Goal: Information Seeking & Learning: Learn about a topic

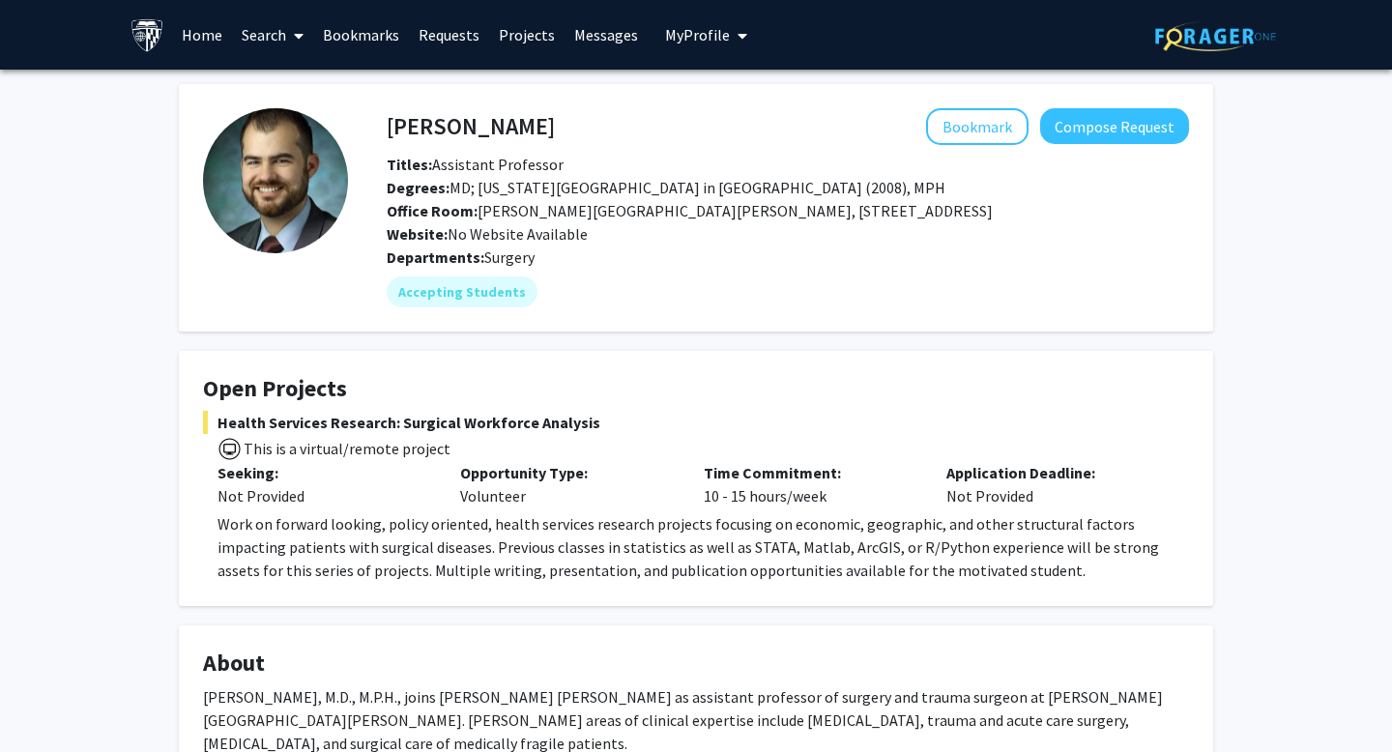
click at [258, 41] on link "Search" at bounding box center [272, 35] width 81 height 68
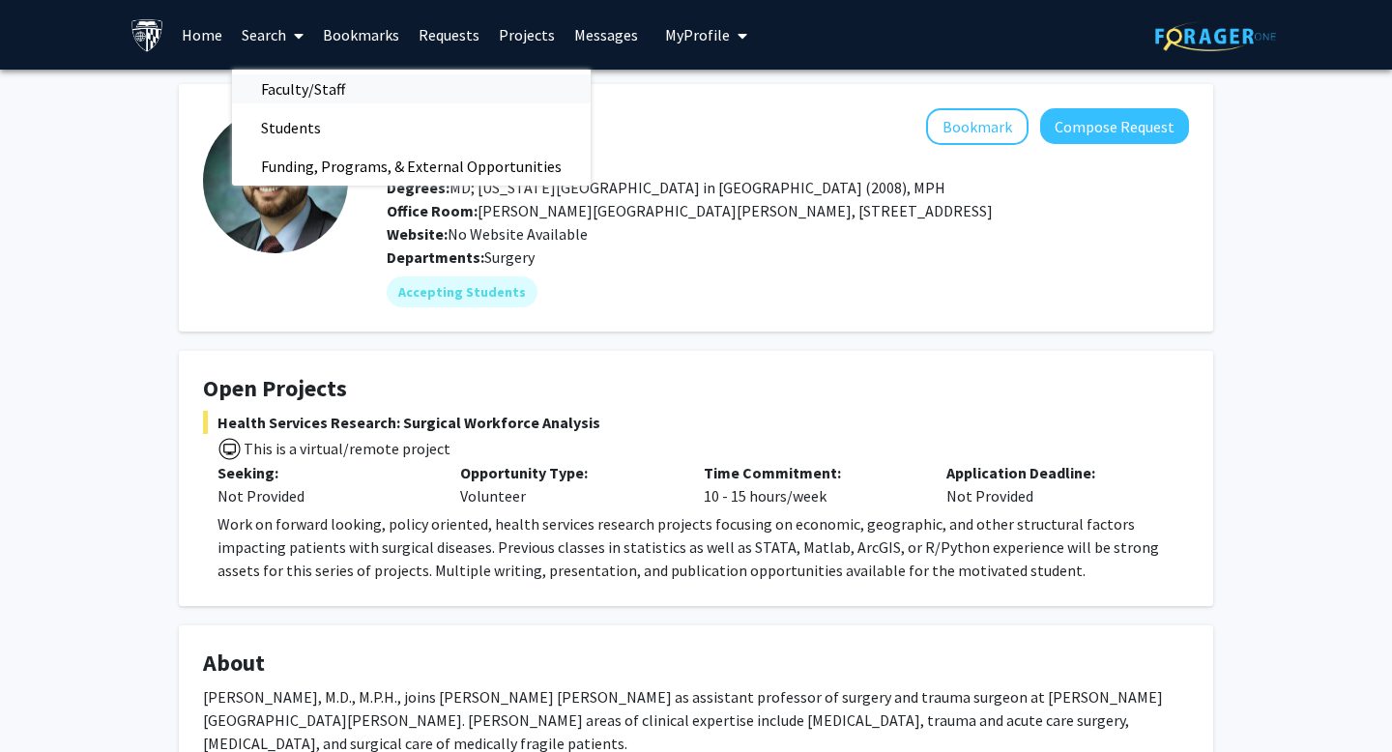
click at [282, 83] on span "Faculty/Staff" at bounding box center [303, 89] width 142 height 39
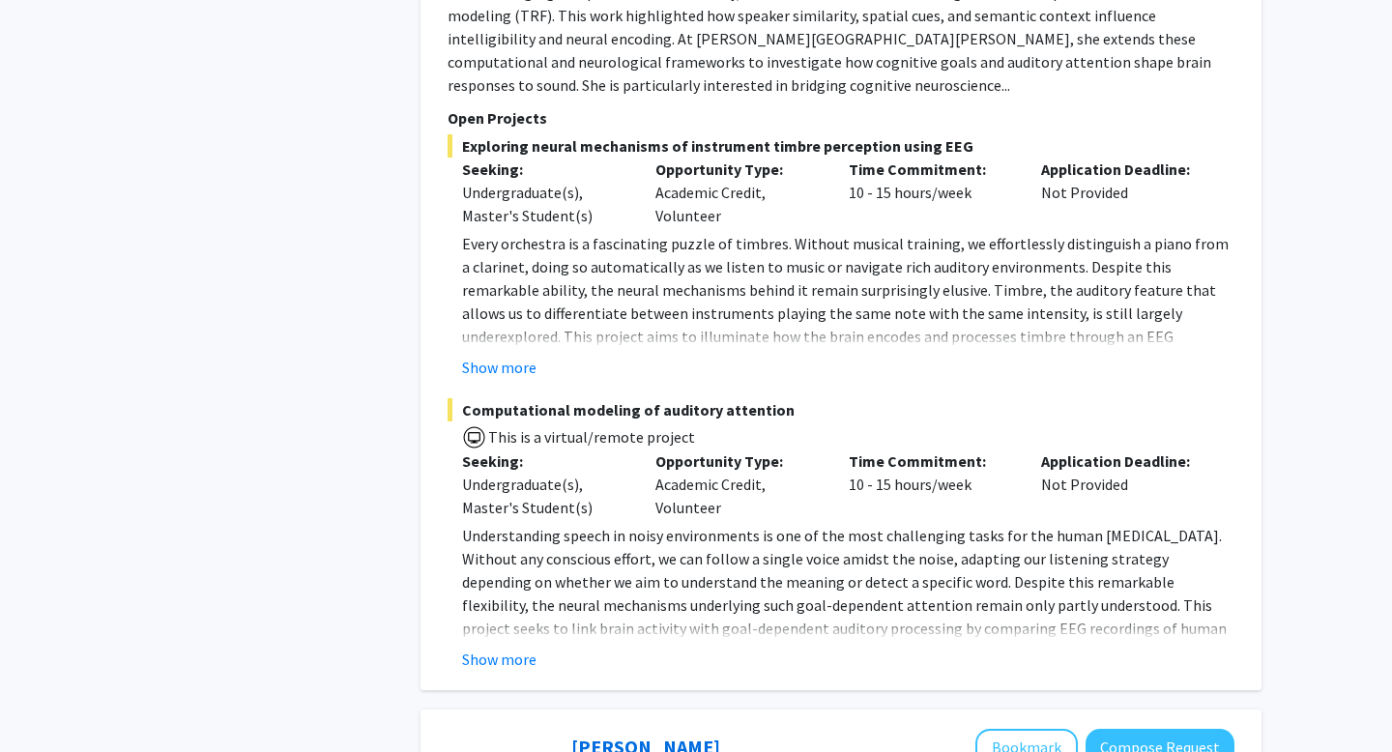
scroll to position [1610, 0]
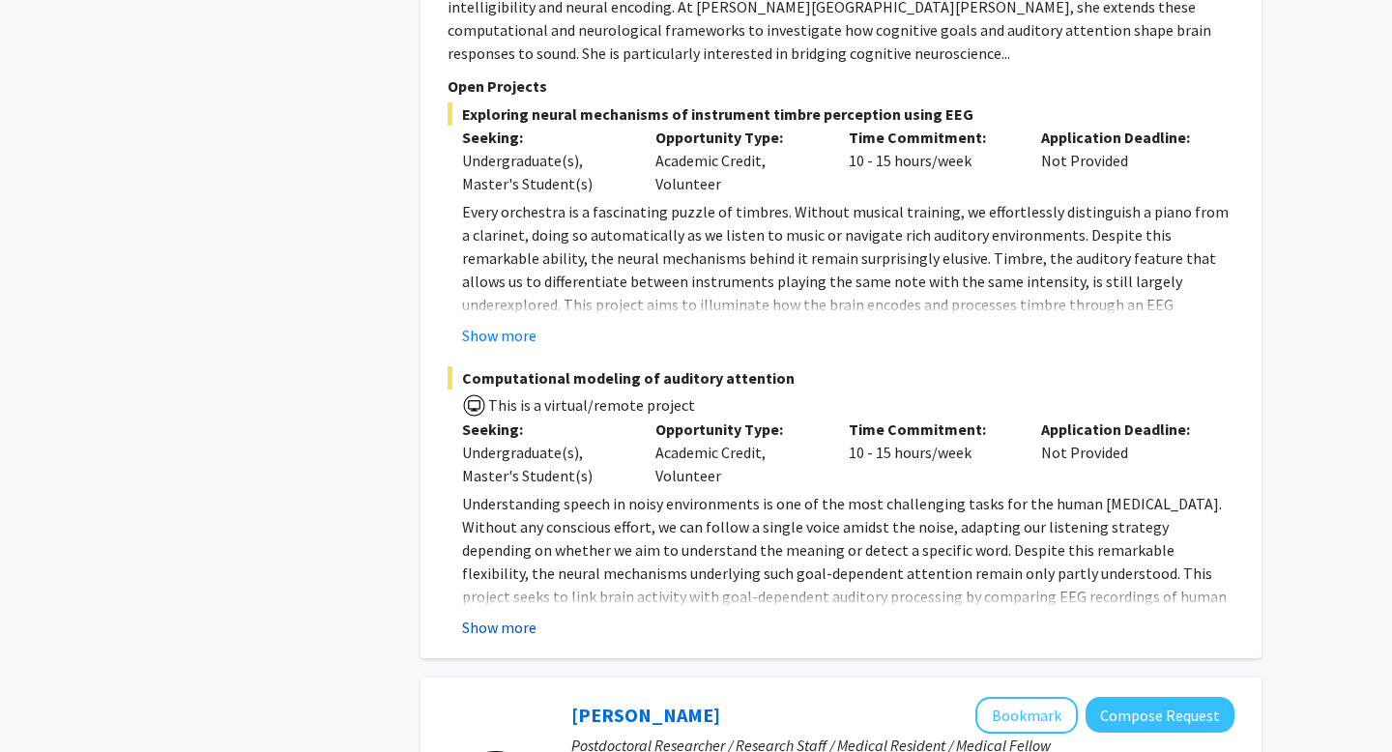
click at [523, 616] on button "Show more" at bounding box center [499, 627] width 74 height 23
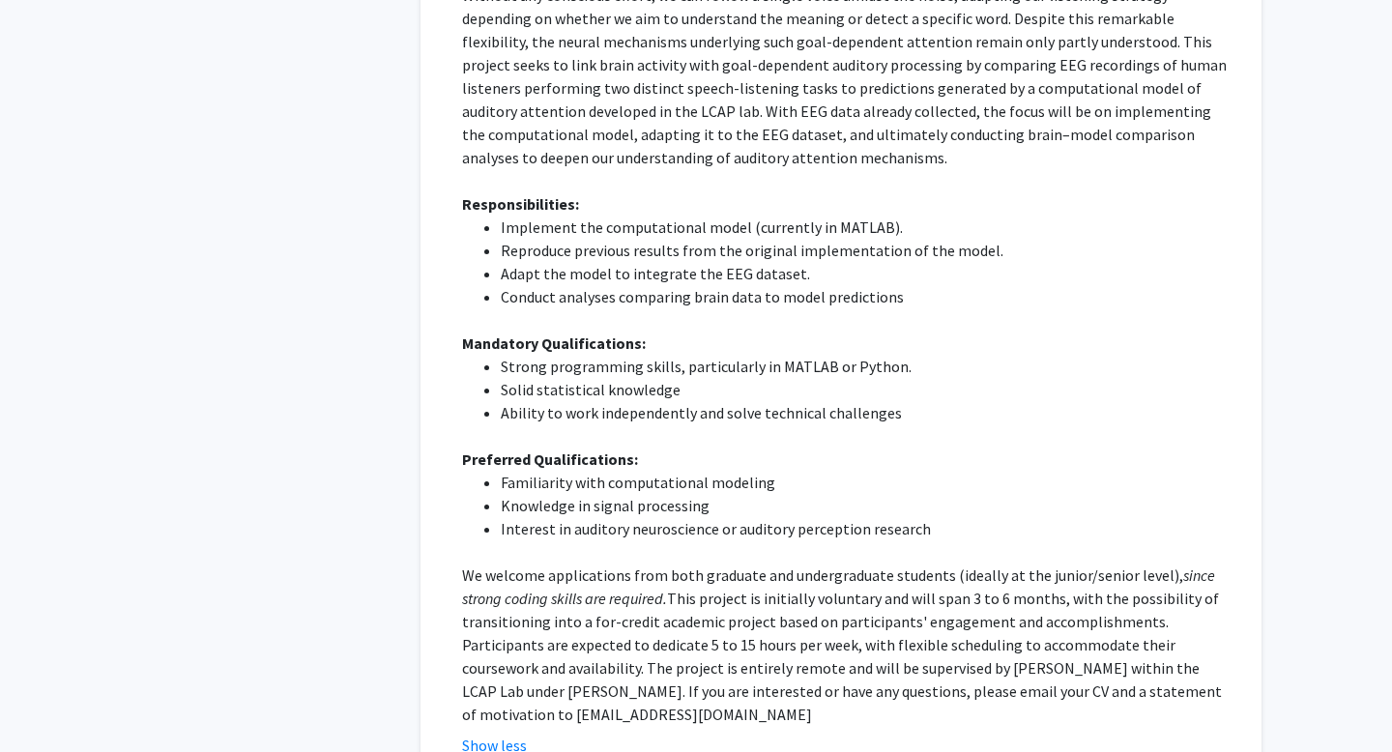
scroll to position [2143, 0]
click at [575, 448] on strong "Preferred Qualifications:" at bounding box center [550, 457] width 176 height 19
click at [662, 470] on li "Familiarity with computational modeling" at bounding box center [868, 481] width 734 height 23
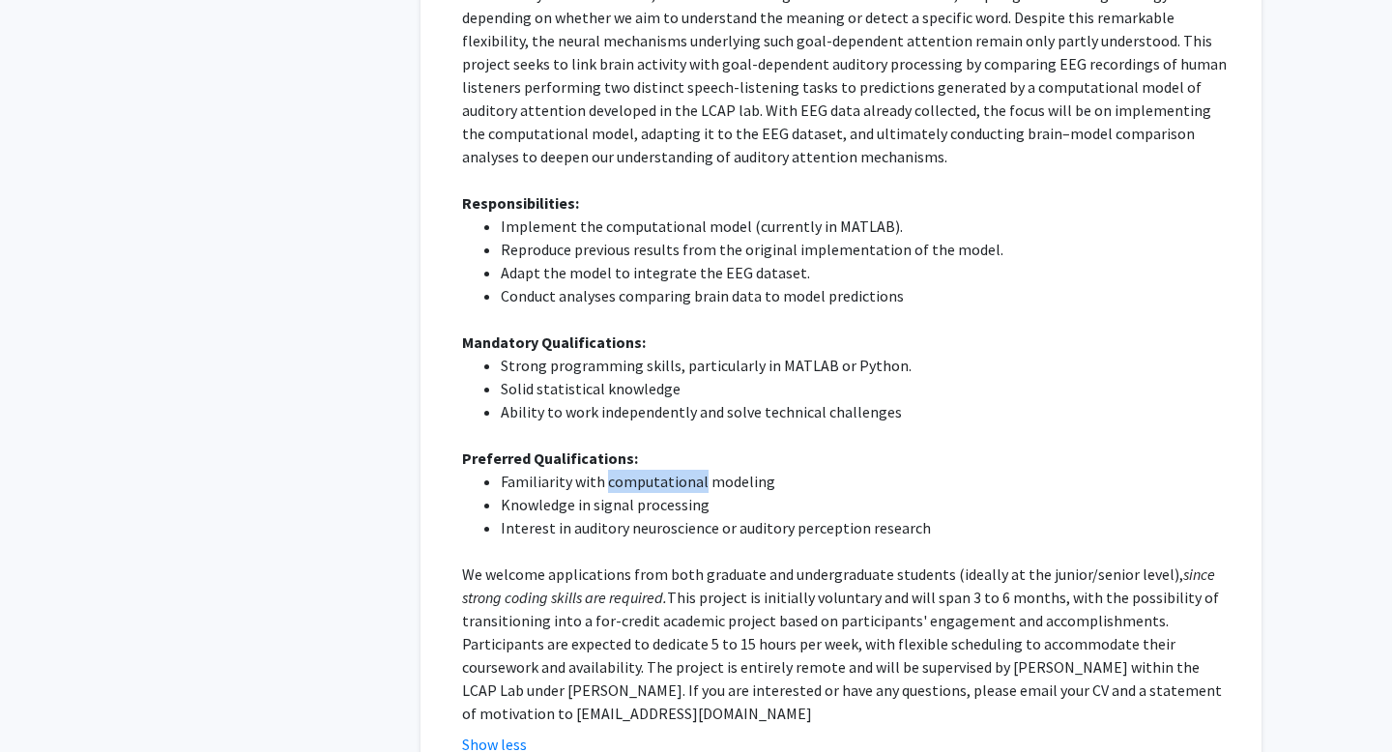
click at [662, 470] on li "Familiarity with computational modeling" at bounding box center [868, 481] width 734 height 23
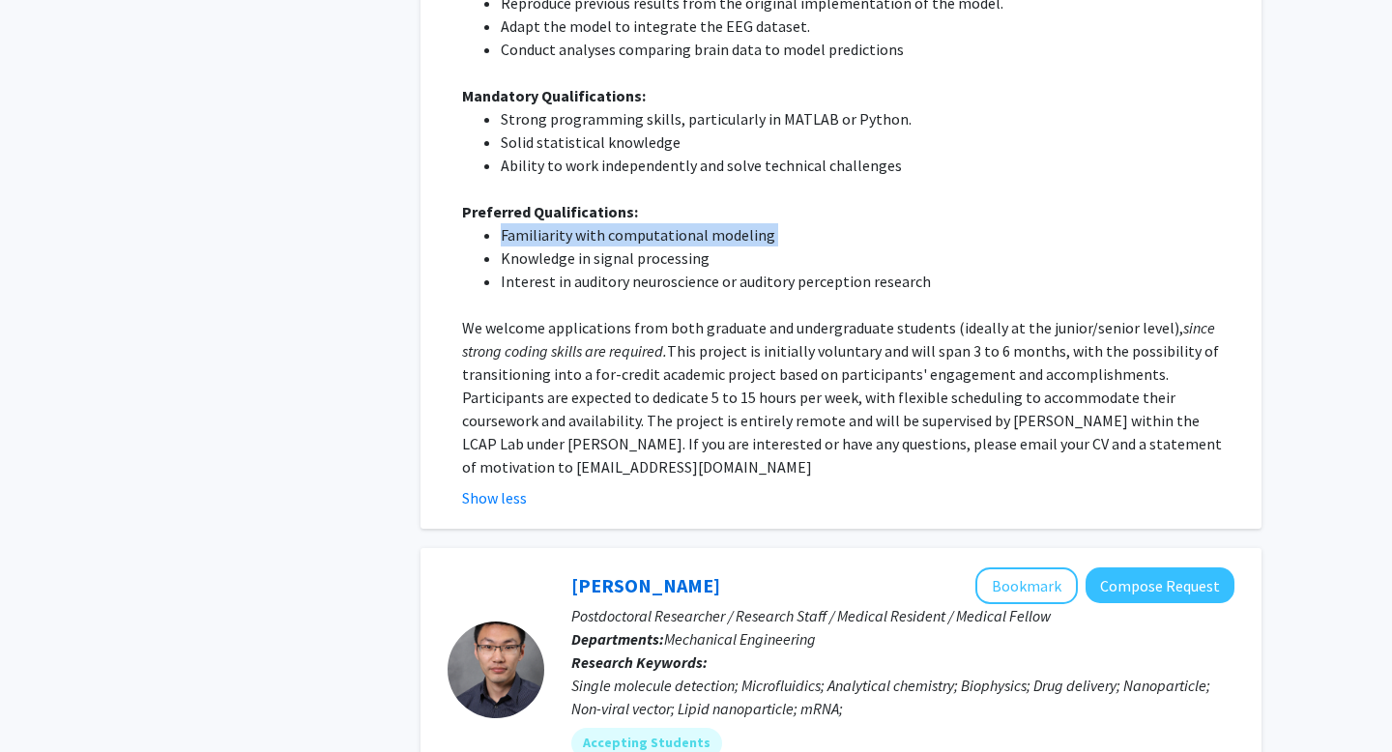
scroll to position [2392, 0]
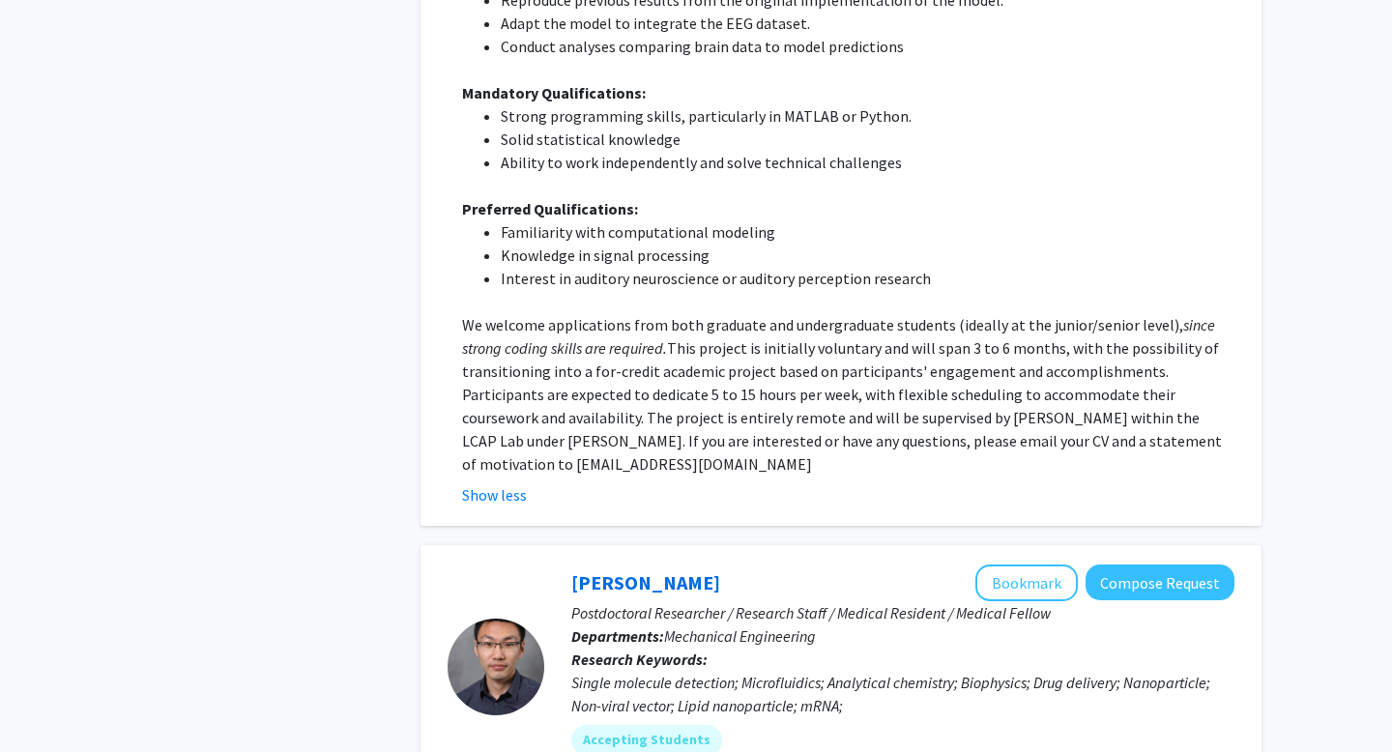
click at [695, 377] on p "We welcome applications from both graduate and undergraduate students (ideally …" at bounding box center [848, 394] width 772 height 162
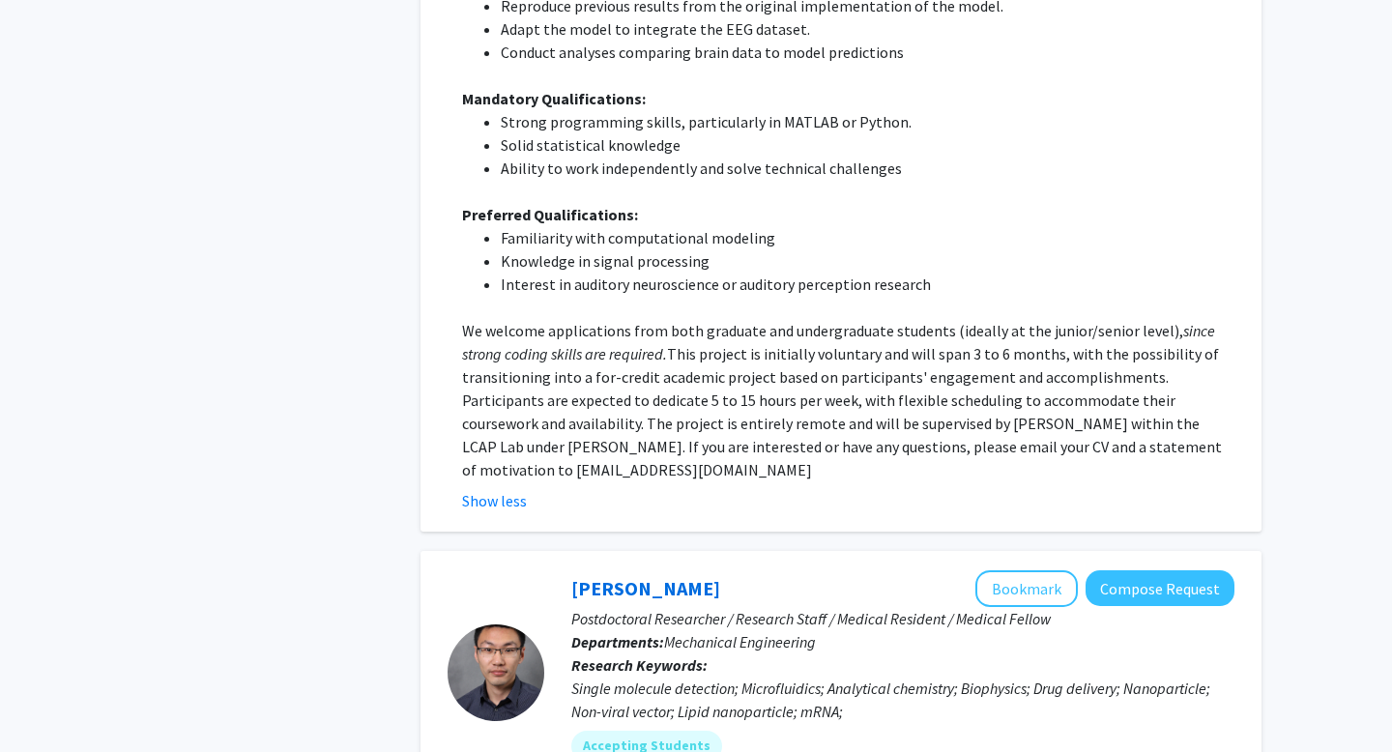
scroll to position [2389, 0]
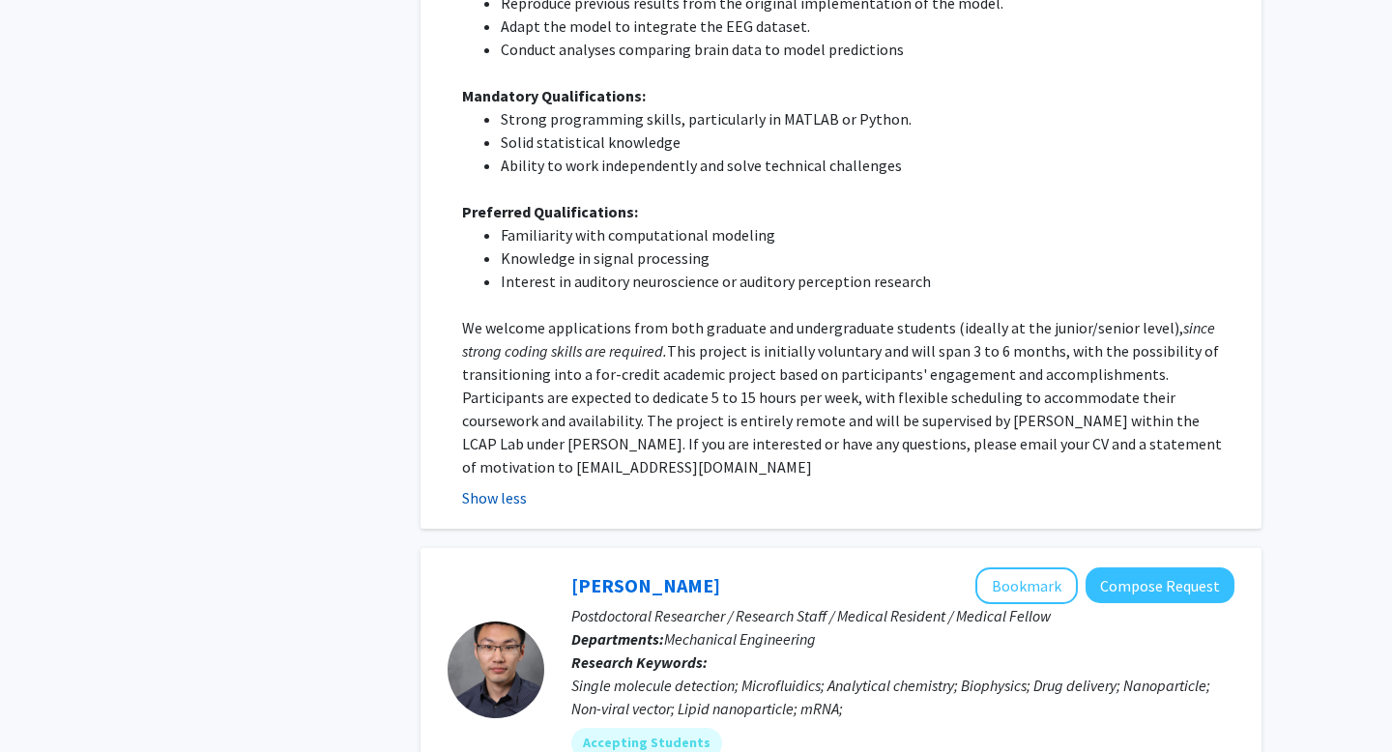
click at [509, 486] on button "Show less" at bounding box center [494, 497] width 65 height 23
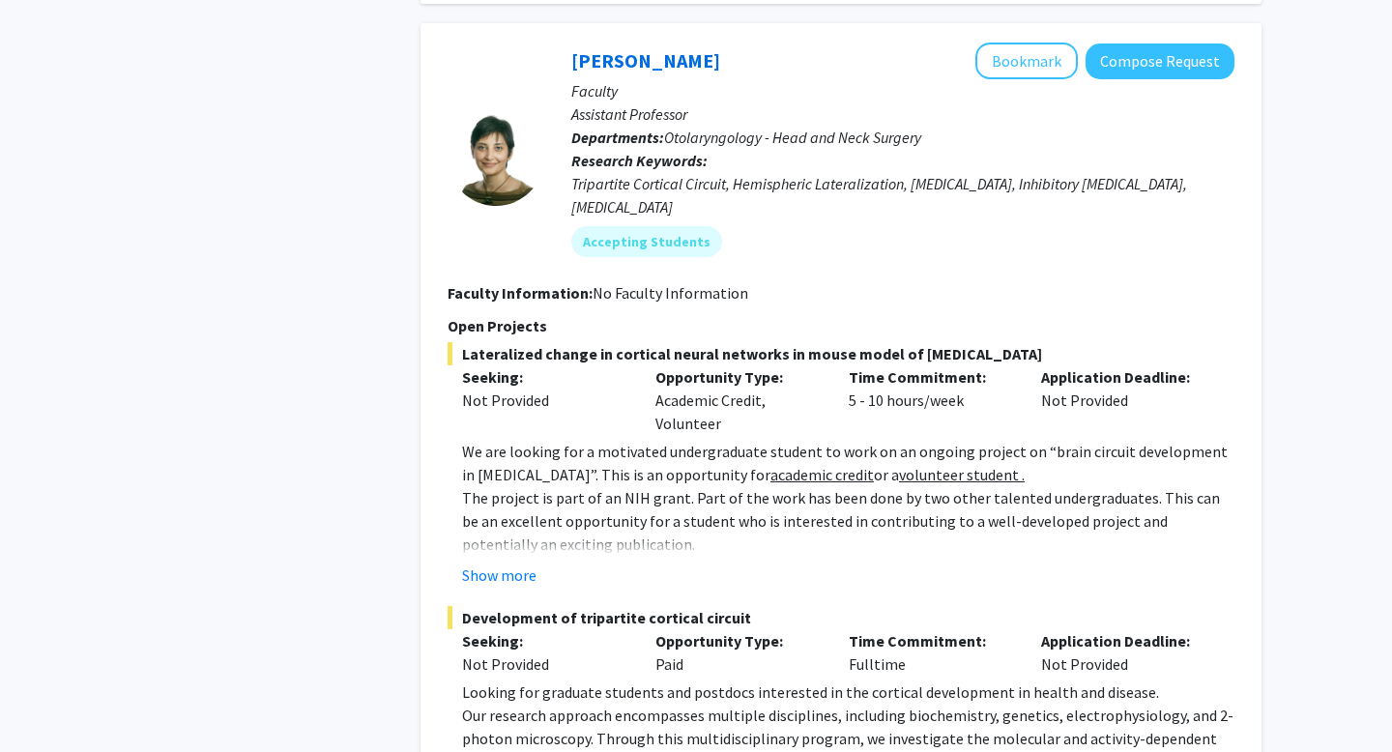
scroll to position [9574, 0]
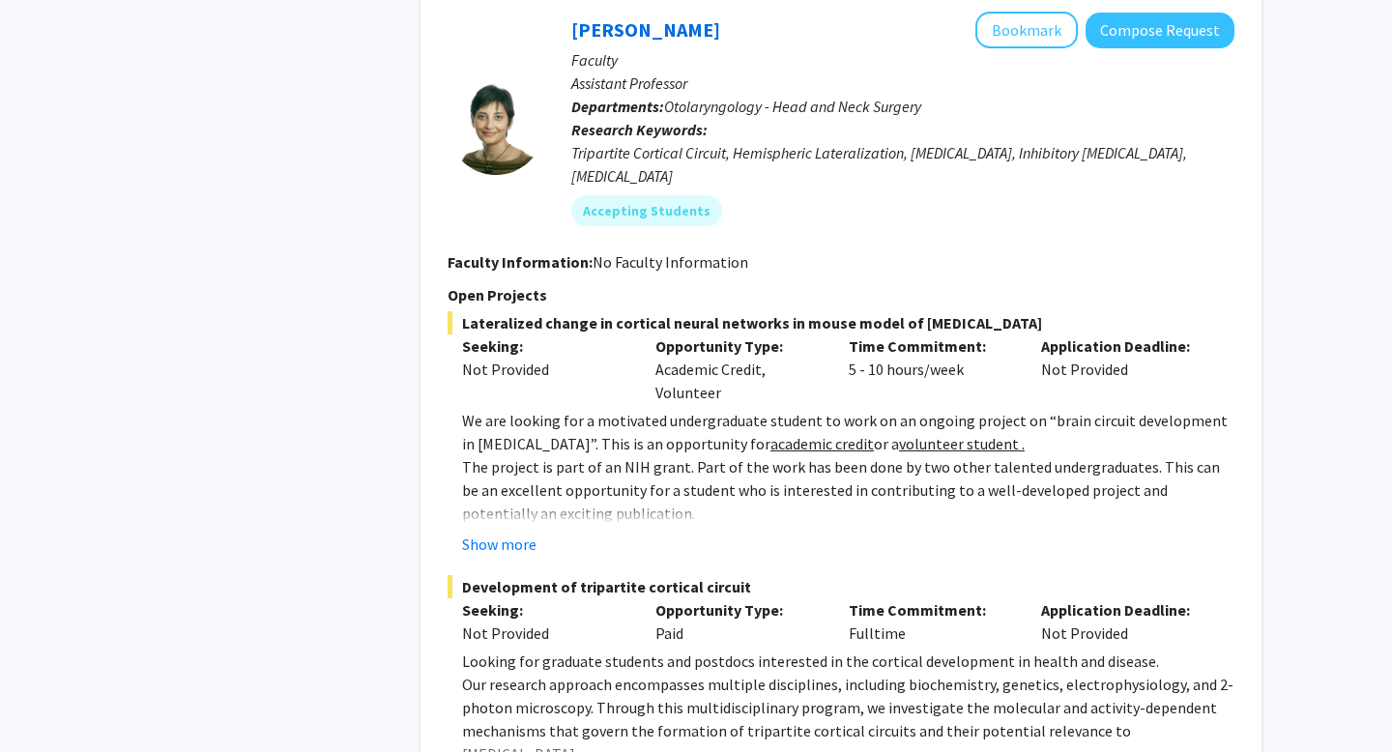
drag, startPoint x: 842, startPoint y: 596, endPoint x: 744, endPoint y: 672, distance: 123.3
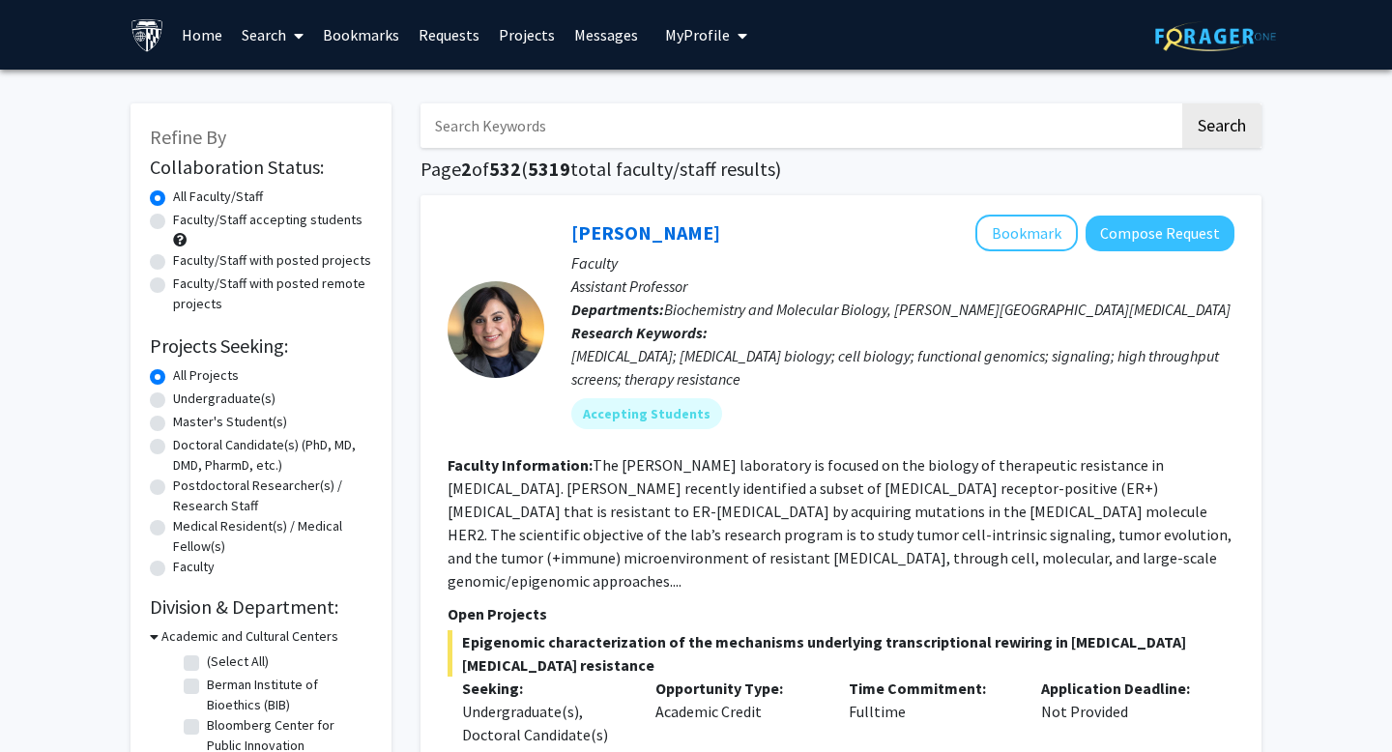
click at [1228, 451] on fg-search-faculty "Utthara Nayar Bookmark Compose Request Faculty Assistant Professor Departments:…" at bounding box center [841, 568] width 787 height 707
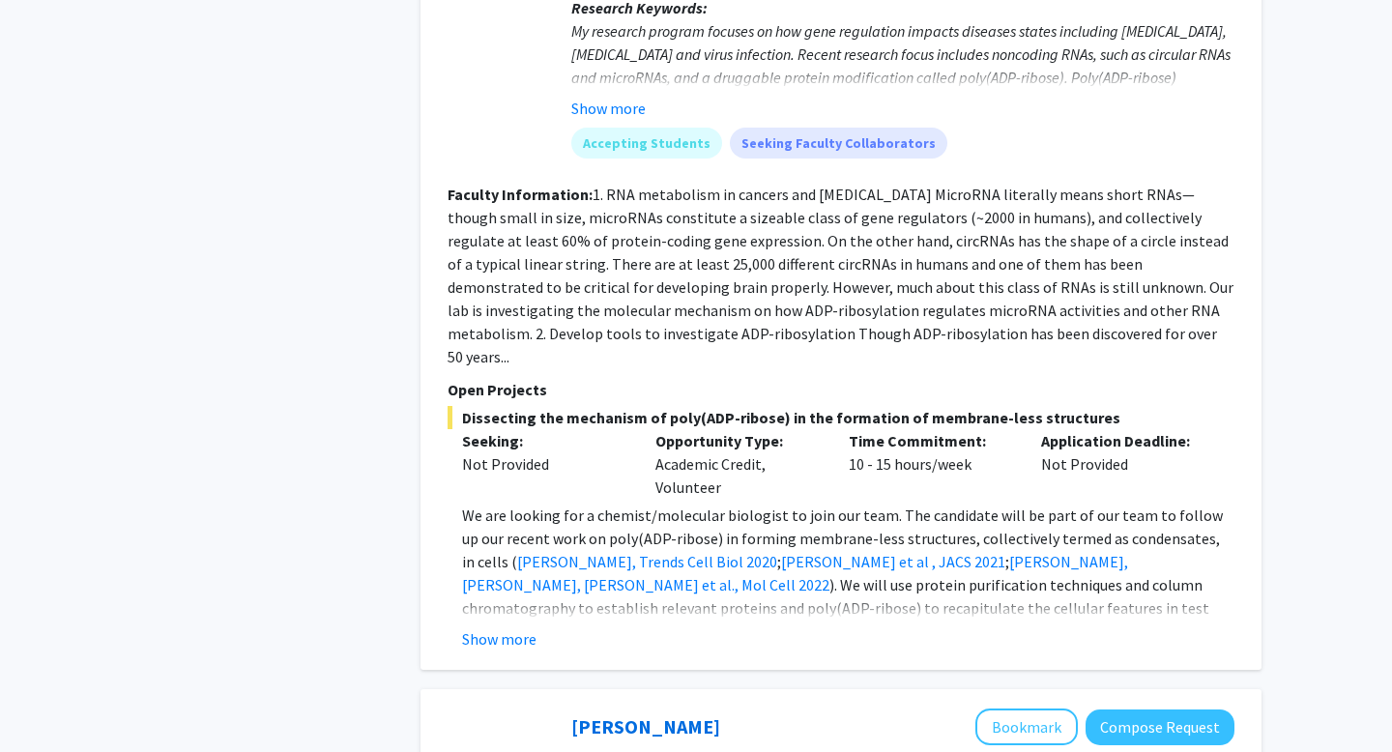
scroll to position [1804, 0]
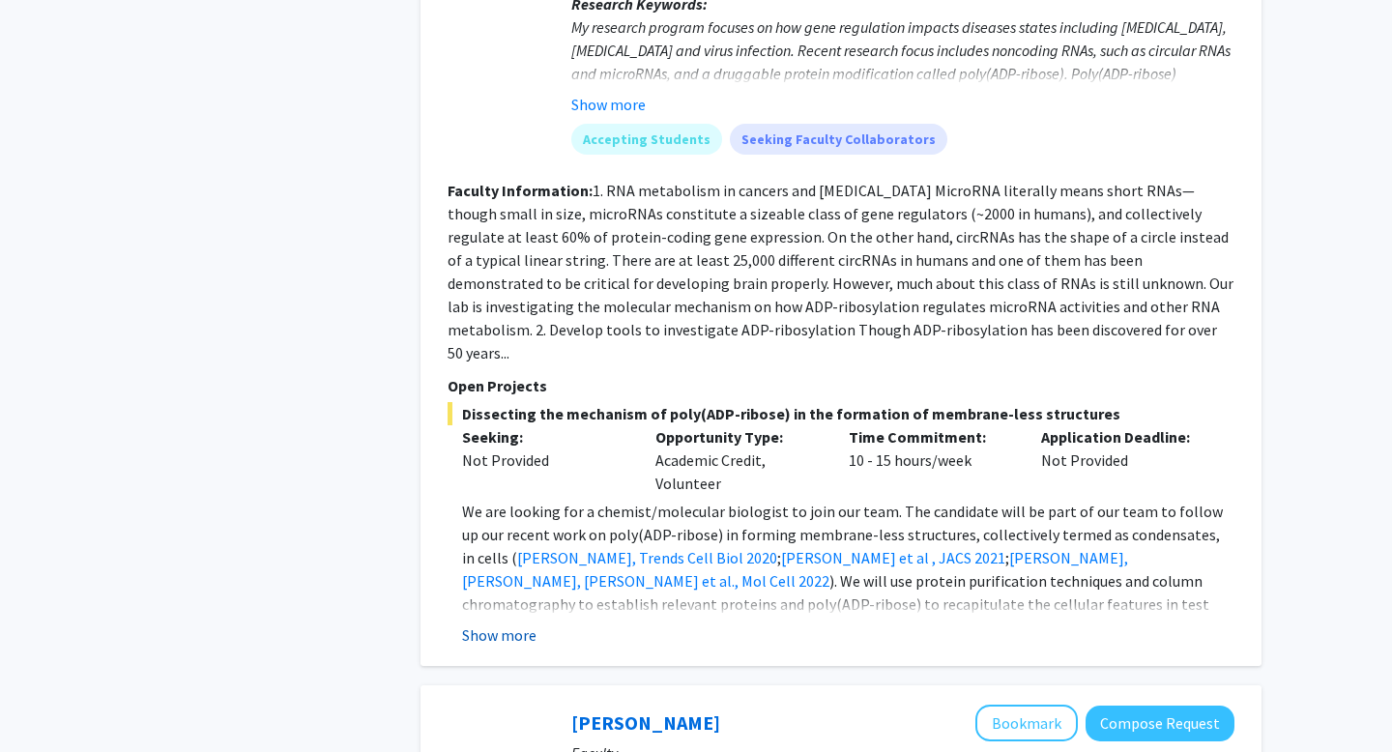
click at [485, 623] on button "Show more" at bounding box center [499, 634] width 74 height 23
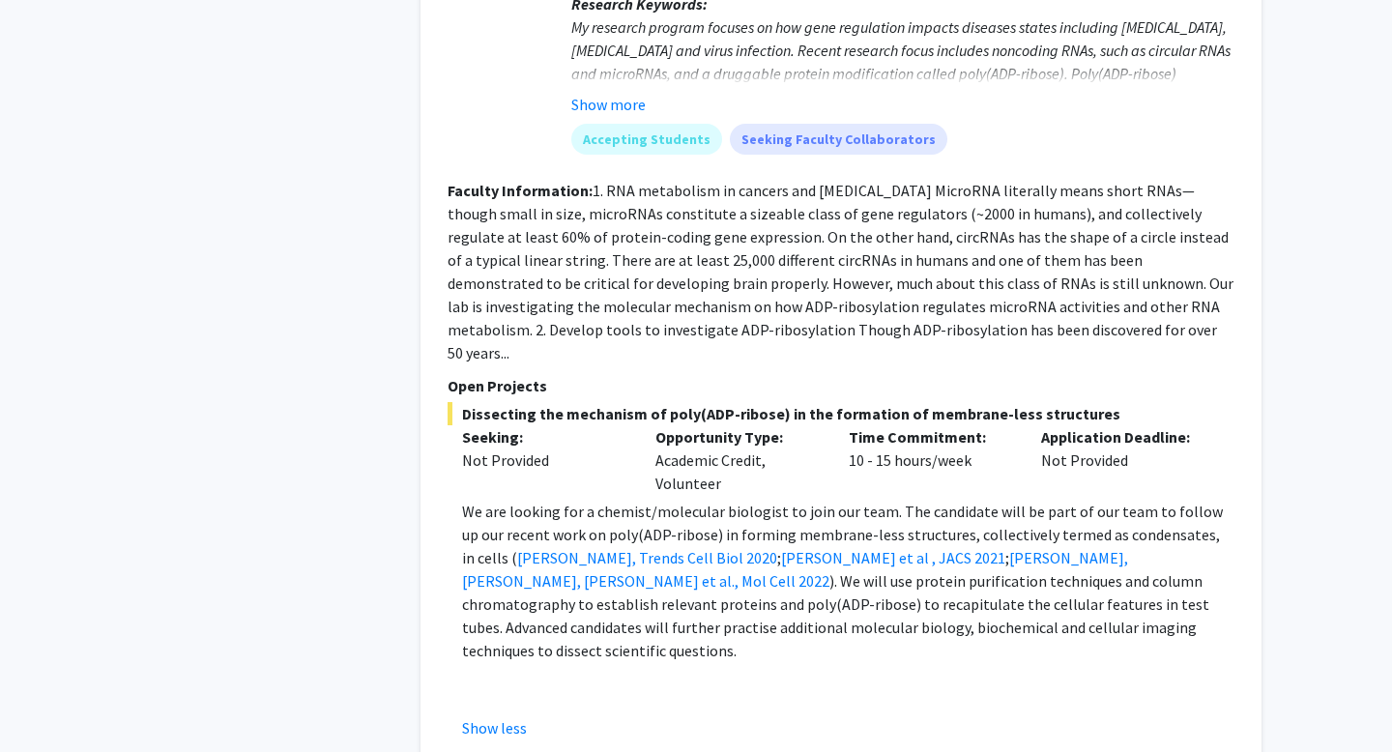
click at [585, 500] on p "We are looking for a chemist/molecular biologist to join our team. The candidat…" at bounding box center [848, 581] width 772 height 162
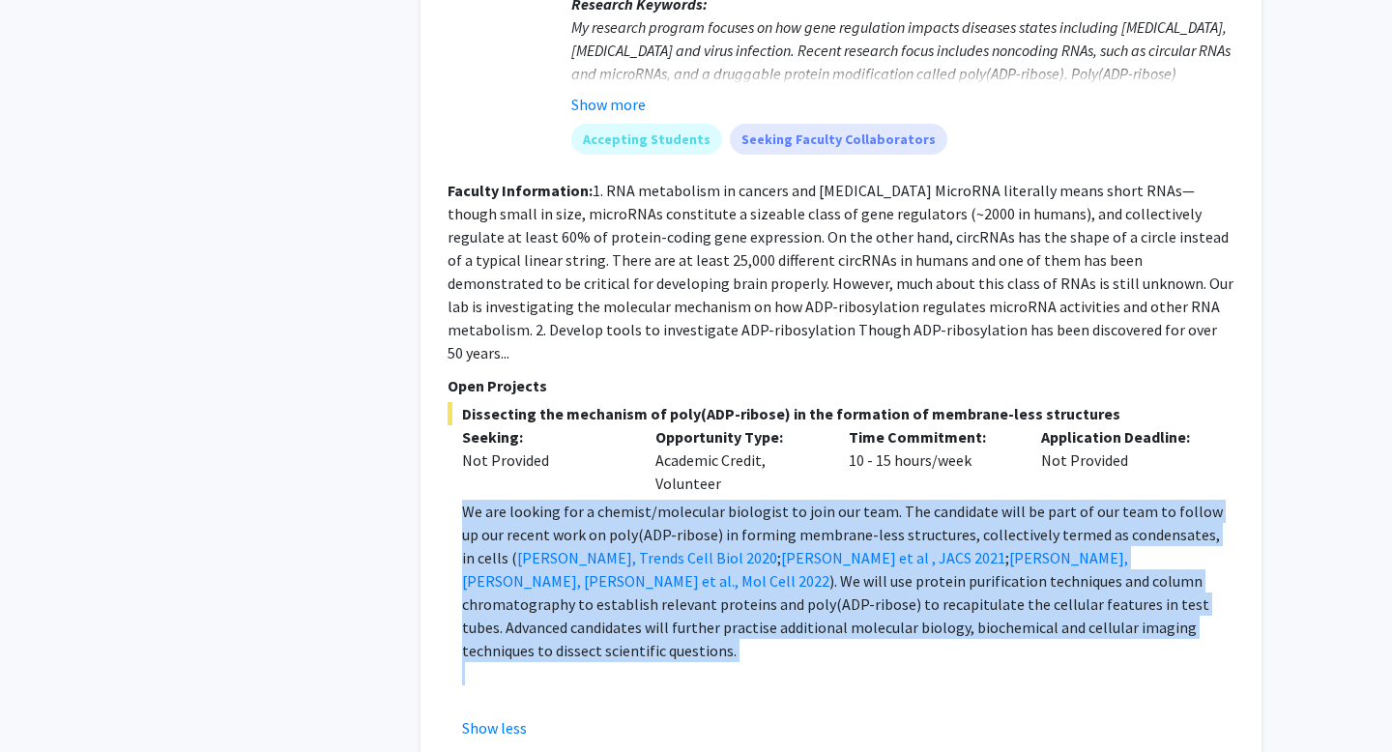
click at [585, 500] on p "We are looking for a chemist/molecular biologist to join our team. The candidat…" at bounding box center [848, 581] width 772 height 162
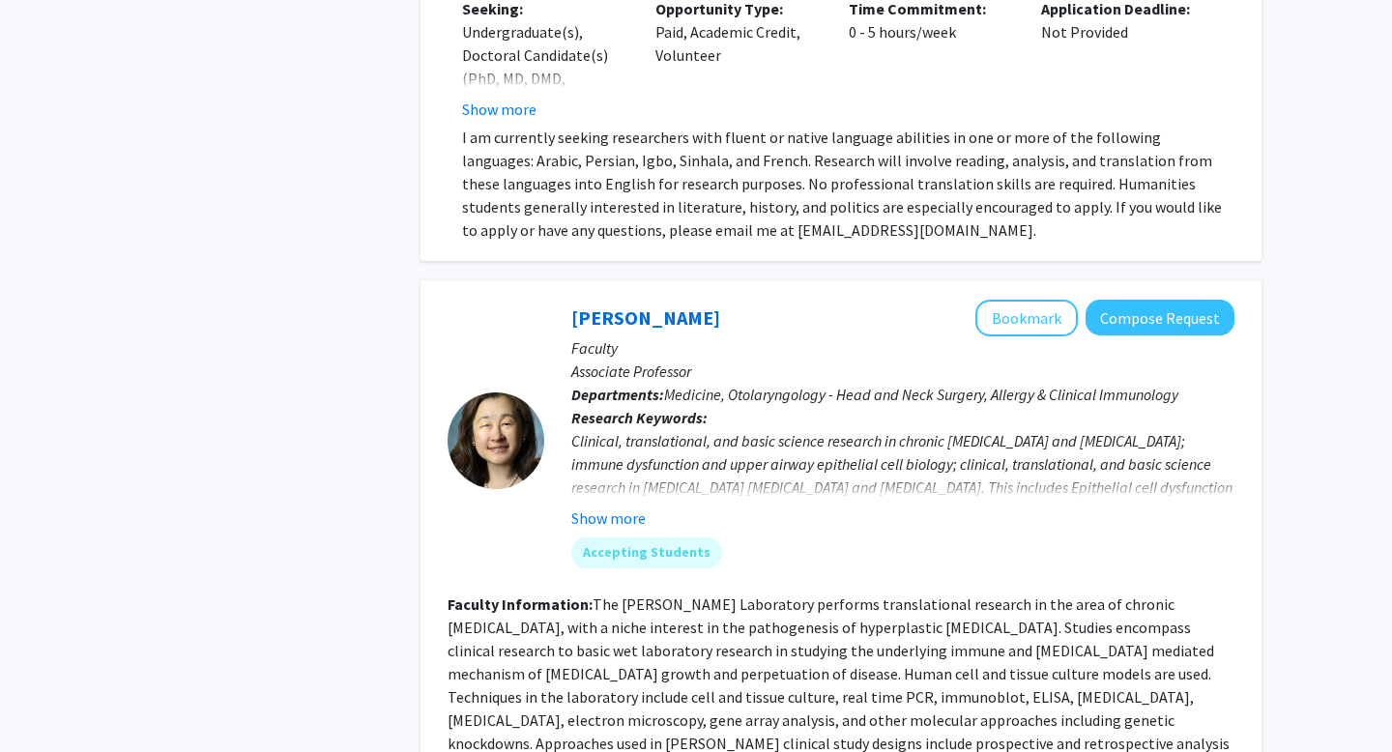
scroll to position [3682, 0]
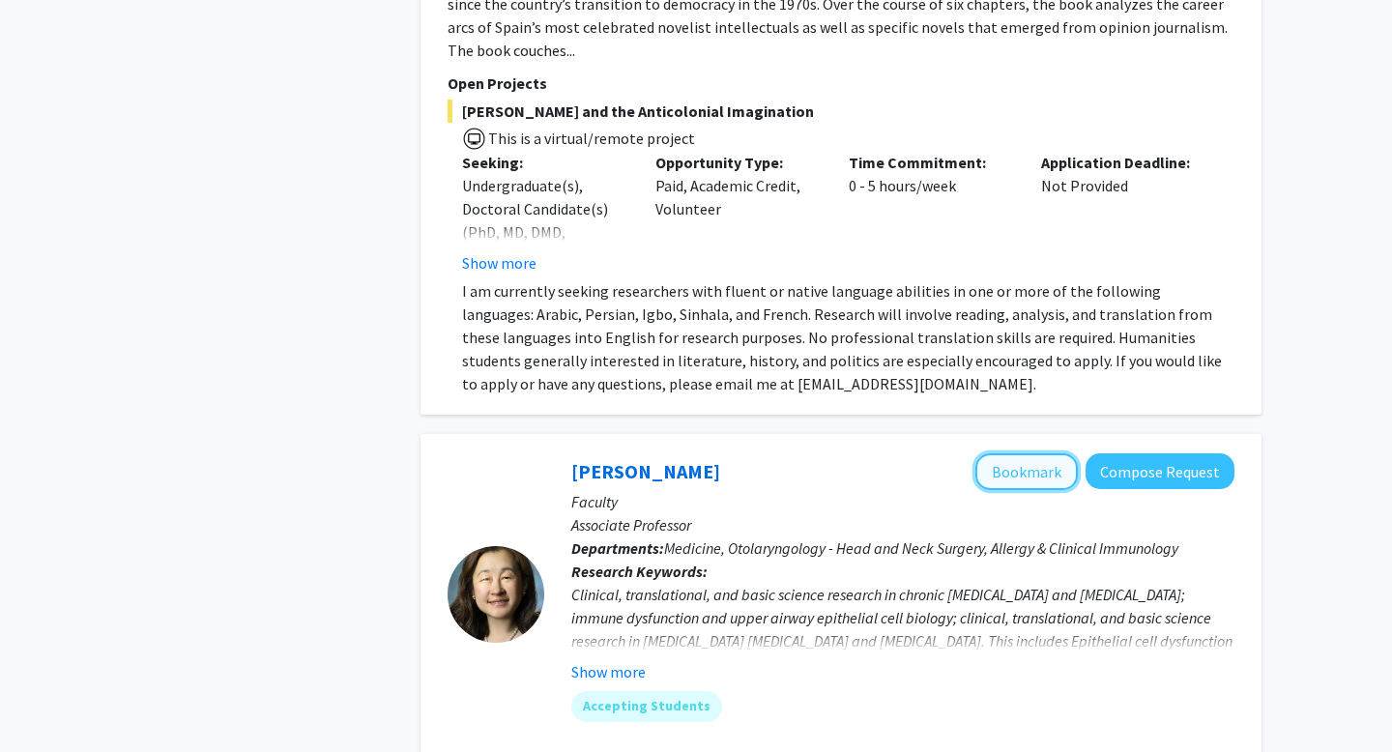
click at [1046, 453] on button "Bookmark" at bounding box center [1026, 471] width 102 height 37
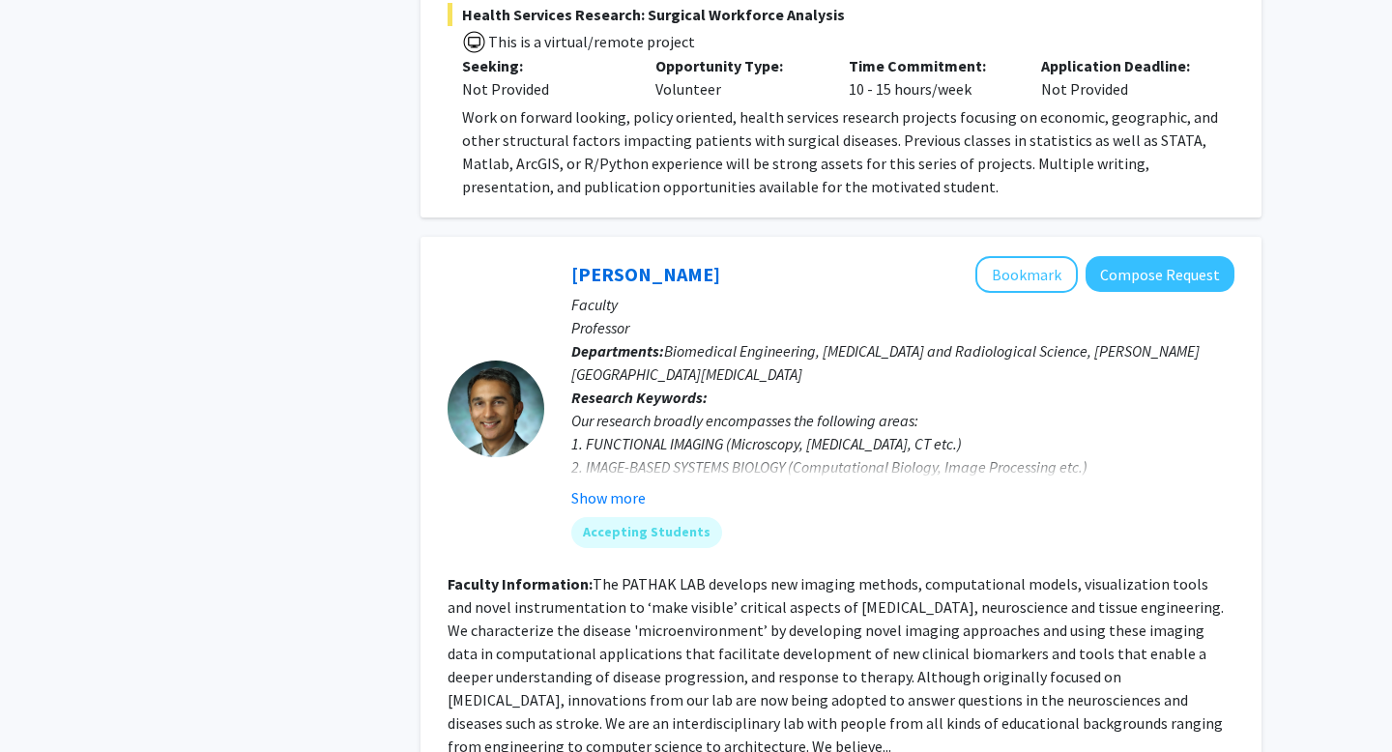
scroll to position [5417, 0]
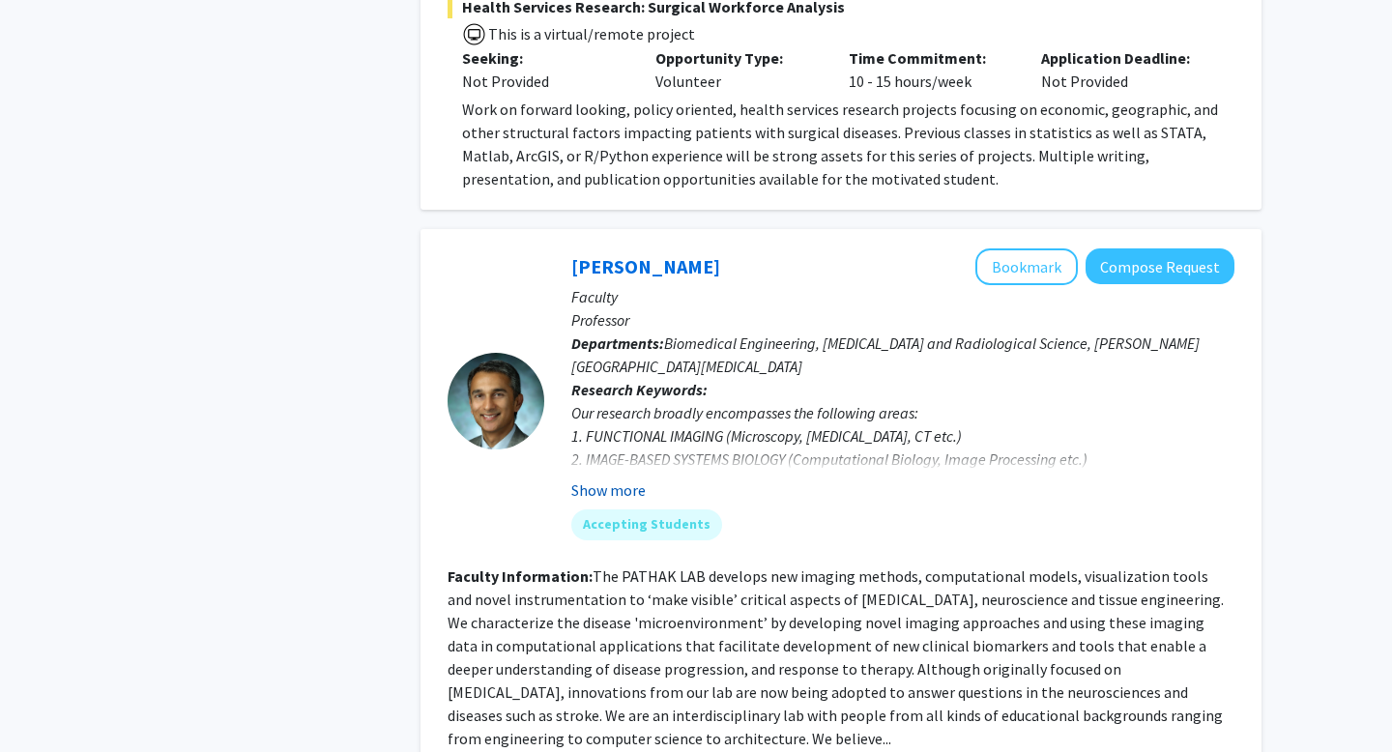
click at [621, 478] on button "Show more" at bounding box center [608, 489] width 74 height 23
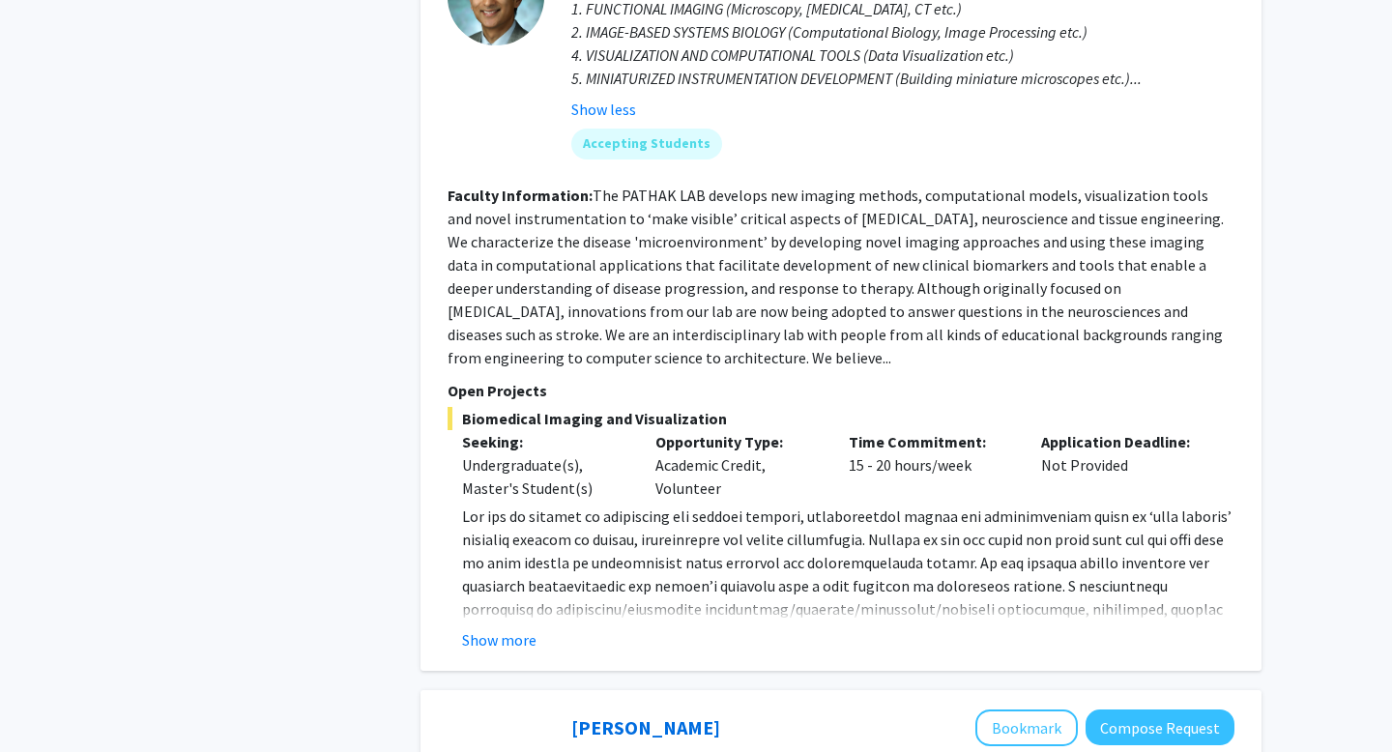
scroll to position [5850, 0]
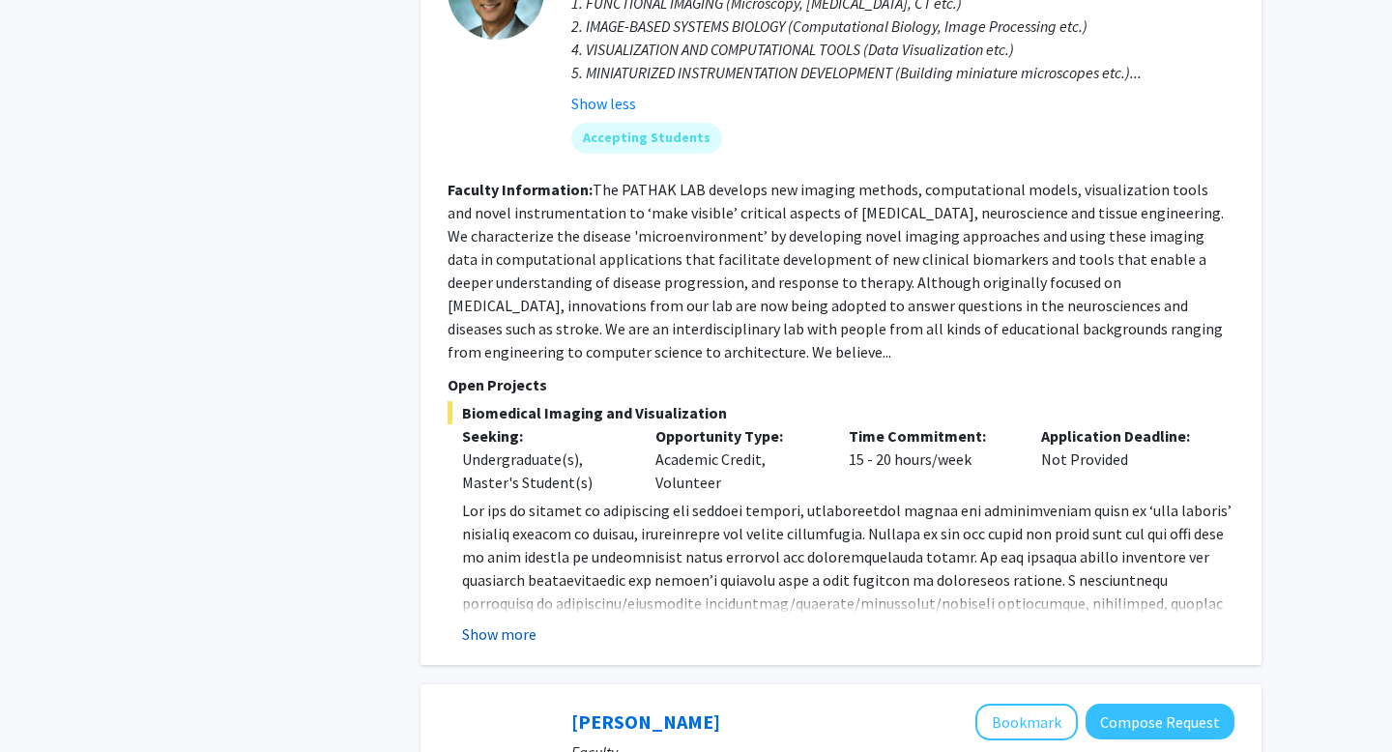
click at [488, 622] on button "Show more" at bounding box center [499, 633] width 74 height 23
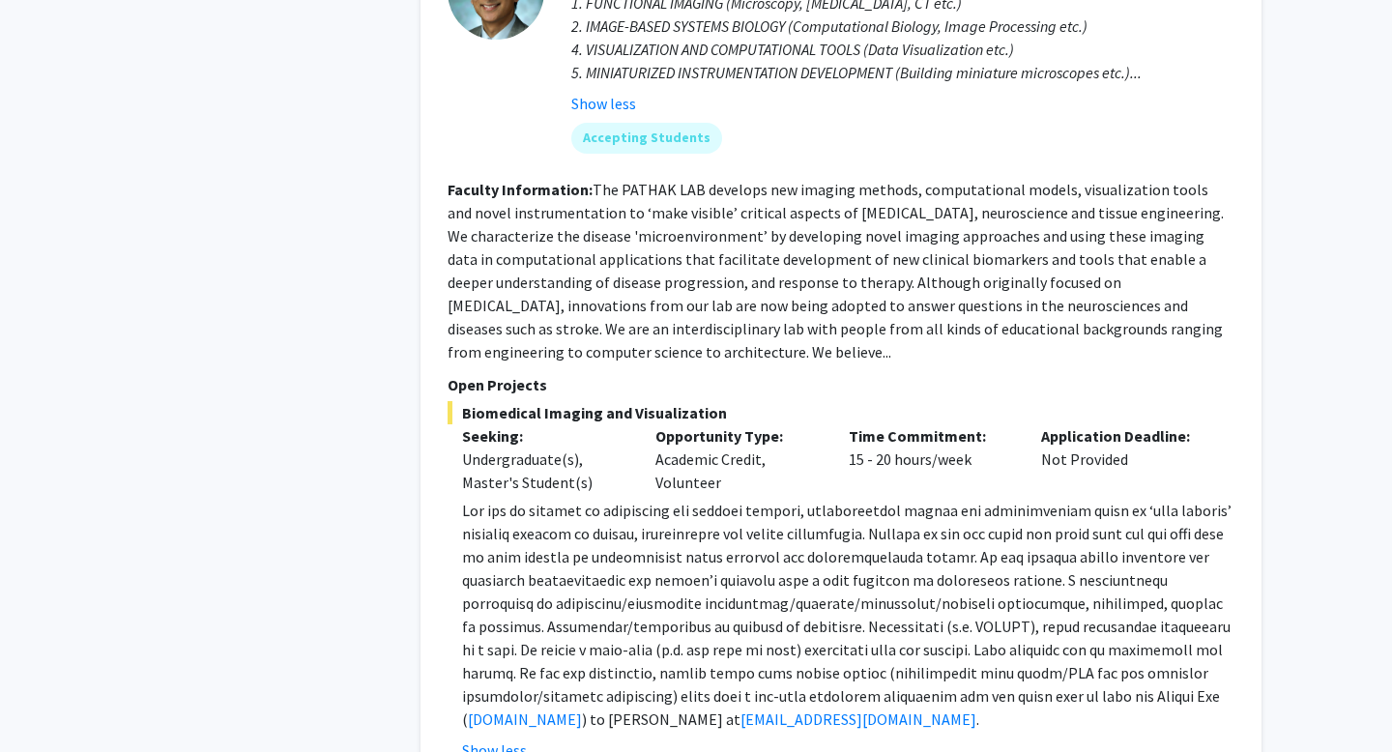
click at [465, 499] on p "www.pathaklab.org ) to Dr. Arvind Pathak at apathak2@jhmi.edu ." at bounding box center [848, 615] width 772 height 232
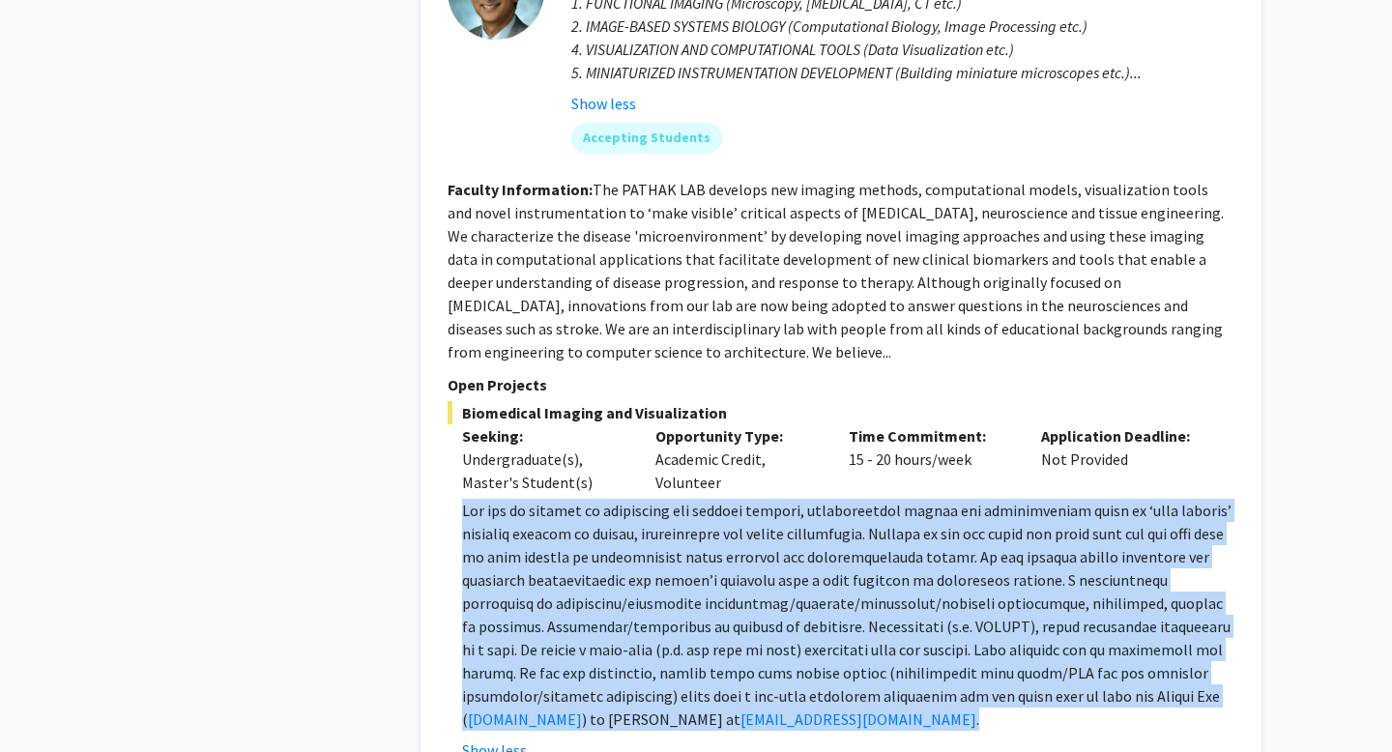
click at [465, 499] on p "www.pathaklab.org ) to Dr. Arvind Pathak at apathak2@jhmi.edu ." at bounding box center [848, 615] width 772 height 232
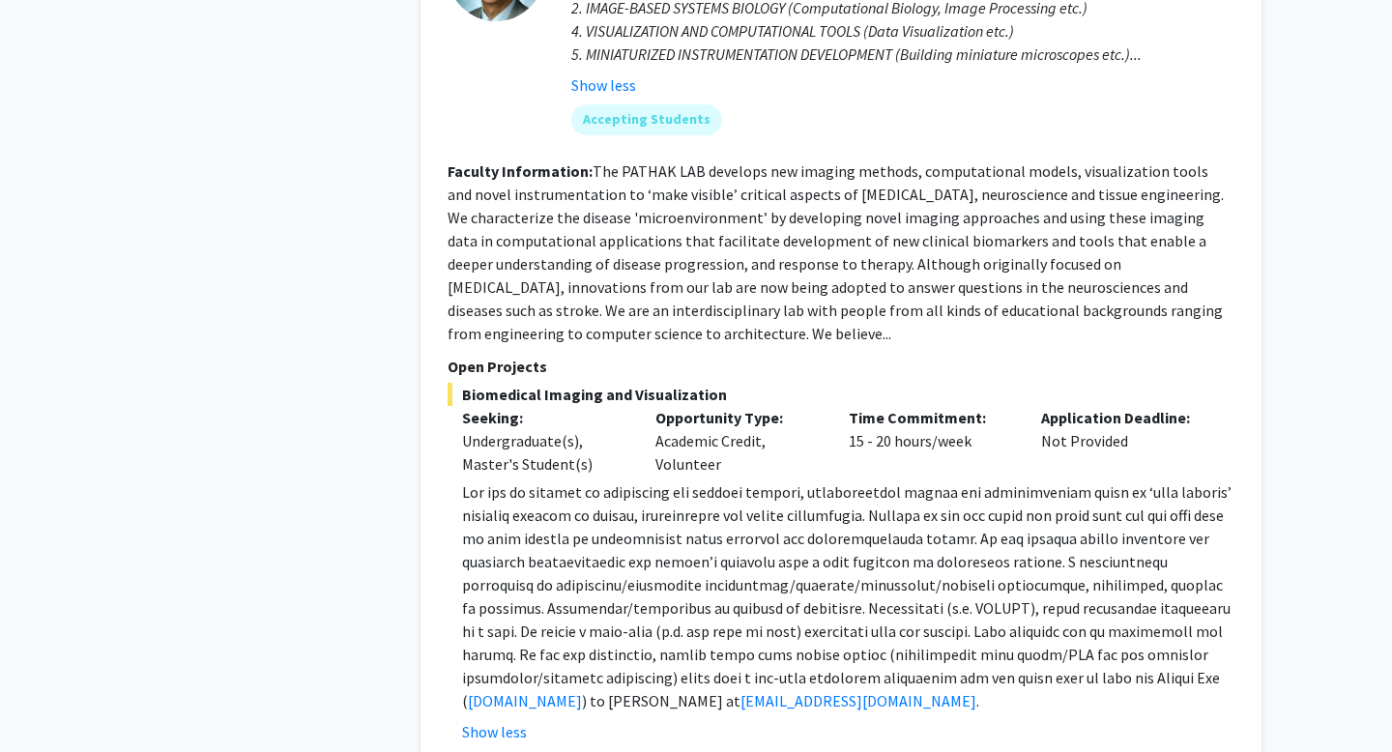
scroll to position [5873, 0]
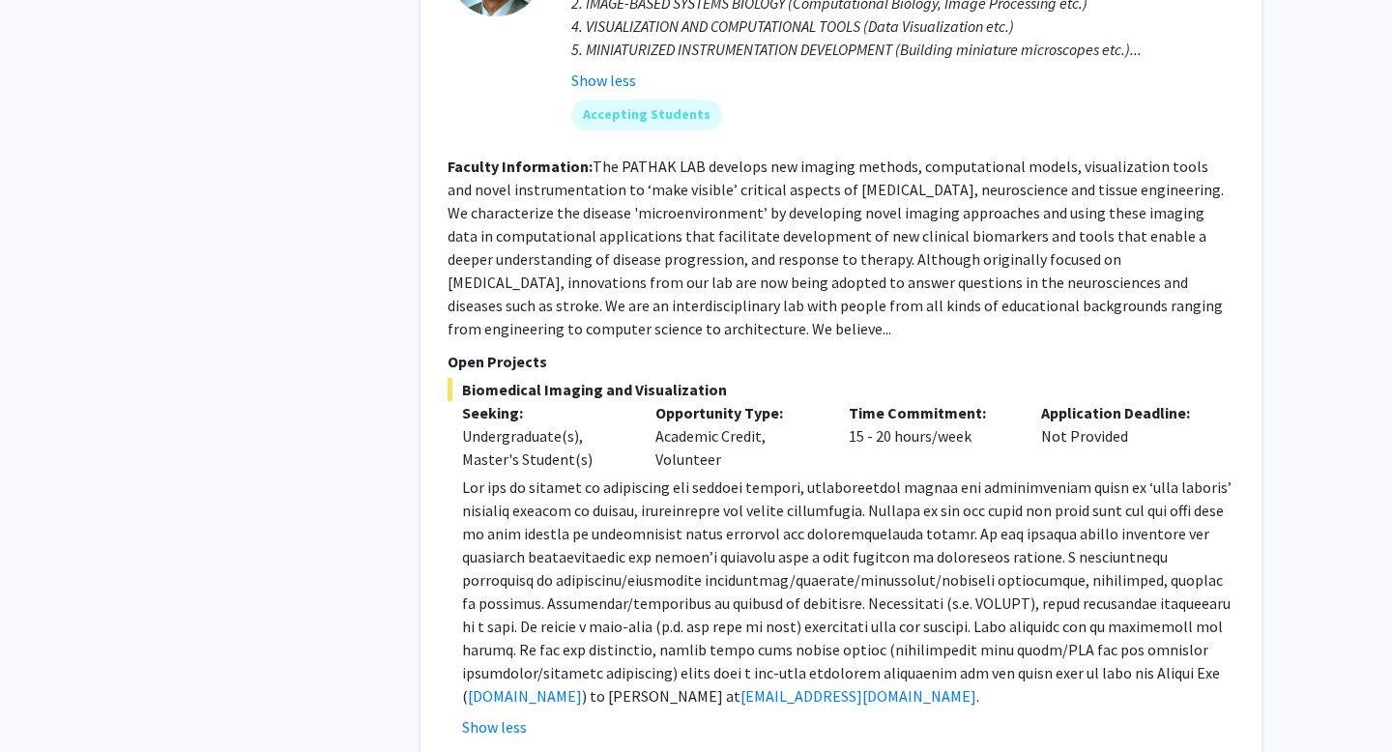
click at [474, 477] on span at bounding box center [846, 591] width 769 height 228
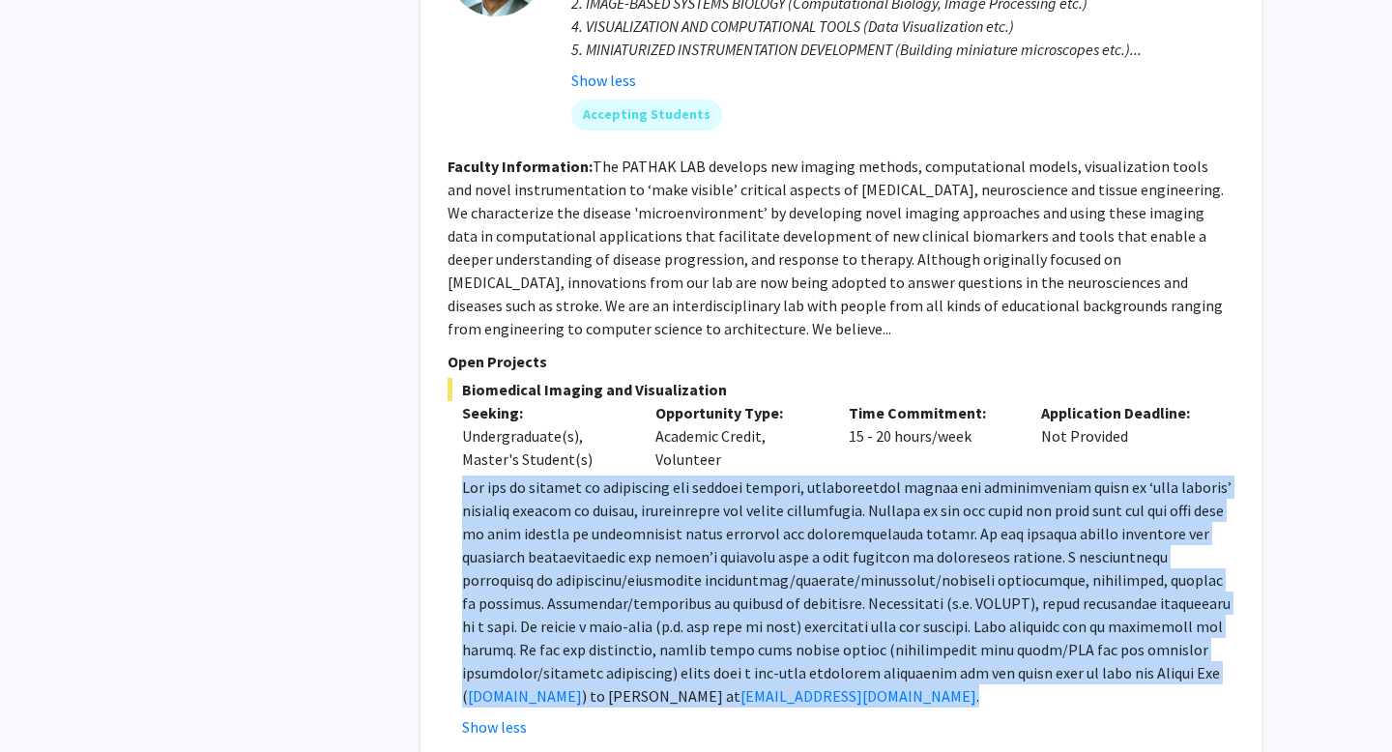
click at [474, 477] on span at bounding box center [846, 591] width 769 height 228
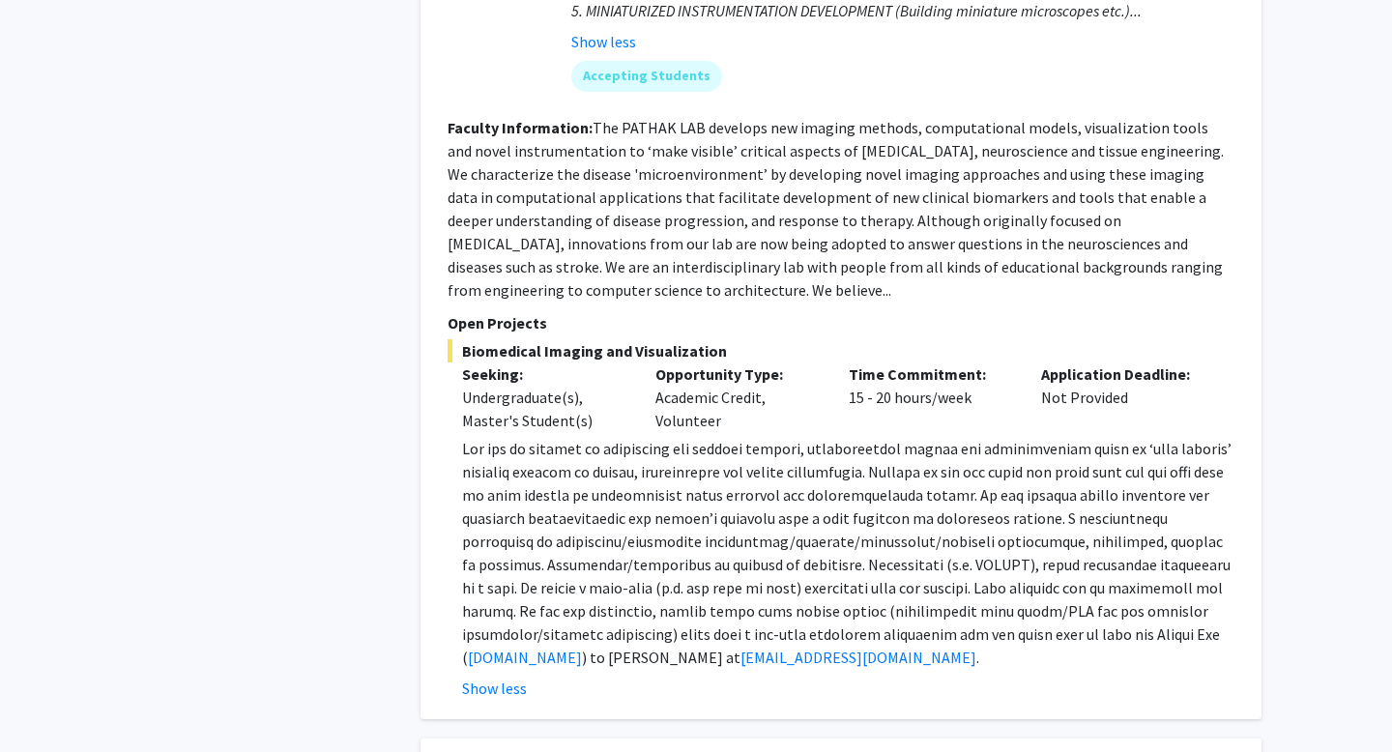
scroll to position [5914, 0]
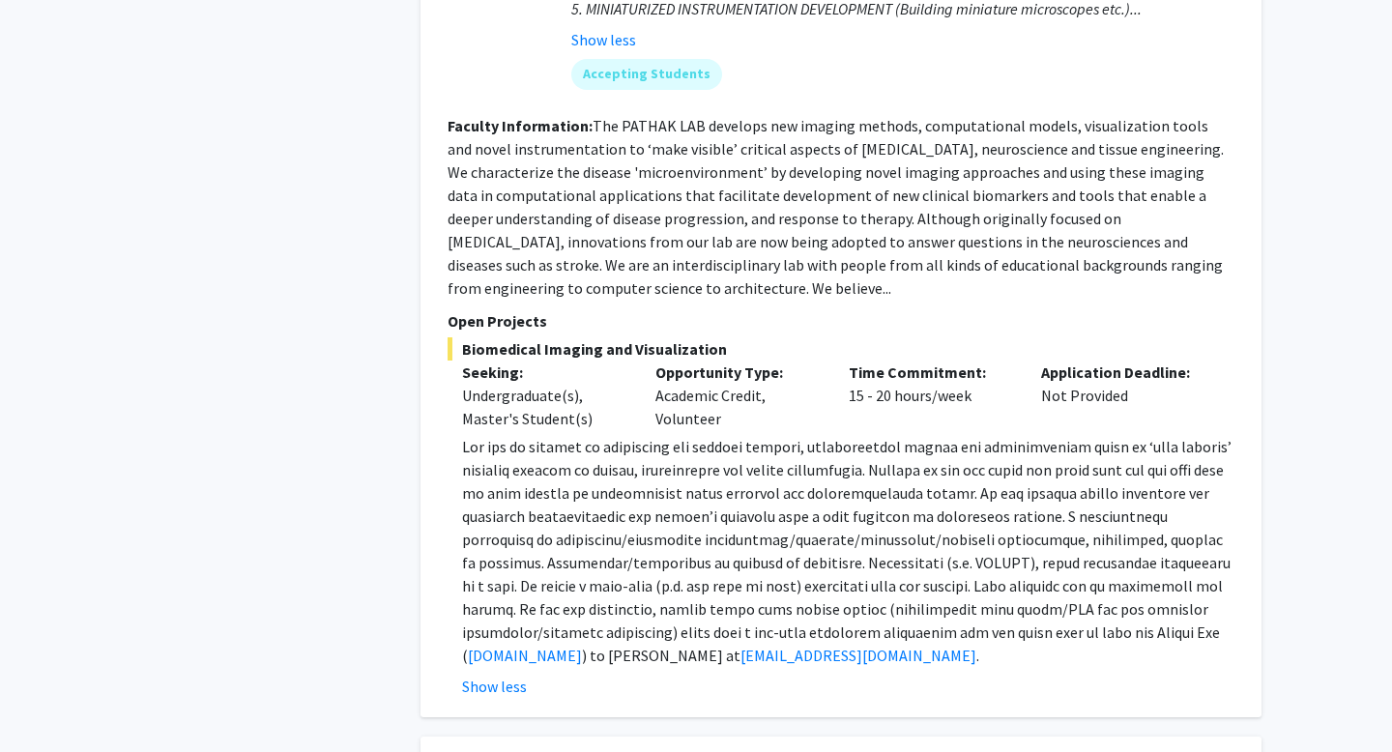
click at [948, 500] on span at bounding box center [846, 551] width 769 height 228
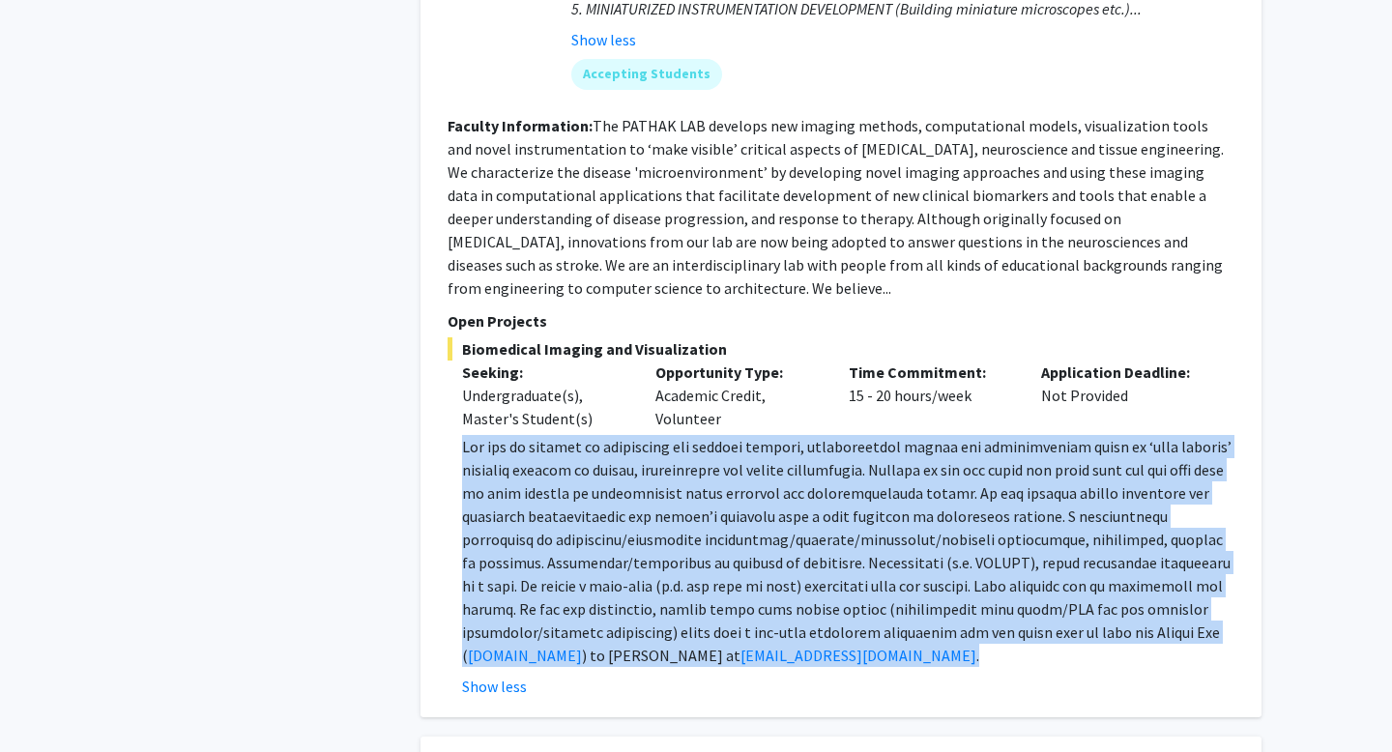
click at [948, 500] on span at bounding box center [846, 551] width 769 height 228
click at [947, 499] on span at bounding box center [846, 551] width 769 height 228
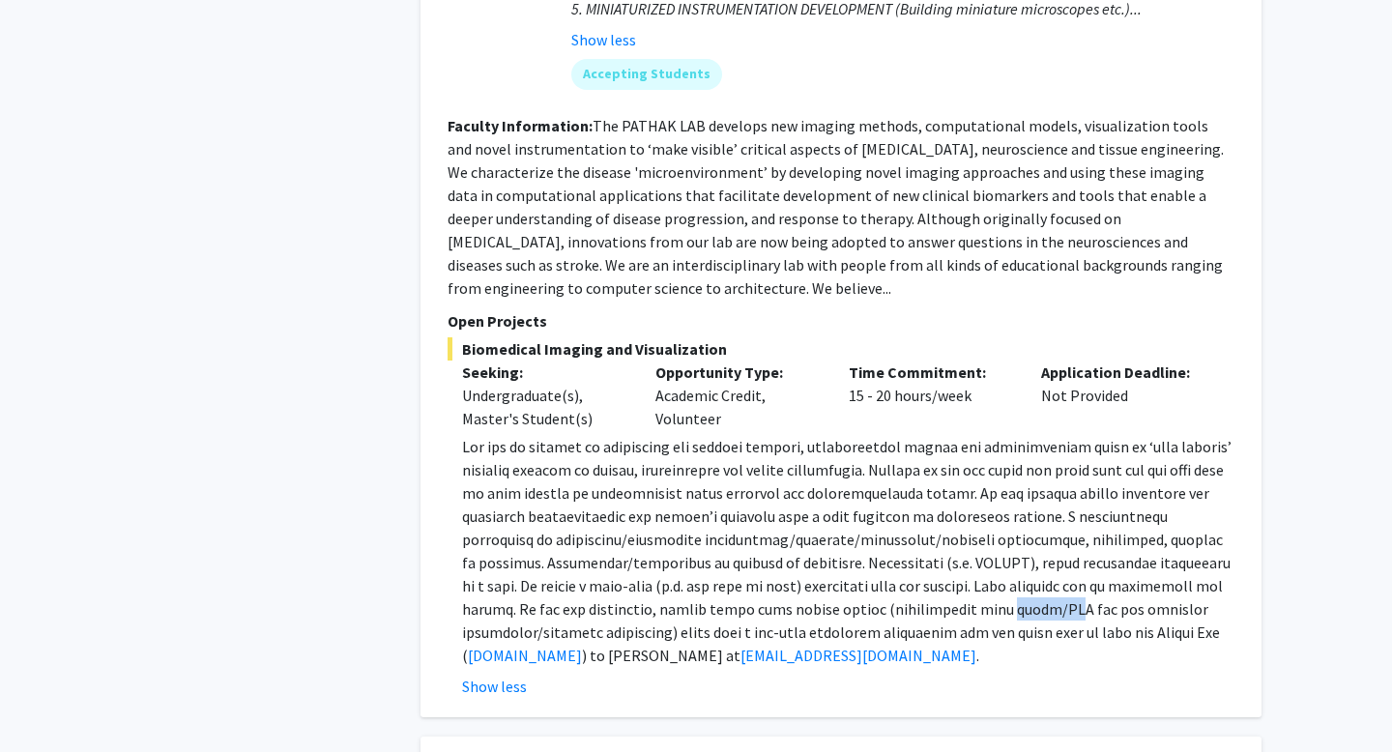
drag, startPoint x: 914, startPoint y: 491, endPoint x: 972, endPoint y: 491, distance: 58.0
click at [972, 491] on span at bounding box center [846, 551] width 769 height 228
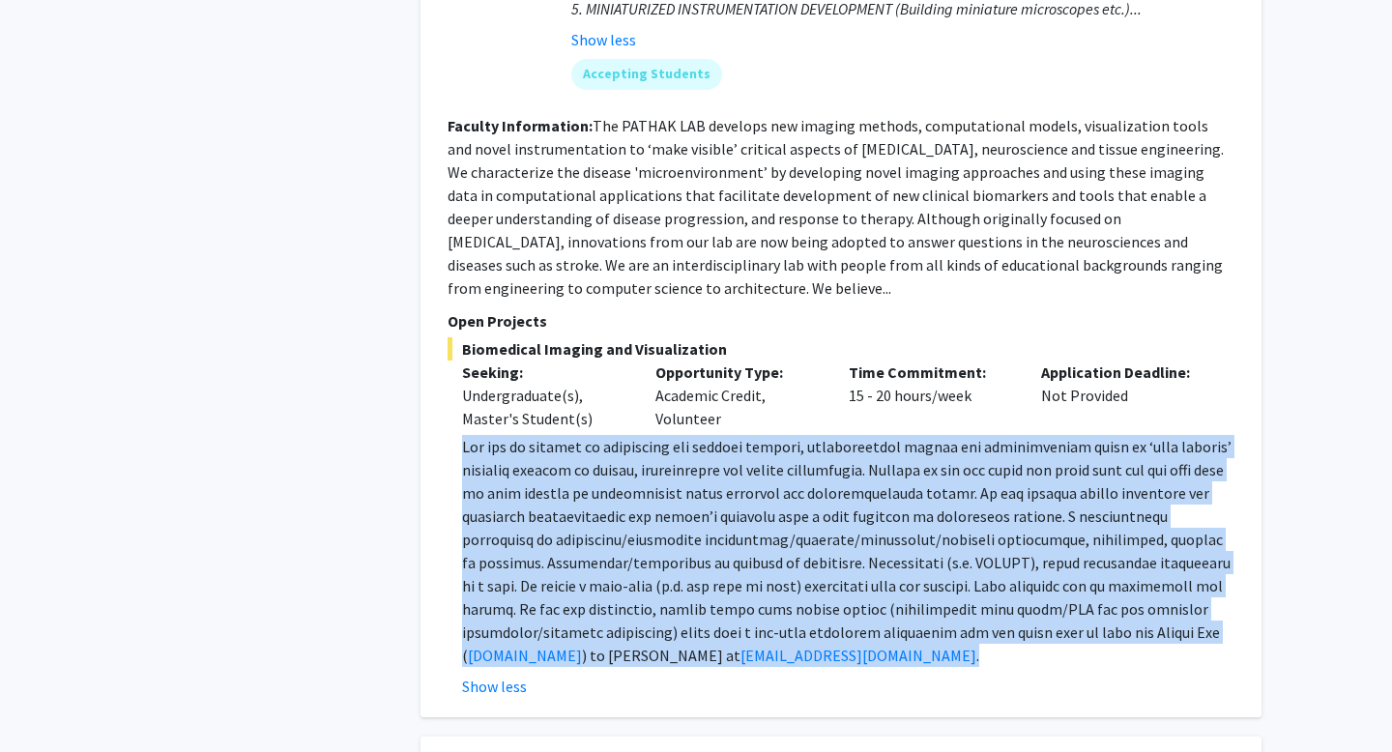
click at [972, 491] on span at bounding box center [846, 551] width 769 height 228
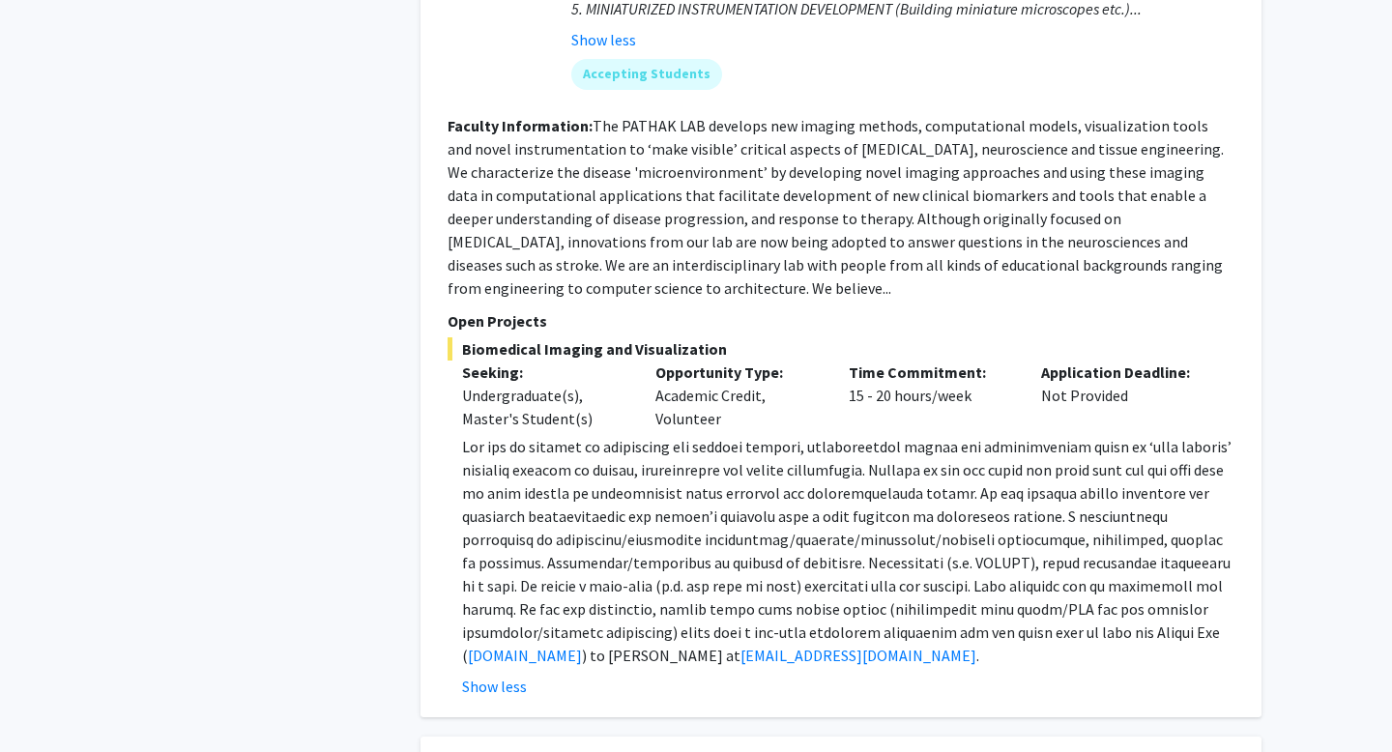
click at [972, 491] on span at bounding box center [846, 551] width 769 height 228
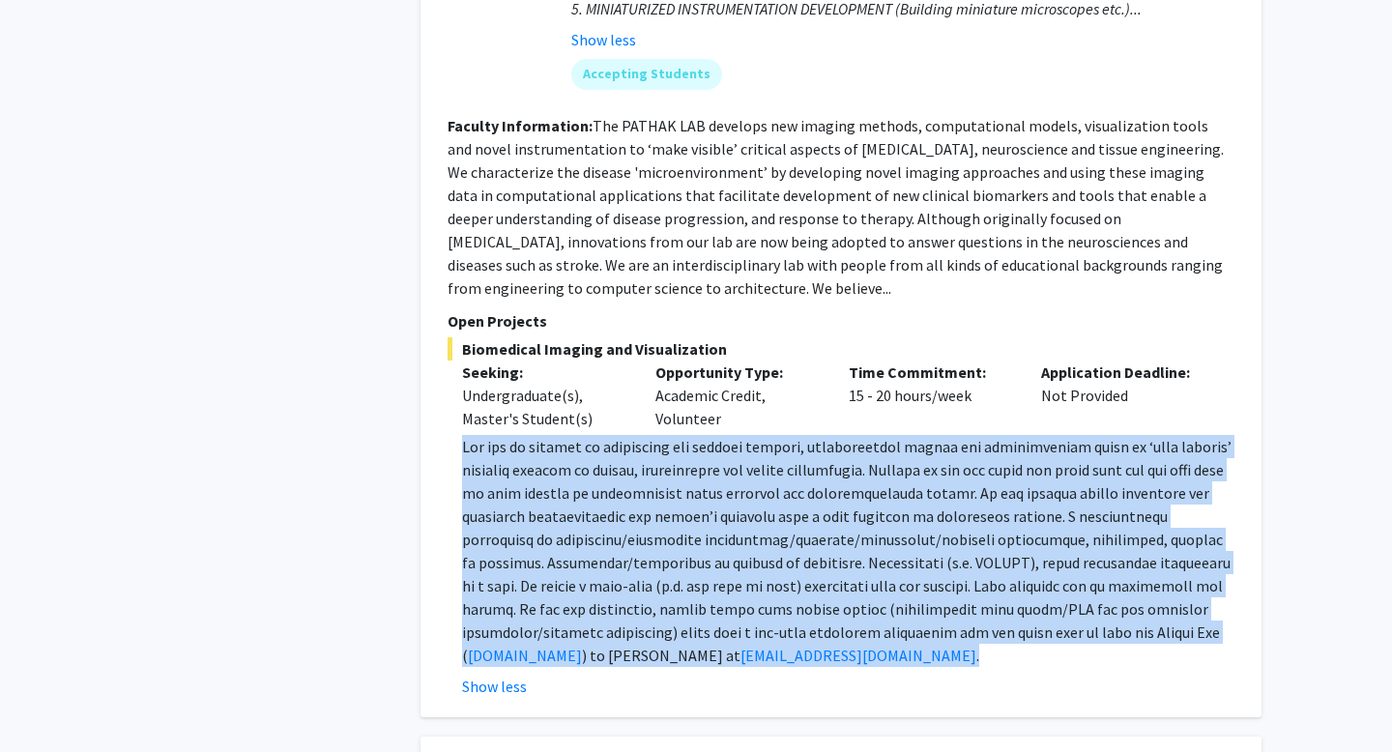
click at [972, 491] on span at bounding box center [846, 551] width 769 height 228
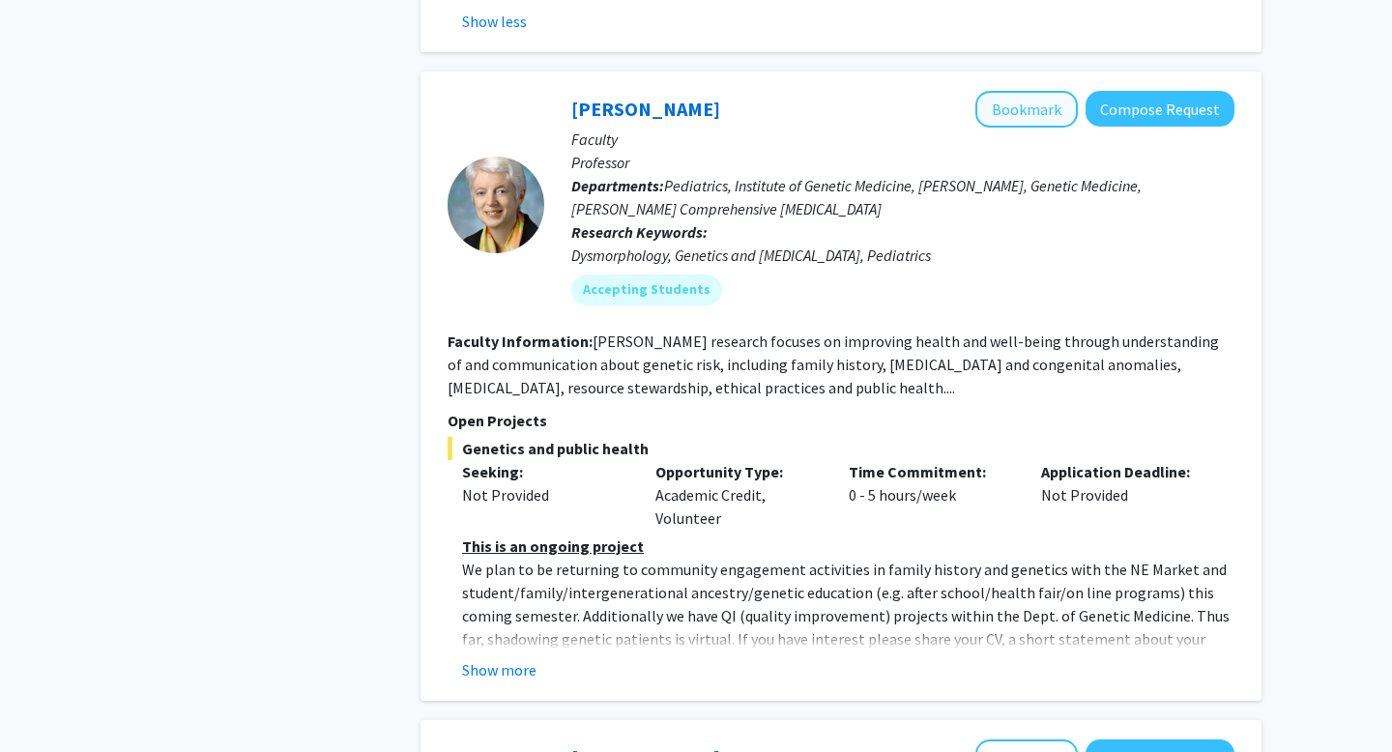
scroll to position [6592, 0]
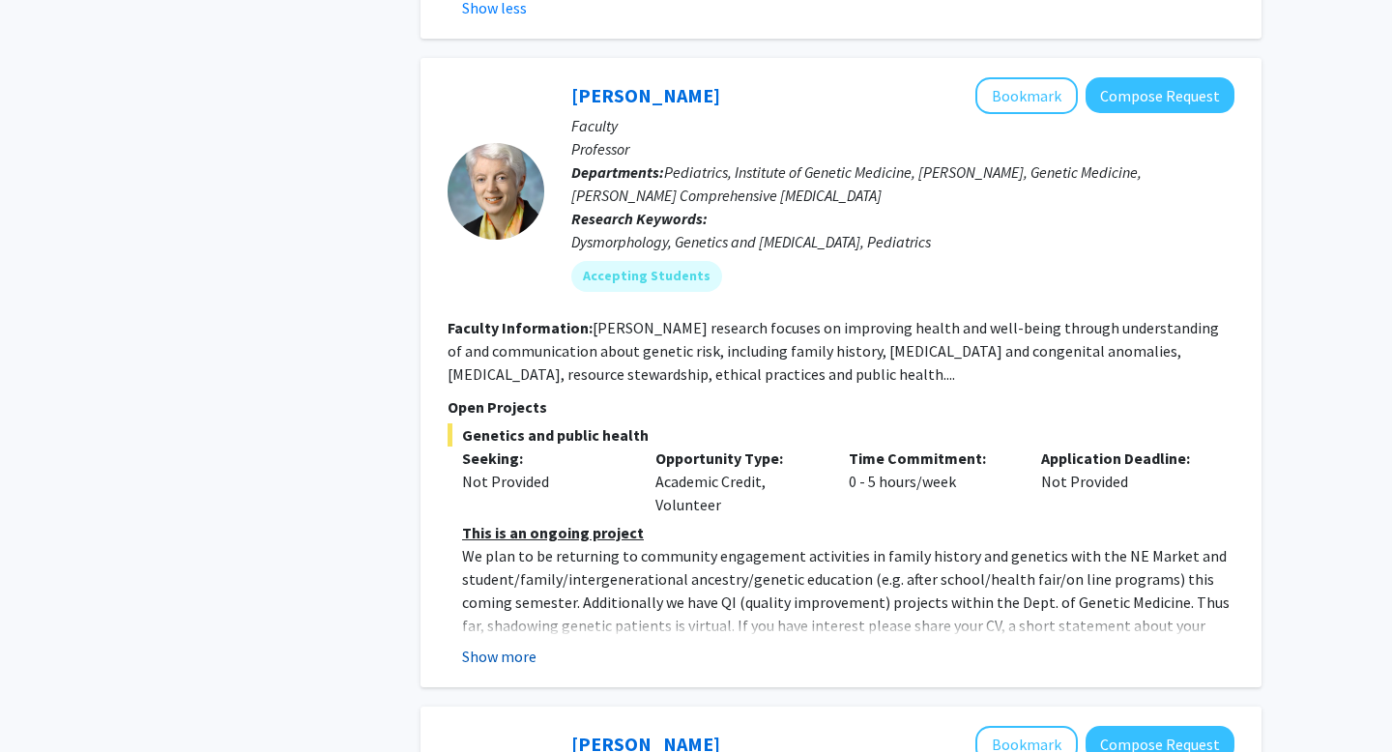
click at [506, 645] on button "Show more" at bounding box center [499, 656] width 74 height 23
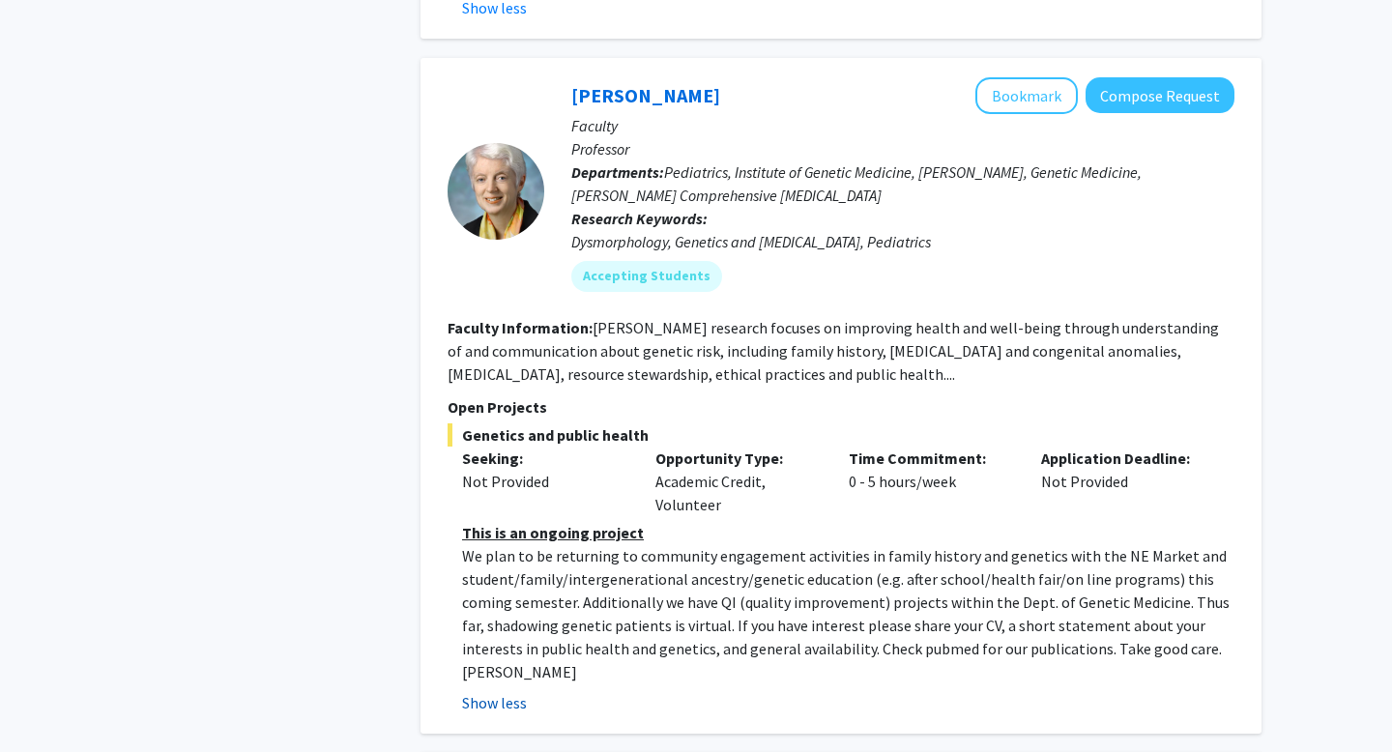
click at [506, 544] on p "We plan to be returning to community engagement activities in family history an…" at bounding box center [848, 613] width 772 height 139
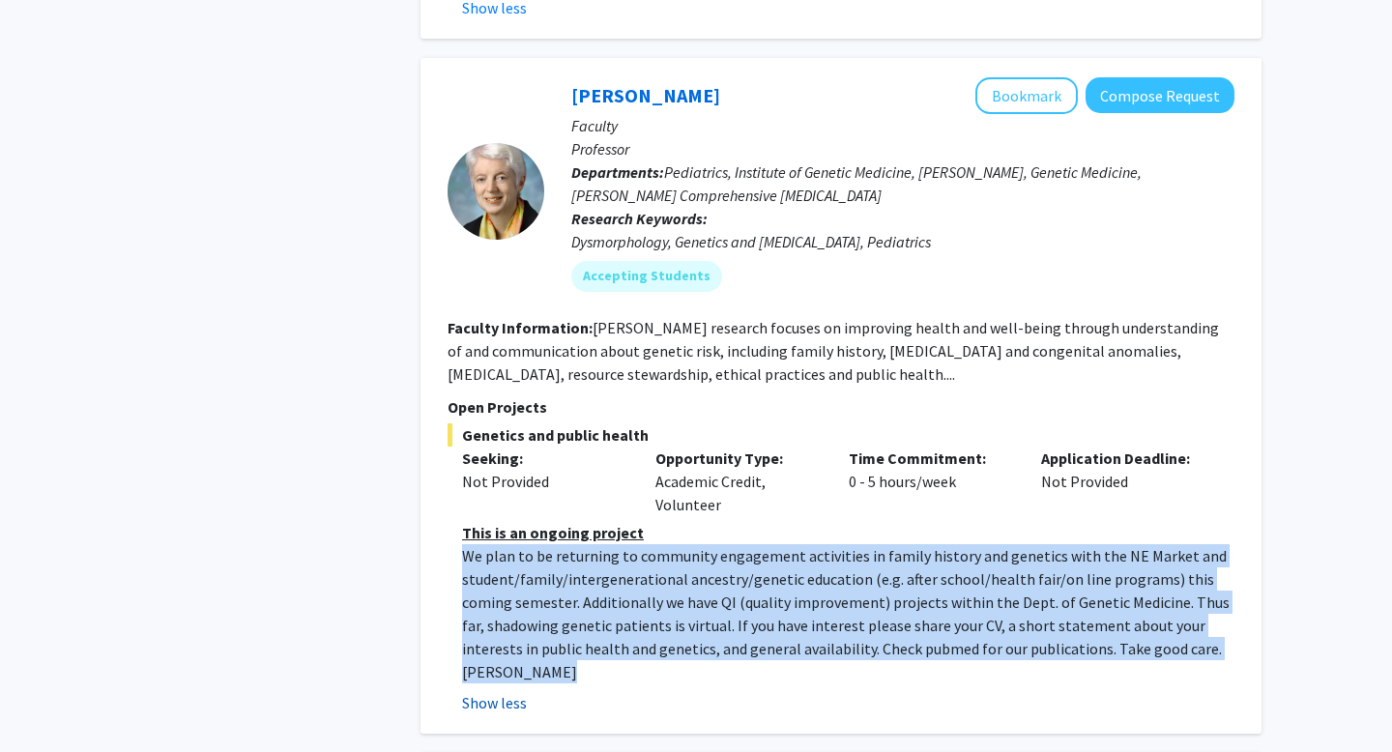
click at [506, 544] on p "We plan to be returning to community engagement activities in family history an…" at bounding box center [848, 613] width 772 height 139
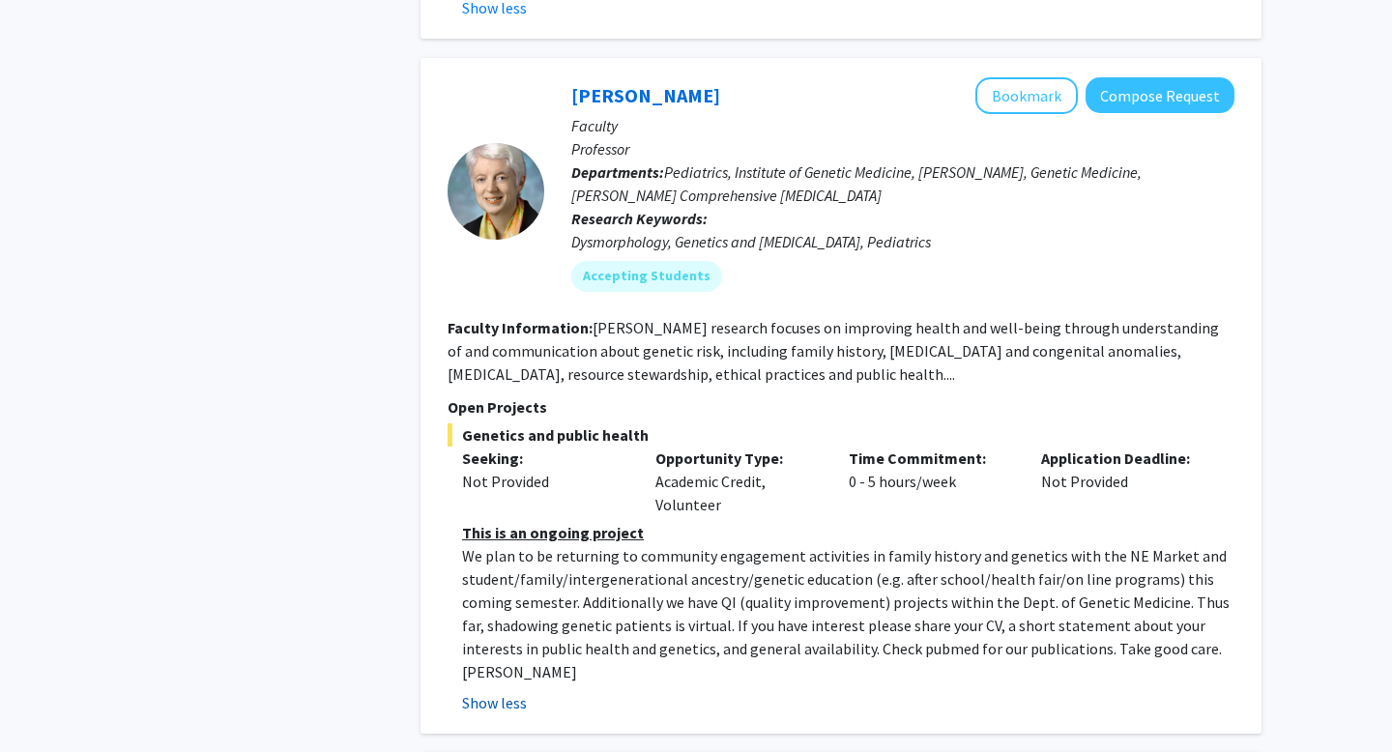
click at [506, 544] on p "We plan to be returning to community engagement activities in family history an…" at bounding box center [848, 613] width 772 height 139
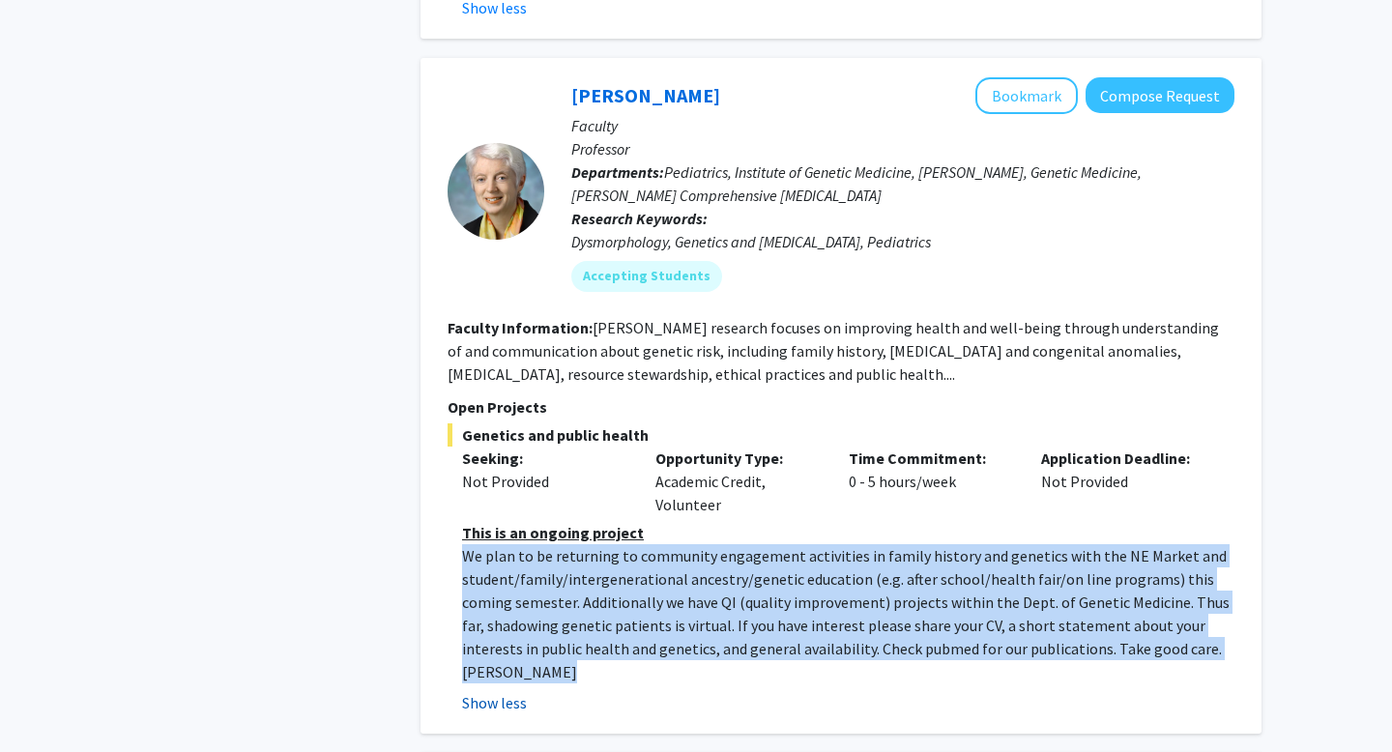
click at [506, 544] on p "We plan to be returning to community engagement activities in family history an…" at bounding box center [848, 613] width 772 height 139
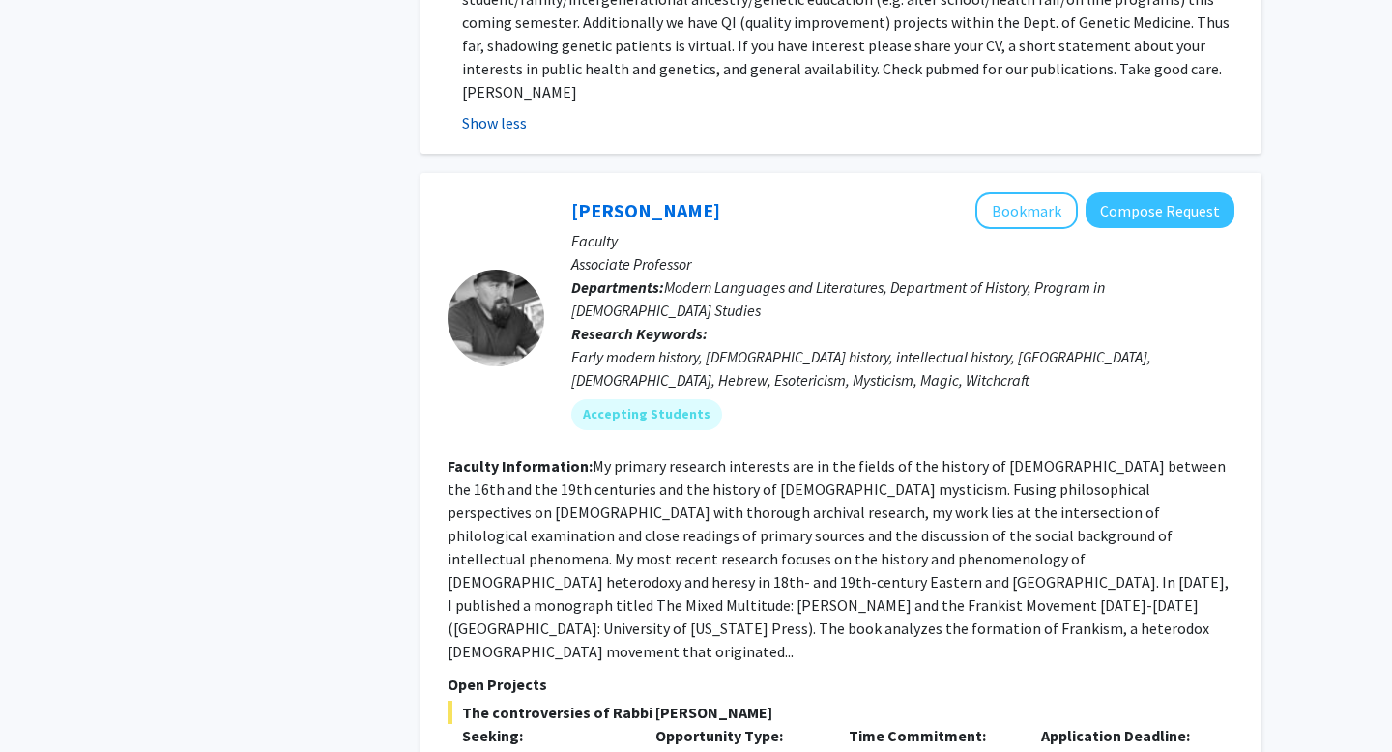
scroll to position [7266, 0]
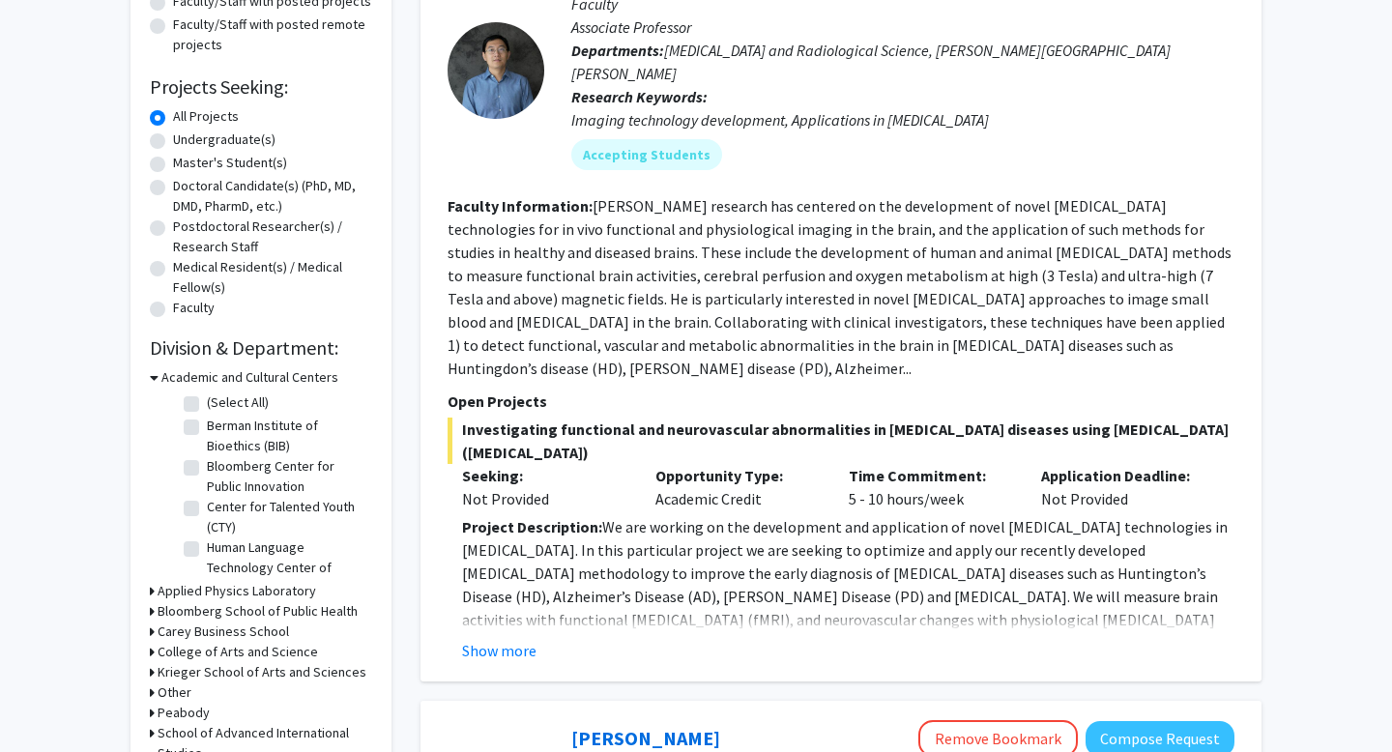
scroll to position [261, 0]
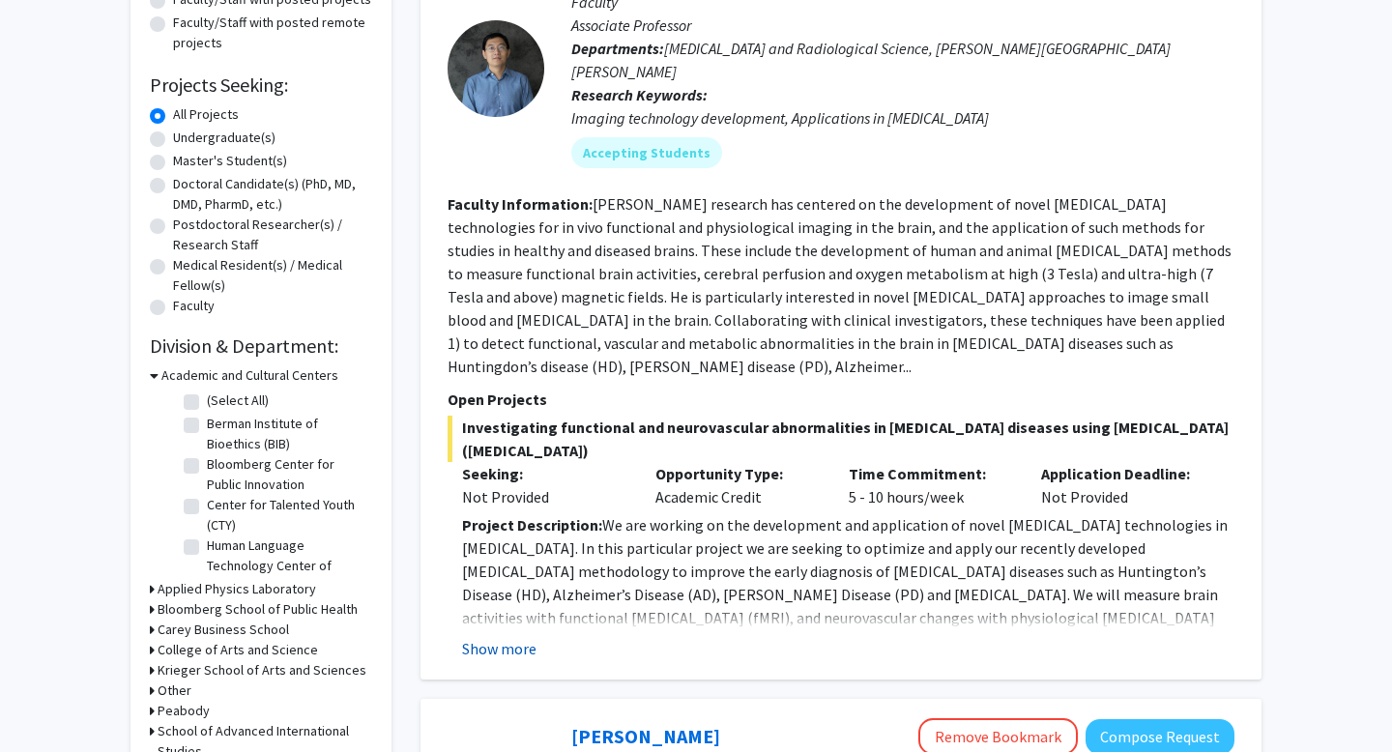
click at [479, 637] on button "Show more" at bounding box center [499, 648] width 74 height 23
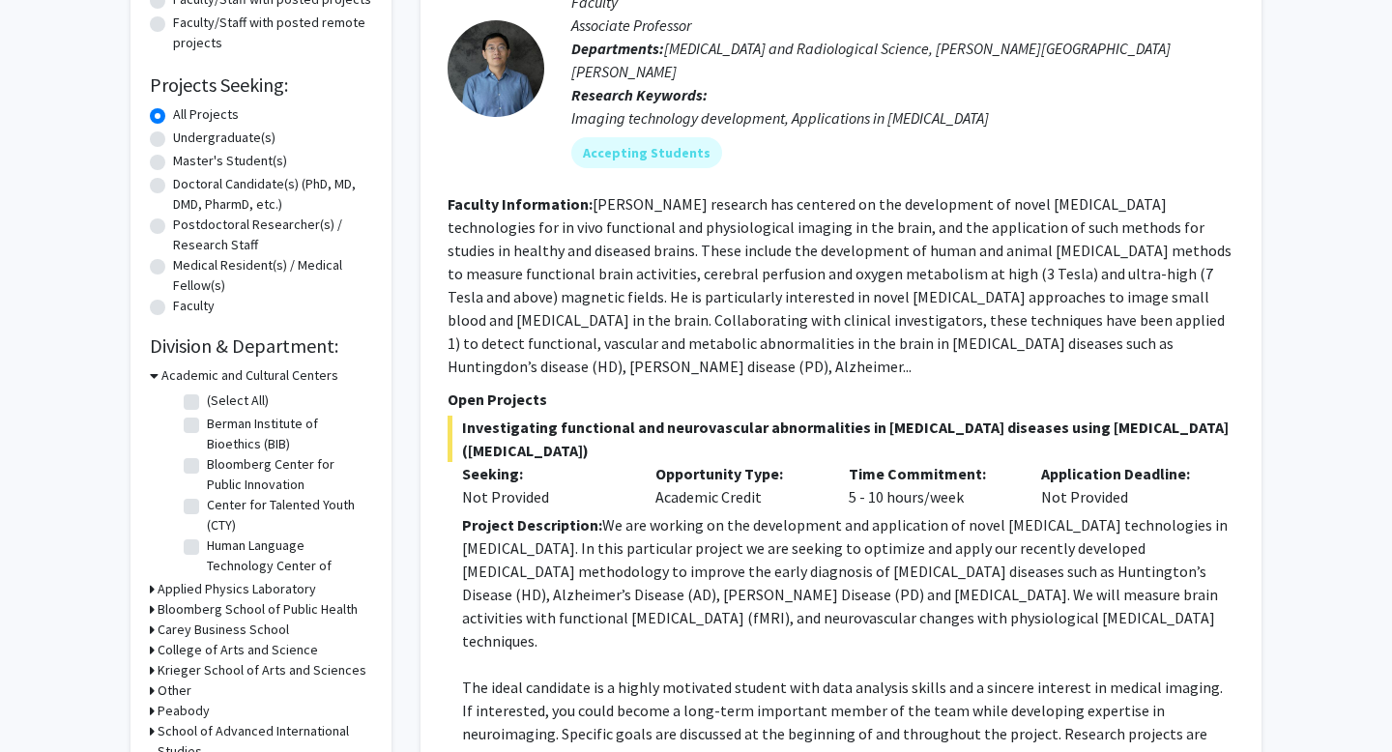
drag, startPoint x: 567, startPoint y: 383, endPoint x: 613, endPoint y: 409, distance: 52.4
click at [613, 416] on span "Investigating functional and neurovascular abnormalities in neurodegenerative d…" at bounding box center [841, 439] width 787 height 46
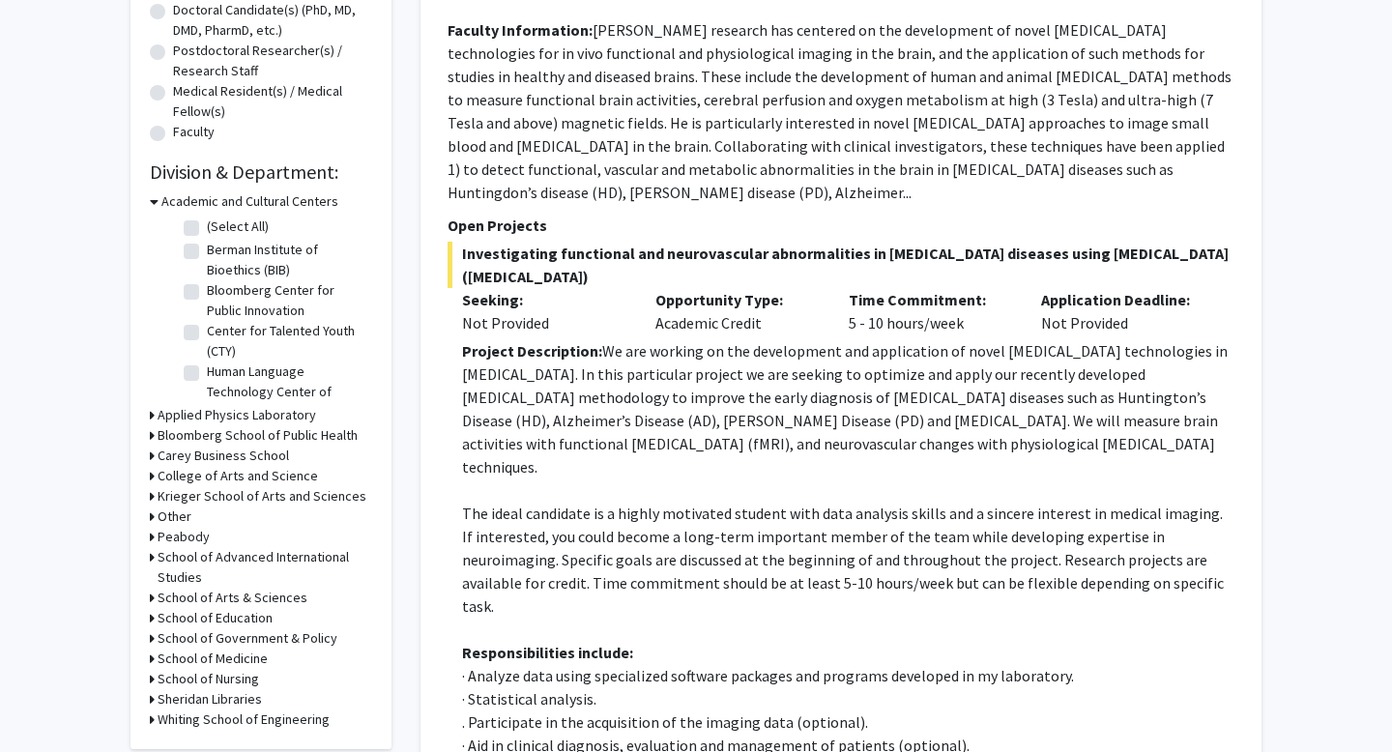
scroll to position [434, 0]
click at [608, 393] on p "Project Description: We are working on the development and application of novel…" at bounding box center [848, 409] width 772 height 139
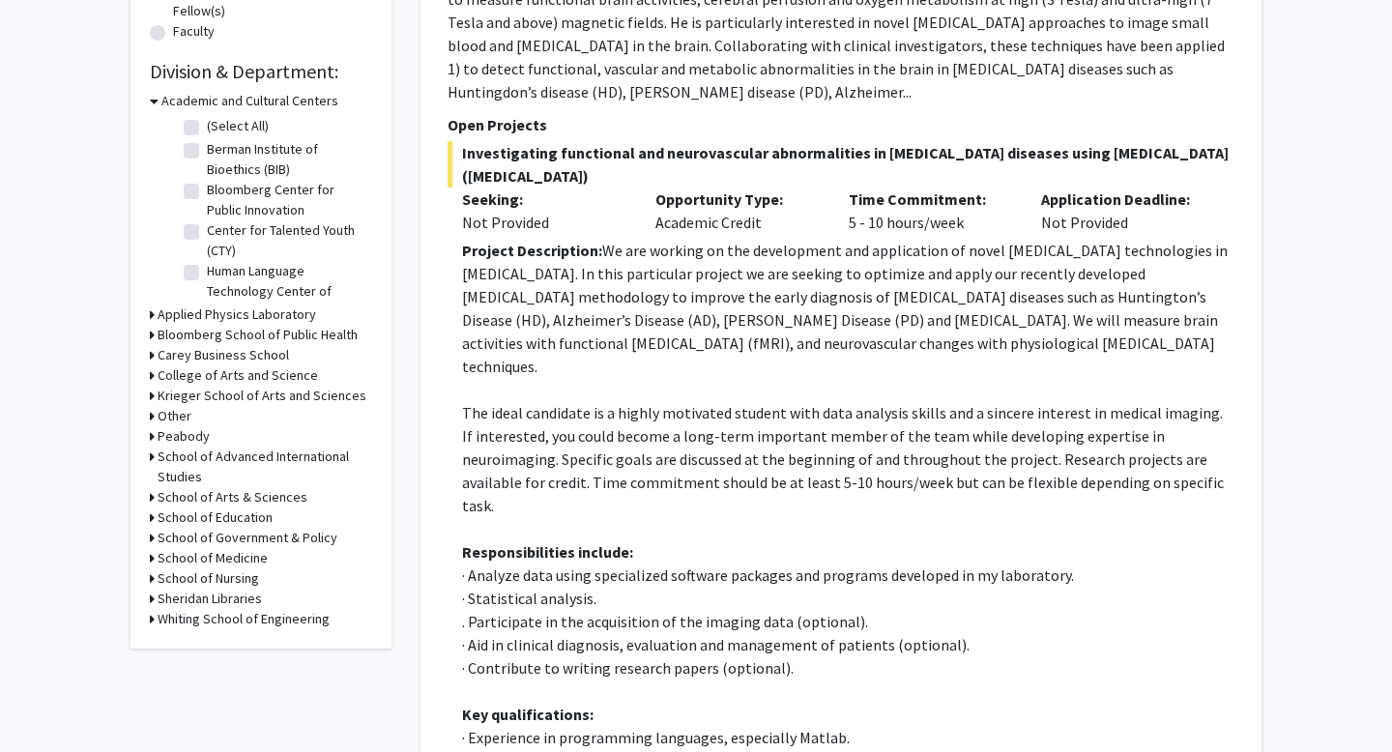
scroll to position [541, 0]
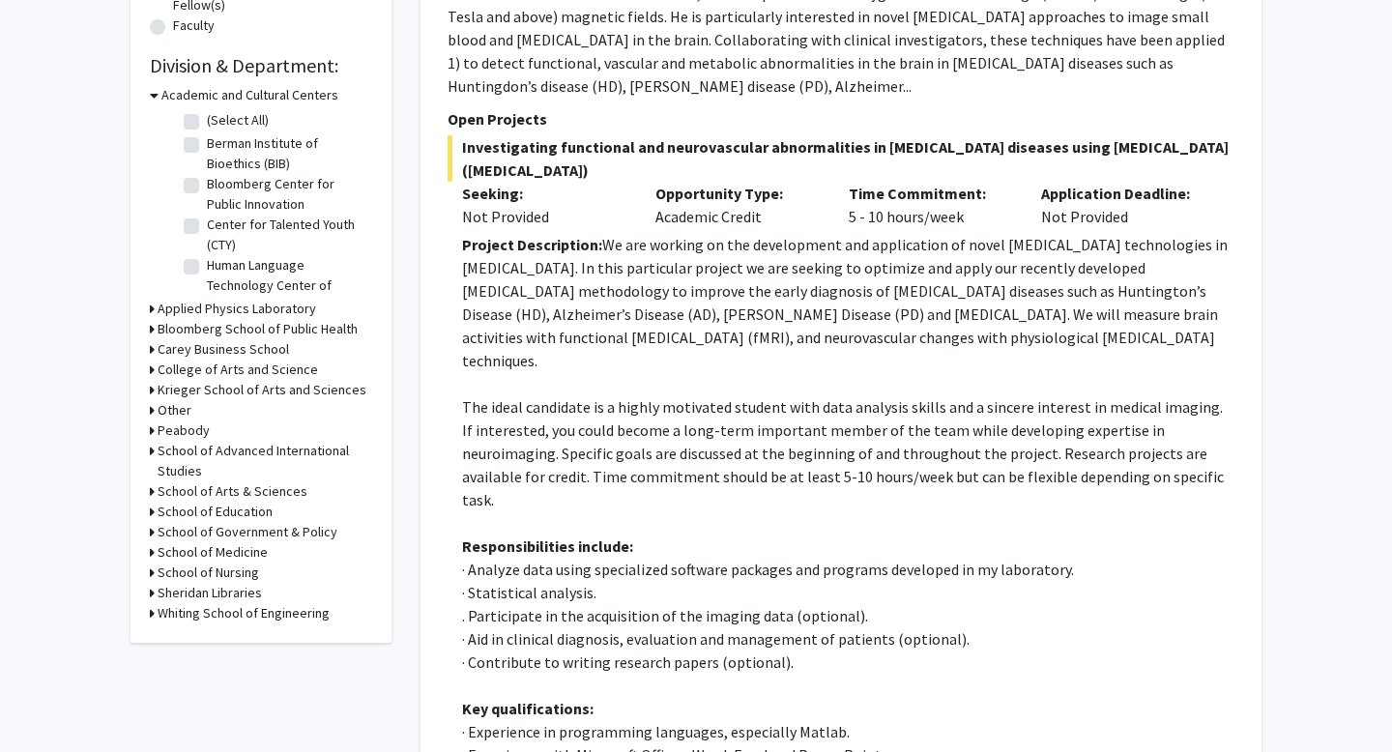
click at [657, 395] on p "The ideal candidate is a highly motivated student with data analysis skills and…" at bounding box center [848, 453] width 772 height 116
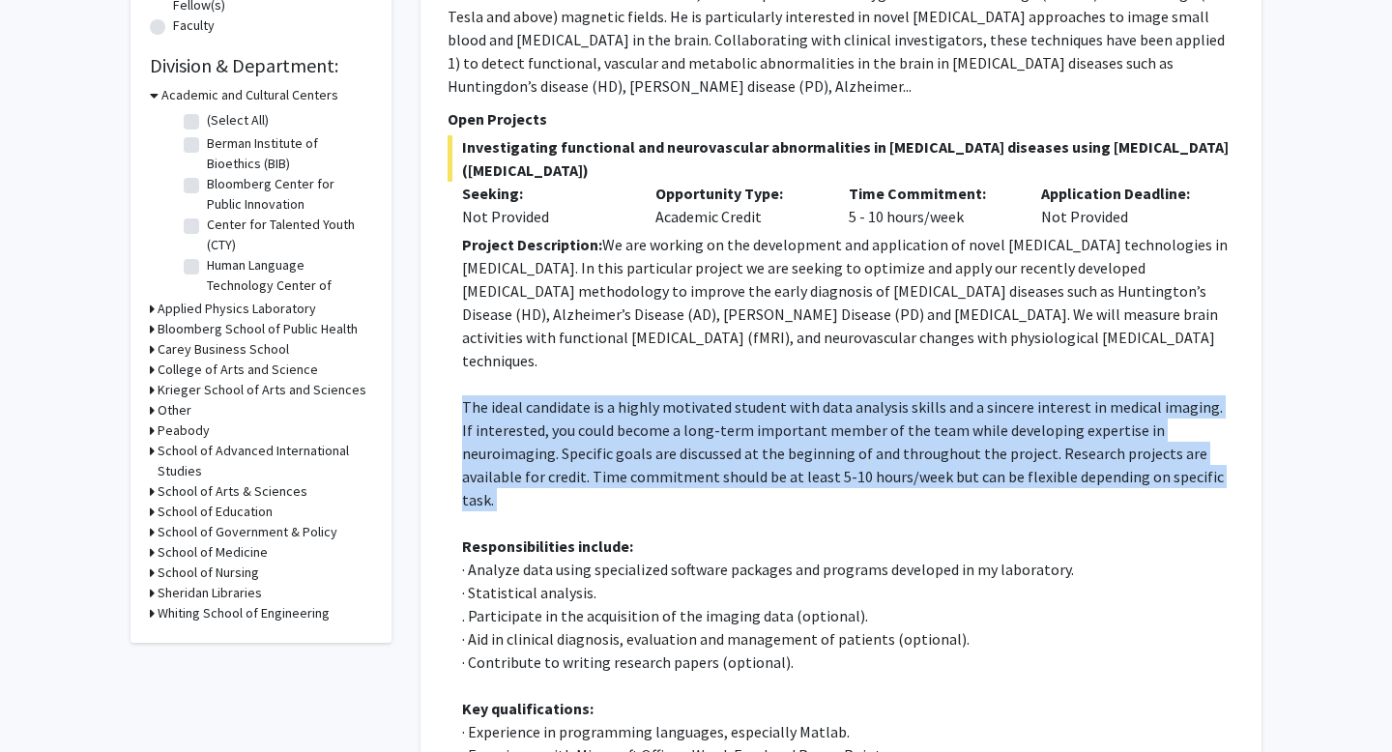
click at [657, 395] on p "The ideal candidate is a highly motivated student with data analysis skills and…" at bounding box center [848, 453] width 772 height 116
click at [746, 395] on p "The ideal candidate is a highly motivated student with data analysis skills and…" at bounding box center [848, 453] width 772 height 116
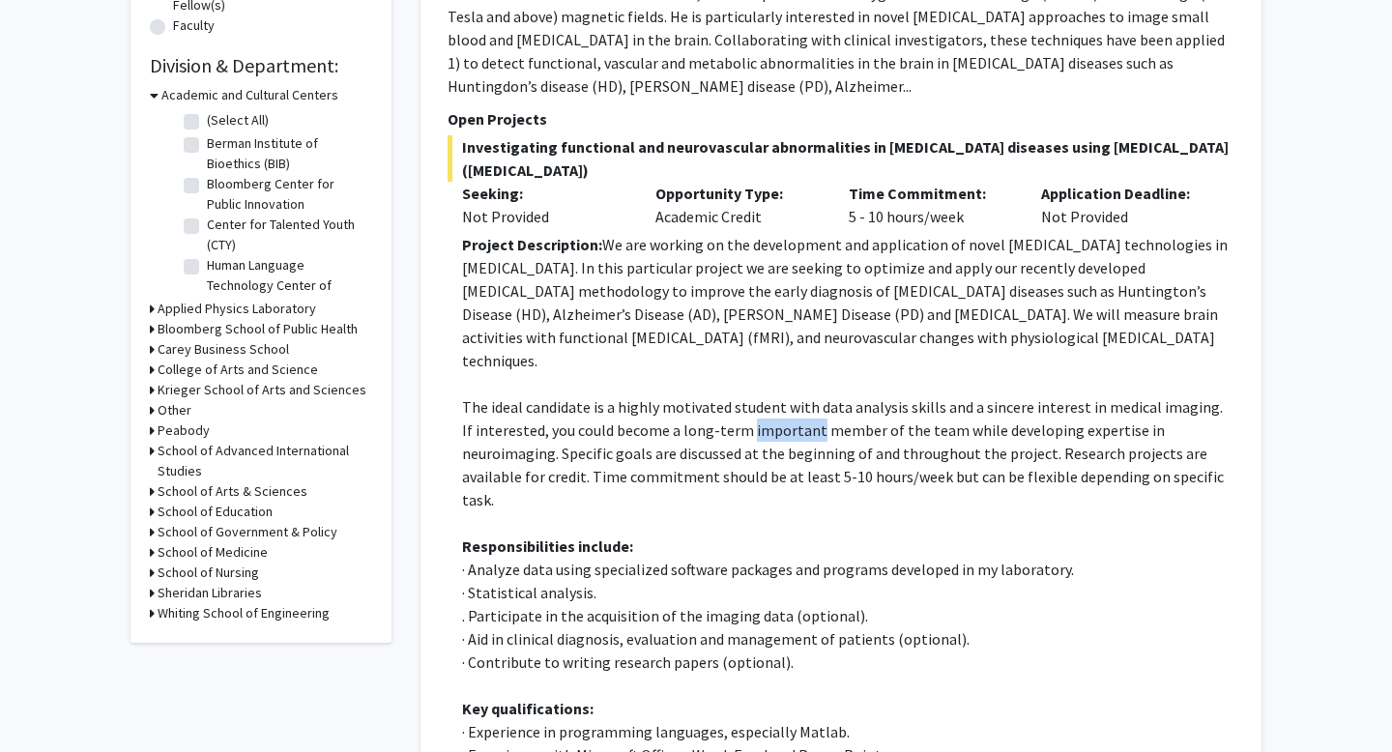
click at [746, 395] on p "The ideal candidate is a highly motivated student with data analysis skills and…" at bounding box center [848, 453] width 772 height 116
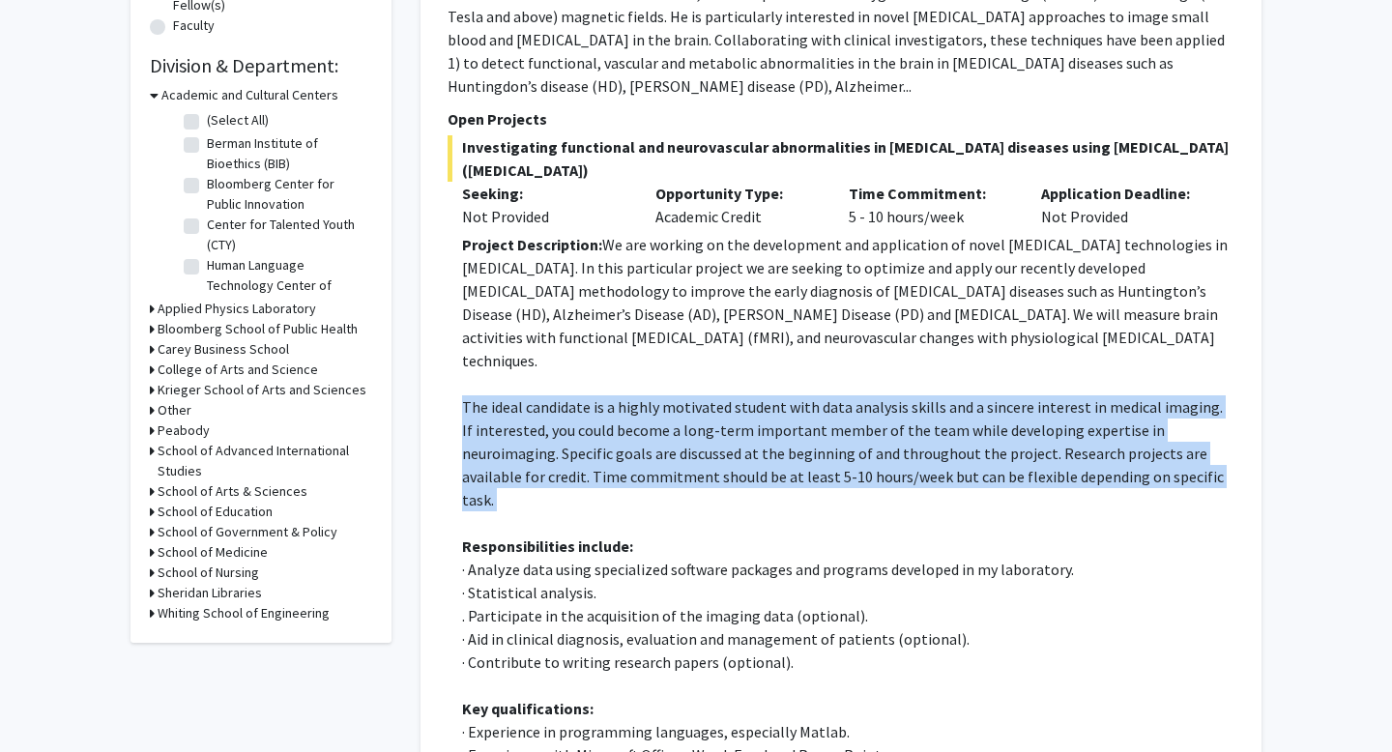
click at [746, 395] on p "The ideal candidate is a highly motivated student with data analysis skills and…" at bounding box center [848, 453] width 772 height 116
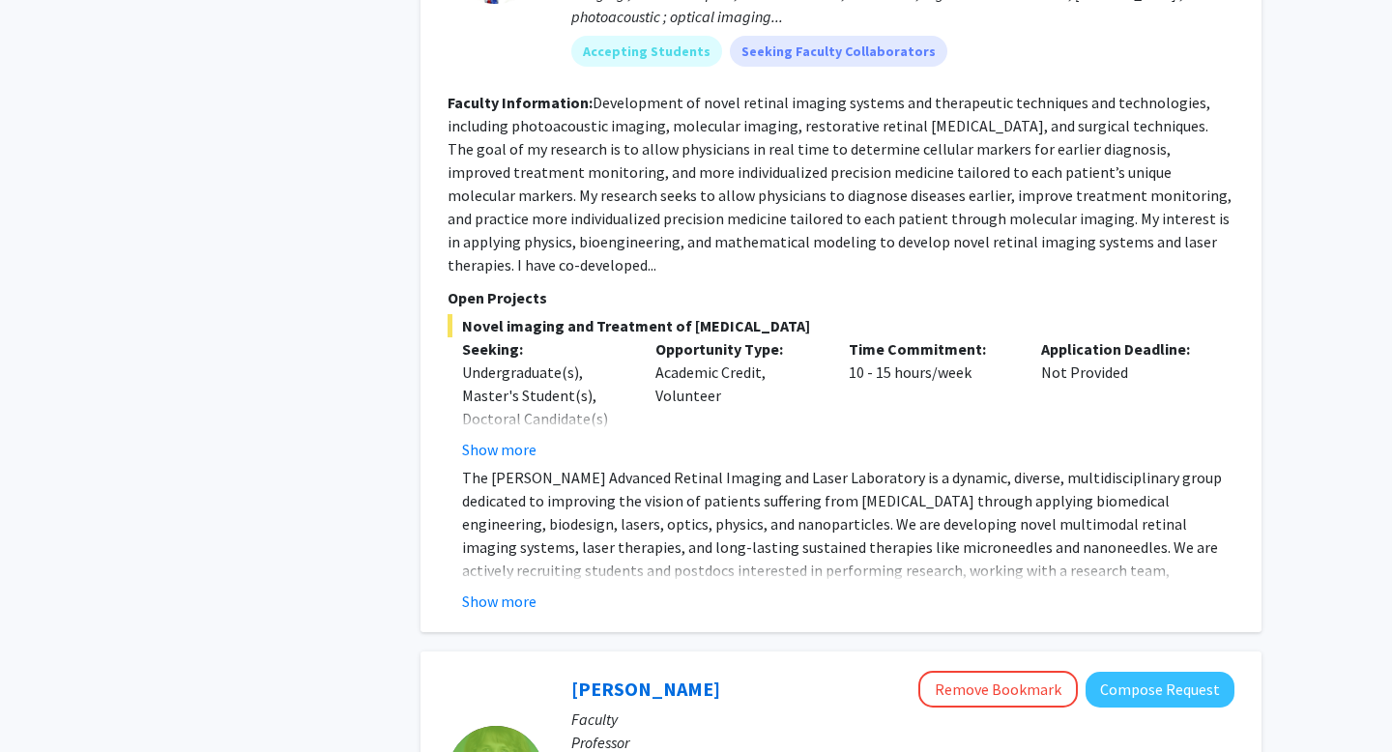
scroll to position [3968, 0]
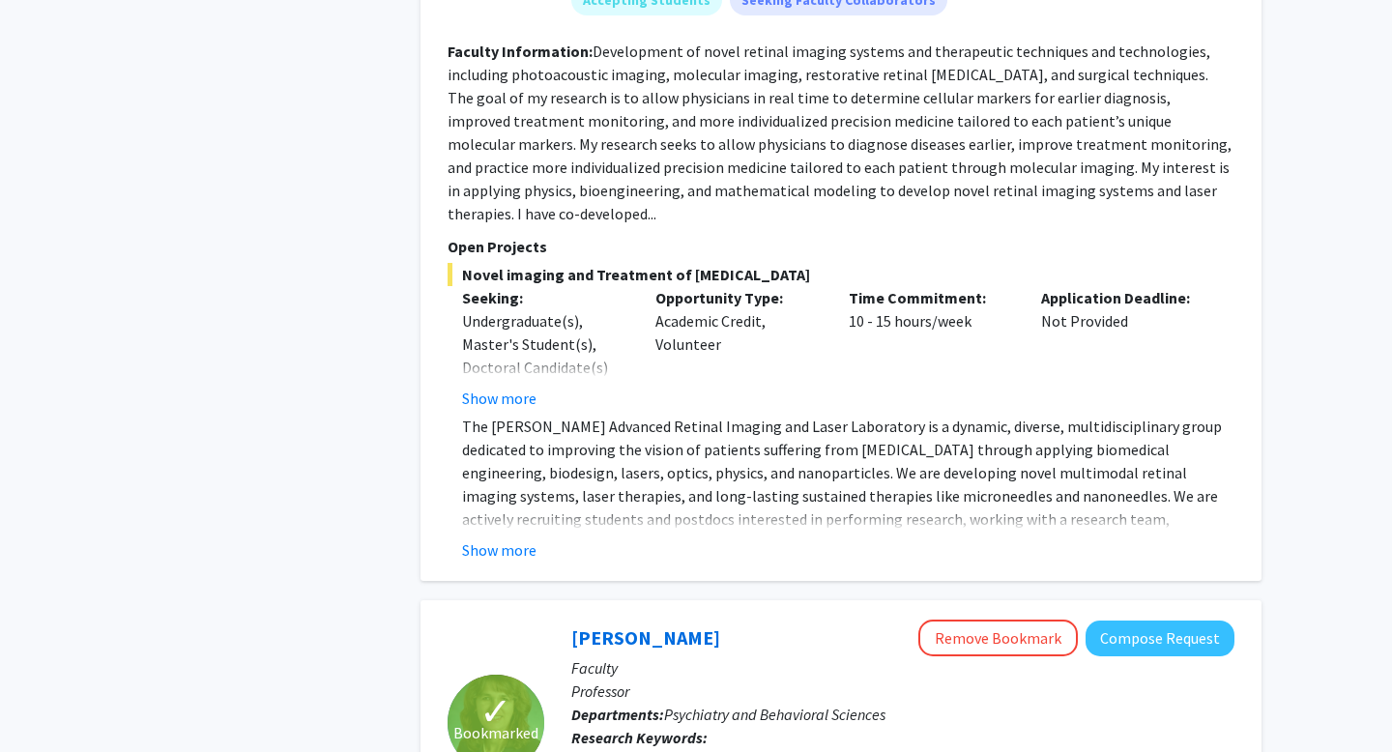
click at [527, 415] on fg-read-more "The Paulus Advanced Retinal Imaging and Laser Laboratory is a dynamic, diverse,…" at bounding box center [841, 488] width 787 height 147
click at [518, 538] on button "Show more" at bounding box center [499, 549] width 74 height 23
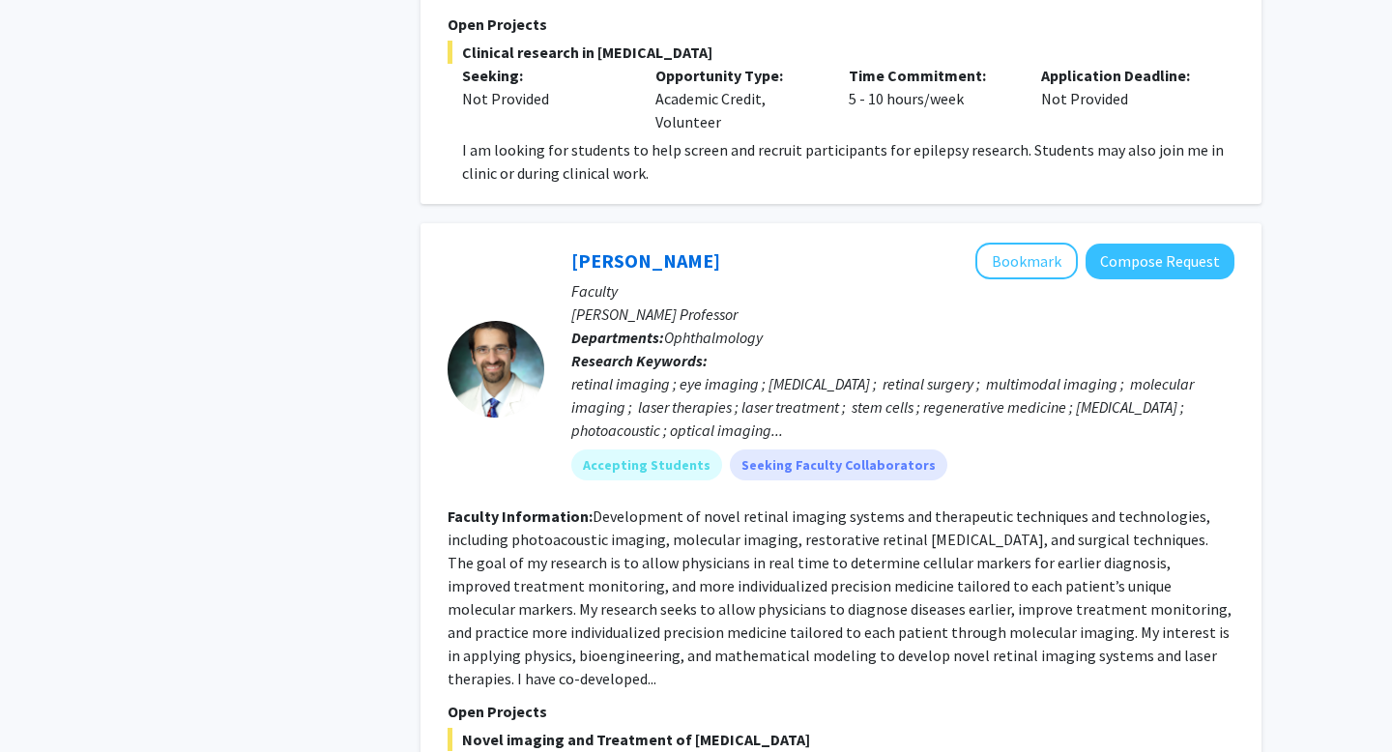
scroll to position [3469, 0]
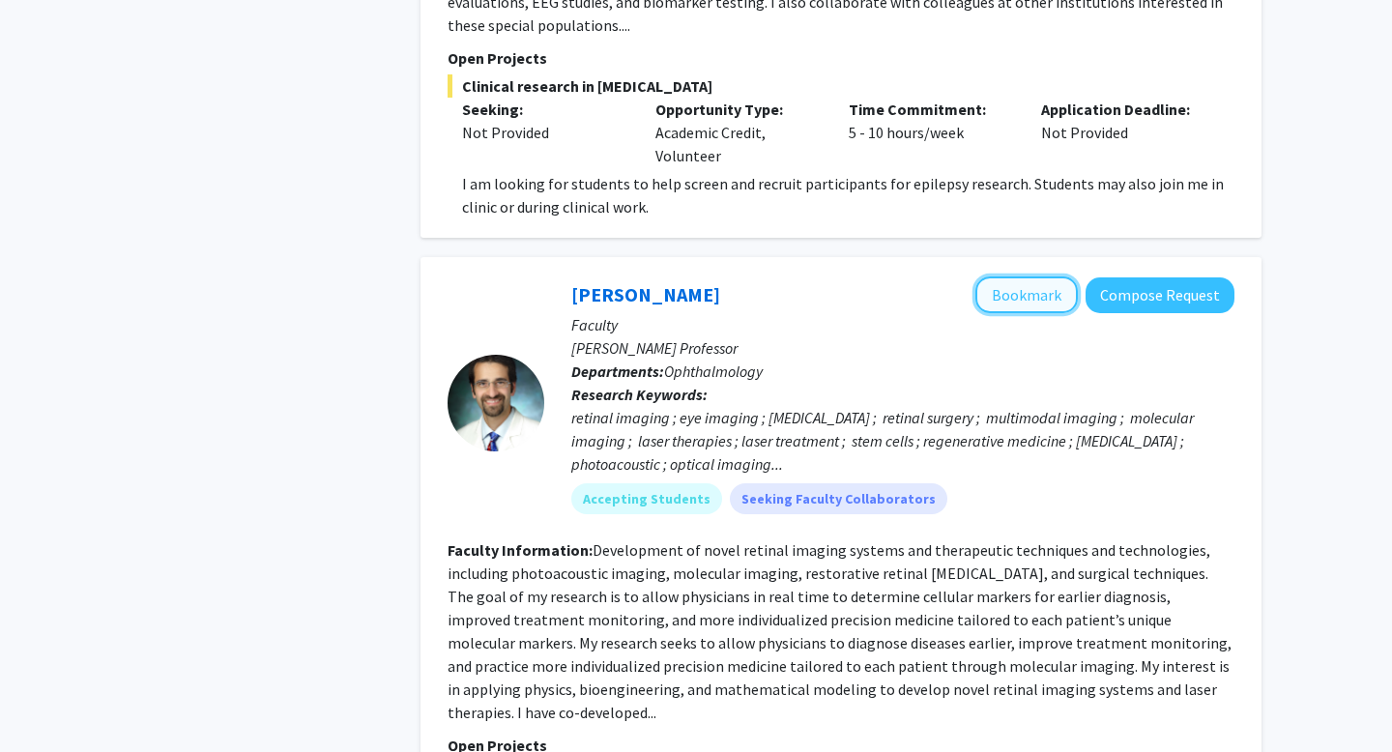
click at [1010, 276] on button "Bookmark" at bounding box center [1026, 294] width 102 height 37
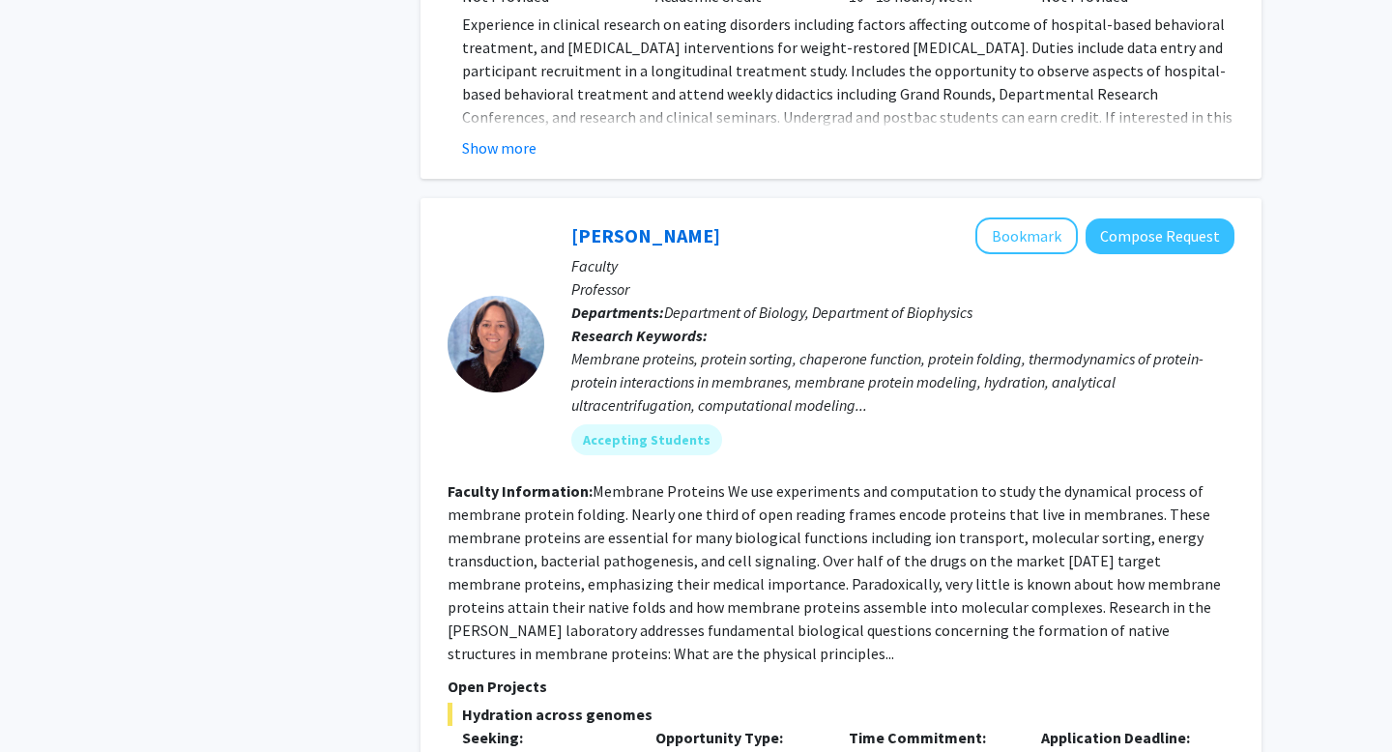
scroll to position [5118, 0]
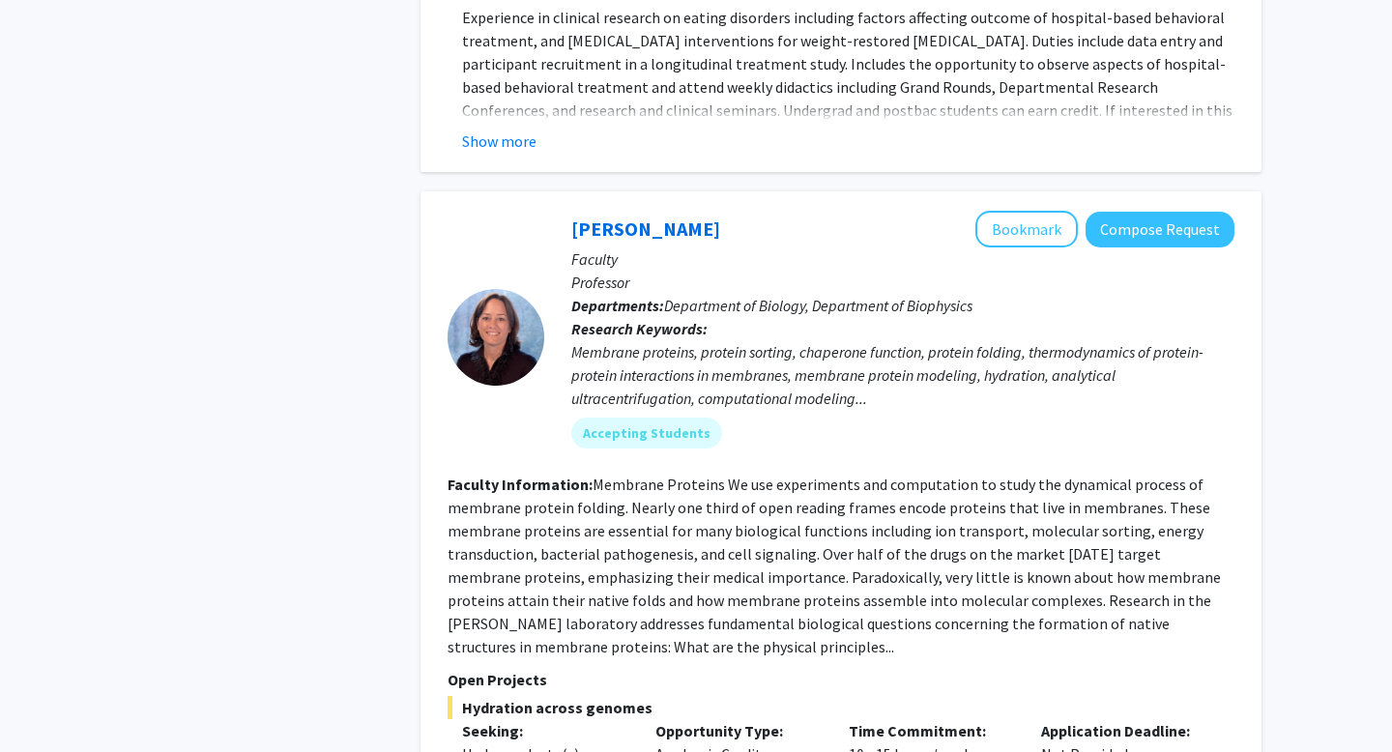
click at [740, 475] on fg-read-more "Membrane Proteins We use experiments and computation to study the dynamical pro…" at bounding box center [834, 566] width 773 height 182
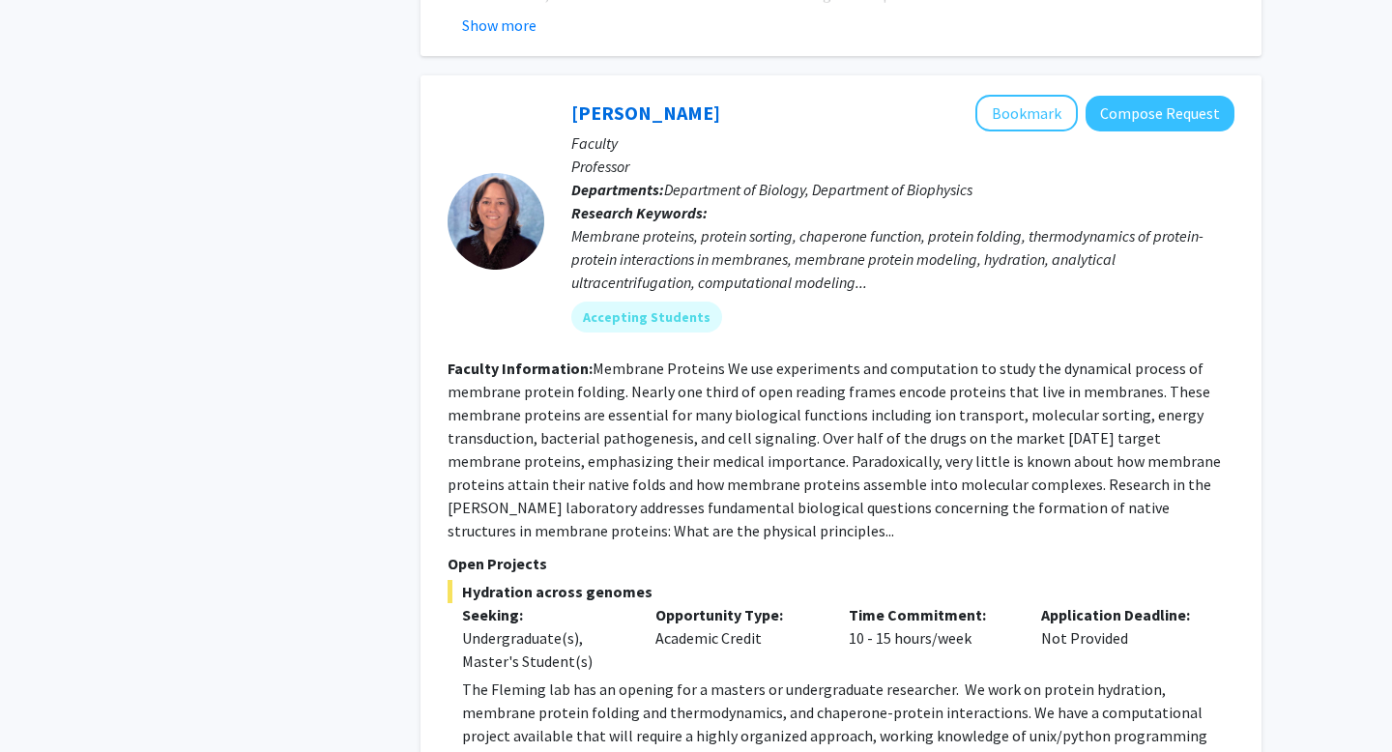
scroll to position [5237, 0]
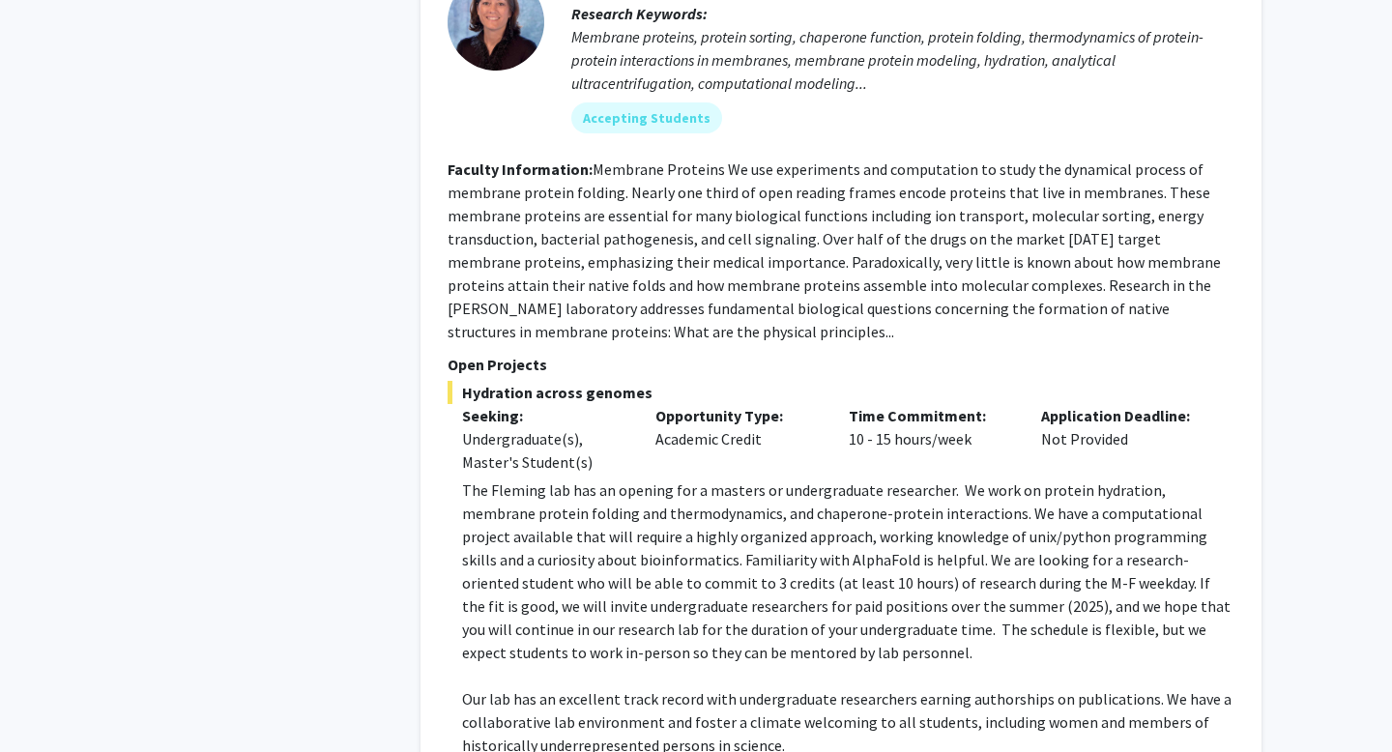
scroll to position [5435, 0]
click at [501, 477] on p "The Fleming lab has an opening for a masters or undergraduate researcher. We wo…" at bounding box center [848, 570] width 772 height 186
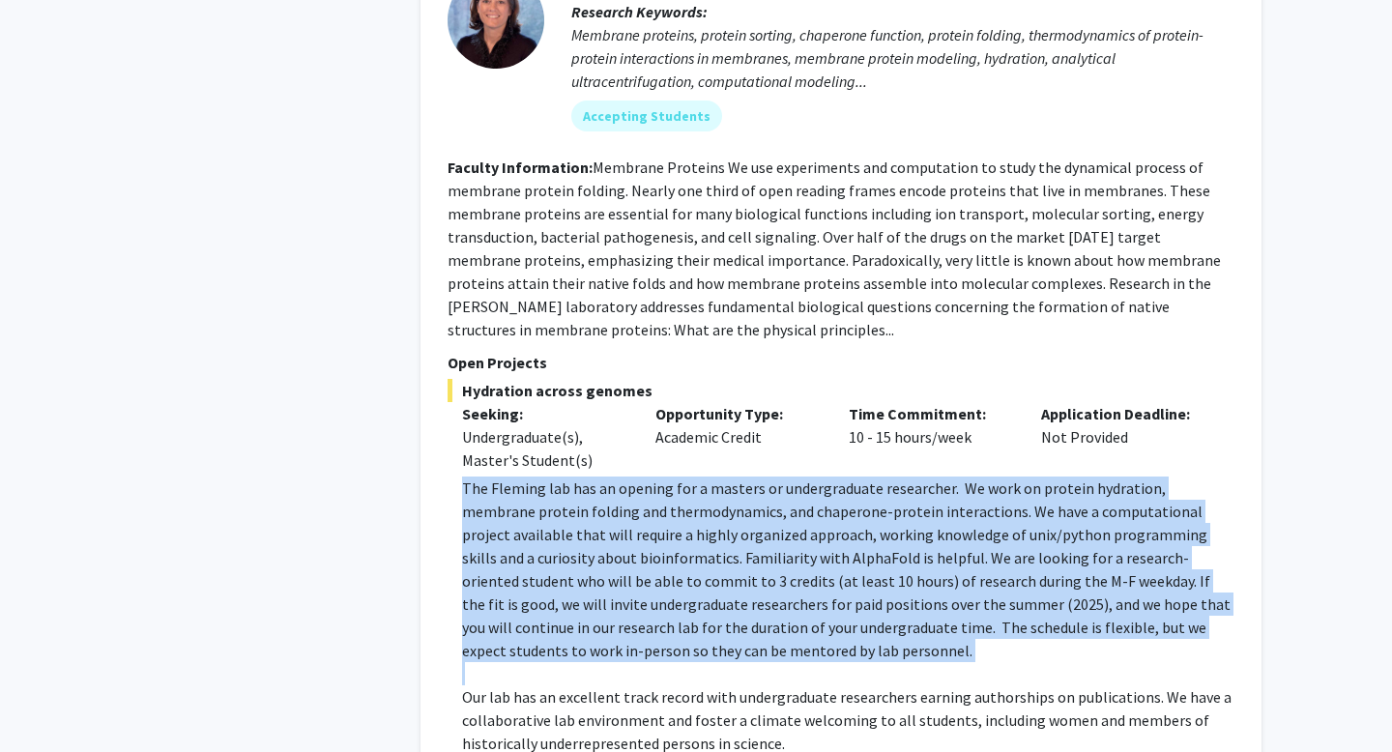
click at [501, 477] on p "The Fleming lab has an opening for a masters or undergraduate researcher. We wo…" at bounding box center [848, 570] width 772 height 186
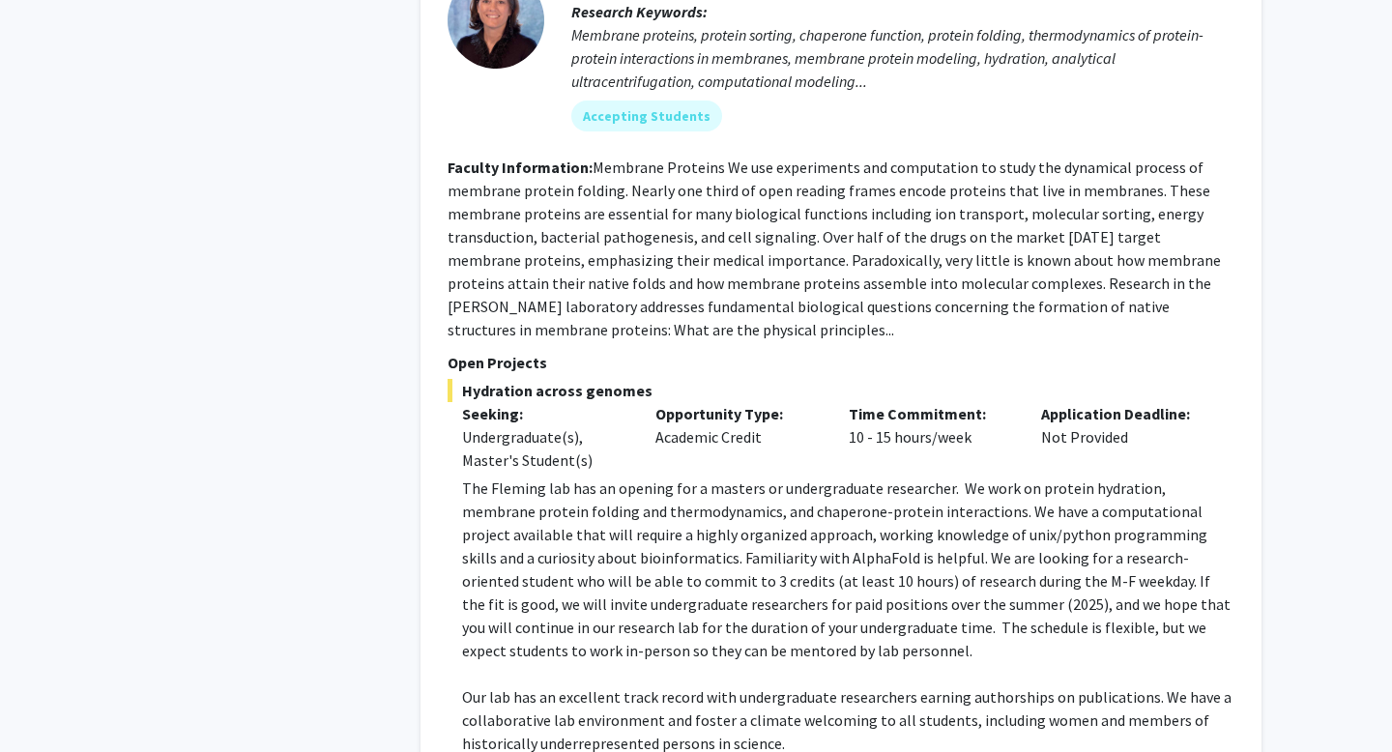
click at [629, 477] on p "The Fleming lab has an opening for a masters or undergraduate researcher. We wo…" at bounding box center [848, 570] width 772 height 186
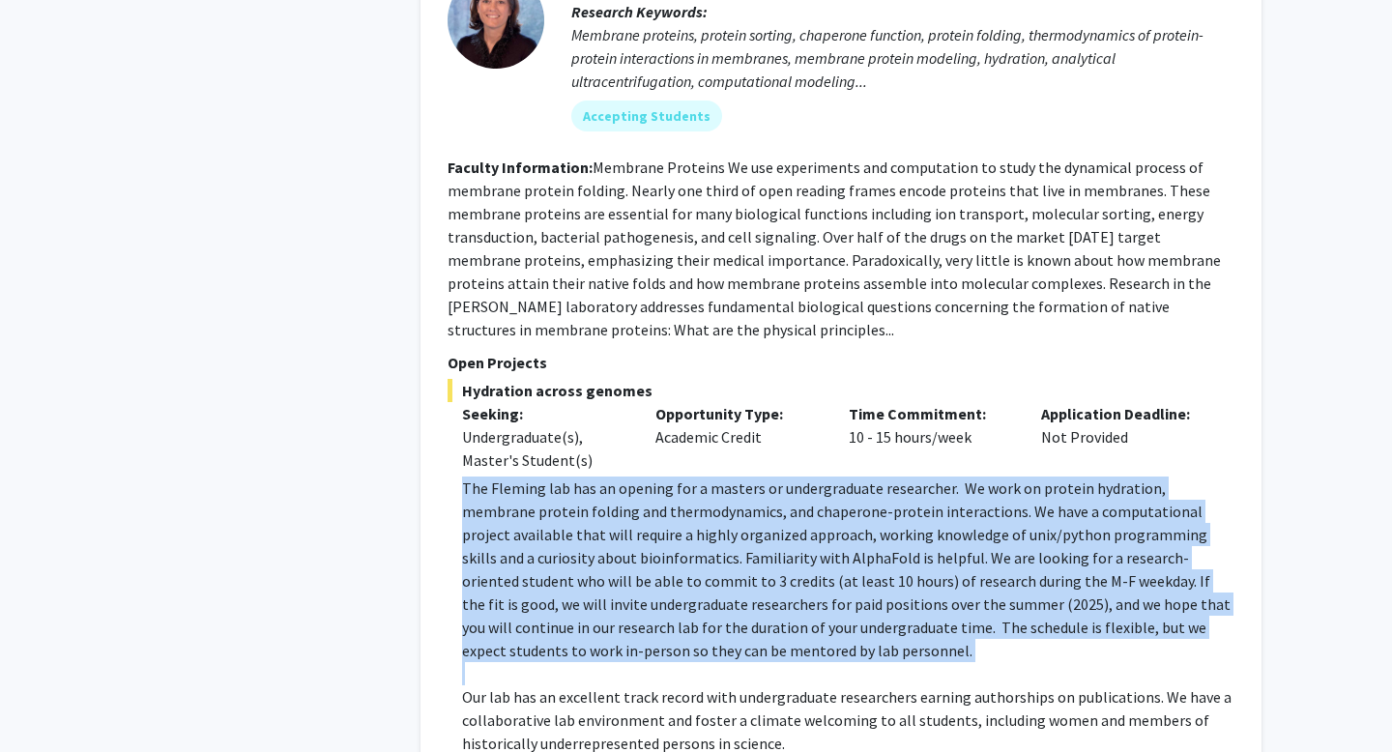
click at [629, 477] on p "The Fleming lab has an opening for a masters or undergraduate researcher. We wo…" at bounding box center [848, 570] width 772 height 186
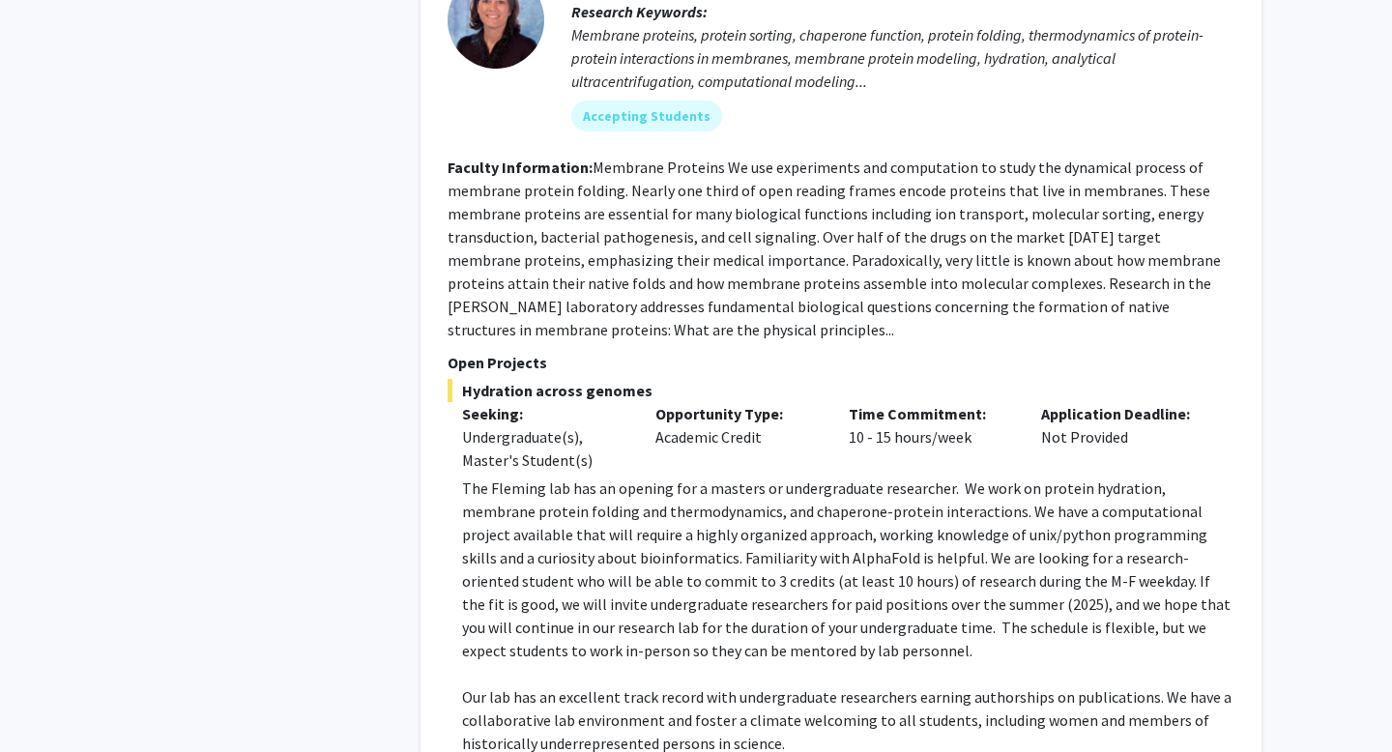
click at [883, 477] on p "The Fleming lab has an opening for a masters or undergraduate researcher. We wo…" at bounding box center [848, 570] width 772 height 186
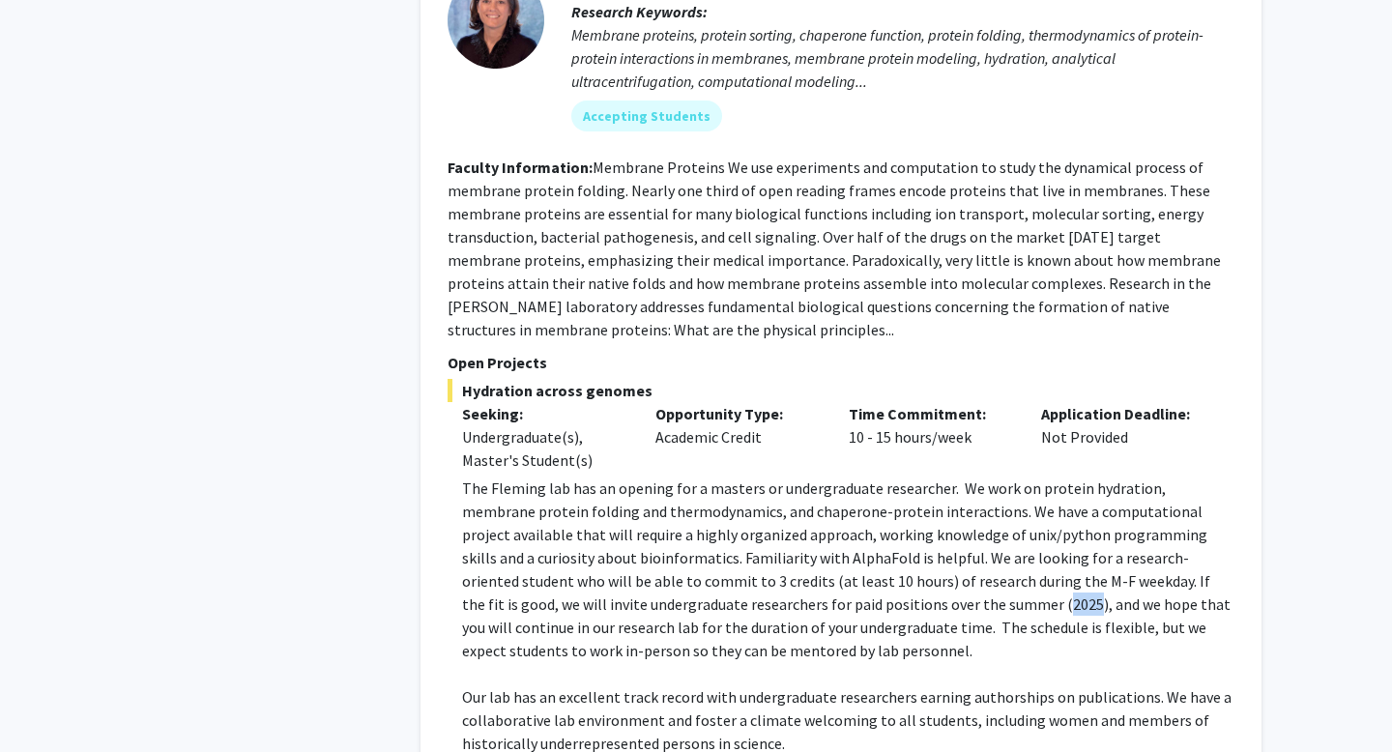
click at [883, 477] on p "The Fleming lab has an opening for a masters or undergraduate researcher. We wo…" at bounding box center [848, 570] width 772 height 186
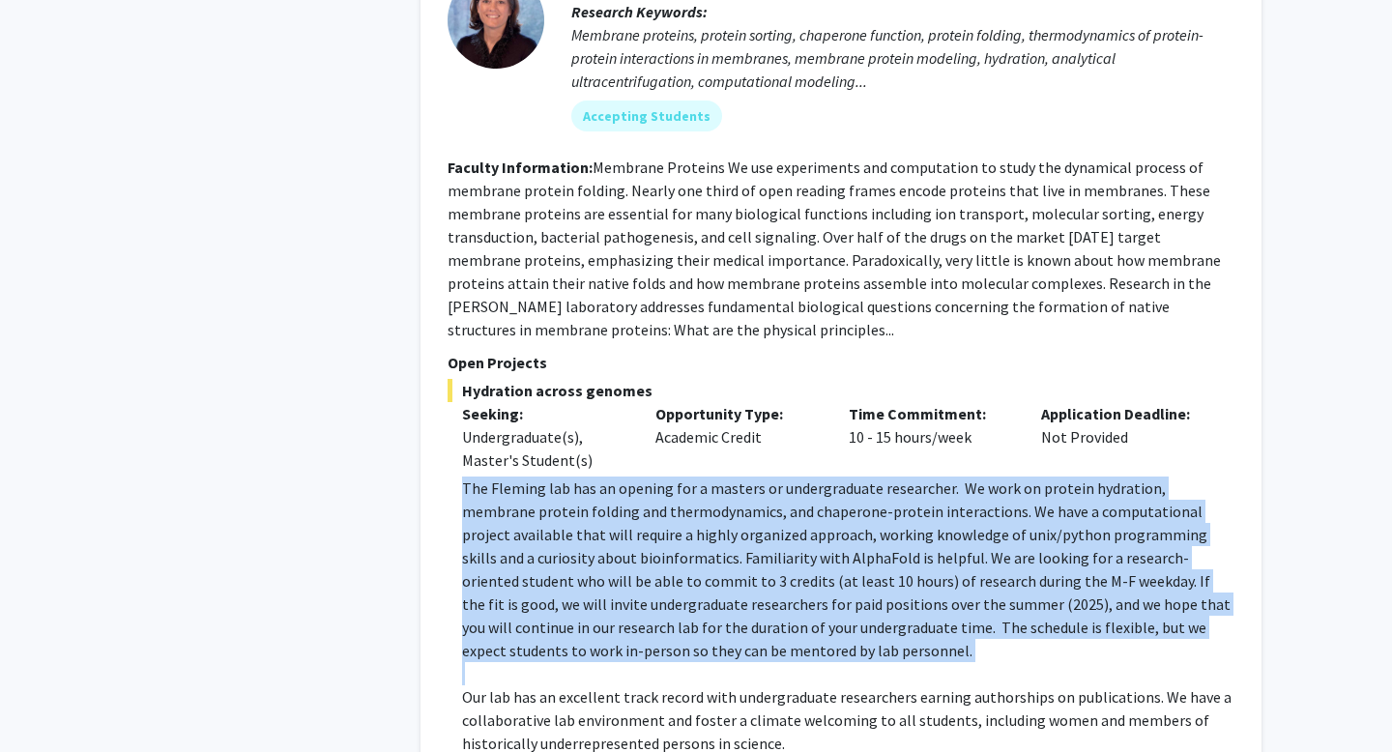
click at [883, 477] on p "The Fleming lab has an opening for a masters or undergraduate researcher. We wo…" at bounding box center [848, 570] width 772 height 186
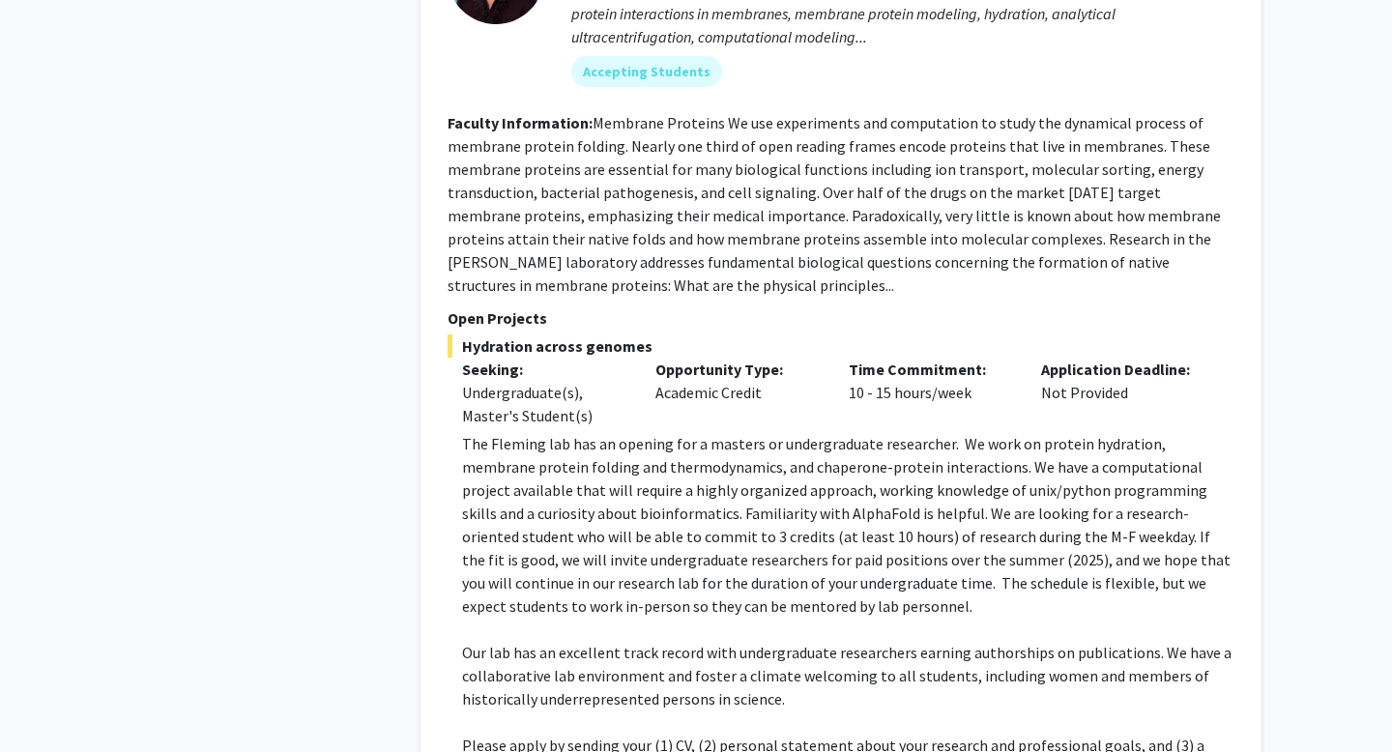
scroll to position [5479, 0]
click at [763, 735] on p "Please apply by sending your (1) CV, (2) personal statement about your research…" at bounding box center [848, 758] width 772 height 46
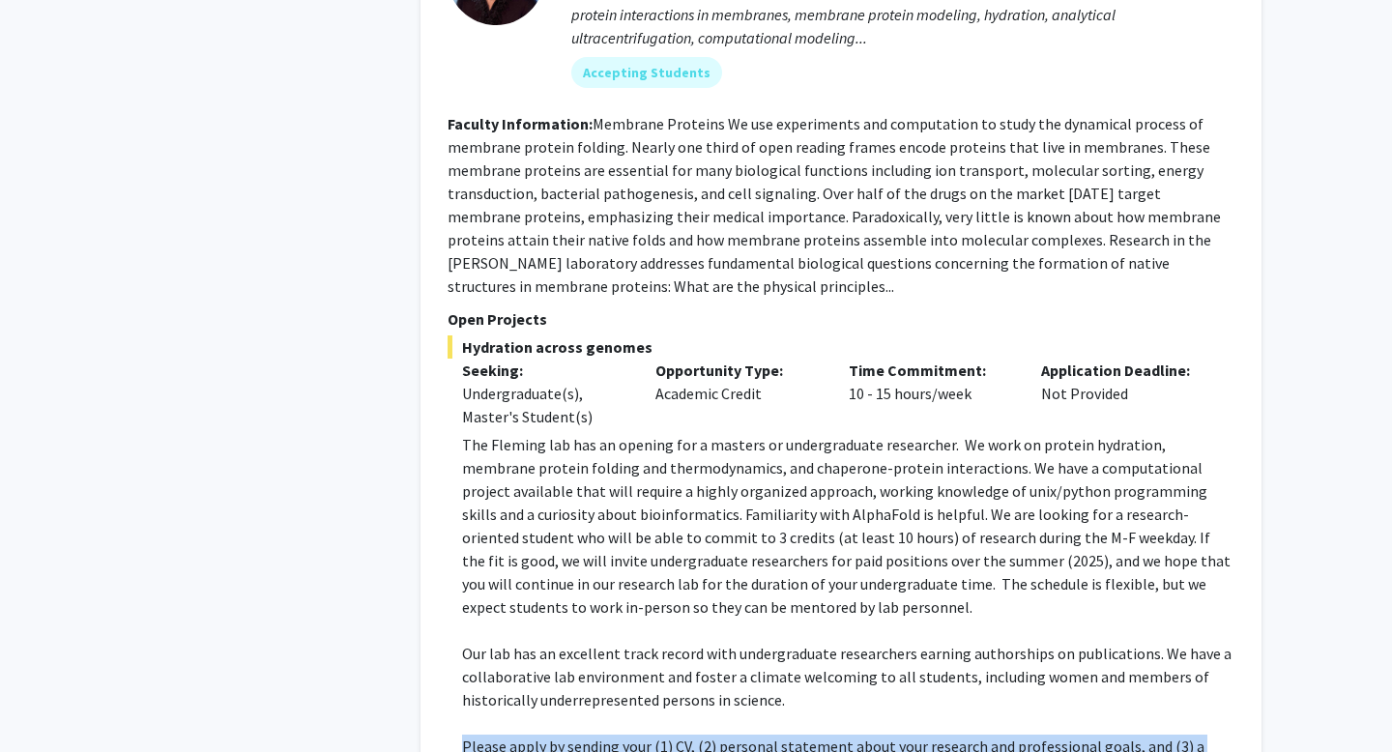
click at [763, 735] on p "Please apply by sending your (1) CV, (2) personal statement about your research…" at bounding box center [848, 758] width 772 height 46
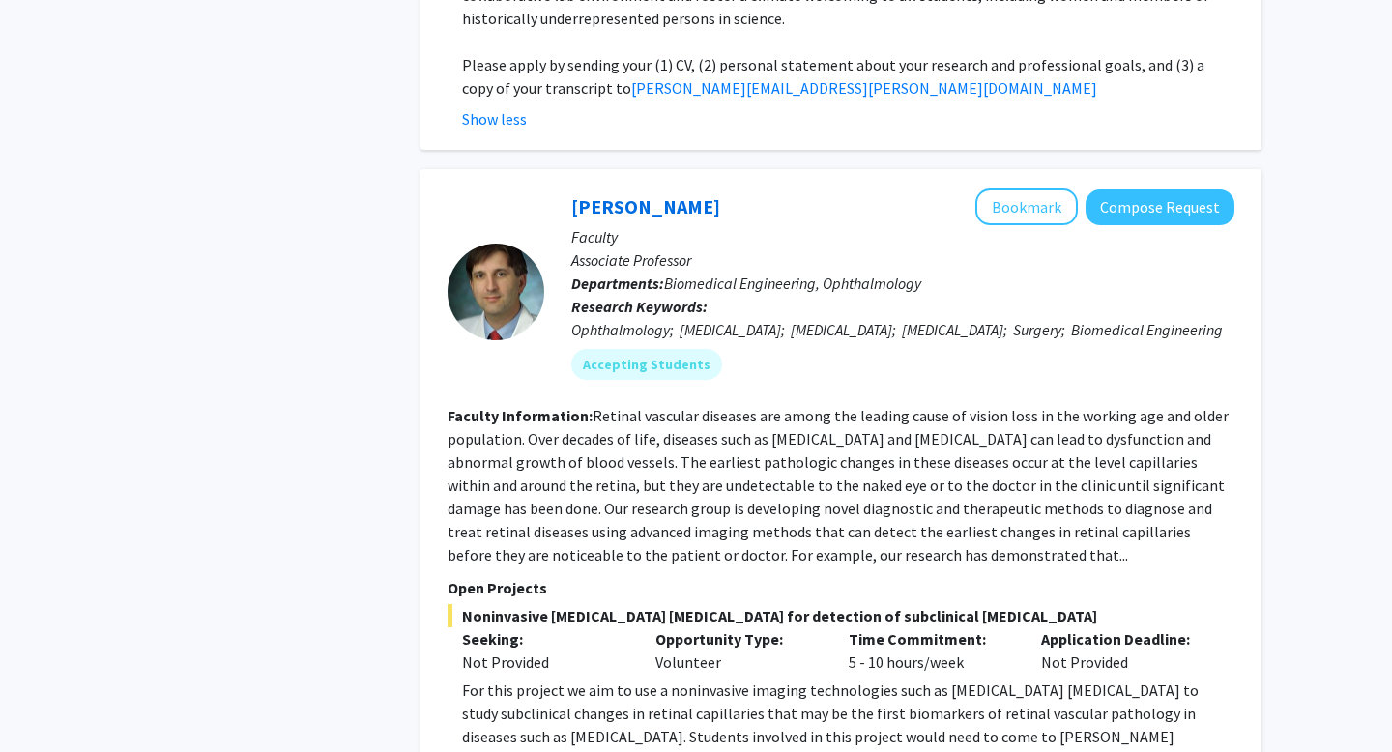
scroll to position [6164, 0]
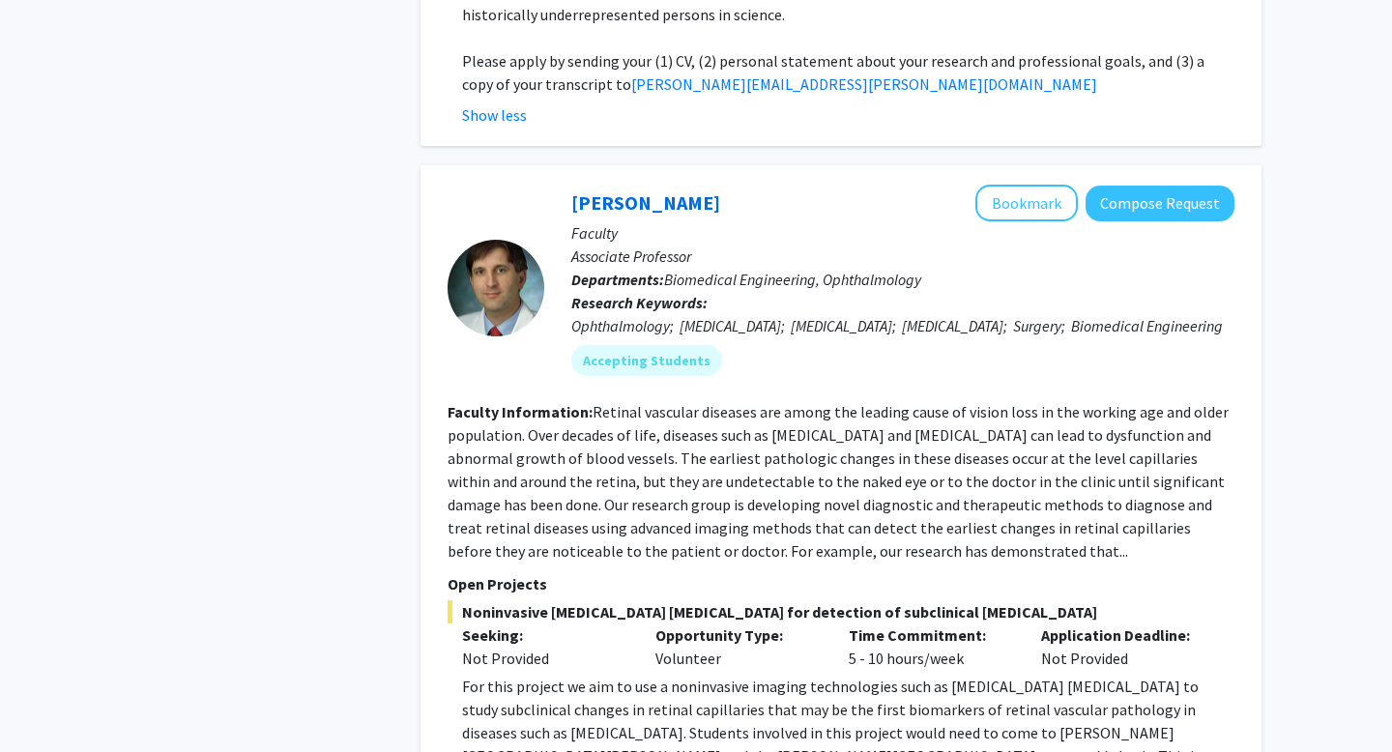
click at [914, 402] on fg-read-more "Retinal vascular diseases are among the leading cause of vision loss in the wor…" at bounding box center [838, 481] width 781 height 159
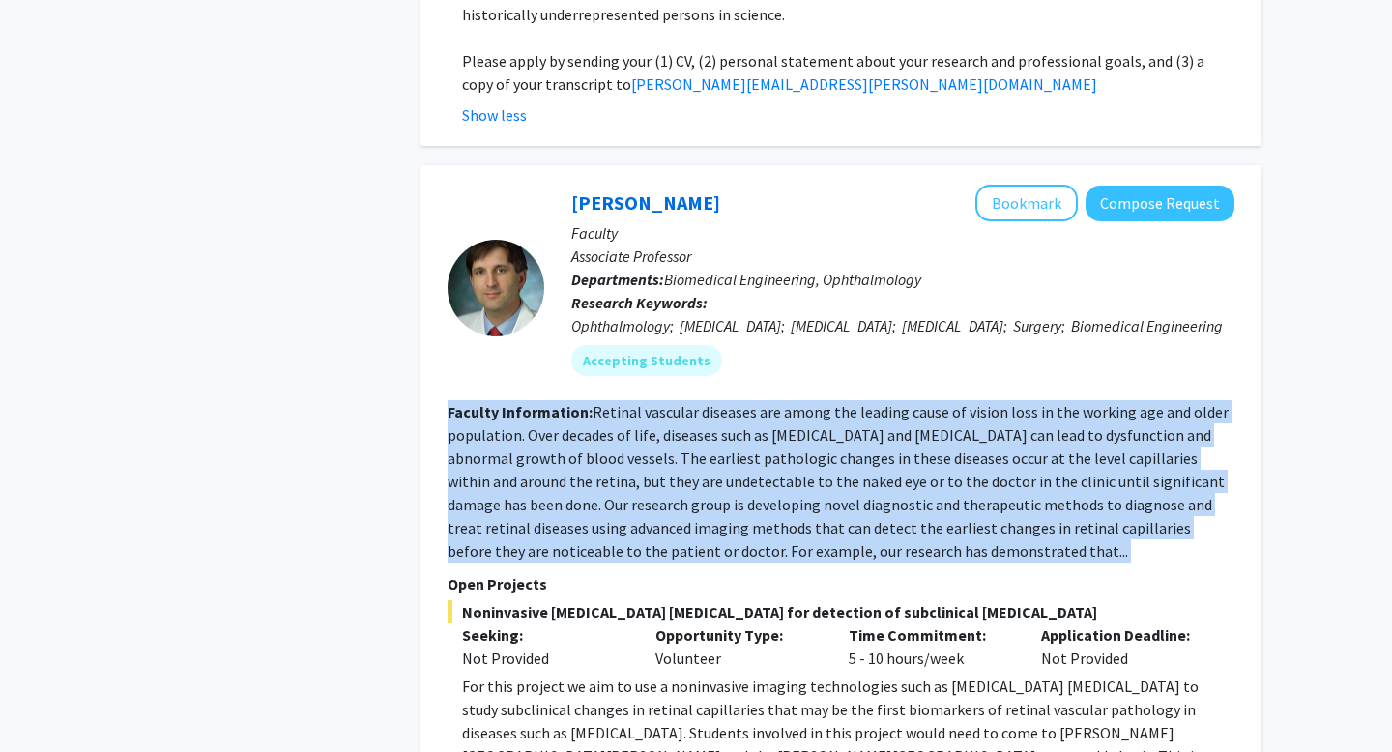
click at [914, 402] on fg-read-more "Retinal vascular diseases are among the leading cause of vision loss in the wor…" at bounding box center [838, 481] width 781 height 159
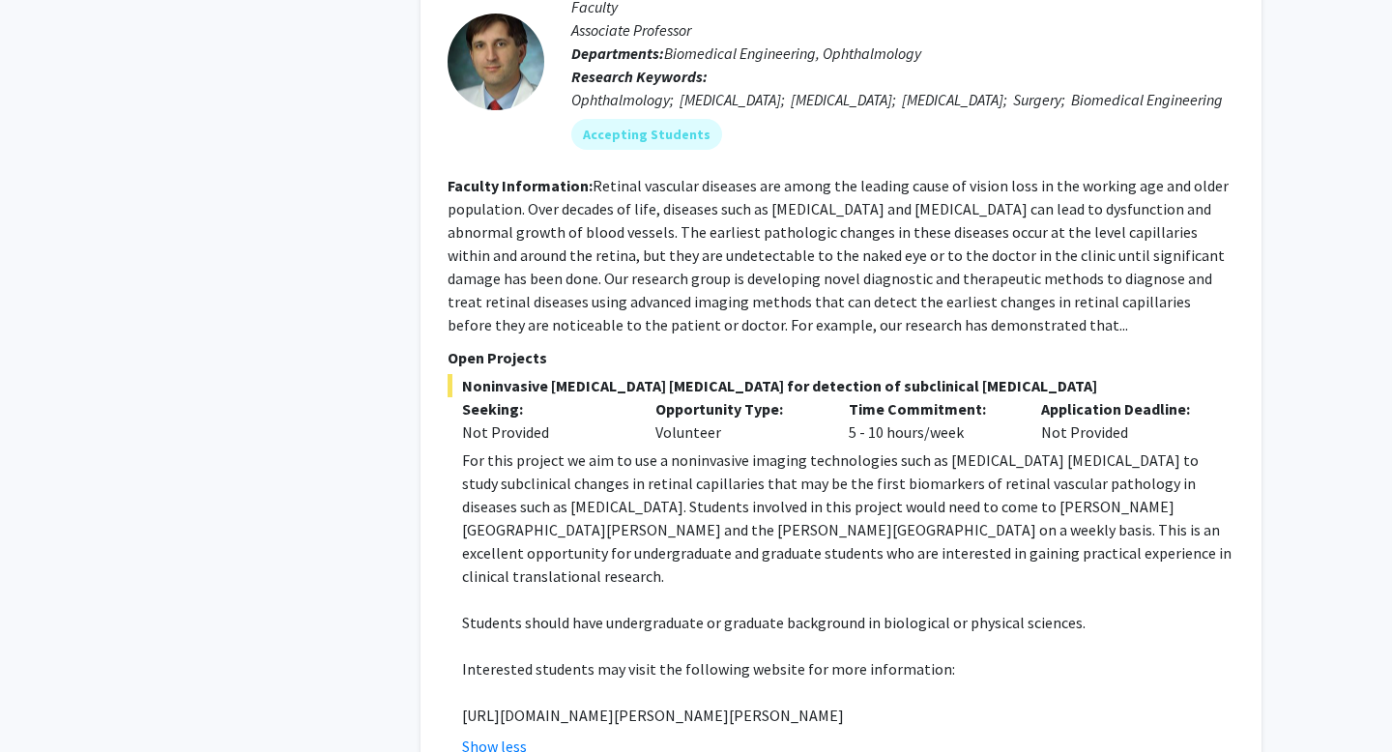
scroll to position [6386, 0]
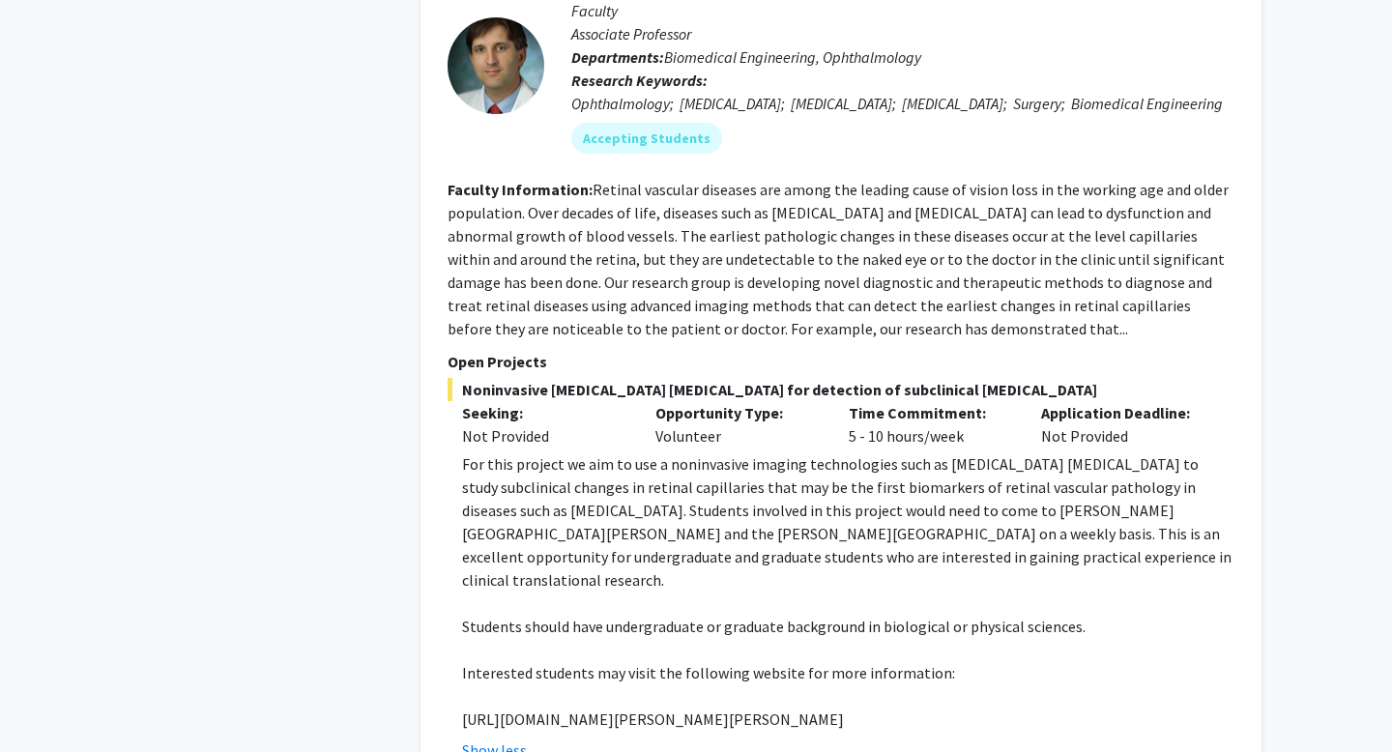
click at [622, 615] on p "Students should have undergraduate or graduate background in biological or phys…" at bounding box center [848, 626] width 772 height 23
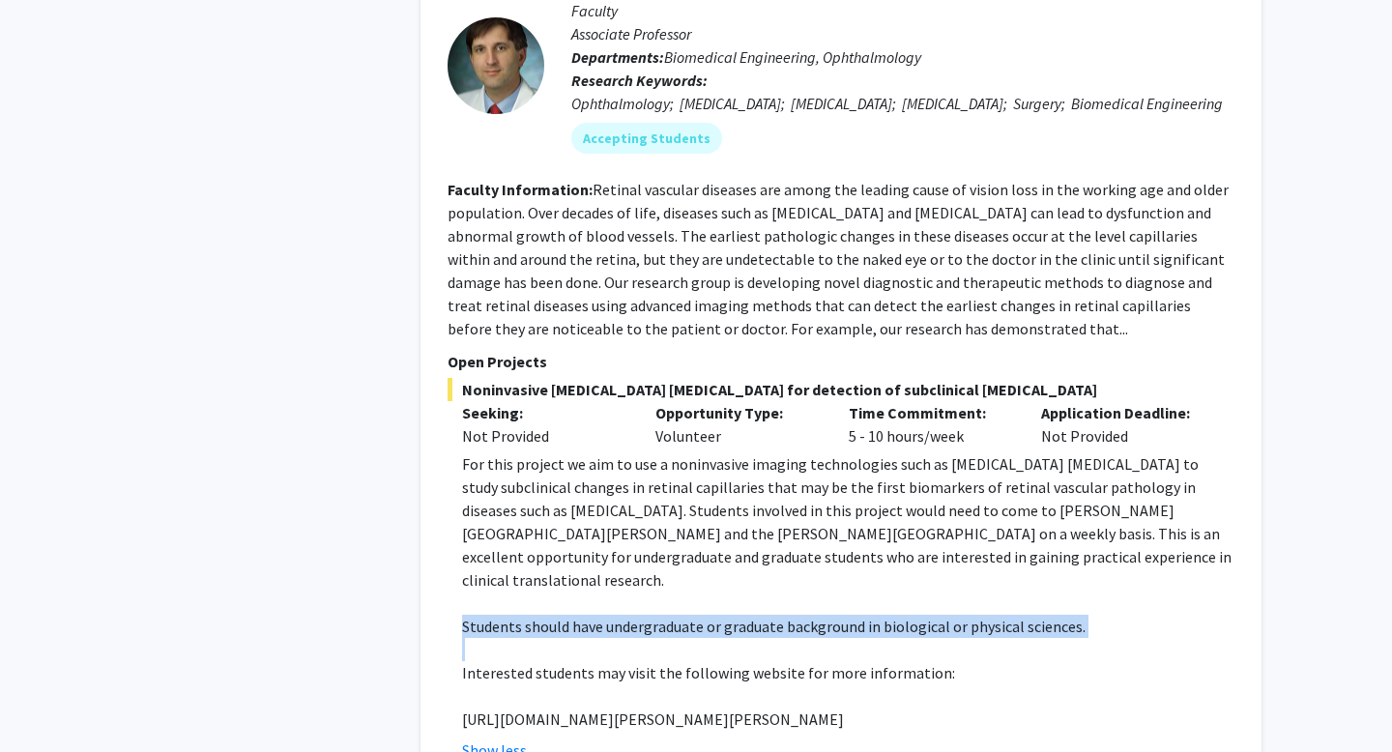
click at [622, 615] on p "Students should have undergraduate or graduate background in biological or phys…" at bounding box center [848, 626] width 772 height 23
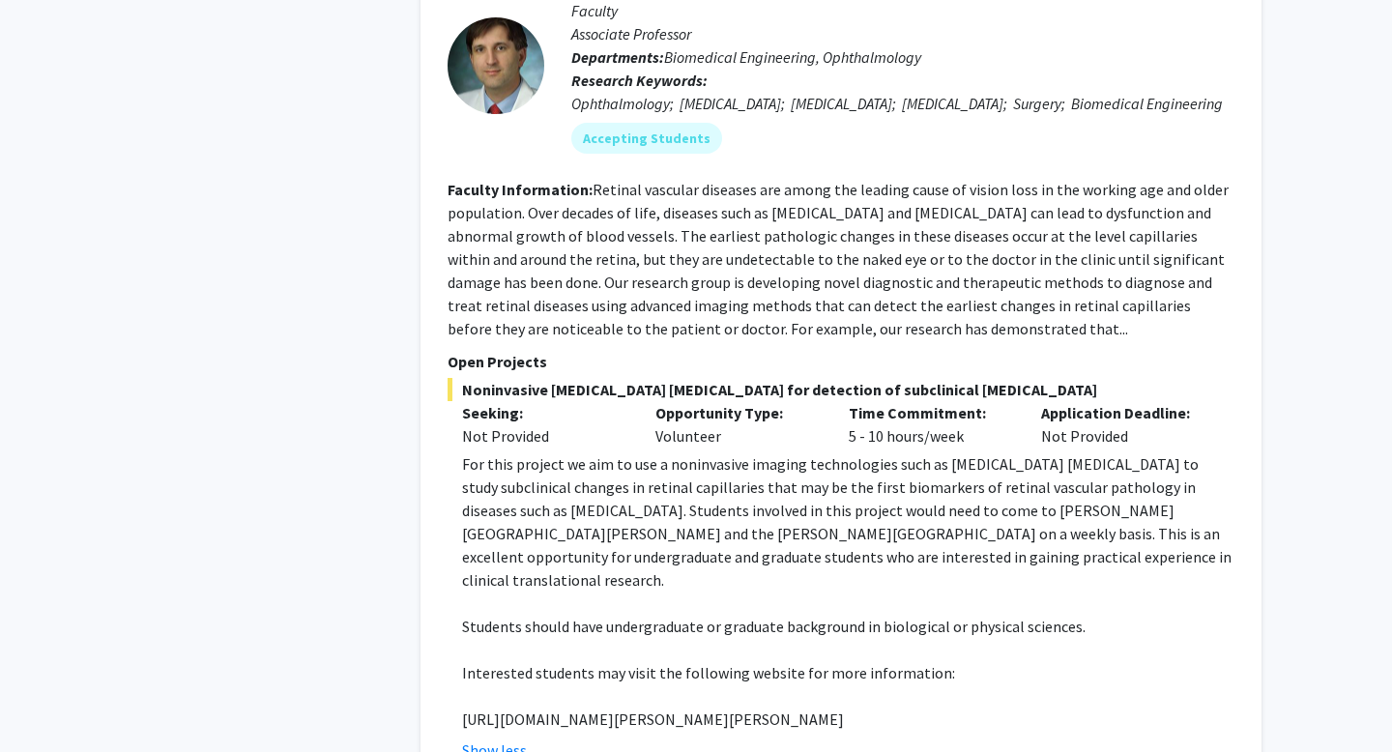
click at [614, 708] on p "https://www.hopkinsmedicine.org/wilmer/research/retina/kashani.html" at bounding box center [848, 719] width 772 height 23
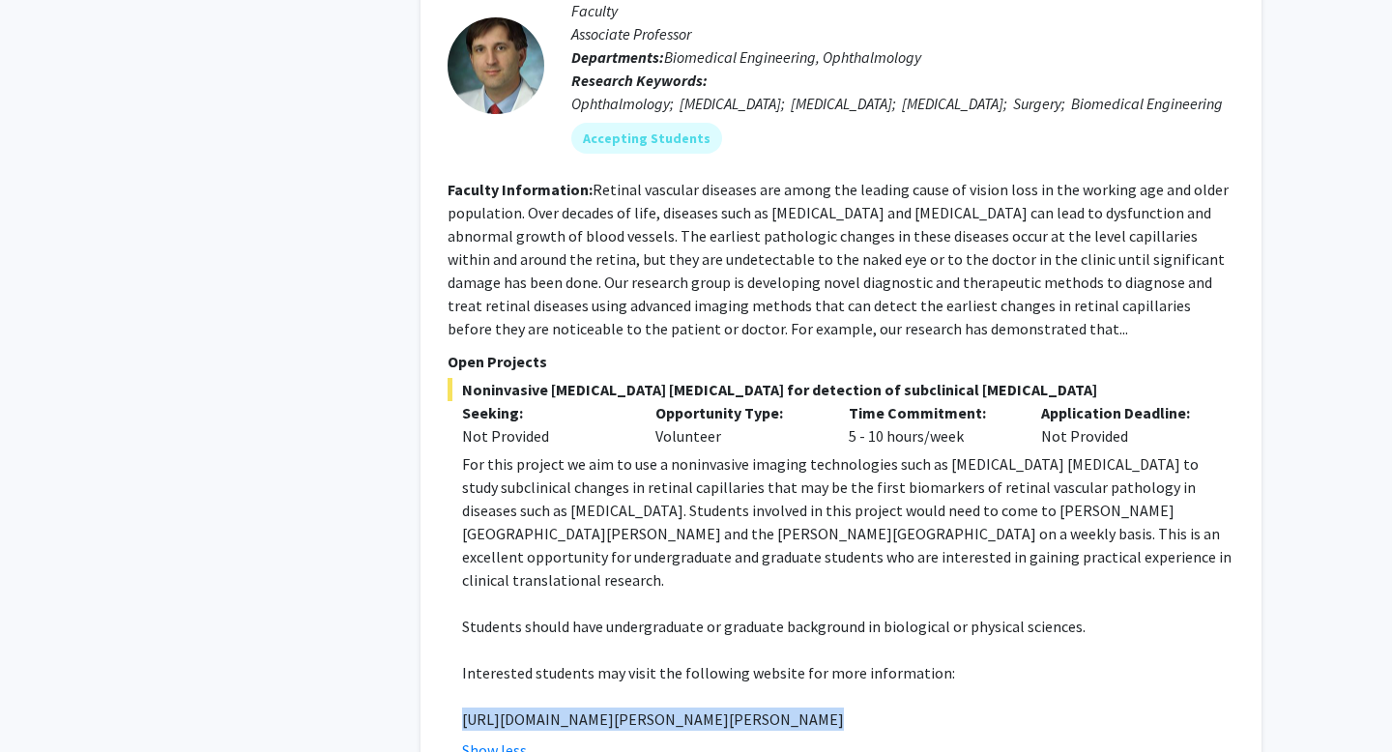
click at [614, 708] on p "https://www.hopkinsmedicine.org/wilmer/research/retina/kashani.html" at bounding box center [848, 719] width 772 height 23
copy p "https://www.hopkinsmedicine.org/wilmer/research/retina/kashani.html"
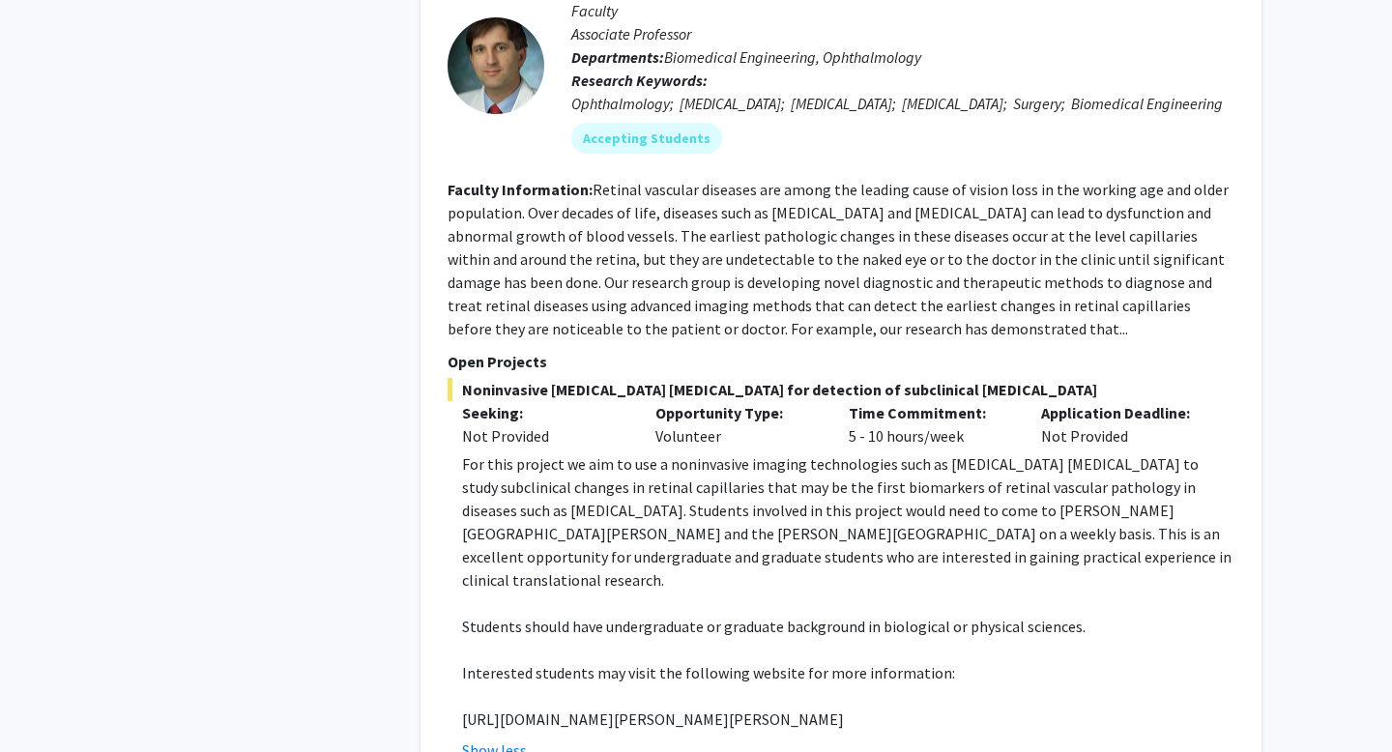
click at [794, 452] on p "For this project we aim to use a noninvasive imaging technologies such as optic…" at bounding box center [848, 521] width 772 height 139
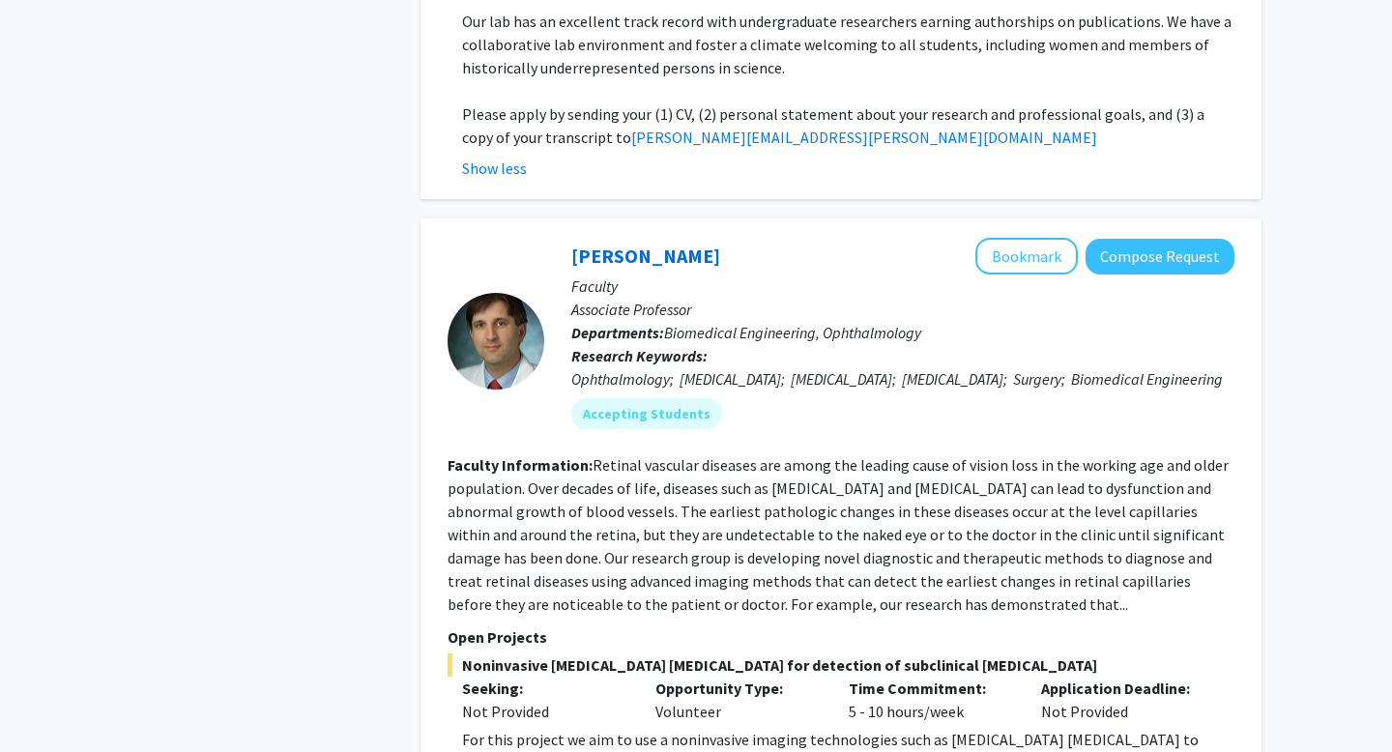
scroll to position [6138, 0]
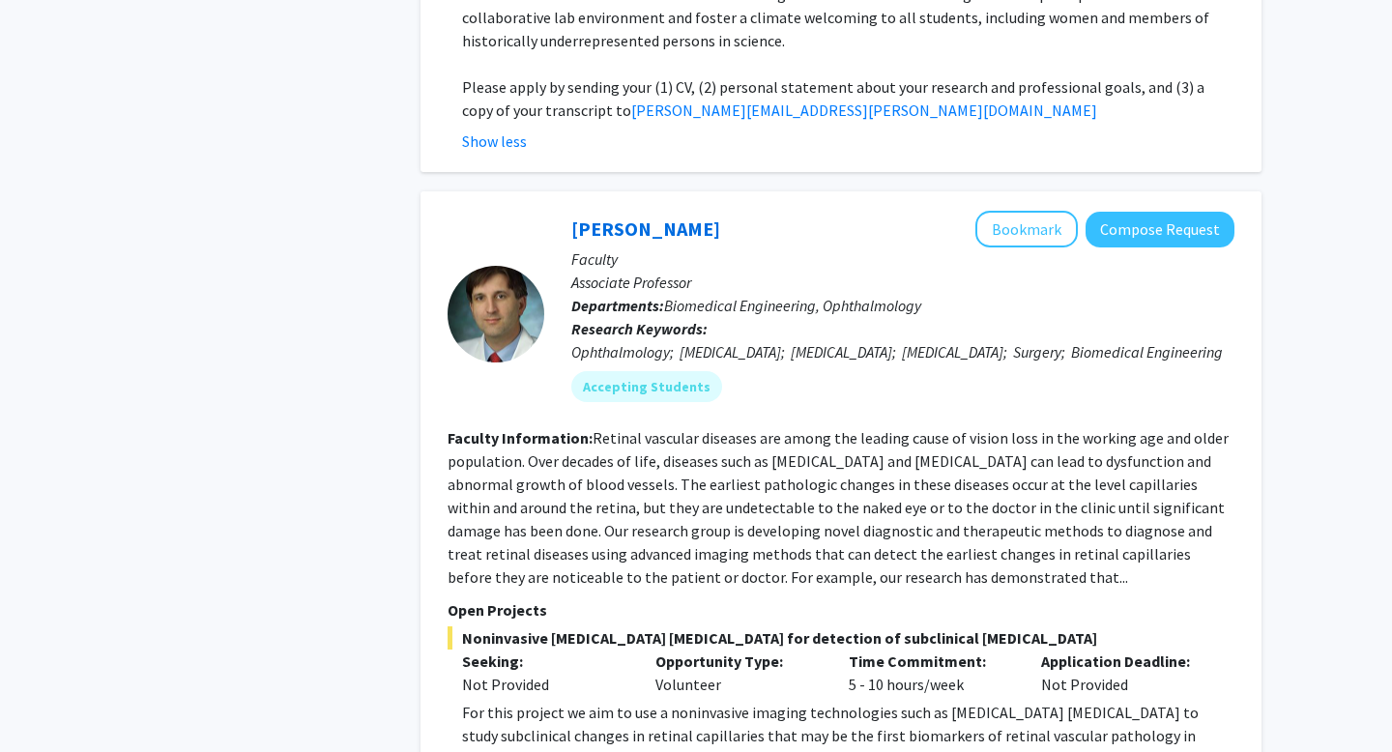
click at [709, 428] on fg-read-more "Retinal vascular diseases are among the leading cause of vision loss in the wor…" at bounding box center [838, 507] width 781 height 159
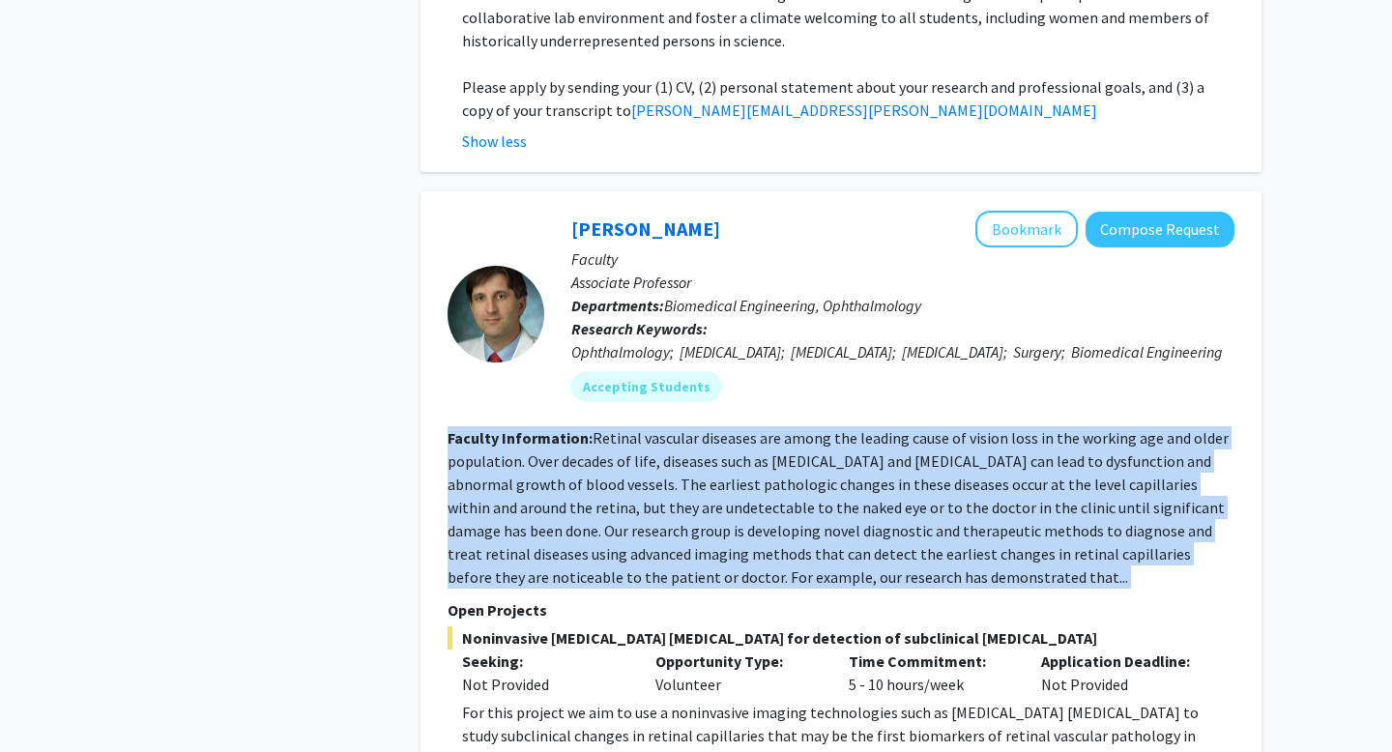
click at [709, 428] on fg-read-more "Retinal vascular diseases are among the leading cause of vision loss in the wor…" at bounding box center [838, 507] width 781 height 159
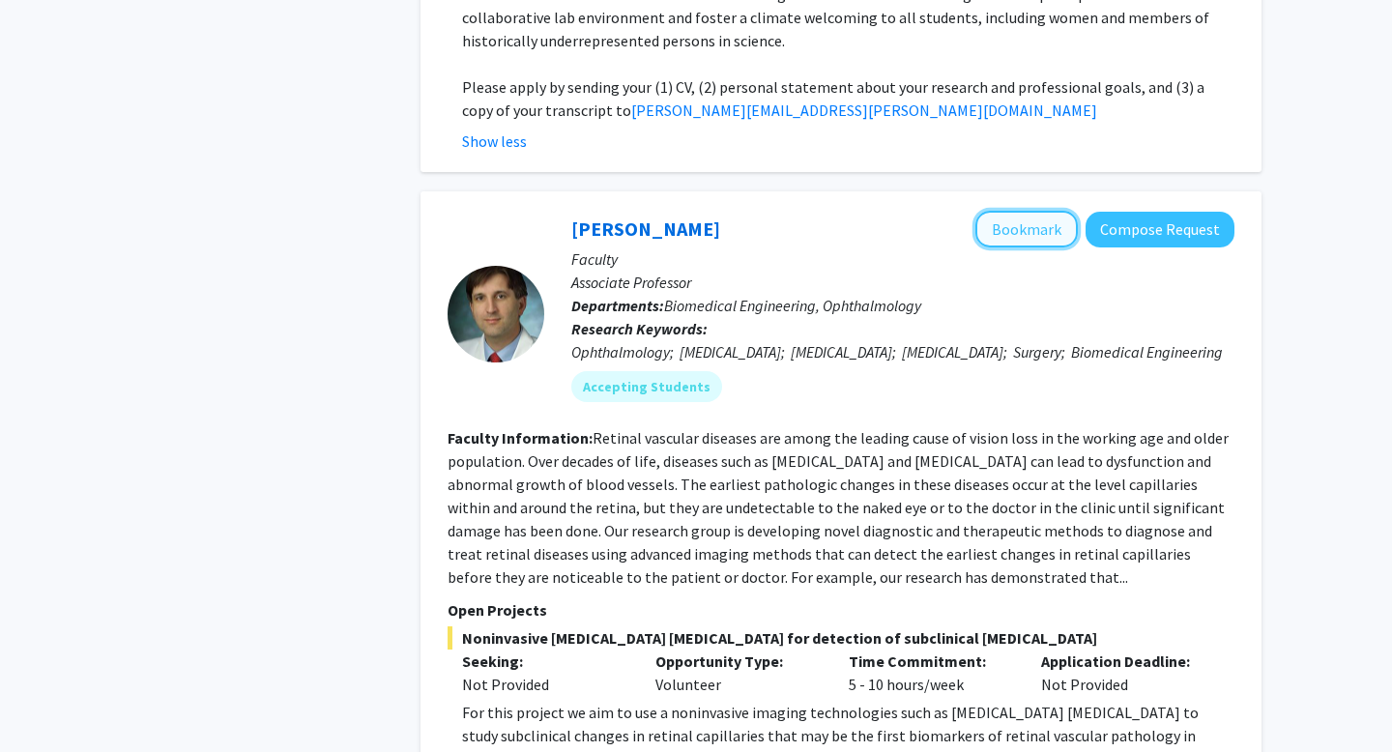
click at [1027, 211] on button "Bookmark" at bounding box center [1026, 229] width 102 height 37
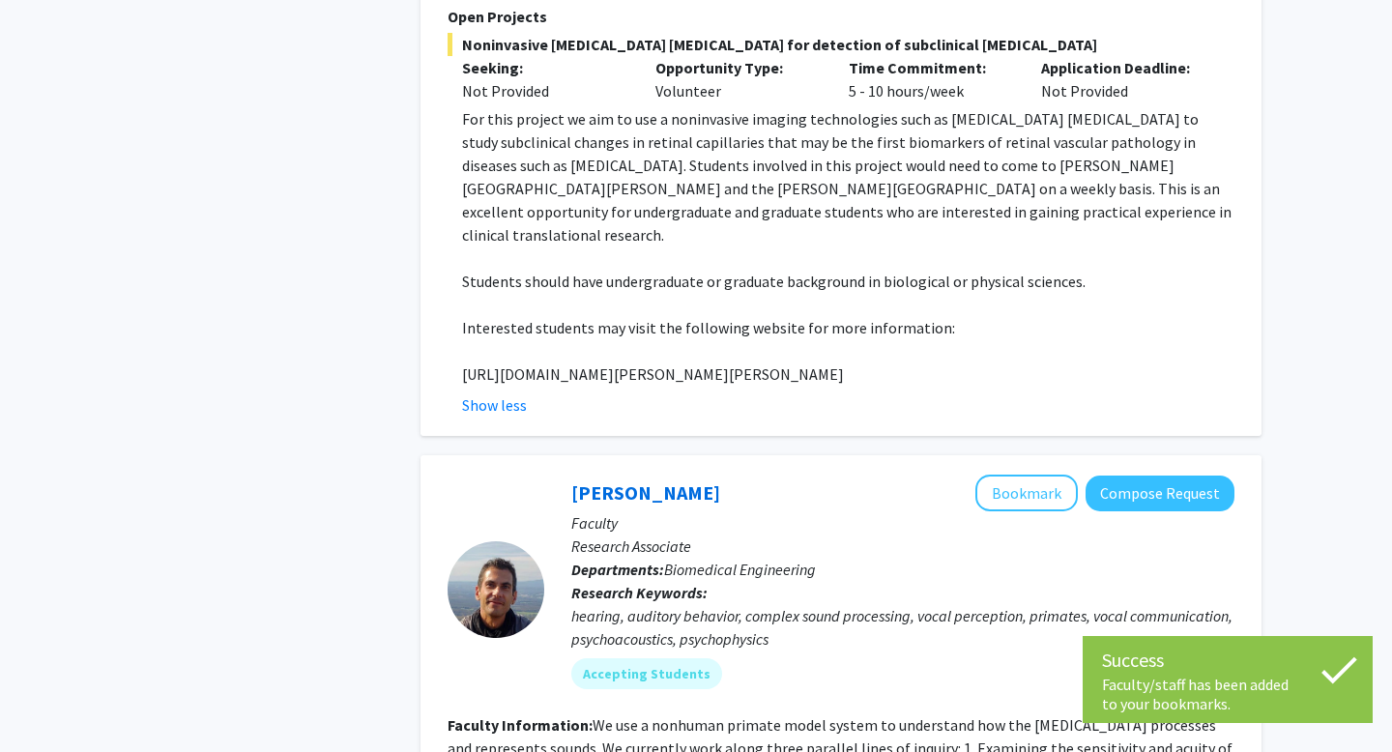
scroll to position [6817, 0]
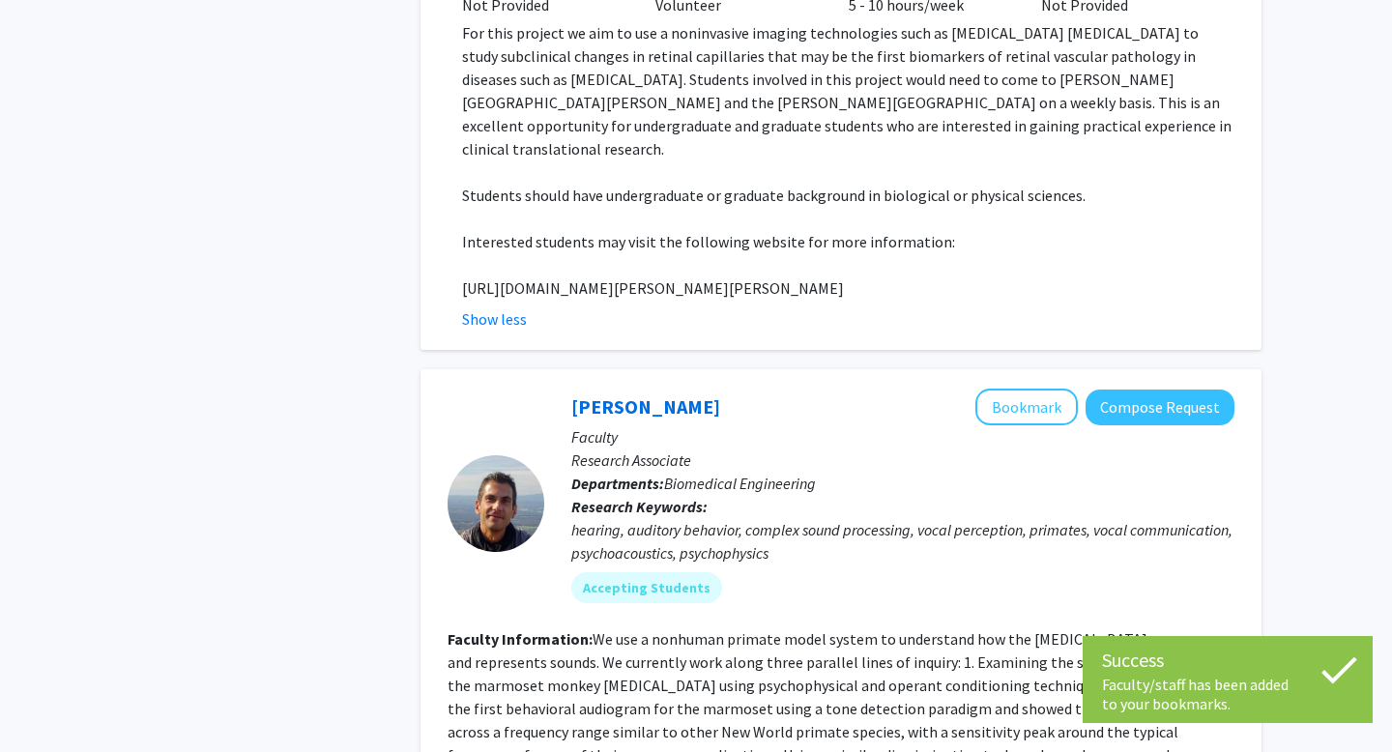
click at [713, 629] on fg-read-more "We use a nonhuman primate model system to understand how the auditory system pr…" at bounding box center [841, 720] width 787 height 182
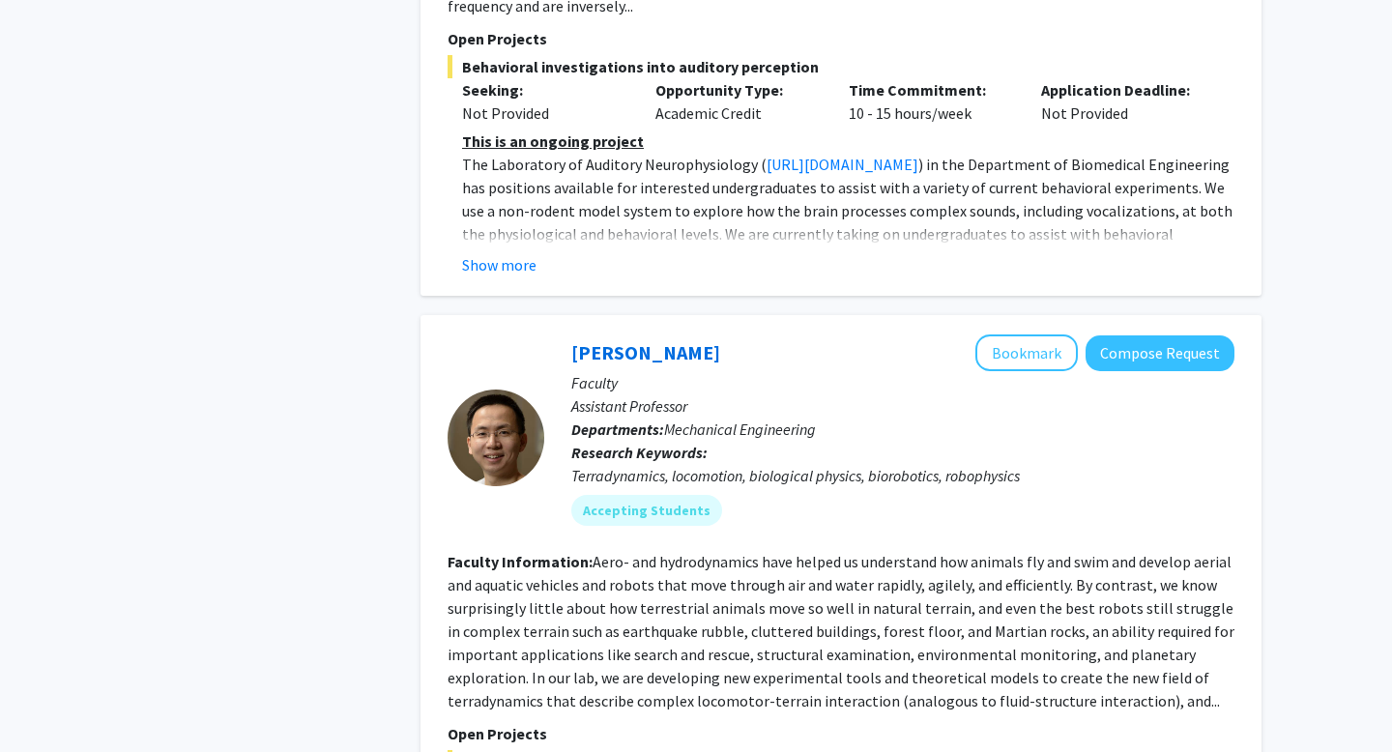
scroll to position [7826, 0]
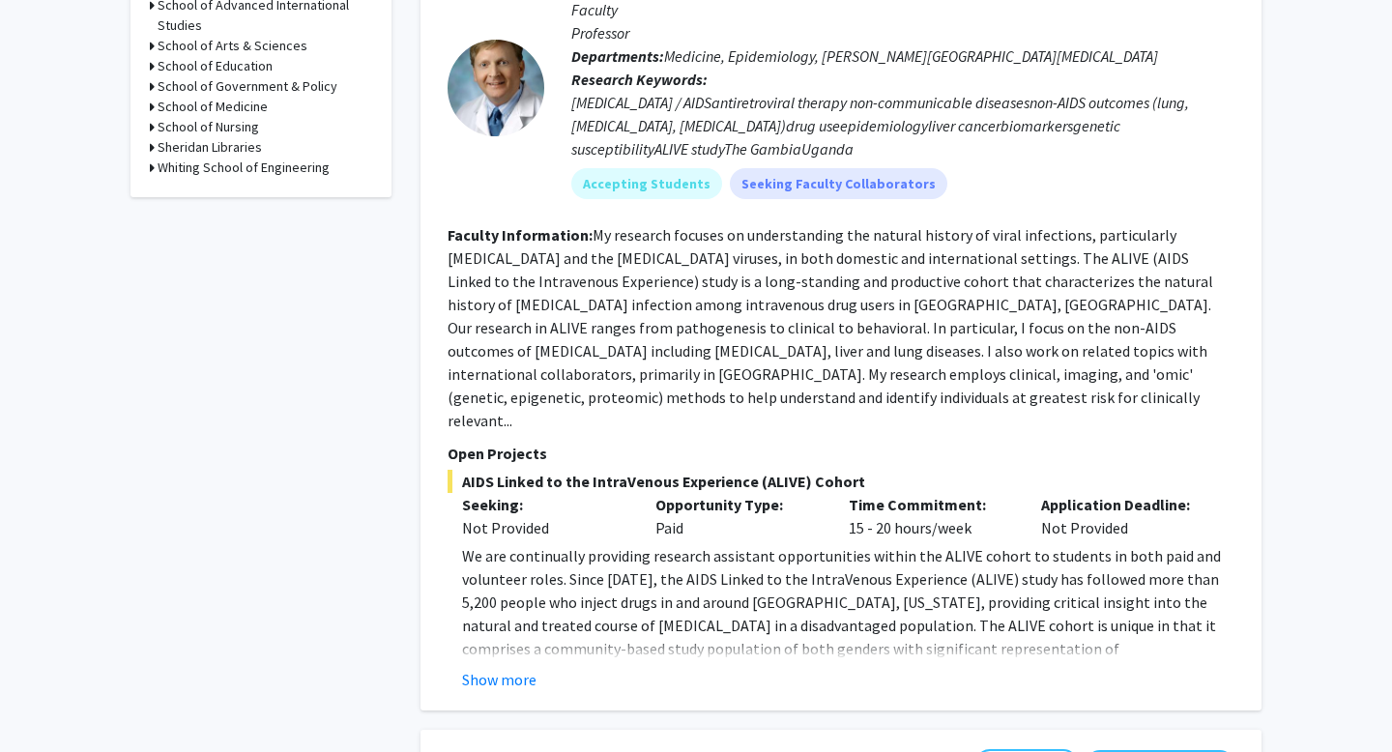
scroll to position [990, 0]
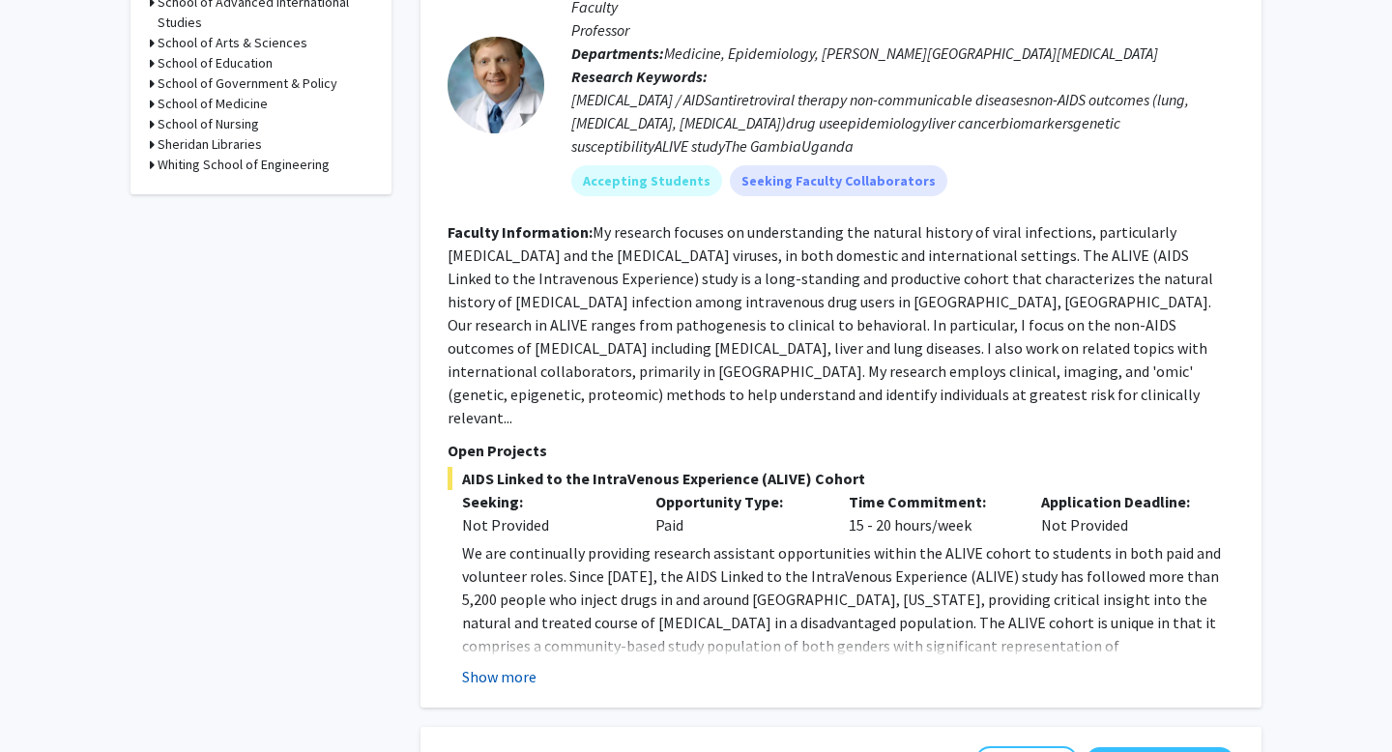
click at [501, 665] on button "Show more" at bounding box center [499, 676] width 74 height 23
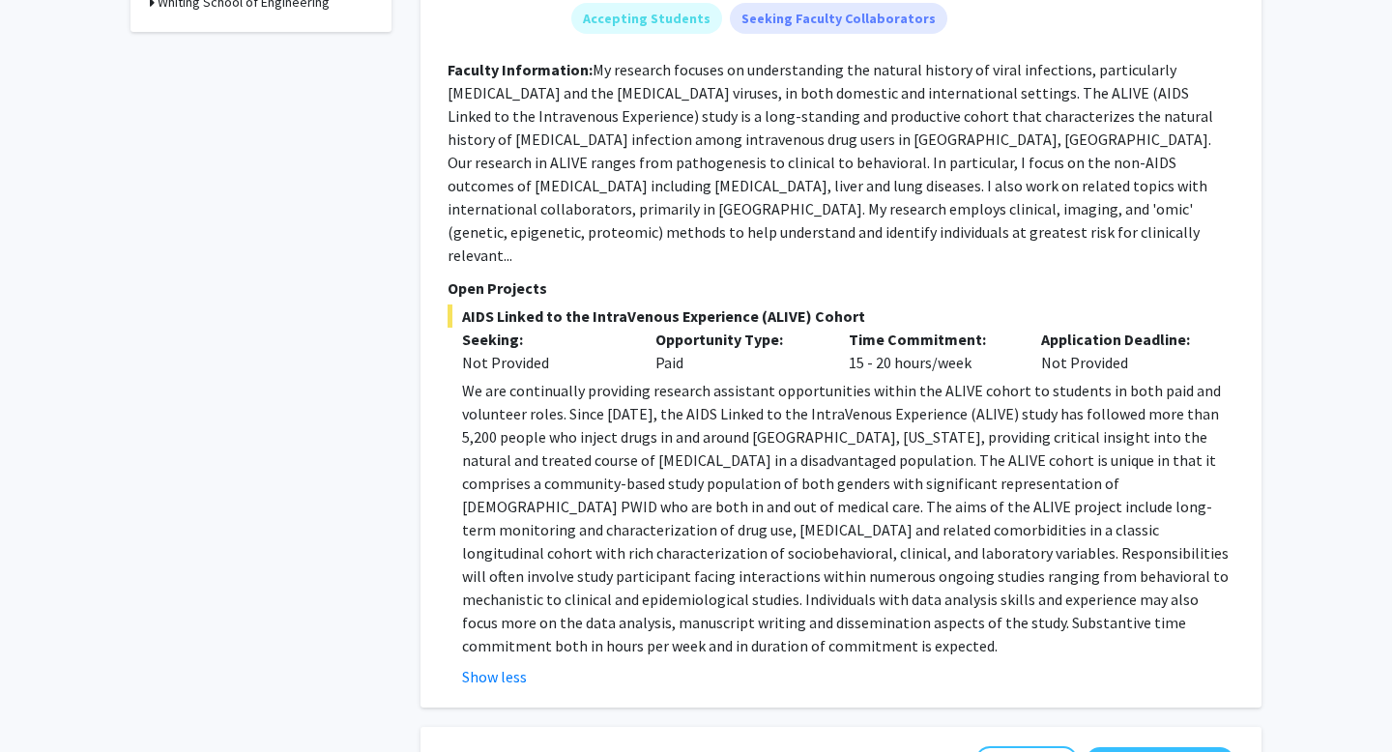
scroll to position [1164, 0]
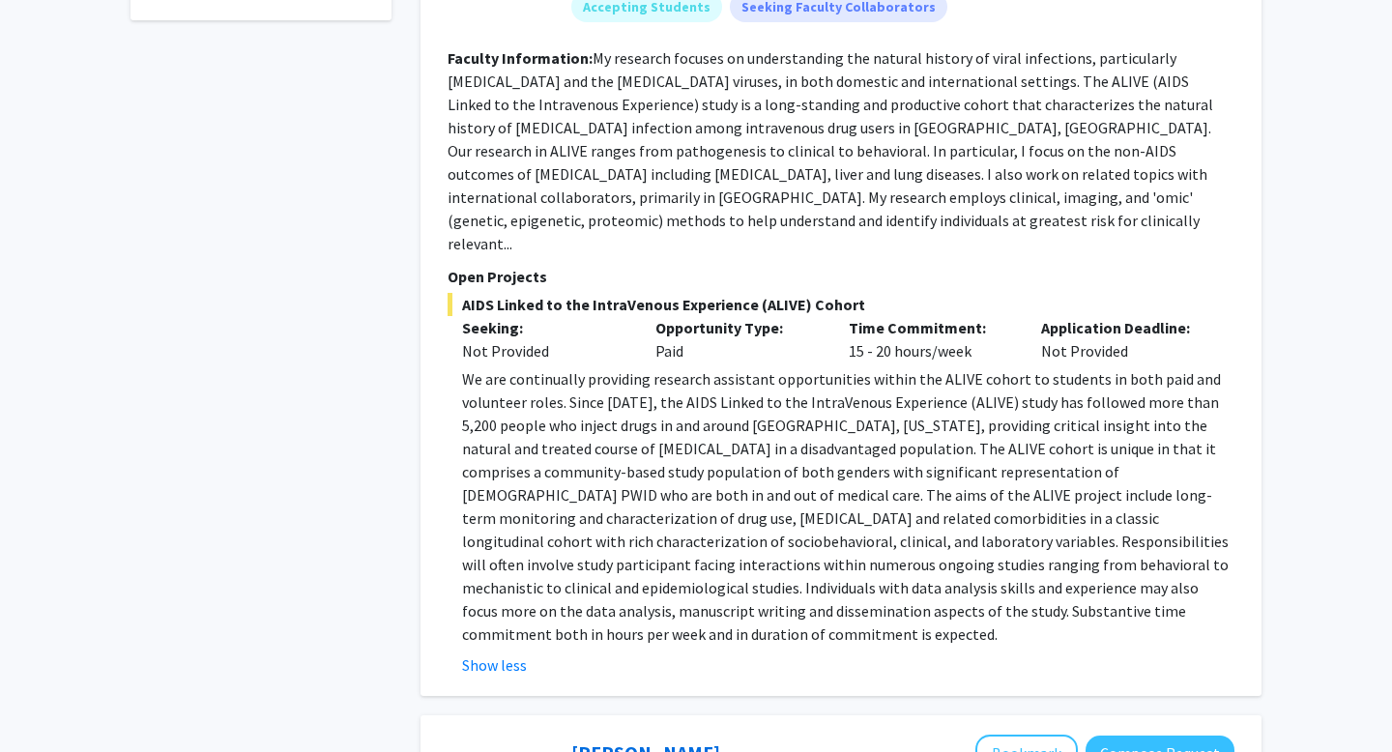
click at [490, 396] on p "We are continually providing research assistant opportunities within the ALIVE …" at bounding box center [848, 506] width 772 height 278
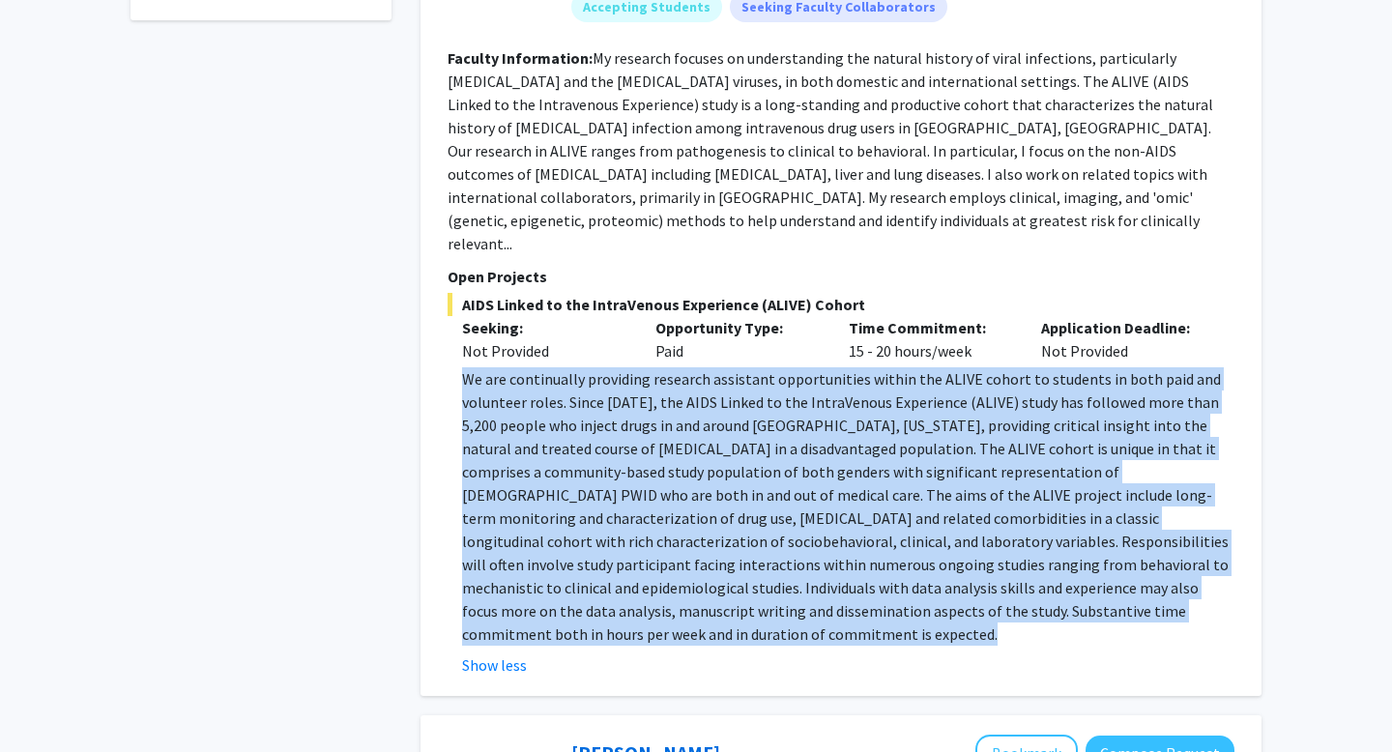
click at [490, 396] on p "We are continually providing research assistant opportunities within the ALIVE …" at bounding box center [848, 506] width 772 height 278
click at [490, 395] on p "We are continually providing research assistant opportunities within the ALIVE …" at bounding box center [848, 506] width 772 height 278
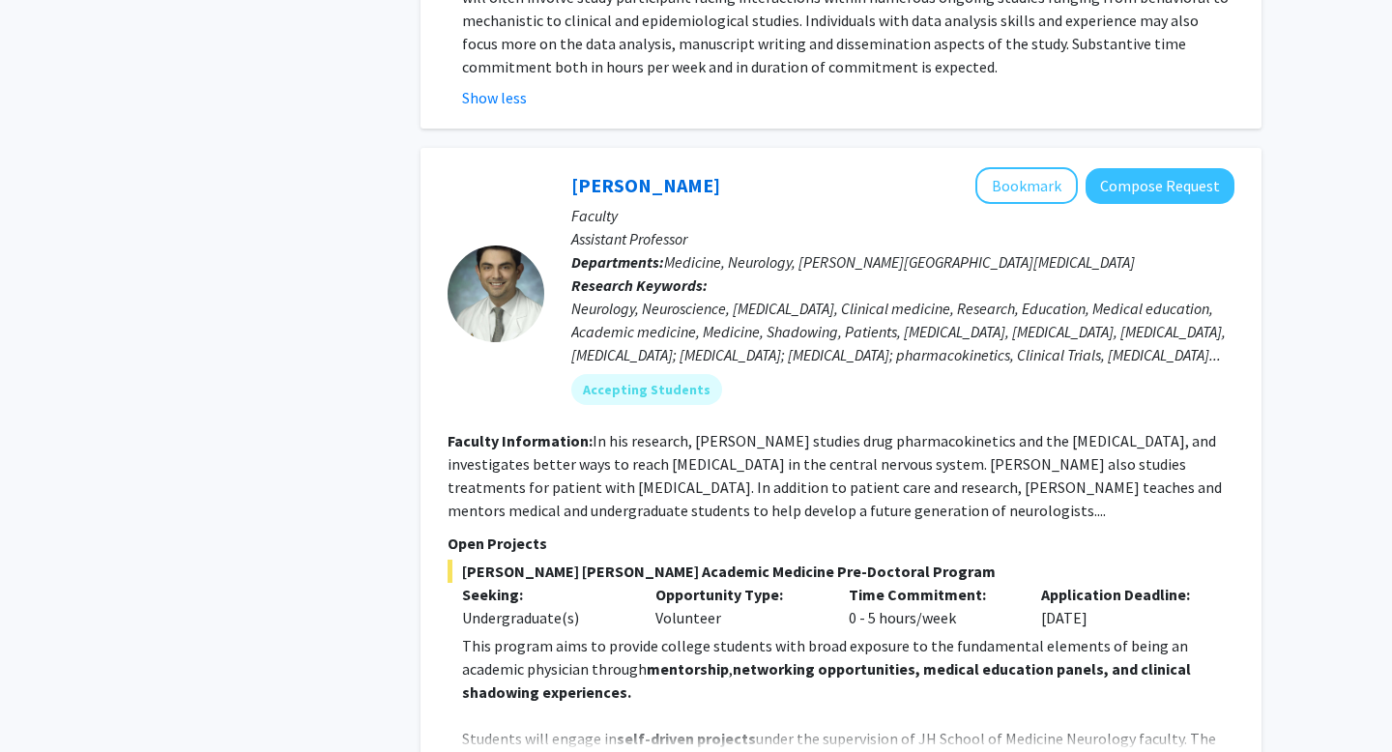
scroll to position [1744, 0]
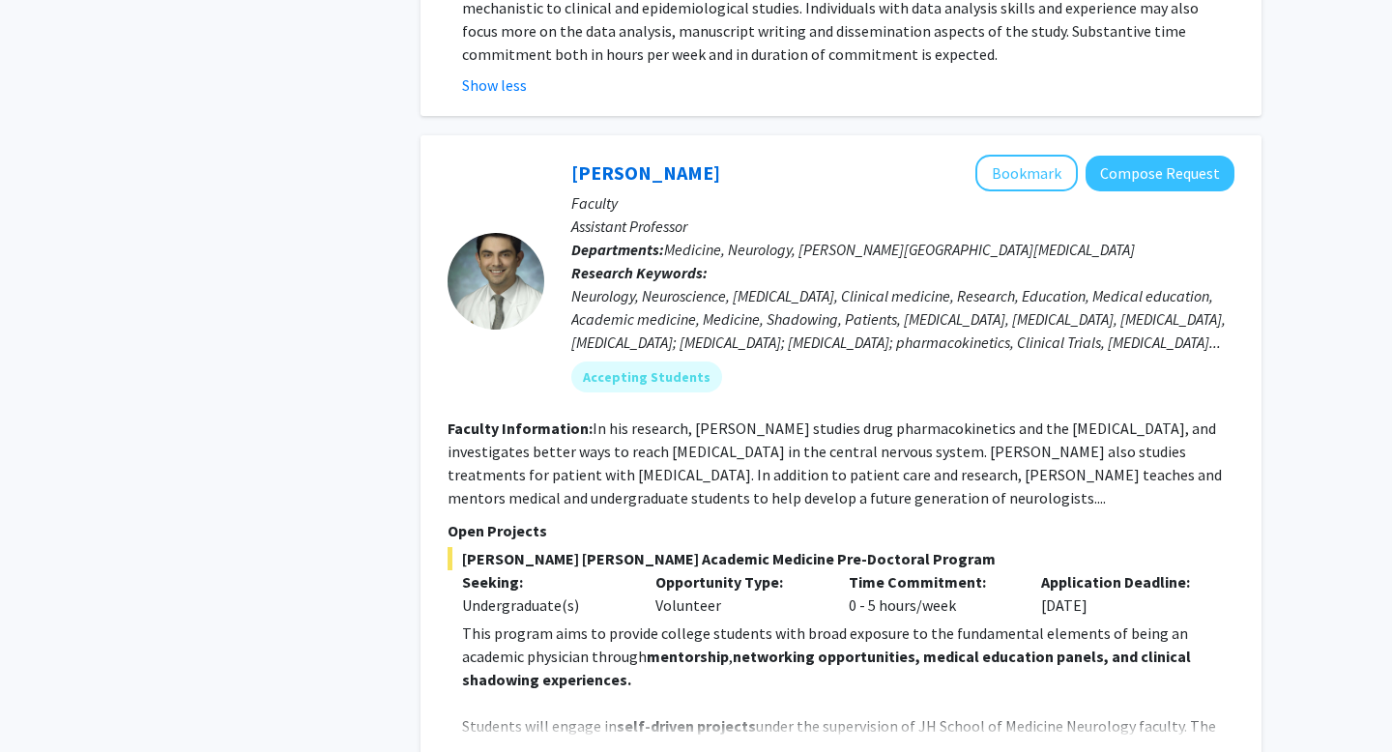
click at [645, 419] on fg-read-more "In his research, Dr. Romo studies drug pharmacokinetics and the blood-brain bar…" at bounding box center [835, 463] width 774 height 89
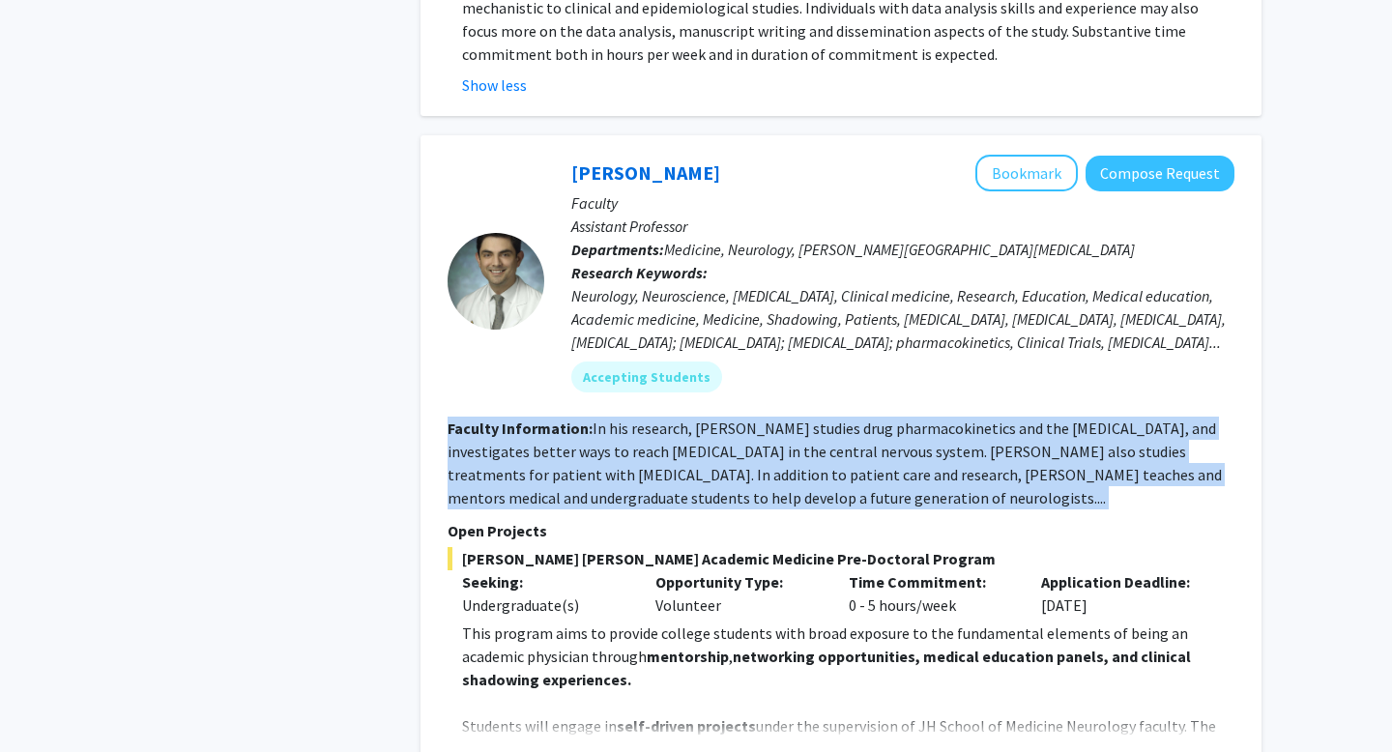
click at [645, 419] on fg-read-more "In his research, Dr. Romo studies drug pharmacokinetics and the blood-brain bar…" at bounding box center [835, 463] width 774 height 89
click at [646, 419] on fg-read-more "In his research, Dr. Romo studies drug pharmacokinetics and the blood-brain bar…" at bounding box center [835, 463] width 774 height 89
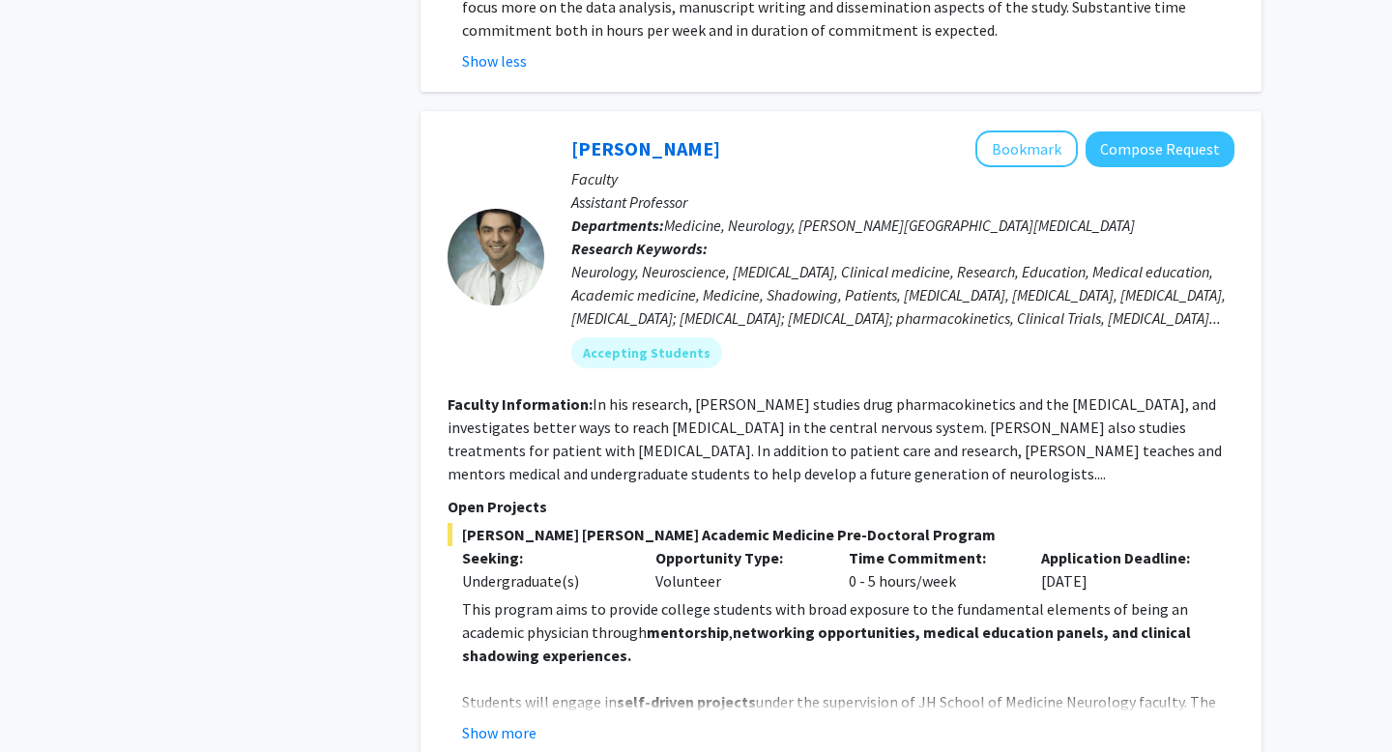
scroll to position [1769, 0]
click at [502, 720] on button "Show more" at bounding box center [499, 731] width 74 height 23
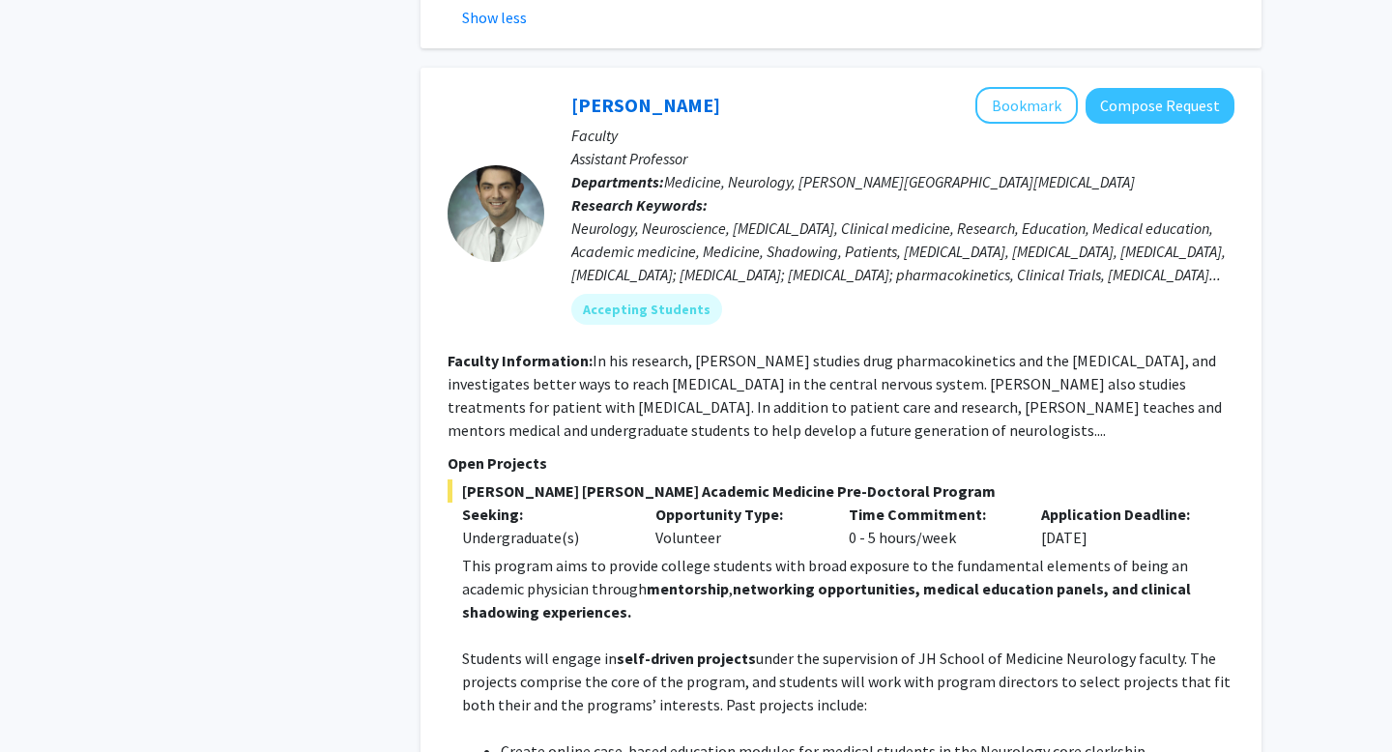
scroll to position [1810, 0]
click at [561, 555] on p "This program aims to provide college students with broad exposure to the fundam…" at bounding box center [848, 590] width 772 height 70
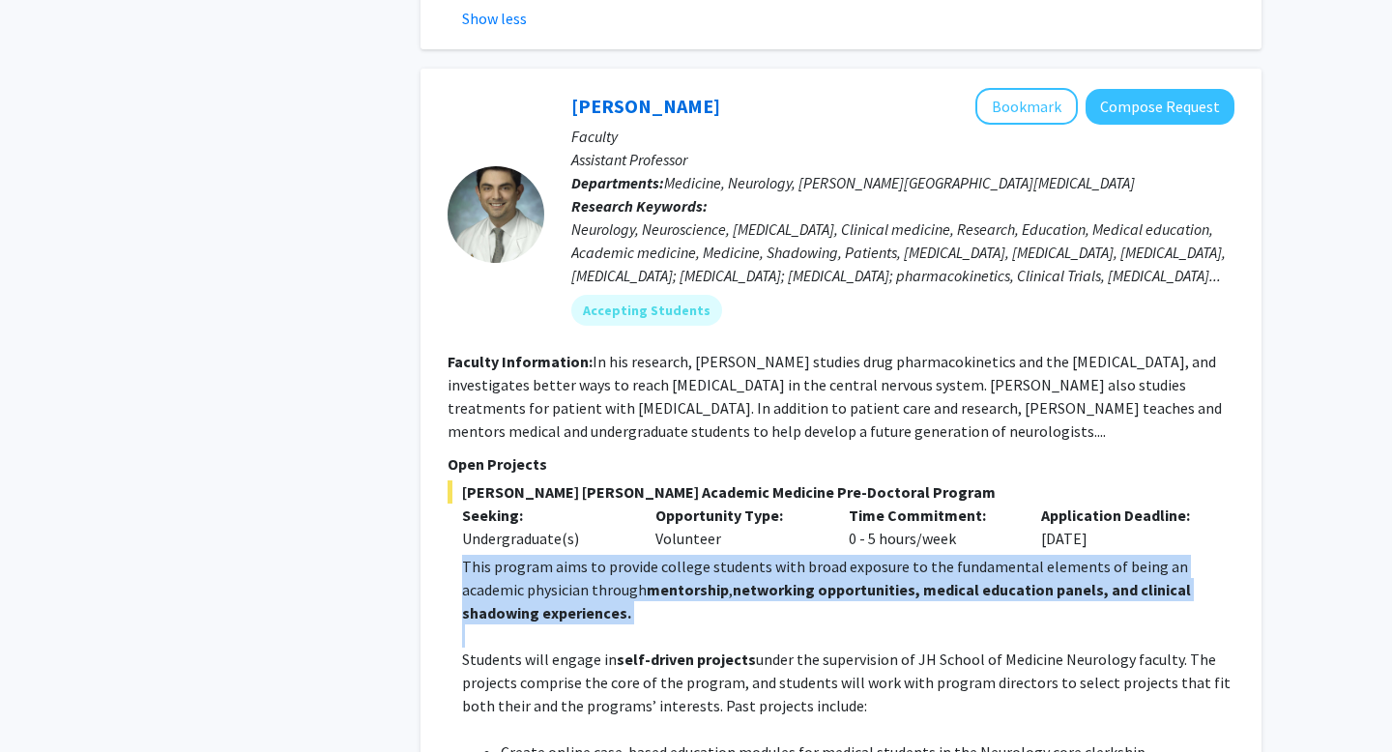
click at [561, 555] on p "This program aims to provide college students with broad exposure to the fundam…" at bounding box center [848, 590] width 772 height 70
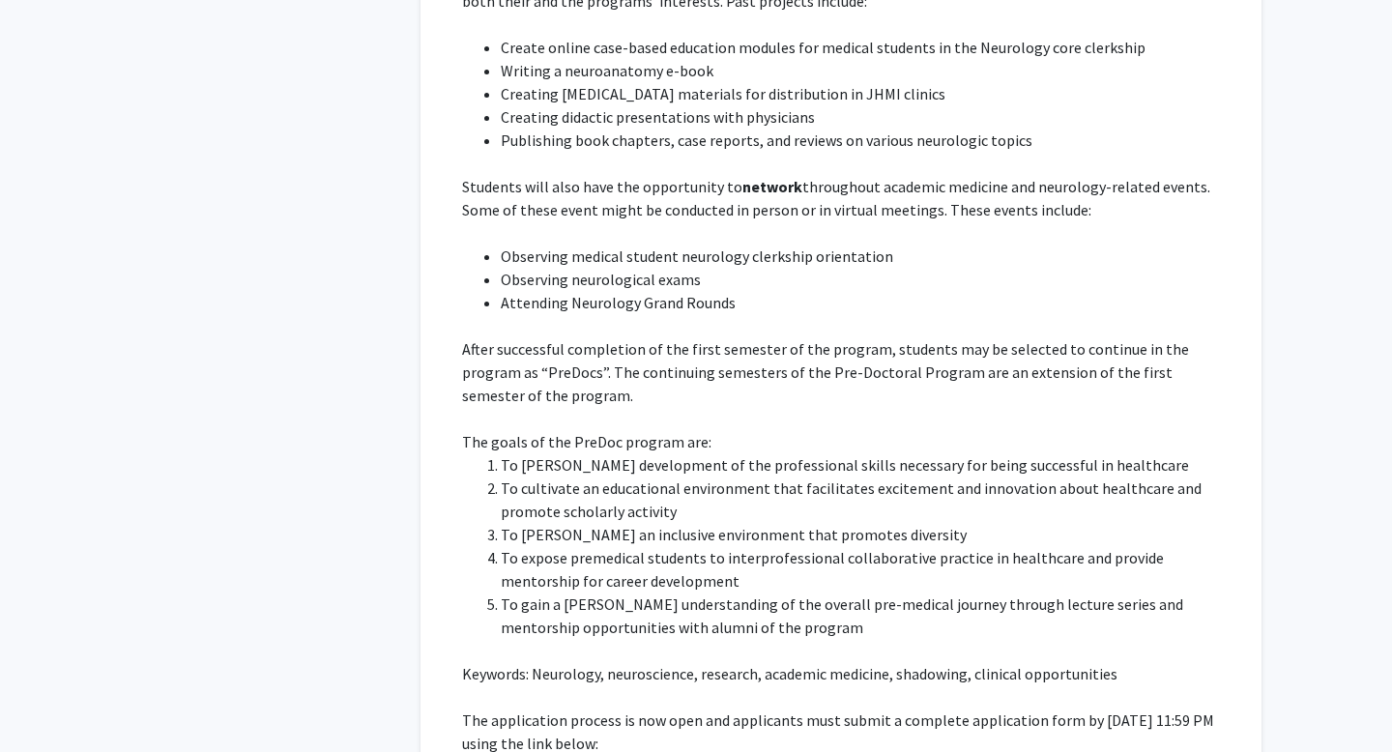
scroll to position [2518, 0]
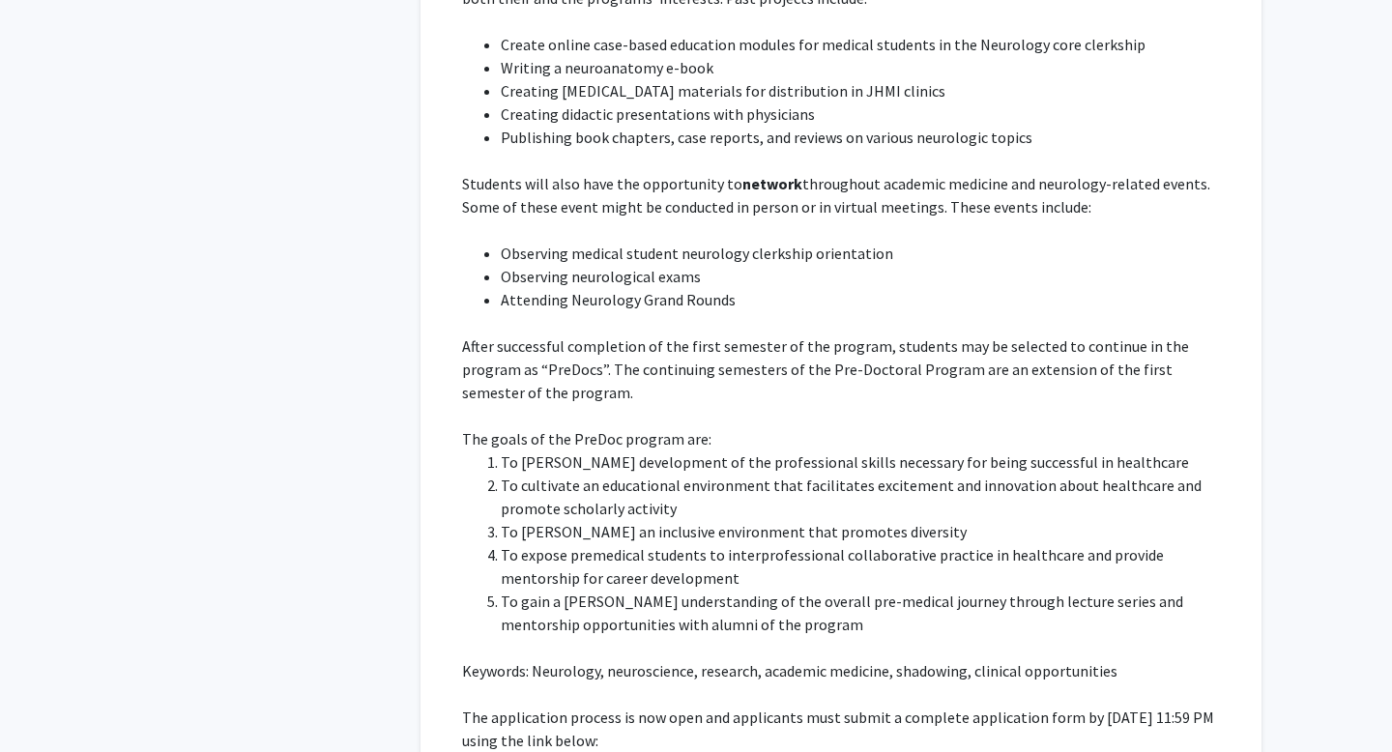
click at [625, 751] on p "https://docs.google.com/forms/d/e/1FAIpQLSfs9lKRobckOITW585IvGZb3cvsBE6oiZybaV9…" at bounding box center [848, 763] width 772 height 23
copy p "https://docs.google.com/forms/d/e/1FAIpQLSfs9lKRobckOITW585IvGZb3cvsBE6oiZybaV9…"
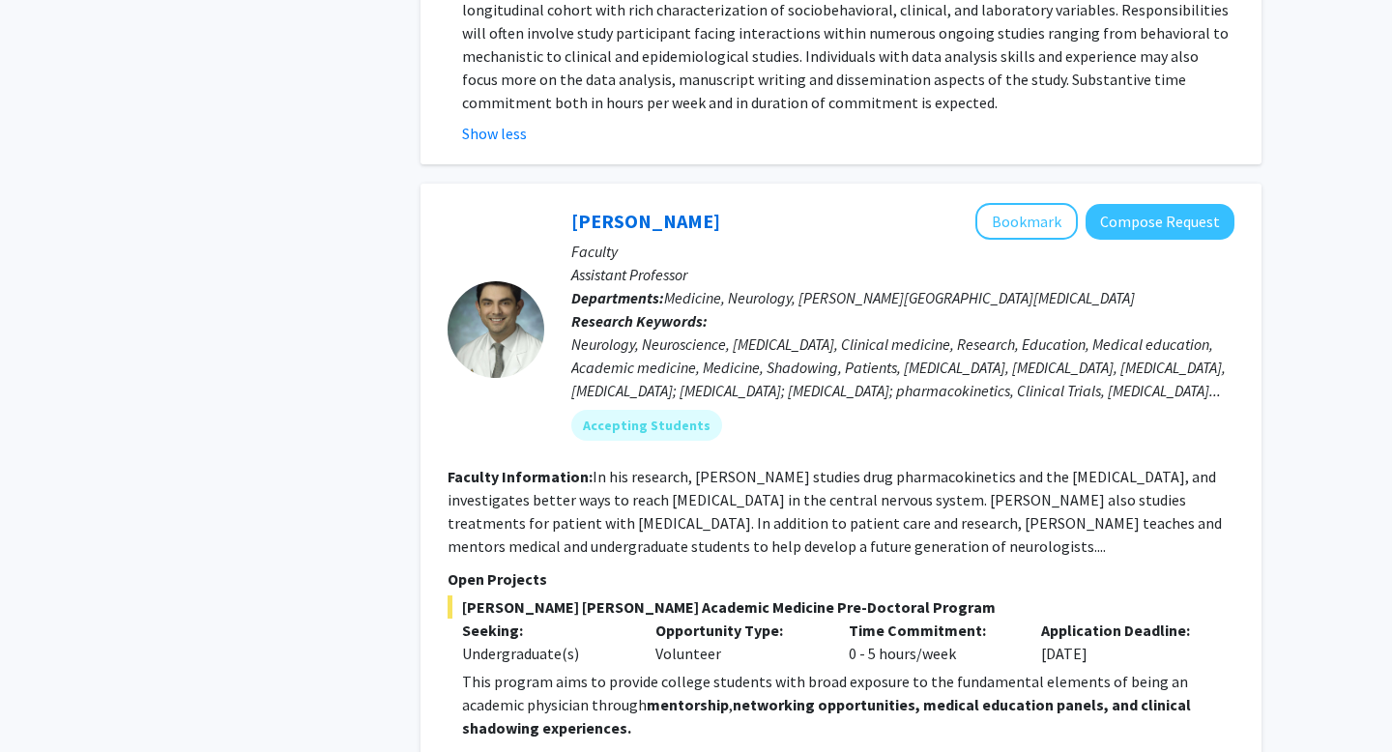
scroll to position [1693, 0]
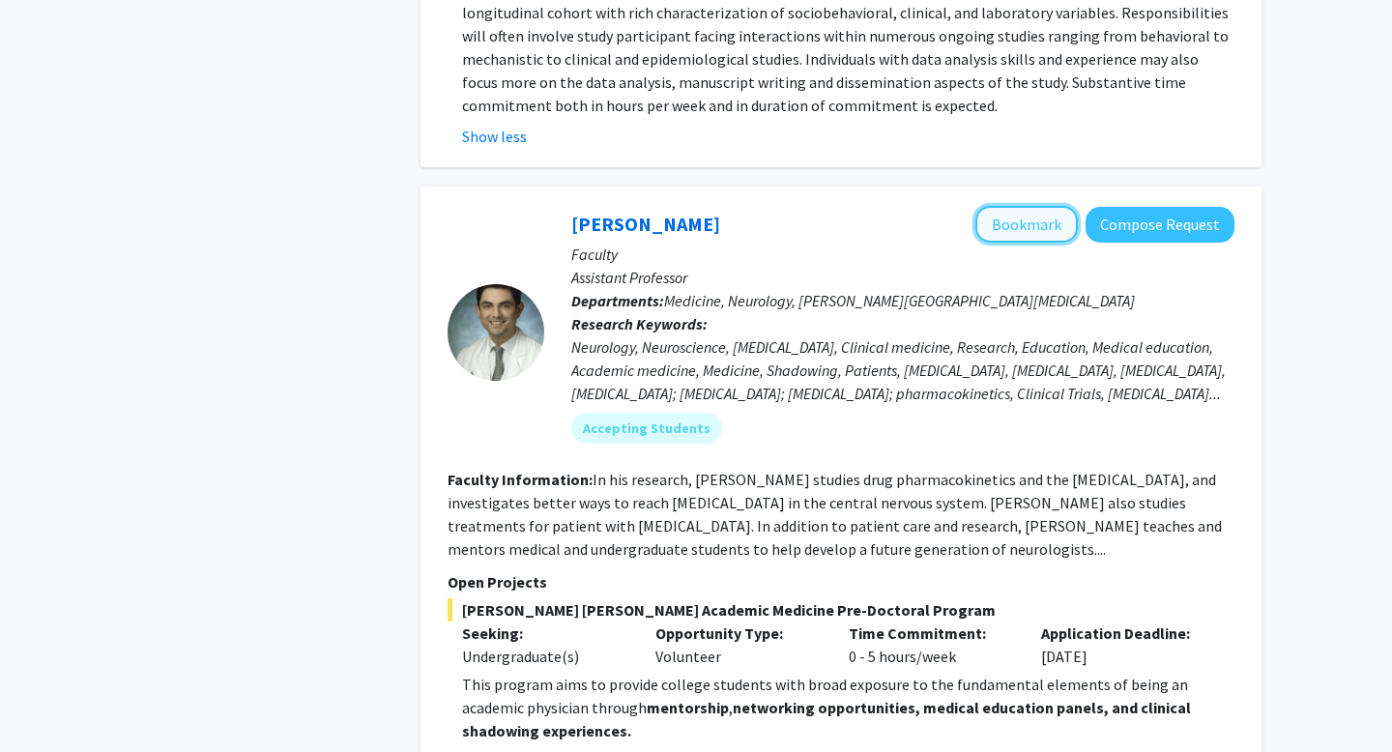
click at [1057, 206] on button "Bookmark" at bounding box center [1026, 224] width 102 height 37
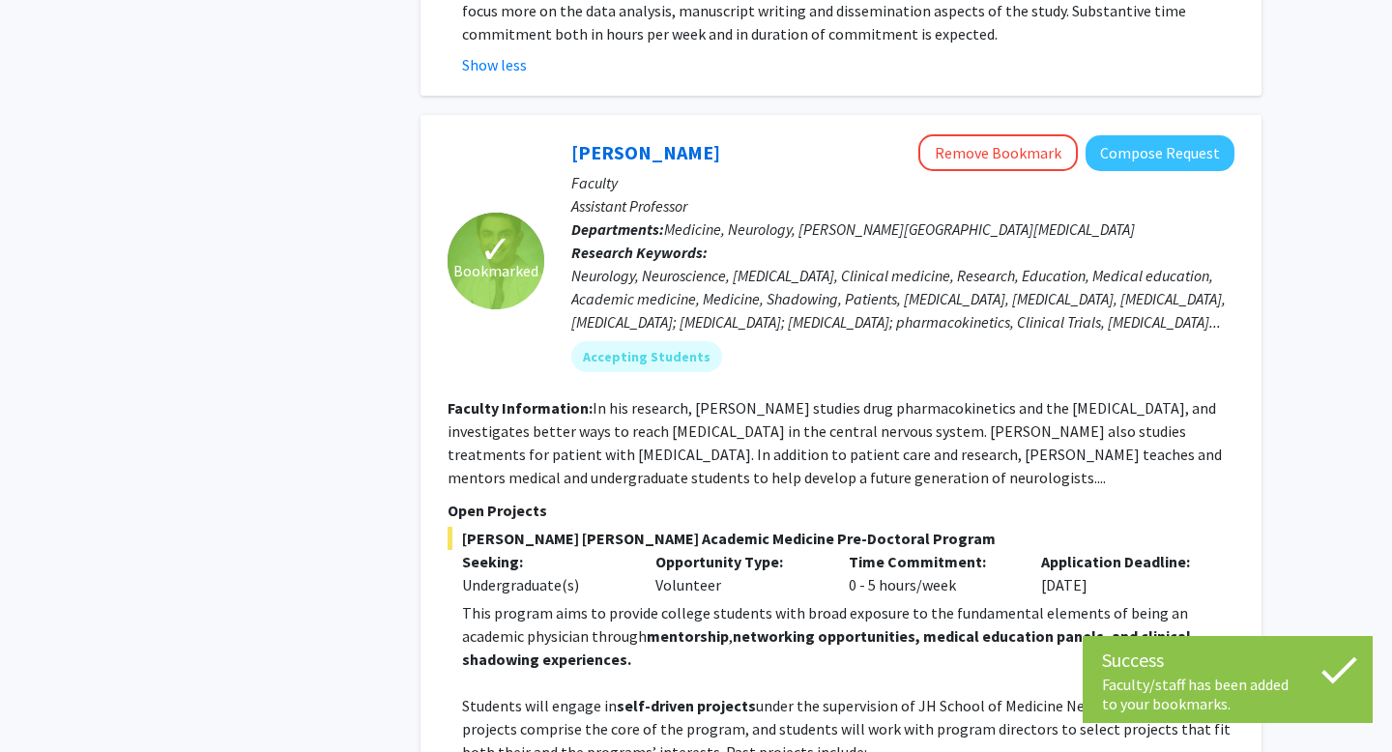
scroll to position [1765, 0]
click at [607, 526] on span "Johns Hopkins Academic Medicine Pre-Doctoral Program" at bounding box center [841, 537] width 787 height 23
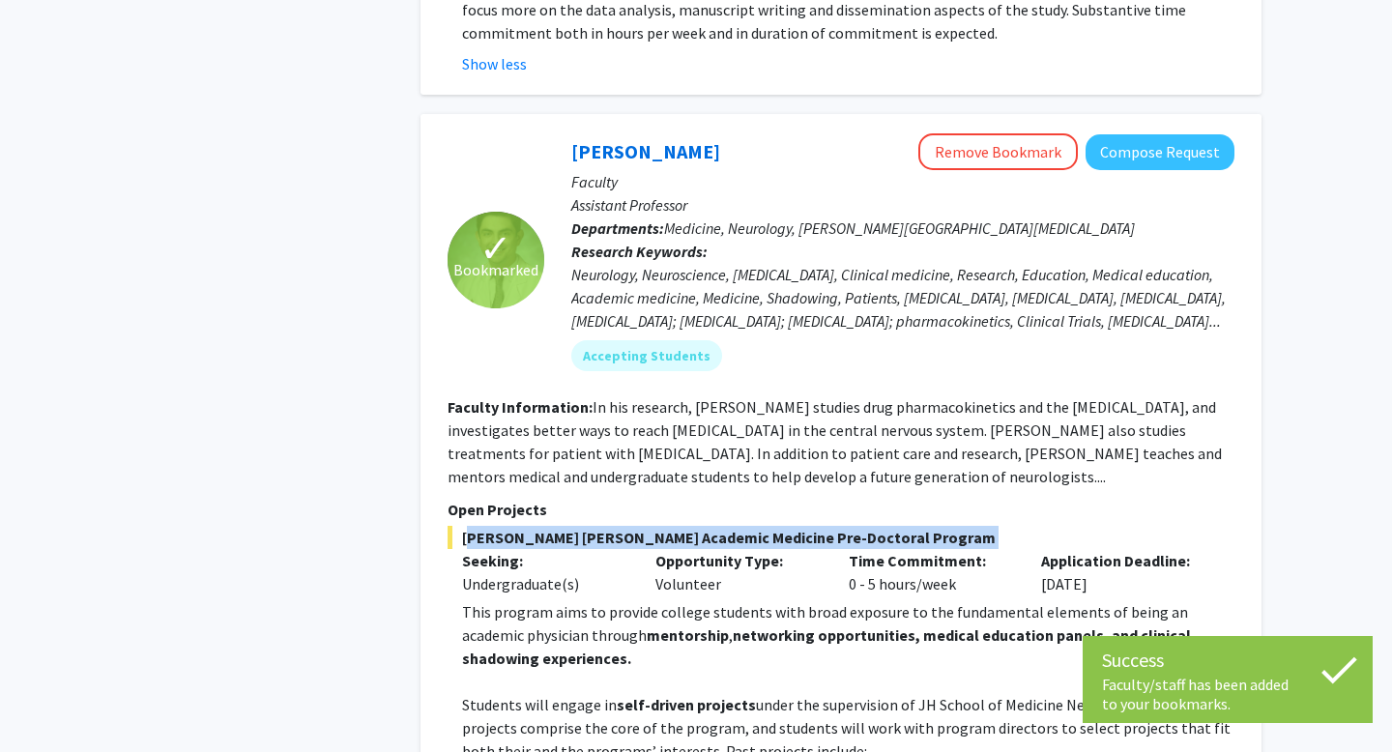
click at [607, 526] on span "Johns Hopkins Academic Medicine Pre-Doctoral Program" at bounding box center [841, 537] width 787 height 23
copy span "Johns Hopkins Academic Medicine Pre-Doctoral Program"
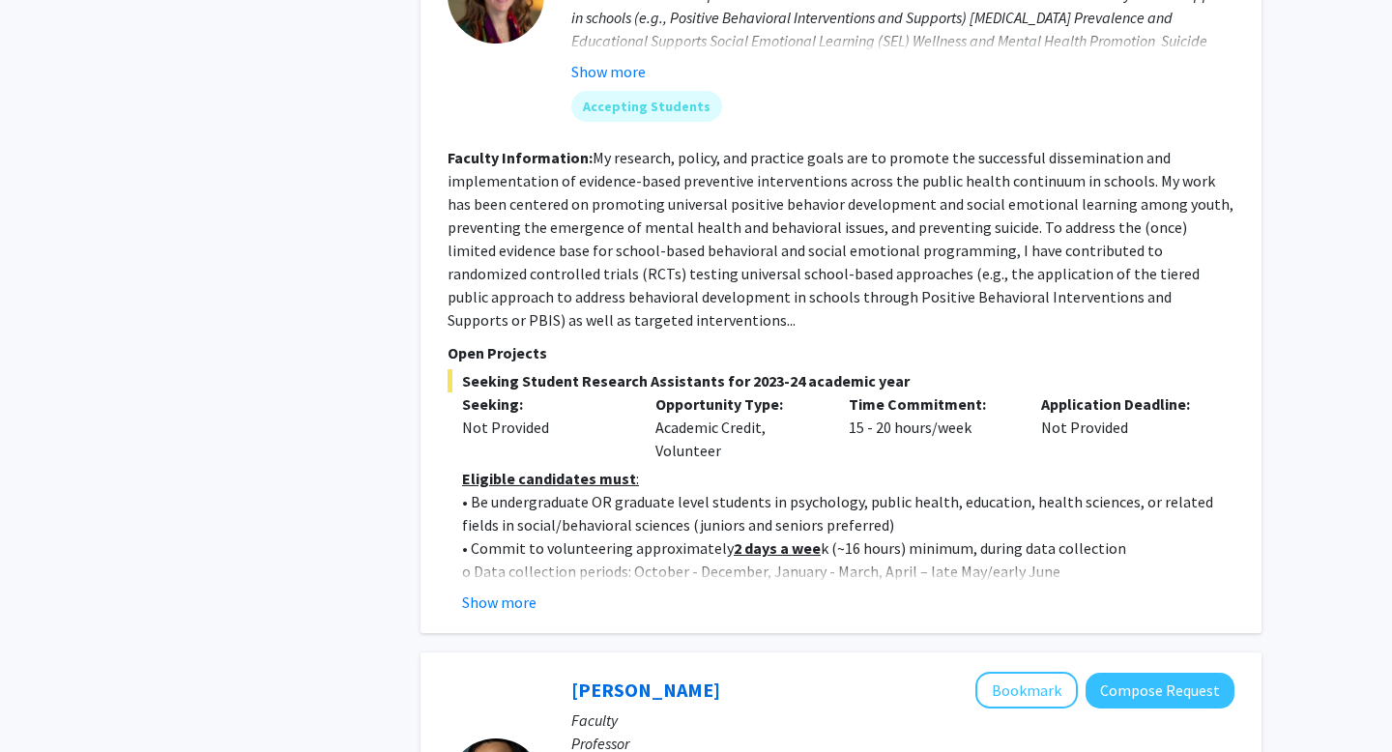
scroll to position [3535, 0]
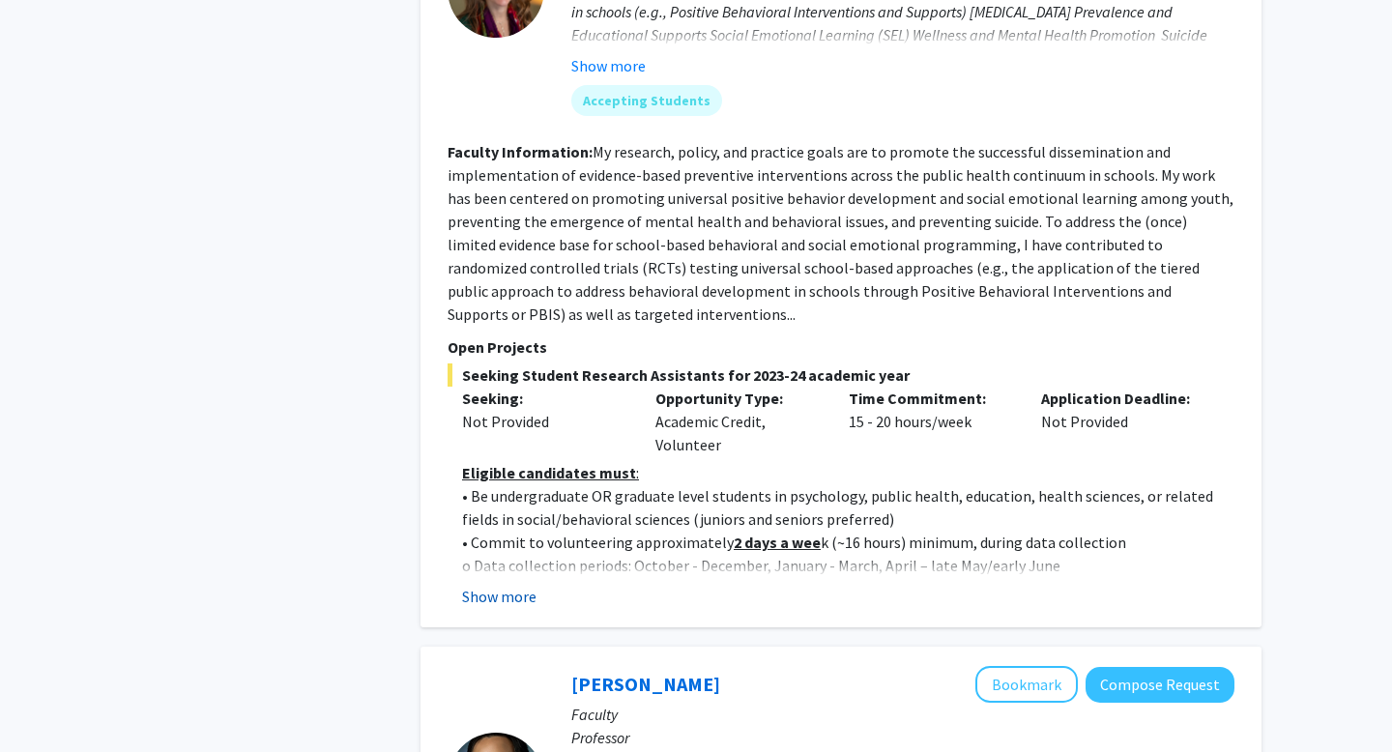
click at [515, 585] on button "Show more" at bounding box center [499, 596] width 74 height 23
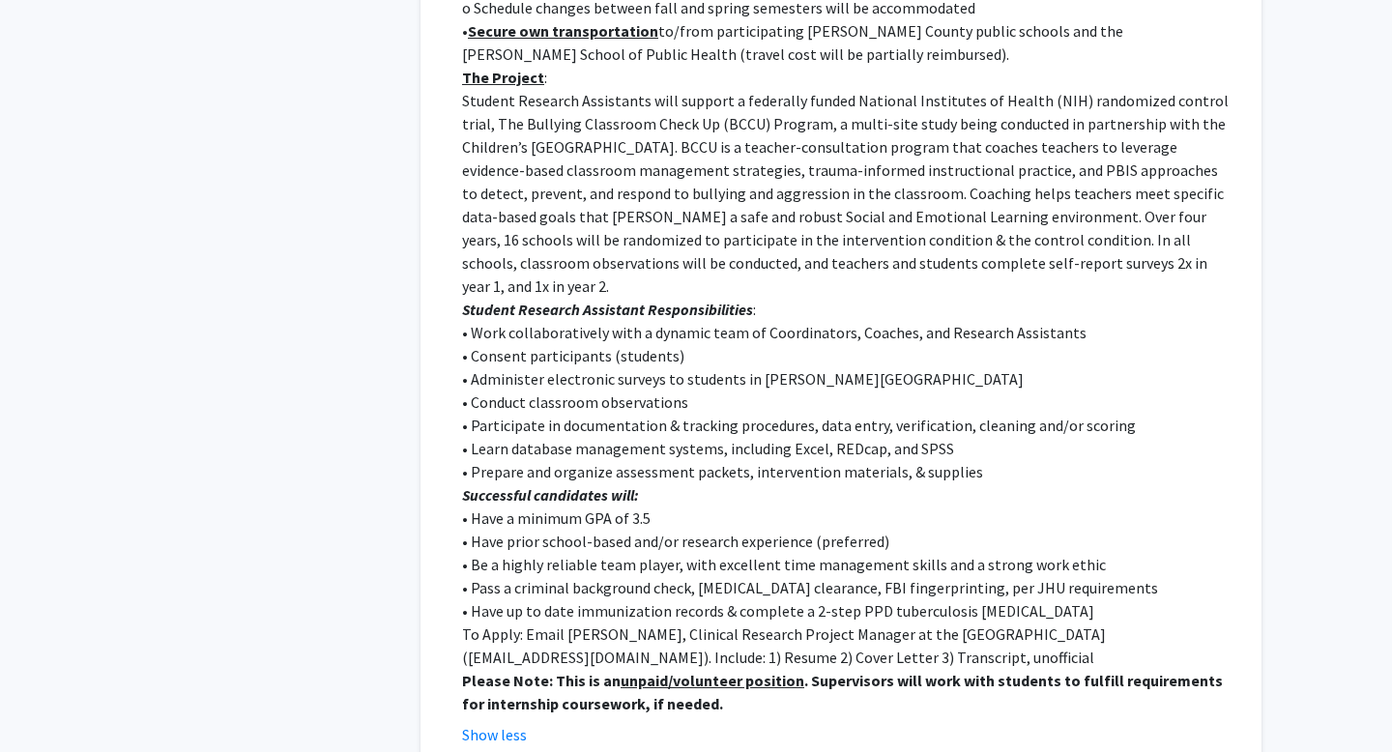
scroll to position [4117, 0]
click at [536, 506] on p "• Have a minimum GPA of 3.5" at bounding box center [848, 517] width 772 height 23
click at [543, 506] on p "• Have a minimum GPA of 3.5" at bounding box center [848, 517] width 772 height 23
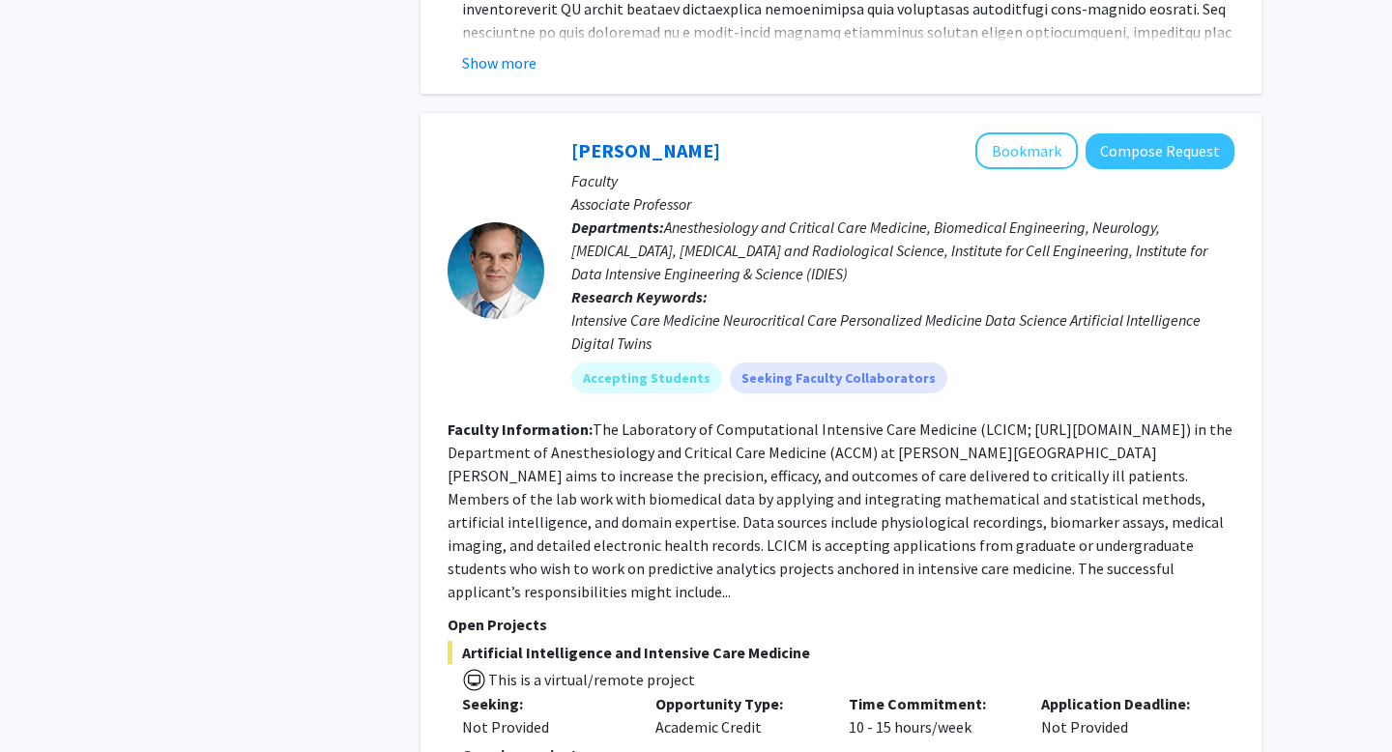
scroll to position [6304, 0]
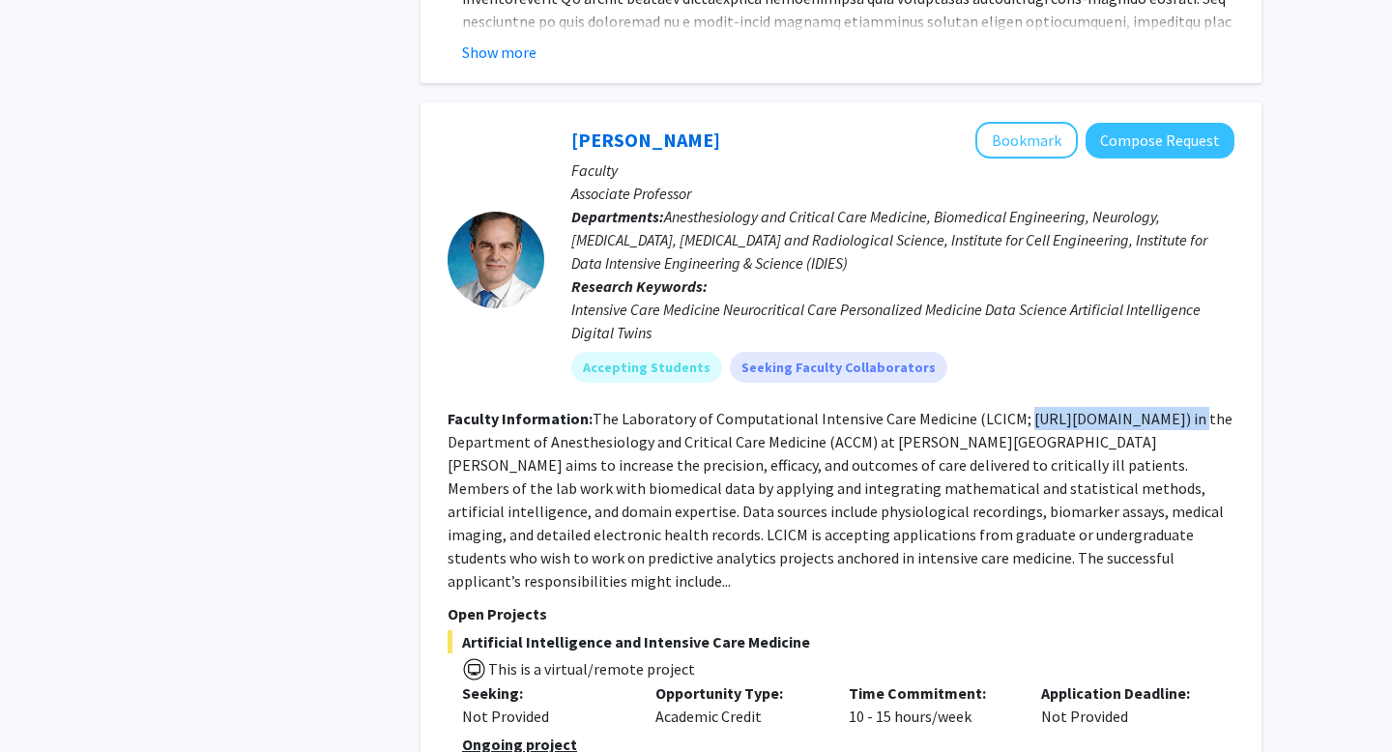
drag, startPoint x: 1015, startPoint y: 240, endPoint x: 1165, endPoint y: 234, distance: 149.9
click at [1165, 409] on fg-read-more "The Laboratory of Computational Intensive Care Medicine (LCICM; https://lcicm.j…" at bounding box center [840, 500] width 785 height 182
copy fg-read-more "https://lcicm.jhmi.edu/"
click at [996, 409] on fg-read-more "The Laboratory of Computational Intensive Care Medicine (LCICM; https://lcicm.j…" at bounding box center [840, 500] width 785 height 182
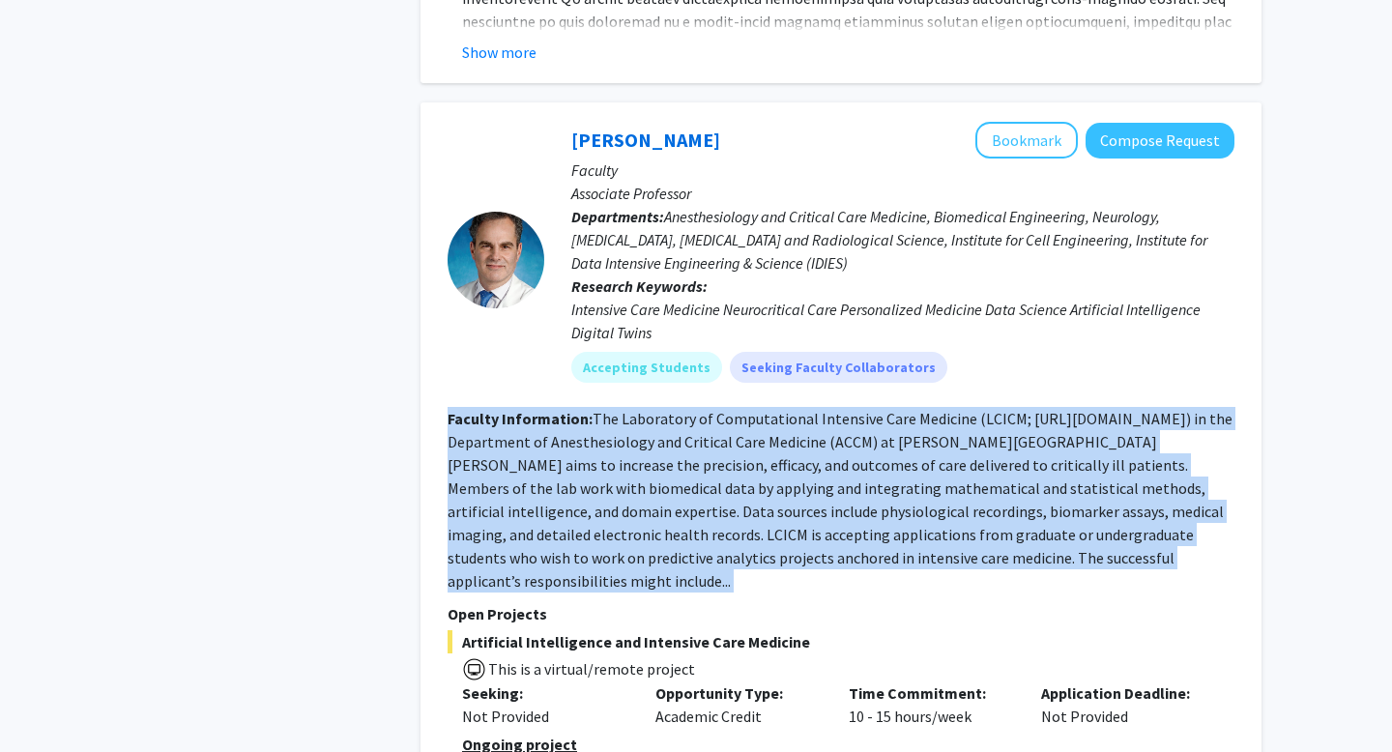
click at [996, 409] on fg-read-more "The Laboratory of Computational Intensive Care Medicine (LCICM; https://lcicm.j…" at bounding box center [840, 500] width 785 height 182
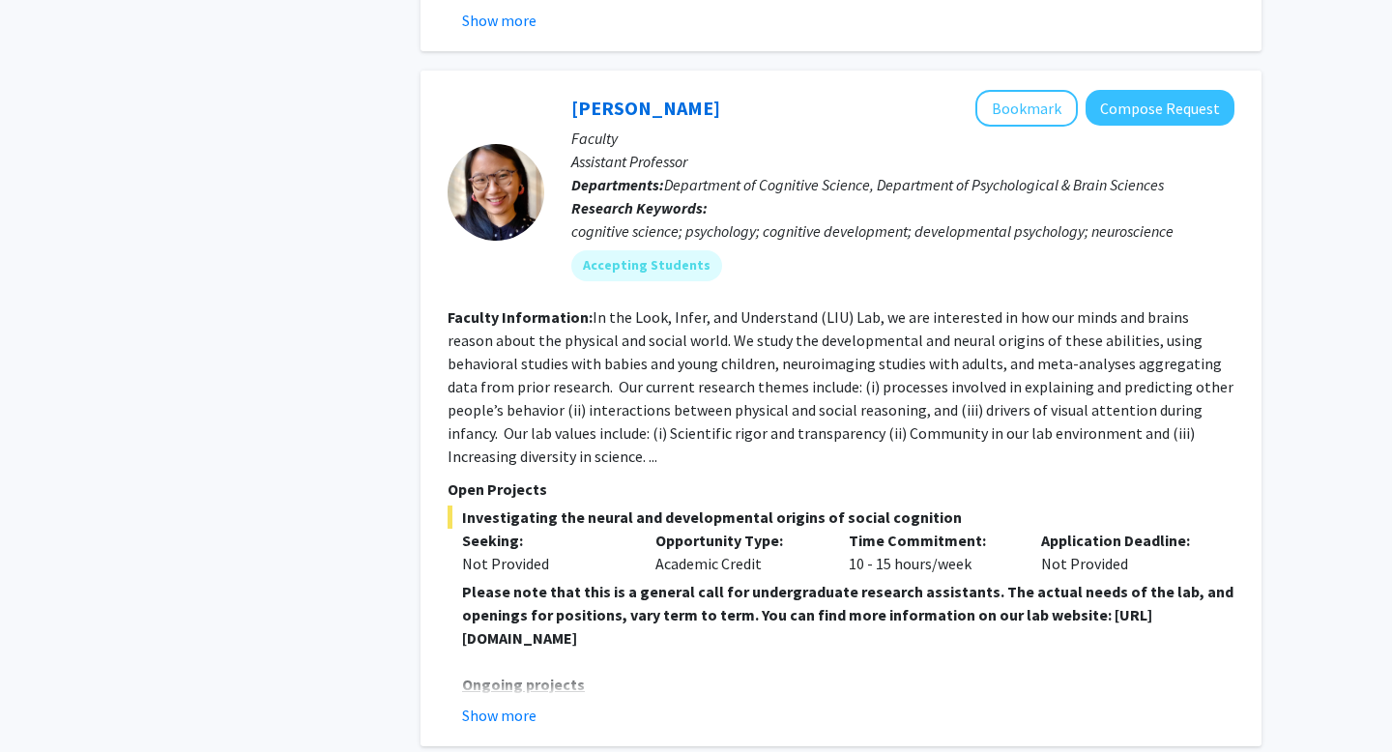
scroll to position [7873, 0]
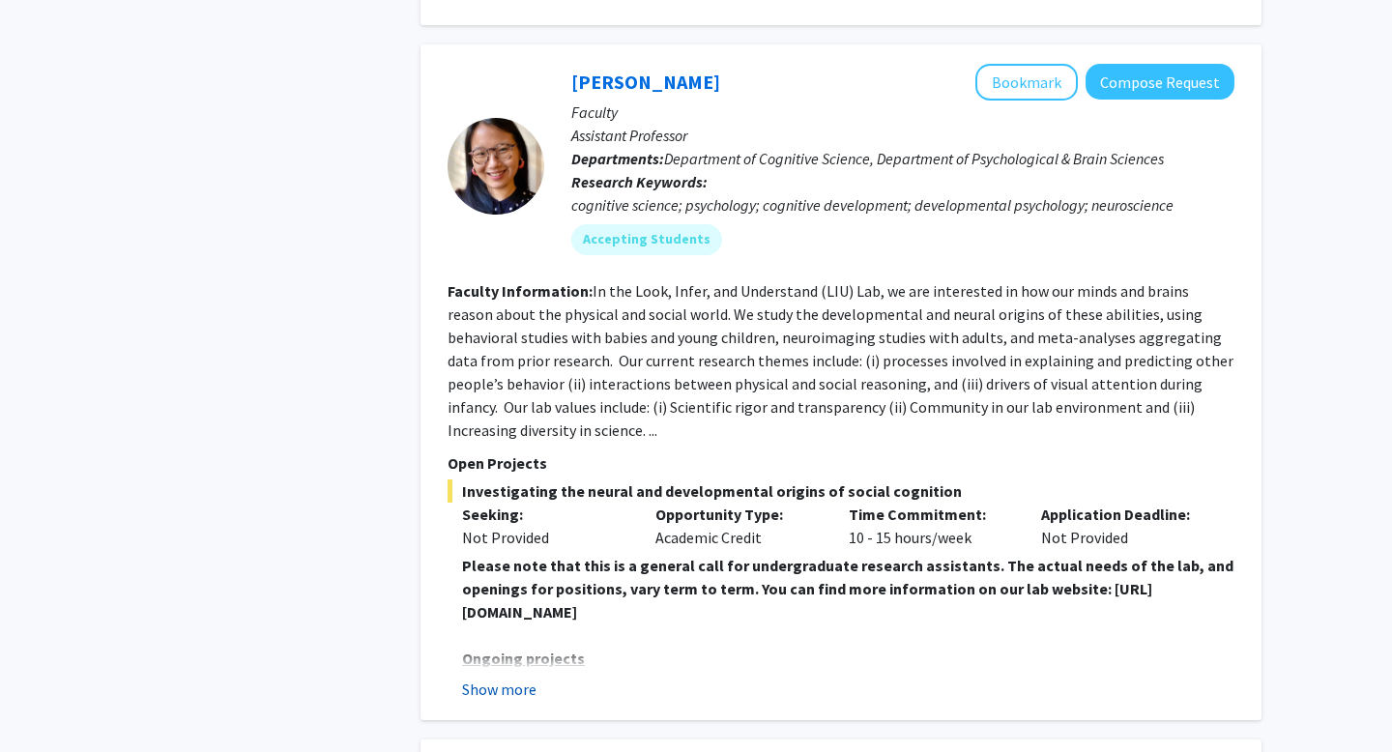
click at [521, 678] on button "Show more" at bounding box center [499, 689] width 74 height 23
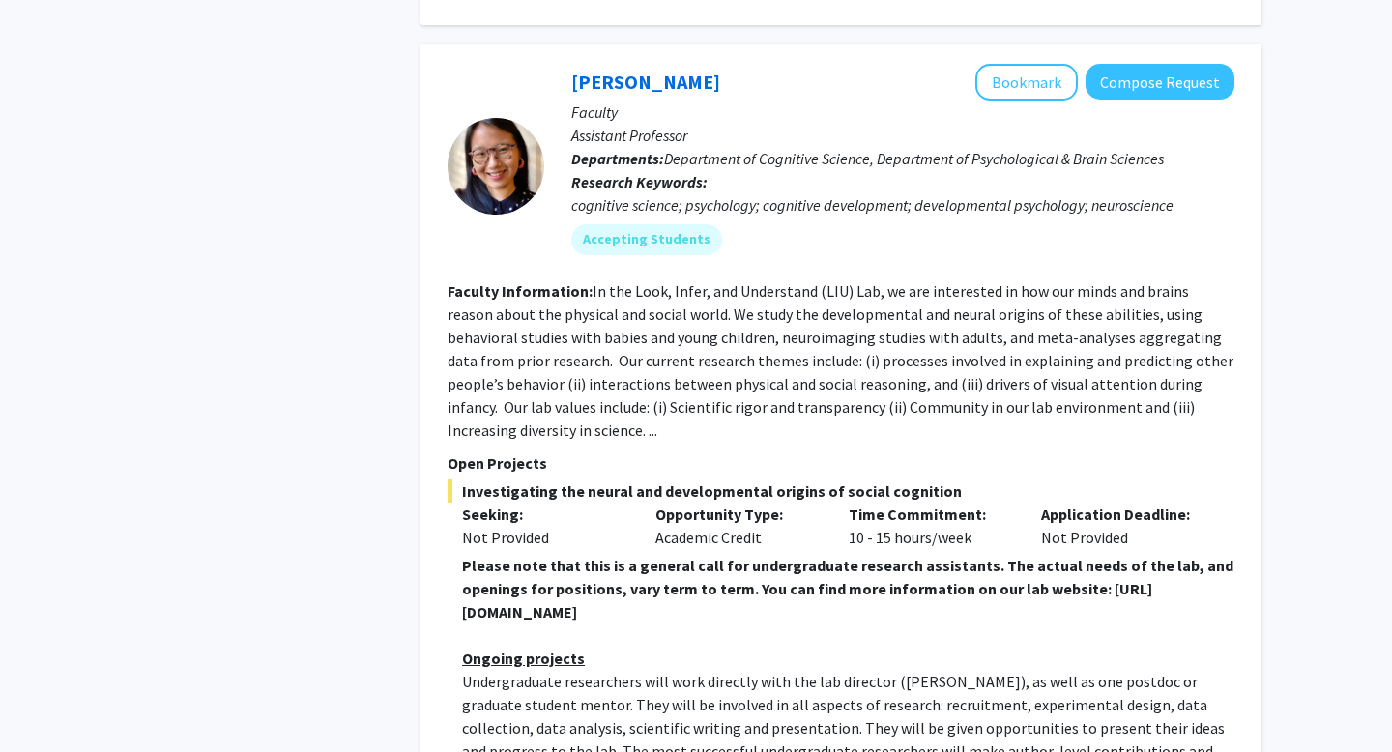
click at [546, 556] on strong "Please note that this is a general call for undergraduate research assistants. …" at bounding box center [847, 589] width 771 height 66
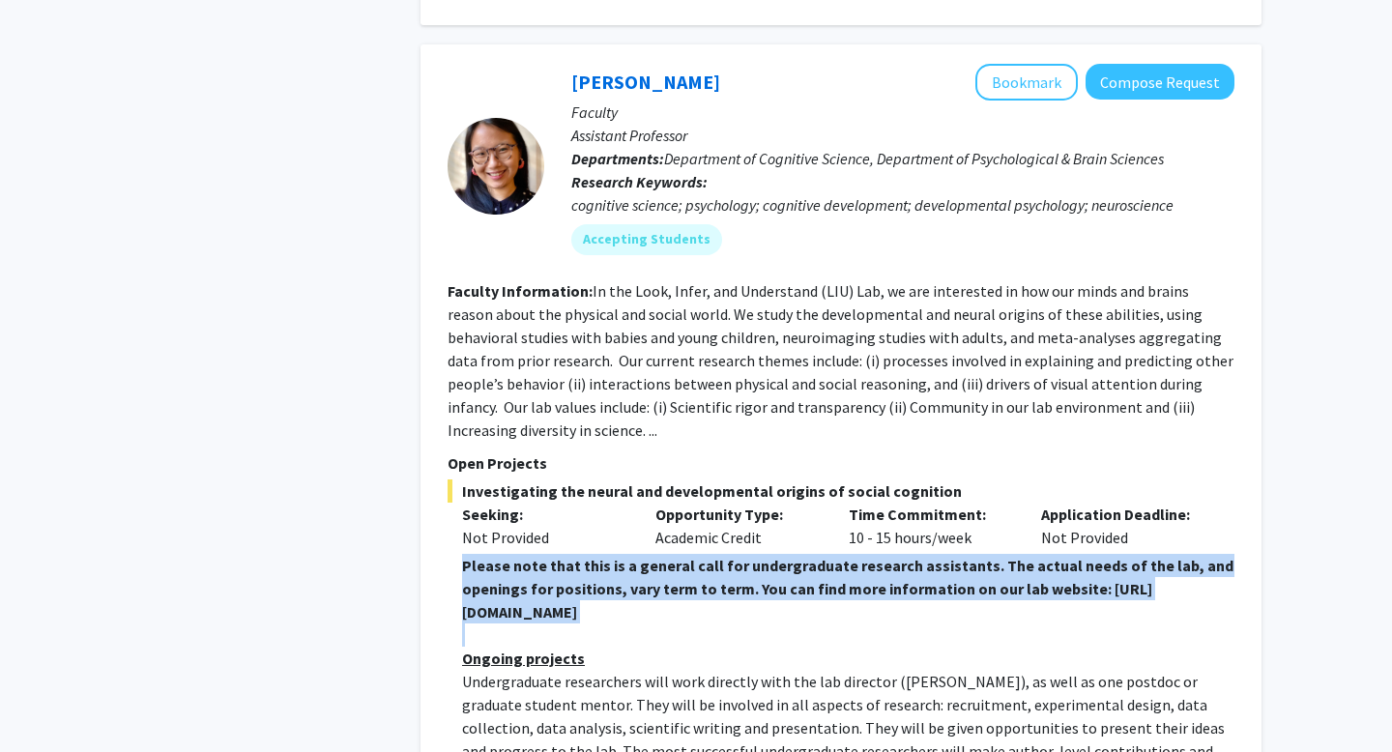
click at [546, 556] on strong "Please note that this is a general call for undergraduate research assistants. …" at bounding box center [847, 589] width 771 height 66
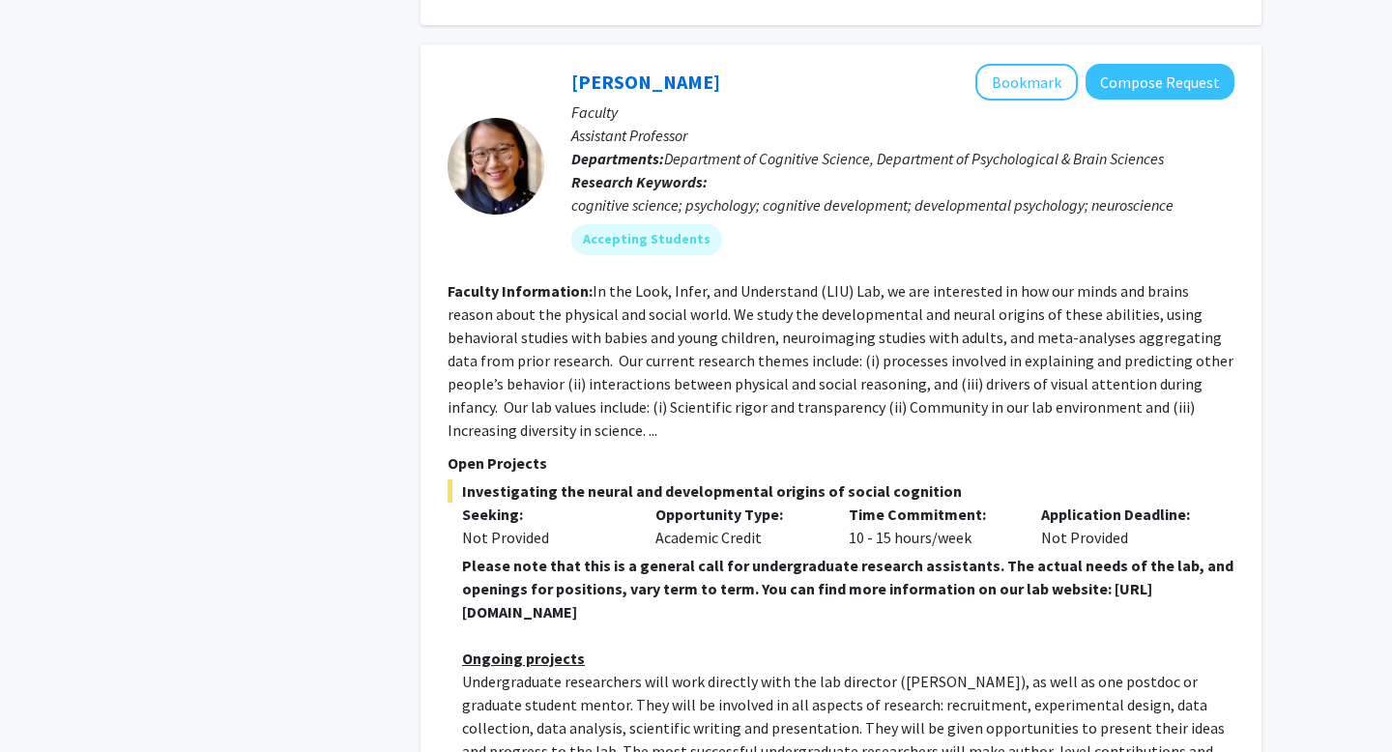
drag, startPoint x: 831, startPoint y: 381, endPoint x: 432, endPoint y: 395, distance: 399.5
click at [430, 391] on div "Shari Liu Bookmark Compose Request Faculty Assistant Professor Departments: Dep…" at bounding box center [840, 672] width 841 height 1256
click at [463, 556] on strong "Please note that this is a general call for undergraduate research assistants. …" at bounding box center [847, 589] width 771 height 66
drag, startPoint x: 463, startPoint y: 384, endPoint x: 802, endPoint y: 401, distance: 339.7
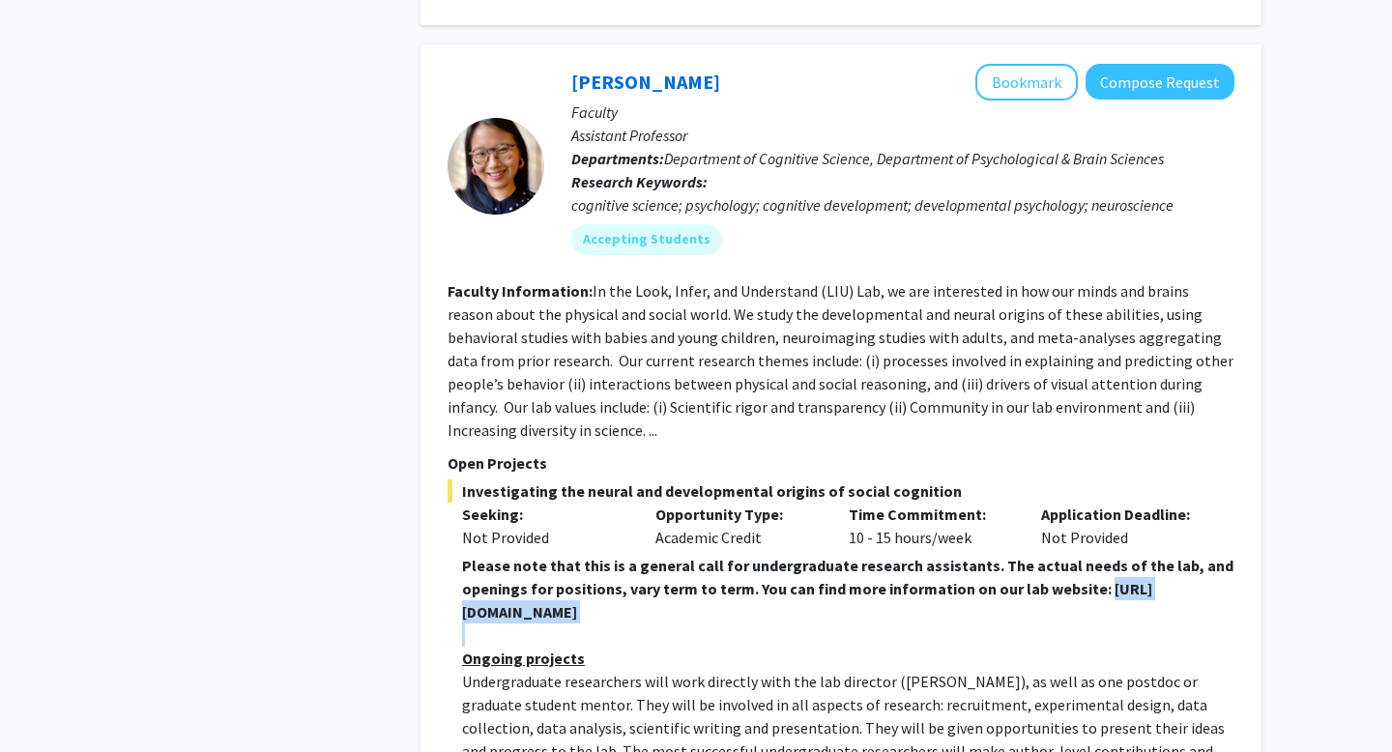
copy div "https://www.liulaboratory.org/people/joining-the-lab"
click at [746, 672] on span "Undergraduate researchers will work directly with the lab director (Dr. Shari L…" at bounding box center [843, 751] width 763 height 159
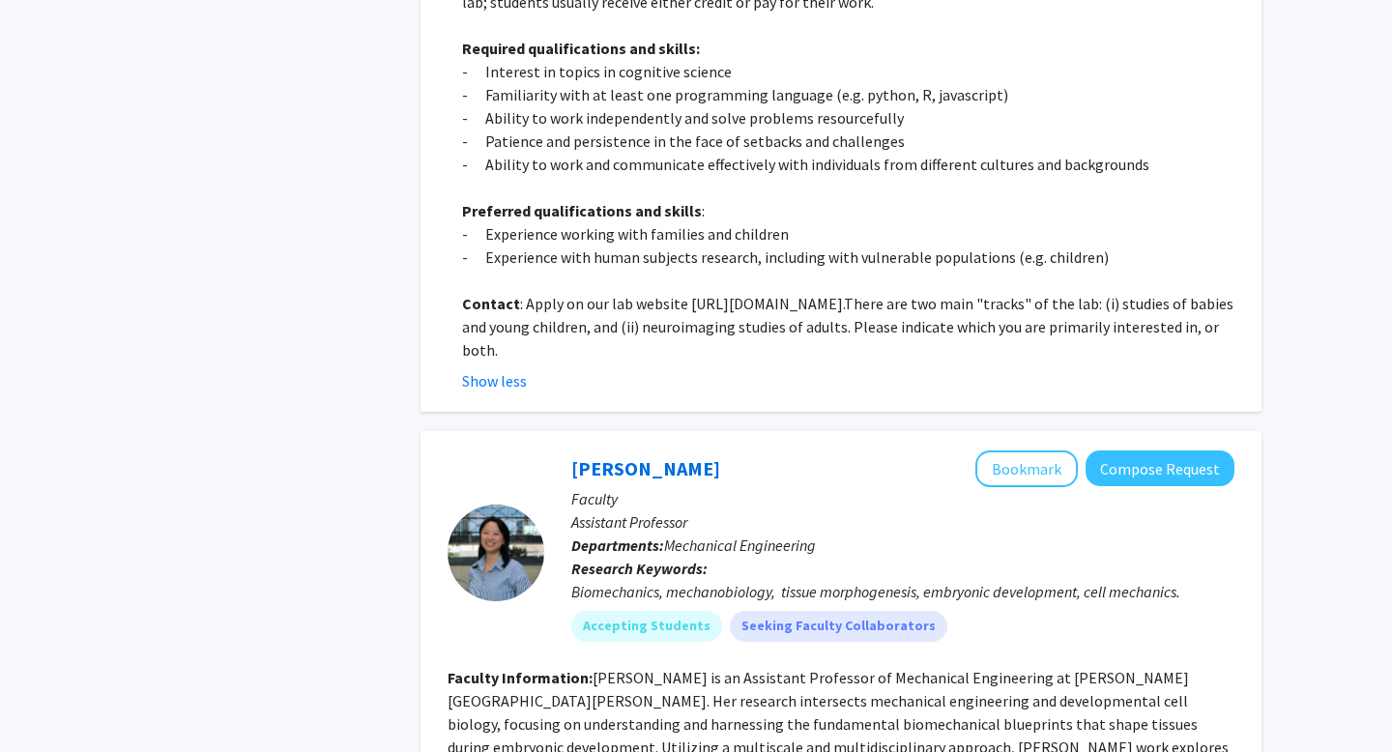
scroll to position [9121, 0]
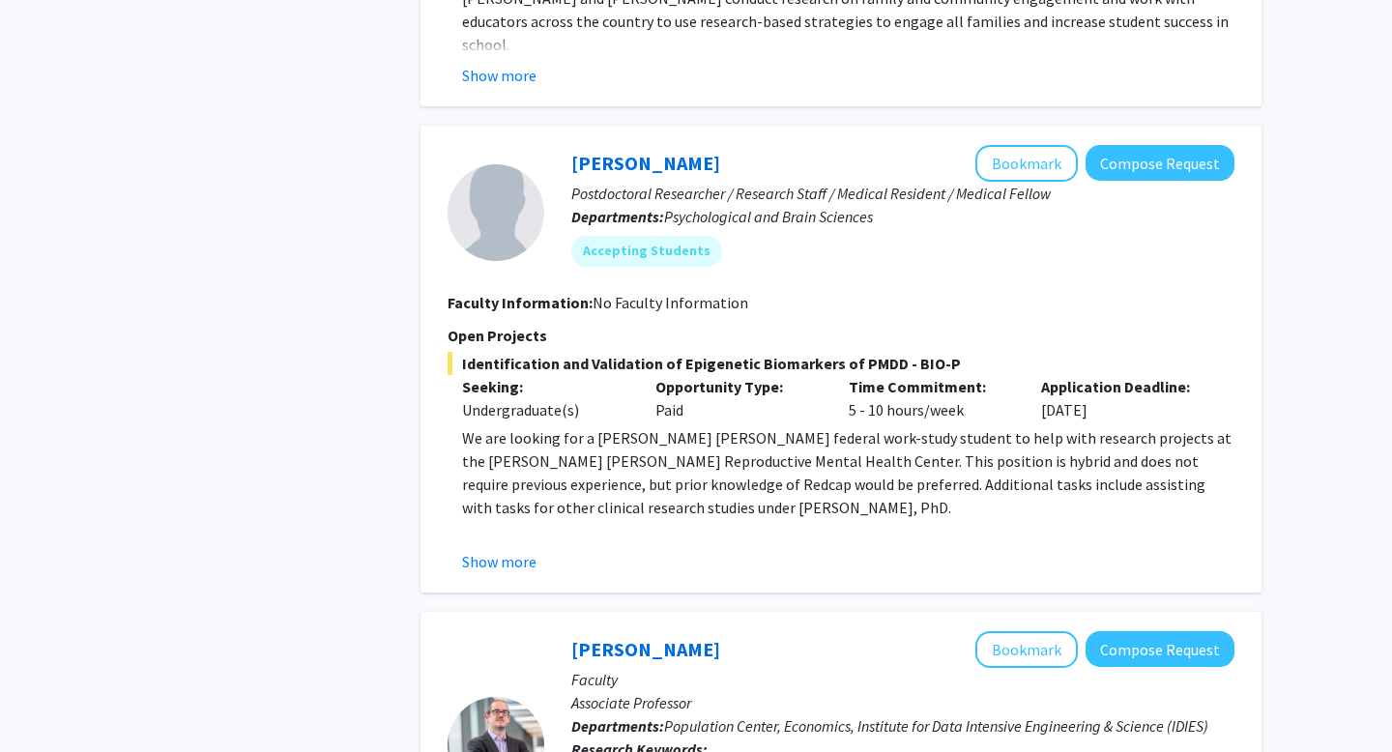
scroll to position [2400, 0]
click at [497, 549] on button "Show more" at bounding box center [499, 560] width 74 height 23
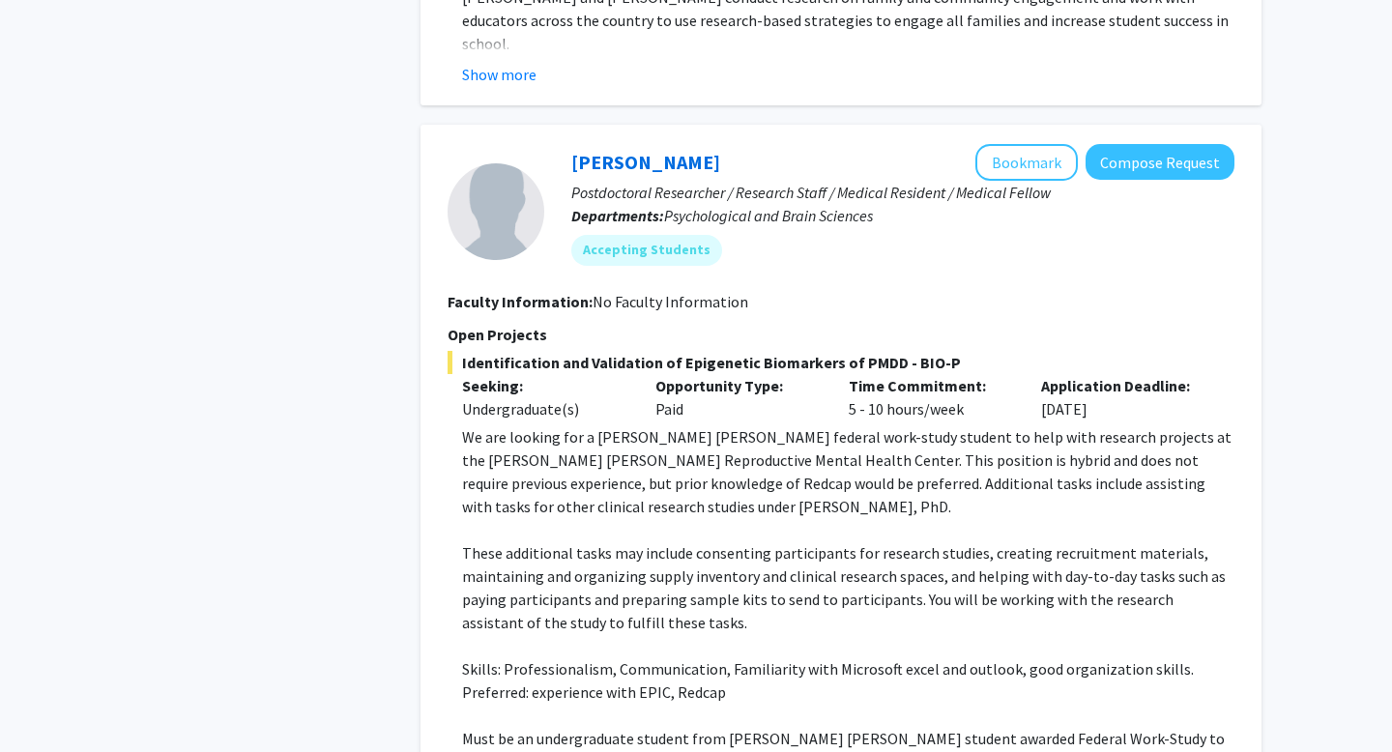
click at [531, 442] on p "We are looking for a Johns Hopkins federal work-study student to help with rese…" at bounding box center [848, 471] width 772 height 93
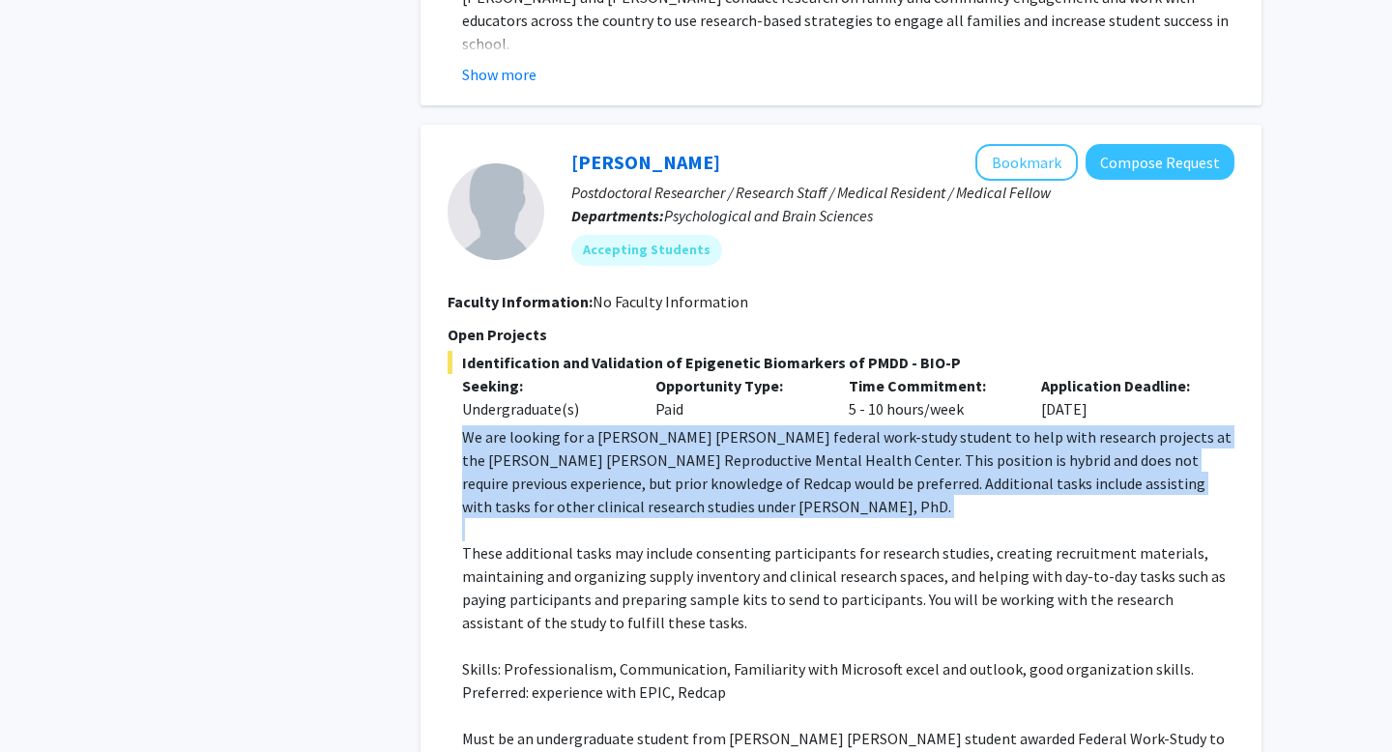
click at [531, 442] on p "We are looking for a Johns Hopkins federal work-study student to help with rese…" at bounding box center [848, 471] width 772 height 93
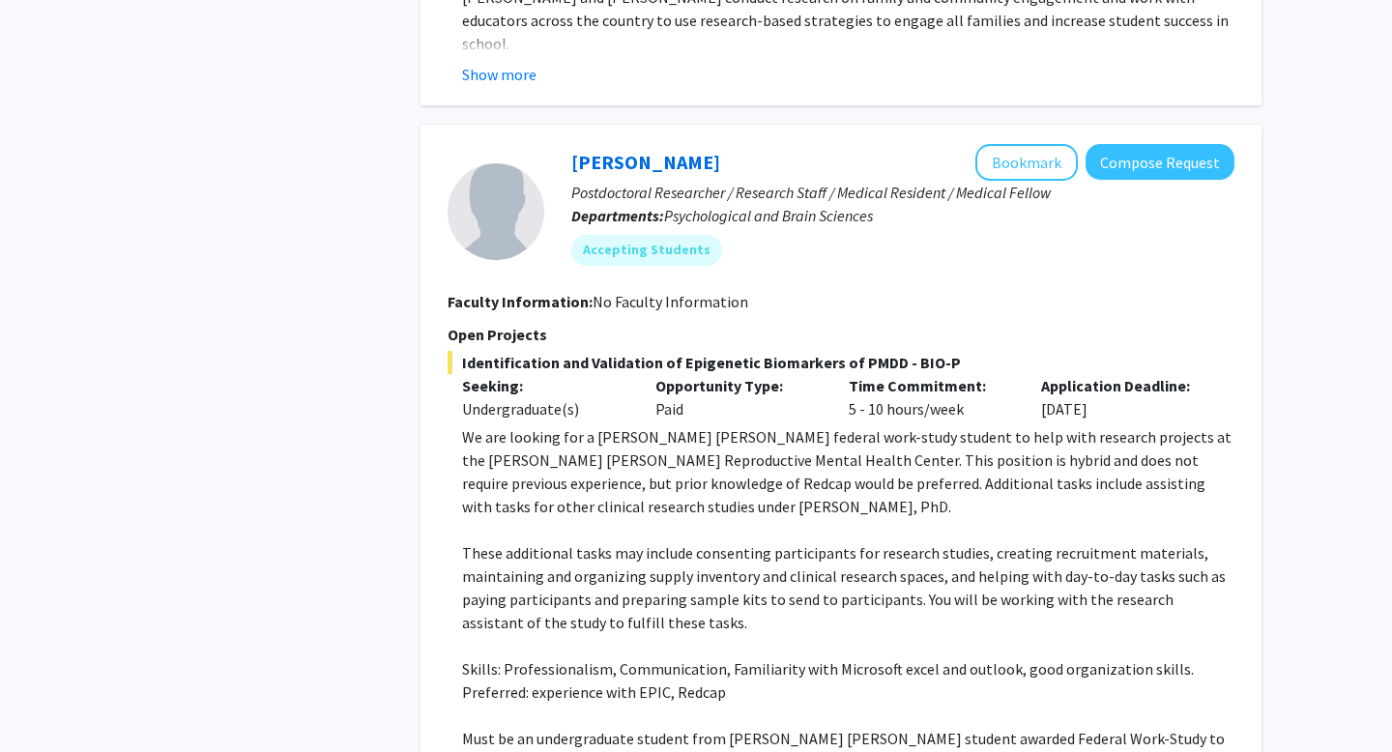
click at [531, 442] on p "We are looking for a Johns Hopkins federal work-study student to help with rese…" at bounding box center [848, 471] width 772 height 93
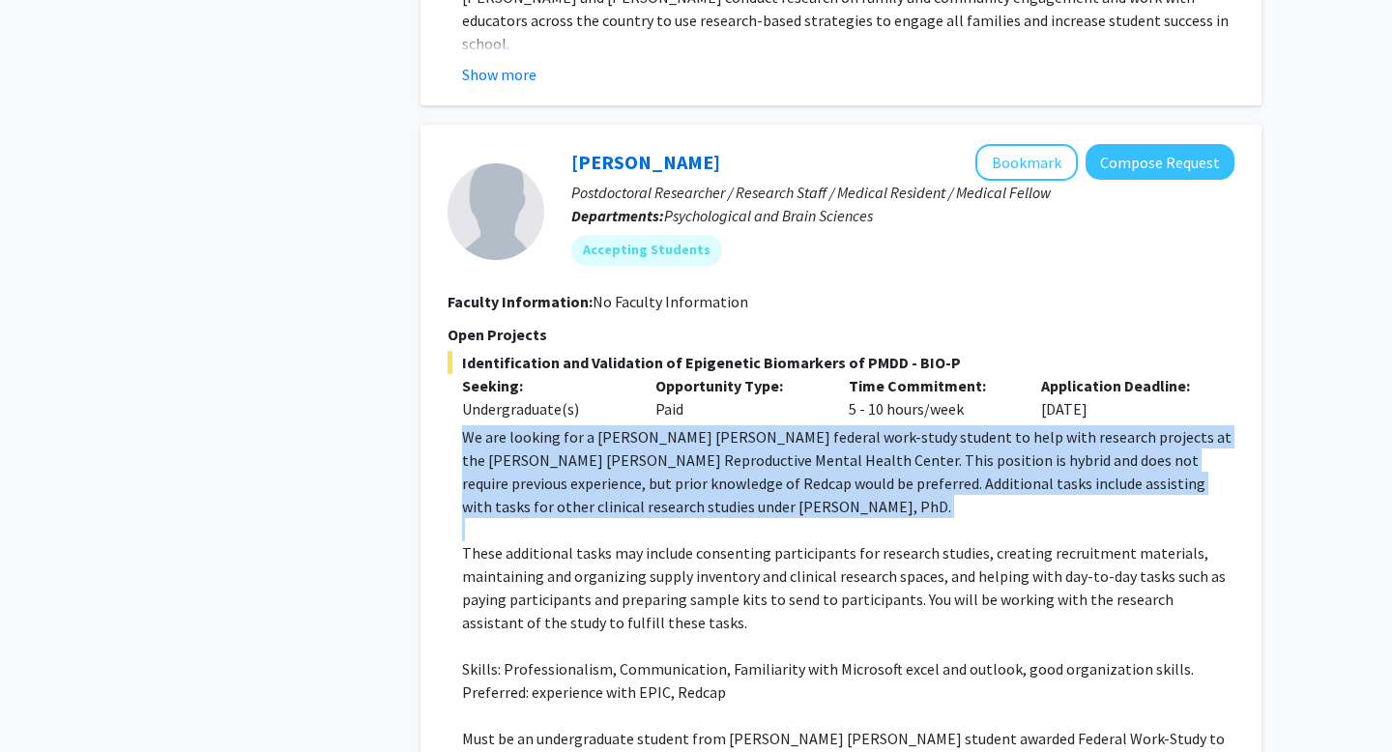
click at [531, 442] on p "We are looking for a Johns Hopkins federal work-study student to help with rese…" at bounding box center [848, 471] width 772 height 93
click at [531, 441] on p "We are looking for a Johns Hopkins federal work-study student to help with rese…" at bounding box center [848, 471] width 772 height 93
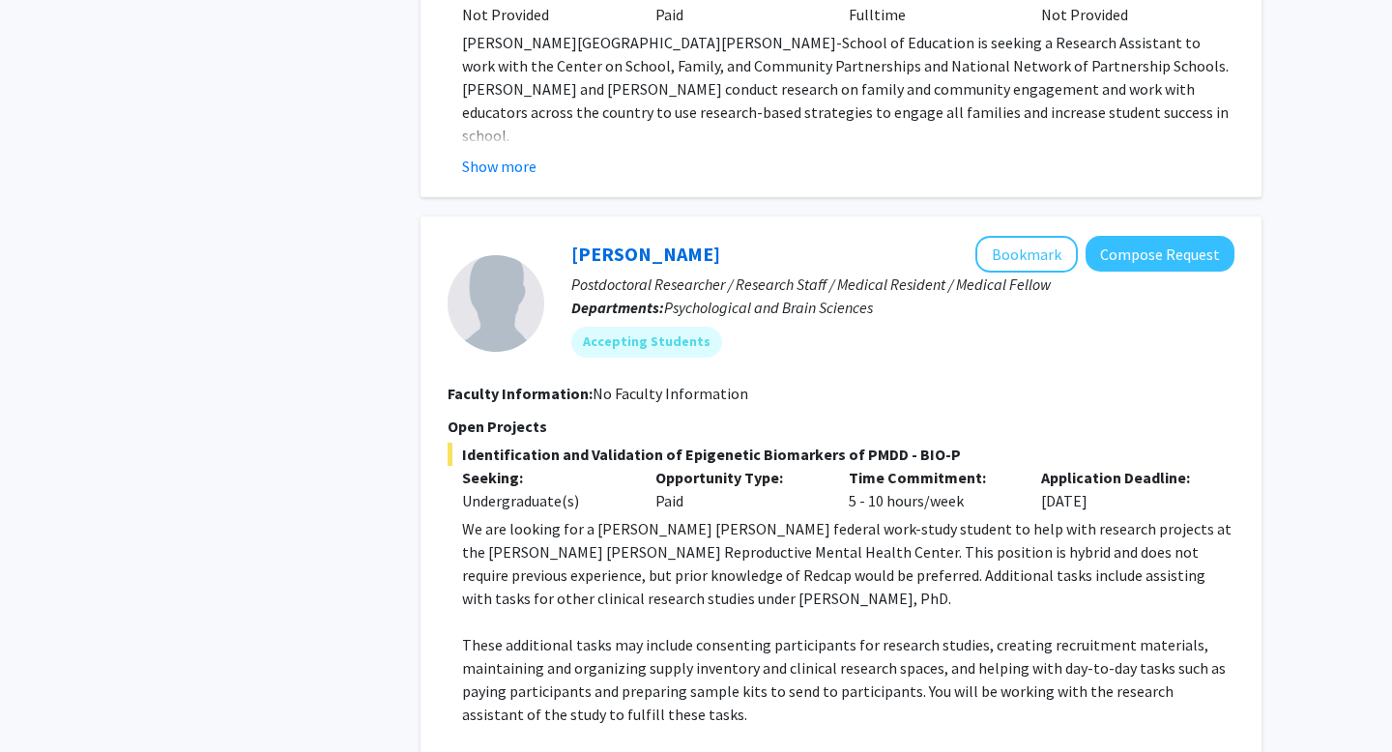
scroll to position [2147, 0]
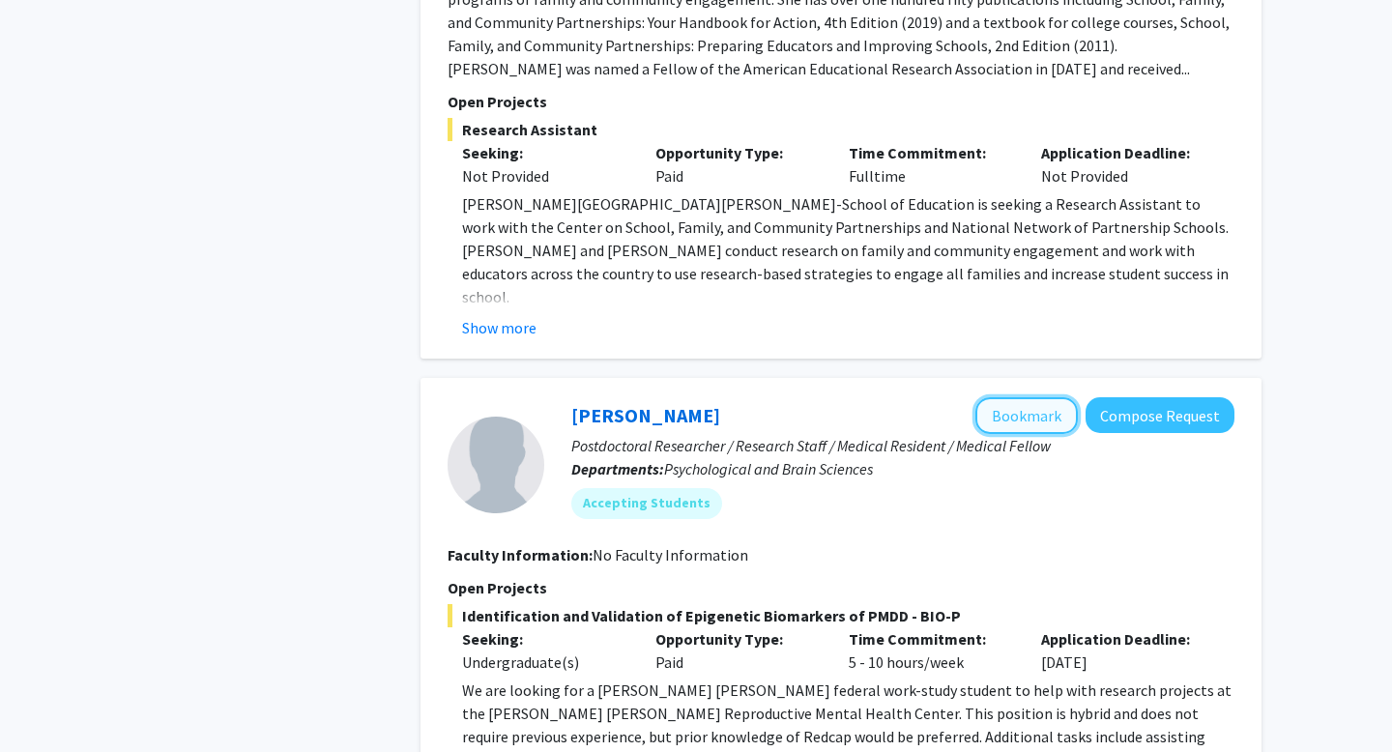
click at [1025, 397] on button "Bookmark" at bounding box center [1026, 415] width 102 height 37
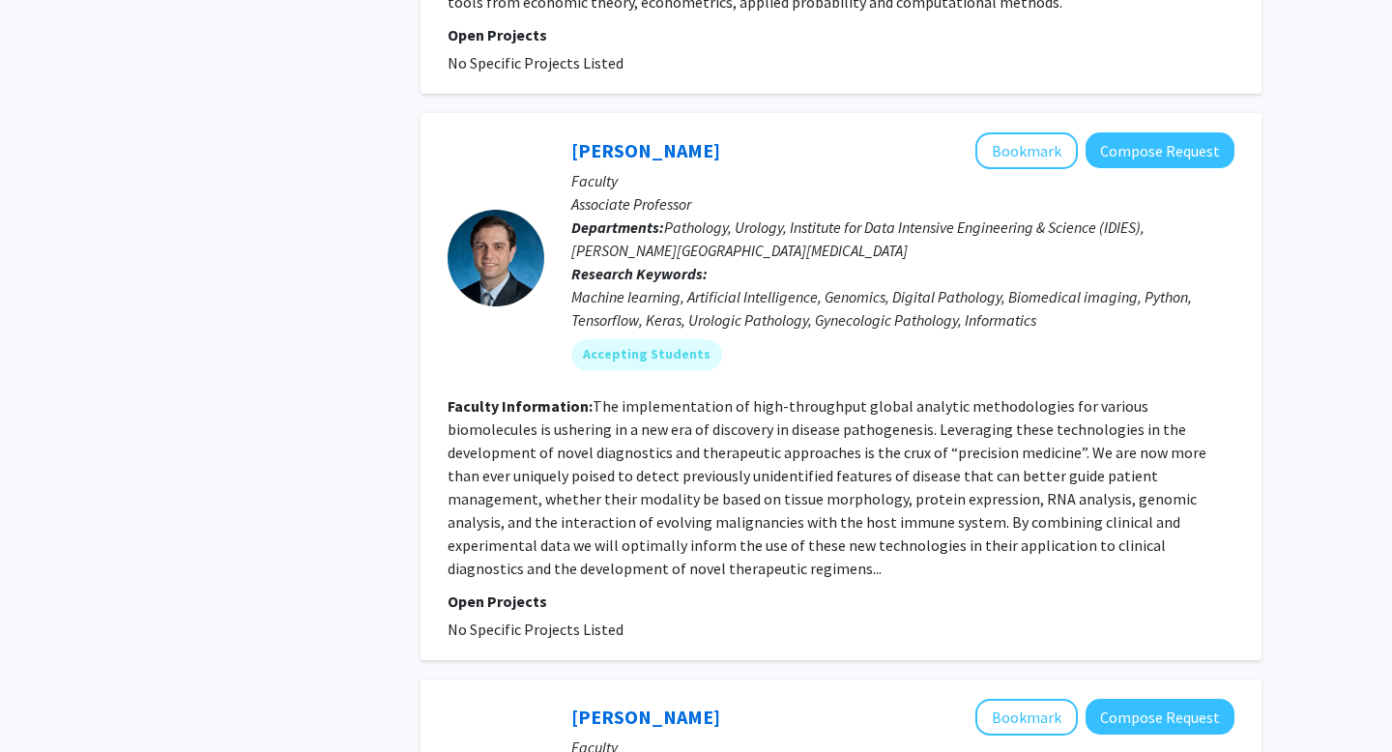
scroll to position [3525, 0]
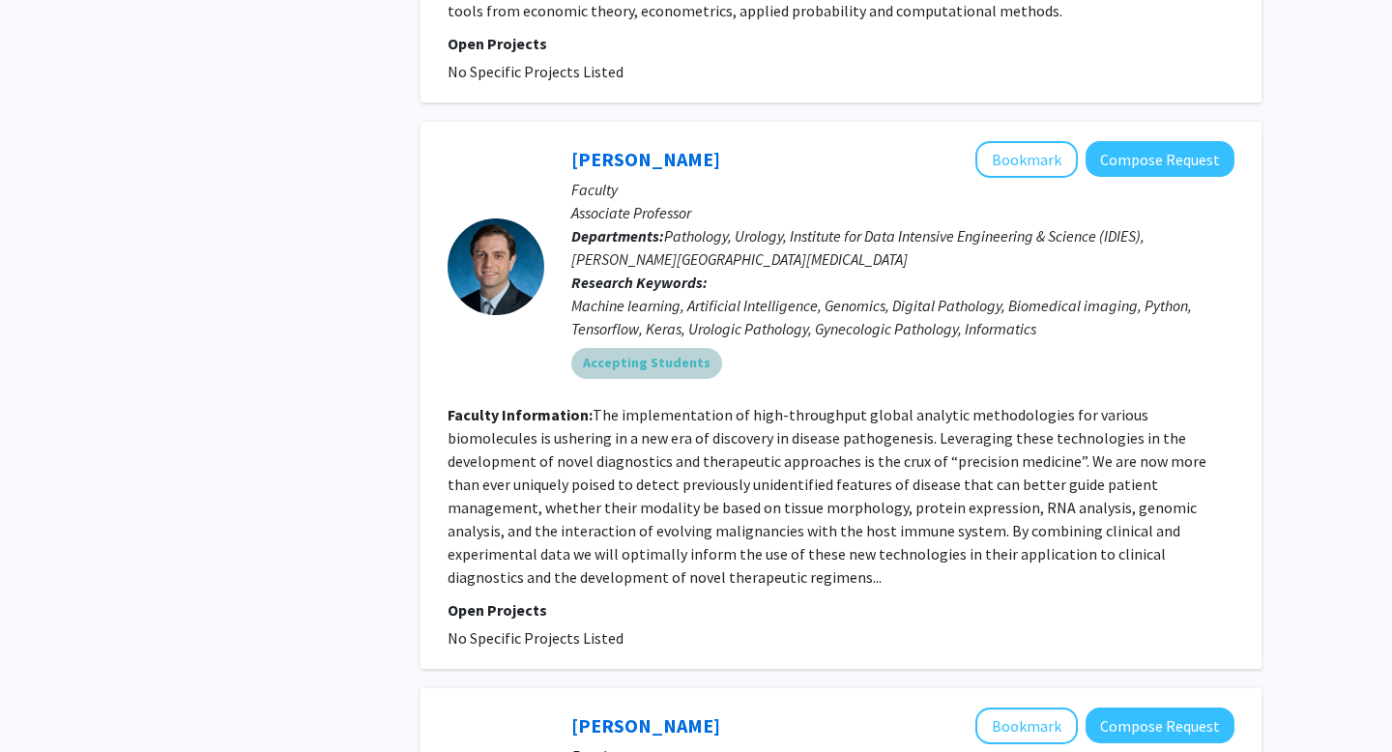
click at [657, 348] on mat-chip "Accepting Students" at bounding box center [646, 363] width 151 height 31
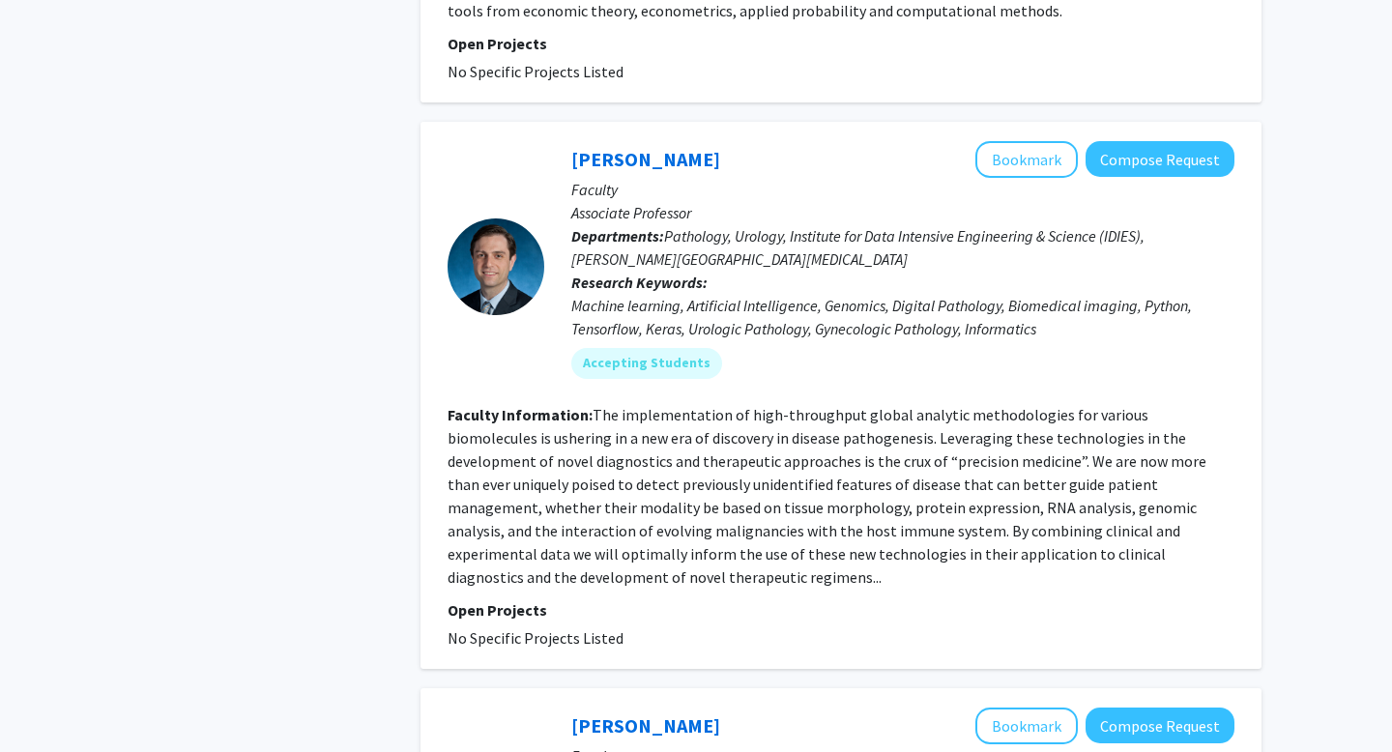
click at [693, 294] on div "Machine learning, Artificial Intelligence, Genomics, Digital Pathology, Biomedi…" at bounding box center [902, 317] width 663 height 46
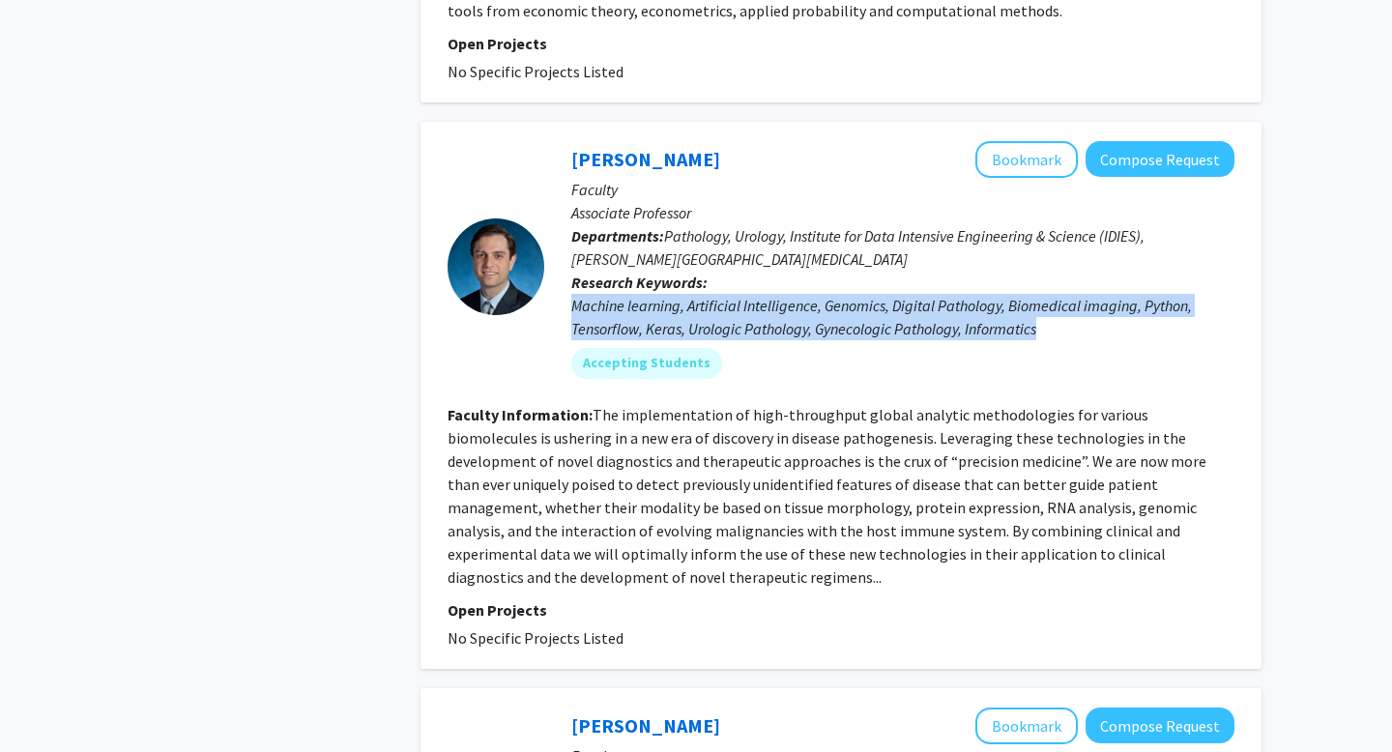
click at [693, 294] on div "Machine learning, Artificial Intelligence, Genomics, Digital Pathology, Biomedi…" at bounding box center [902, 317] width 663 height 46
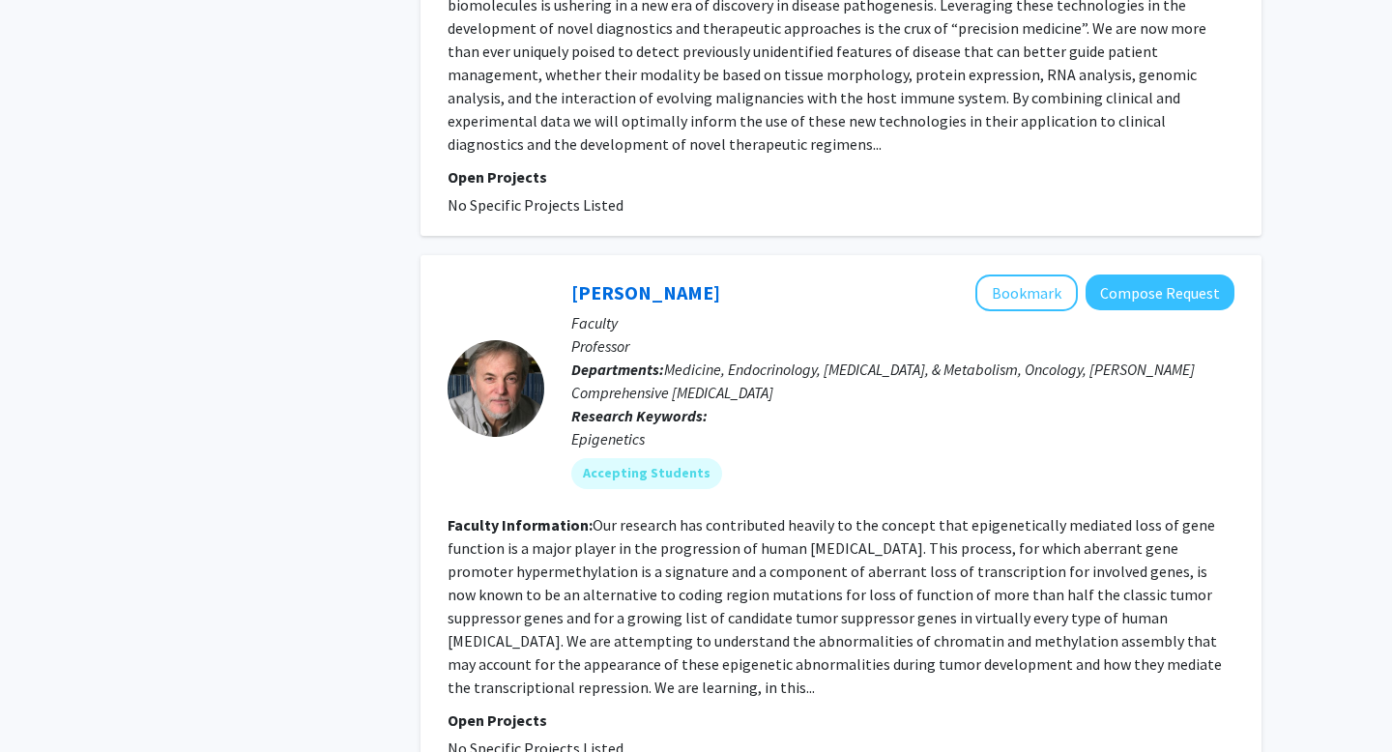
scroll to position [3967, 0]
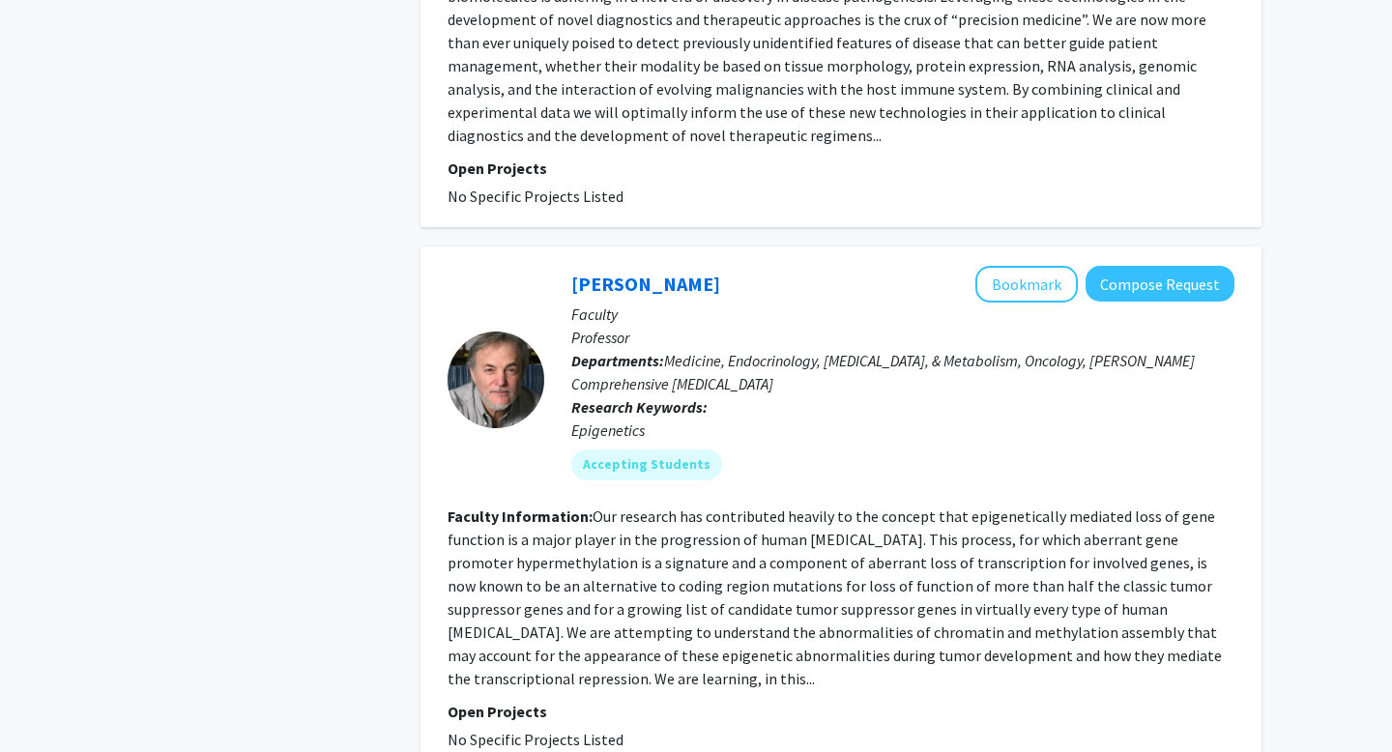
click at [693, 351] on span "Medicine, Endocrinology, Diabetes, & Metabolism, Oncology, Sidney Kimmel Compre…" at bounding box center [882, 372] width 623 height 43
click at [681, 351] on span "Medicine, Endocrinology, Diabetes, & Metabolism, Oncology, Sidney Kimmel Compre…" at bounding box center [882, 372] width 623 height 43
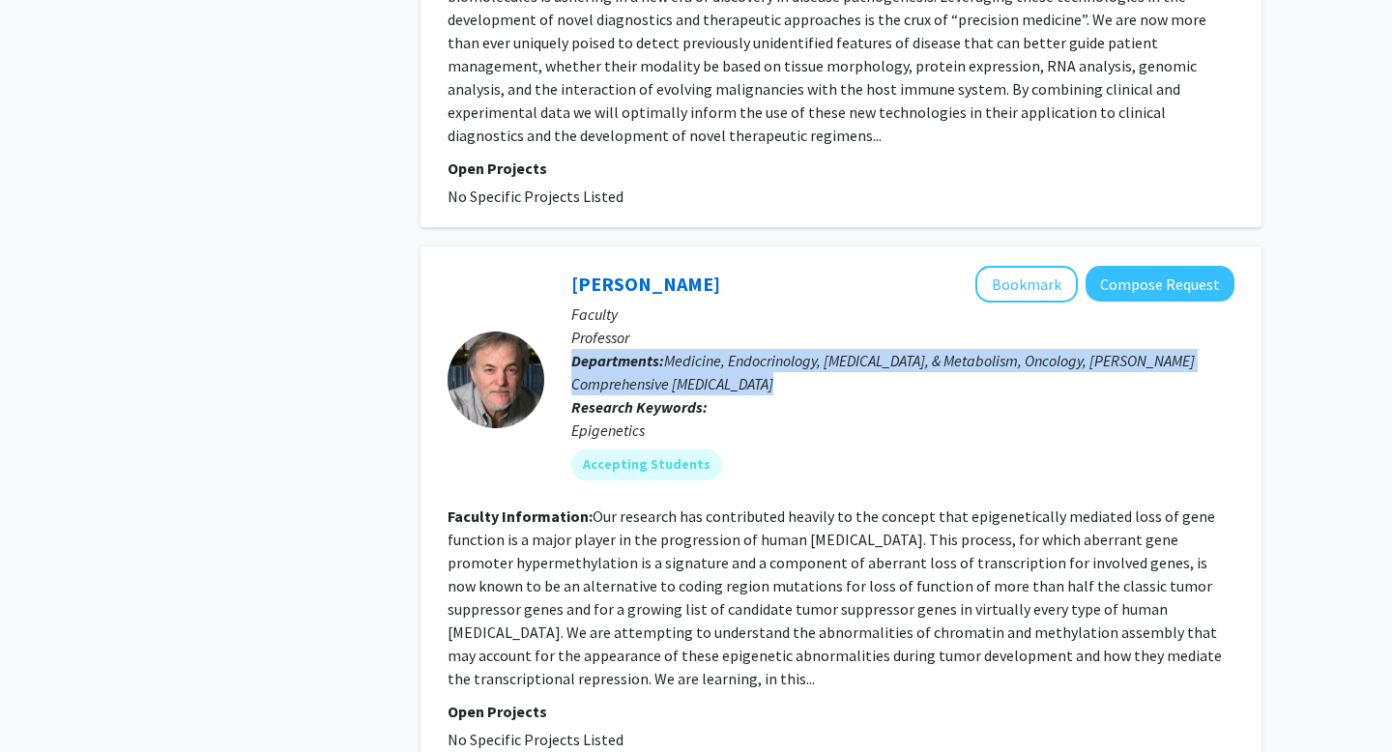
click at [681, 351] on span "Medicine, Endocrinology, Diabetes, & Metabolism, Oncology, Sidney Kimmel Compre…" at bounding box center [882, 372] width 623 height 43
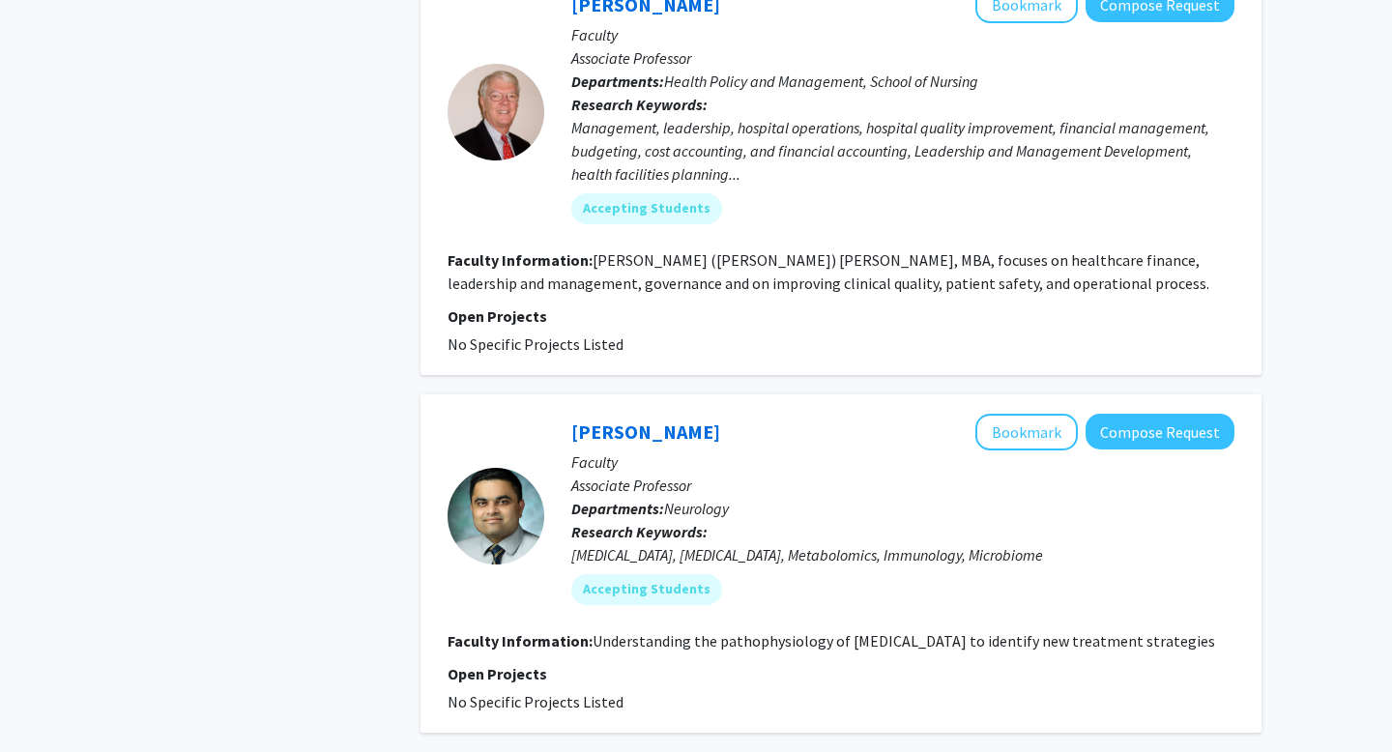
scroll to position [5356, 0]
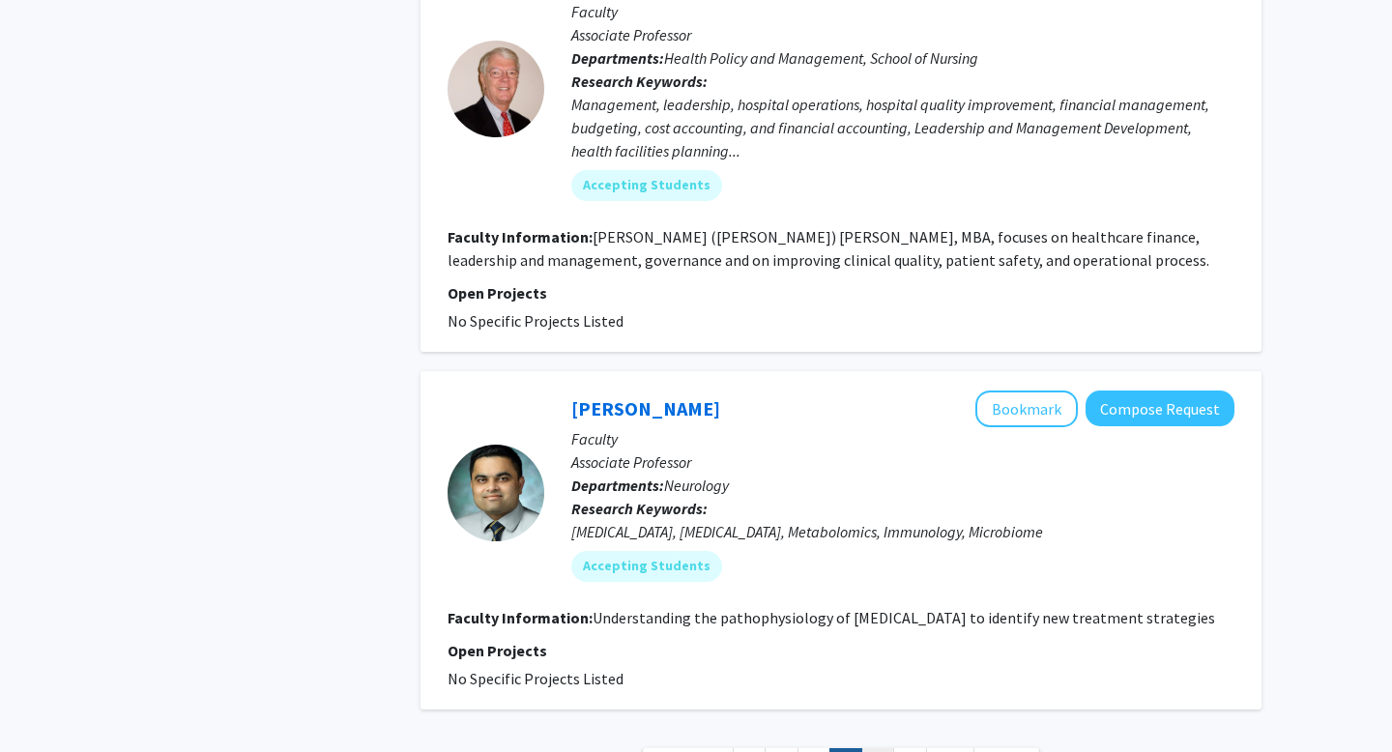
click at [880, 748] on link "6" at bounding box center [877, 765] width 33 height 34
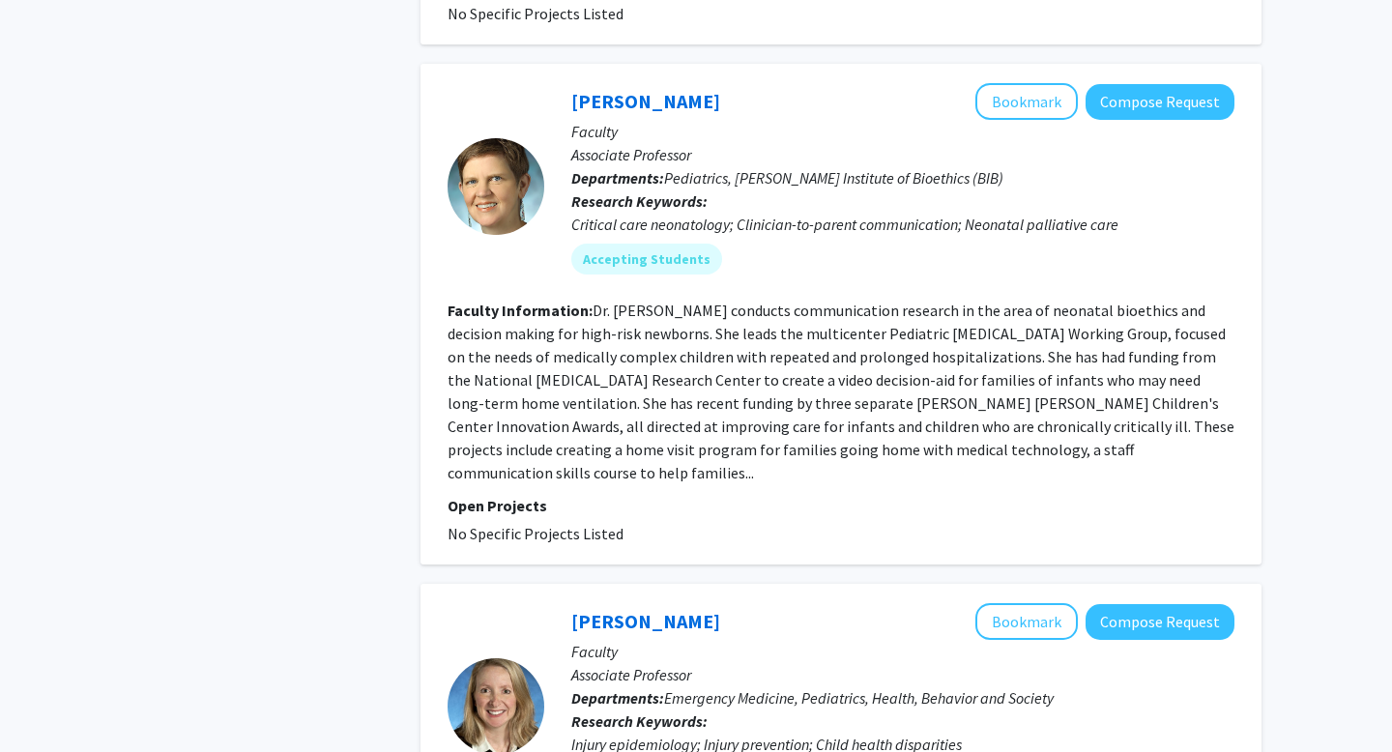
scroll to position [3143, 0]
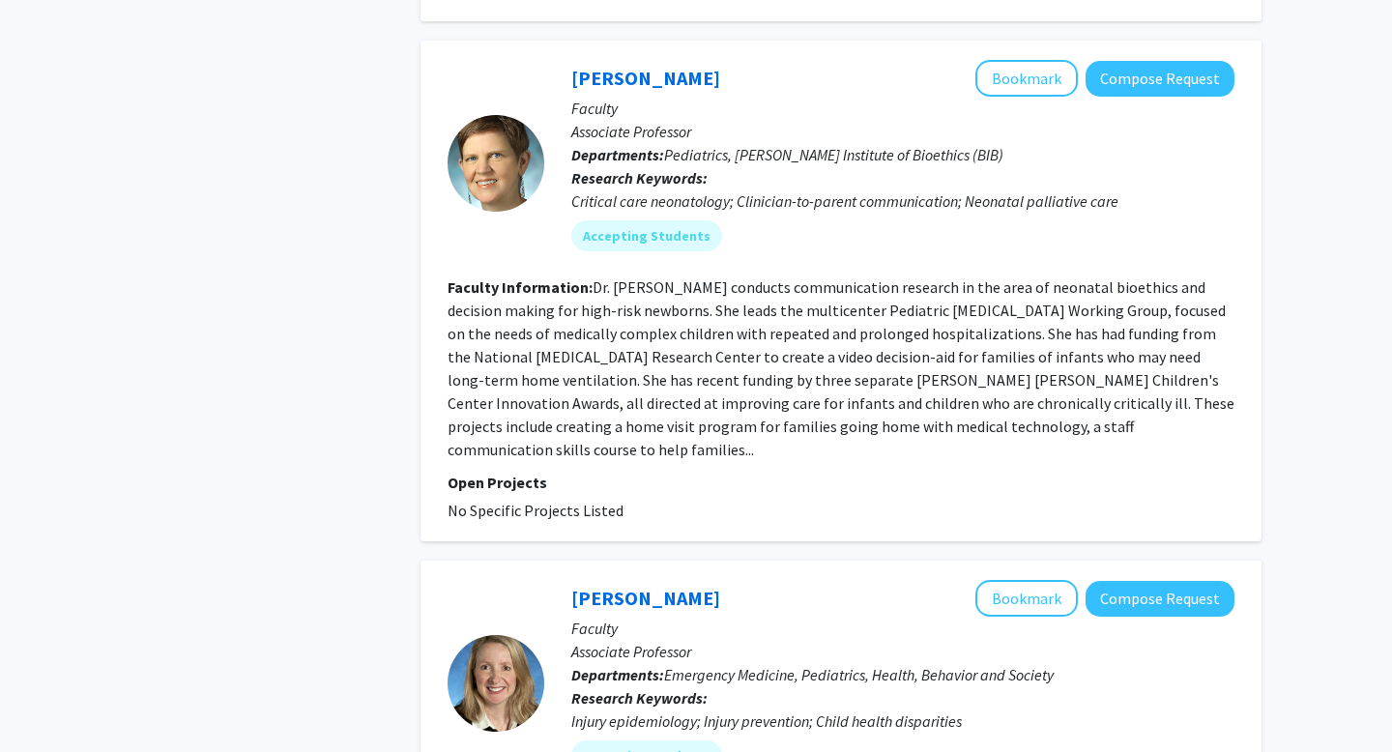
click at [708, 336] on fg-read-more "Dr. Renee Boss conducts communication research in the area of neonatal bioethic…" at bounding box center [841, 368] width 787 height 182
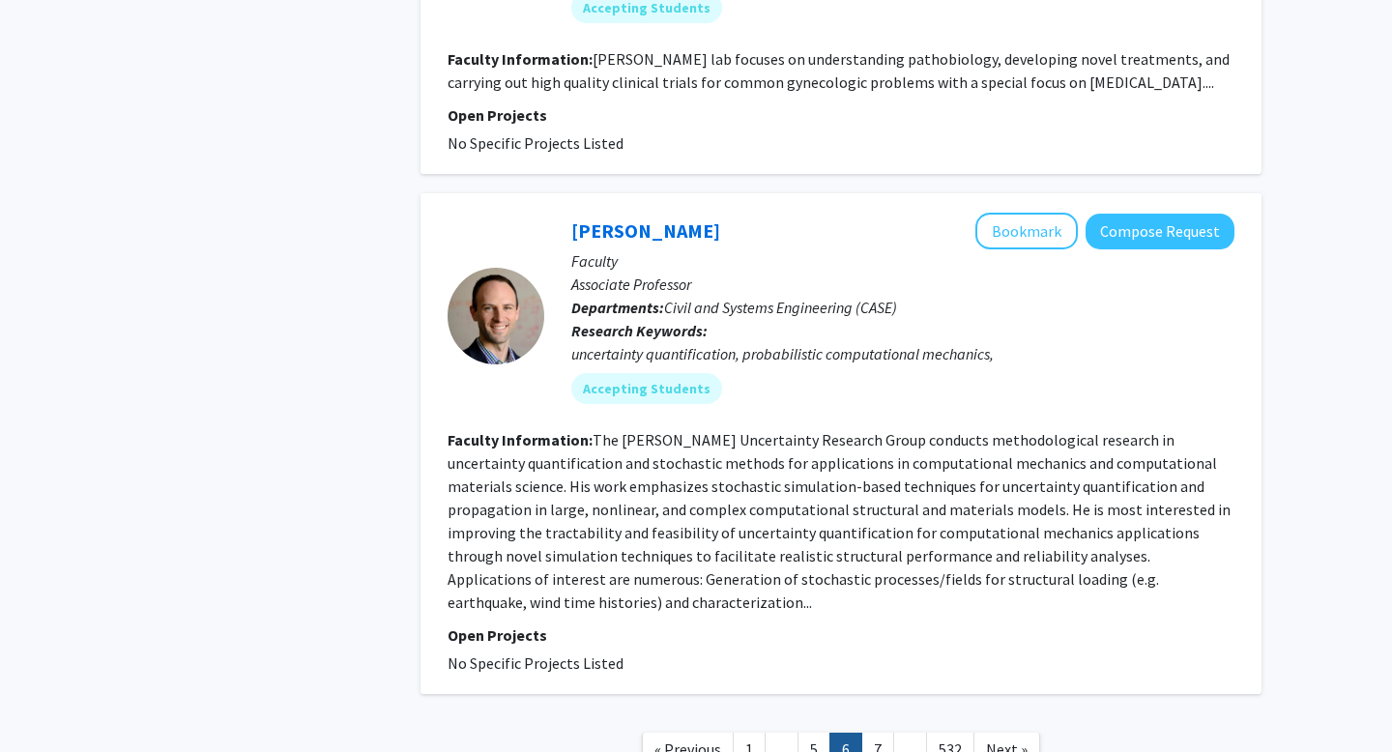
scroll to position [4274, 0]
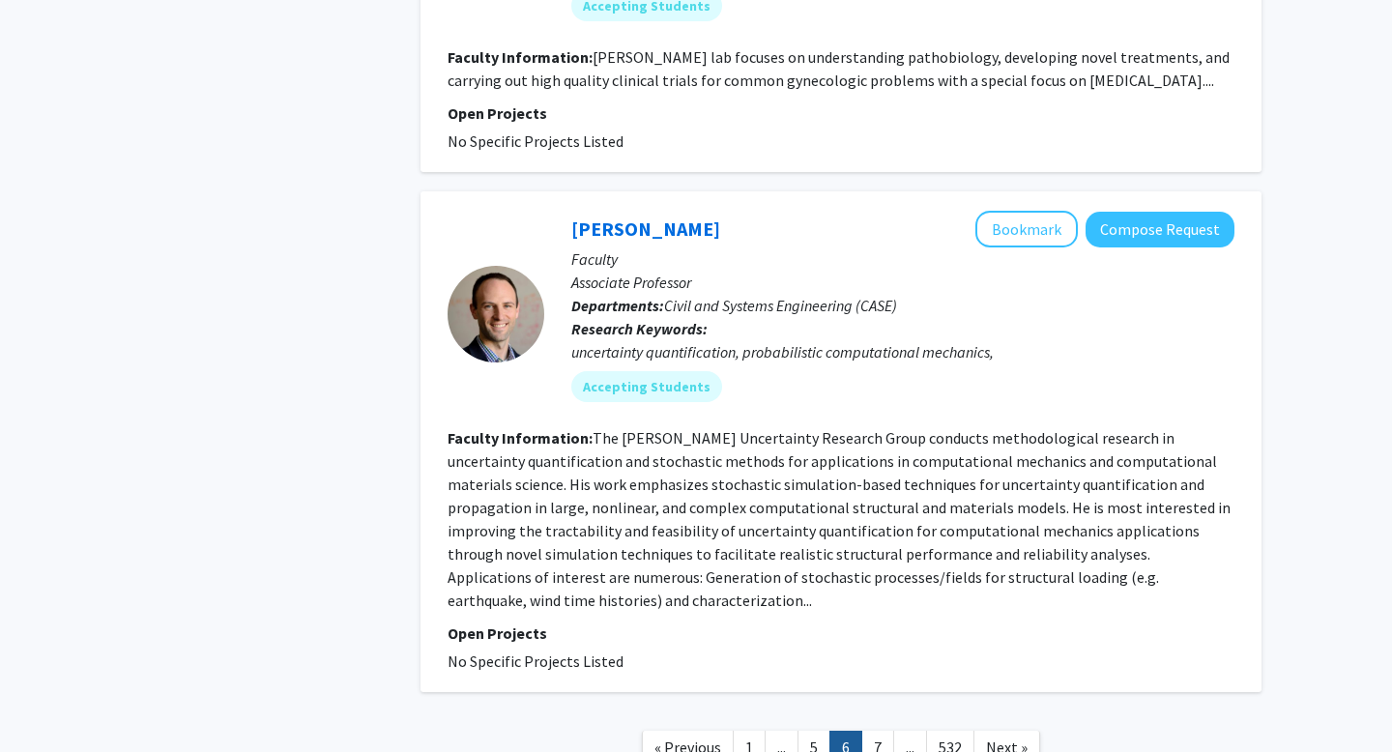
click at [839, 296] on span "Civil and Systems Engineering (CASE)" at bounding box center [780, 305] width 233 height 19
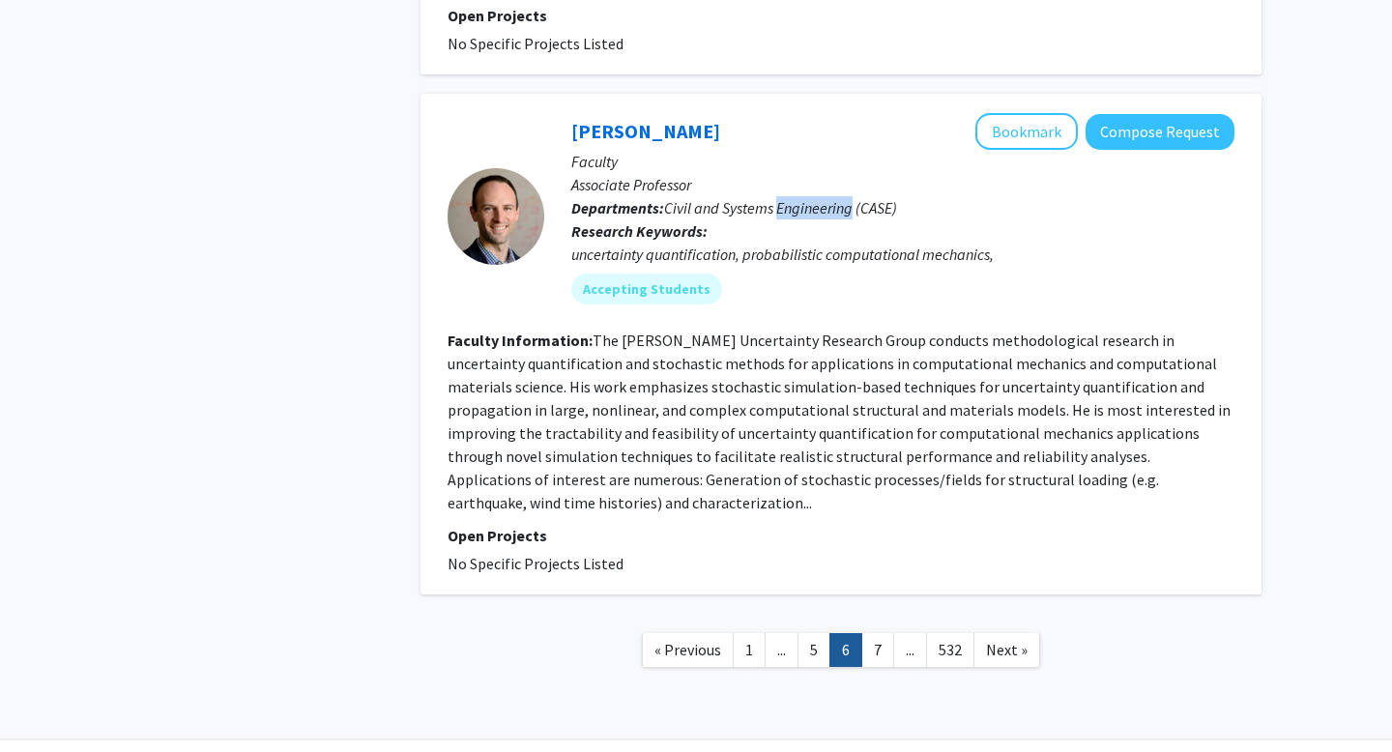
scroll to position [4405, 0]
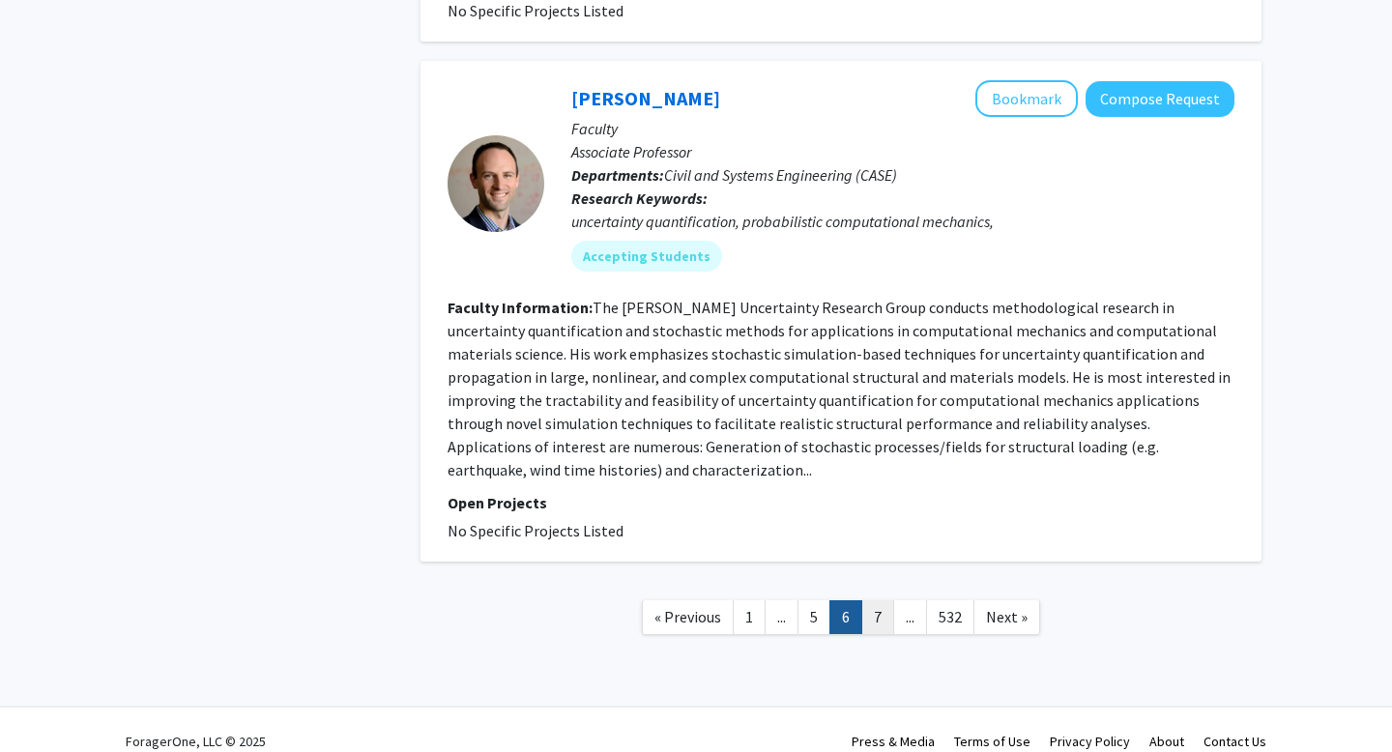
click at [872, 600] on link "7" at bounding box center [877, 617] width 33 height 34
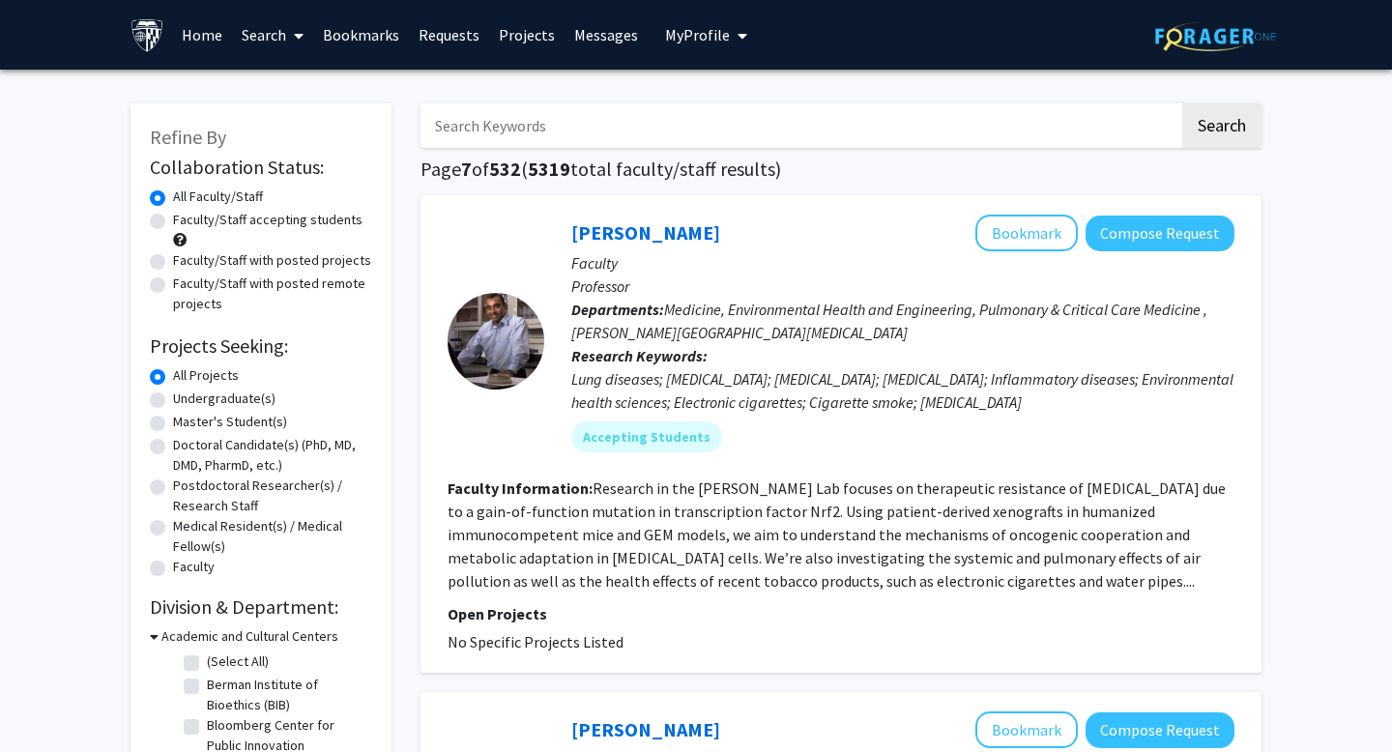
click at [811, 299] on p "Departments: Medicine, Environmental Health and Engineering, Pulmonary & Critic…" at bounding box center [902, 321] width 663 height 46
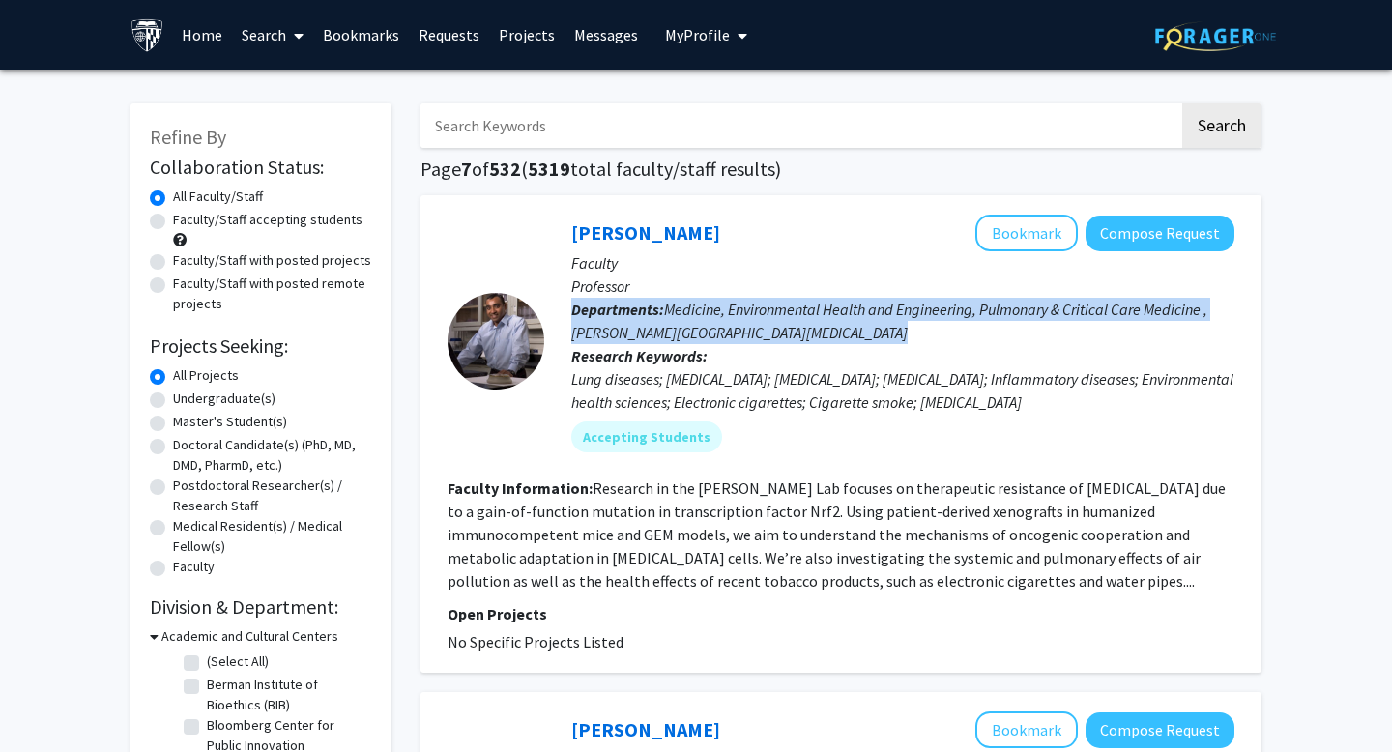
click at [811, 299] on p "Departments: Medicine, Environmental Health and Engineering, Pulmonary & Critic…" at bounding box center [902, 321] width 663 height 46
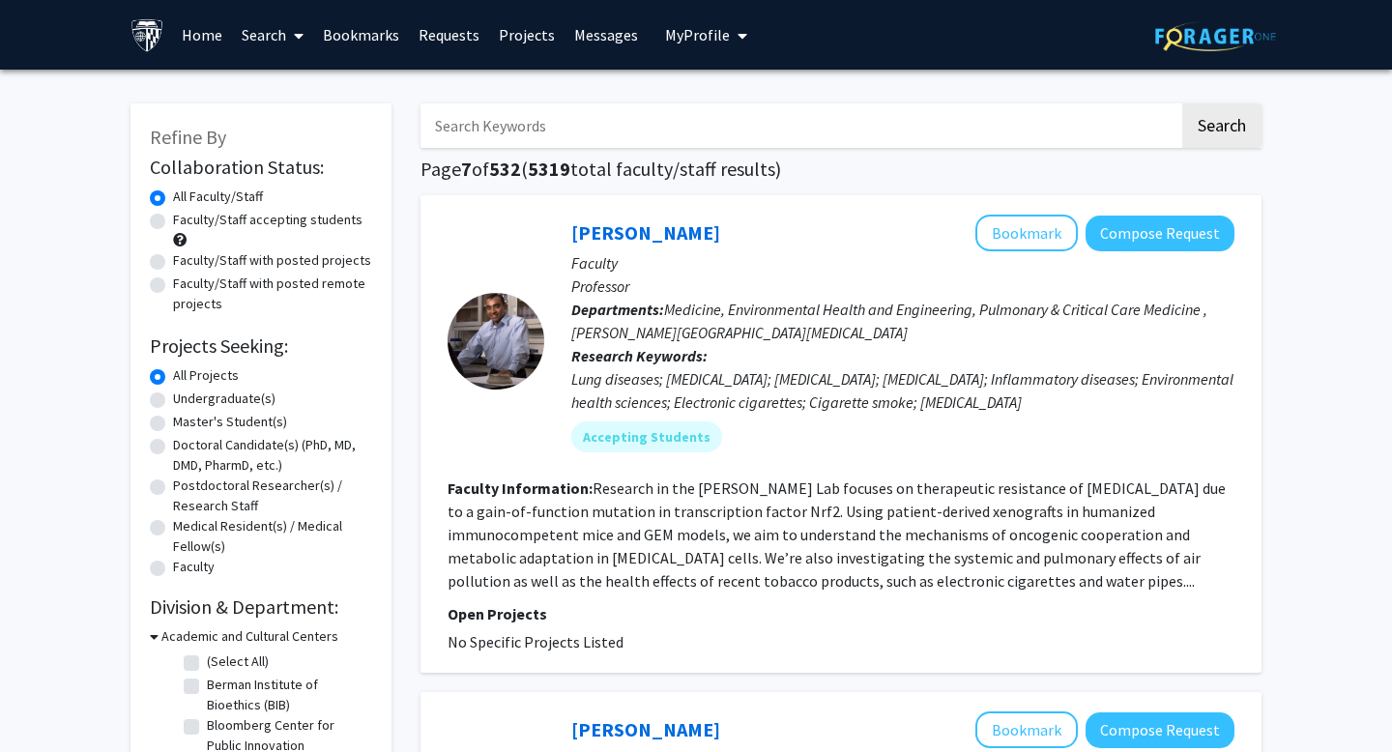
click at [809, 298] on p "Departments: Medicine, Environmental Health and Engineering, Pulmonary & Critic…" at bounding box center [902, 321] width 663 height 46
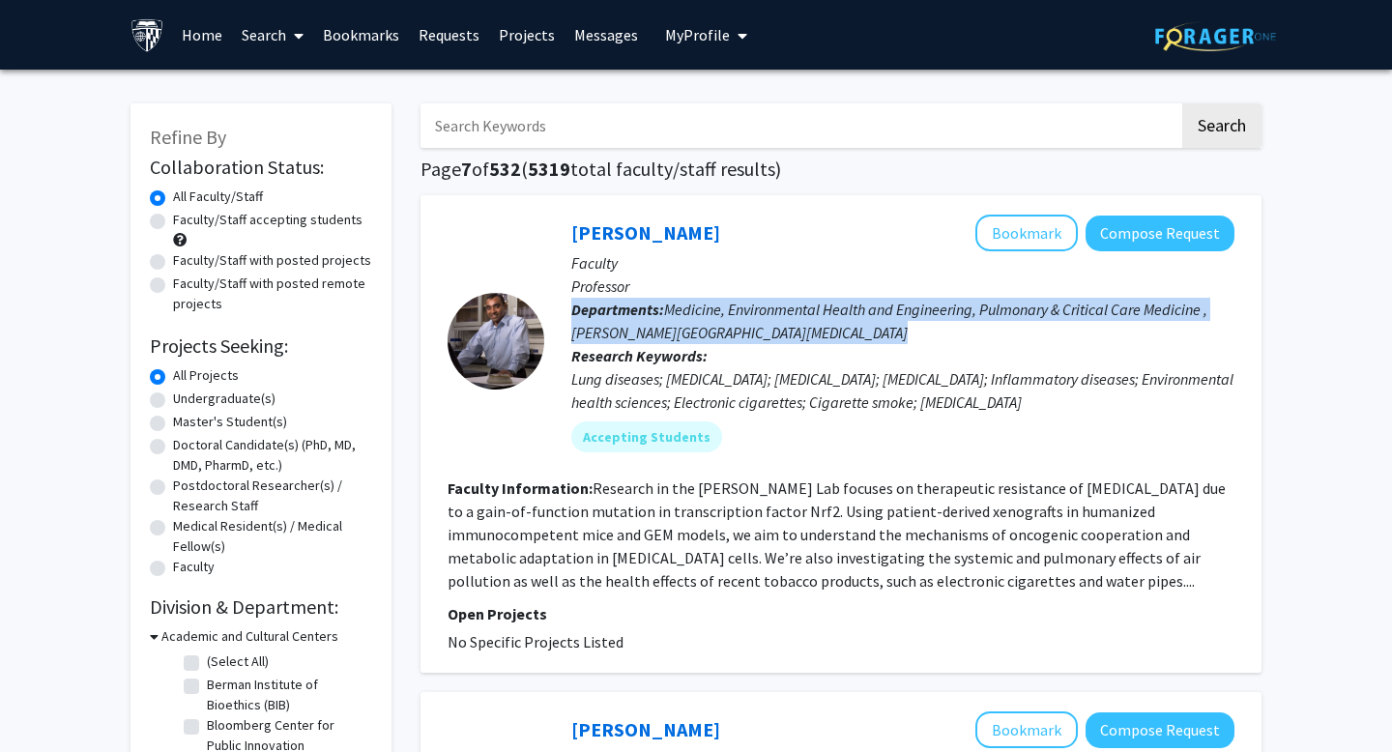
click at [809, 298] on p "Departments: Medicine, Environmental Health and Engineering, Pulmonary & Critic…" at bounding box center [902, 321] width 663 height 46
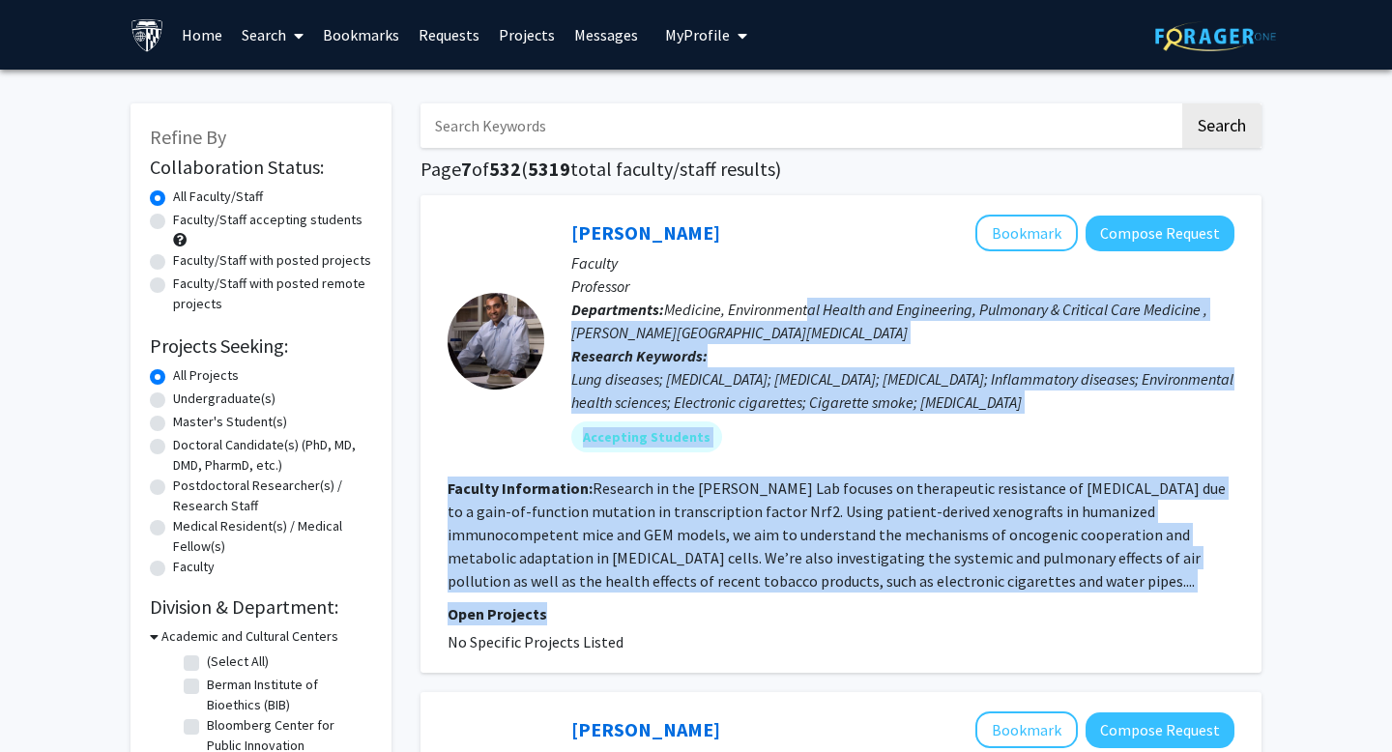
drag, startPoint x: 809, startPoint y: 298, endPoint x: 1009, endPoint y: 623, distance: 382.3
click at [1009, 623] on fg-search-faculty "Shyam Biswal Bookmark Compose Request Faculty Professor Departments: Medicine, …" at bounding box center [841, 434] width 787 height 439
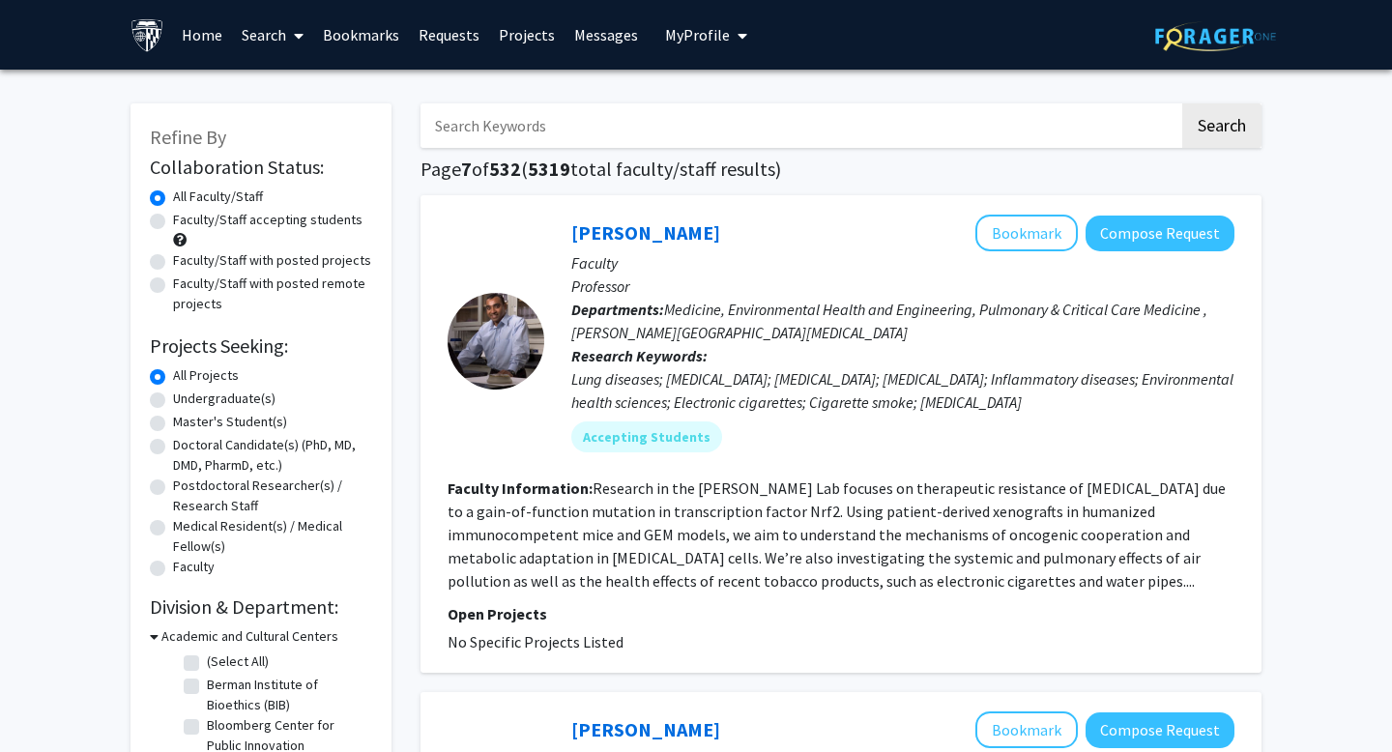
click at [1008, 574] on section "Faculty Information: Research in the Shyam Biswal Lab focuses on therapeutic re…" at bounding box center [841, 535] width 787 height 116
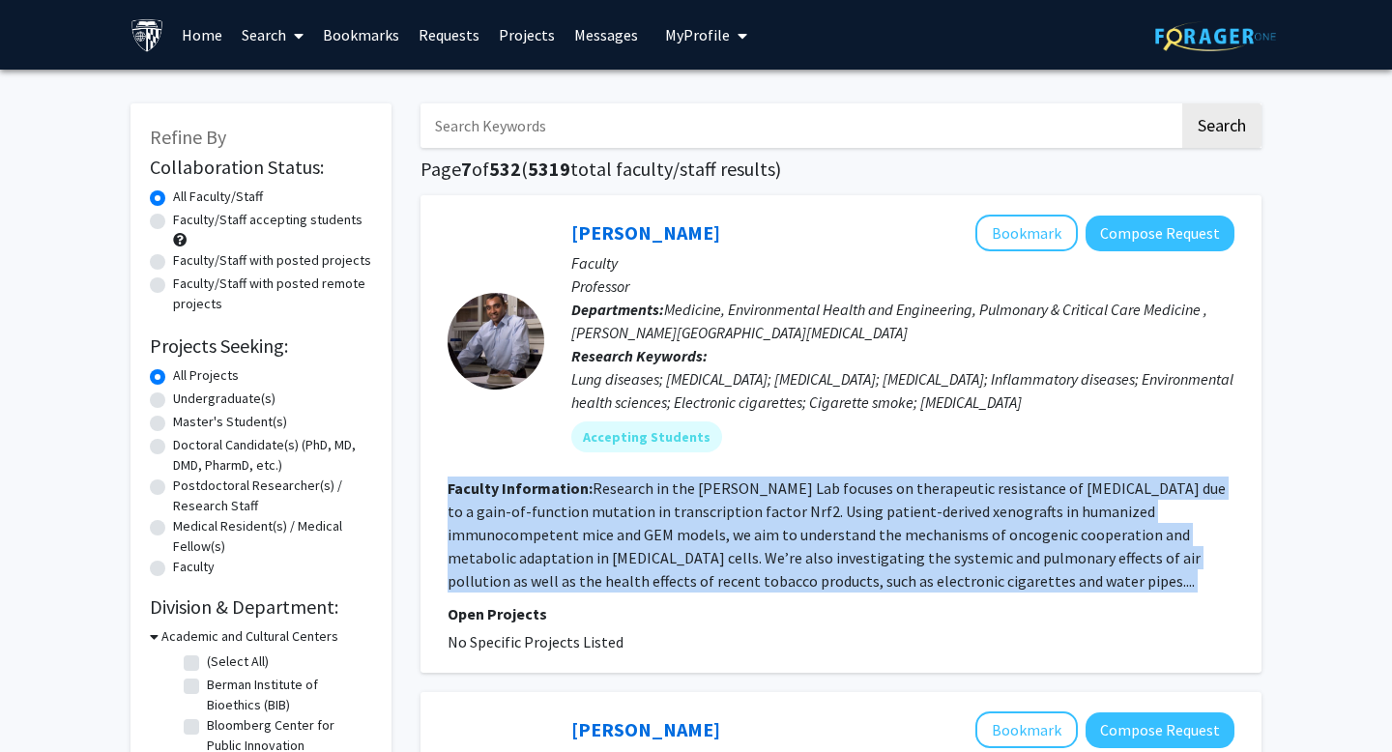
click at [1008, 574] on section "Faculty Information: Research in the Shyam Biswal Lab focuses on therapeutic re…" at bounding box center [841, 535] width 787 height 116
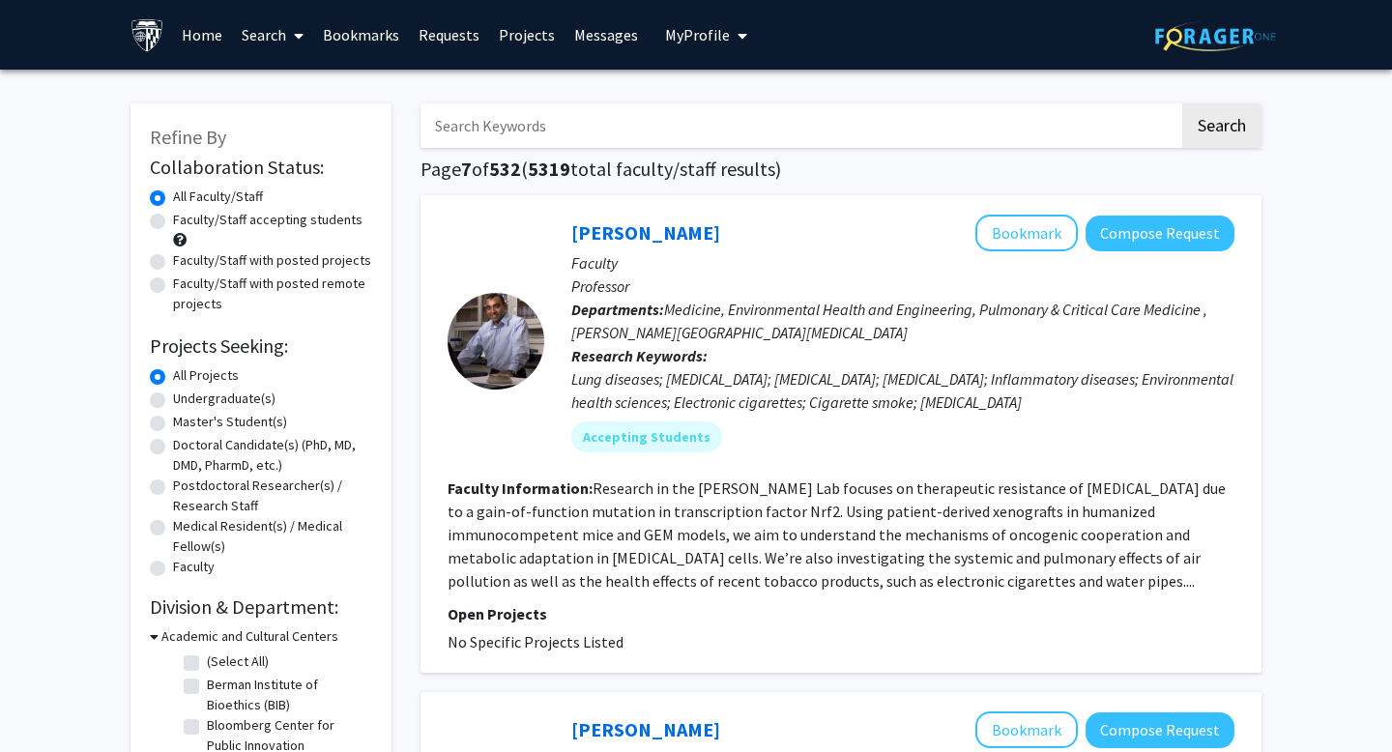
click at [693, 401] on div "Lung diseases; Cancer; COPD; Asthma; Inflammatory diseases; Environmental healt…" at bounding box center [902, 390] width 663 height 46
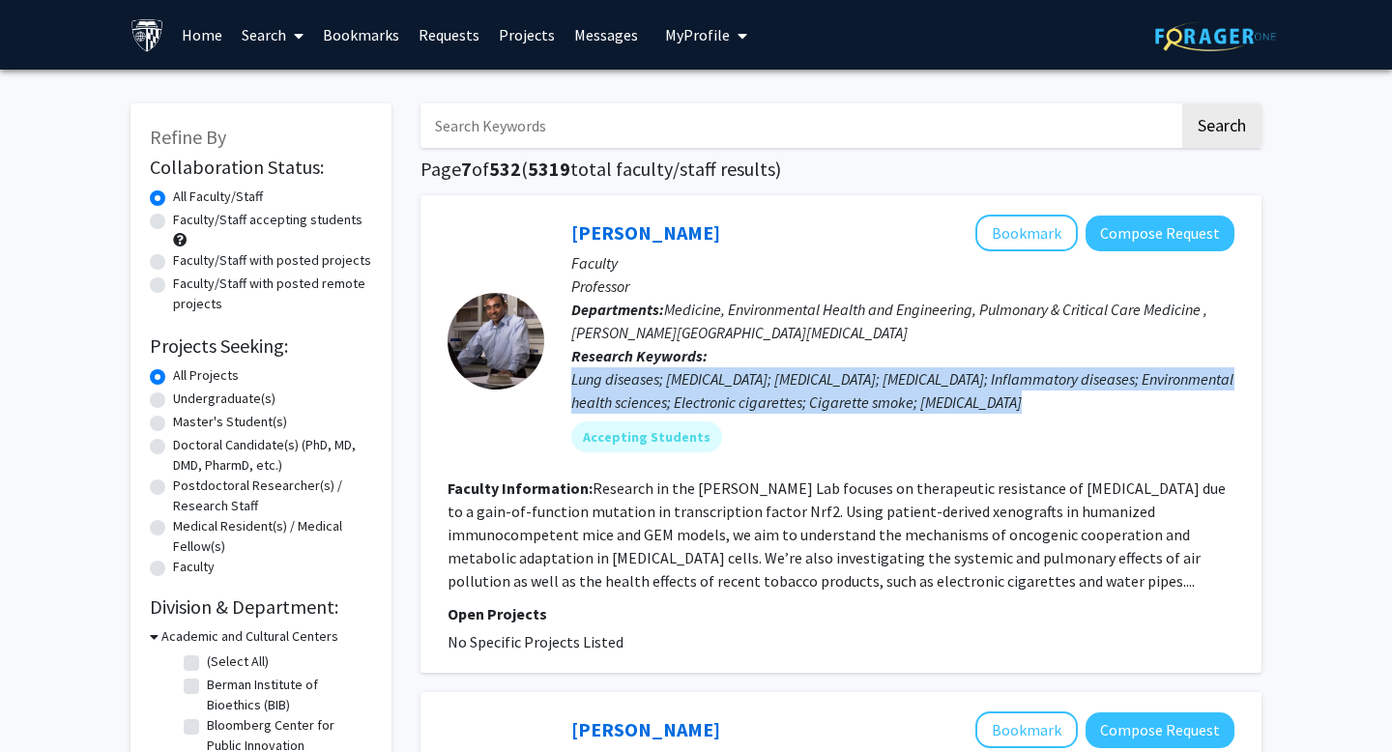
click at [693, 401] on div "Lung diseases; Cancer; COPD; Asthma; Inflammatory diseases; Environmental healt…" at bounding box center [902, 390] width 663 height 46
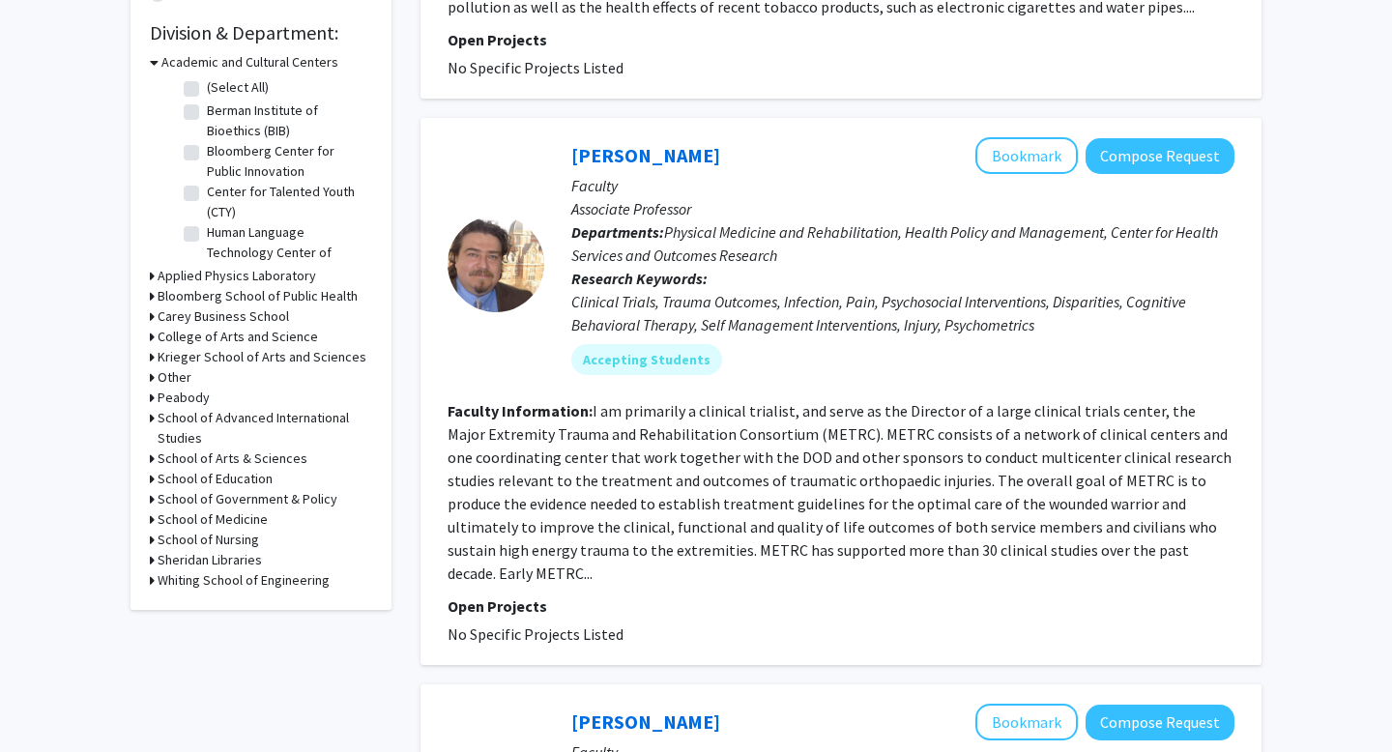
scroll to position [604, 0]
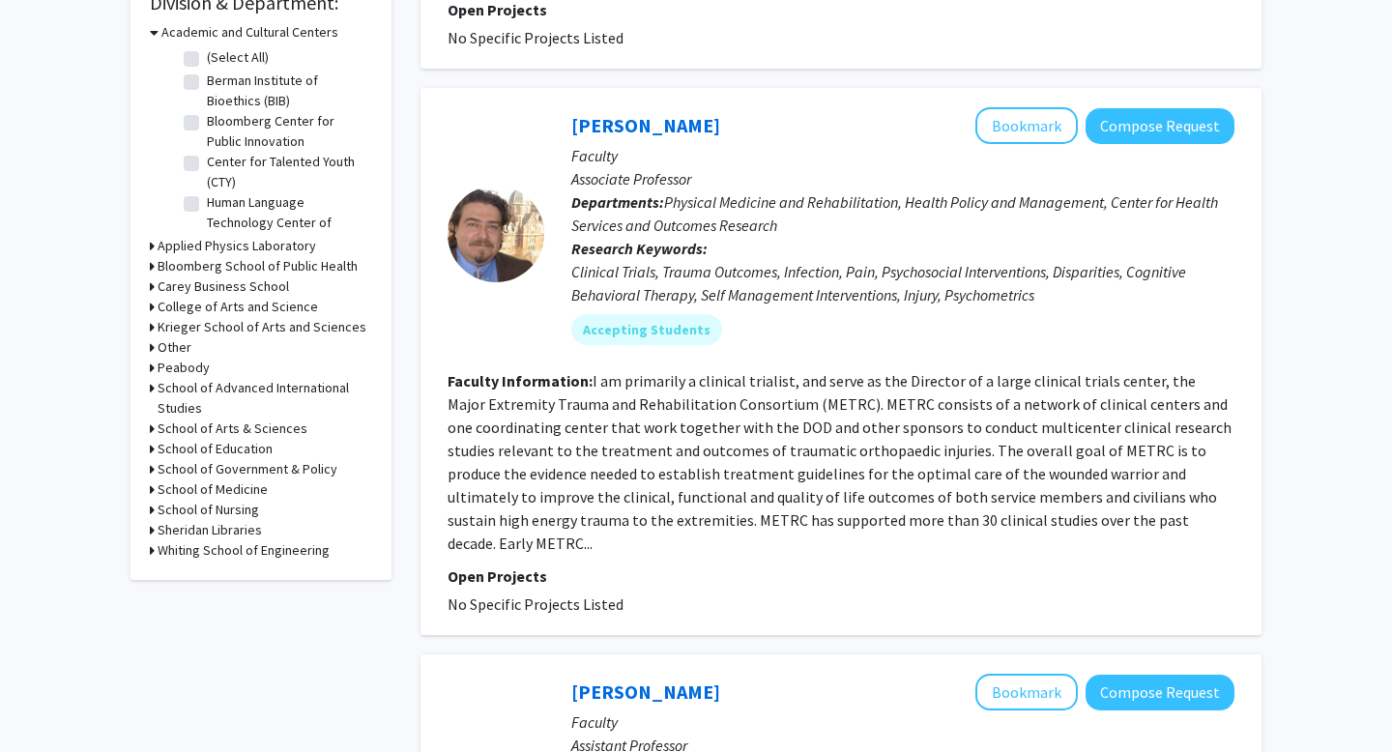
click at [703, 301] on div "Clinical Trials, Trauma Outcomes, Infection, Pain, Psychosocial Interventions, …" at bounding box center [902, 283] width 663 height 46
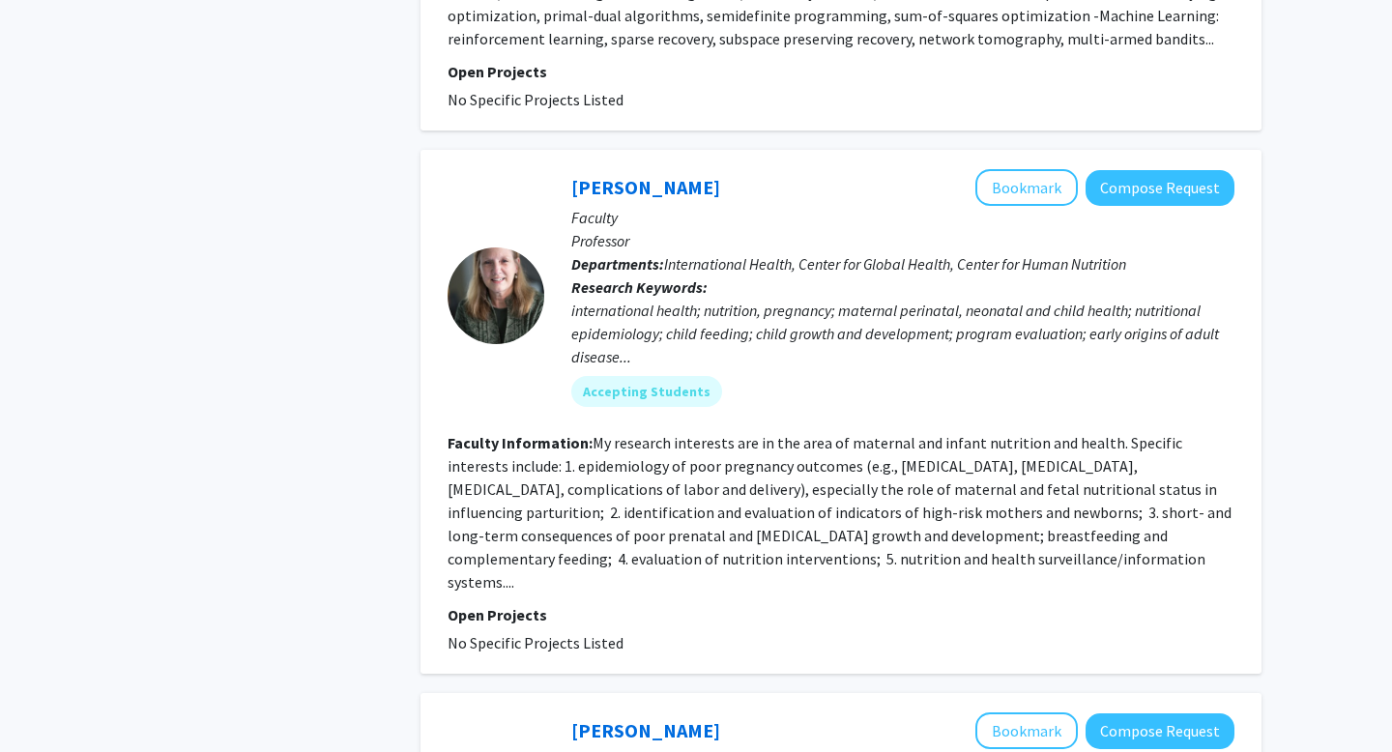
scroll to position [1610, 0]
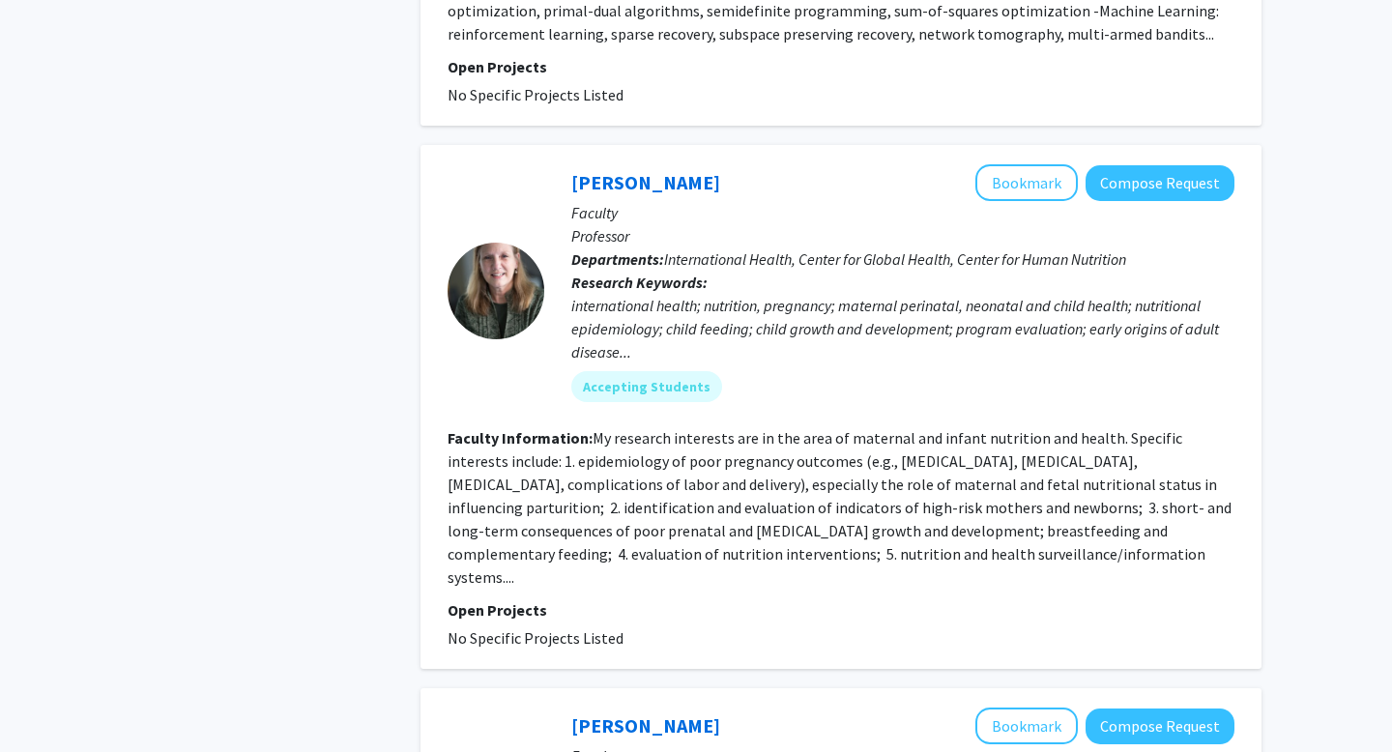
click at [699, 301] on div "international health; nutrition, pregnancy; maternal perinatal, neonatal and ch…" at bounding box center [902, 329] width 663 height 70
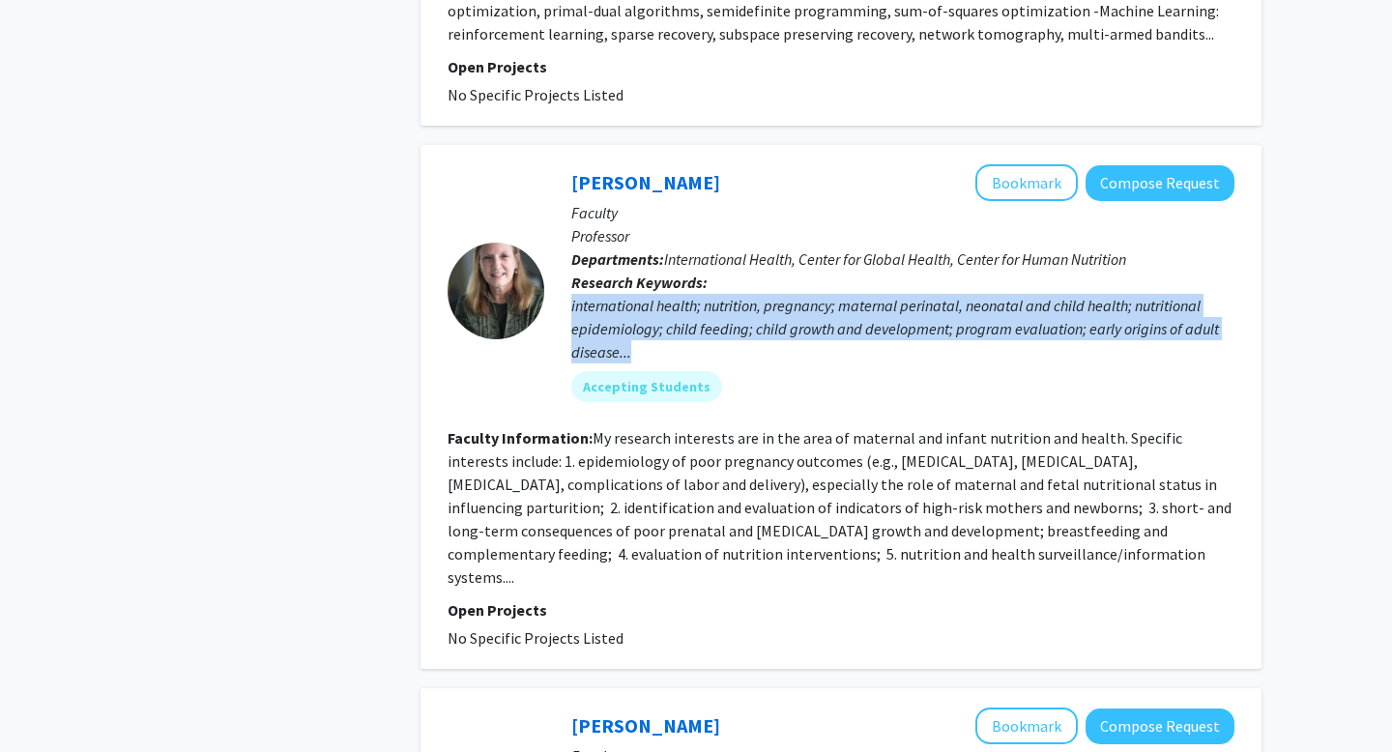
click at [699, 301] on div "international health; nutrition, pregnancy; maternal perinatal, neonatal and ch…" at bounding box center [902, 329] width 663 height 70
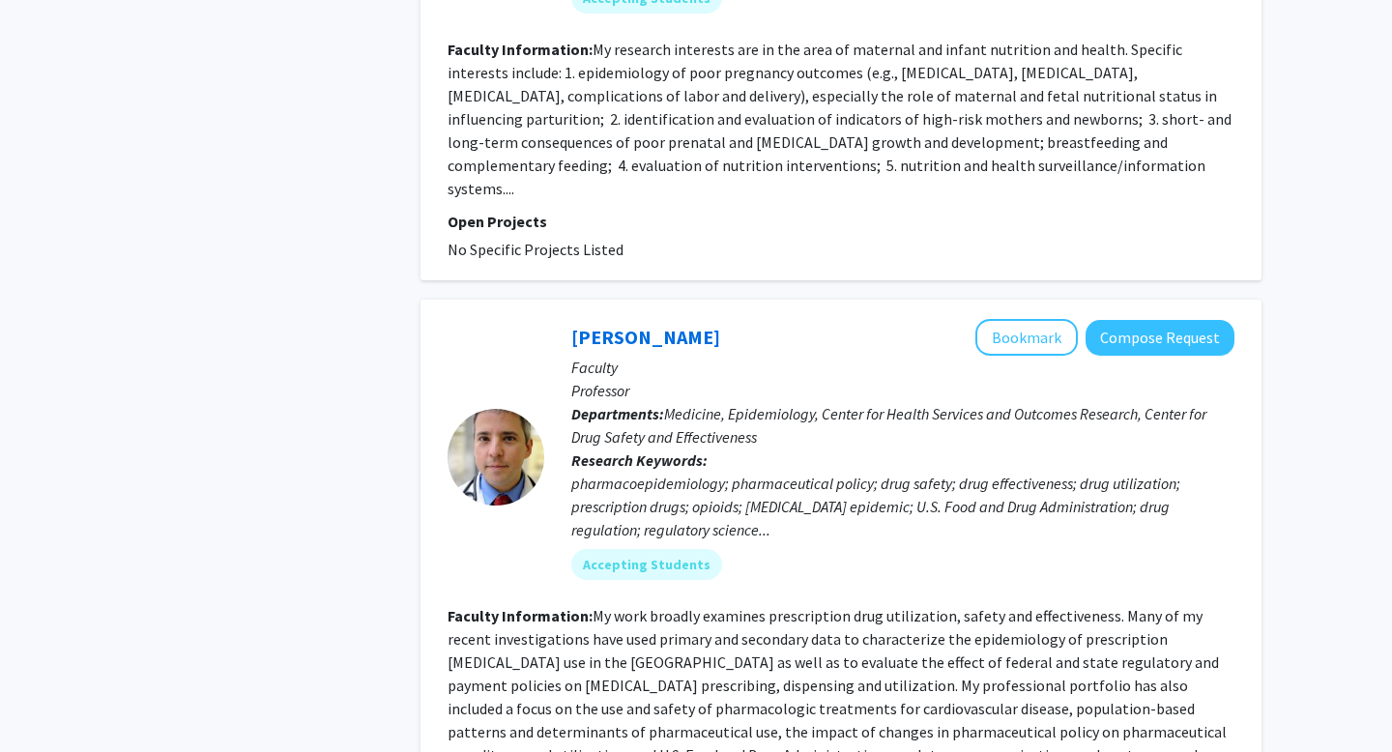
scroll to position [2004, 0]
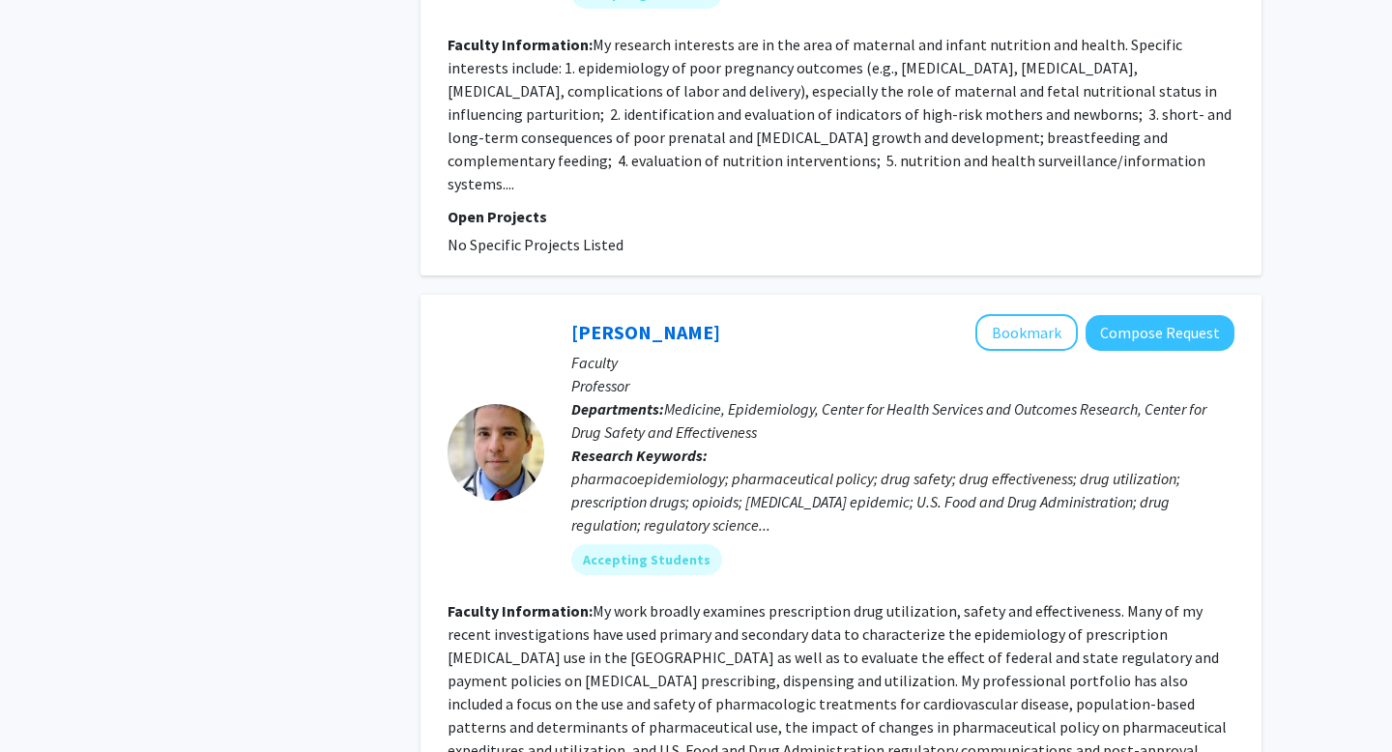
click at [739, 314] on div "Caleb Alexander Bookmark Compose Request" at bounding box center [902, 332] width 663 height 37
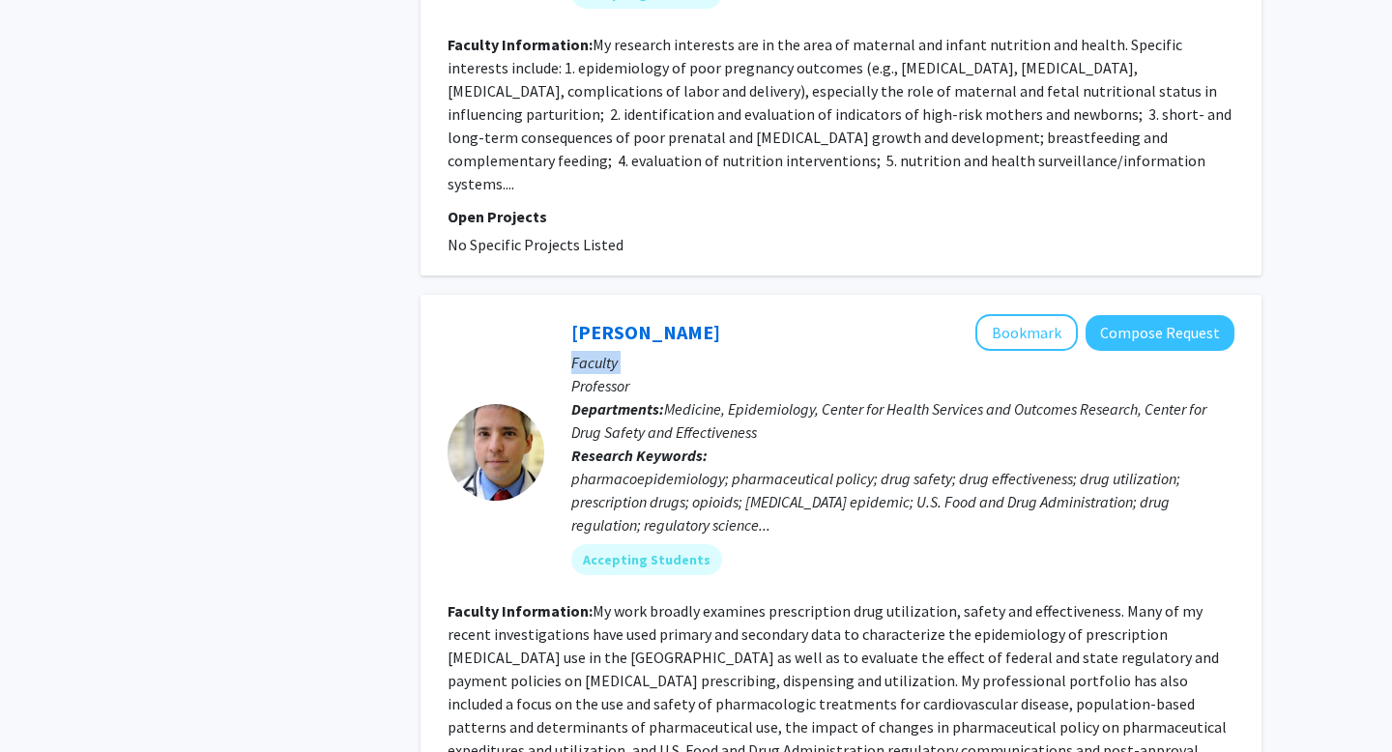
click at [739, 314] on div "Caleb Alexander Bookmark Compose Request" at bounding box center [902, 332] width 663 height 37
click at [728, 314] on div "Caleb Alexander Bookmark Compose Request" at bounding box center [902, 332] width 663 height 37
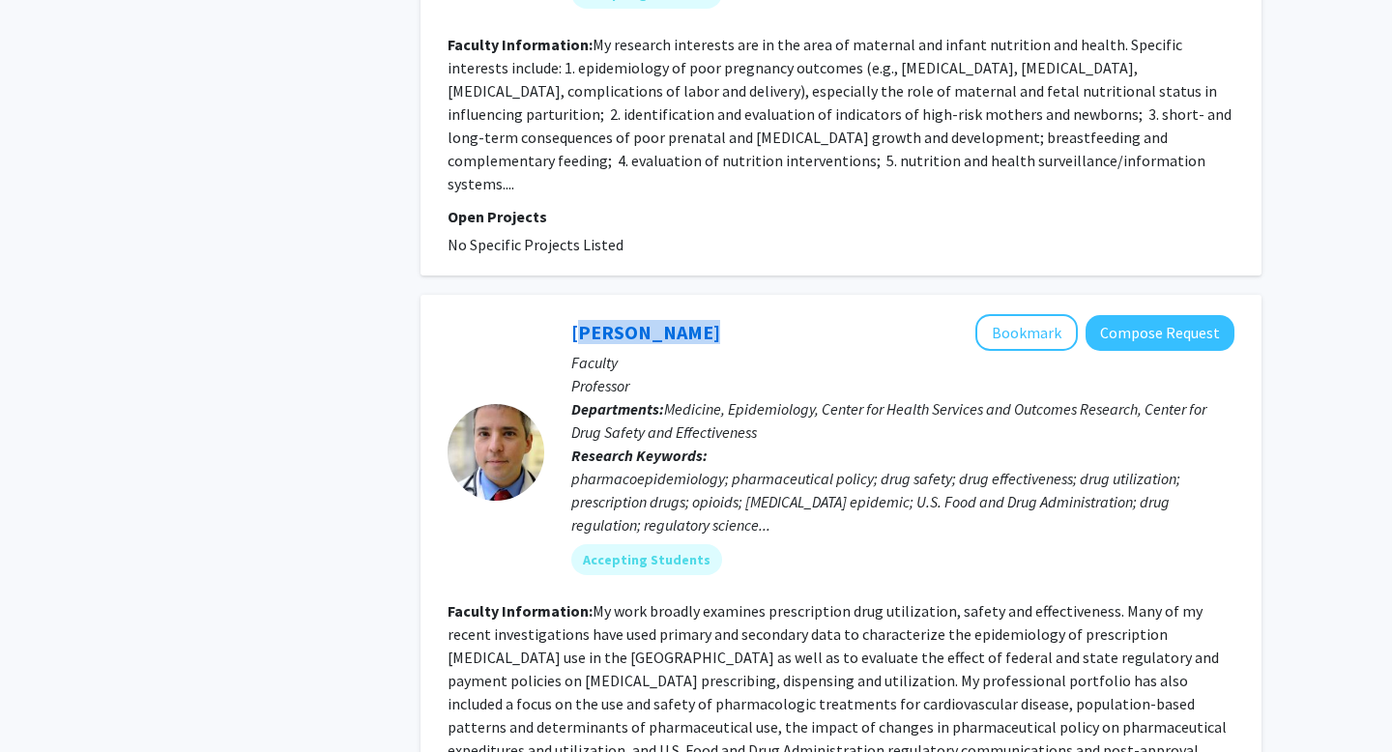
click at [728, 314] on div "Caleb Alexander Bookmark Compose Request" at bounding box center [902, 332] width 663 height 37
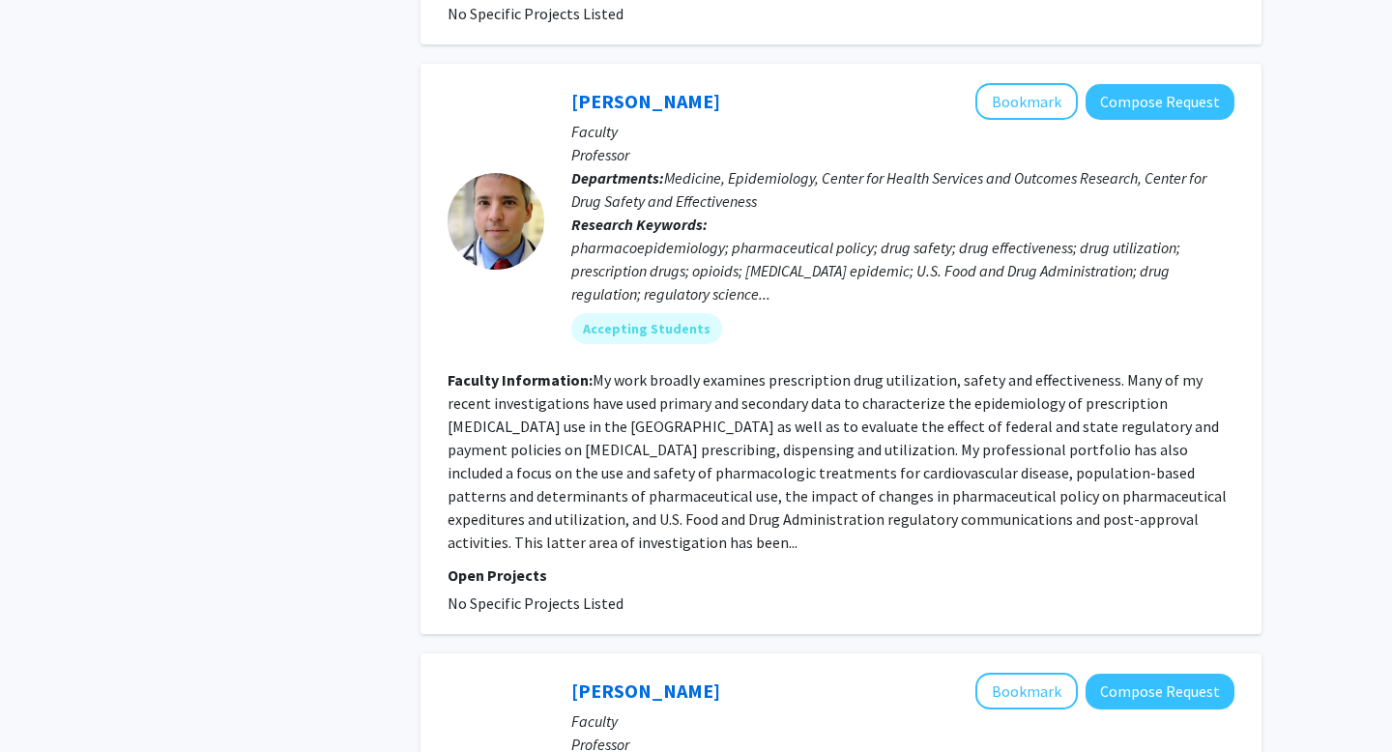
scroll to position [2233, 0]
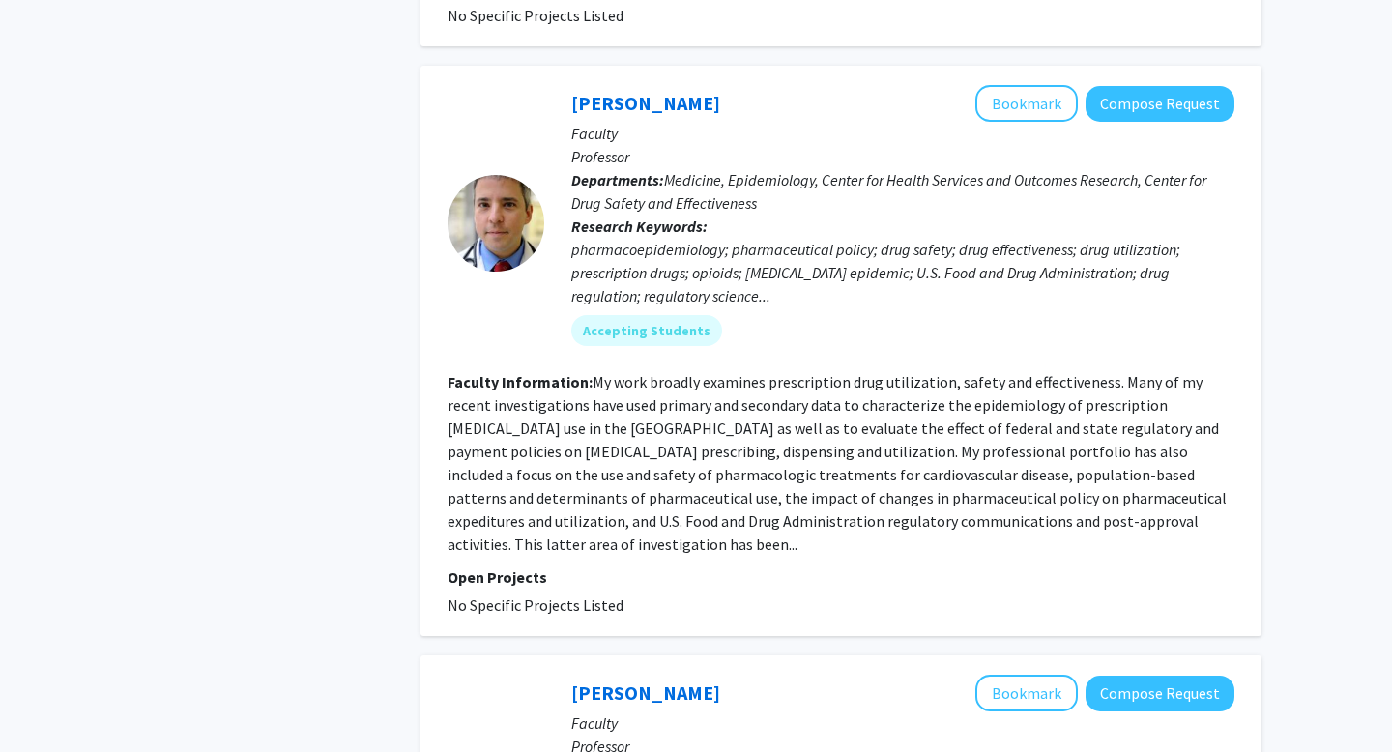
click at [827, 372] on fg-read-more "My work broadly examines prescription drug utilization, safety and effectivenes…" at bounding box center [837, 463] width 779 height 182
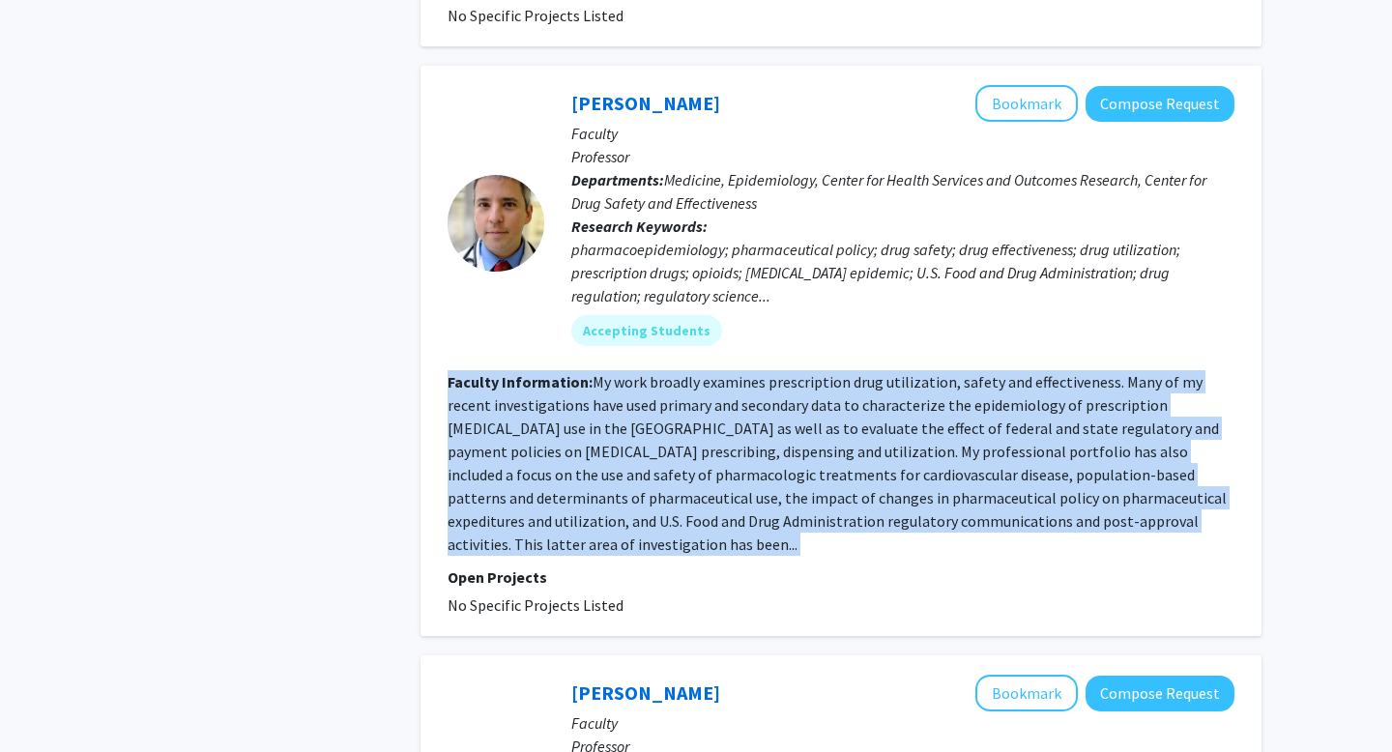
click at [827, 372] on fg-read-more "My work broadly examines prescription drug utilization, safety and effectivenes…" at bounding box center [837, 463] width 779 height 182
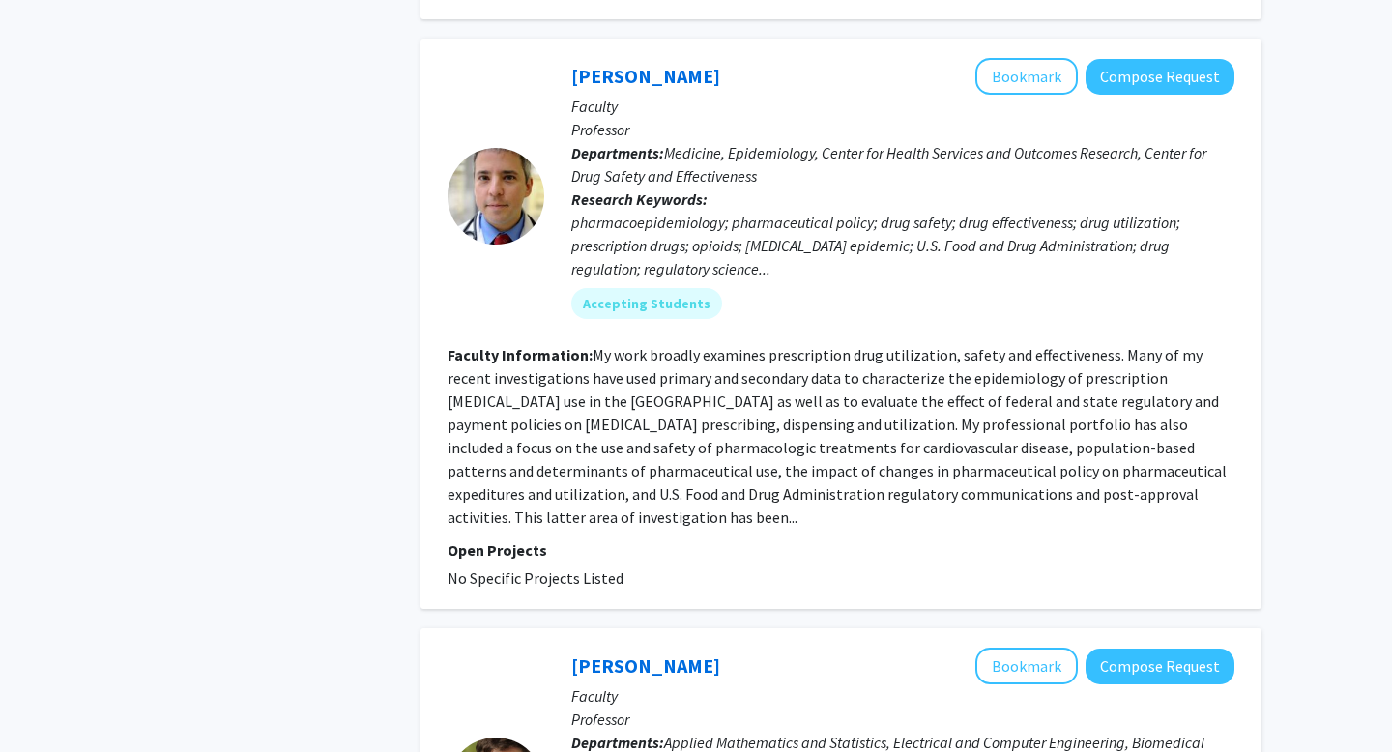
scroll to position [2259, 0]
click at [827, 352] on fg-read-more "My work broadly examines prescription drug utilization, safety and effectivenes…" at bounding box center [837, 437] width 779 height 182
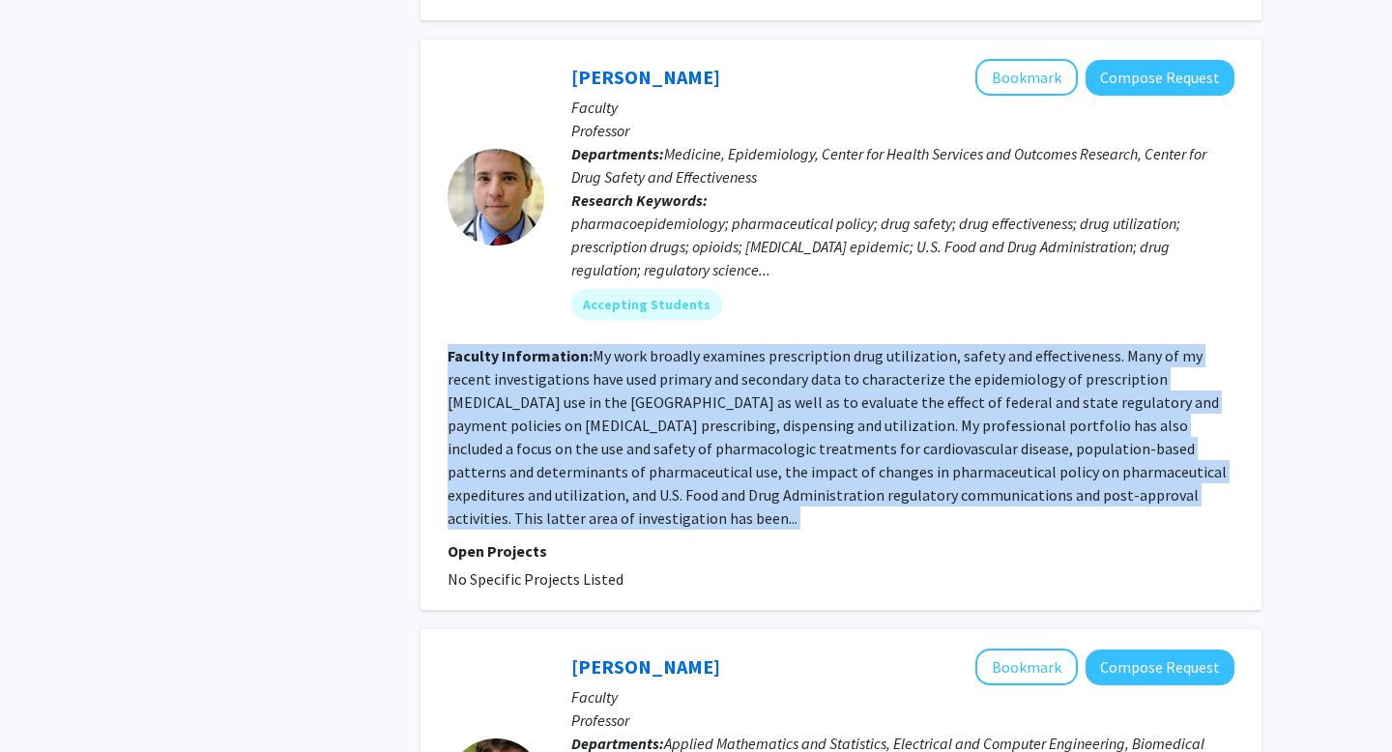
click at [827, 352] on fg-read-more "My work broadly examines prescription drug utilization, safety and effectivenes…" at bounding box center [837, 437] width 779 height 182
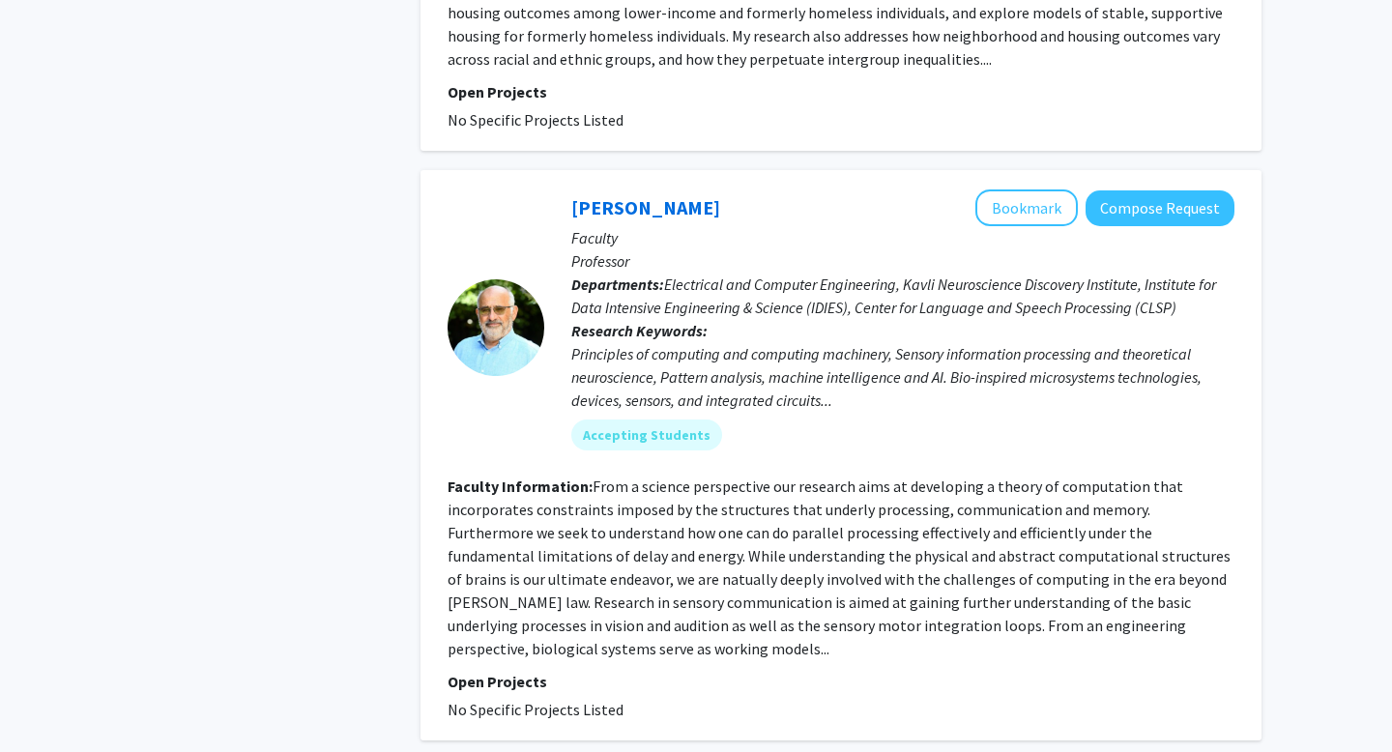
scroll to position [4328, 0]
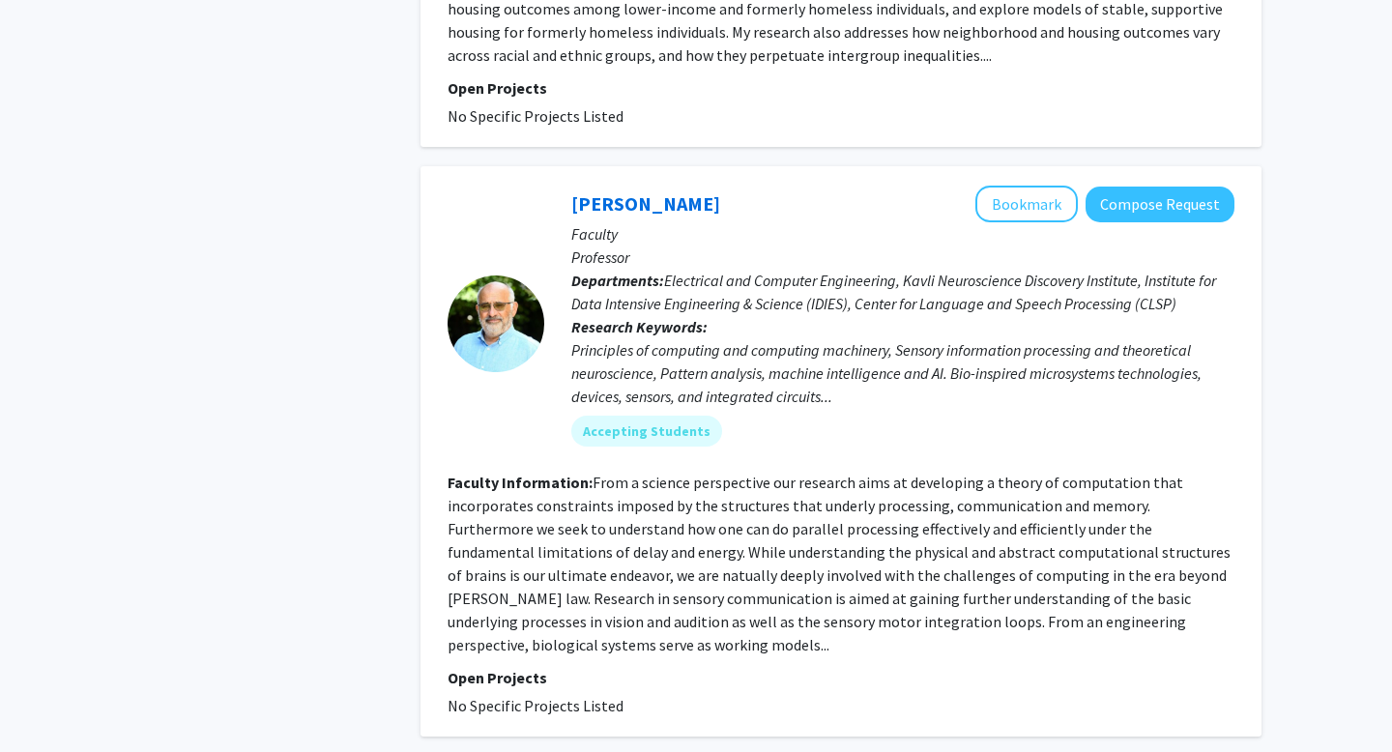
click at [854, 269] on p "Departments: Electrical and Computer Engineering, Kavli Neuroscience Discovery …" at bounding box center [902, 292] width 663 height 46
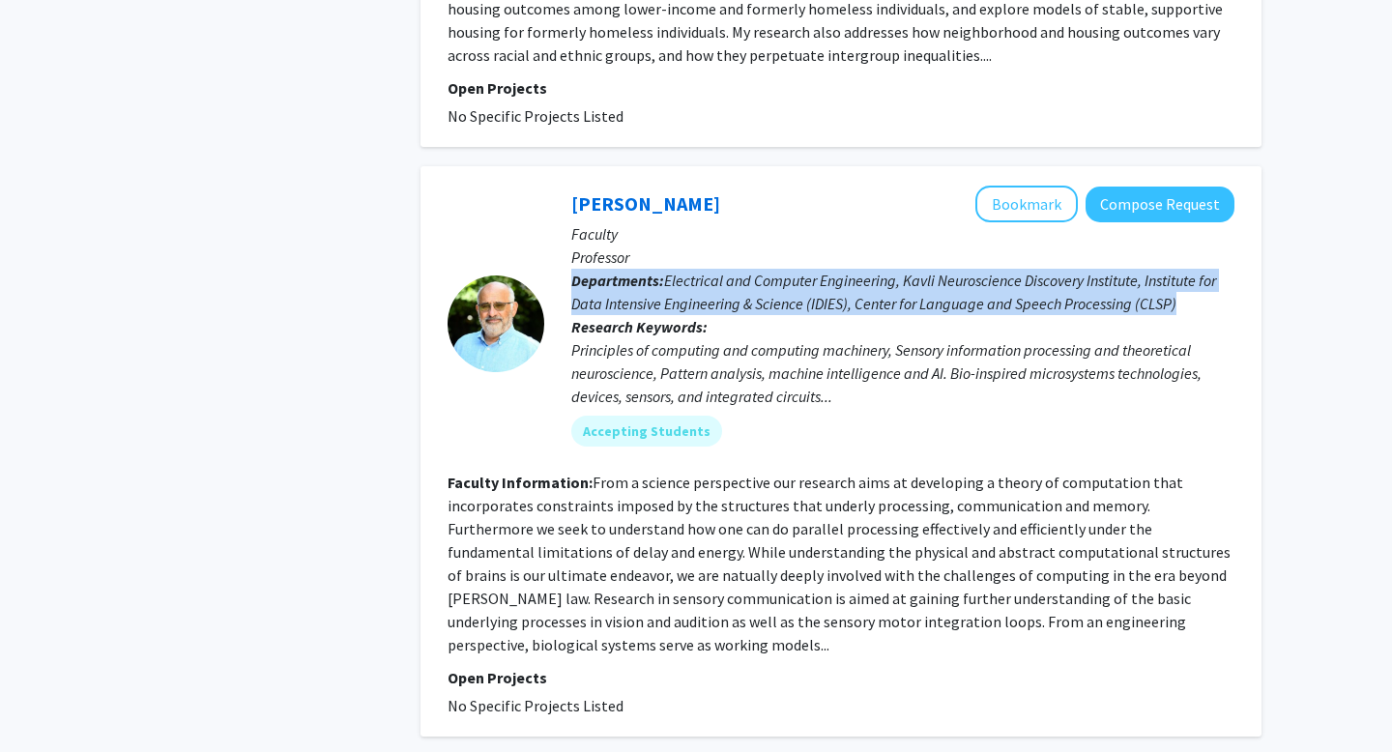
click at [854, 269] on p "Departments: Electrical and Computer Engineering, Kavli Neuroscience Discovery …" at bounding box center [902, 292] width 663 height 46
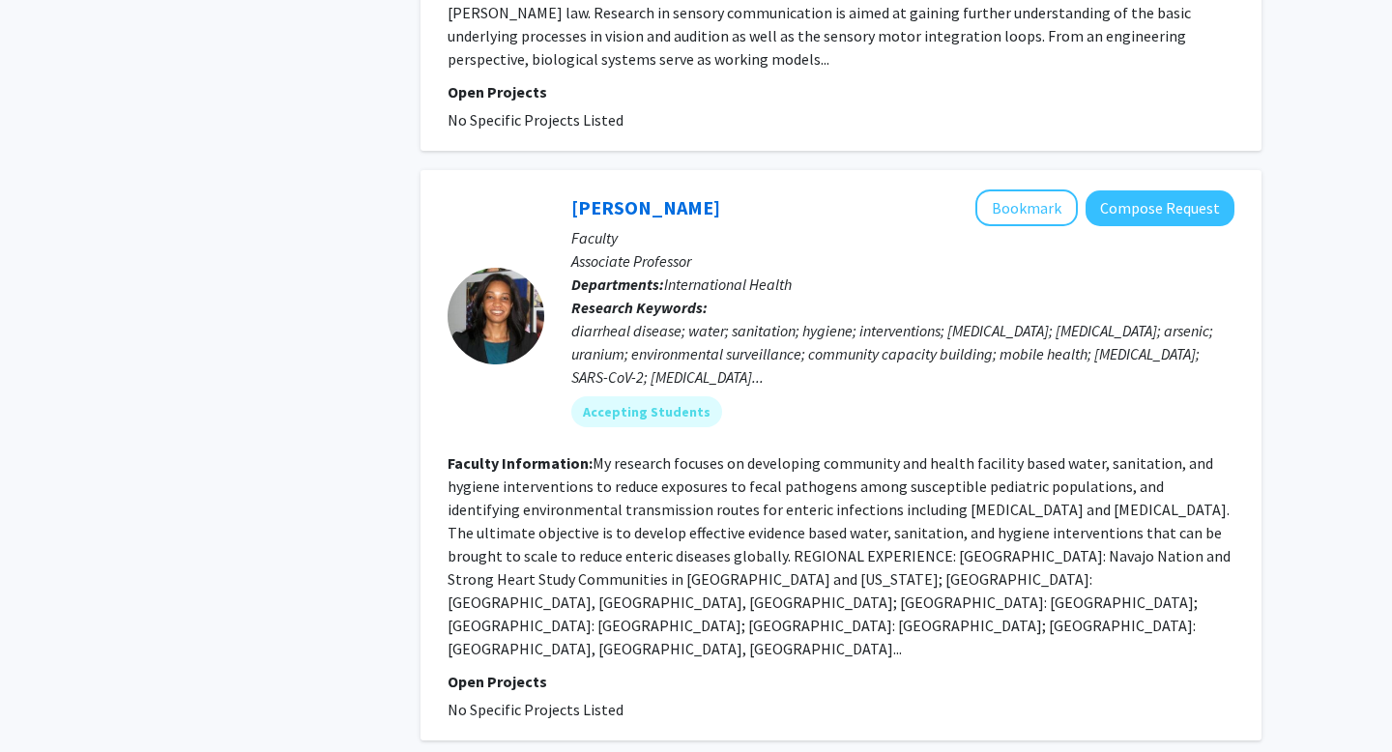
scroll to position [4947, 0]
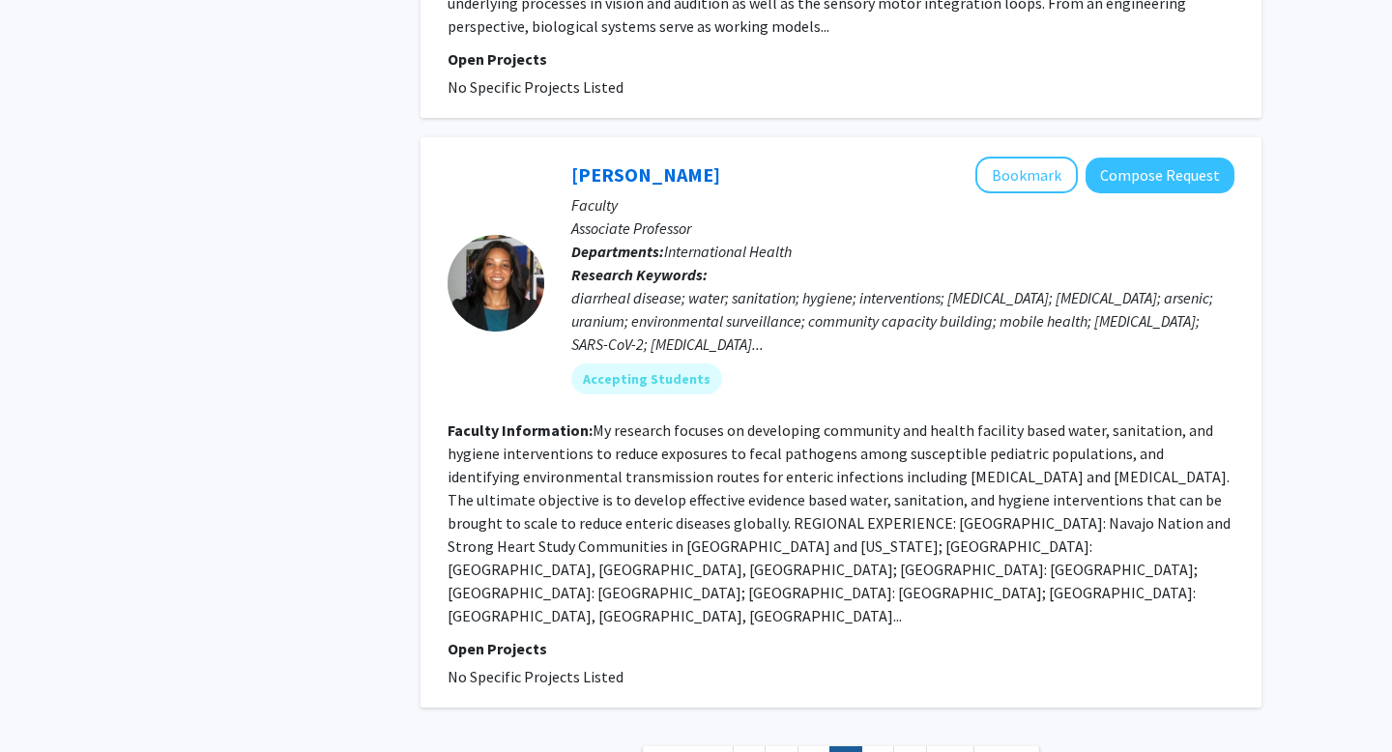
click at [854, 286] on div "diarrheal disease; water; sanitation; hygiene; interventions; cholera; shigello…" at bounding box center [902, 321] width 663 height 70
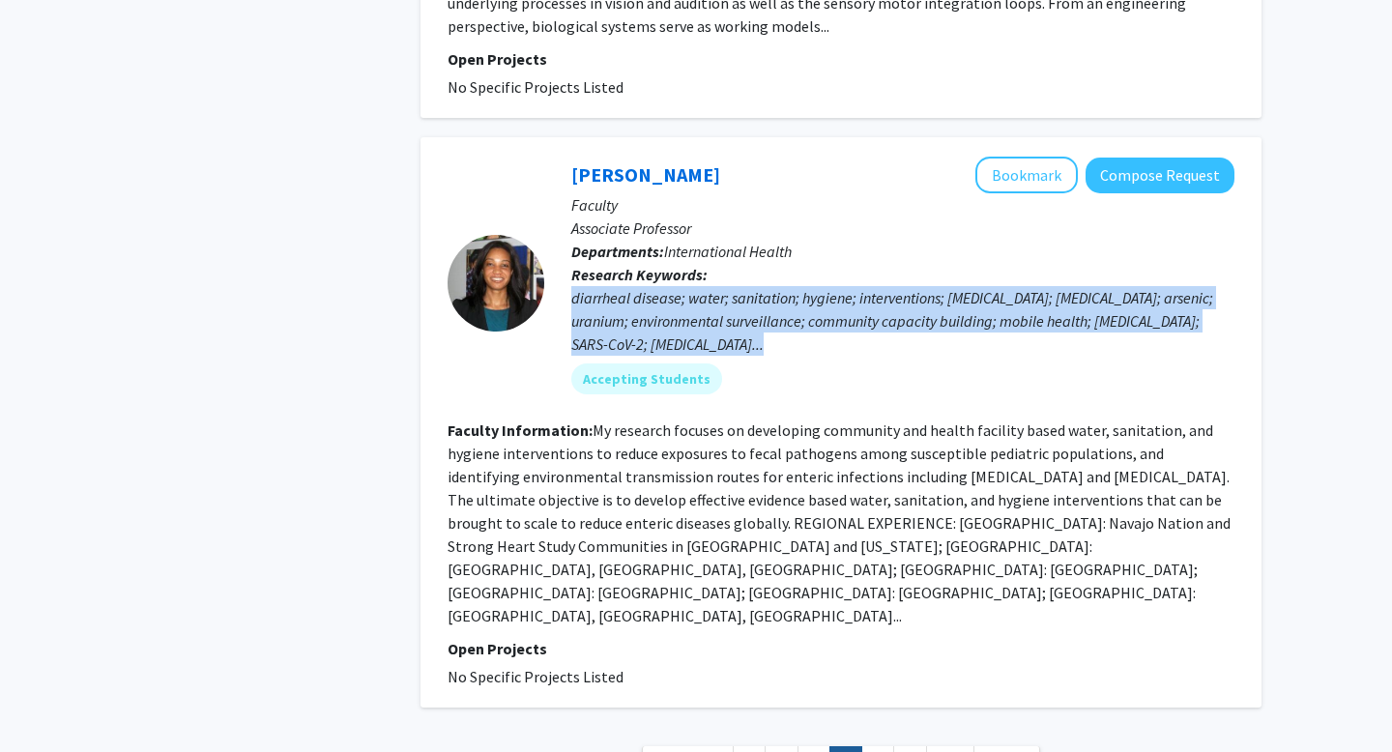
click at [854, 286] on div "diarrheal disease; water; sanitation; hygiene; interventions; cholera; shigello…" at bounding box center [902, 321] width 663 height 70
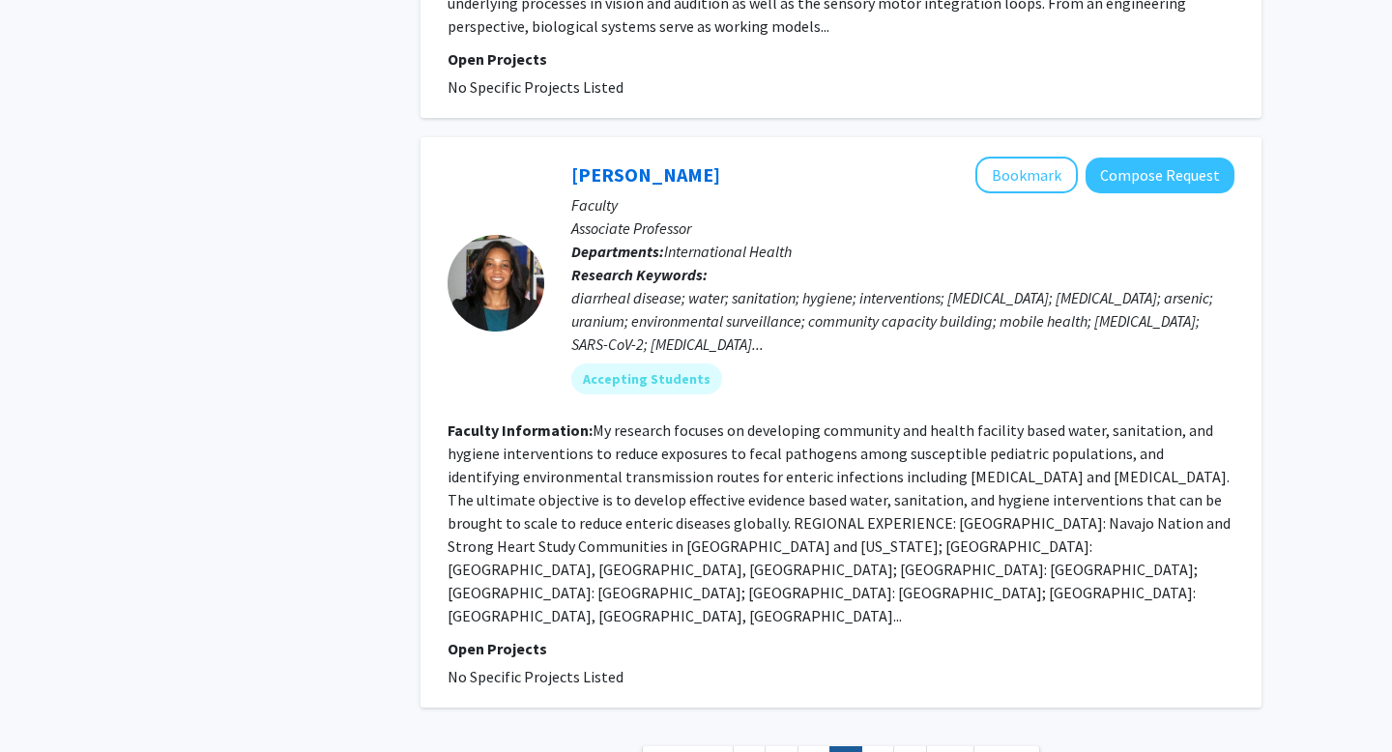
click at [851, 286] on div "diarrheal disease; water; sanitation; hygiene; interventions; cholera; shigello…" at bounding box center [902, 321] width 663 height 70
click at [871, 746] on link "8" at bounding box center [877, 763] width 33 height 34
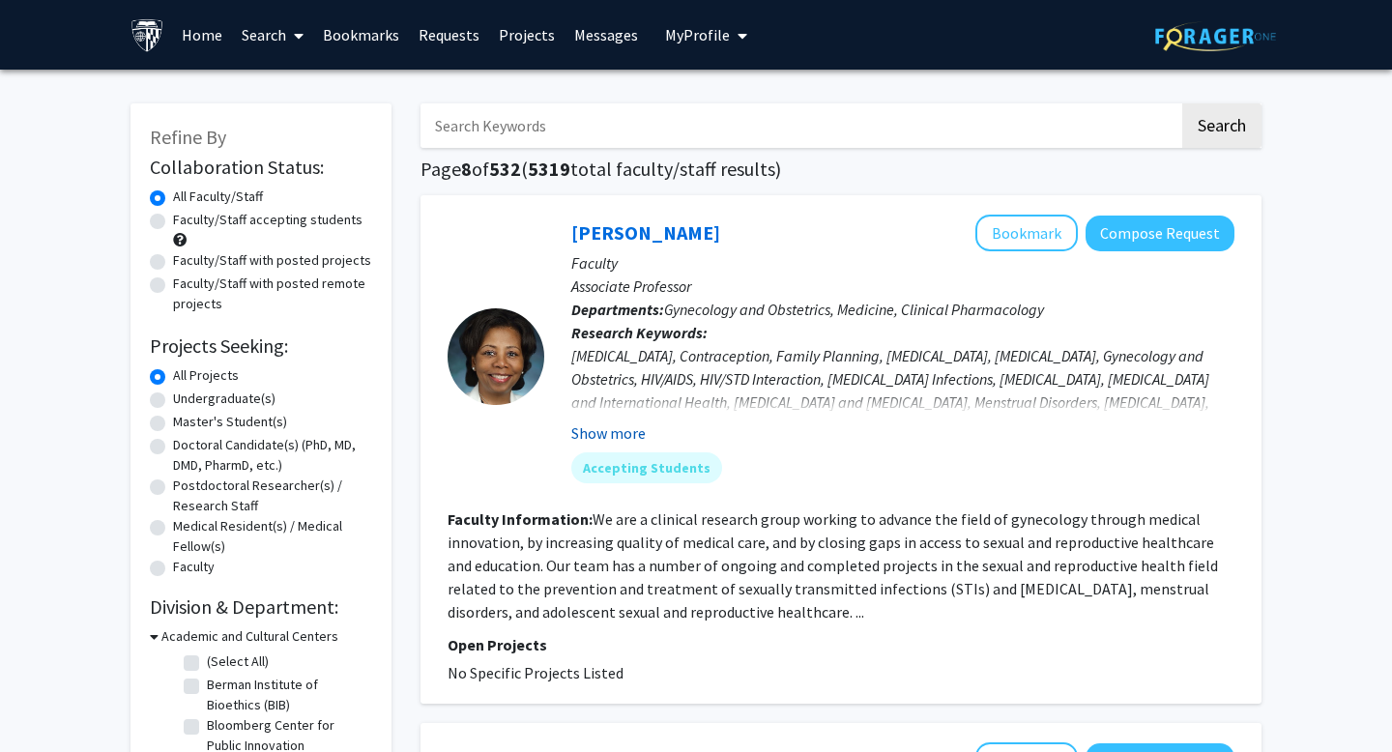
click at [596, 429] on button "Show more" at bounding box center [608, 432] width 74 height 23
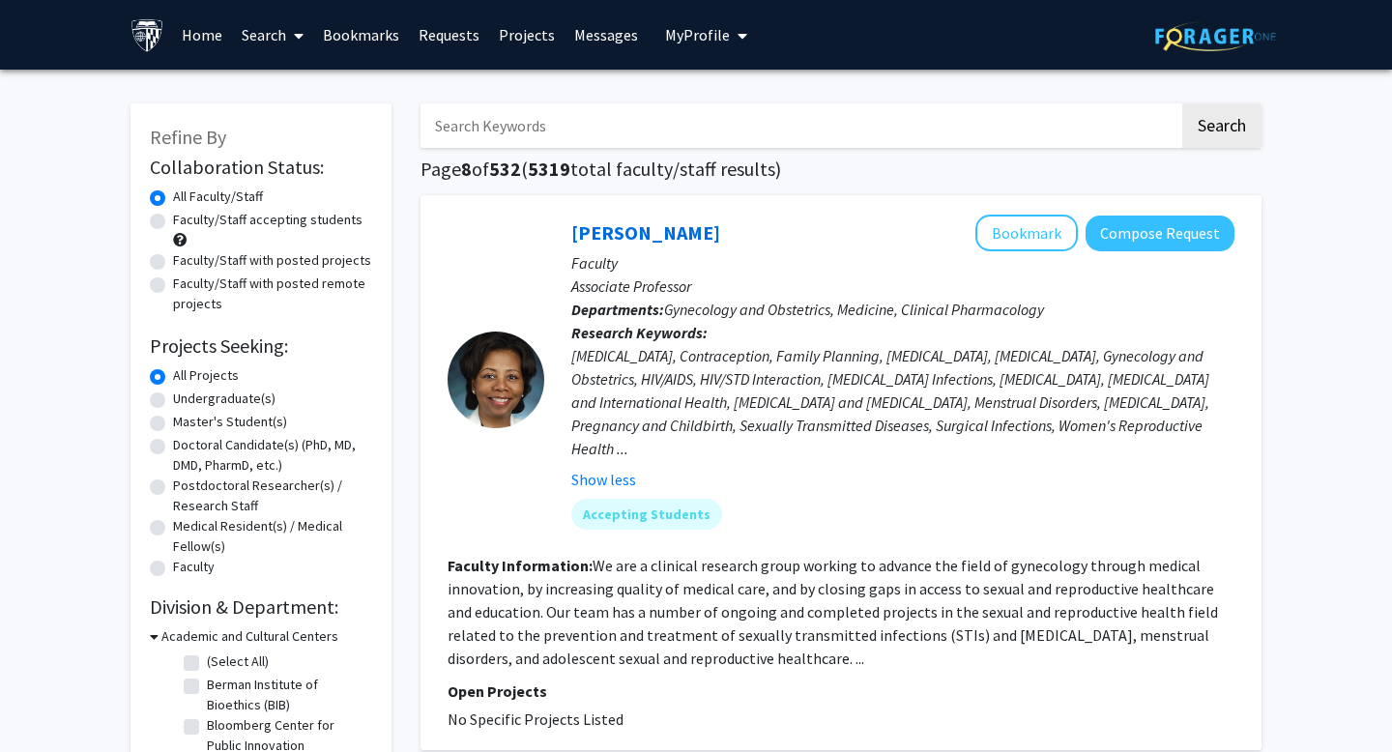
click at [688, 410] on div "Colposcopy, Contraception, Family Planning, Fibroids, Gynecological Surgery, Gy…" at bounding box center [902, 402] width 663 height 116
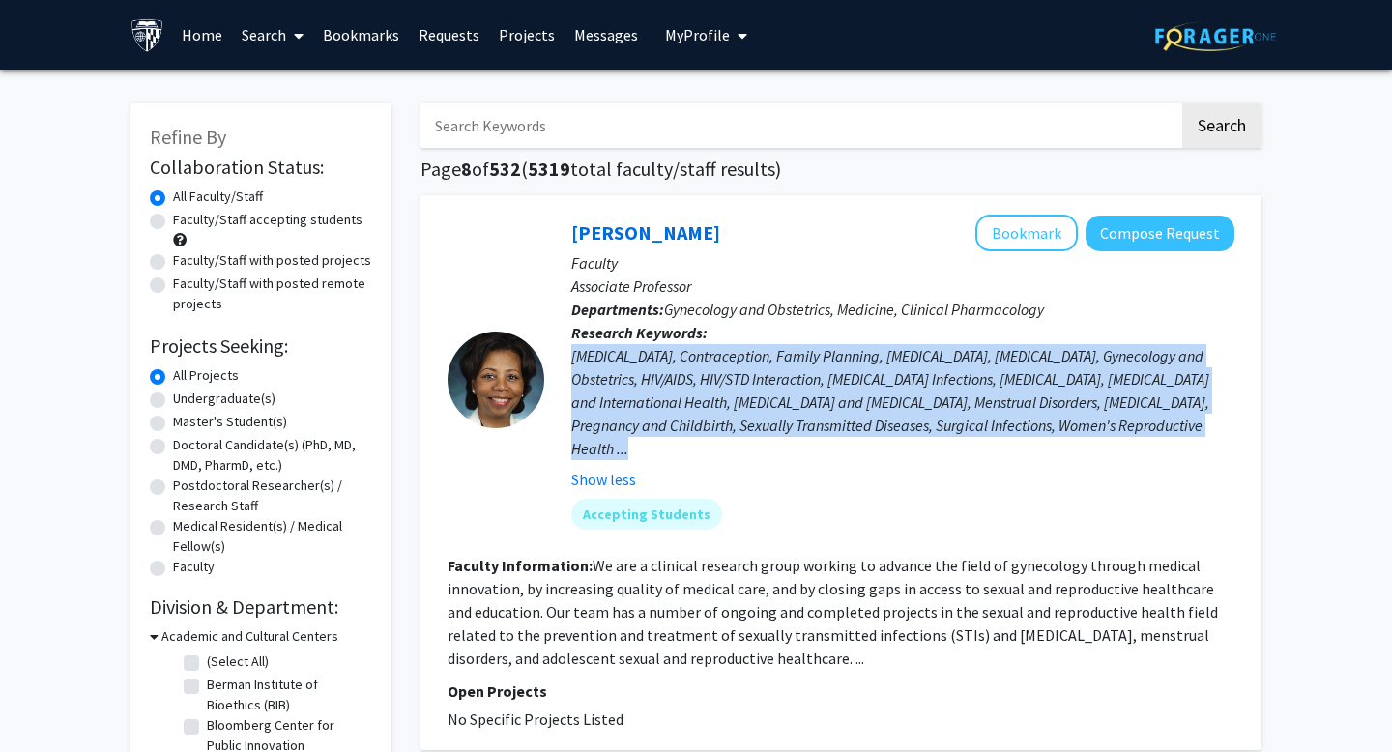
click at [688, 410] on div "Colposcopy, Contraception, Family Planning, Fibroids, Gynecological Surgery, Gy…" at bounding box center [902, 402] width 663 height 116
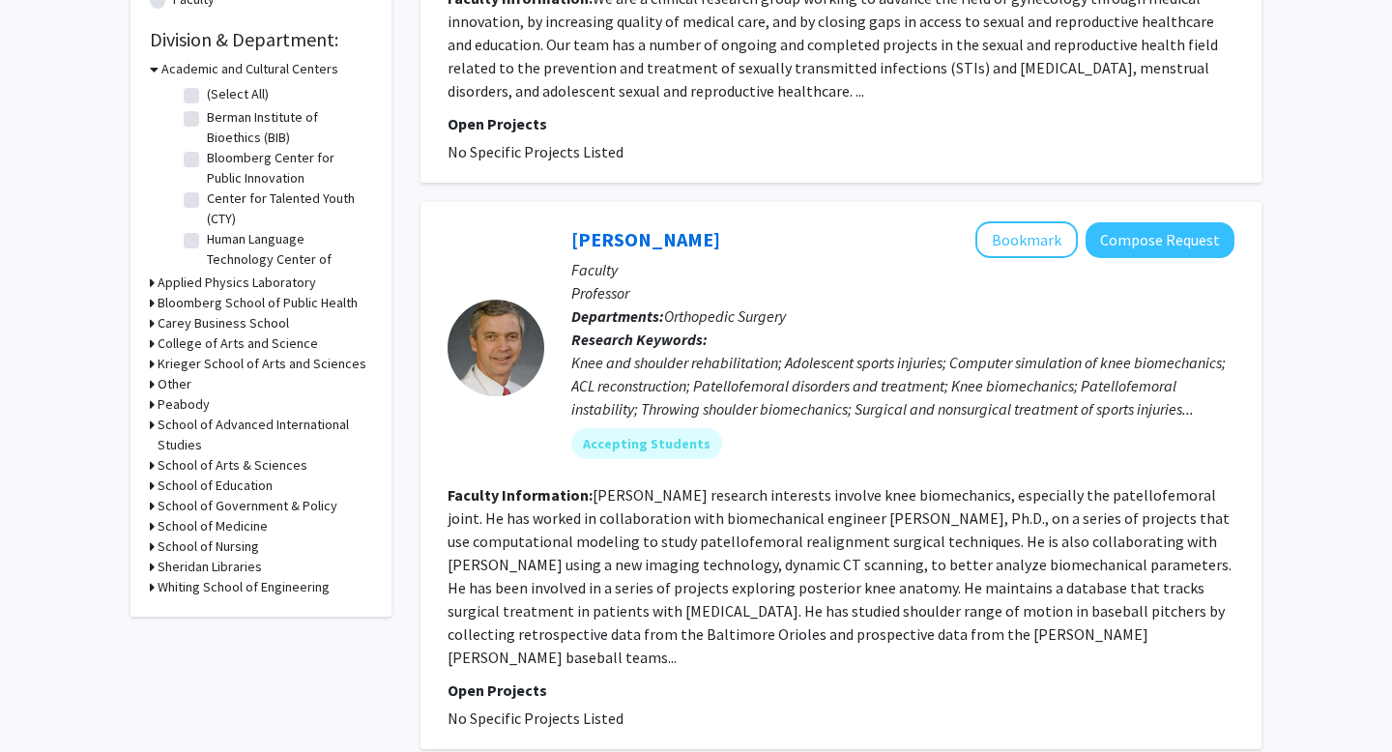
scroll to position [631, 0]
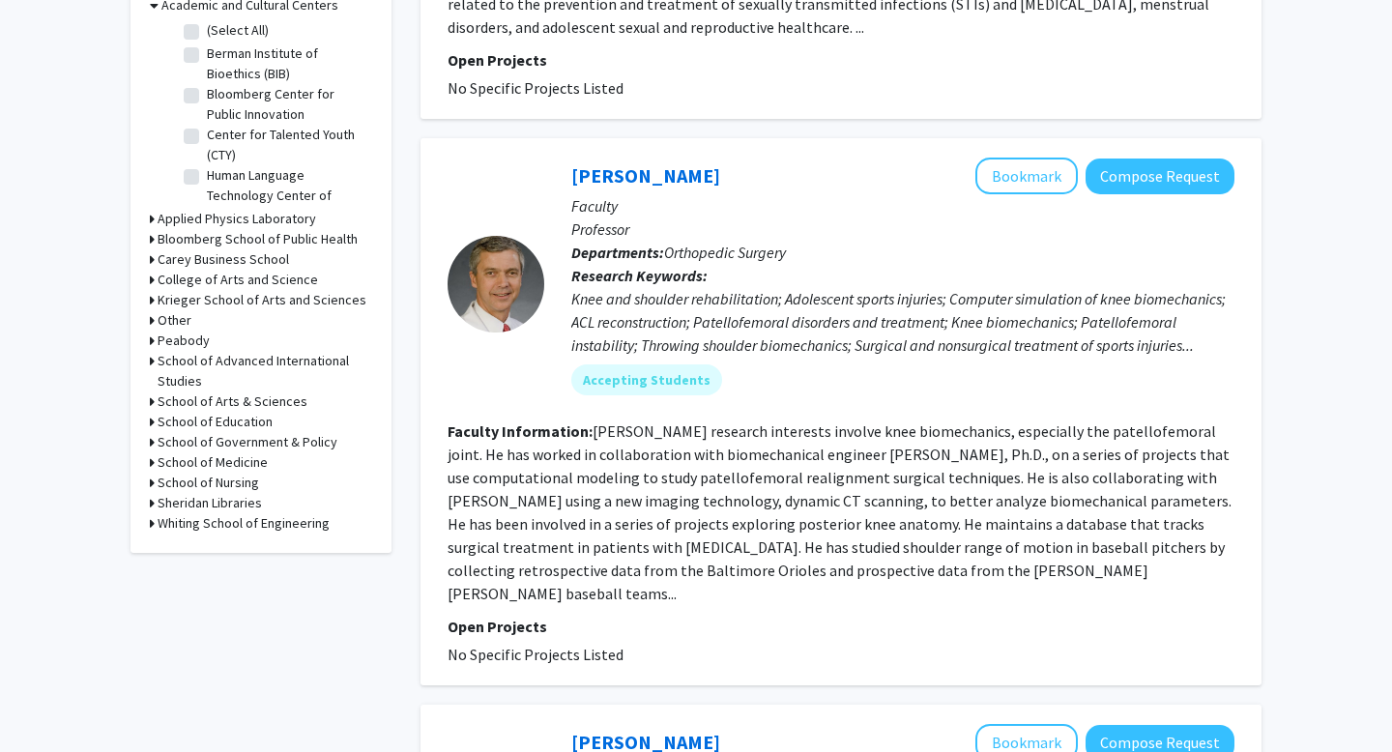
click at [709, 254] on span "Orthopedic Surgery" at bounding box center [725, 252] width 122 height 19
click at [671, 457] on fg-read-more "Dr. Cosgarea’s research interests involve knee biomechanics, especially the pat…" at bounding box center [840, 512] width 784 height 182
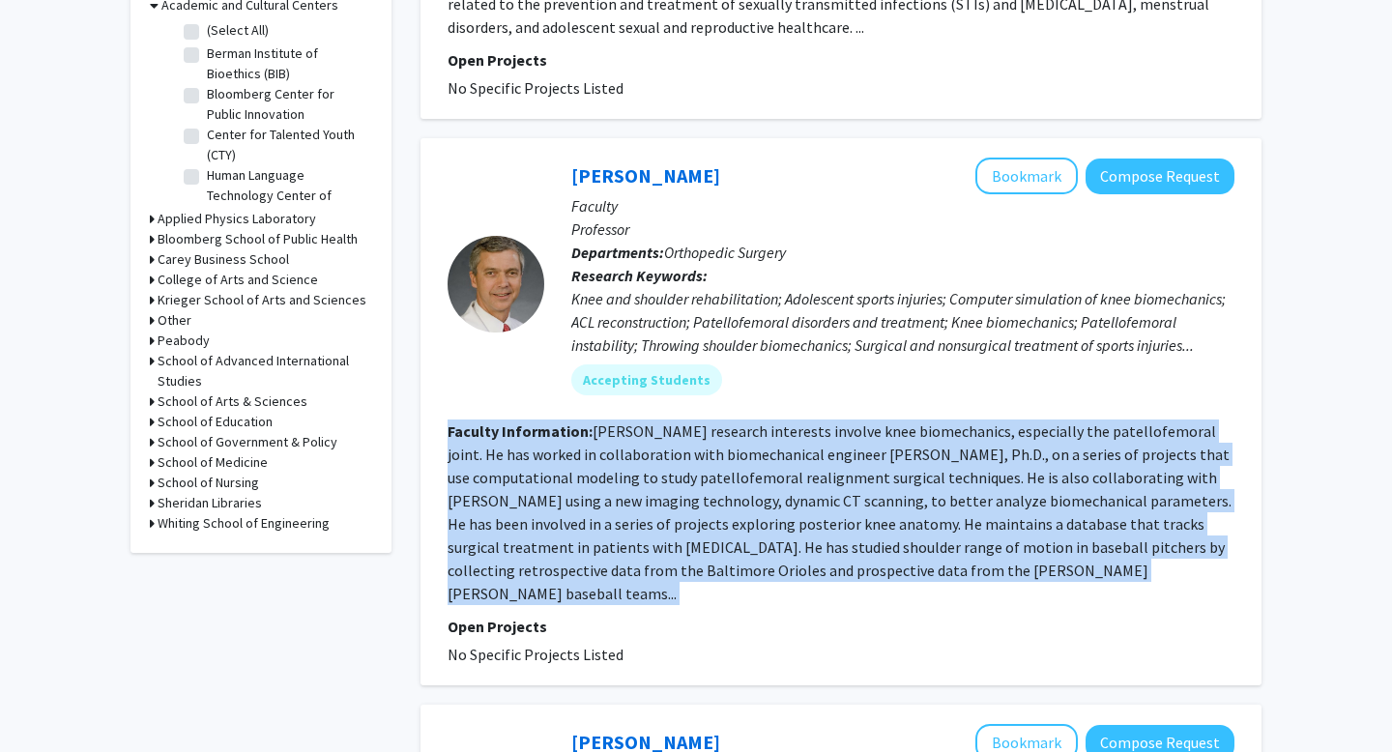
click at [671, 457] on fg-read-more "Dr. Cosgarea’s research interests involve knee biomechanics, especially the pat…" at bounding box center [840, 512] width 784 height 182
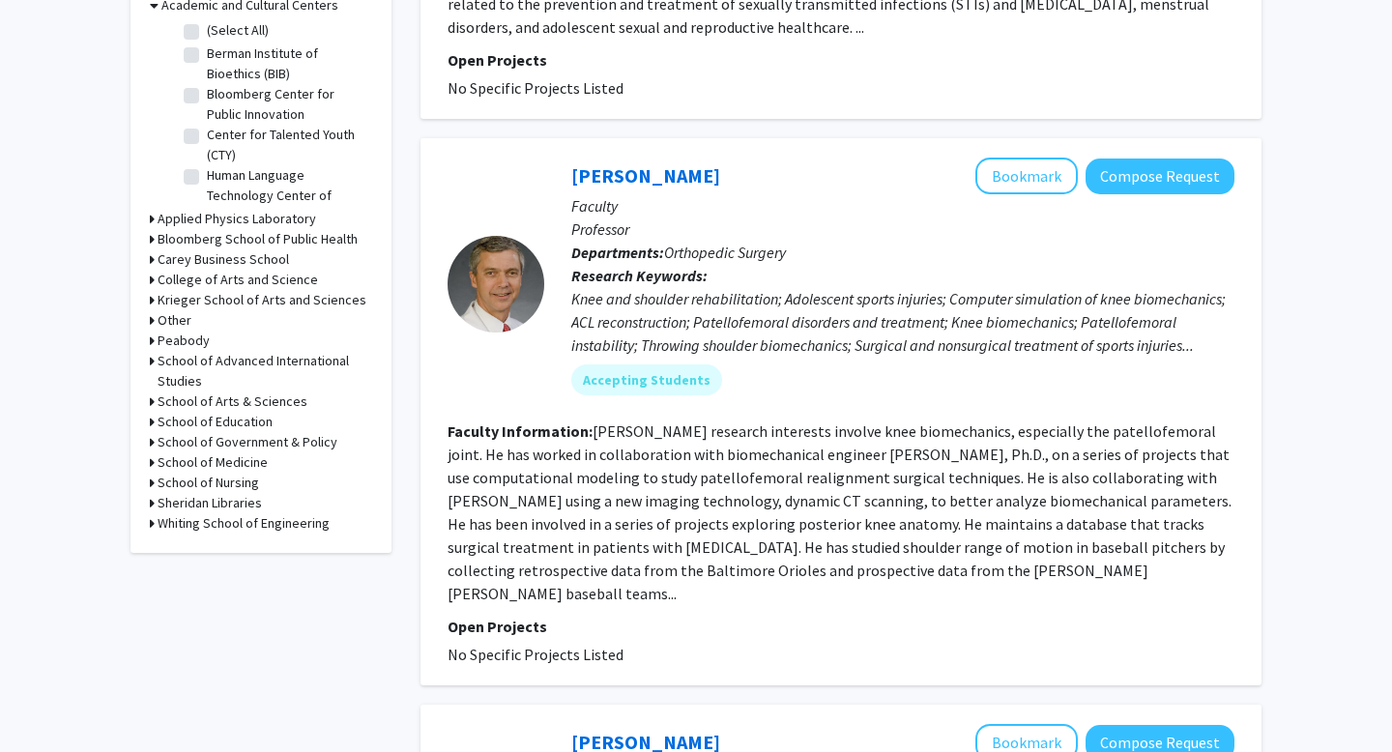
click at [760, 358] on fg-user-badges "Accepting Students" at bounding box center [902, 376] width 663 height 39
click at [766, 334] on div "Knee and shoulder rehabilitation; Adolescent sports injuries; Computer simulati…" at bounding box center [902, 322] width 663 height 70
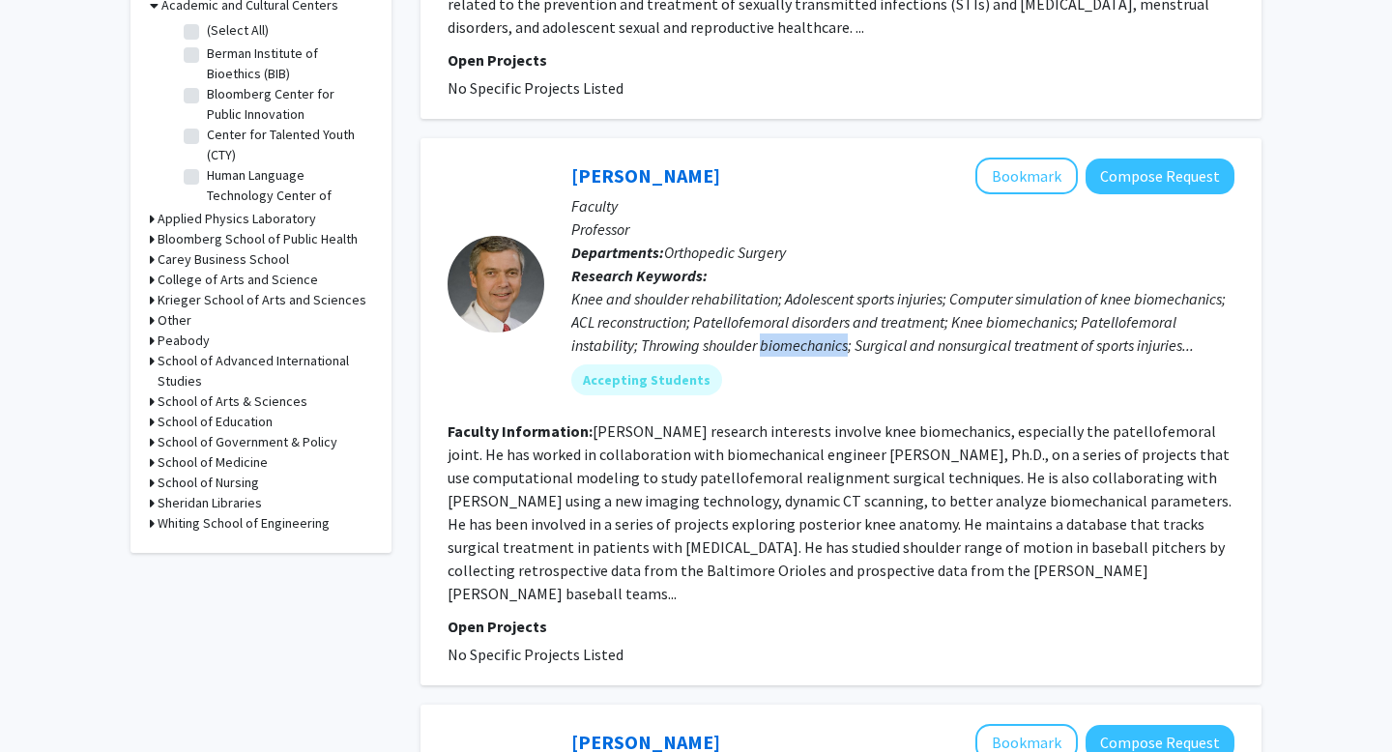
click at [766, 334] on div "Knee and shoulder rehabilitation; Adolescent sports injuries; Computer simulati…" at bounding box center [902, 322] width 663 height 70
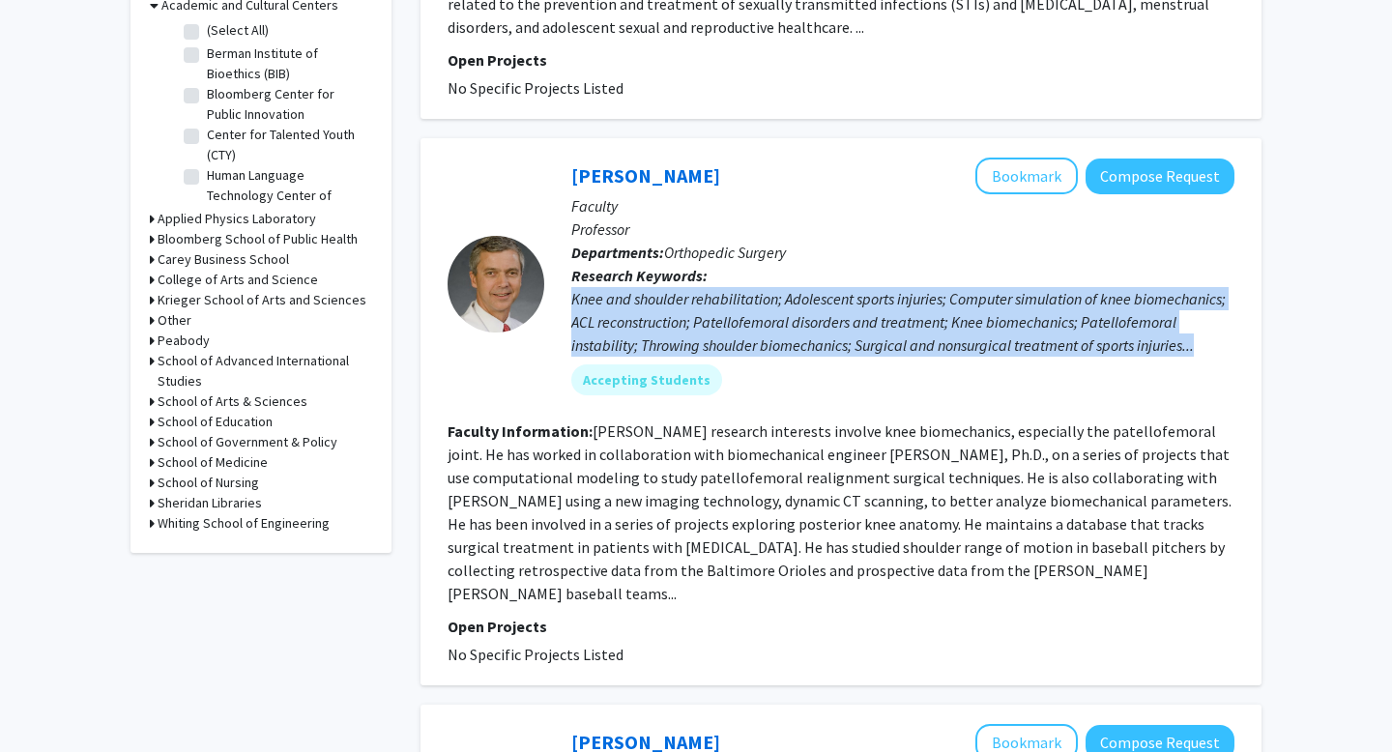
click at [766, 334] on div "Knee and shoulder rehabilitation; Adolescent sports injuries; Computer simulati…" at bounding box center [902, 322] width 663 height 70
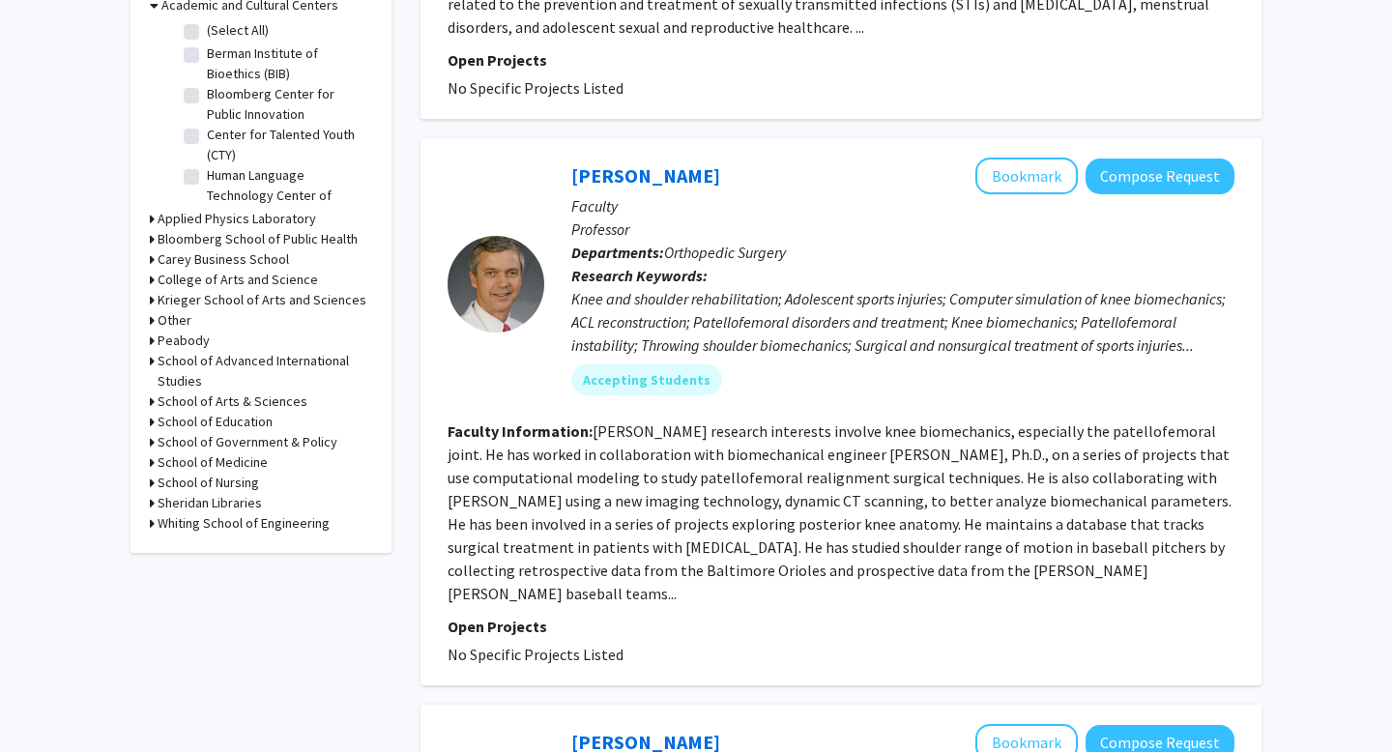
click at [766, 334] on div "Knee and shoulder rehabilitation; Adolescent sports injuries; Computer simulati…" at bounding box center [902, 322] width 663 height 70
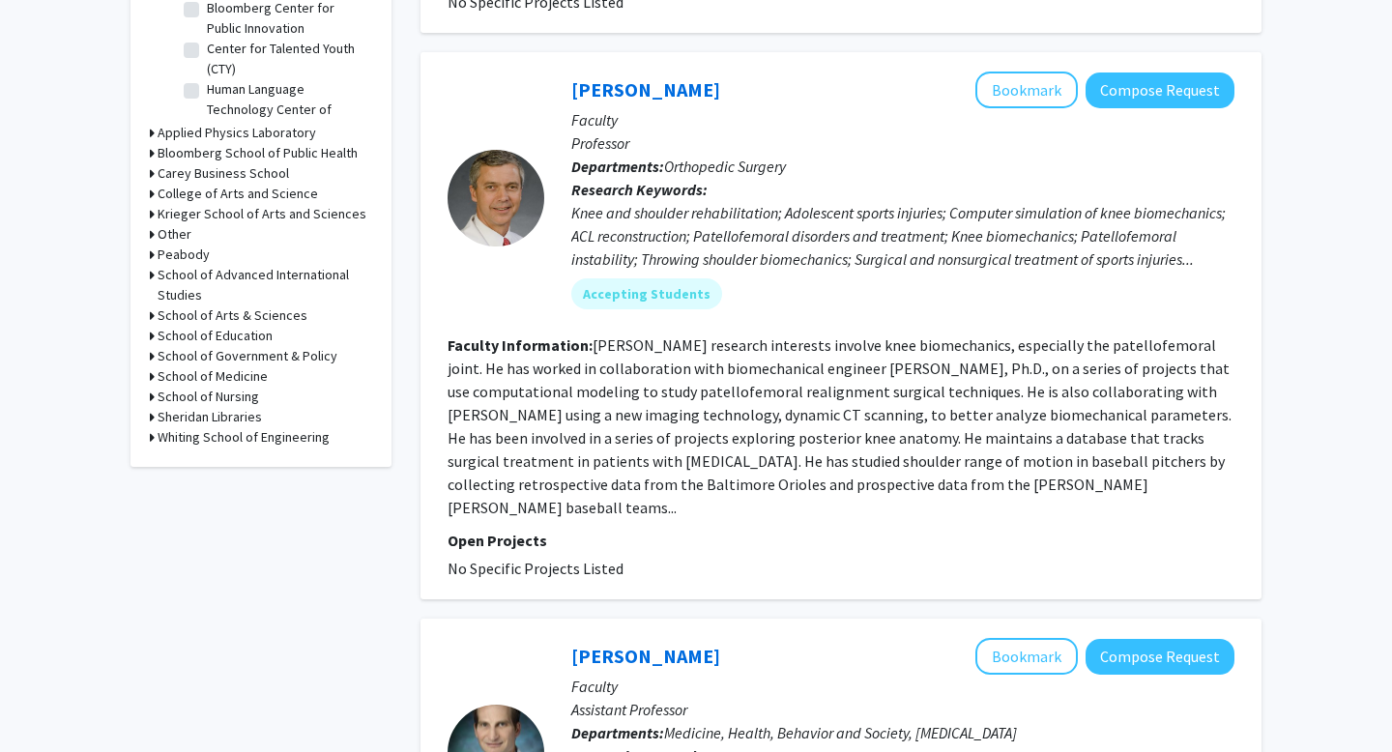
scroll to position [648, 0]
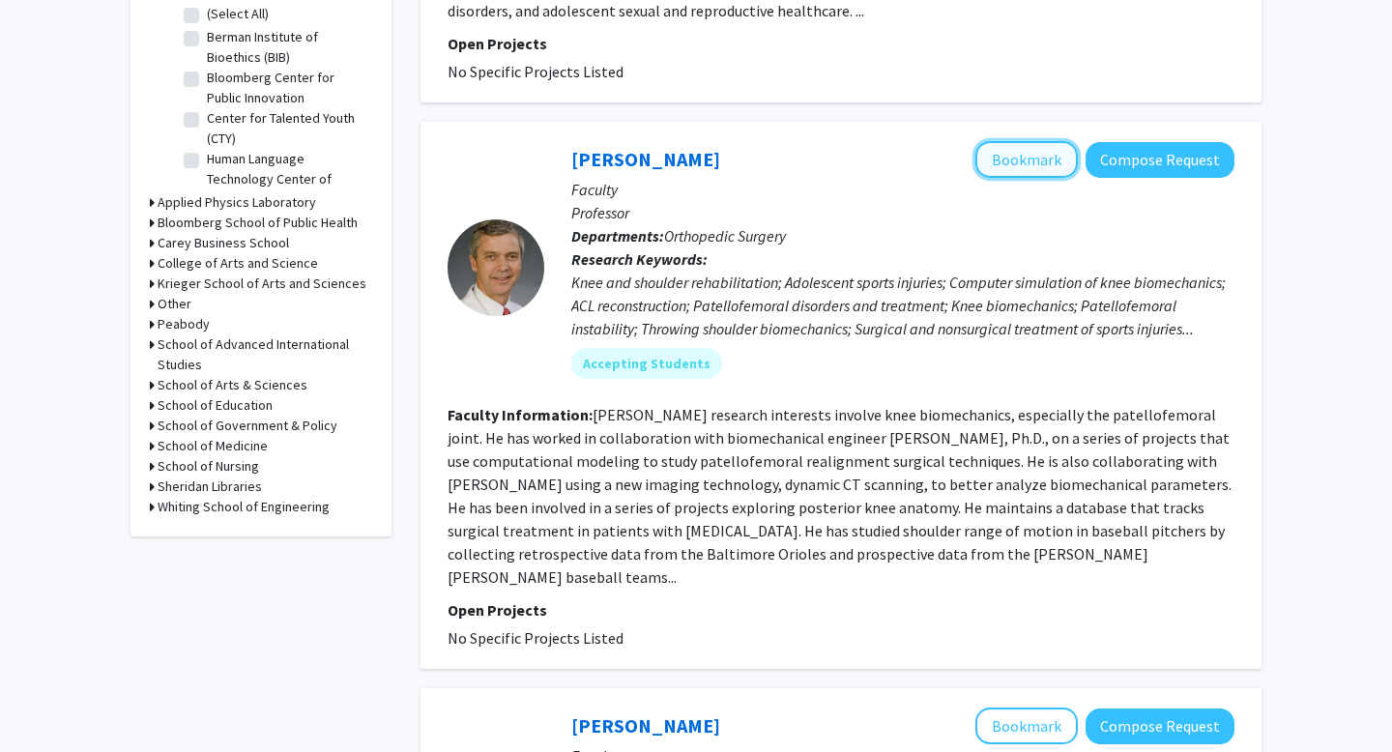
click at [1040, 161] on button "Bookmark" at bounding box center [1026, 159] width 102 height 37
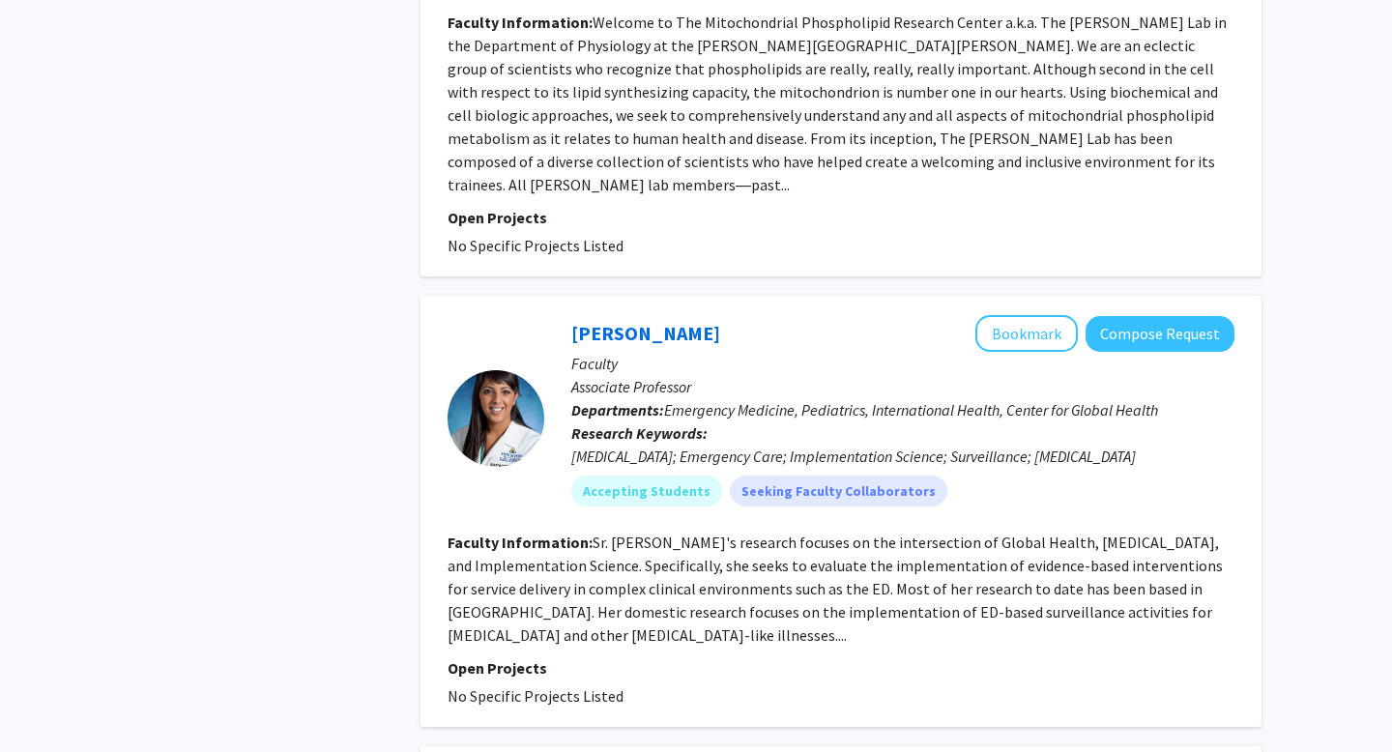
scroll to position [2764, 0]
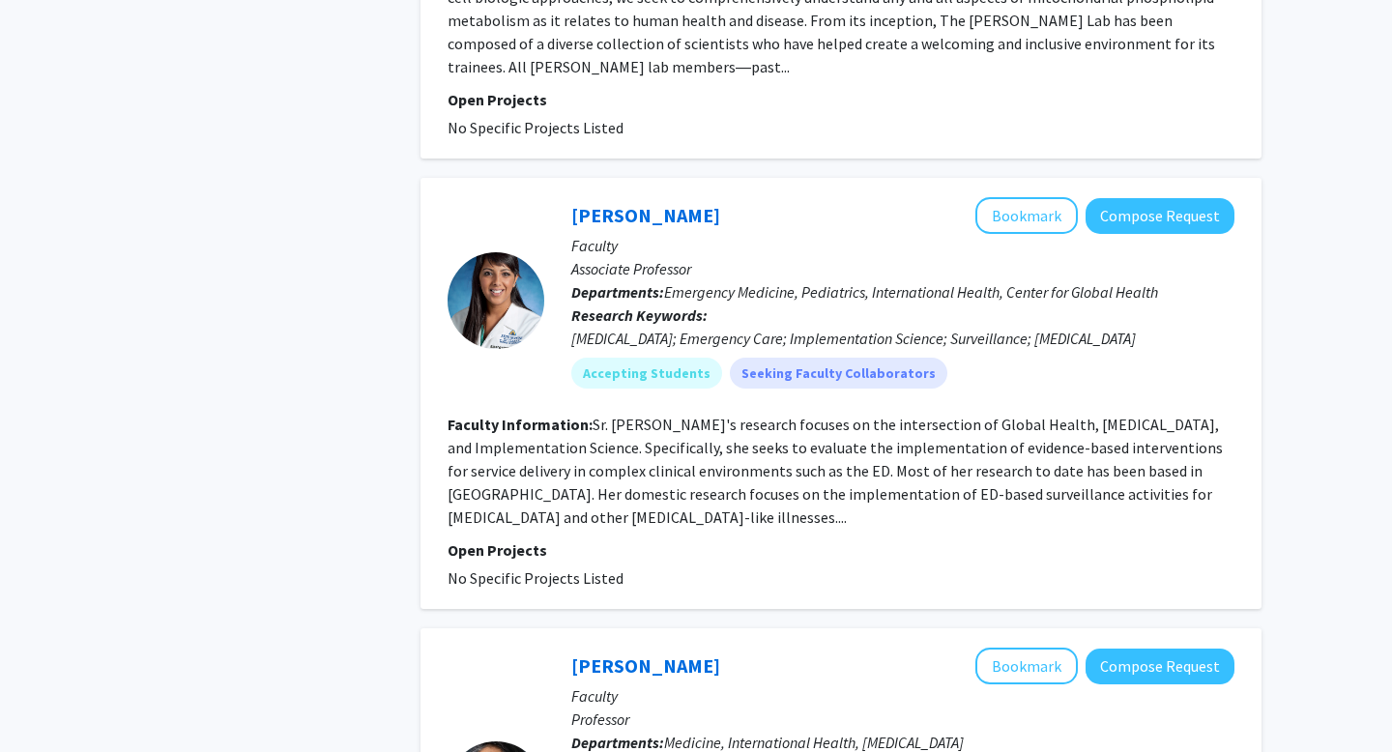
click at [795, 415] on fg-read-more "Sr. Hansoti's research focuses on the intersection of Global Health, HIV, and I…" at bounding box center [835, 471] width 775 height 112
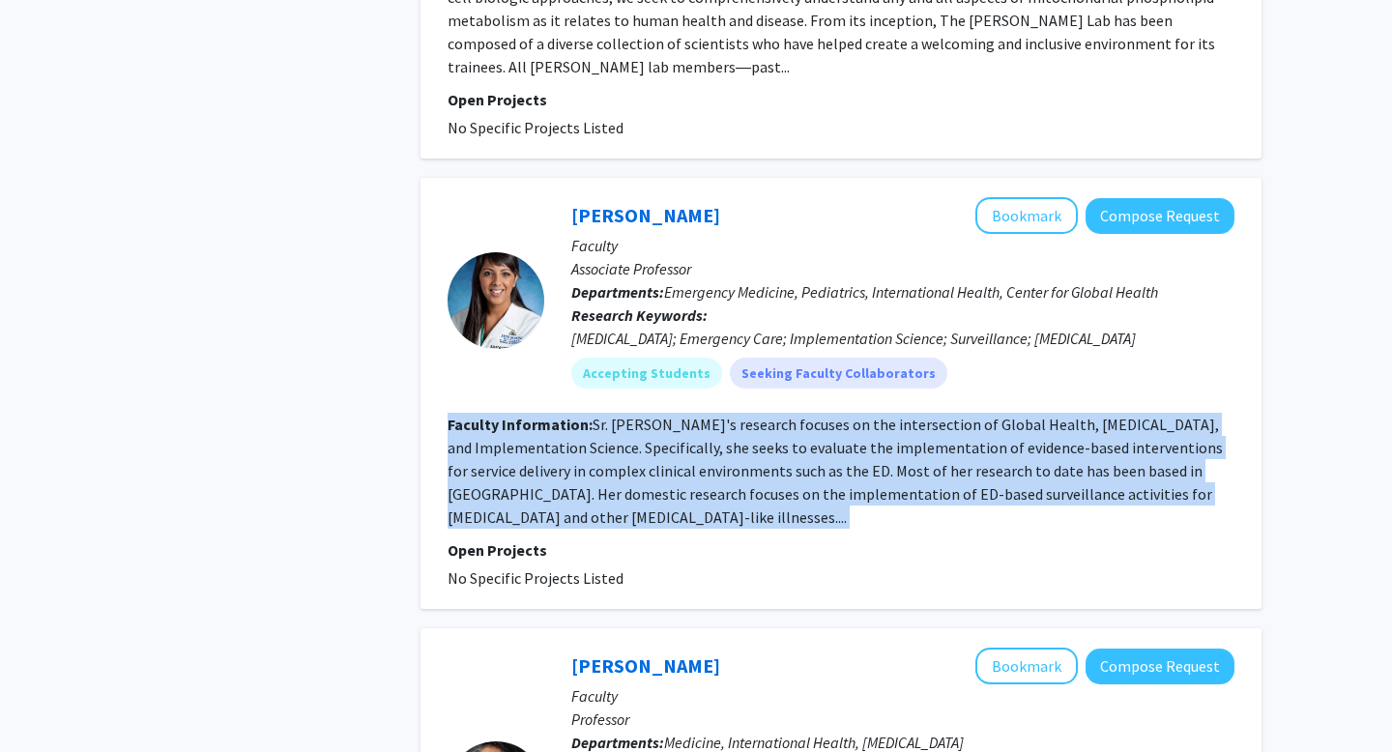
click at [795, 415] on fg-read-more "Sr. Hansoti's research focuses on the intersection of Global Health, HIV, and I…" at bounding box center [835, 471] width 775 height 112
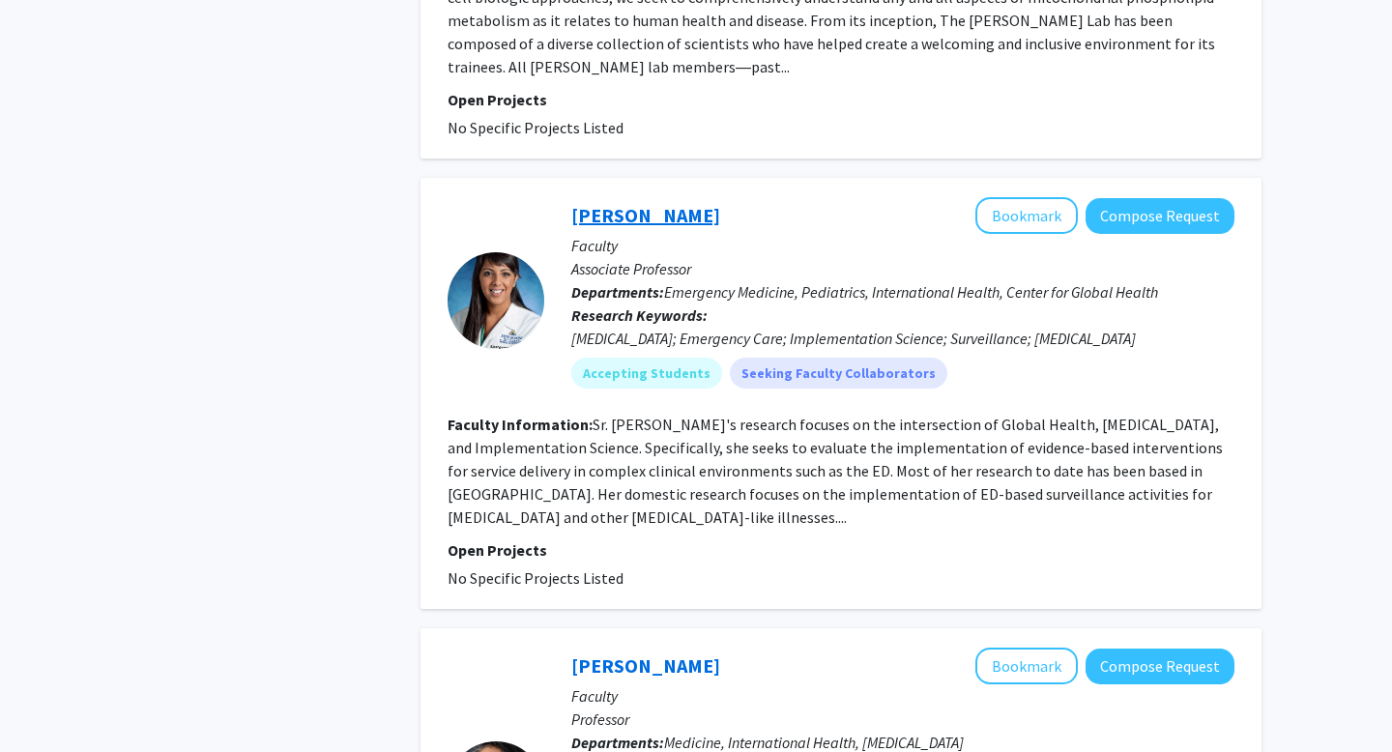
click at [659, 203] on link "Bhakti Hansoti" at bounding box center [645, 215] width 149 height 24
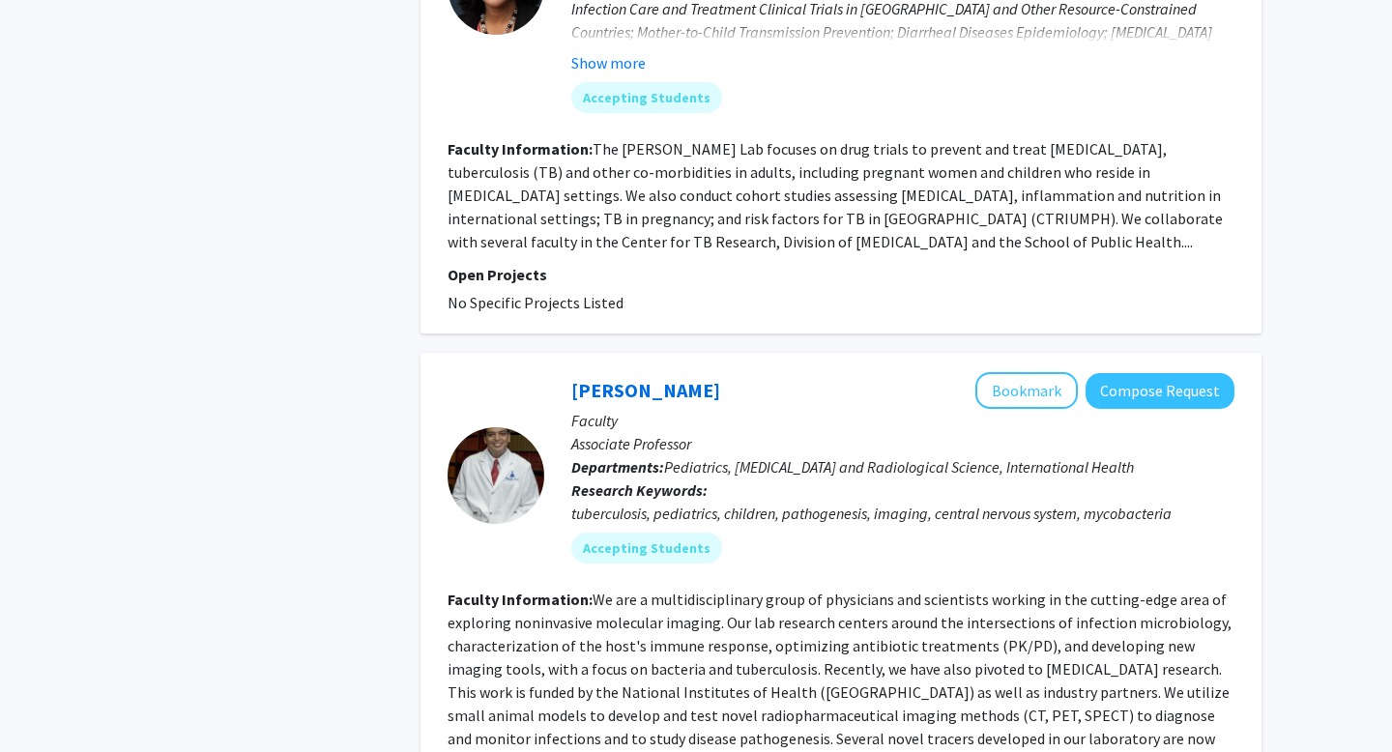
scroll to position [3525, 0]
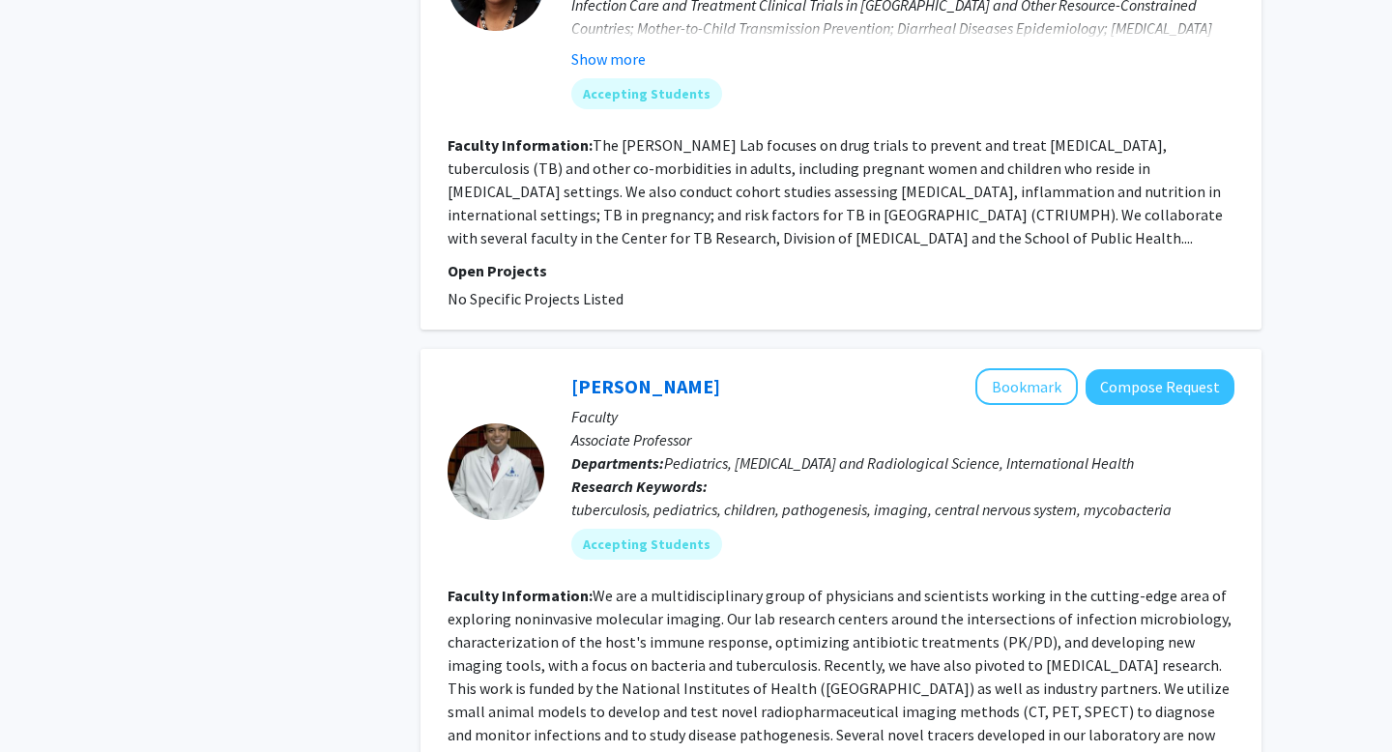
click at [697, 453] on span "Pediatrics, Radiology and Radiological Science, International Health" at bounding box center [899, 462] width 470 height 19
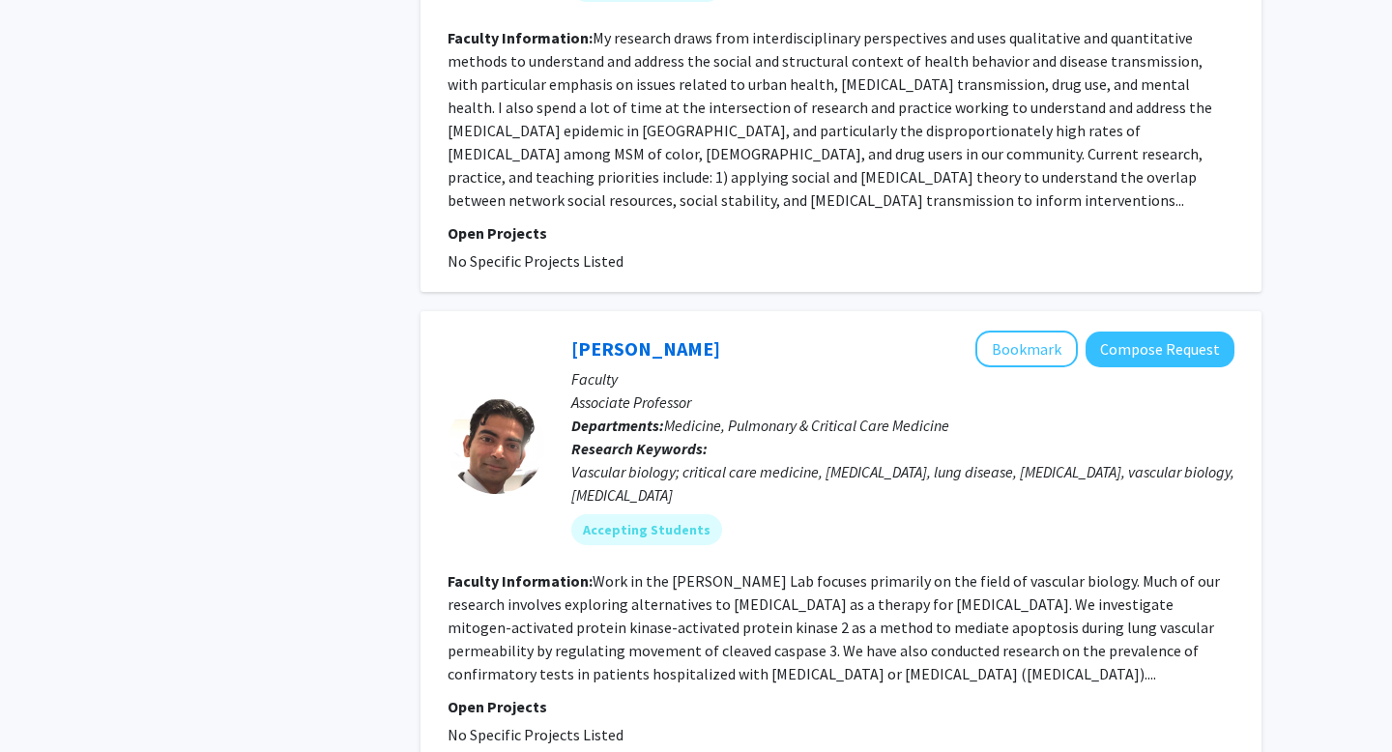
scroll to position [4631, 0]
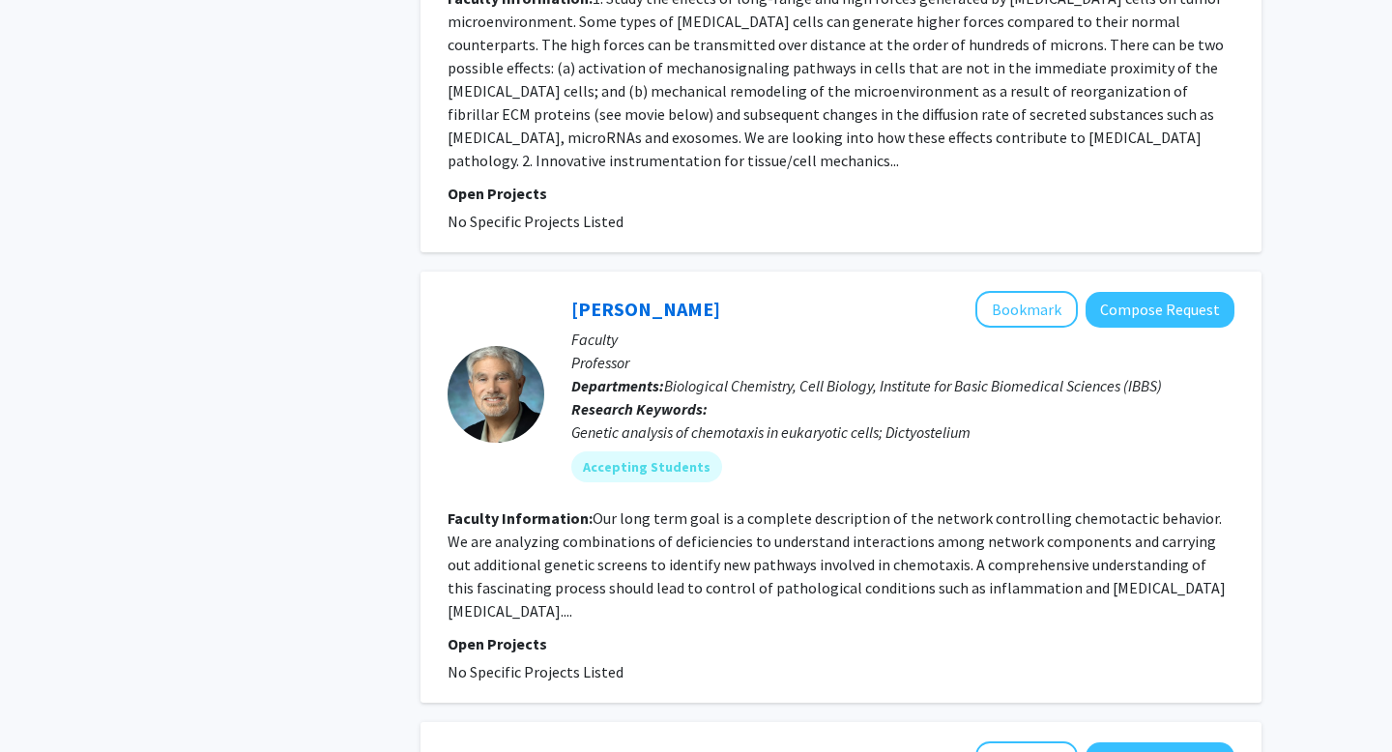
scroll to position [2607, 0]
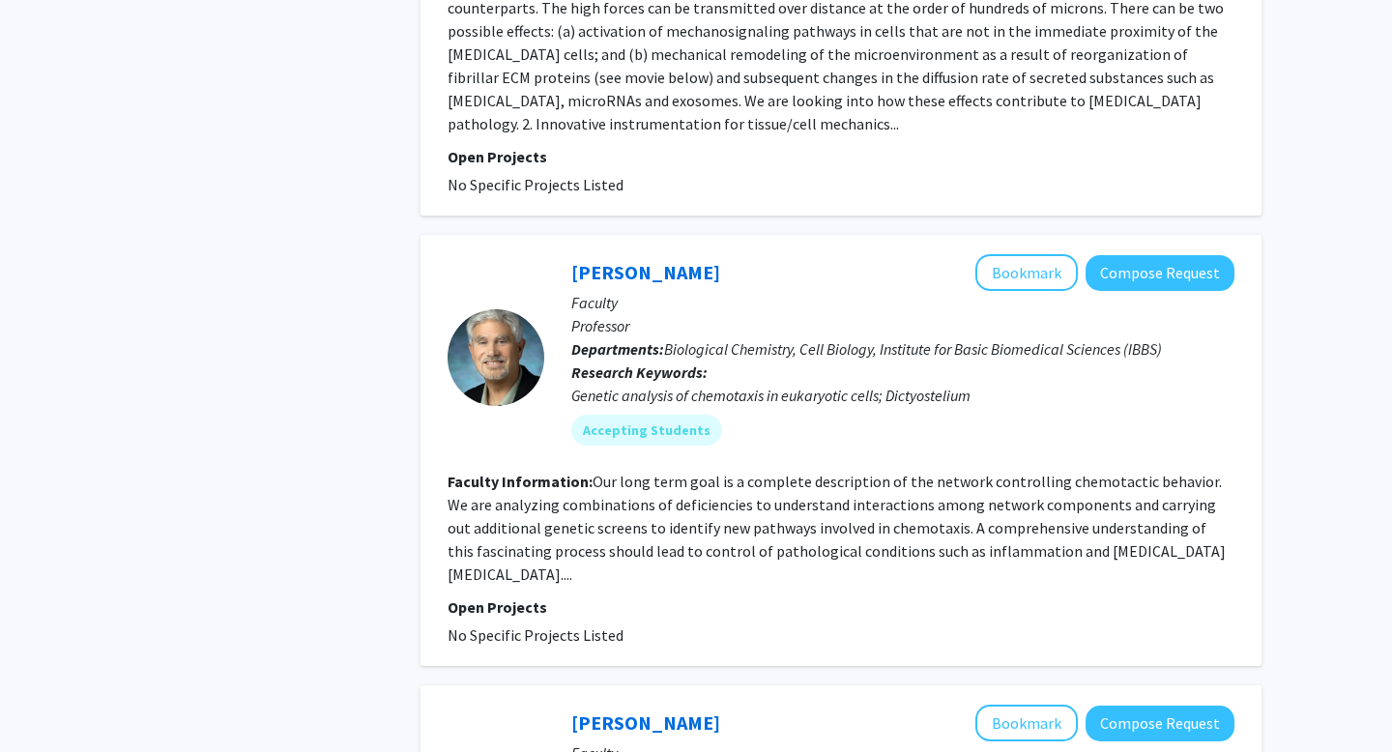
click at [859, 472] on fg-read-more "Our long term goal is a complete description of the network controlling chemota…" at bounding box center [837, 528] width 778 height 112
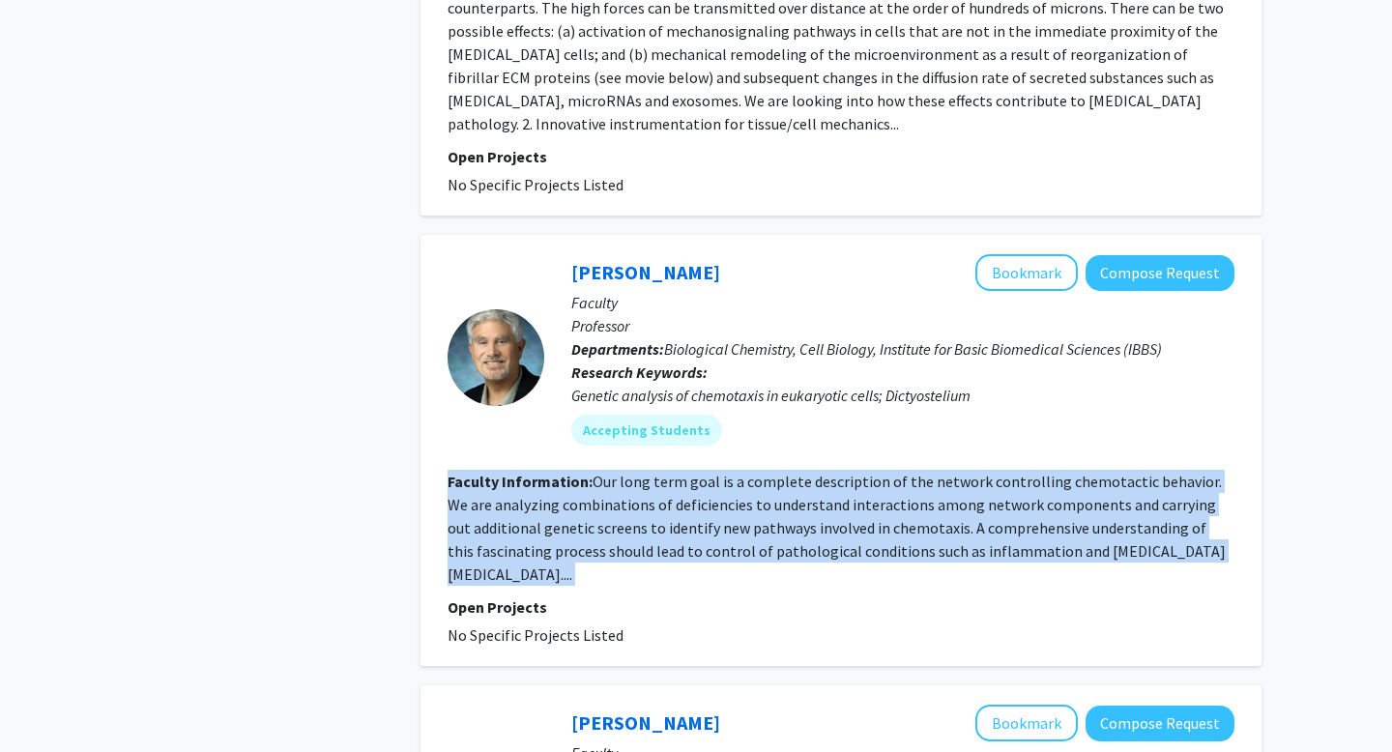
click at [859, 472] on fg-read-more "Our long term goal is a complete description of the network controlling chemota…" at bounding box center [837, 528] width 778 height 112
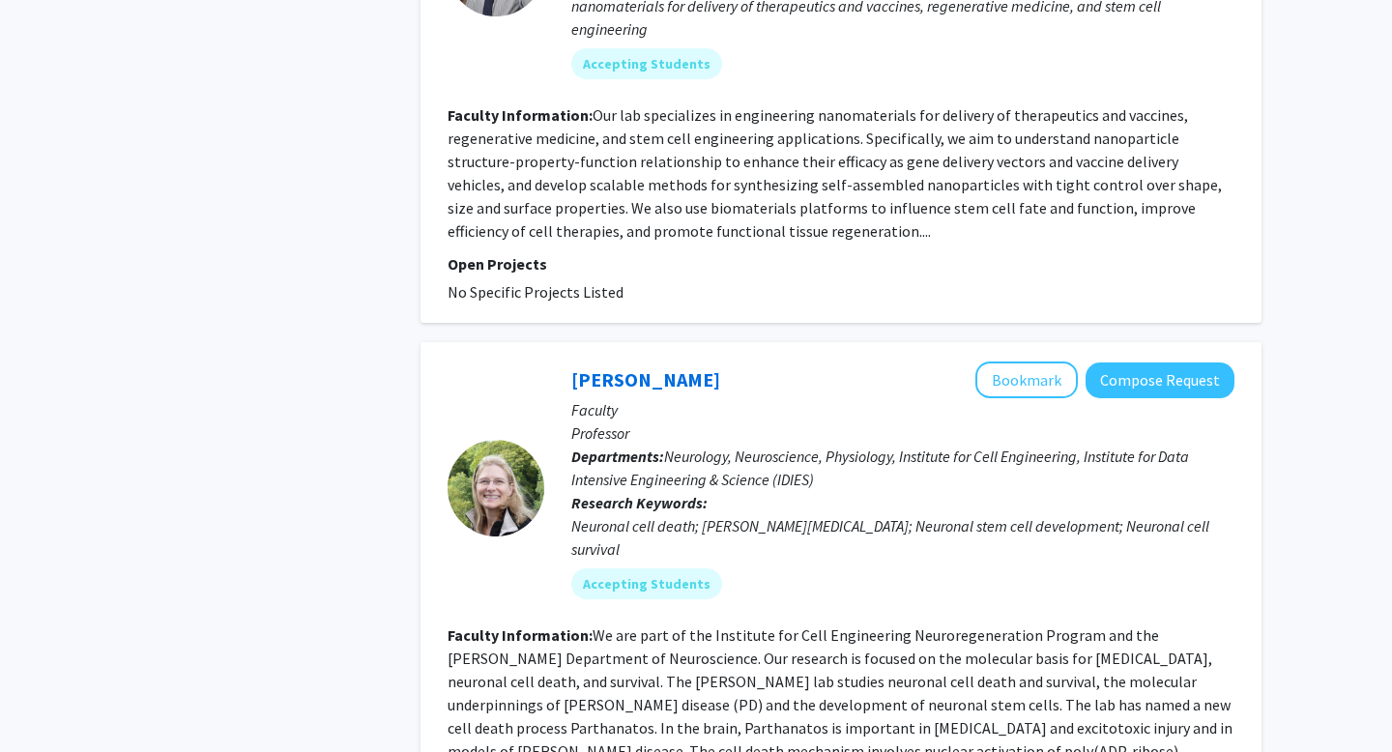
scroll to position [4112, 0]
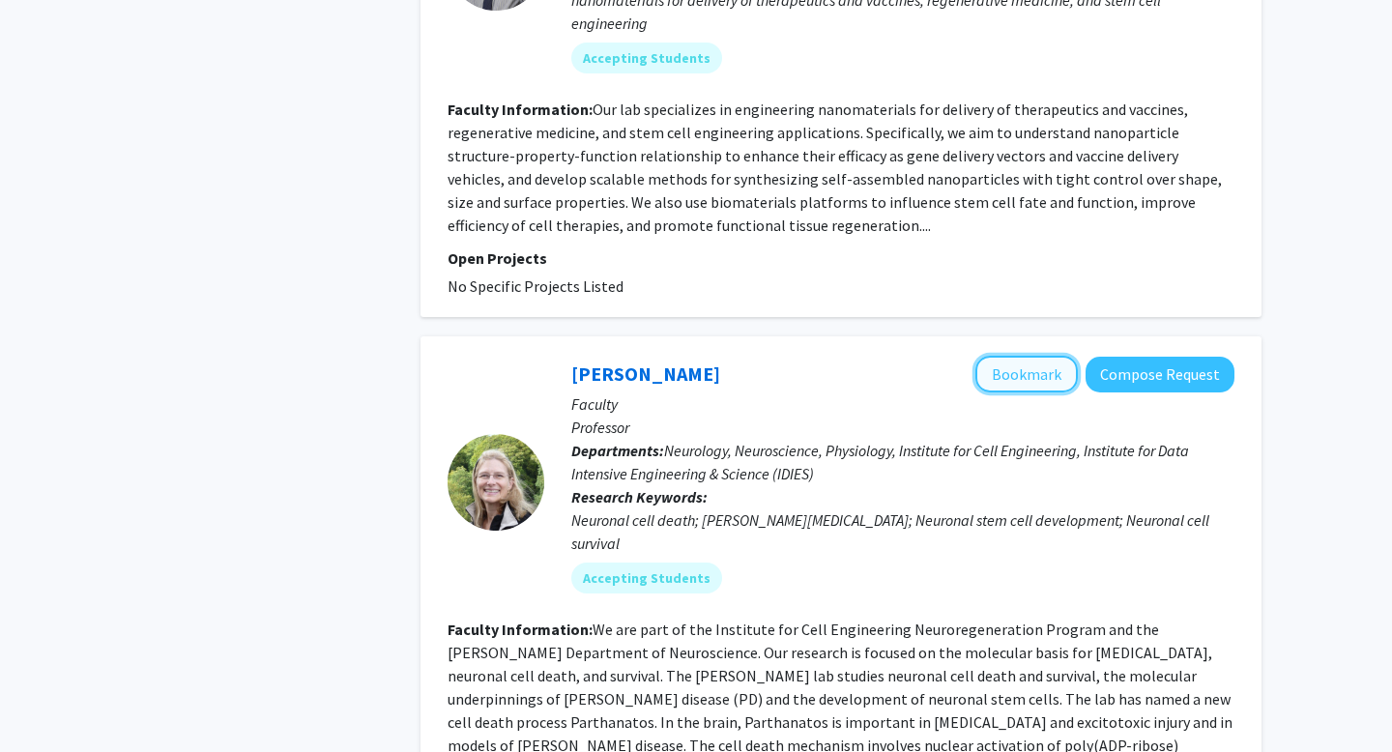
click at [1026, 356] on button "Bookmark" at bounding box center [1026, 374] width 102 height 37
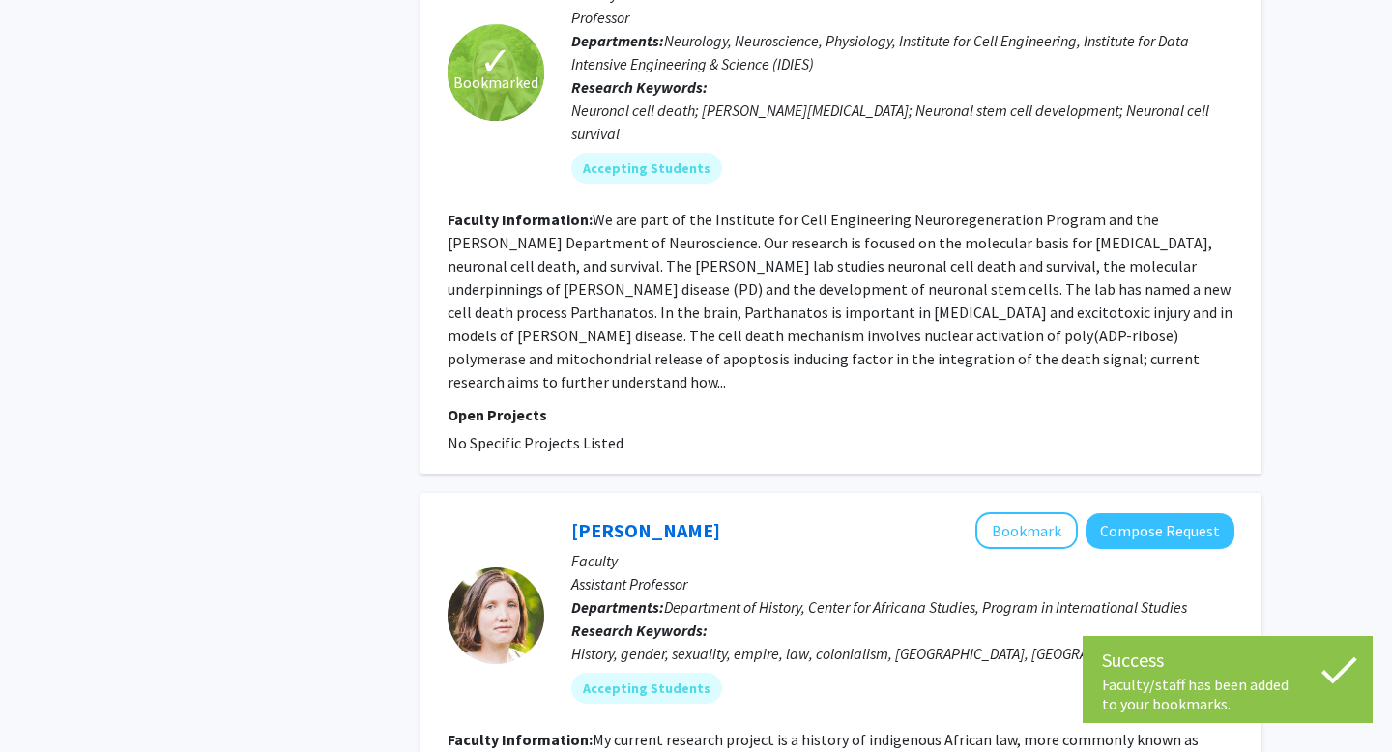
scroll to position [4553, 0]
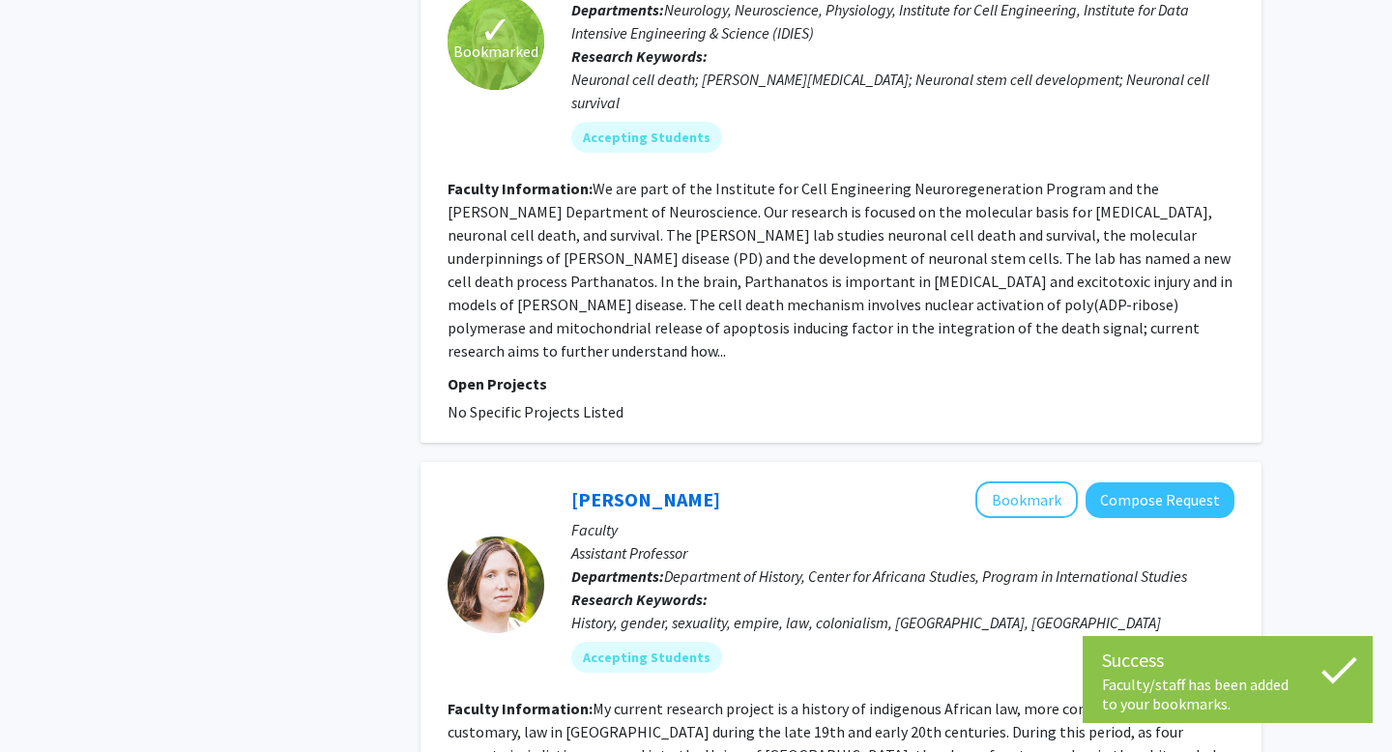
click at [886, 566] on span "Department of History, Center for Africana Studies, Program in International St…" at bounding box center [925, 575] width 523 height 19
click at [885, 566] on span "Department of History, Center for Africana Studies, Program in International St…" at bounding box center [925, 575] width 523 height 19
click at [888, 566] on span "Department of History, Center for Africana Studies, Program in International St…" at bounding box center [925, 575] width 523 height 19
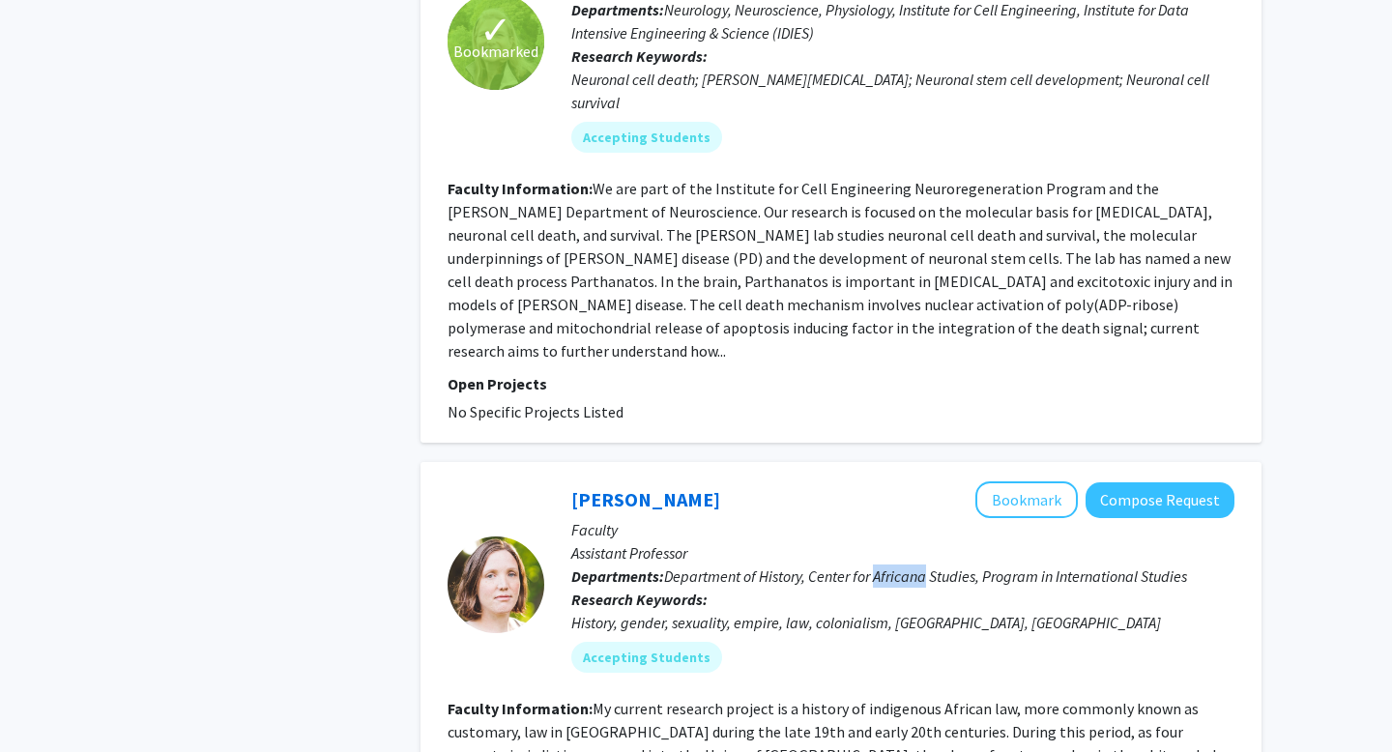
click at [888, 566] on span "Department of History, Center for Africana Studies, Program in International St…" at bounding box center [925, 575] width 523 height 19
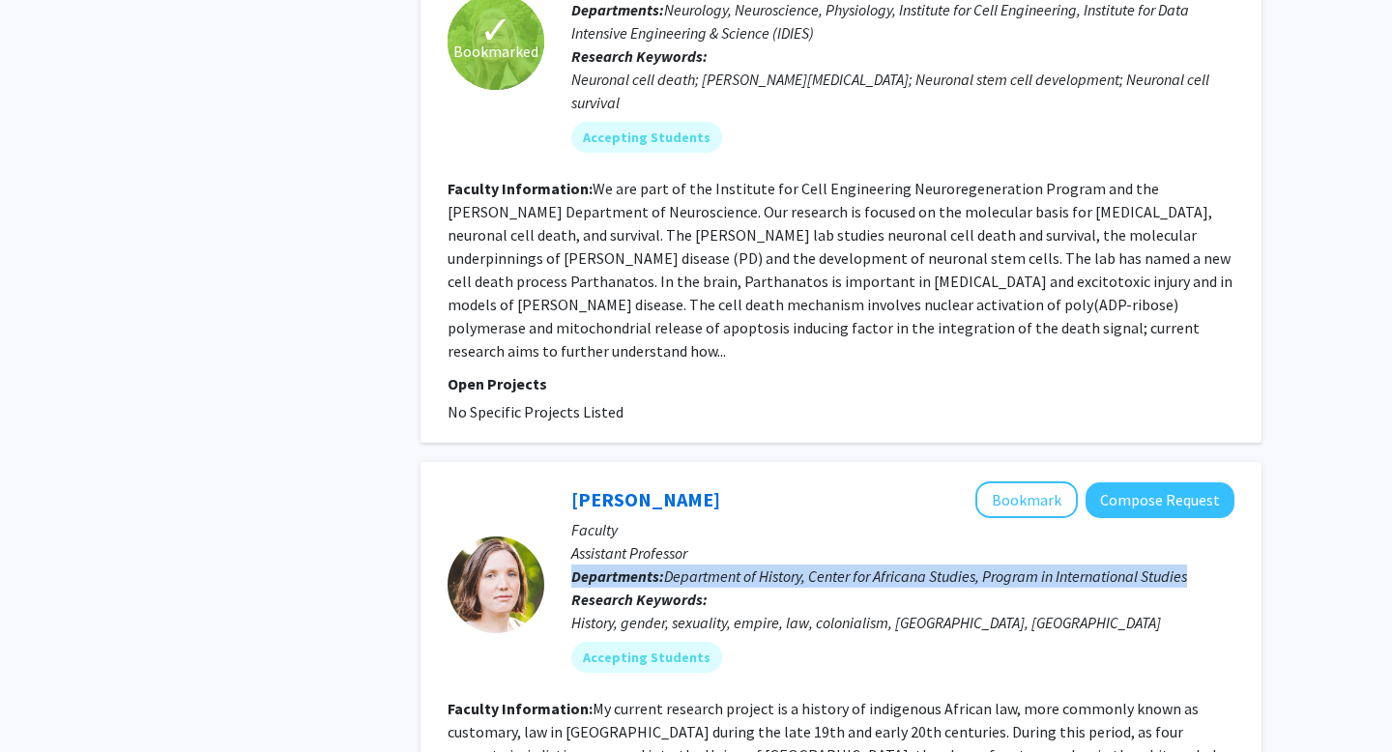
click at [888, 566] on span "Department of History, Center for Africana Studies, Program in International St…" at bounding box center [925, 575] width 523 height 19
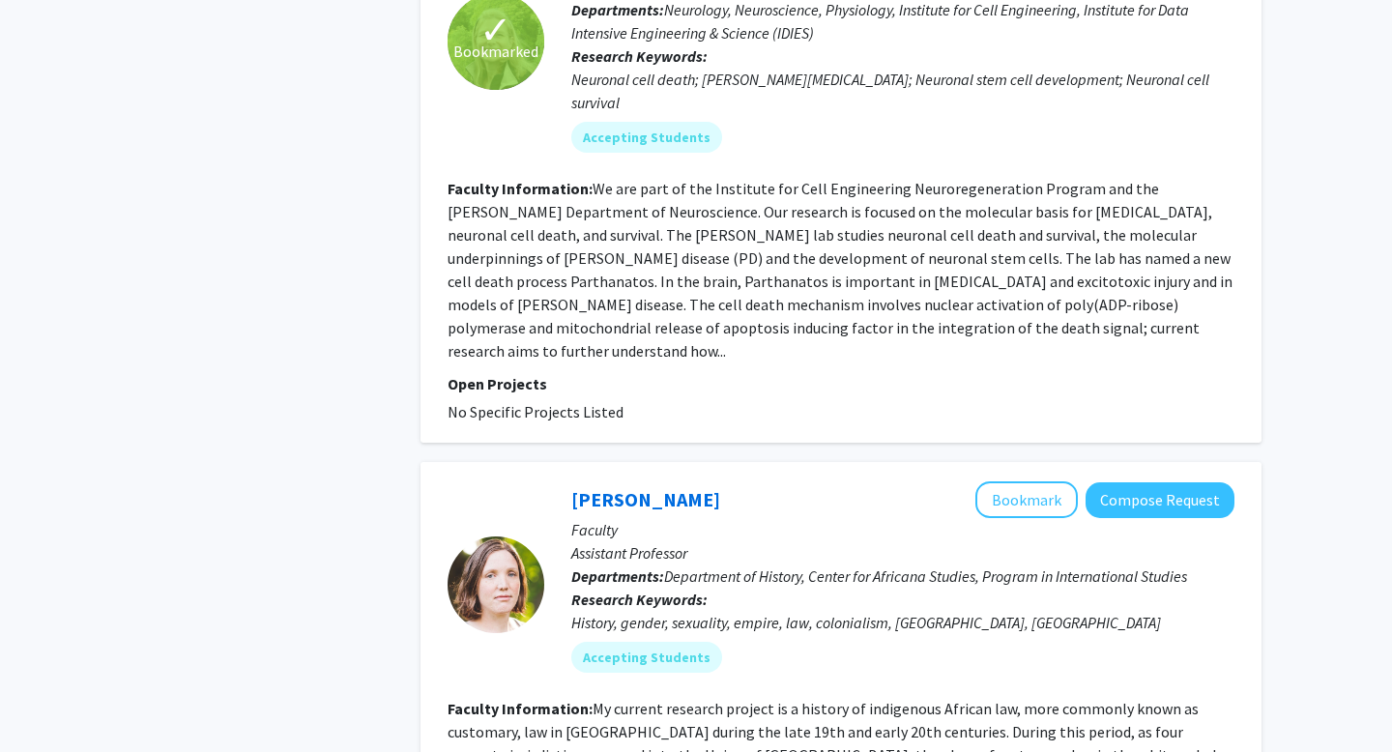
click at [882, 566] on span "Department of History, Center for Africana Studies, Program in International St…" at bounding box center [925, 575] width 523 height 19
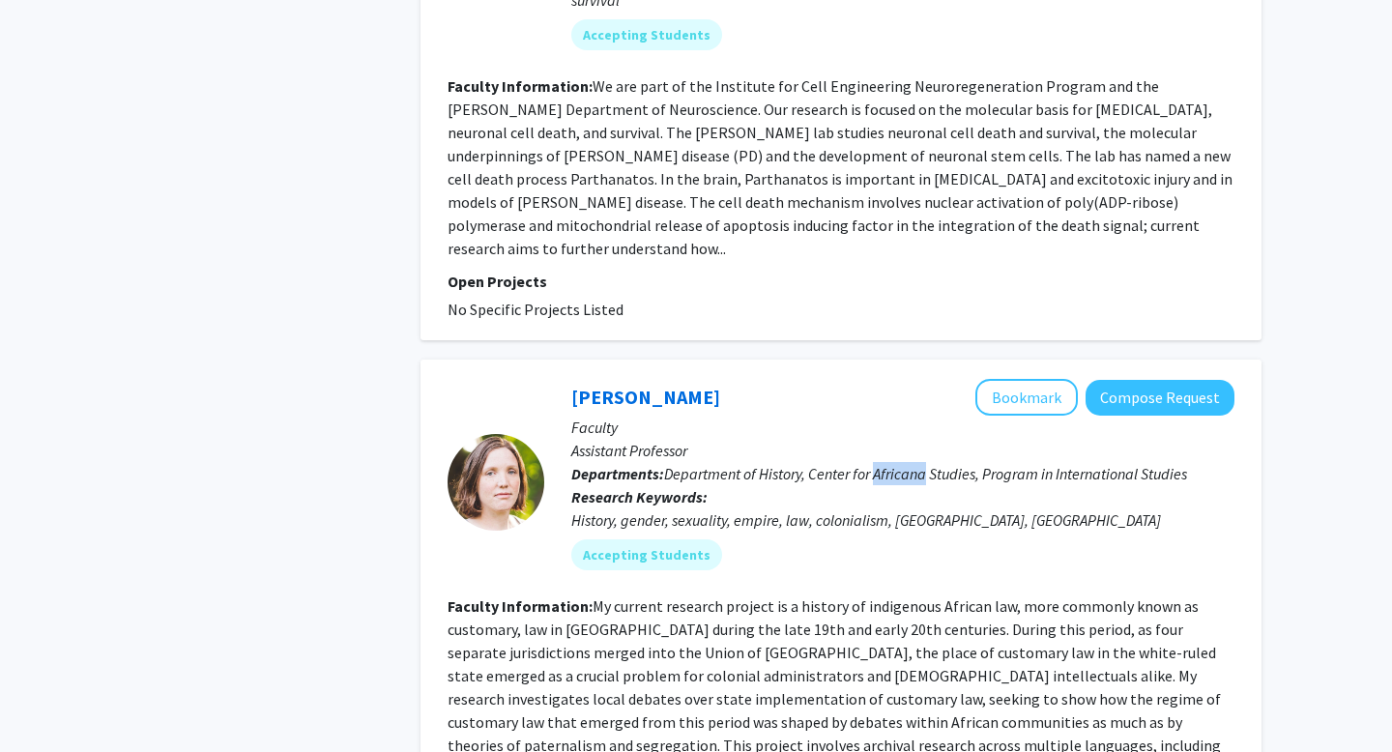
scroll to position [4683, 0]
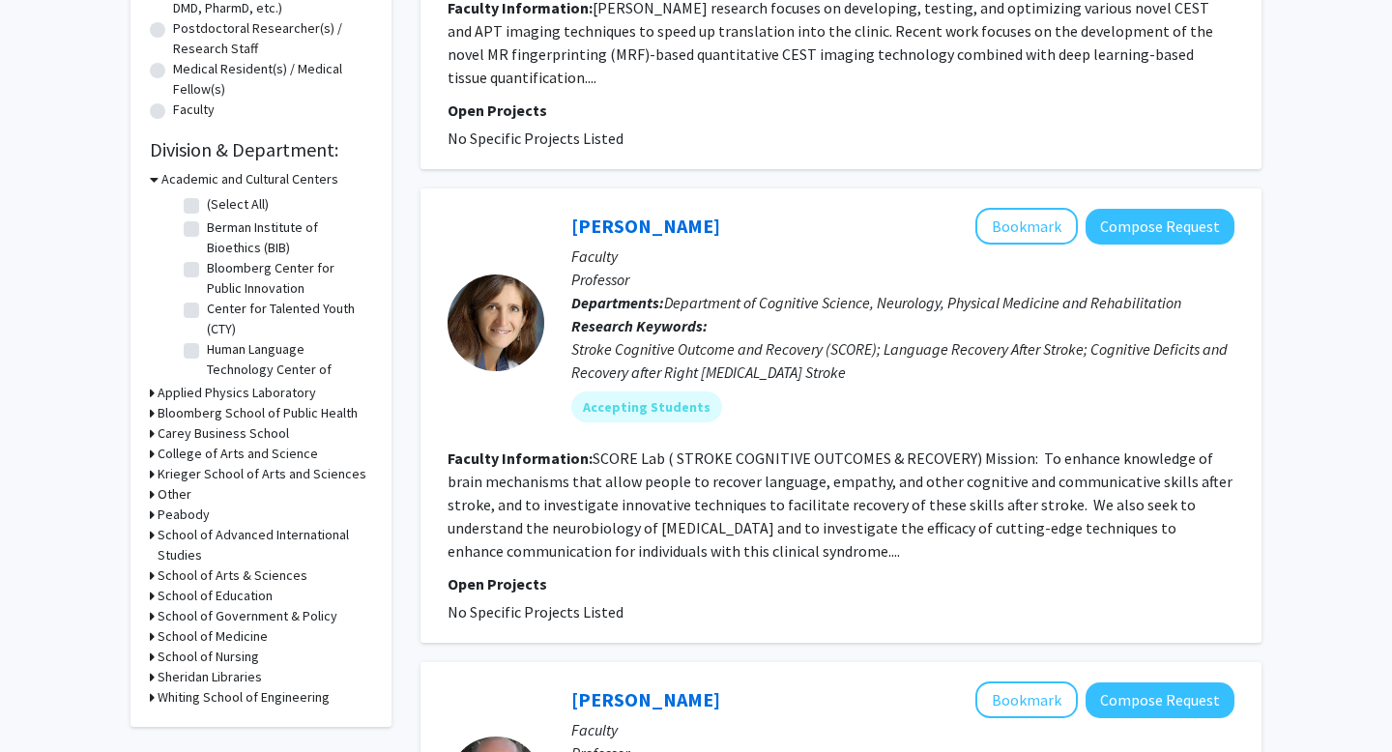
scroll to position [456, 0]
click at [663, 472] on section "Faculty Information: SCORE Lab ( STROKE COGNITIVE OUTCOMES & RECOVERY) Mission:…" at bounding box center [841, 506] width 787 height 116
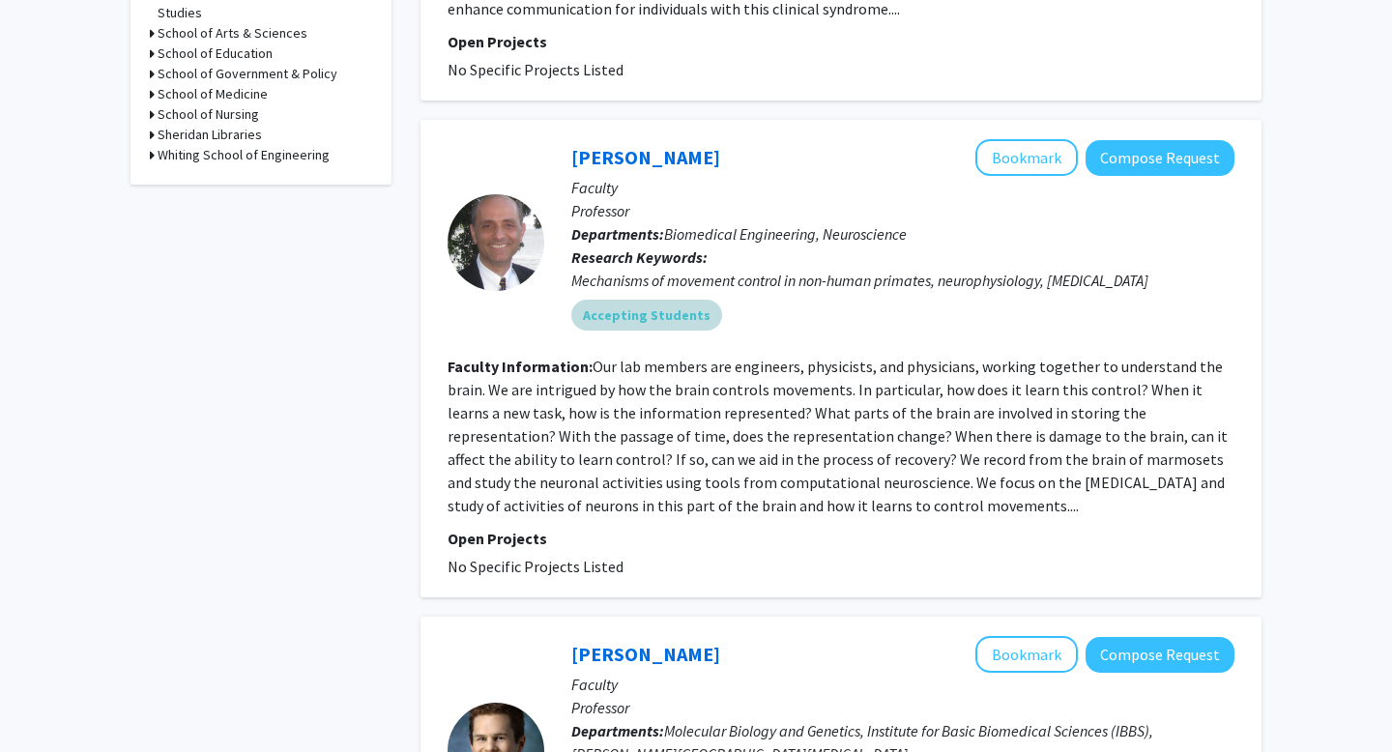
scroll to position [1001, 0]
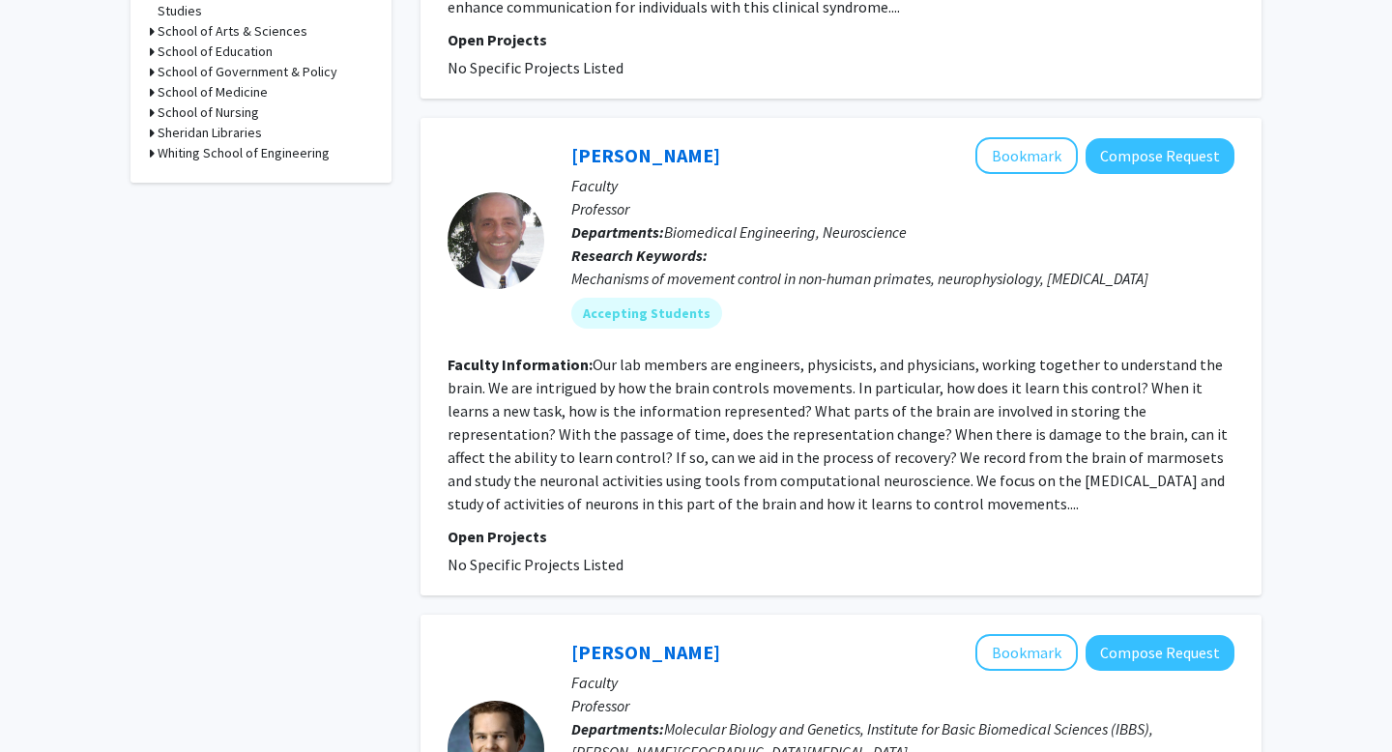
click at [680, 355] on fg-read-more "Our lab members are engineers, physicists, and physicians, working together to …" at bounding box center [838, 434] width 780 height 159
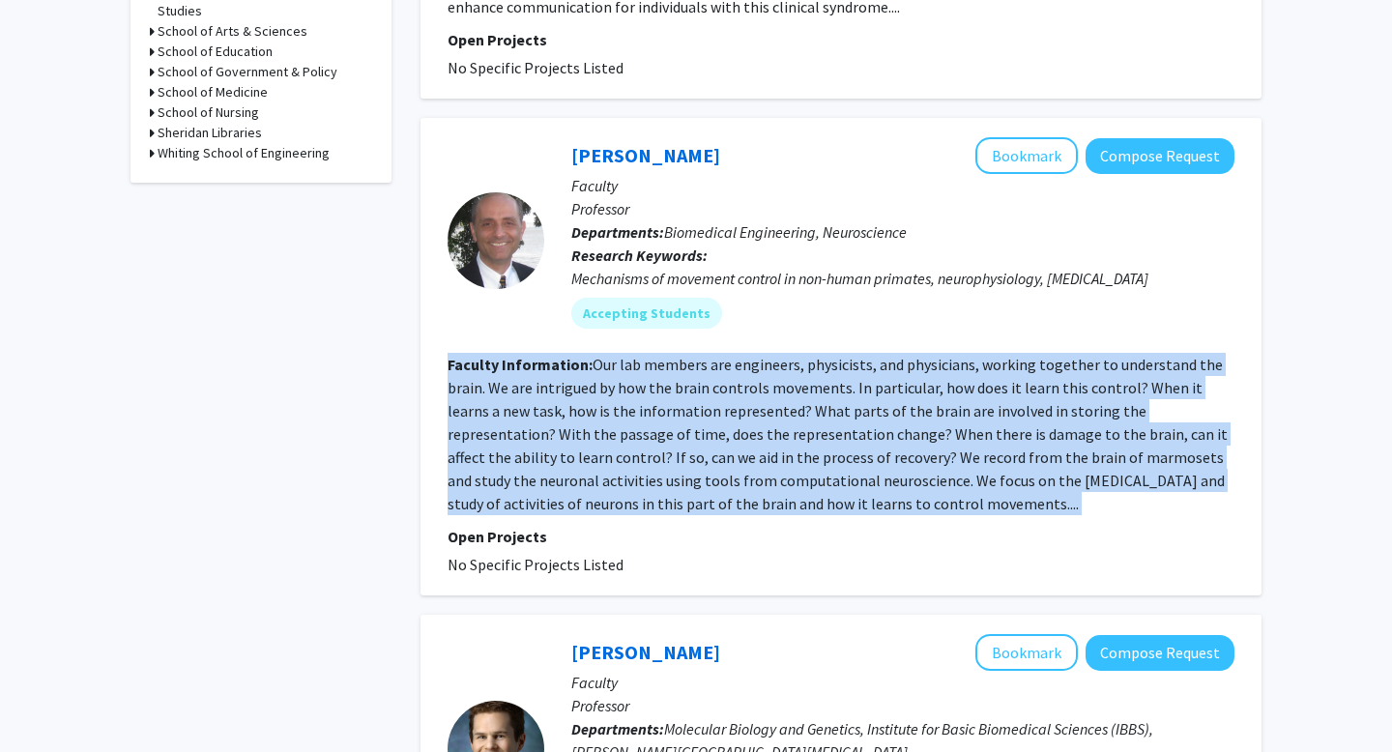
click at [680, 355] on fg-read-more "Our lab members are engineers, physicists, and physicians, working together to …" at bounding box center [838, 434] width 780 height 159
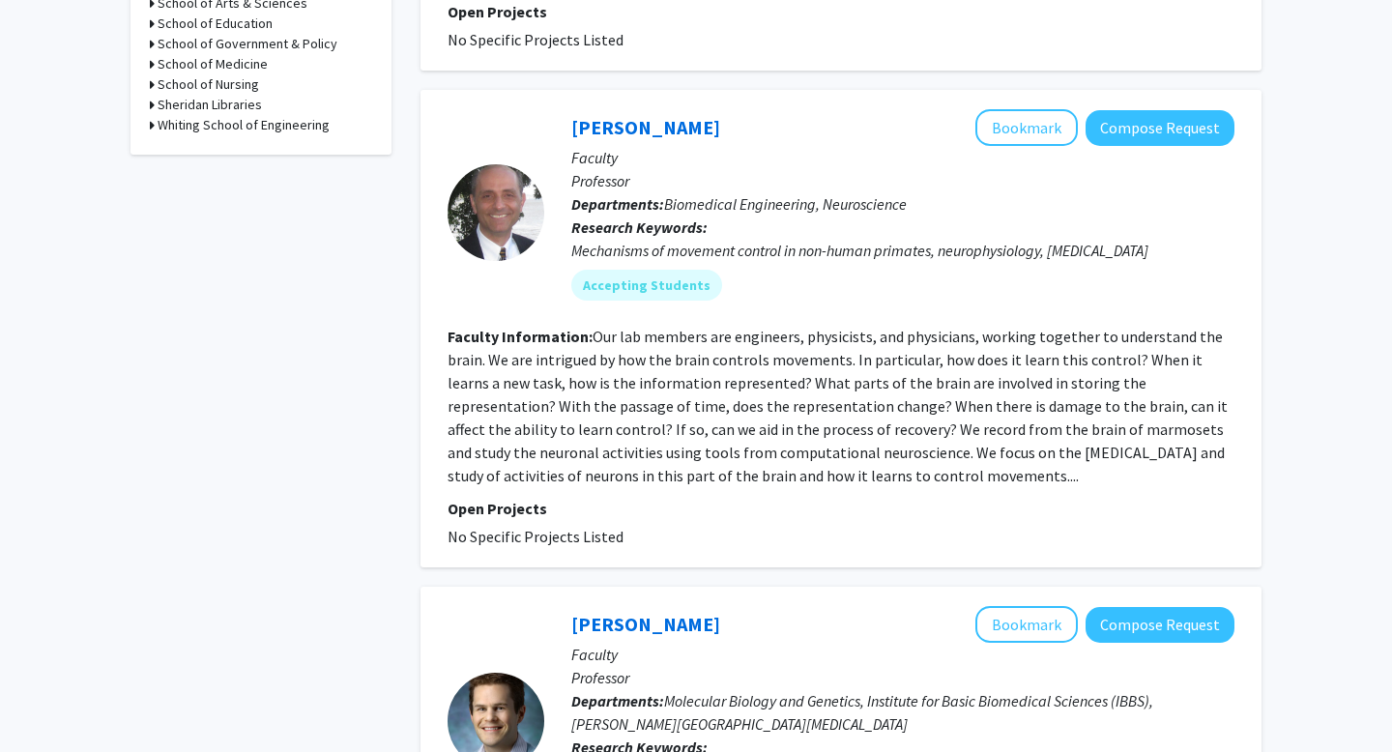
scroll to position [815, 0]
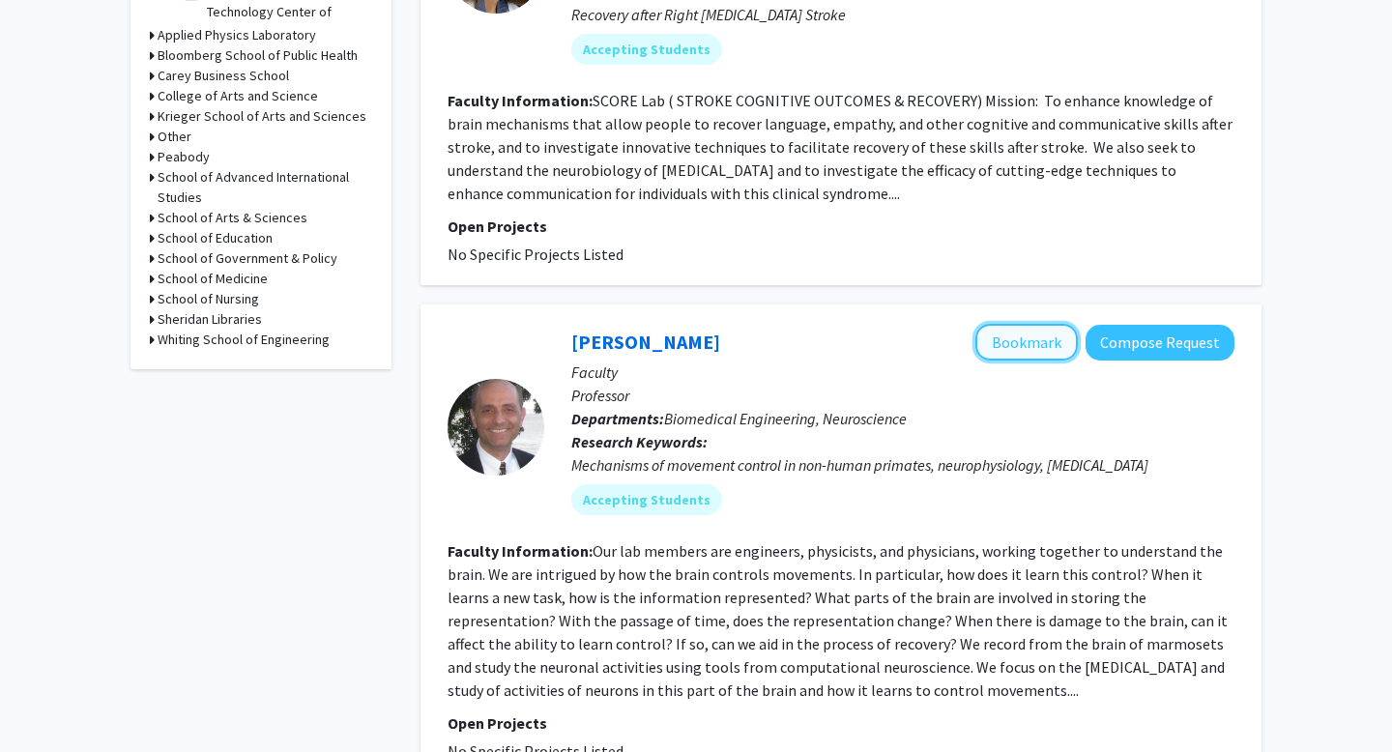
click at [1019, 333] on button "Bookmark" at bounding box center [1026, 342] width 102 height 37
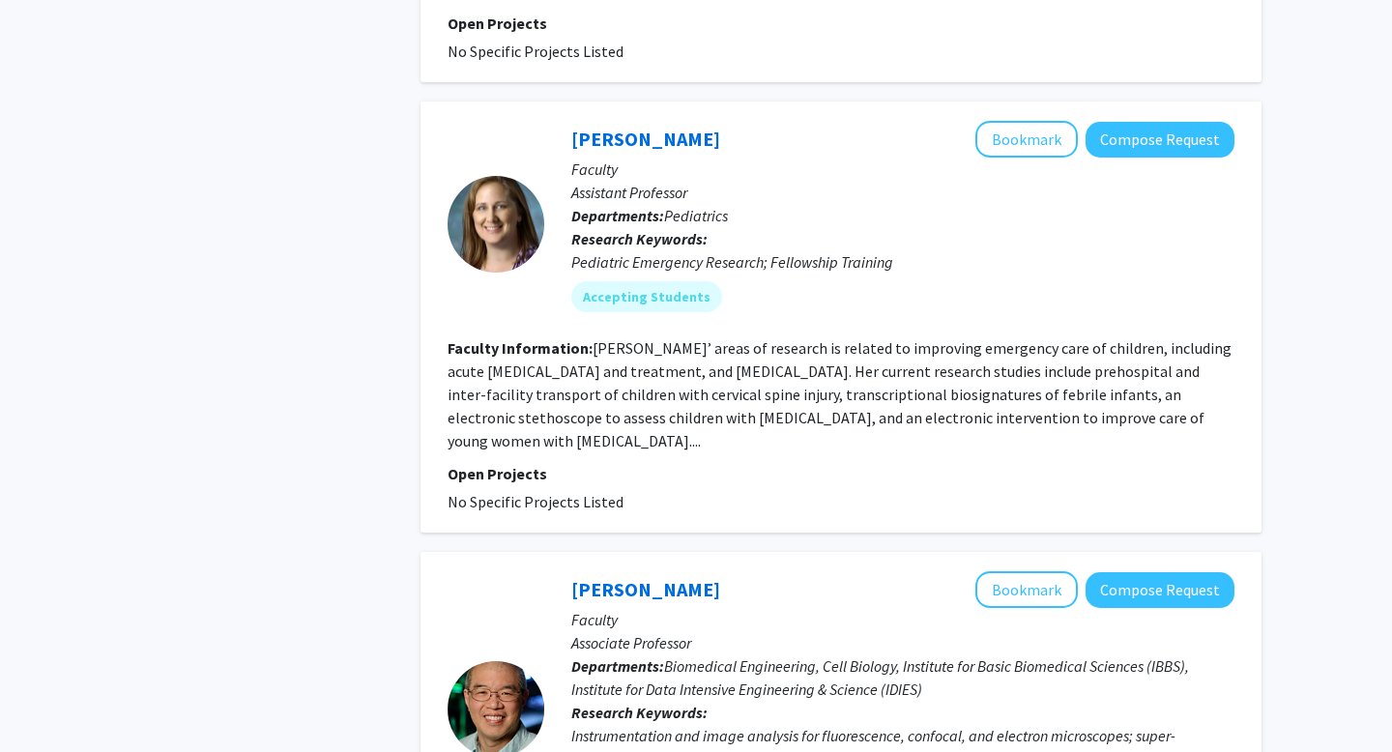
scroll to position [2059, 0]
drag, startPoint x: 1027, startPoint y: 95, endPoint x: 1000, endPoint y: 312, distance: 219.0
click at [1000, 312] on fg-search-faculty "Jennifer Anders Bookmark Compose Request Faculty Assistant Professor Department…" at bounding box center [841, 316] width 787 height 392
click at [1000, 335] on section "Faculty Information: Dr. Anders’ areas of research is related to improving emer…" at bounding box center [841, 393] width 787 height 116
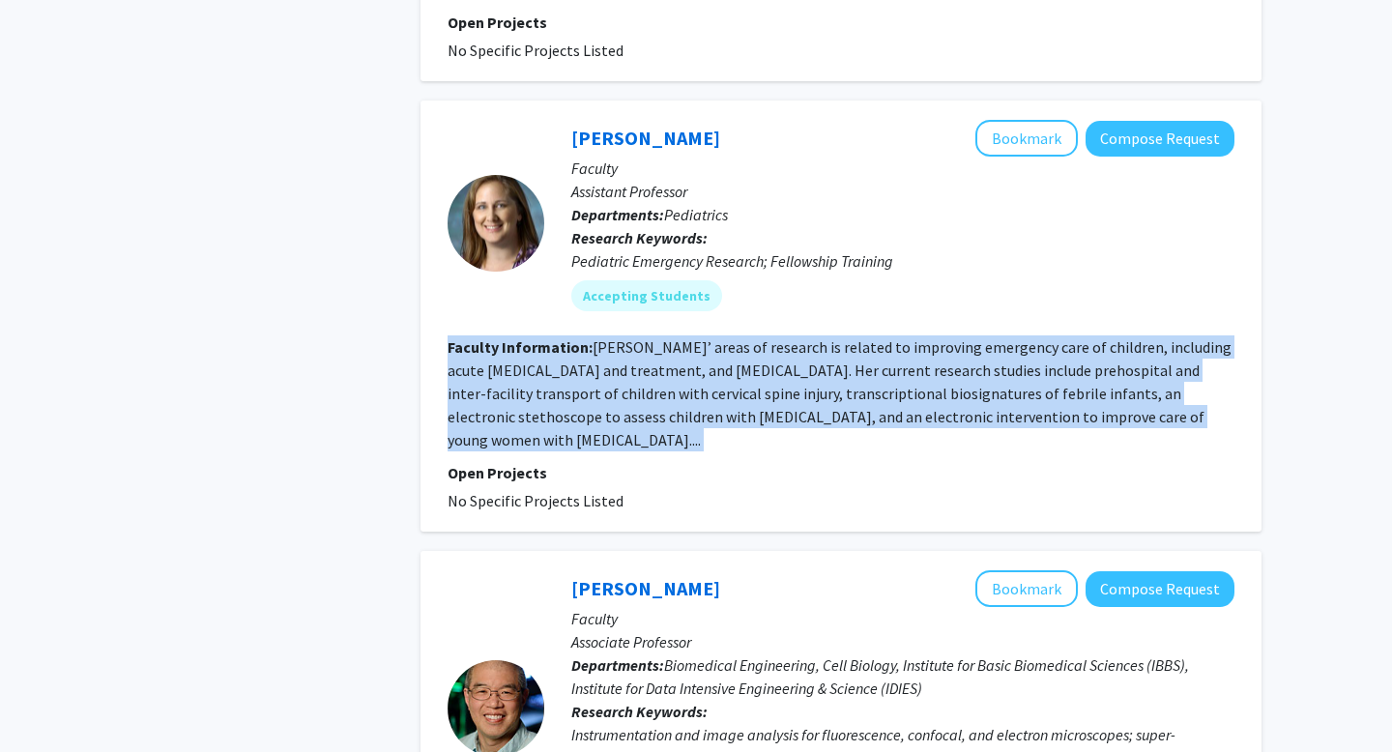
click at [1000, 335] on section "Faculty Information: Dr. Anders’ areas of research is related to improving emer…" at bounding box center [841, 393] width 787 height 116
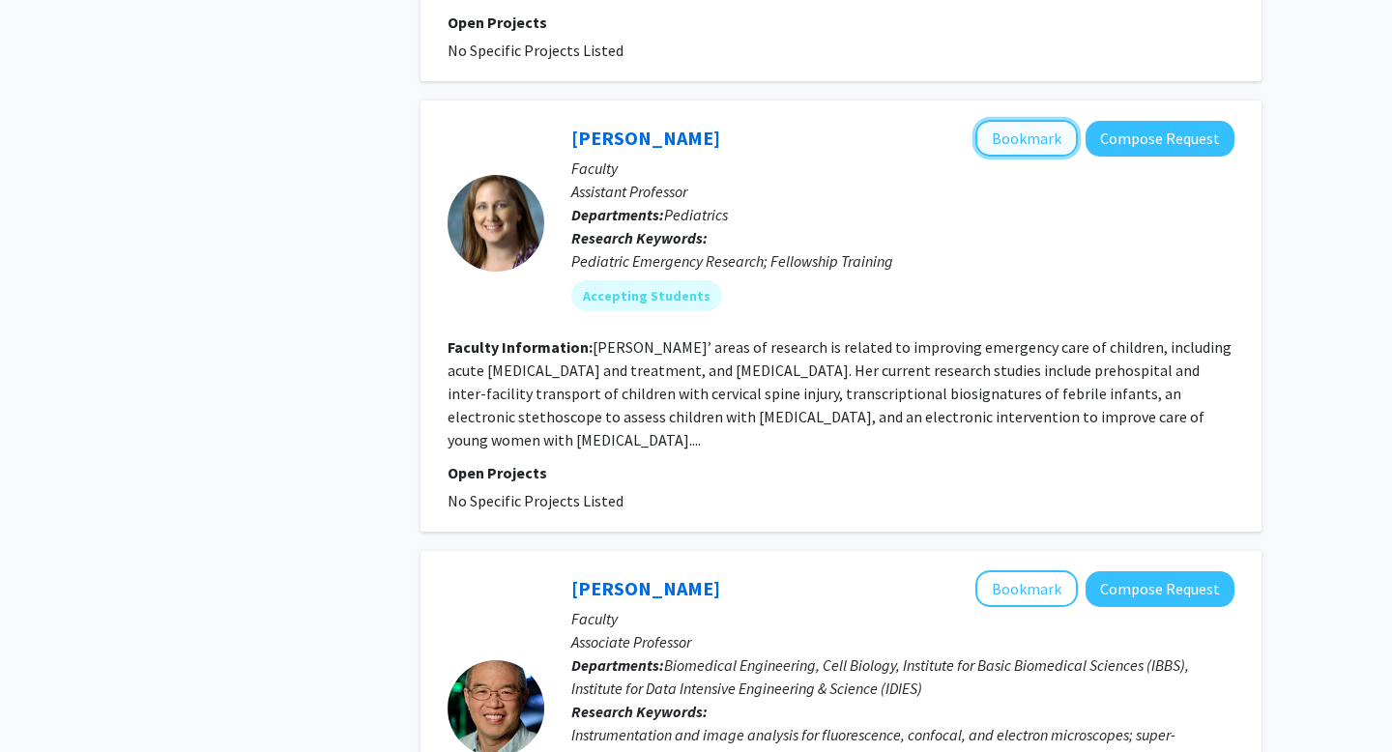
click at [996, 120] on button "Bookmark" at bounding box center [1026, 138] width 102 height 37
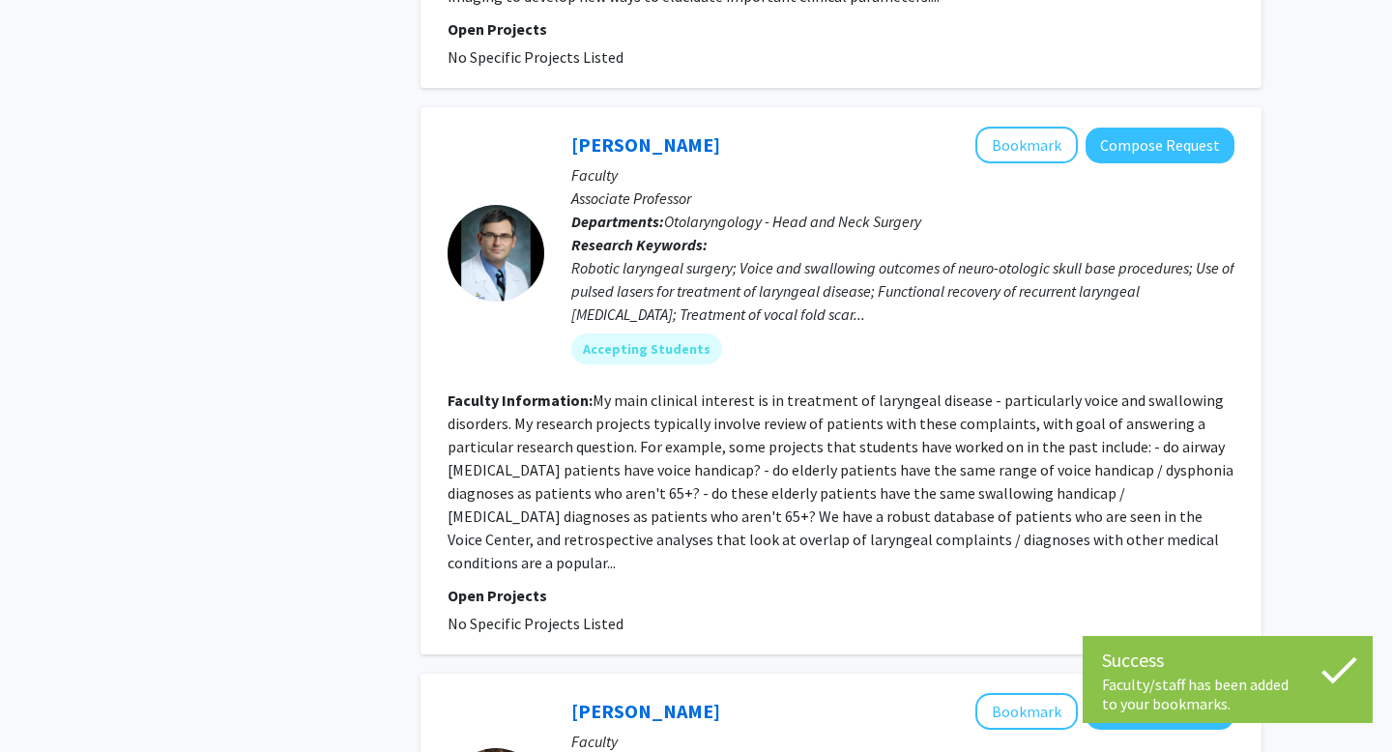
scroll to position [3497, 0]
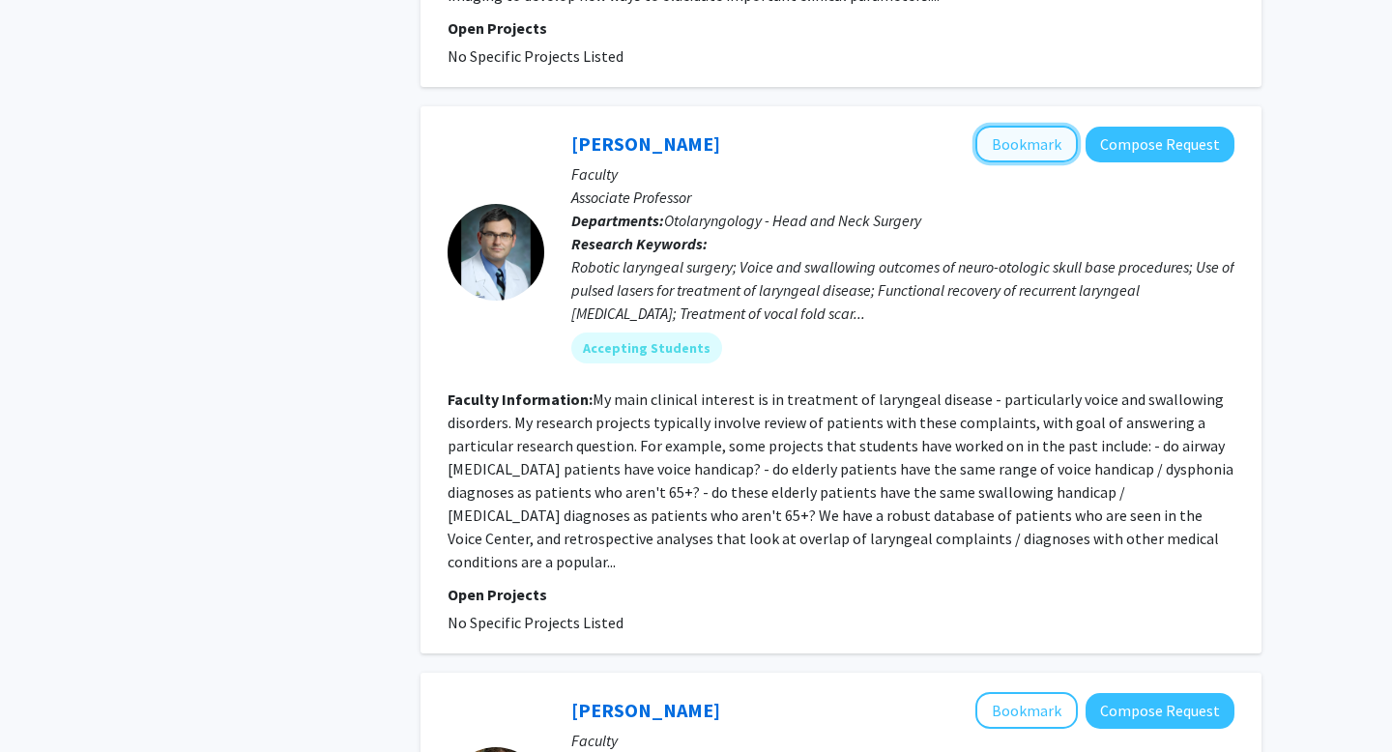
click at [1012, 126] on button "Bookmark" at bounding box center [1026, 144] width 102 height 37
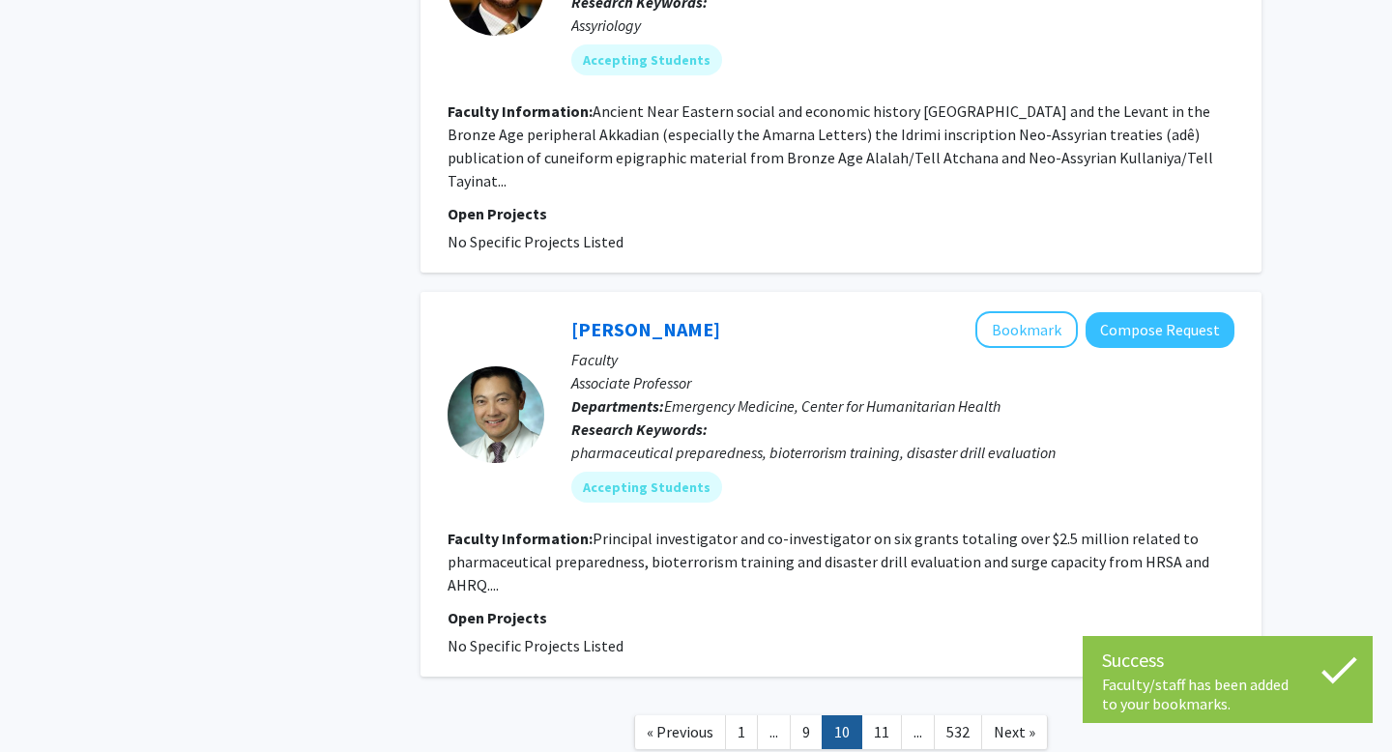
scroll to position [4327, 0]
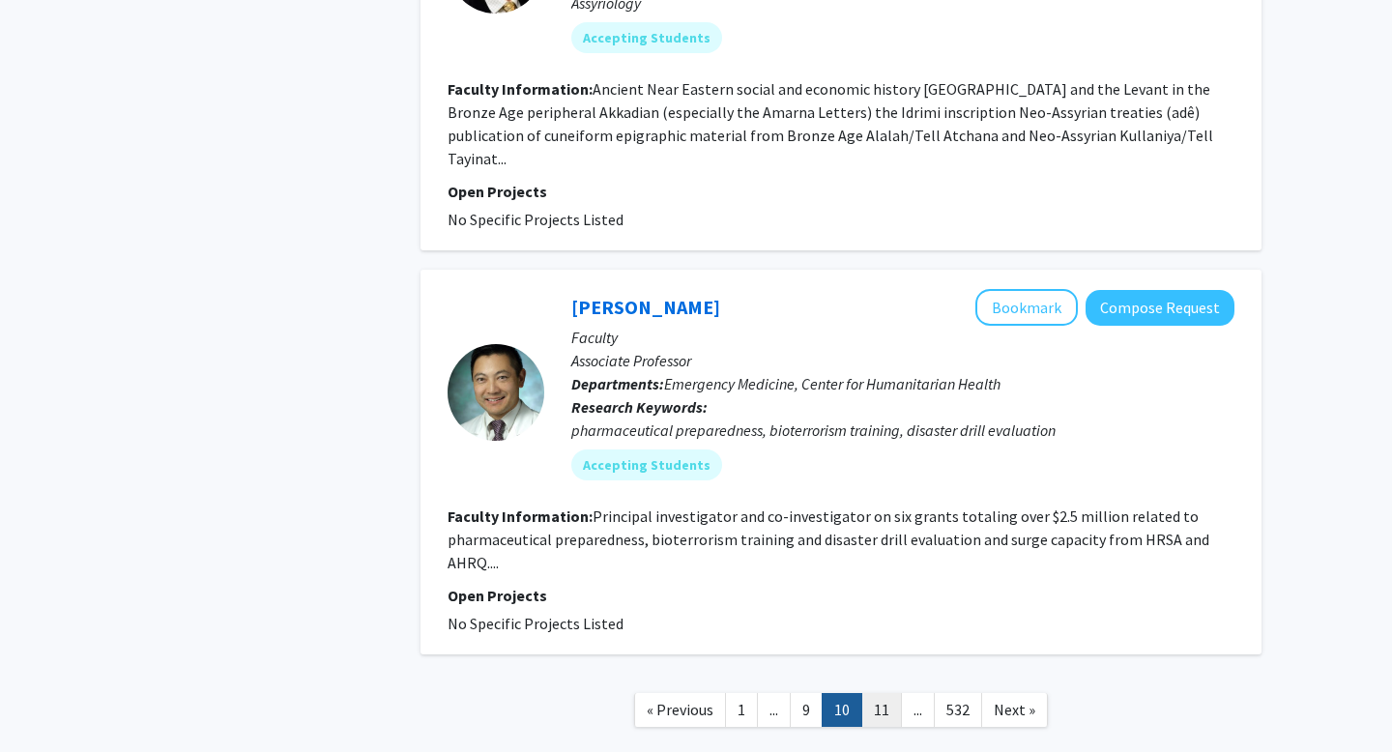
click at [871, 693] on link "11" at bounding box center [881, 710] width 41 height 34
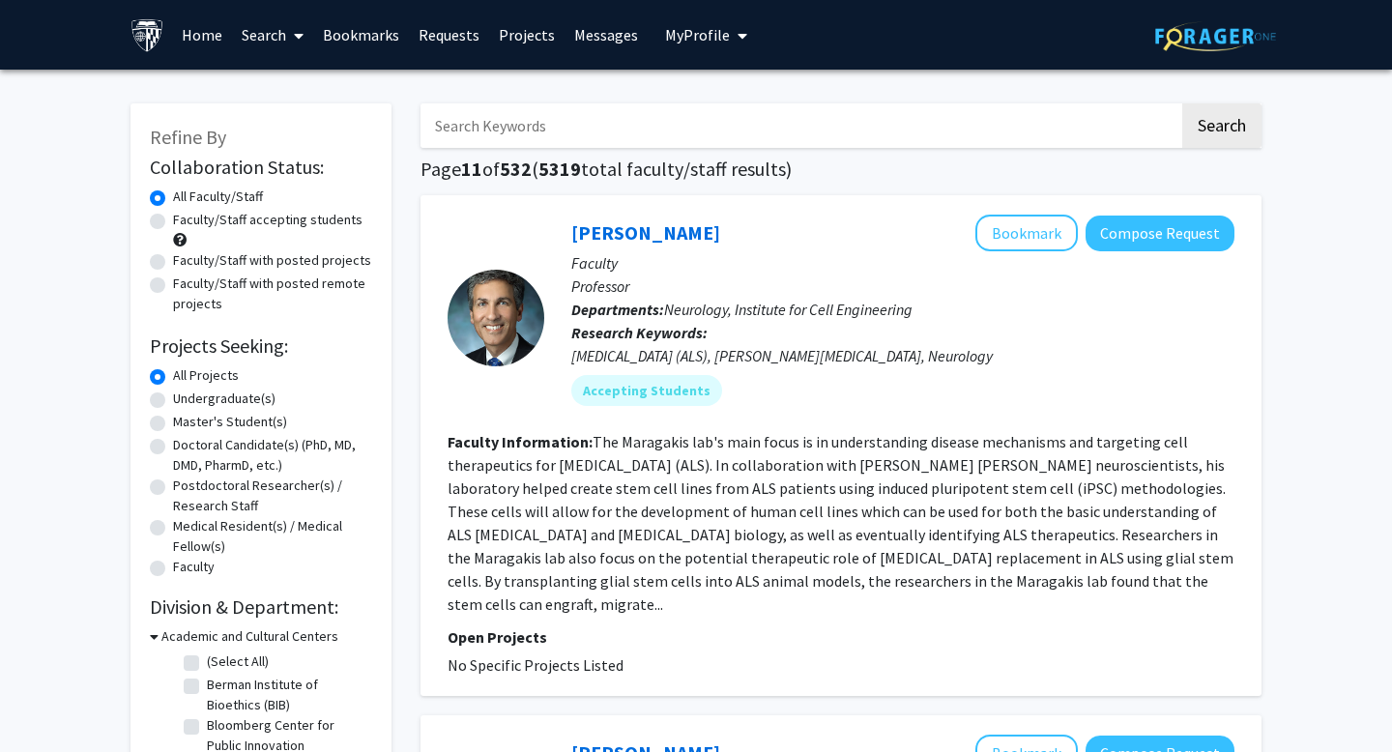
click at [768, 559] on fg-read-more "The Maragakis lab's main focus is in understanding disease mechanisms and targe…" at bounding box center [841, 523] width 786 height 182
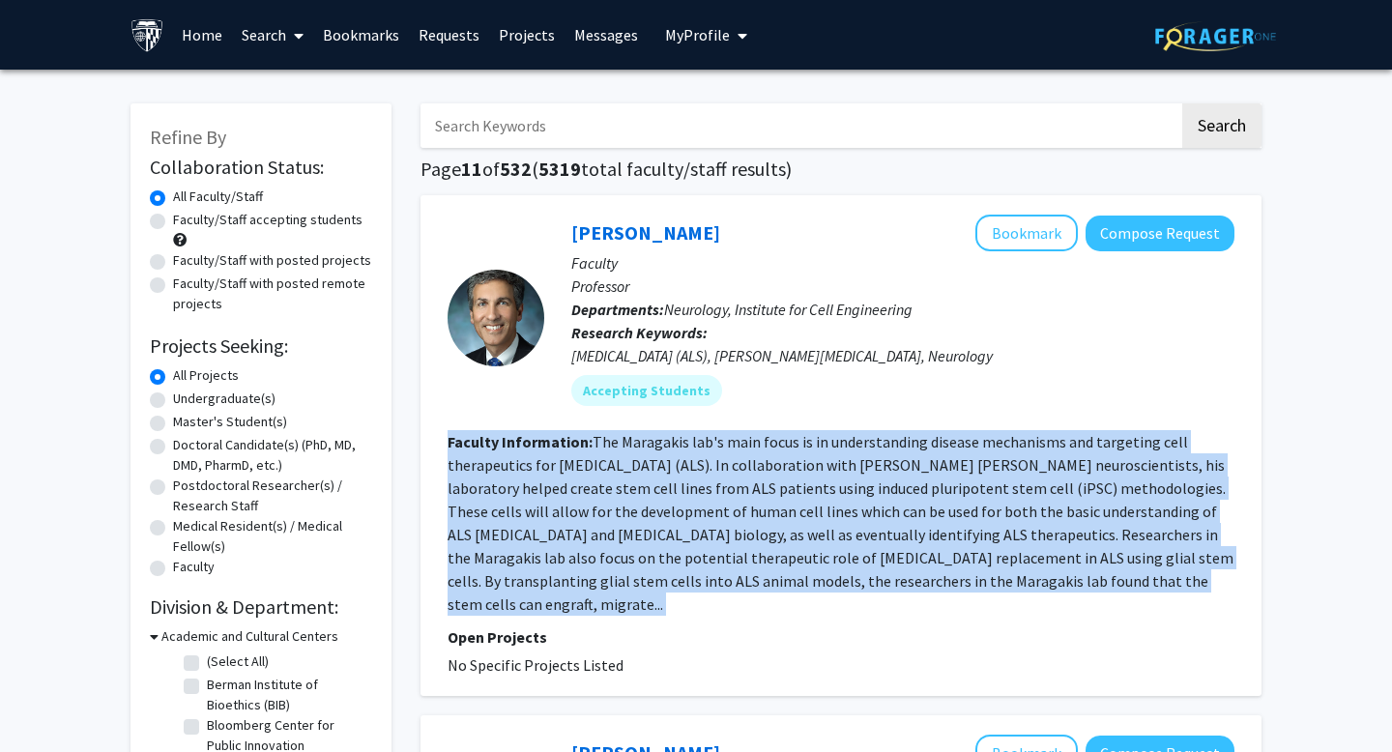
click at [768, 559] on fg-read-more "The Maragakis lab's main focus is in understanding disease mechanisms and targe…" at bounding box center [841, 523] width 786 height 182
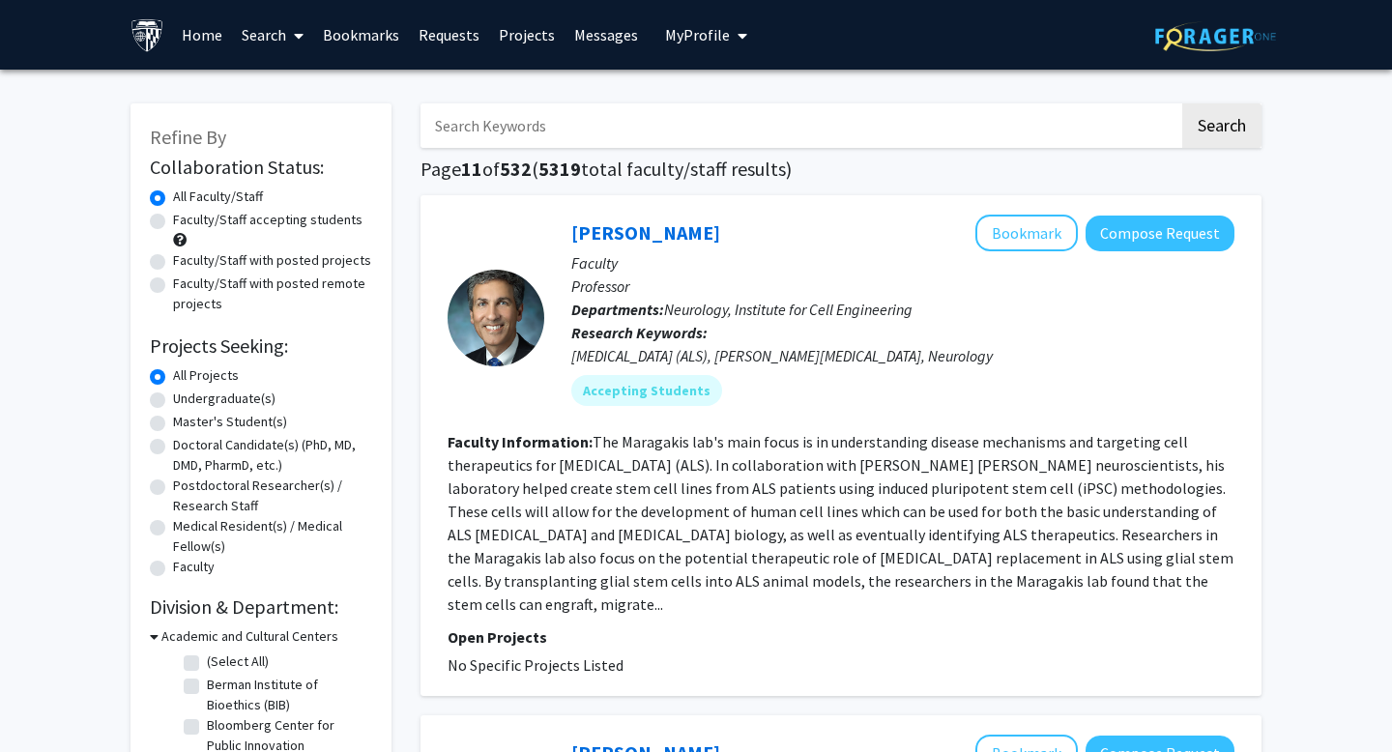
scroll to position [1, 0]
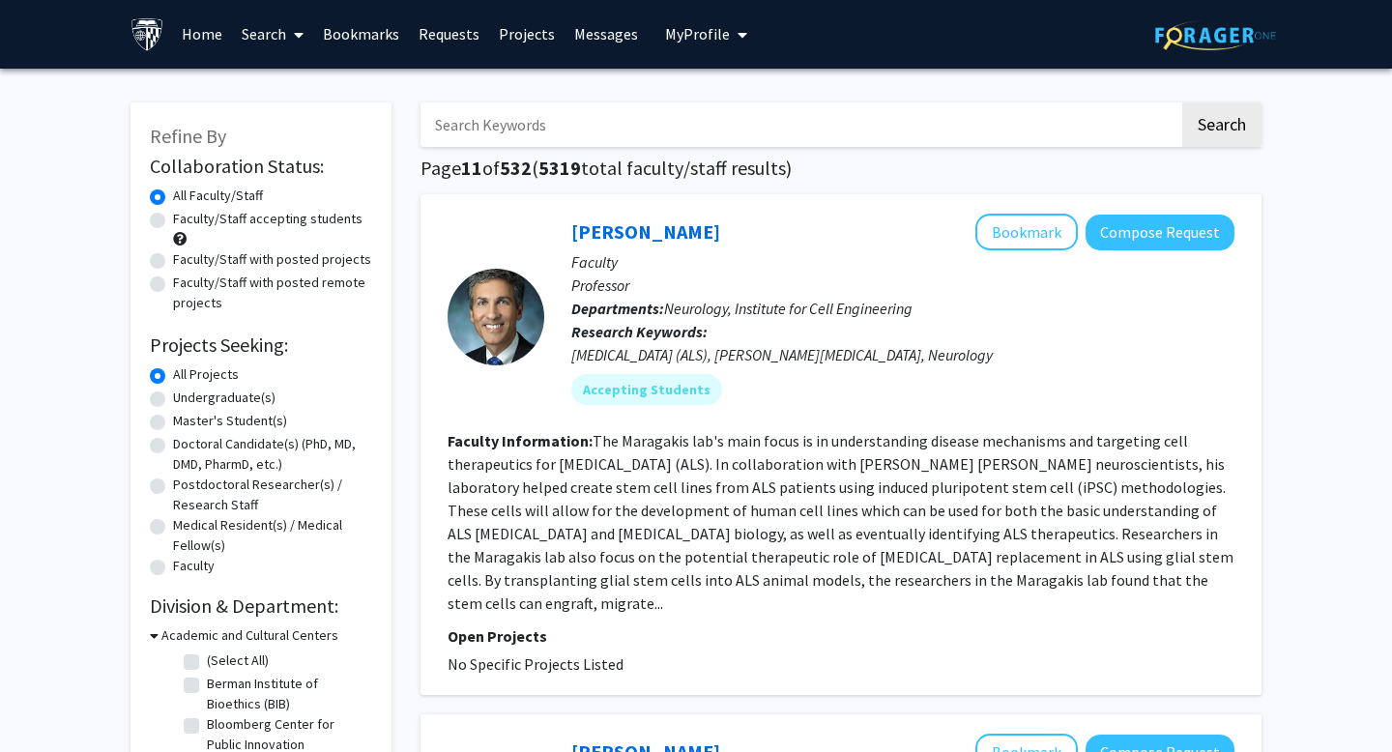
click at [750, 470] on fg-read-more "The Maragakis lab's main focus is in understanding disease mechanisms and targe…" at bounding box center [841, 522] width 786 height 182
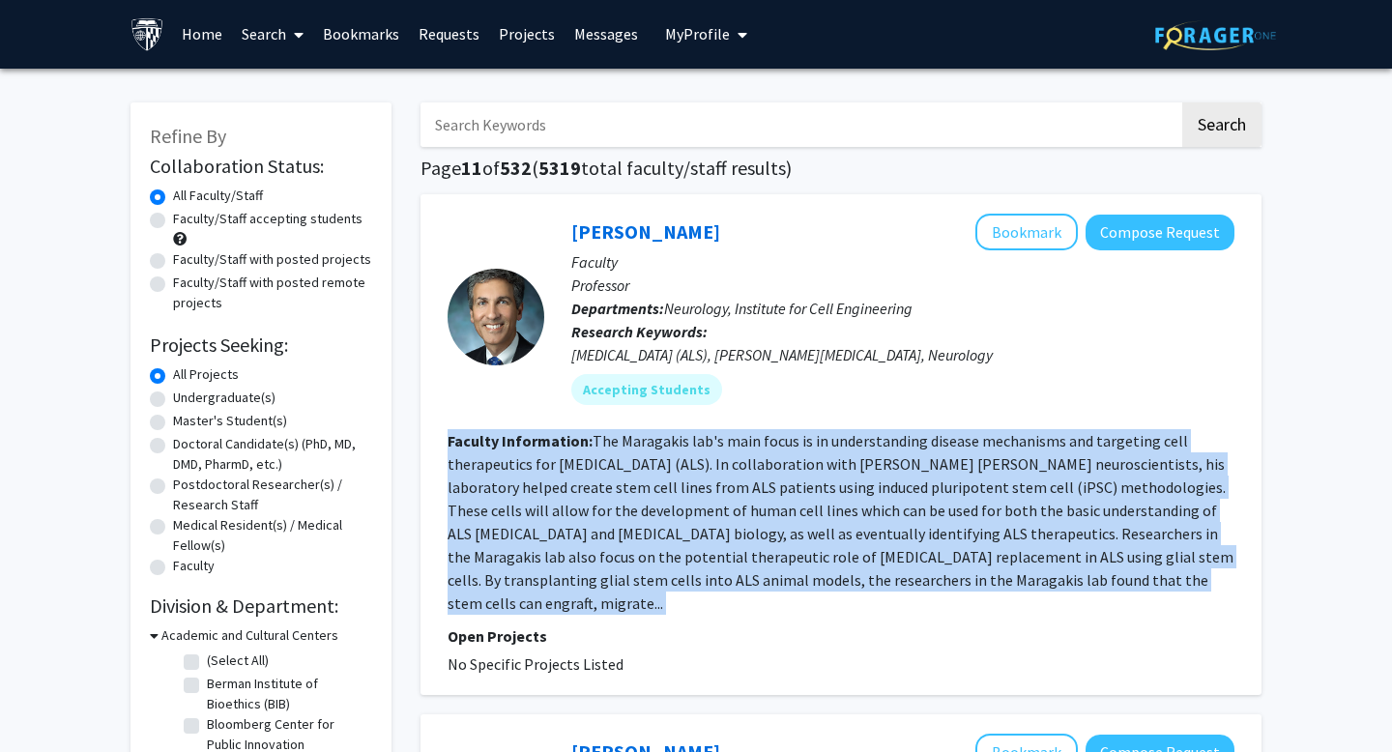
click at [750, 470] on fg-read-more "The Maragakis lab's main focus is in understanding disease mechanisms and targe…" at bounding box center [841, 522] width 786 height 182
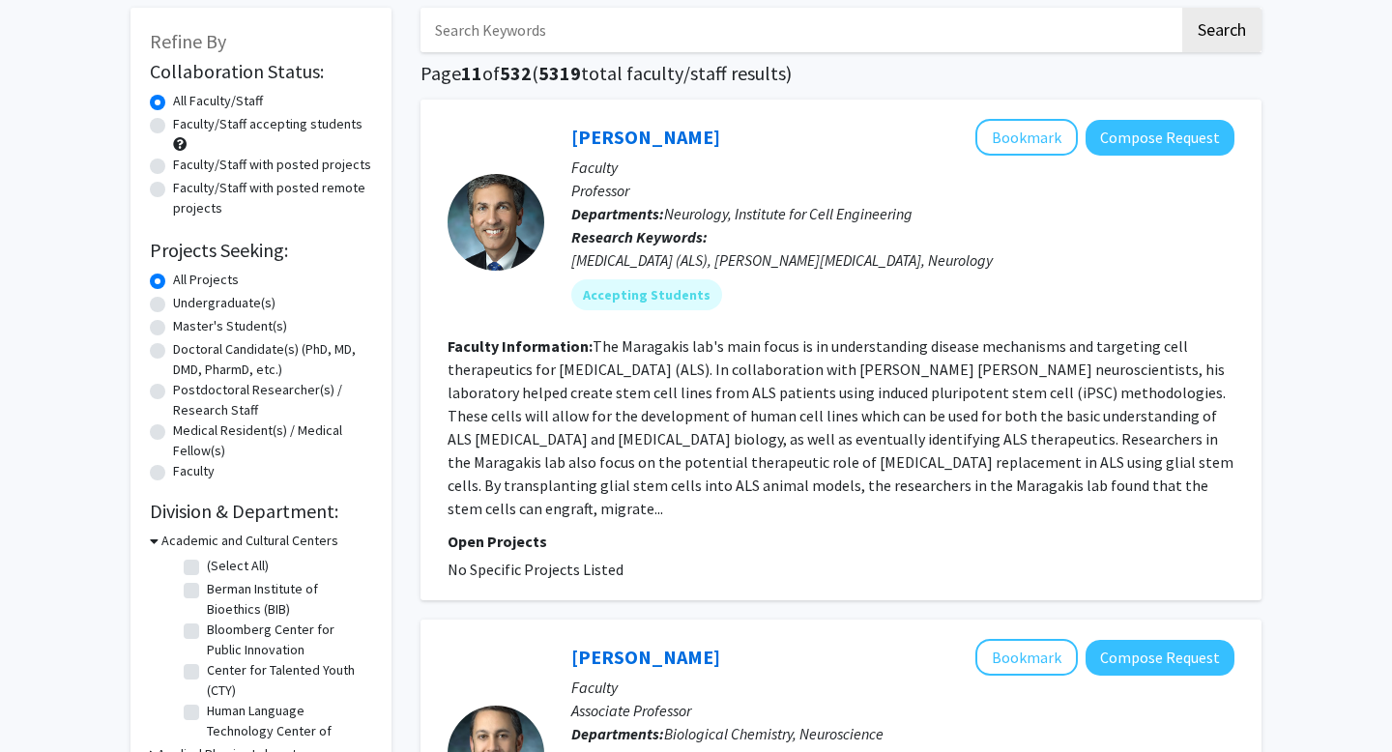
scroll to position [107, 0]
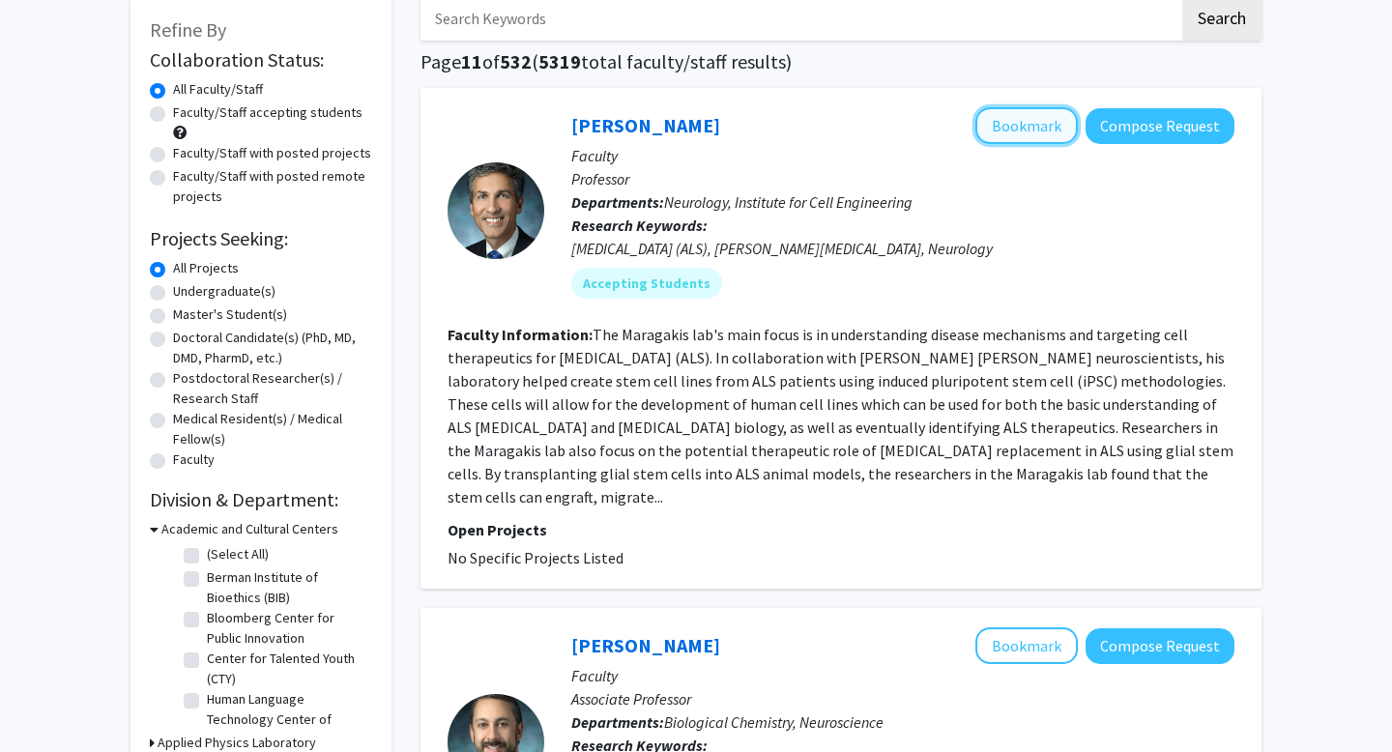
click at [1008, 129] on button "Bookmark" at bounding box center [1026, 125] width 102 height 37
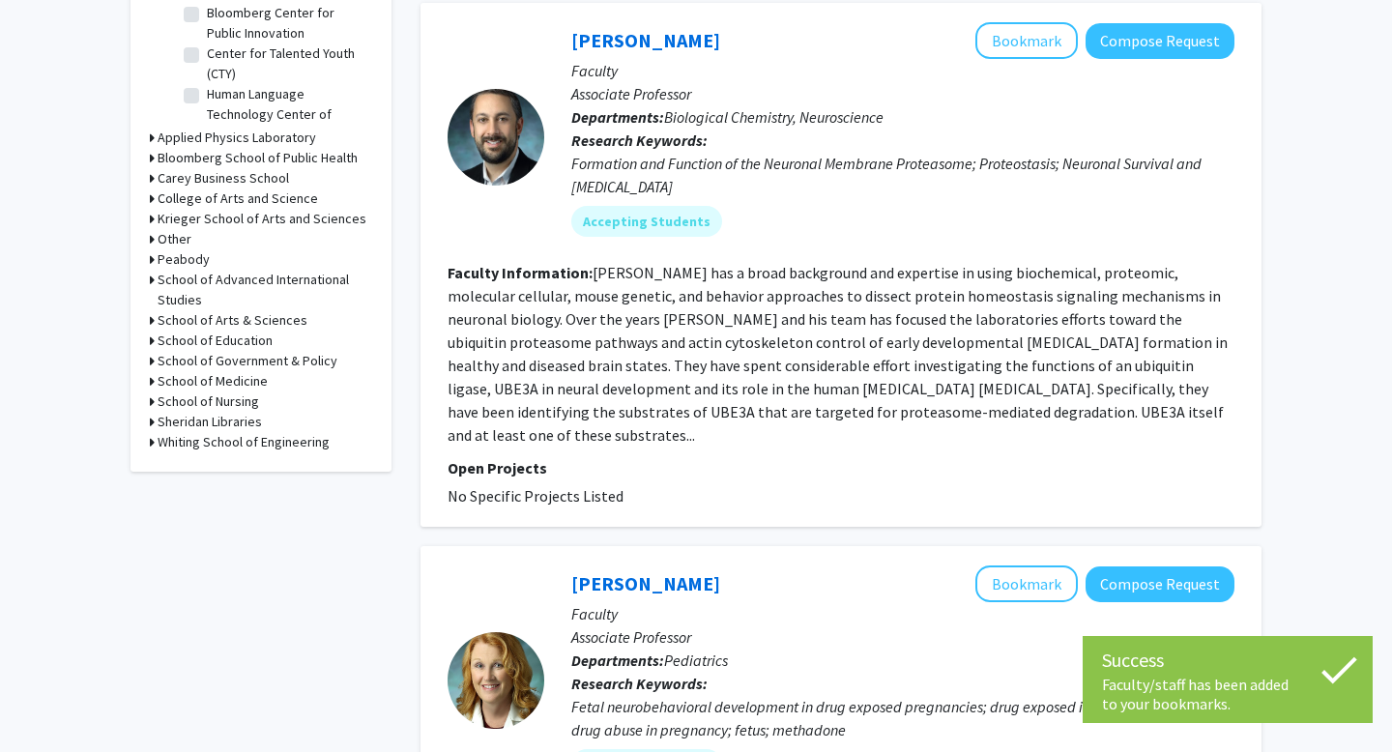
scroll to position [718, 0]
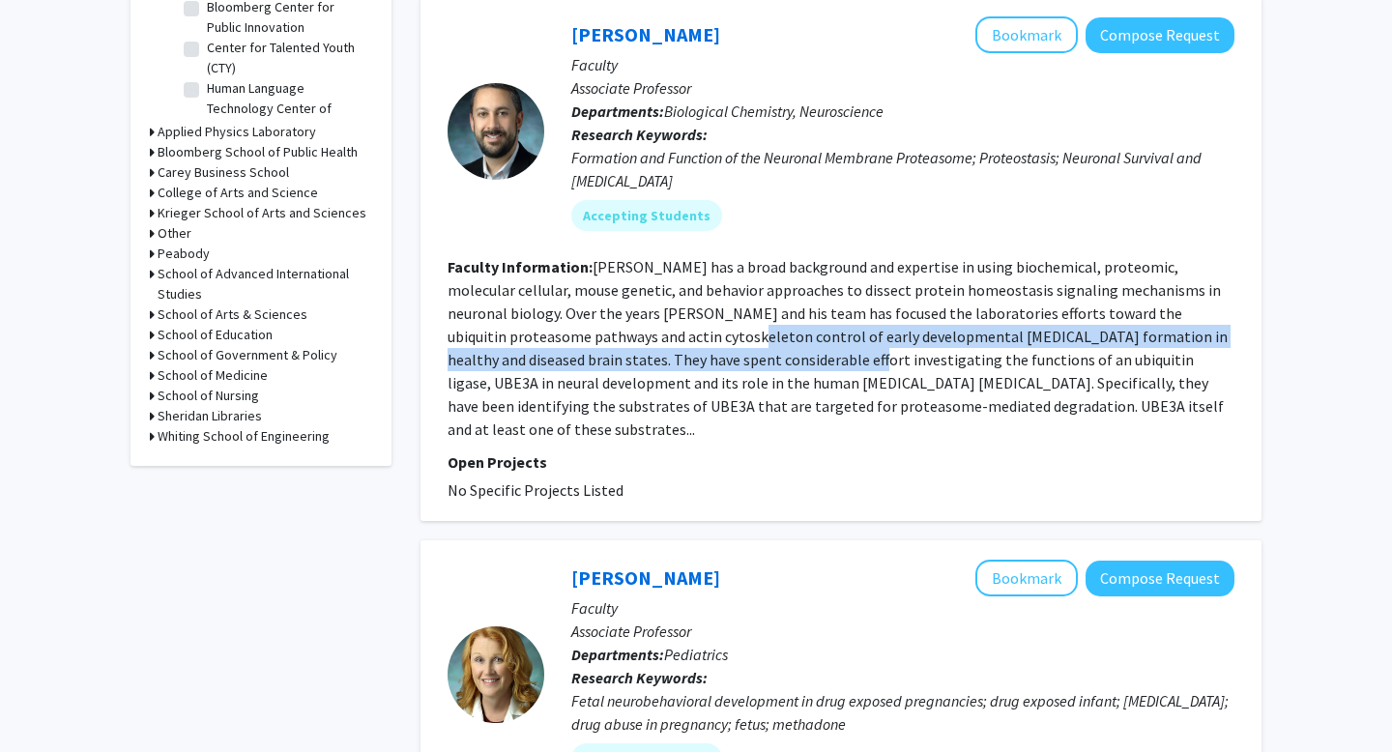
drag, startPoint x: 628, startPoint y: 304, endPoint x: 736, endPoint y: 343, distance: 114.4
click at [729, 343] on fg-read-more "Dr. Margolis has a broad background and expertise in using biochemical, proteom…" at bounding box center [838, 348] width 780 height 182
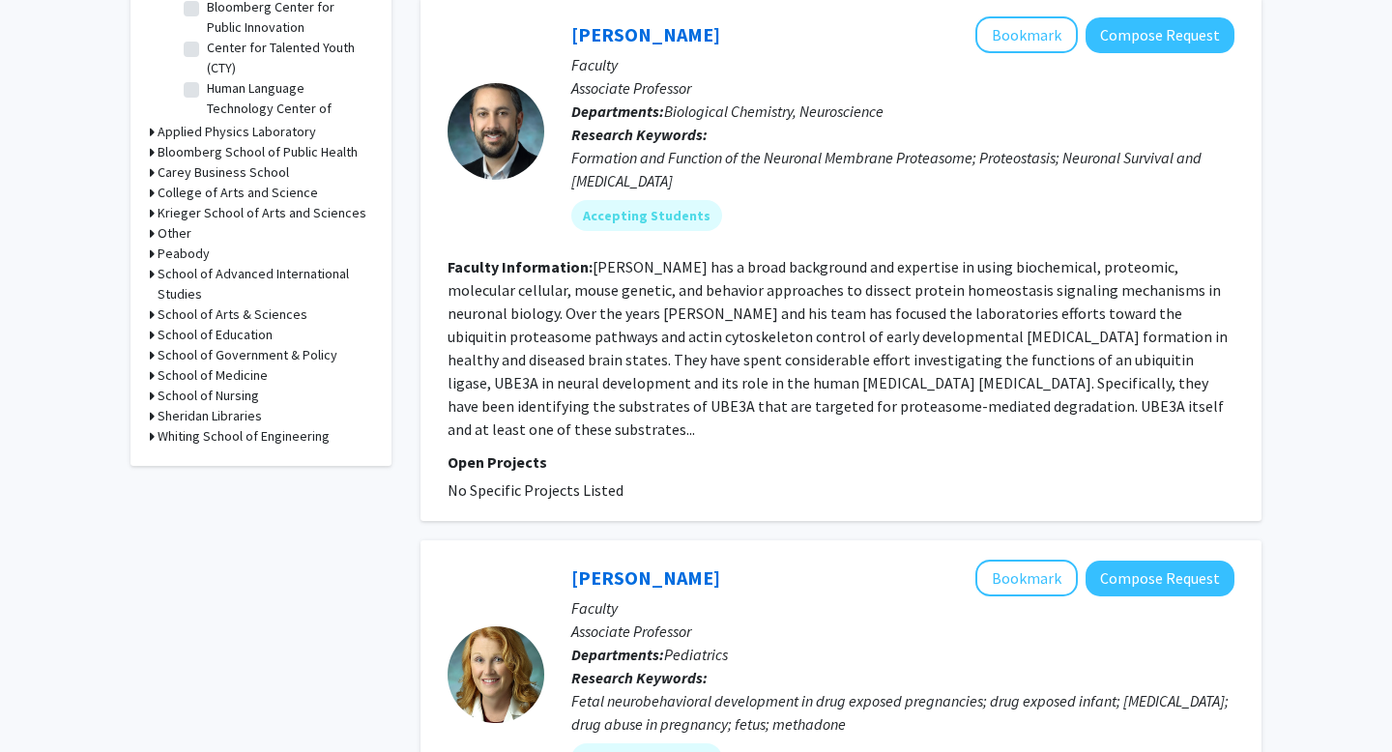
click at [736, 343] on fg-read-more "Dr. Margolis has a broad background and expertise in using biochemical, proteom…" at bounding box center [838, 348] width 780 height 182
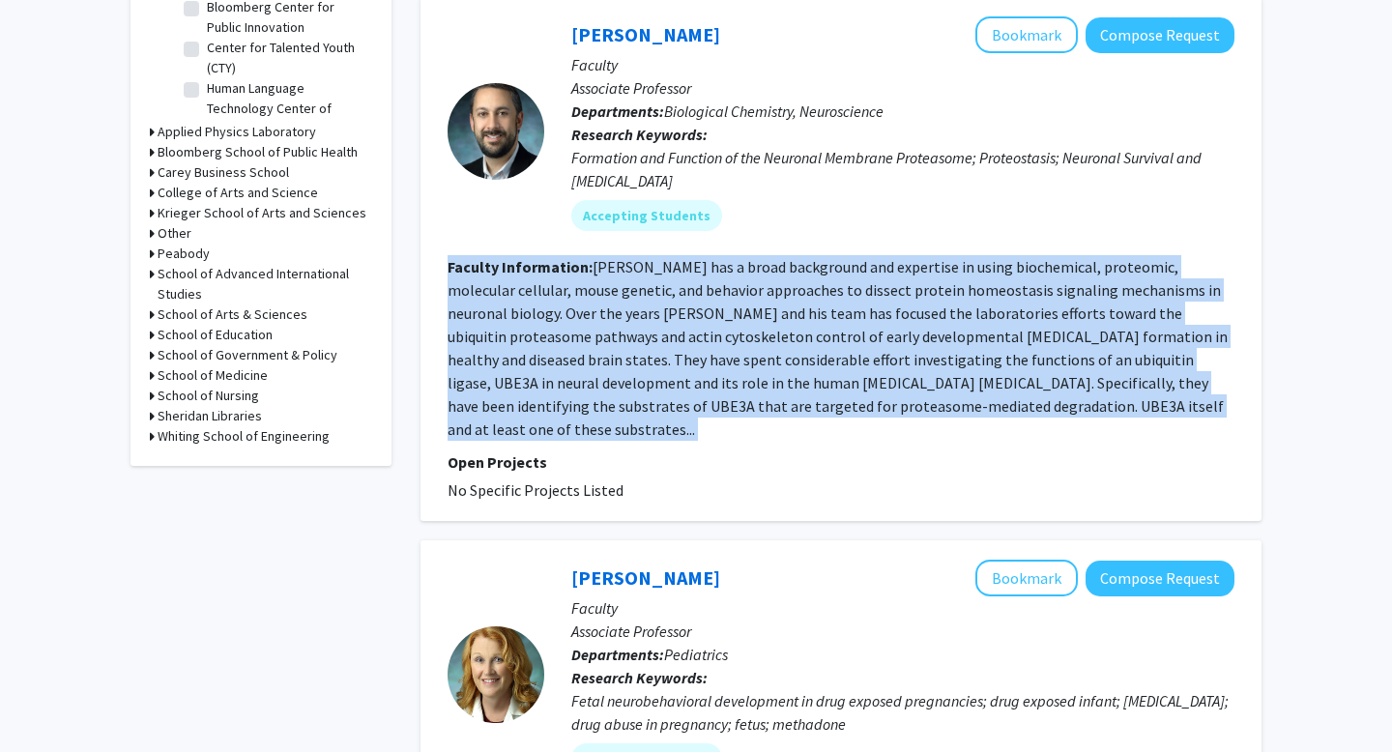
click at [736, 343] on fg-read-more "Dr. Margolis has a broad background and expertise in using biochemical, proteom…" at bounding box center [838, 348] width 780 height 182
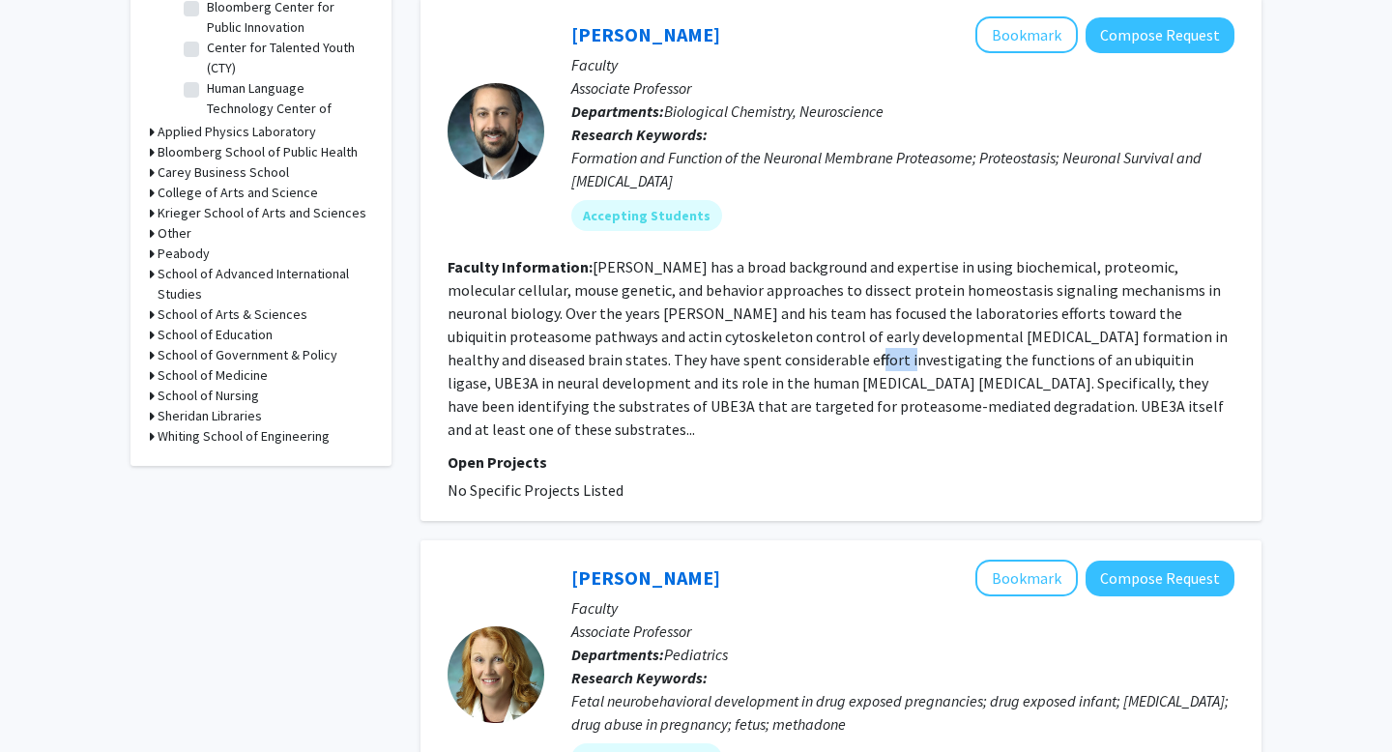
click at [736, 343] on fg-read-more "Dr. Margolis has a broad background and expertise in using biochemical, proteom…" at bounding box center [838, 348] width 780 height 182
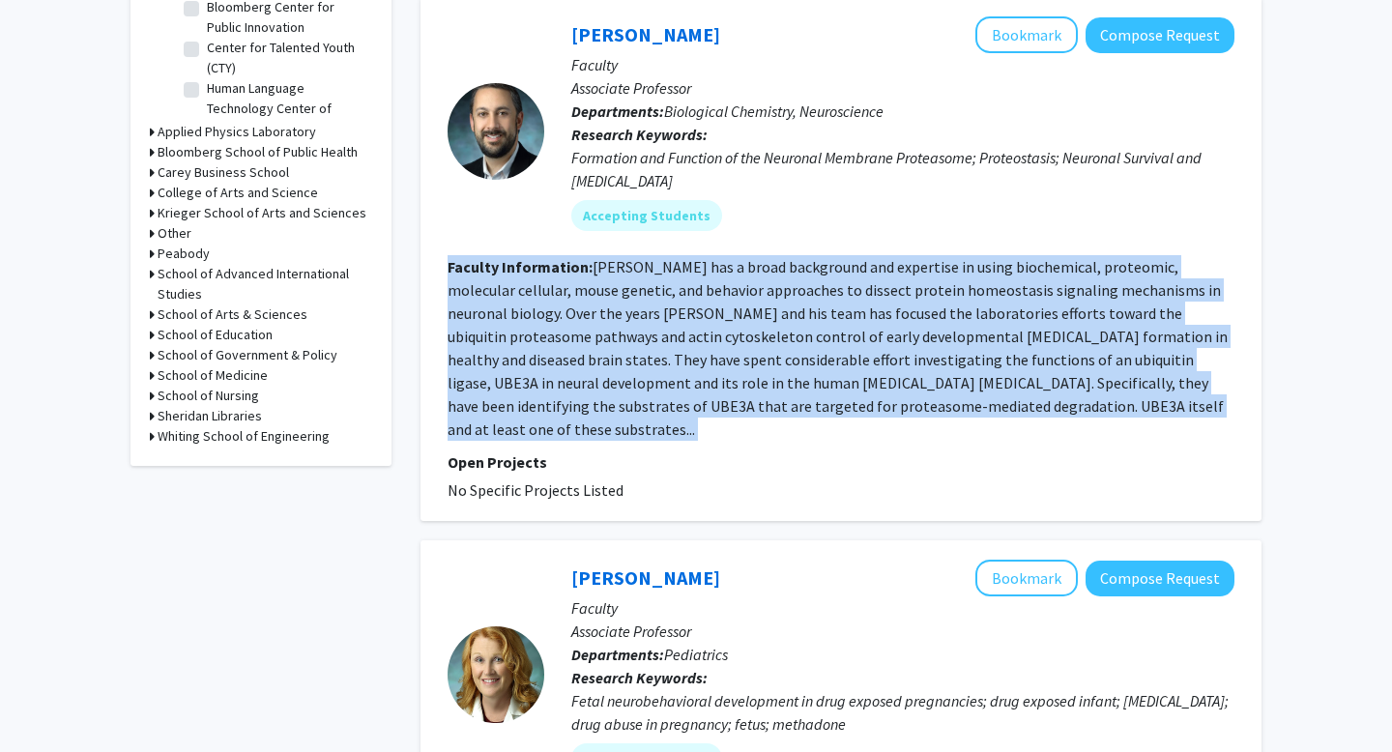
click at [736, 343] on fg-read-more "Dr. Margolis has a broad background and expertise in using biochemical, proteom…" at bounding box center [838, 348] width 780 height 182
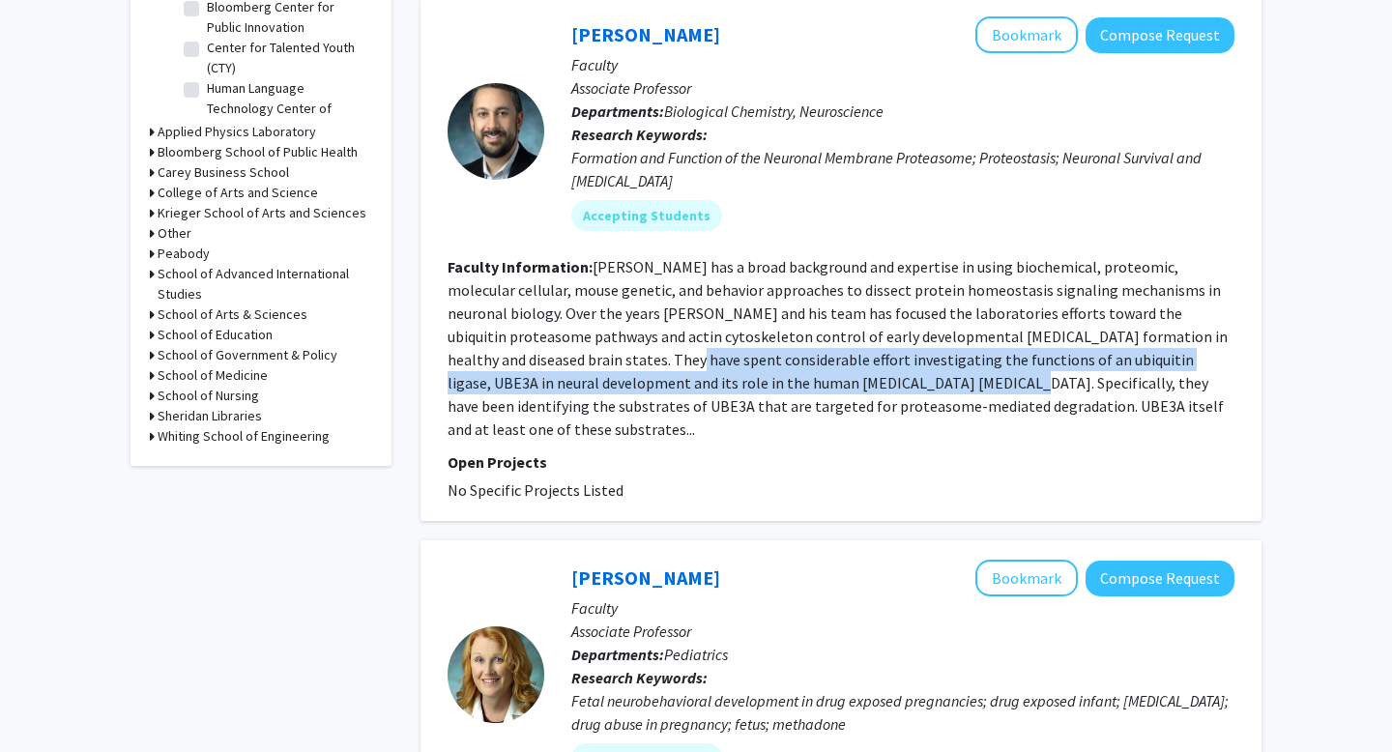
drag, startPoint x: 544, startPoint y: 337, endPoint x: 850, endPoint y: 355, distance: 305.9
click at [848, 357] on fg-read-more "Dr. Margolis has a broad background and expertise in using biochemical, proteom…" at bounding box center [838, 348] width 780 height 182
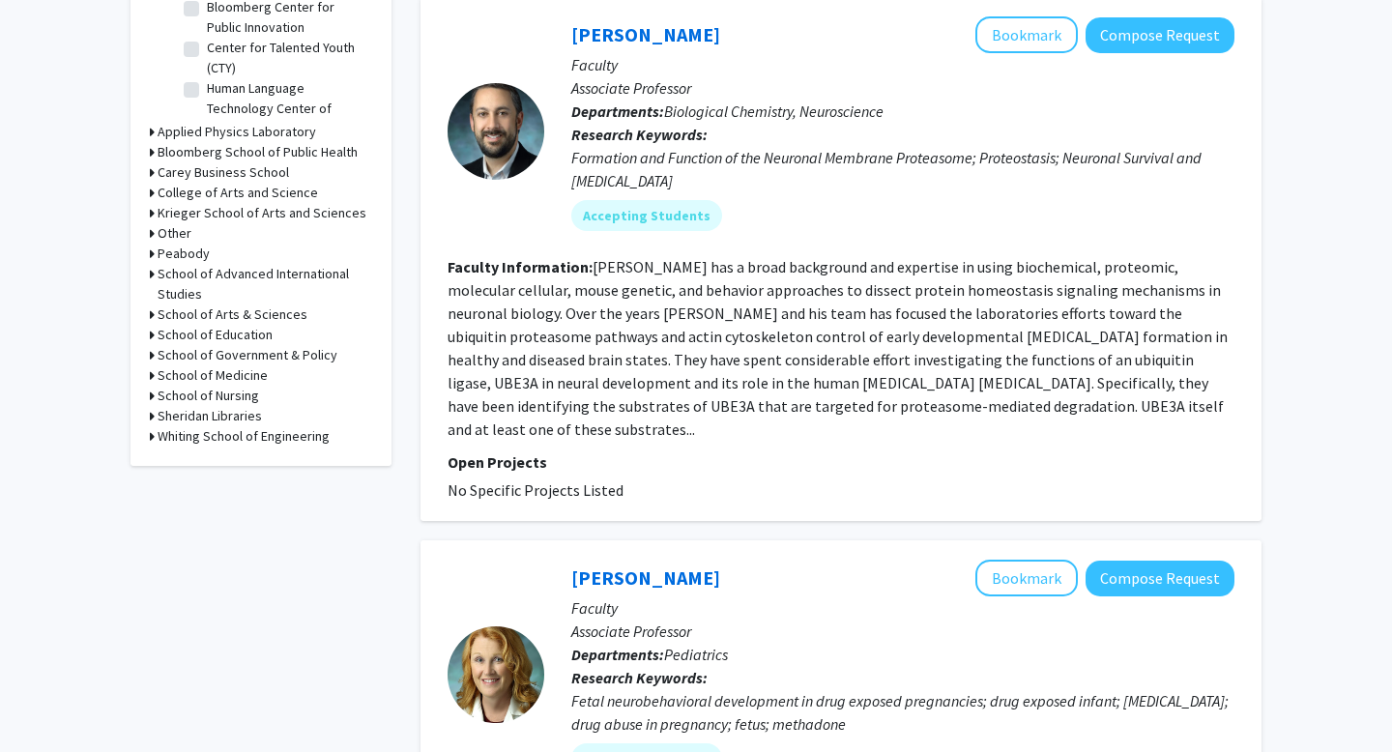
click at [850, 355] on fg-read-more "Dr. Margolis has a broad background and expertise in using biochemical, proteom…" at bounding box center [838, 348] width 780 height 182
click at [652, 334] on fg-read-more "Dr. Margolis has a broad background and expertise in using biochemical, proteom…" at bounding box center [838, 348] width 780 height 182
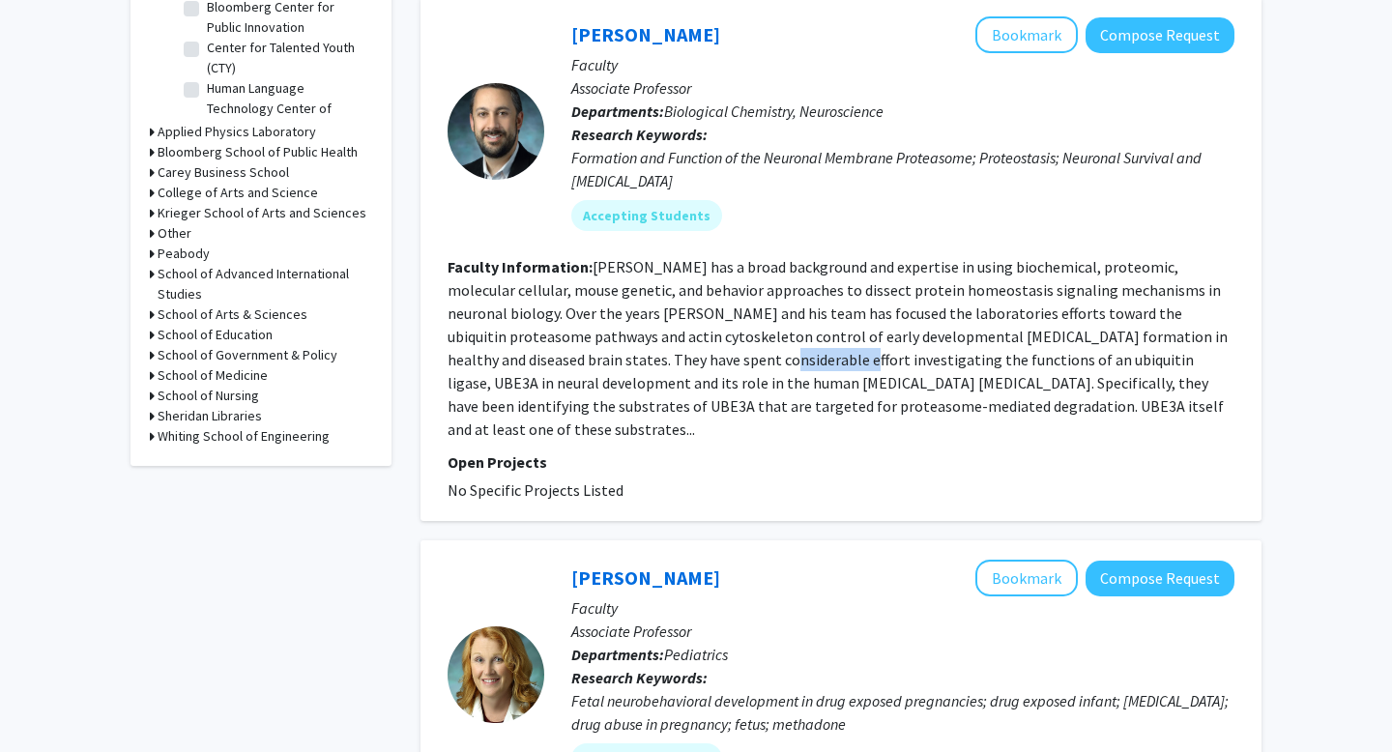
click at [652, 334] on fg-read-more "Dr. Margolis has a broad background and expertise in using biochemical, proteom…" at bounding box center [838, 348] width 780 height 182
drag, startPoint x: 521, startPoint y: 338, endPoint x: 1045, endPoint y: 476, distance: 541.6
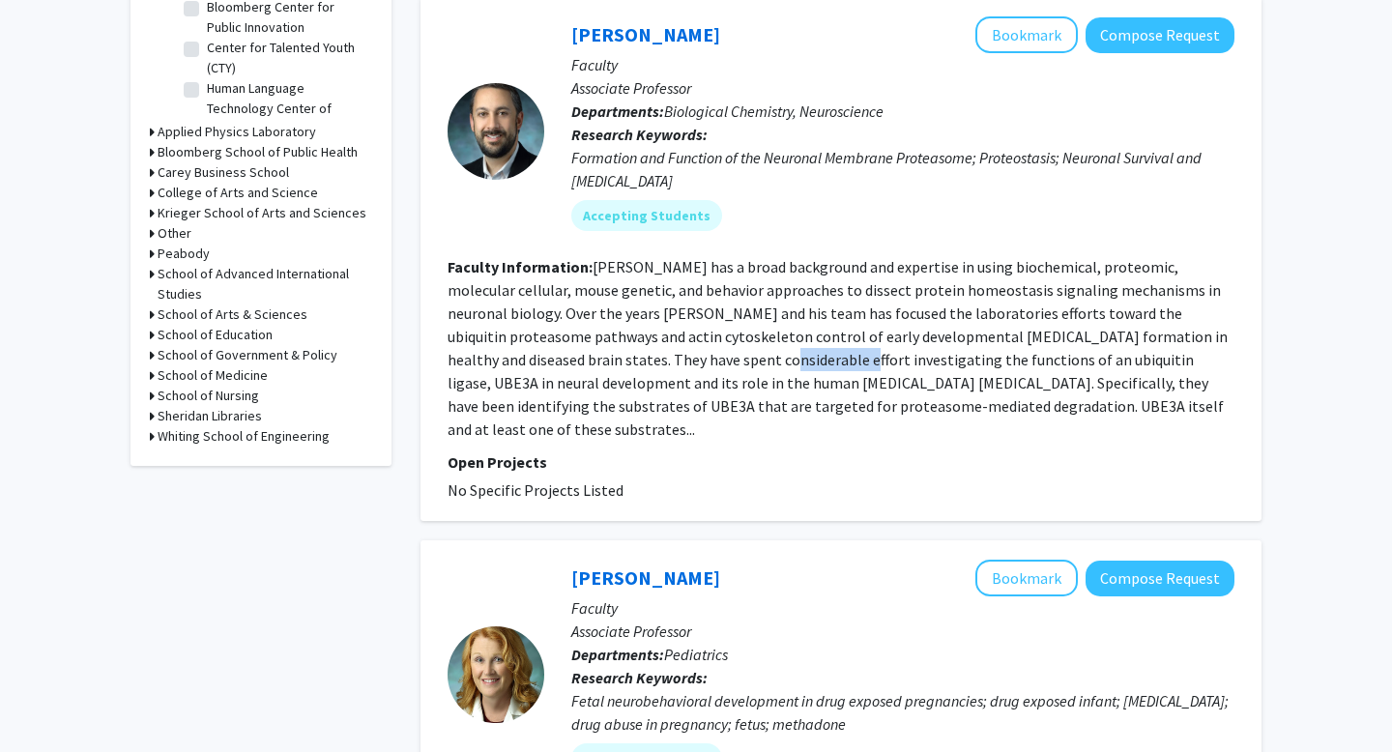
click at [1045, 476] on fg-search-faculty "Seth Margolis Bookmark Compose Request Faculty Associate Professor Departments:…" at bounding box center [841, 258] width 787 height 485
click at [1111, 293] on fg-read-more "Dr. Margolis has a broad background and expertise in using biochemical, proteom…" at bounding box center [838, 348] width 780 height 182
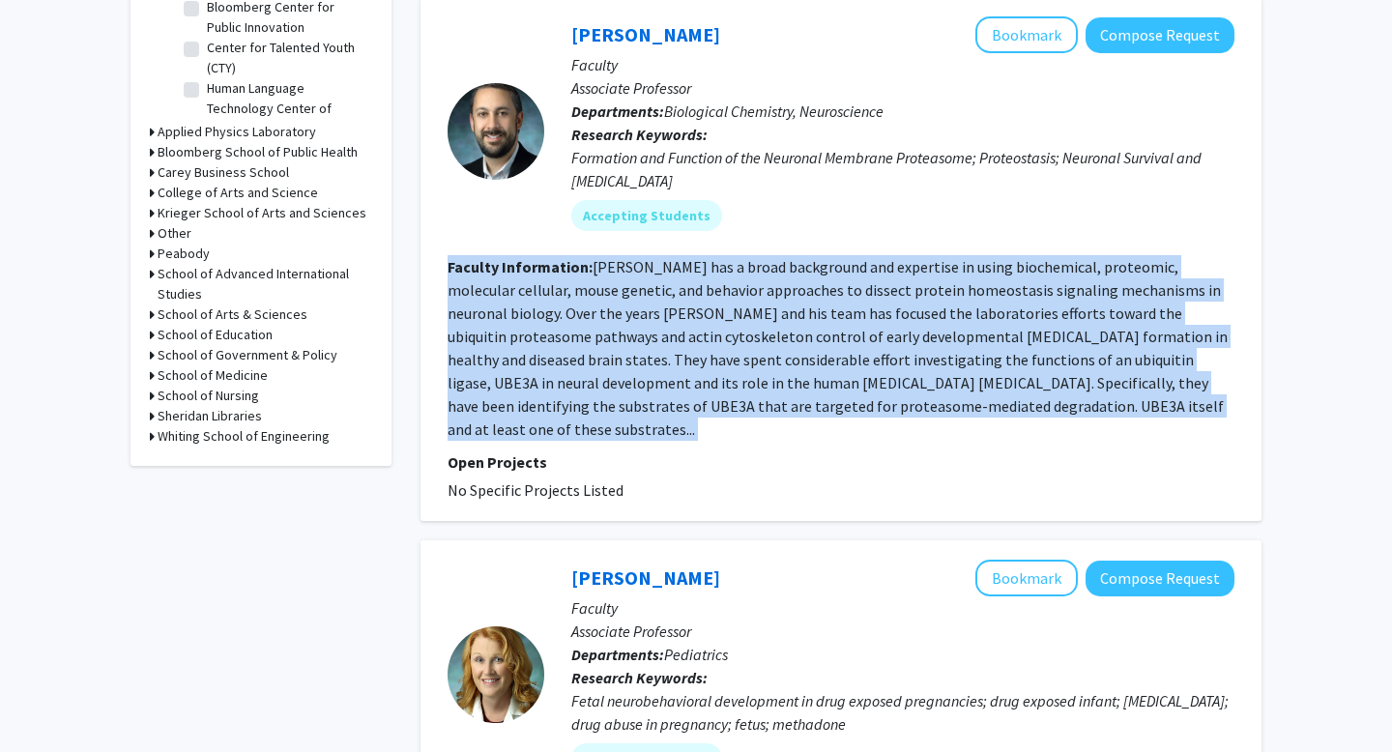
click at [1111, 293] on fg-read-more "Dr. Margolis has a broad background and expertise in using biochemical, proteom…" at bounding box center [838, 348] width 780 height 182
click at [1110, 294] on fg-read-more "Dr. Margolis has a broad background and expertise in using biochemical, proteom…" at bounding box center [838, 348] width 780 height 182
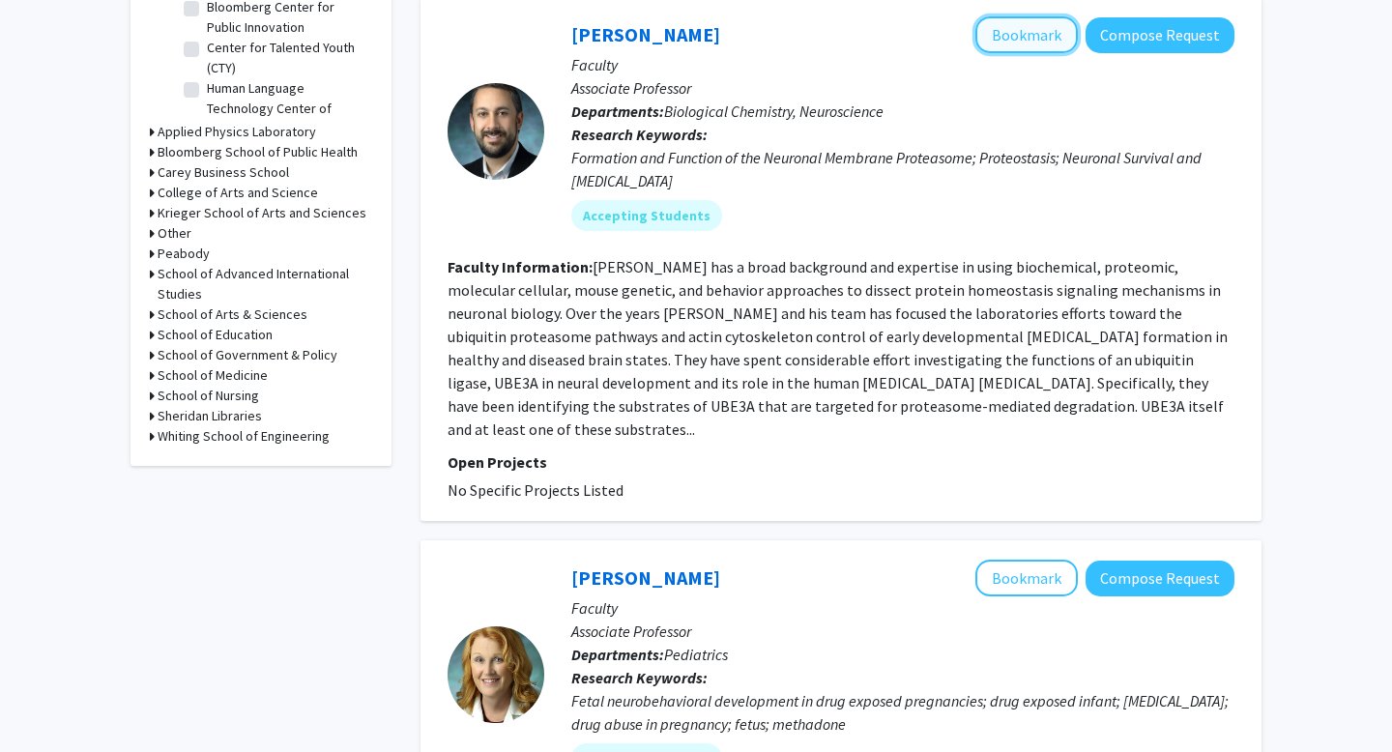
click at [1038, 19] on button "Bookmark" at bounding box center [1026, 34] width 102 height 37
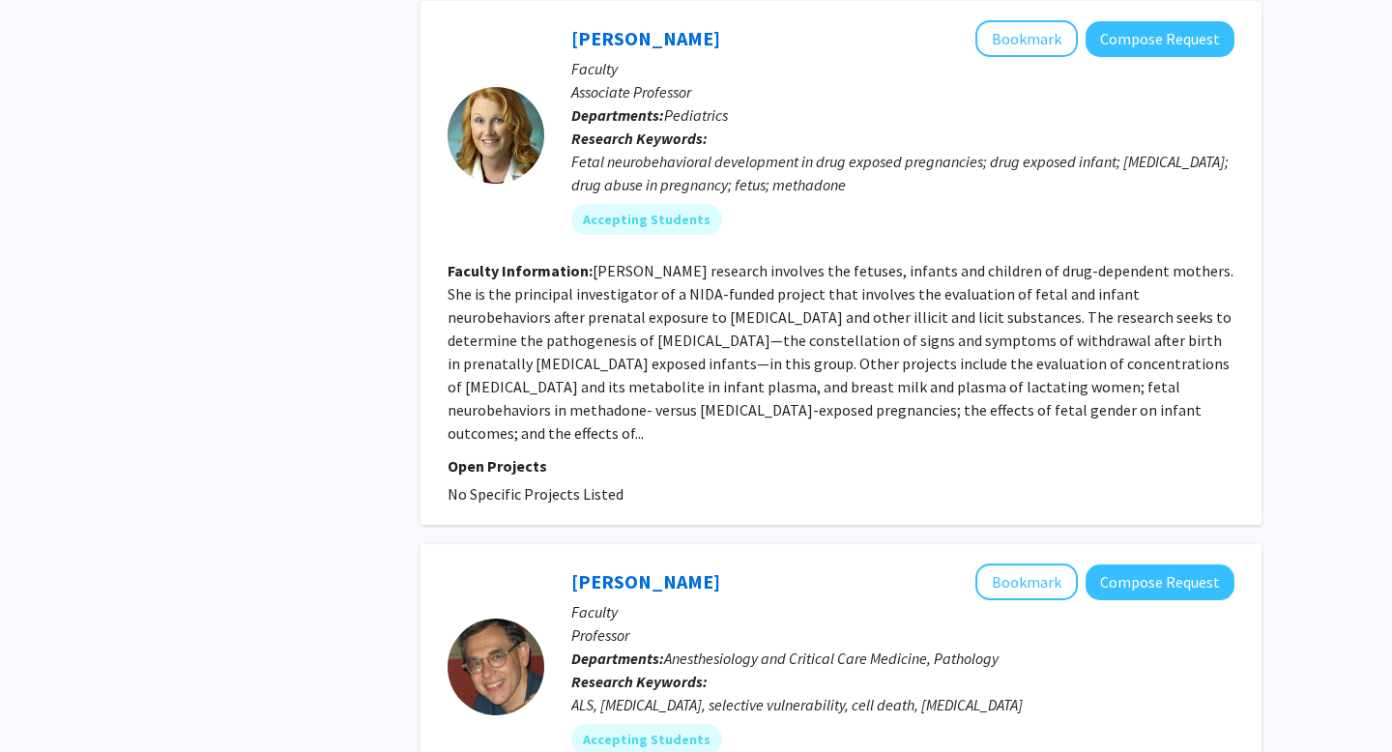
scroll to position [1253, 0]
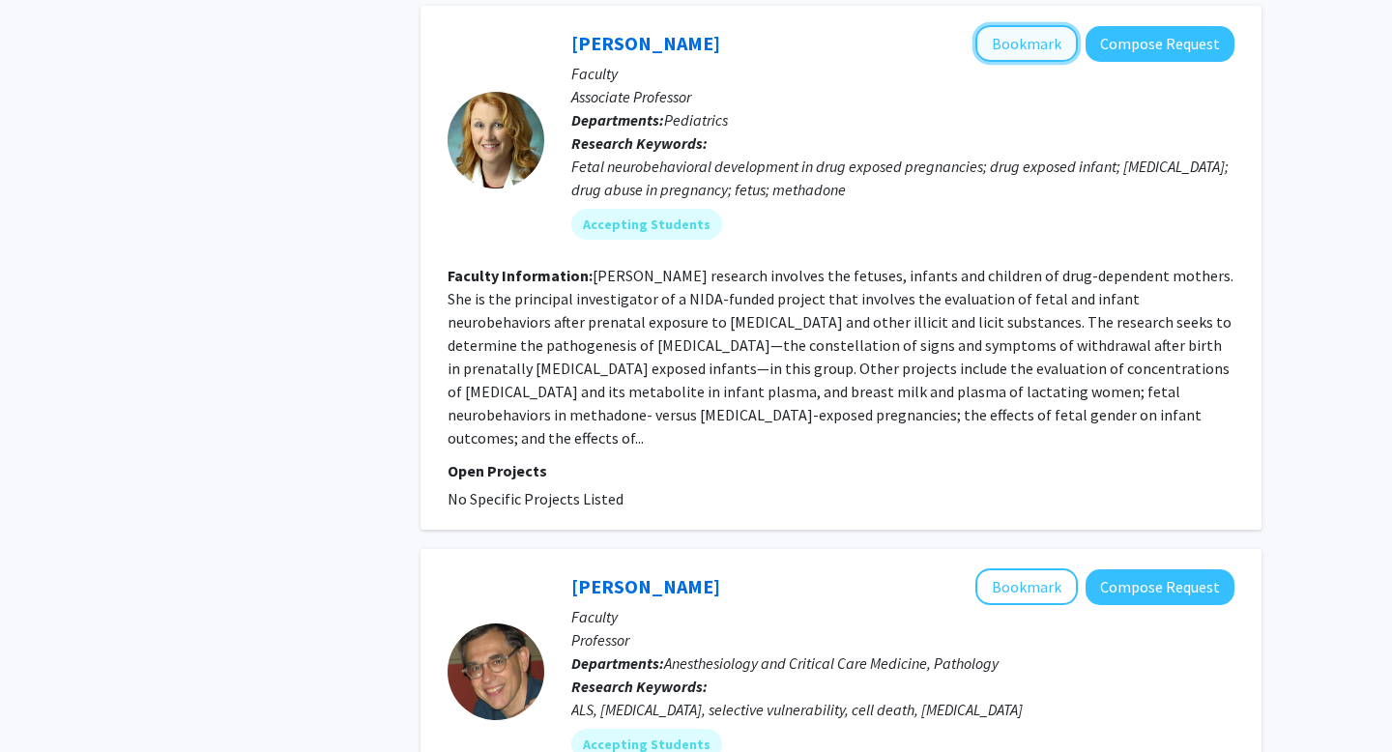
click at [1047, 33] on button "Bookmark" at bounding box center [1026, 43] width 102 height 37
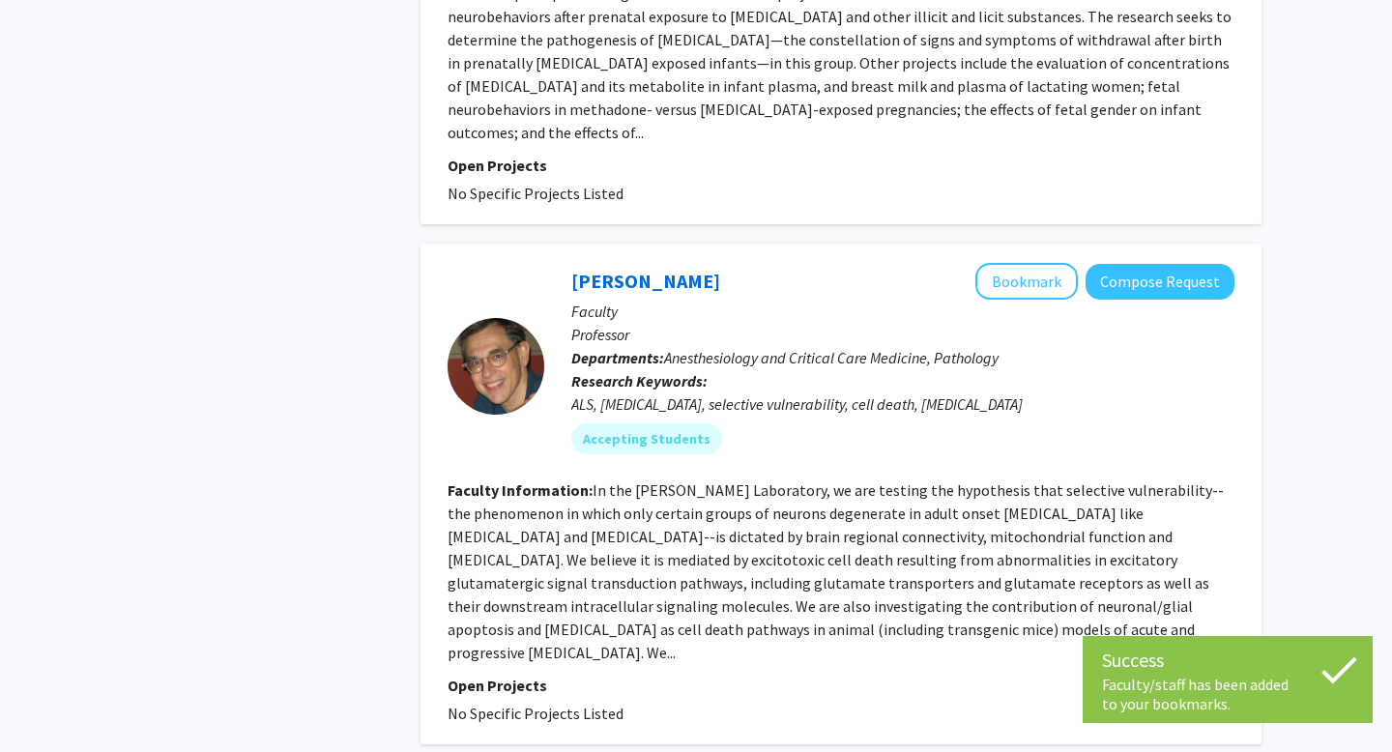
scroll to position [1564, 0]
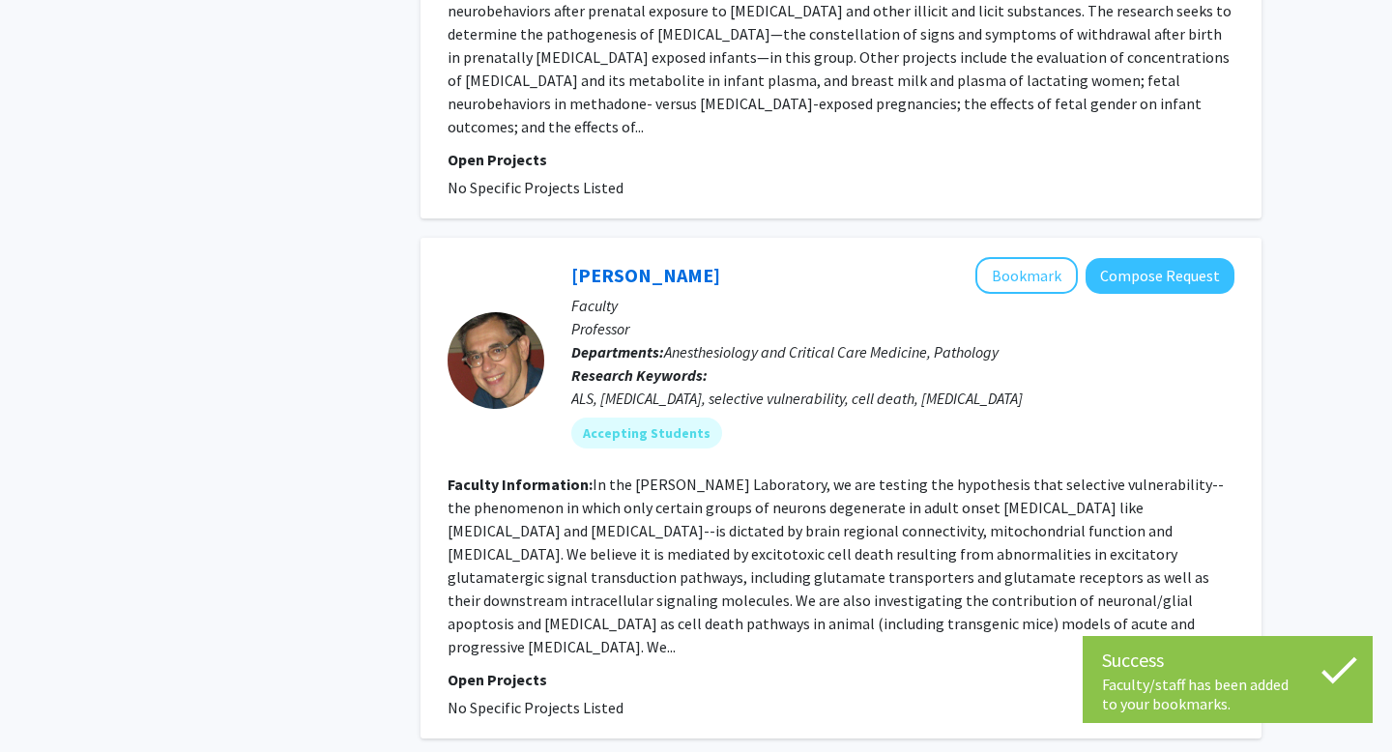
click at [963, 342] on span "Anesthesiology and Critical Care Medicine, Pathology" at bounding box center [831, 351] width 334 height 19
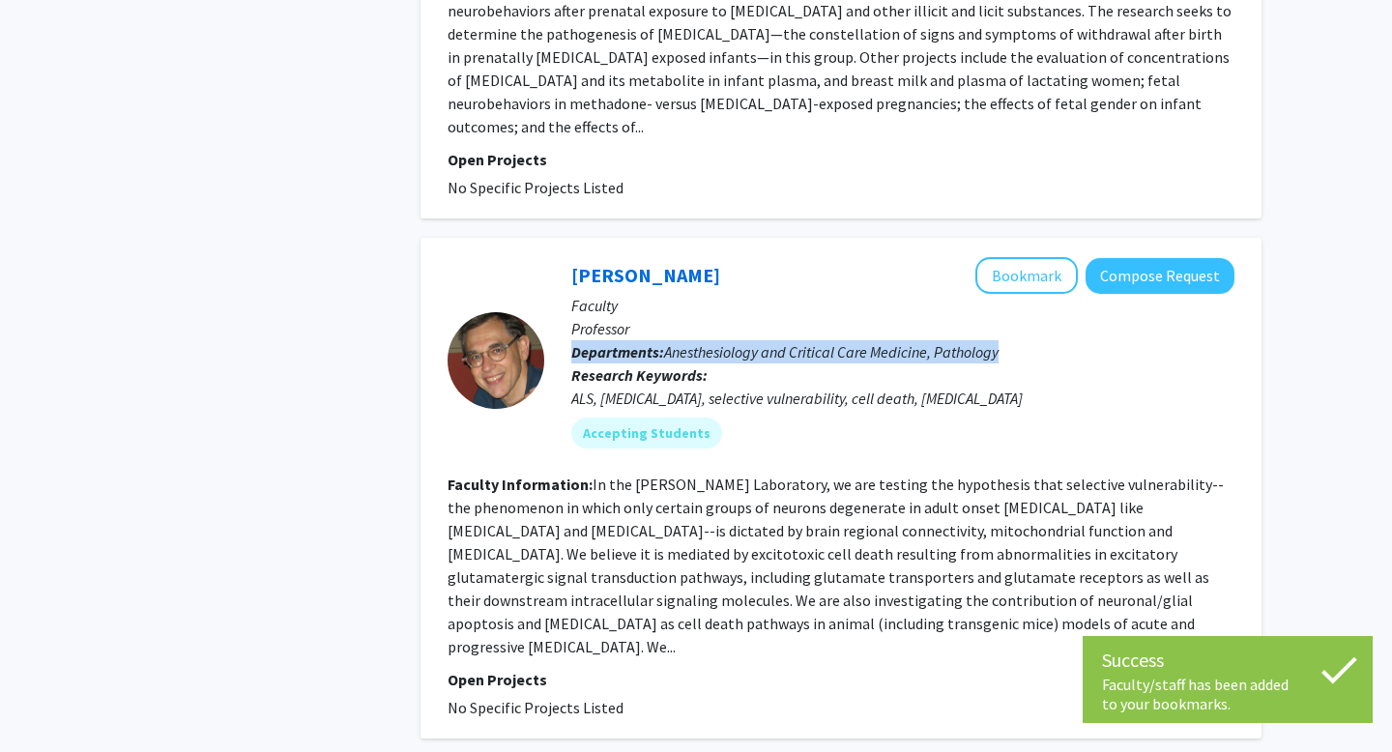
click at [963, 342] on span "Anesthesiology and Critical Care Medicine, Pathology" at bounding box center [831, 351] width 334 height 19
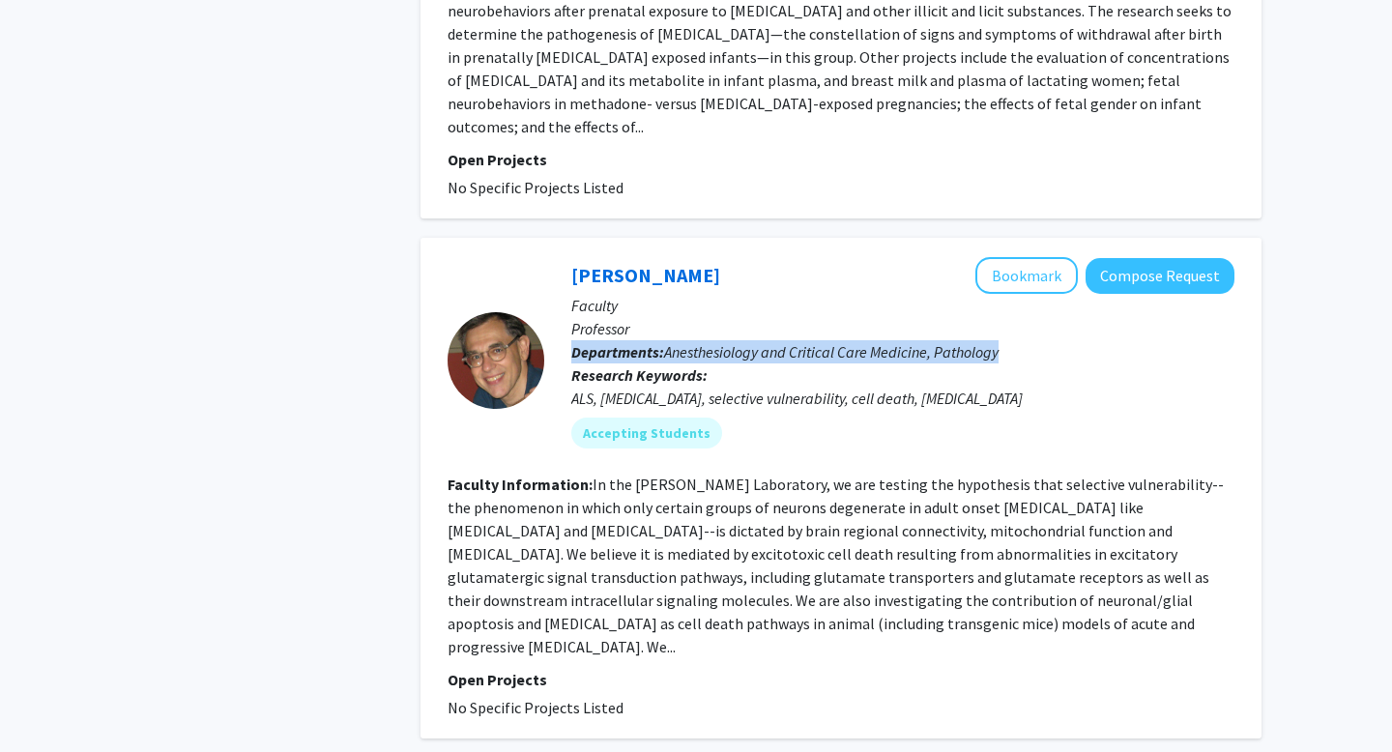
click at [963, 342] on span "Anesthesiology and Critical Care Medicine, Pathology" at bounding box center [831, 351] width 334 height 19
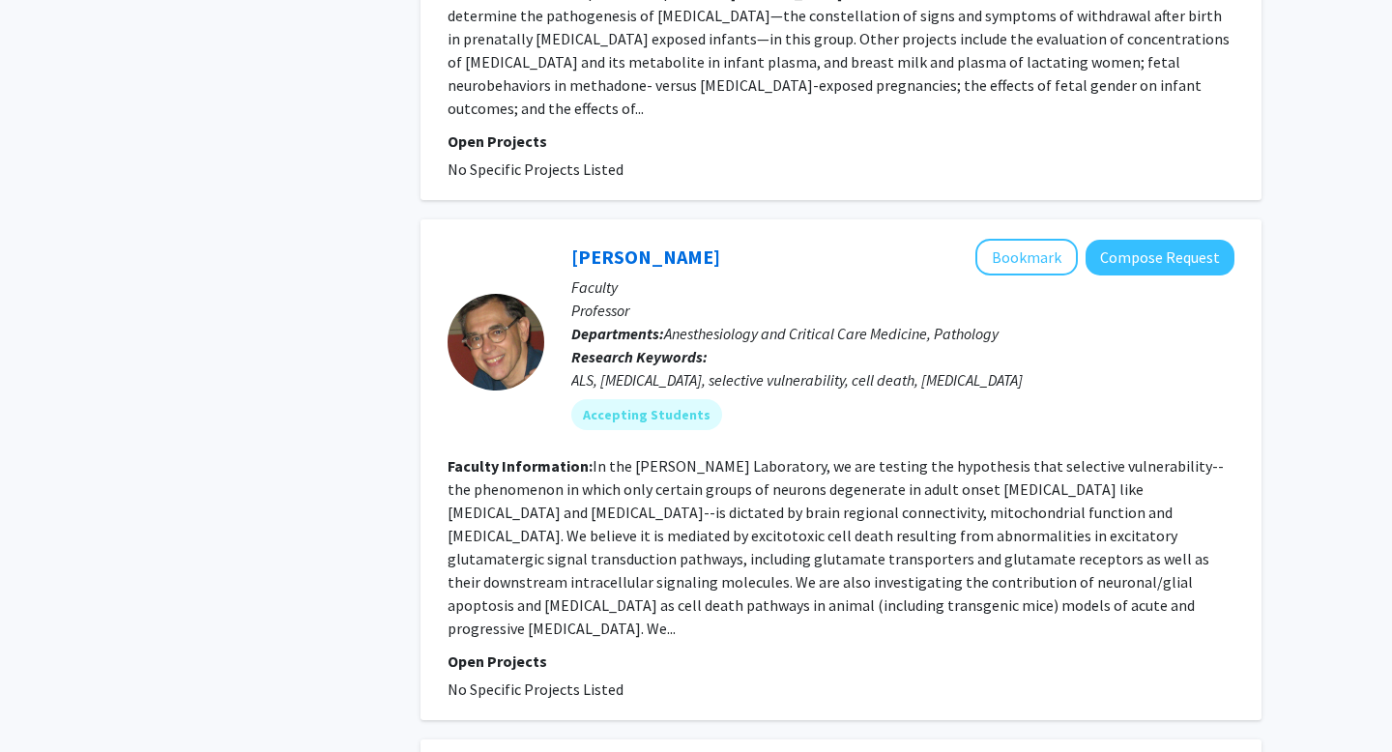
scroll to position [1587, 0]
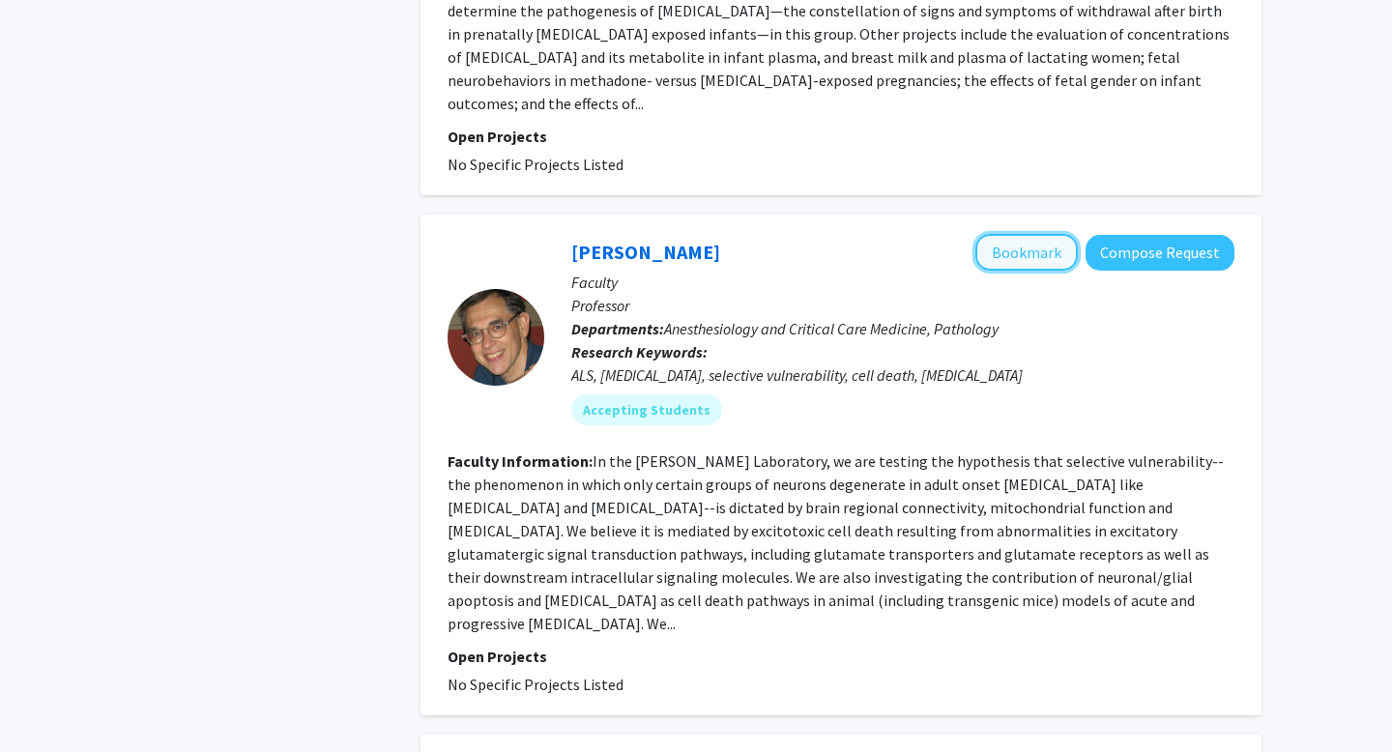
click at [1007, 234] on button "Bookmark" at bounding box center [1026, 252] width 102 height 37
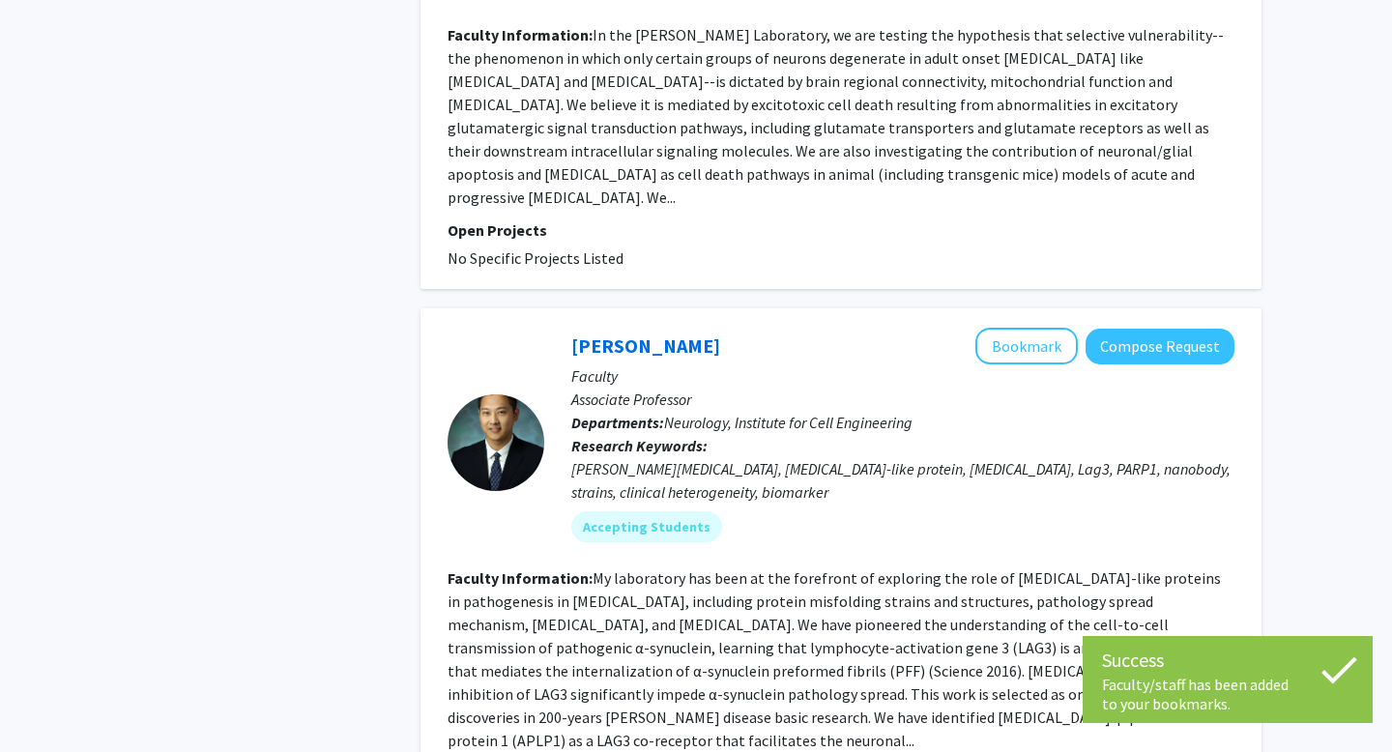
scroll to position [2164, 0]
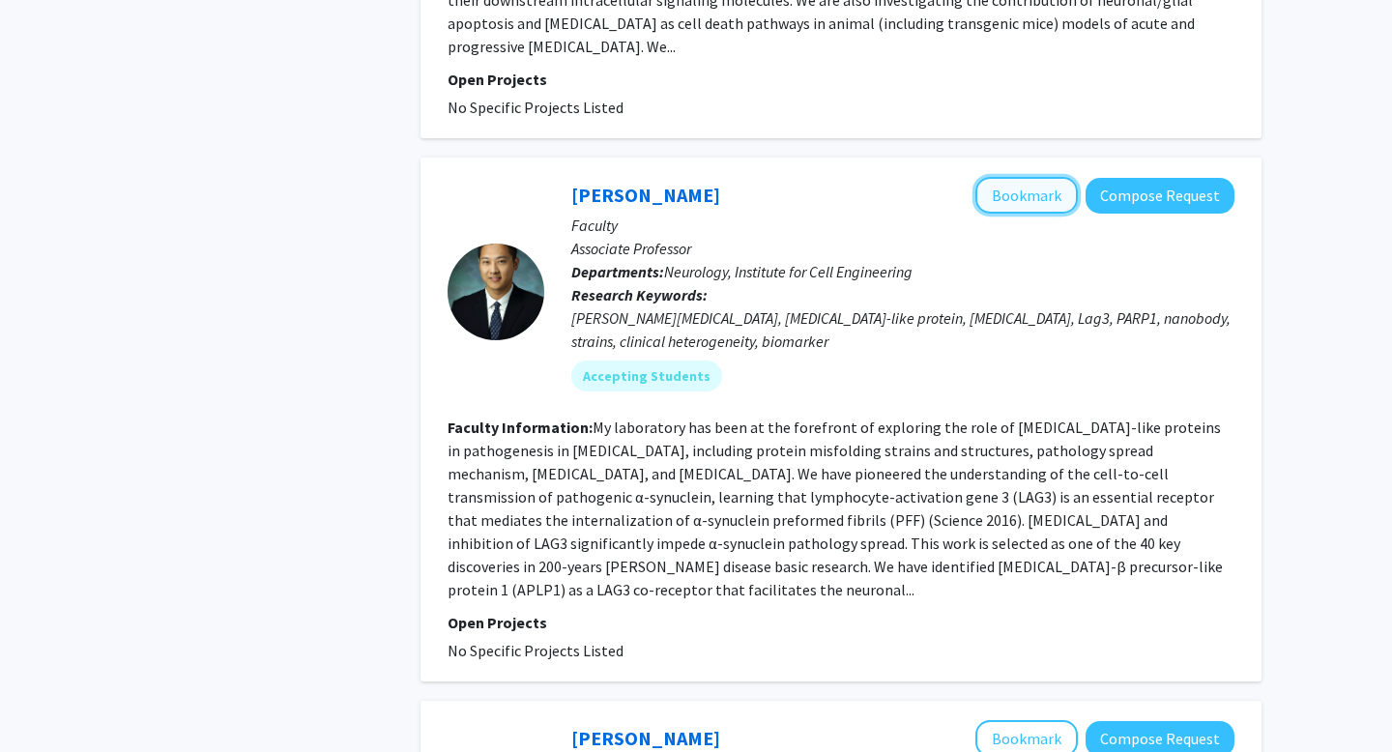
click at [1022, 177] on button "Bookmark" at bounding box center [1026, 195] width 102 height 37
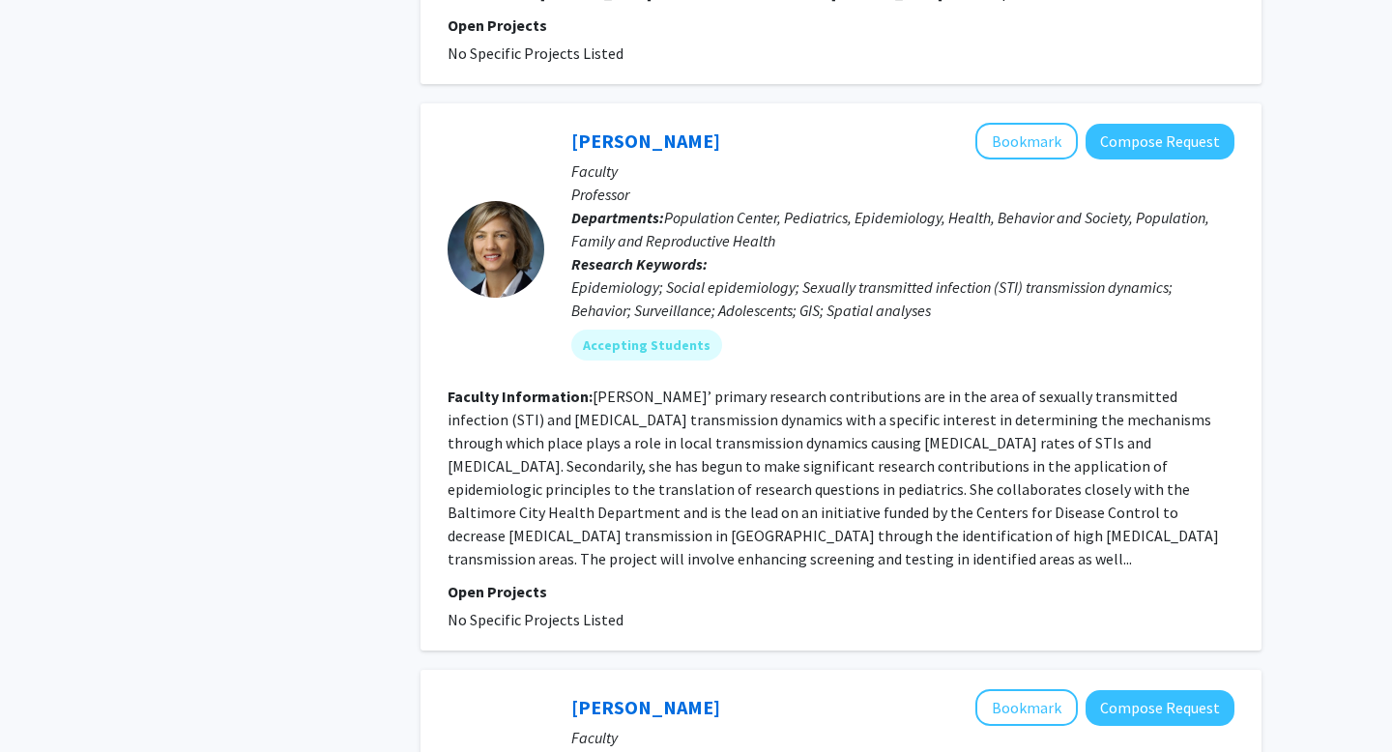
scroll to position [3803, 0]
click at [924, 386] on fg-read-more "Dr. Jennings’ primary research contributions are in the area of sexually transm…" at bounding box center [833, 477] width 771 height 182
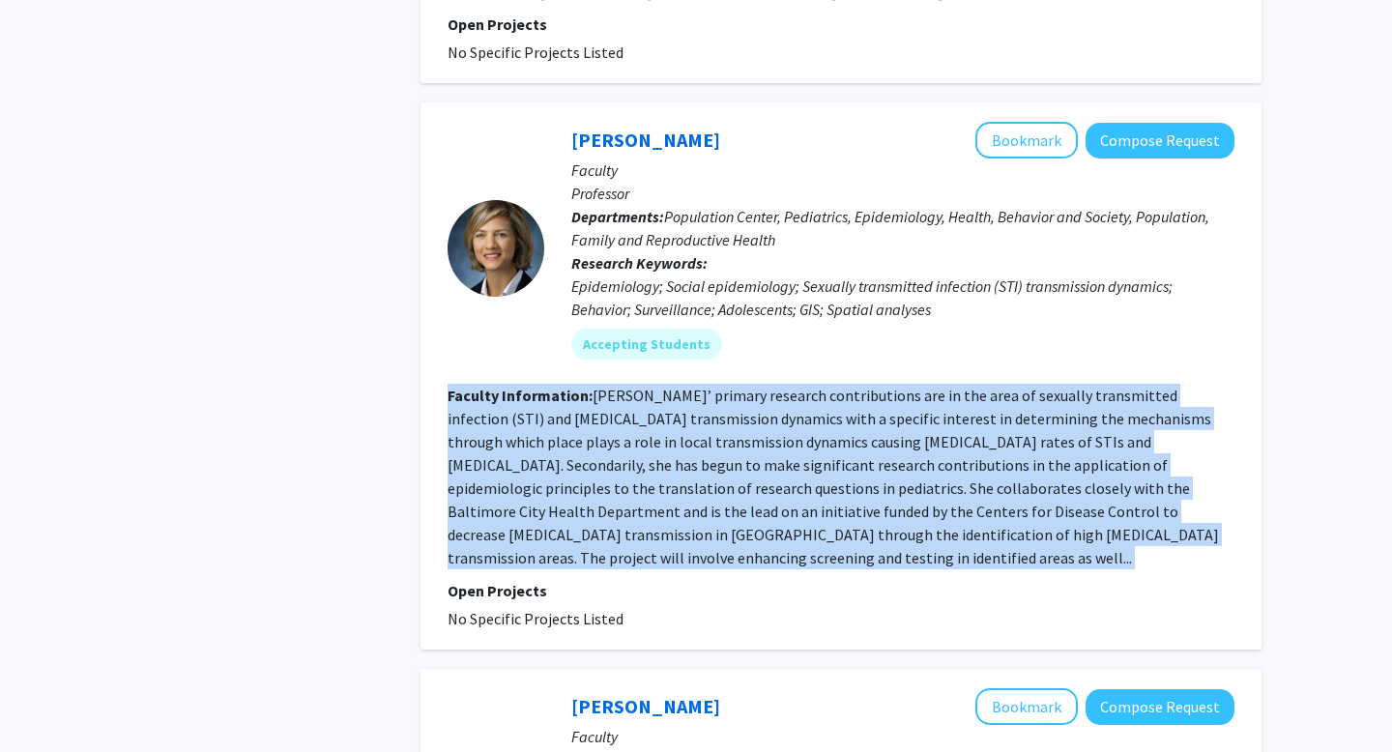
click at [924, 386] on fg-read-more "Dr. Jennings’ primary research contributions are in the area of sexually transm…" at bounding box center [833, 477] width 771 height 182
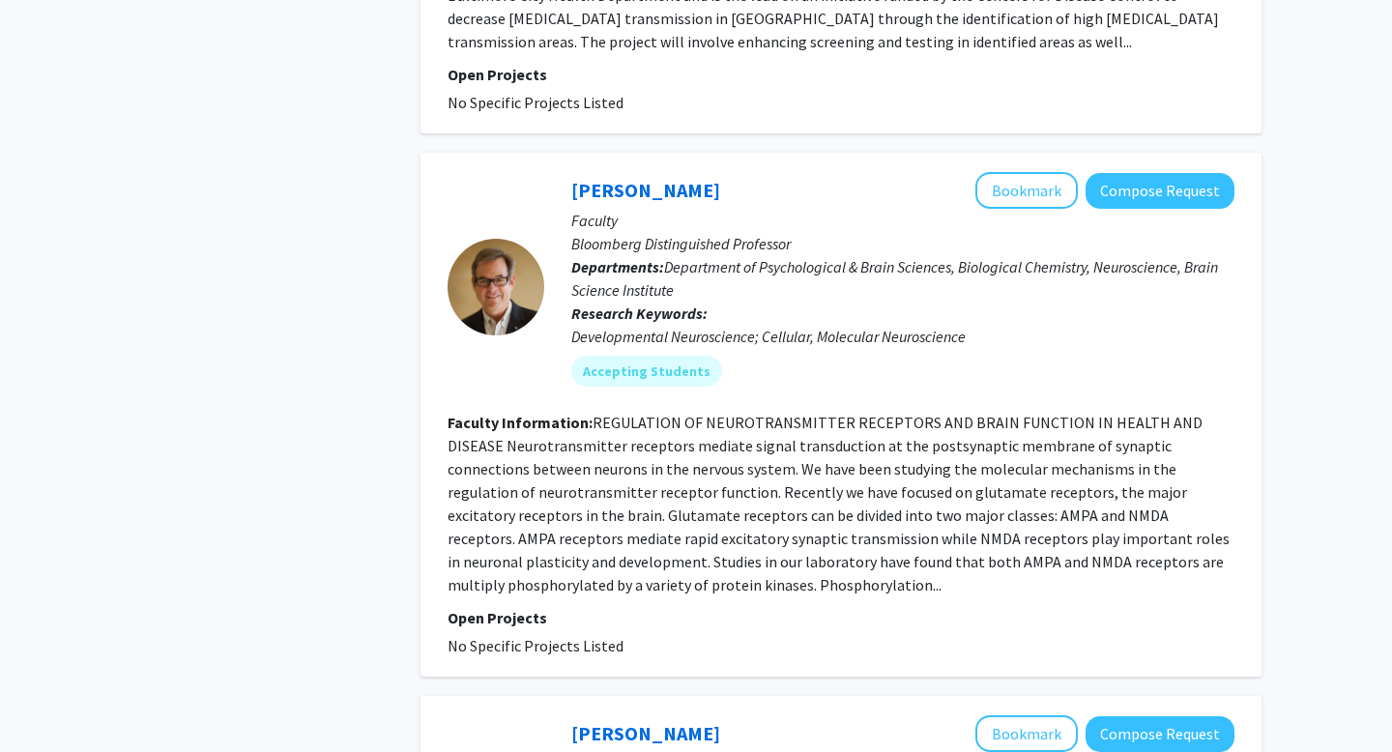
scroll to position [4289, 0]
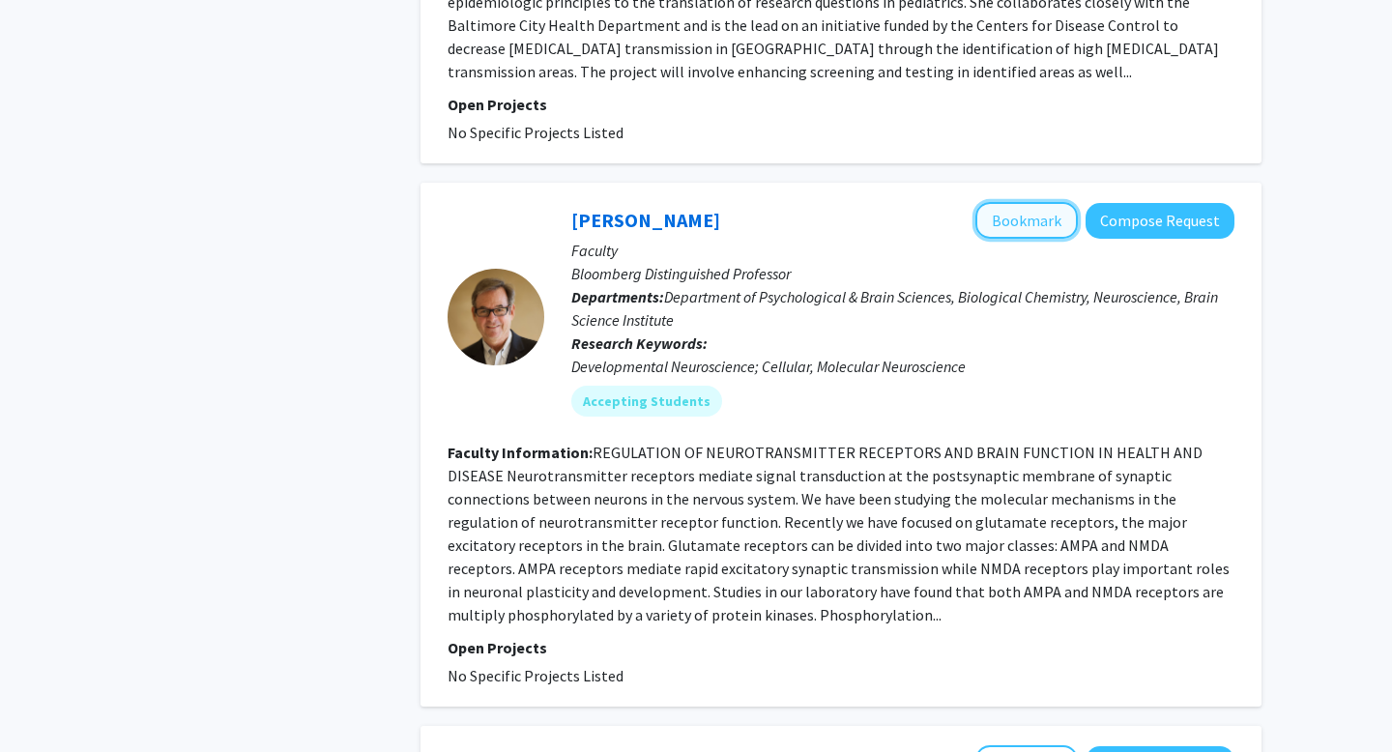
click at [1009, 202] on button "Bookmark" at bounding box center [1026, 220] width 102 height 37
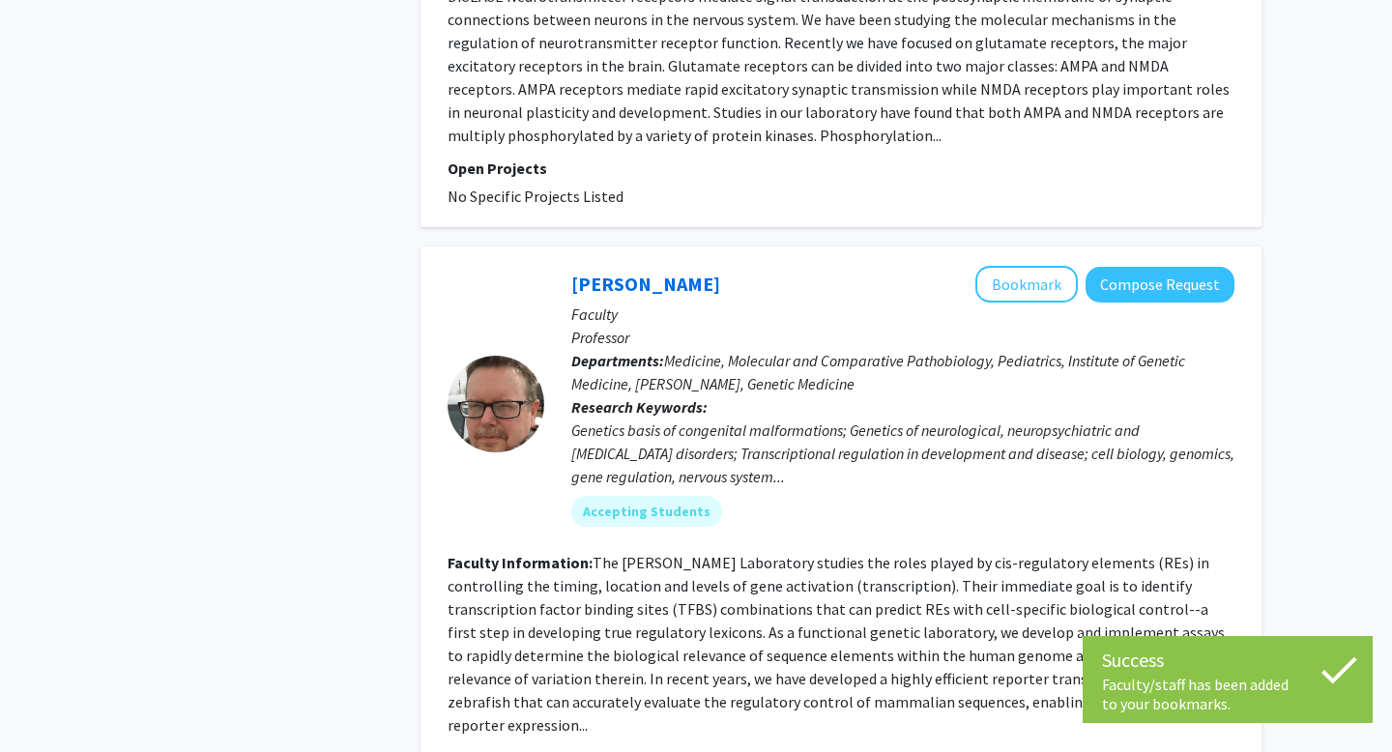
scroll to position [4797, 0]
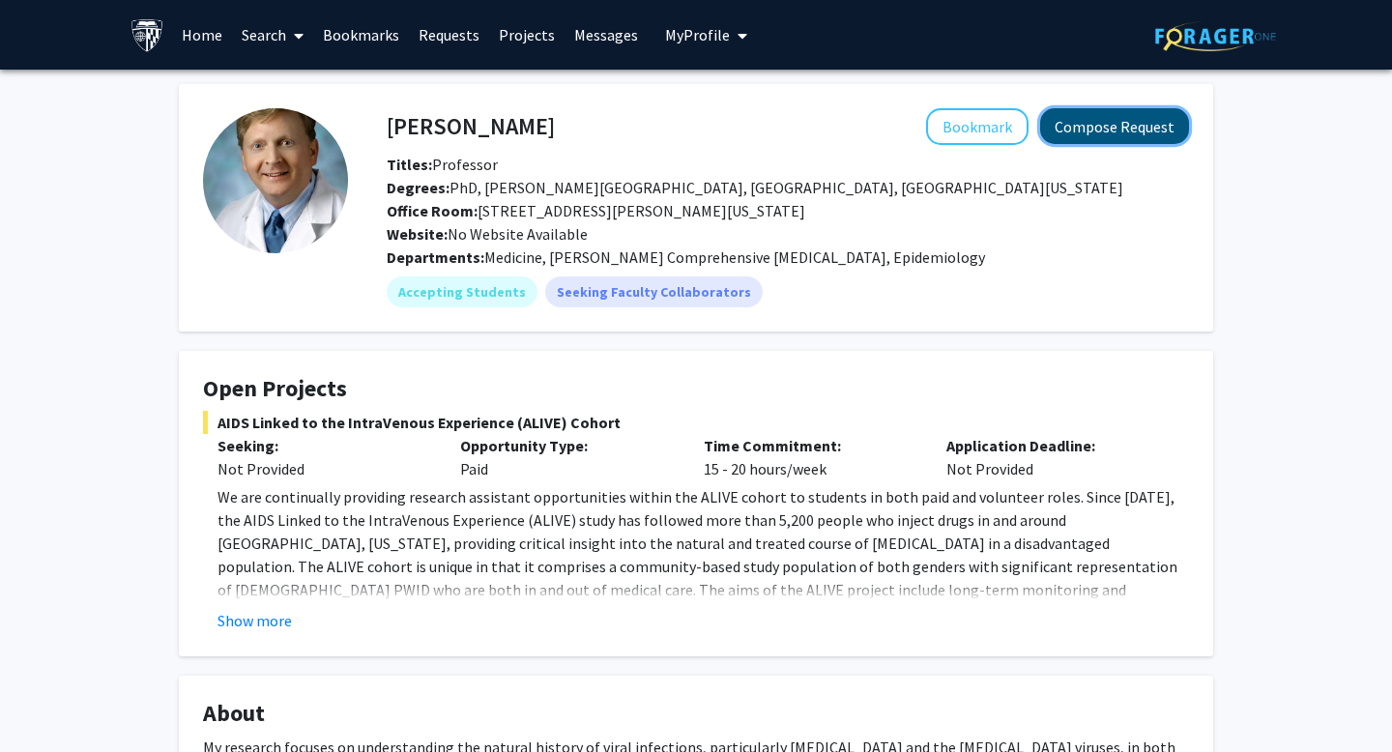
click at [1096, 129] on button "Compose Request" at bounding box center [1114, 126] width 149 height 36
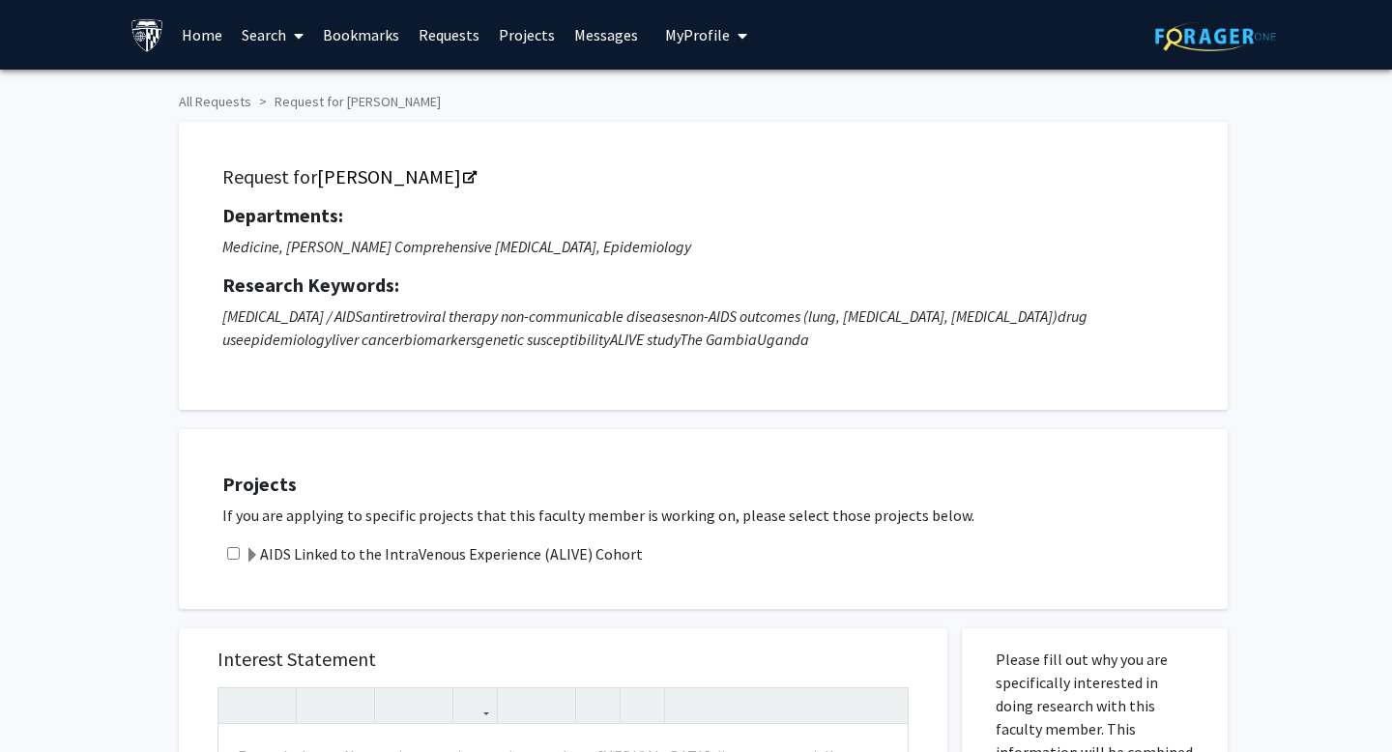
click at [377, 558] on label "AIDS Linked to the IntraVenous Experience (ALIVE) Cohort" at bounding box center [444, 553] width 398 height 23
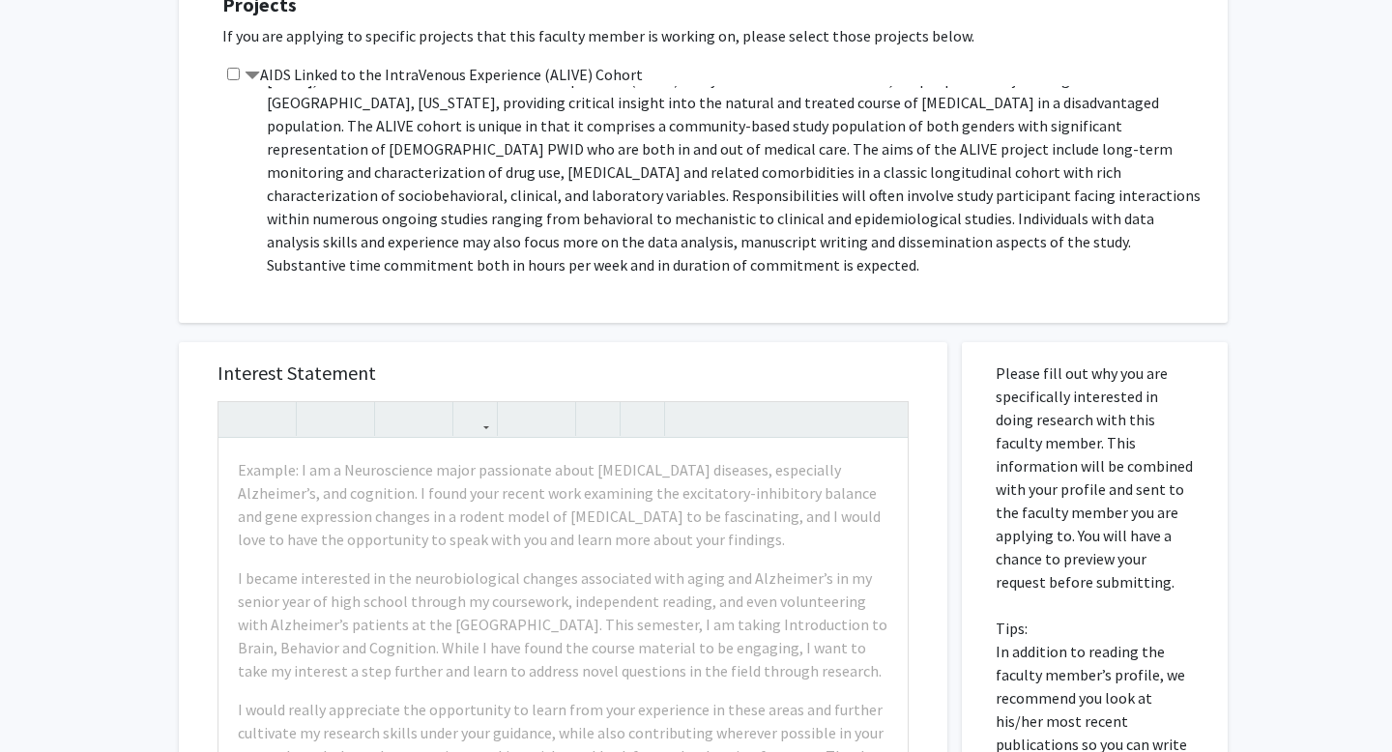
scroll to position [162, 0]
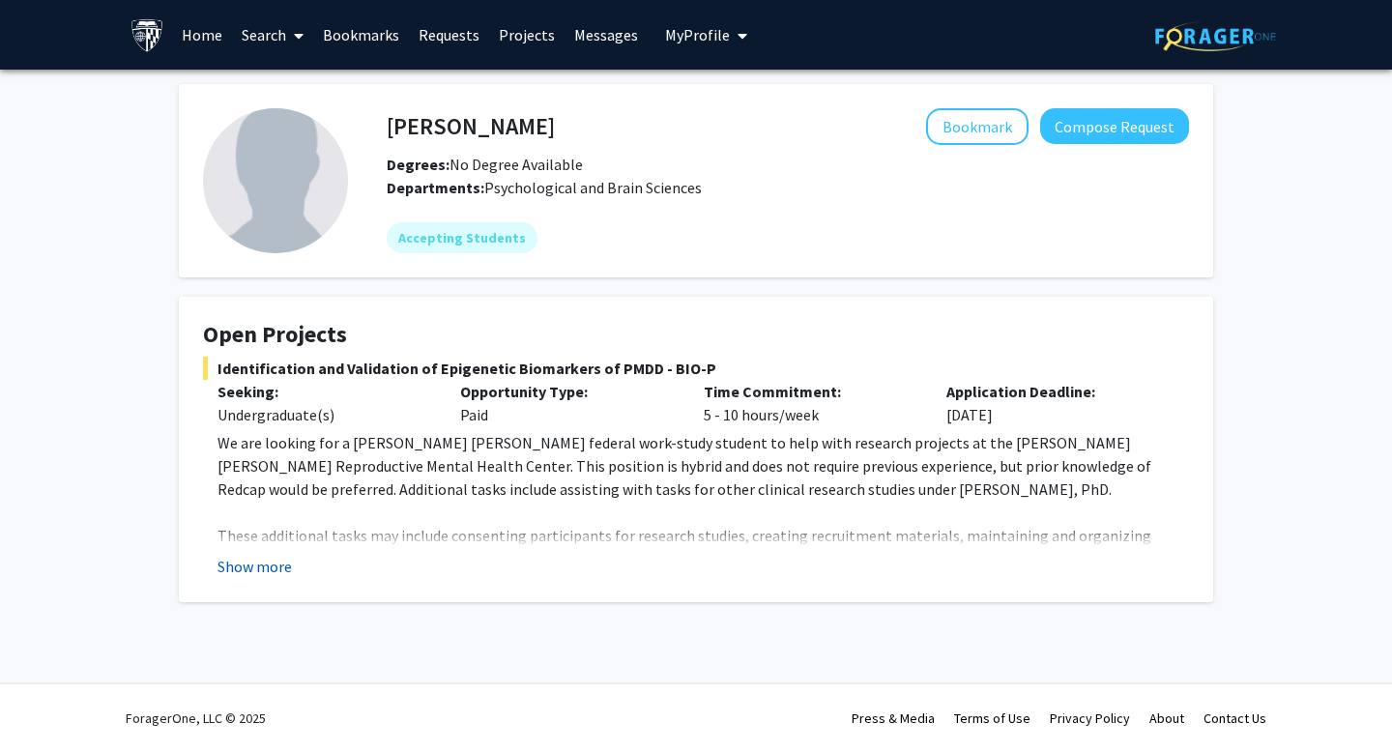
click at [240, 576] on button "Show more" at bounding box center [254, 566] width 74 height 23
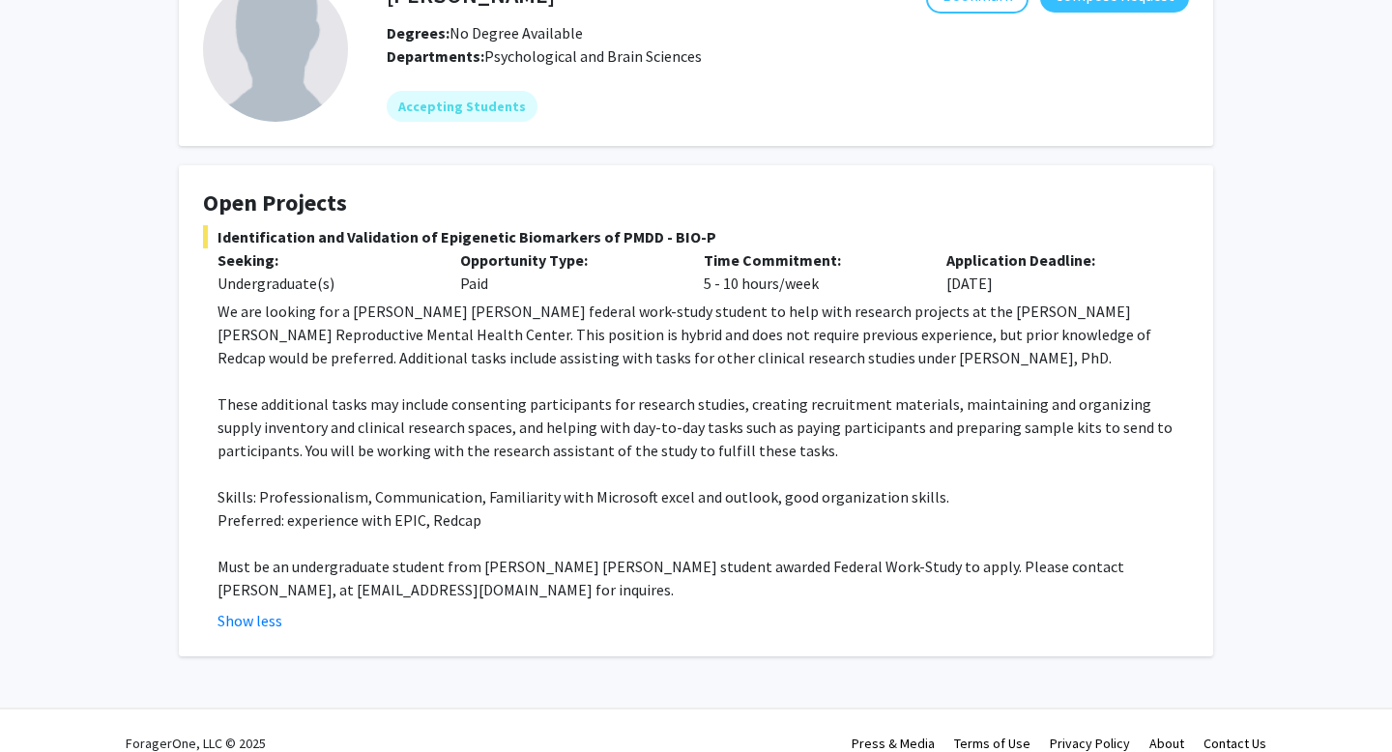
scroll to position [157, 0]
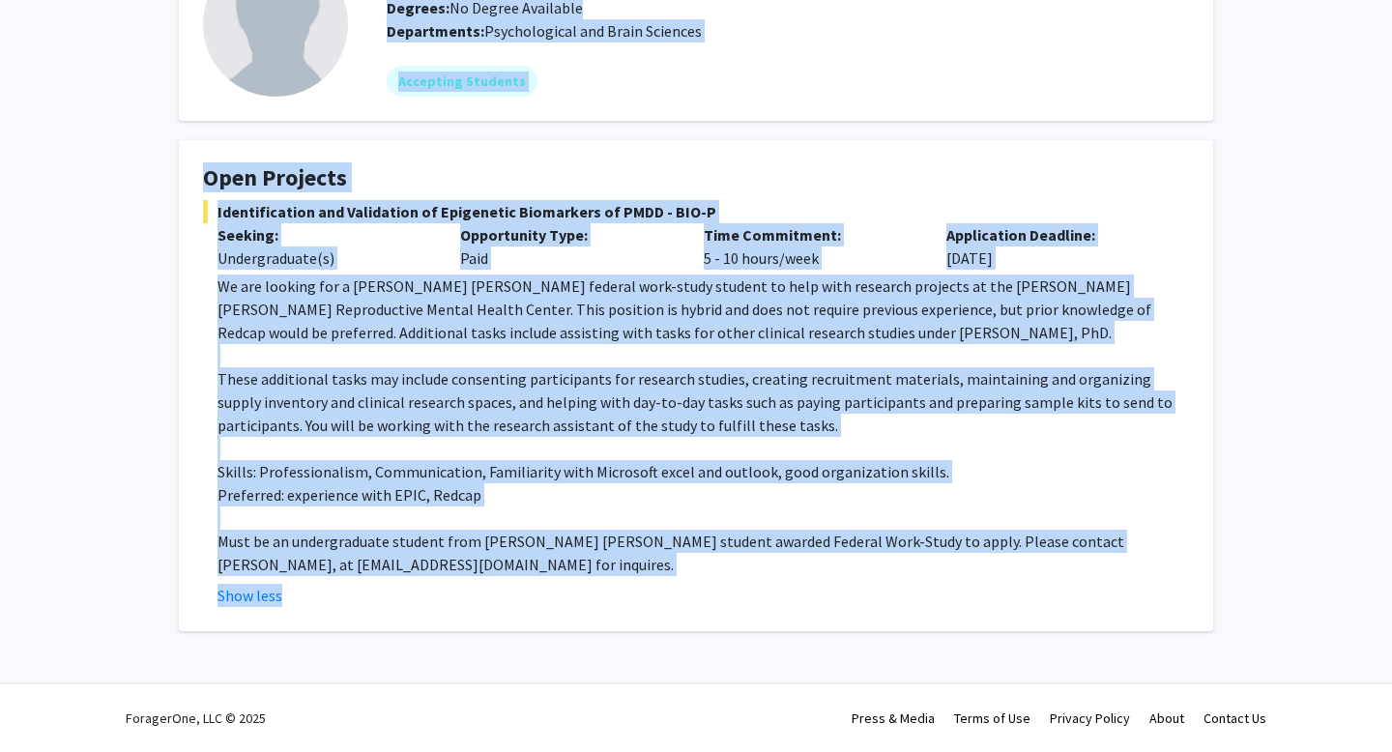
drag, startPoint x: 373, startPoint y: 116, endPoint x: 342, endPoint y: 644, distance: 528.7
click at [342, 644] on div "Victoria Paone Bookmark Compose Request Degrees: No Degree Available Department…" at bounding box center [696, 303] width 1392 height 781
copy div "Bookmark Compose Request Degrees: No Degree Available Departments: Psychologica…"
click at [655, 232] on p "Opportunity Type:" at bounding box center [567, 234] width 214 height 23
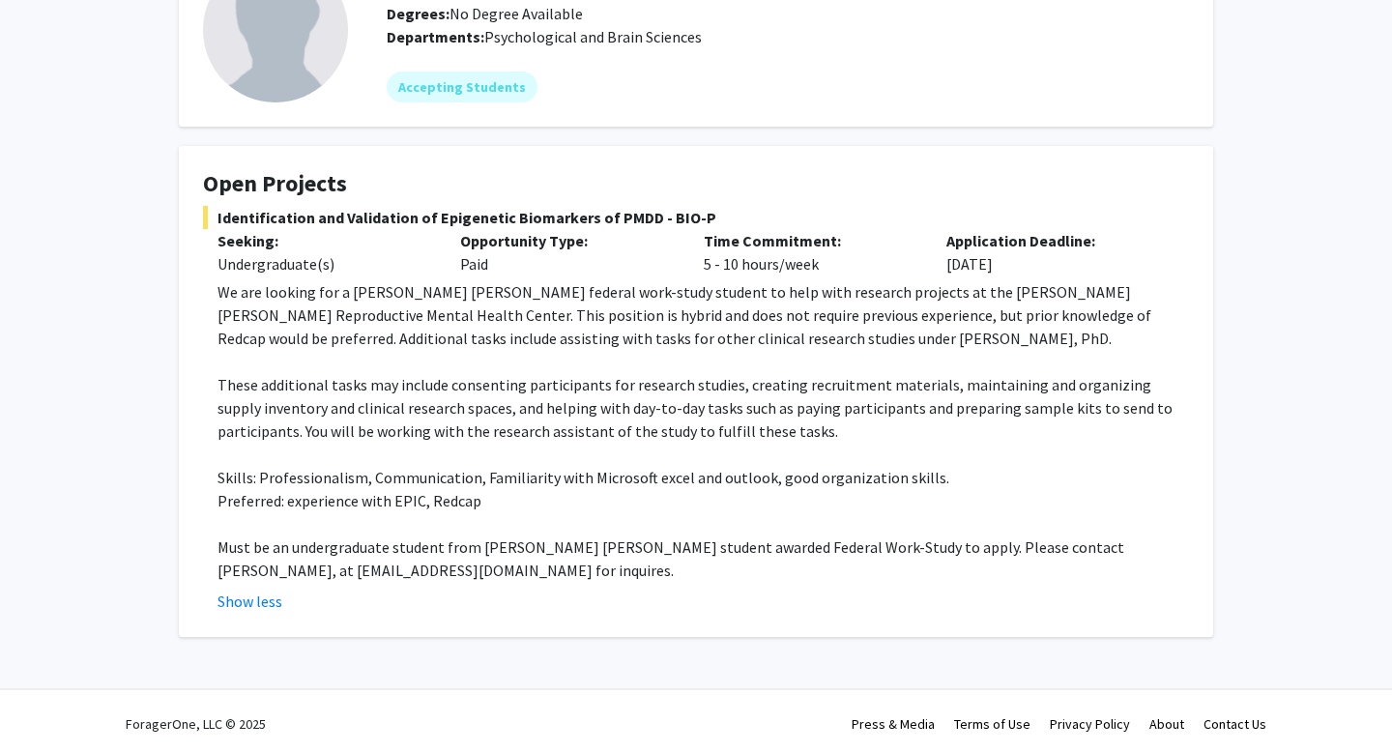
scroll to position [0, 0]
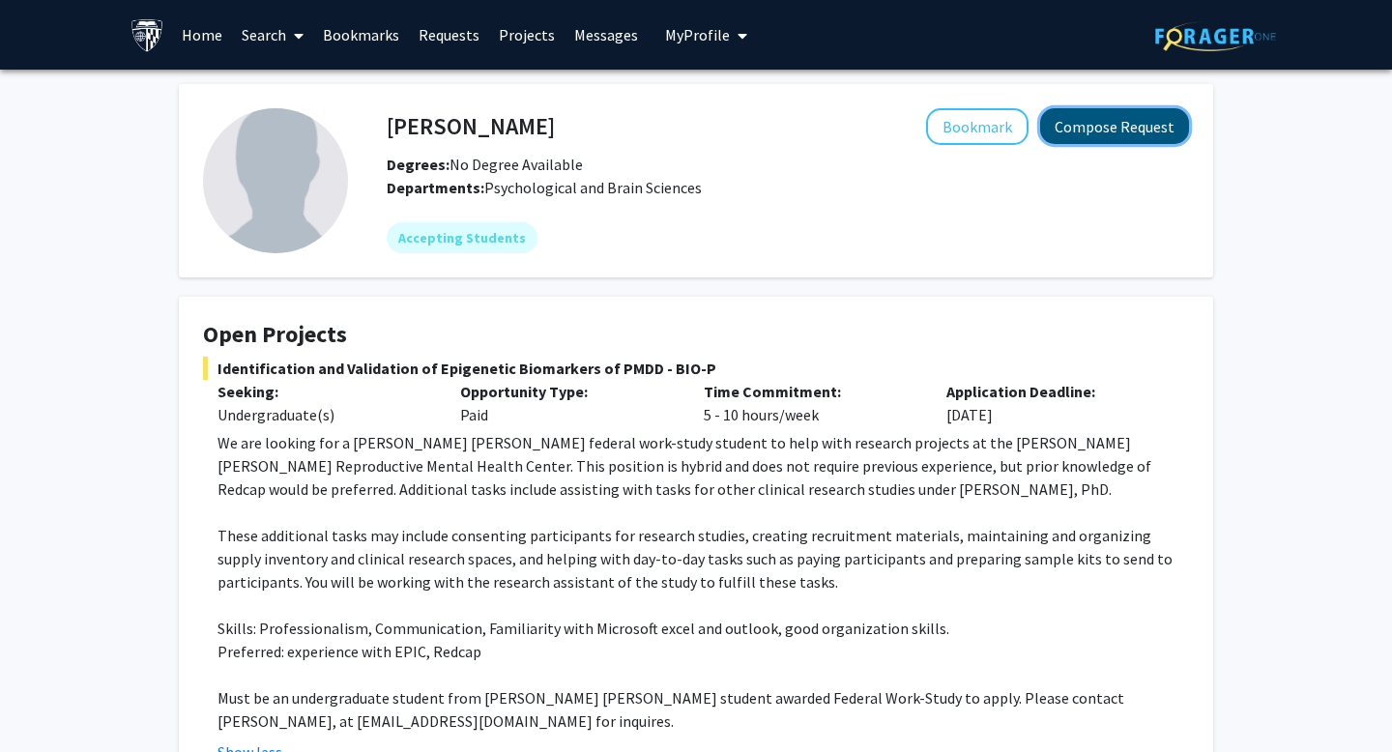
click at [1087, 118] on button "Compose Request" at bounding box center [1114, 126] width 149 height 36
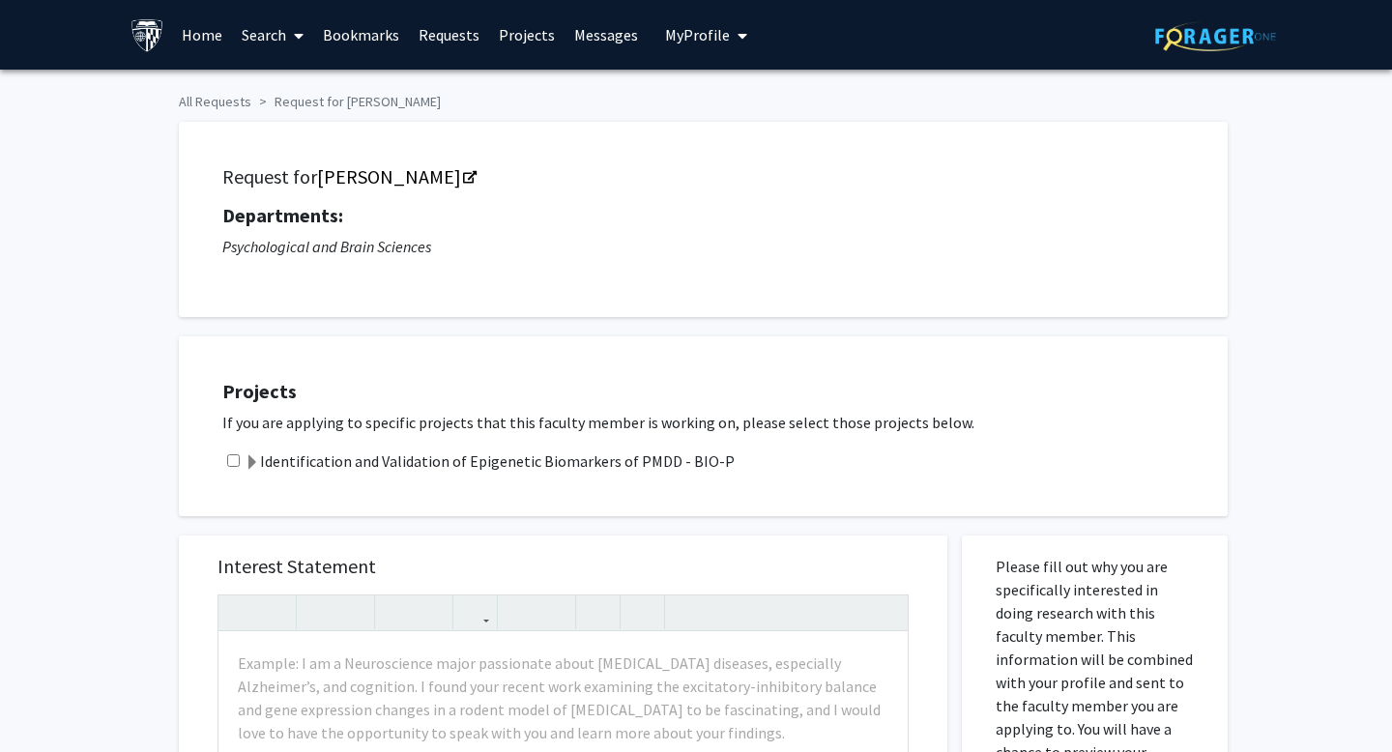
click at [306, 455] on label "Identification and Validation of Epigenetic Biomarkers of PMDD - BIO-P" at bounding box center [490, 460] width 490 height 23
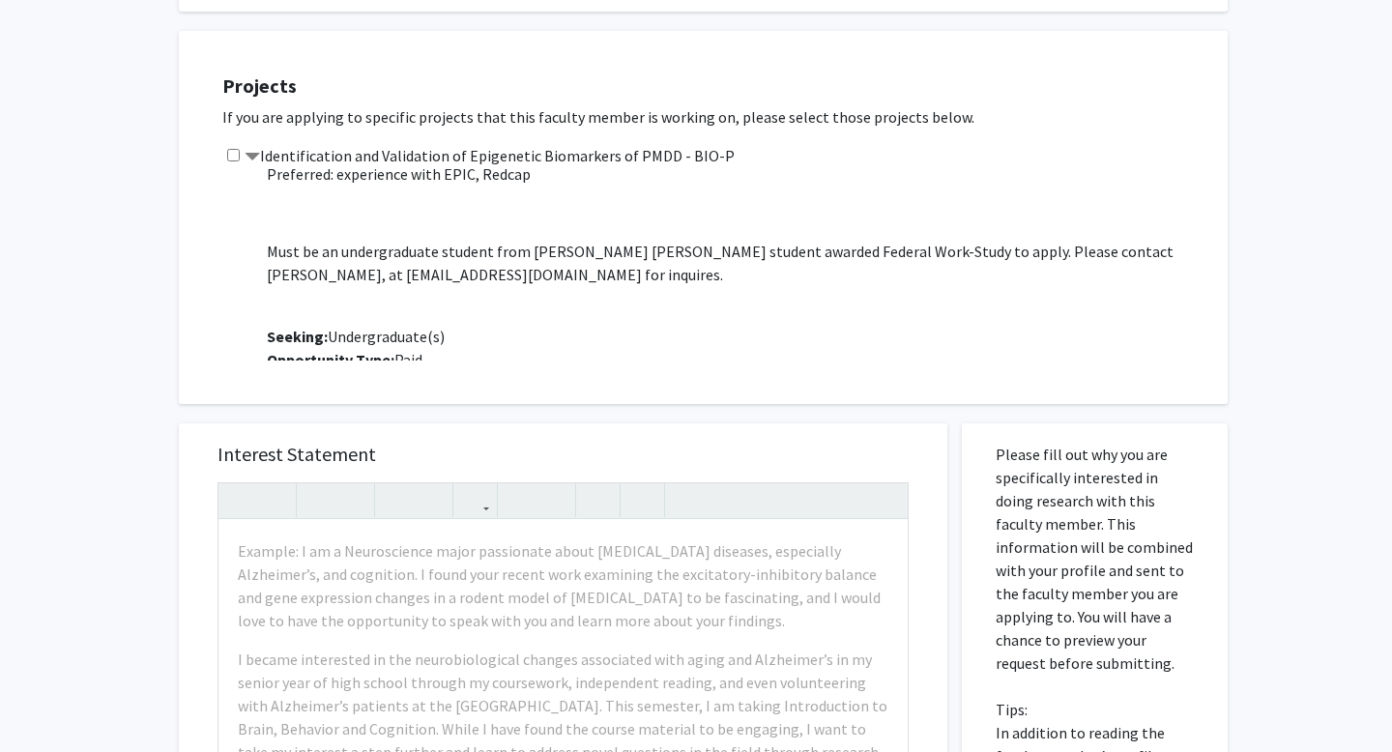
scroll to position [410, 0]
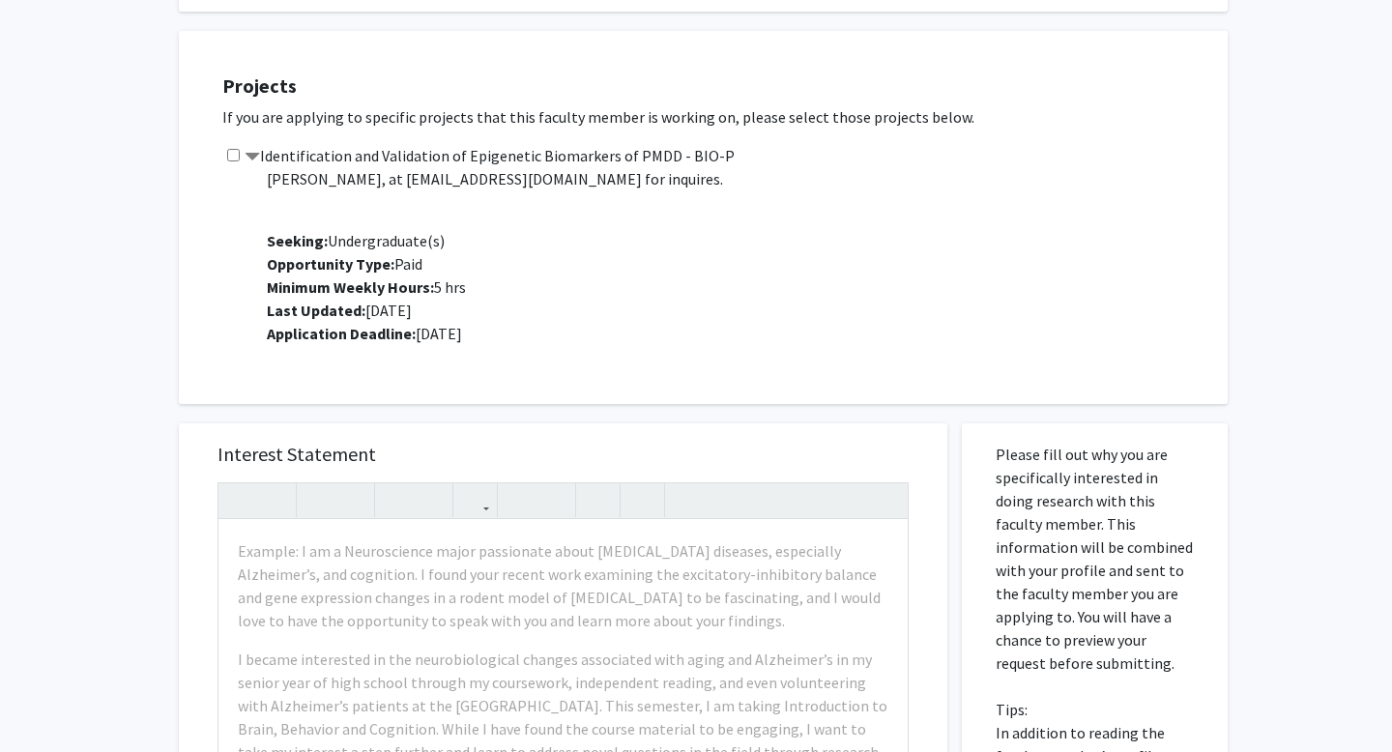
click at [330, 155] on label "Identification and Validation of Epigenetic Biomarkers of PMDD - BIO-P" at bounding box center [490, 155] width 490 height 23
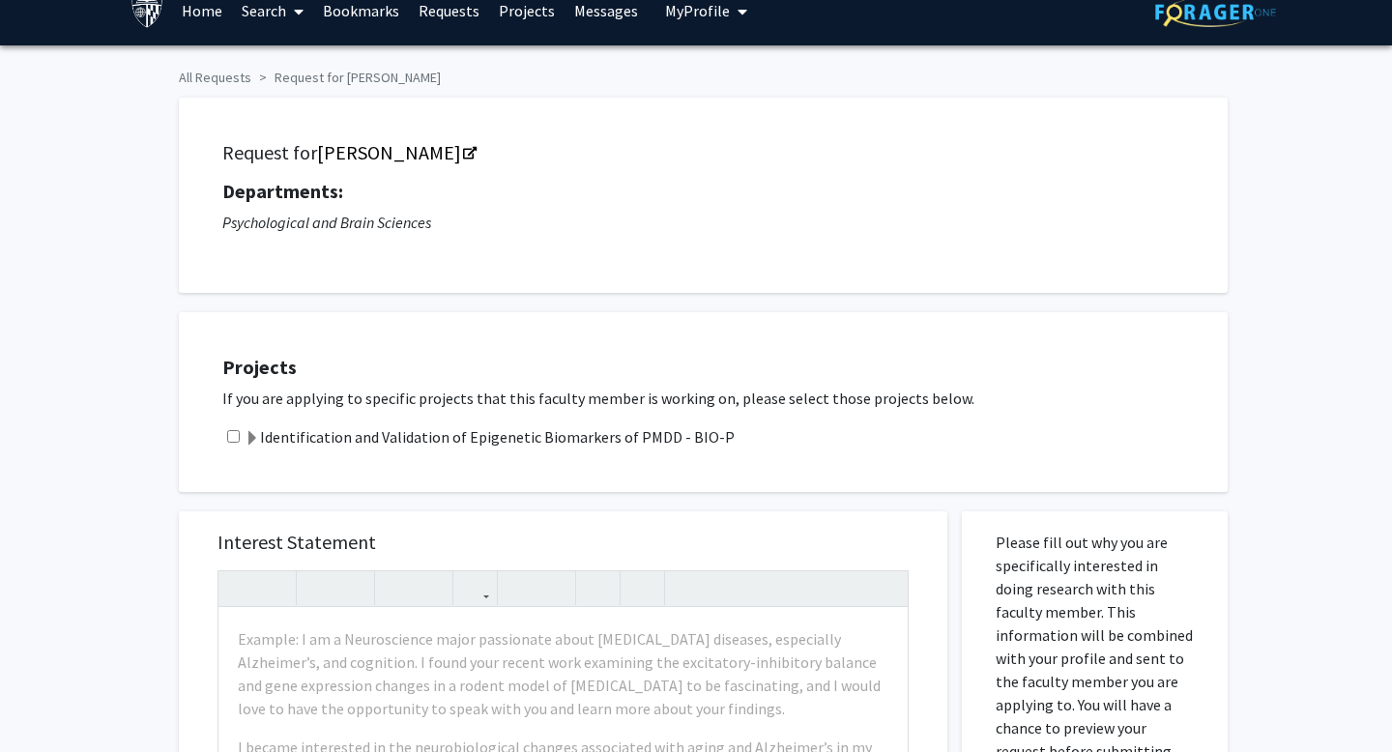
scroll to position [0, 0]
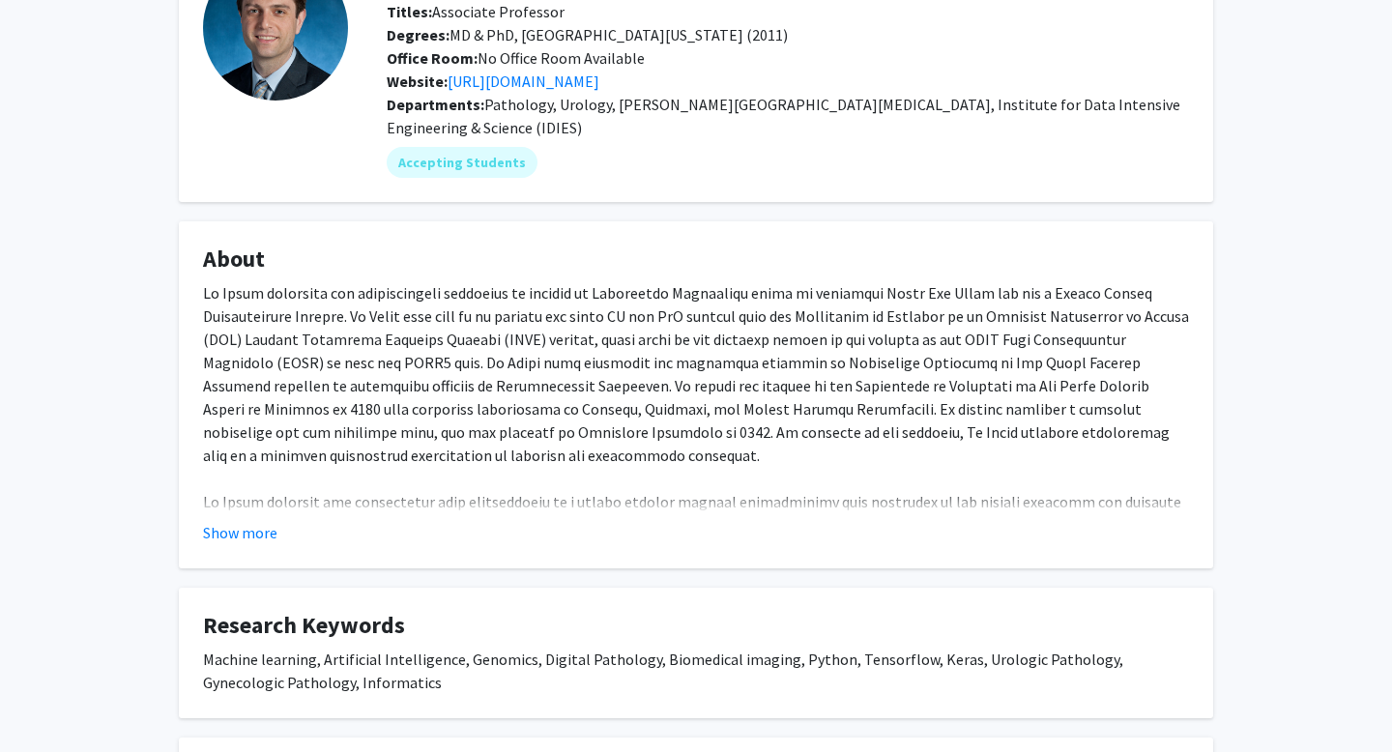
scroll to position [349, 0]
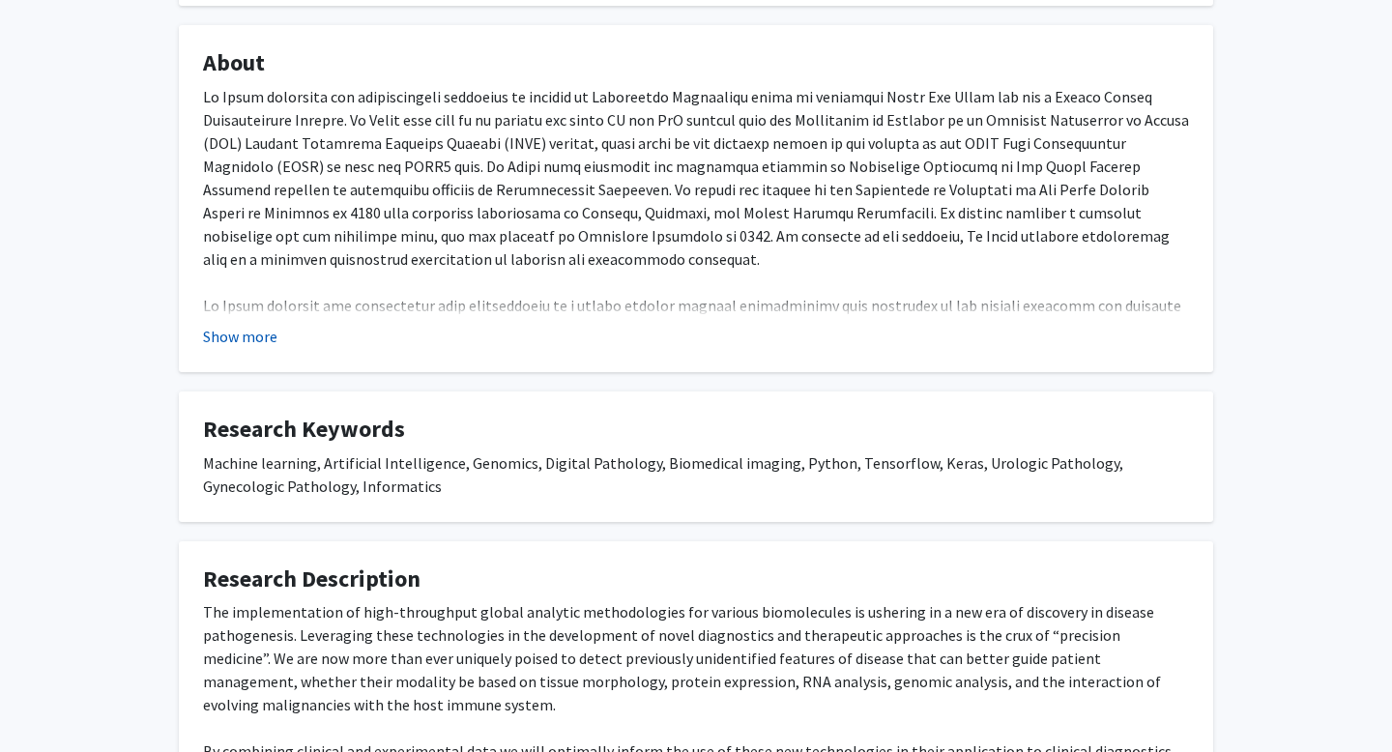
click at [248, 334] on button "Show more" at bounding box center [240, 336] width 74 height 23
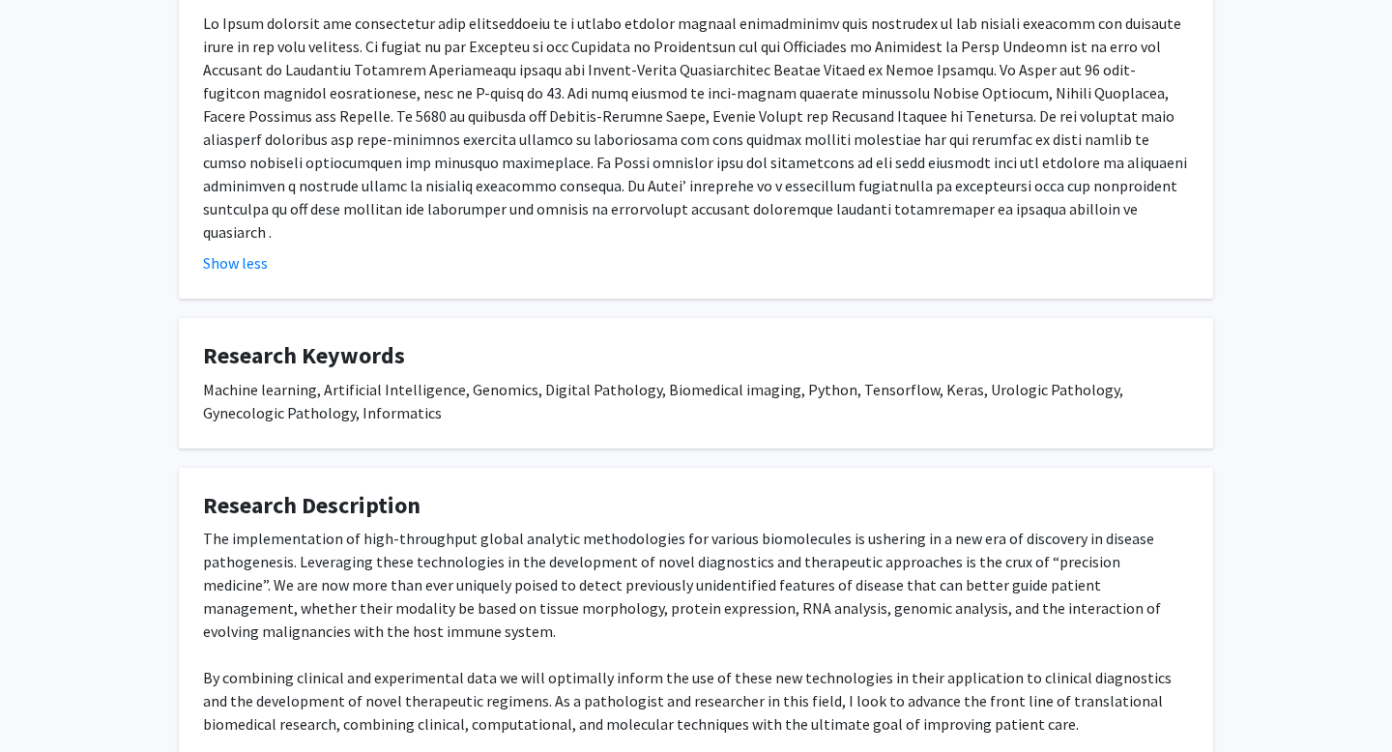
scroll to position [791, 0]
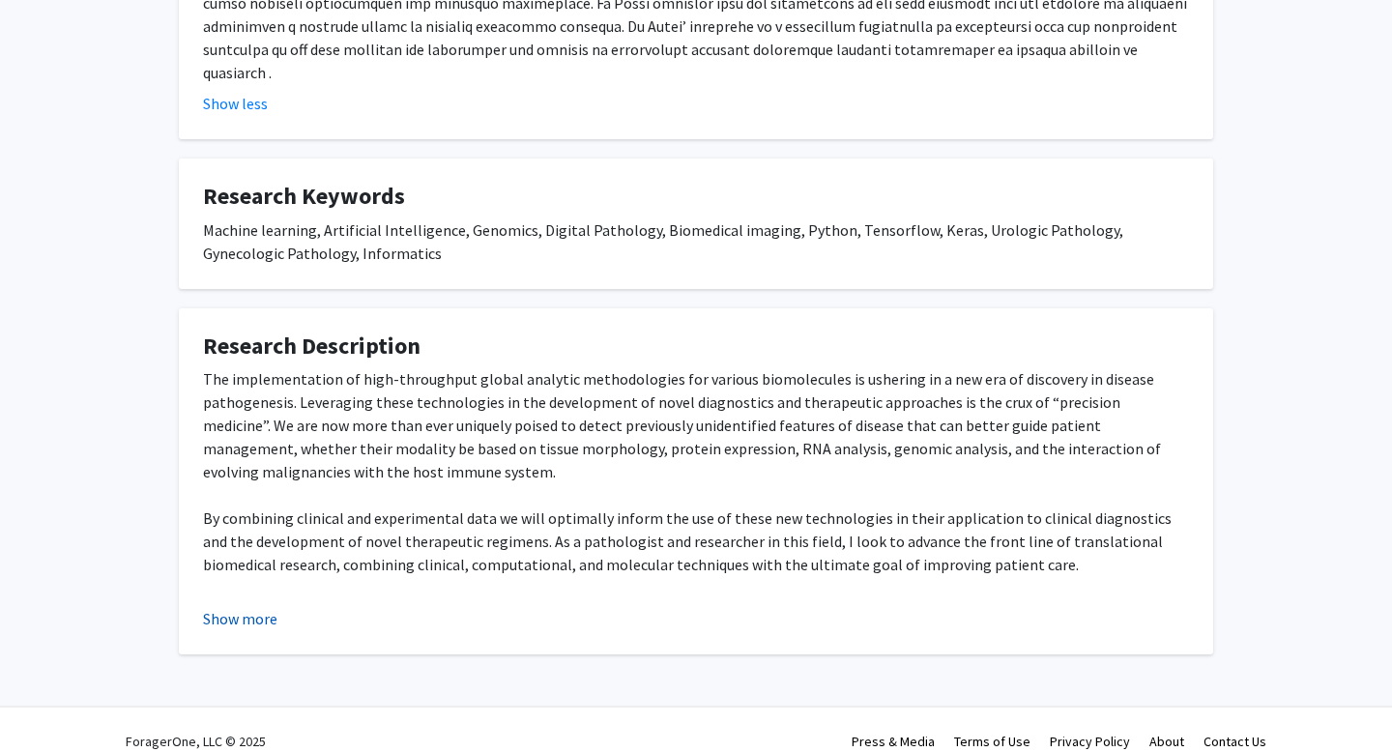
click at [252, 607] on button "Show more" at bounding box center [240, 618] width 74 height 23
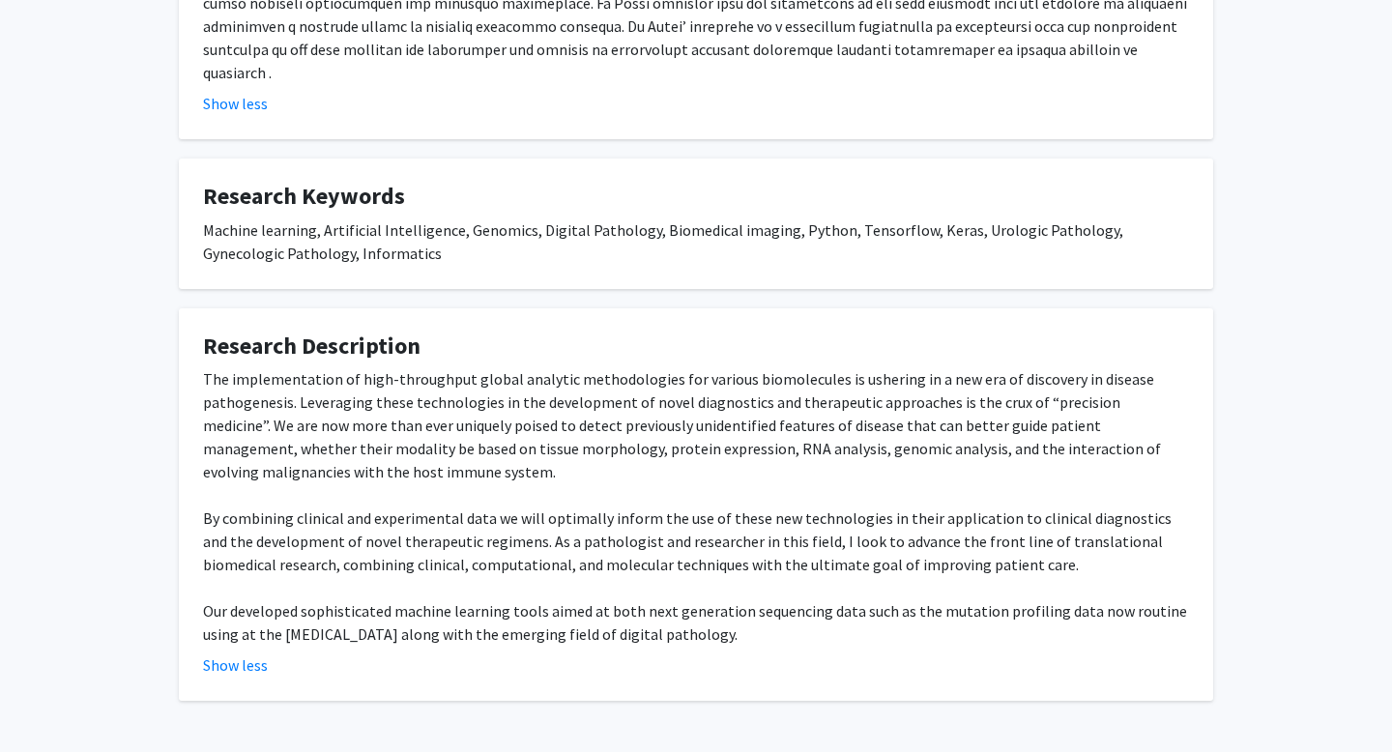
scroll to position [793, 0]
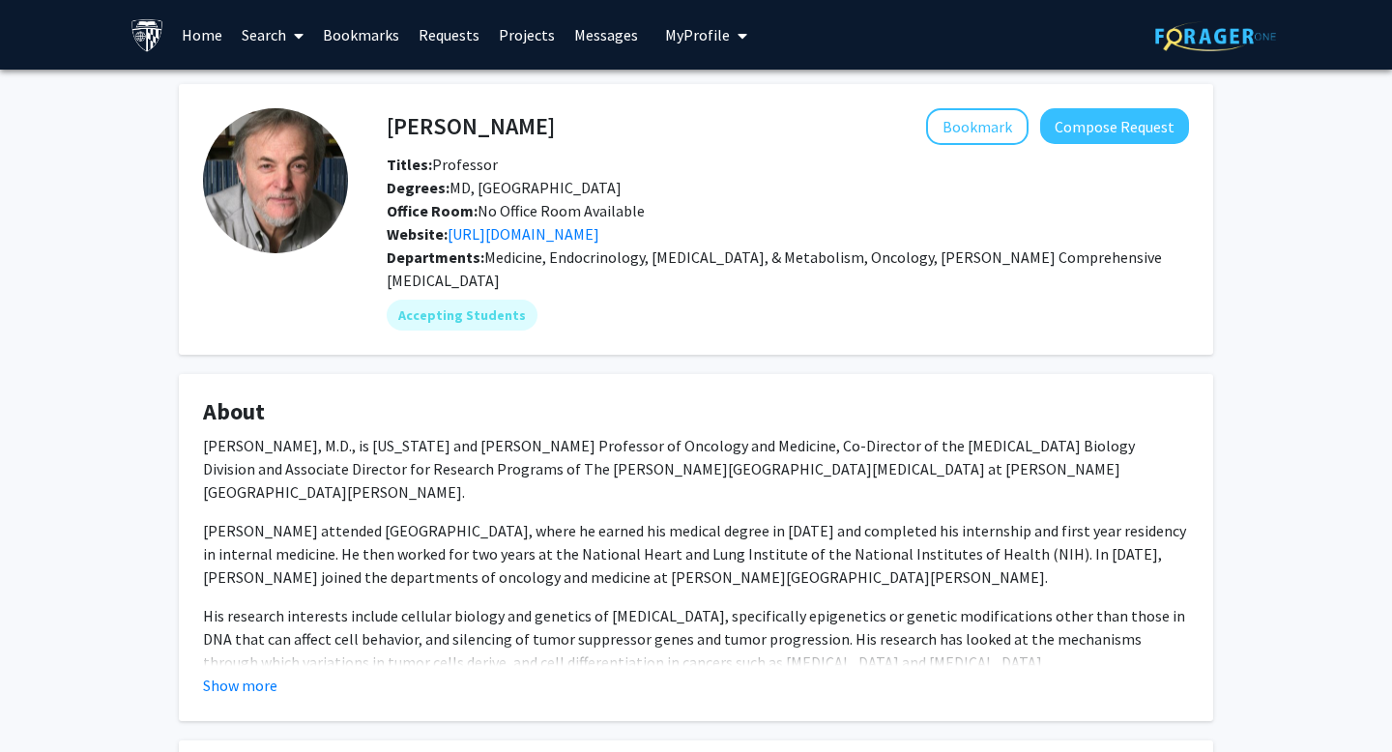
click at [1226, 510] on div "[PERSON_NAME] Bookmark Compose Request Titles: Professor Degrees: MD, [GEOGRAPH…" at bounding box center [695, 648] width 1063 height 1129
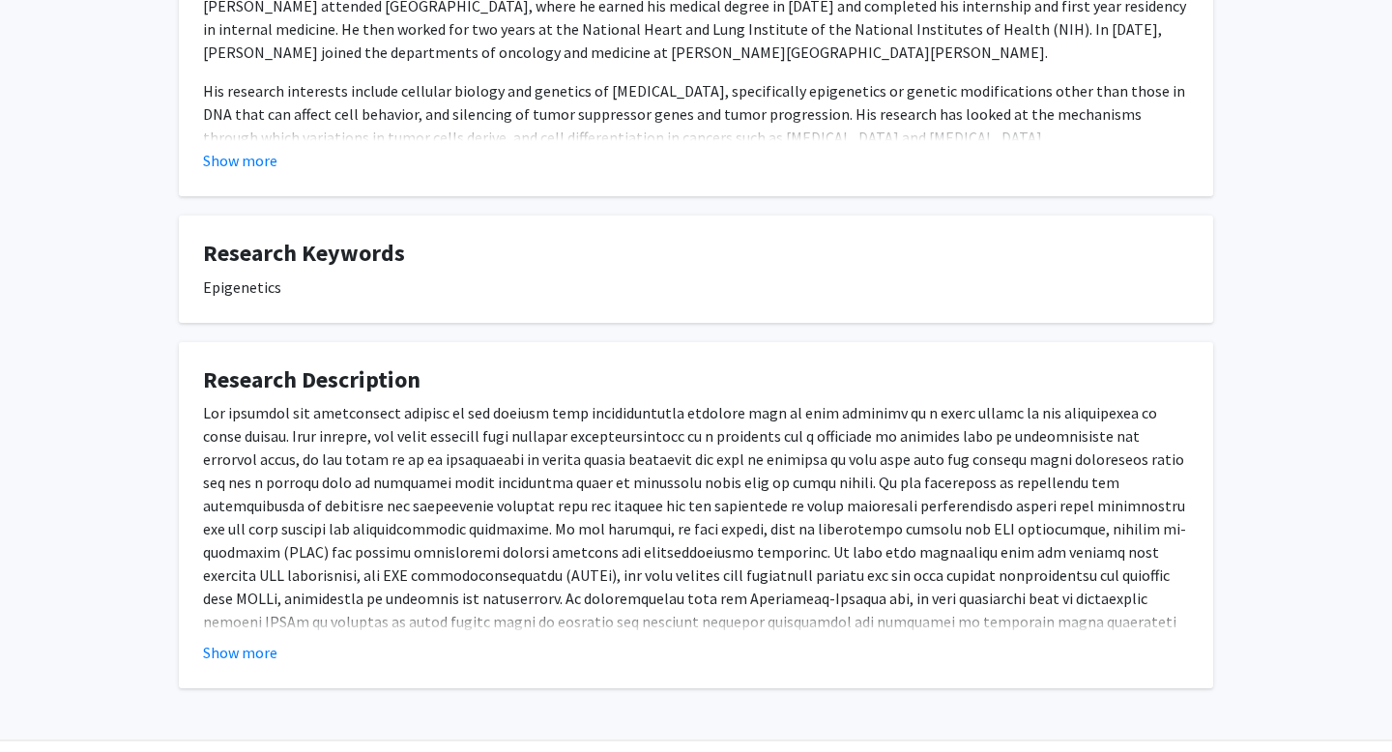
scroll to position [559, 0]
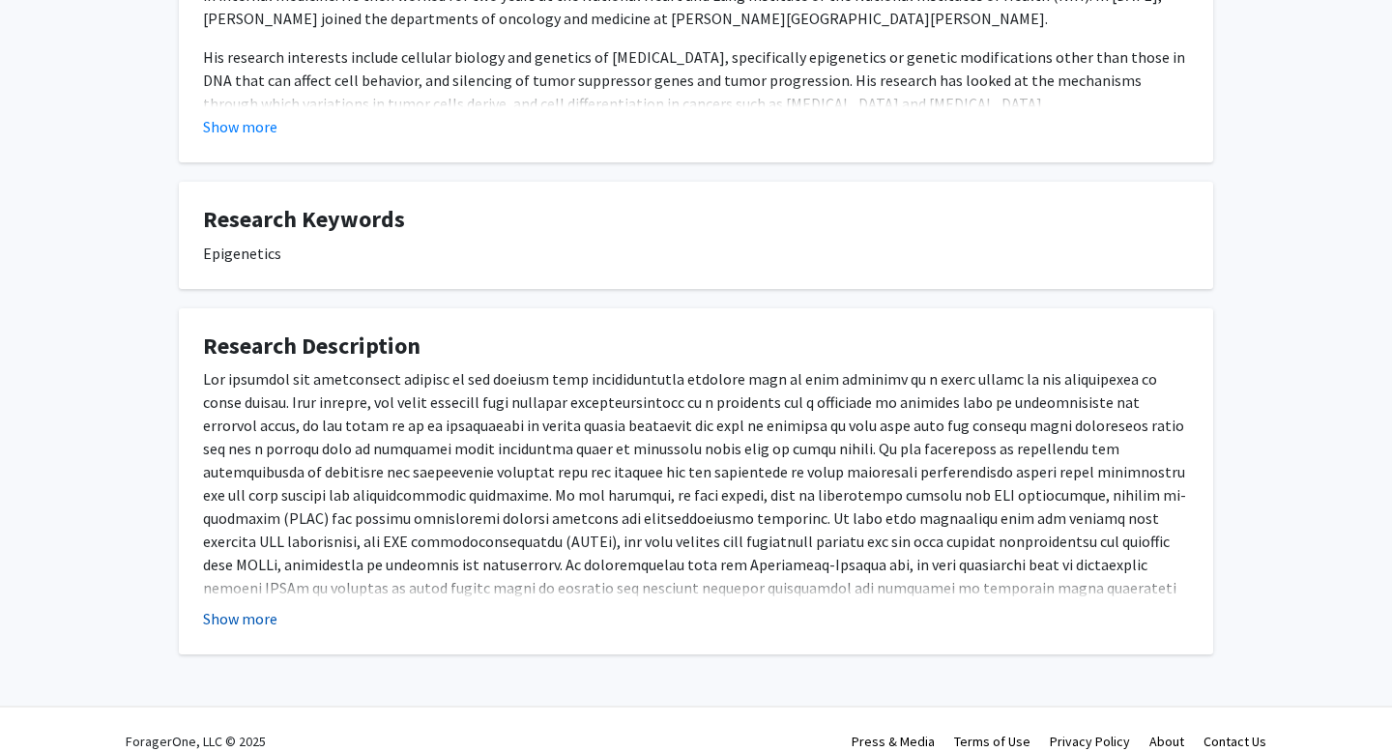
click at [246, 607] on button "Show more" at bounding box center [240, 618] width 74 height 23
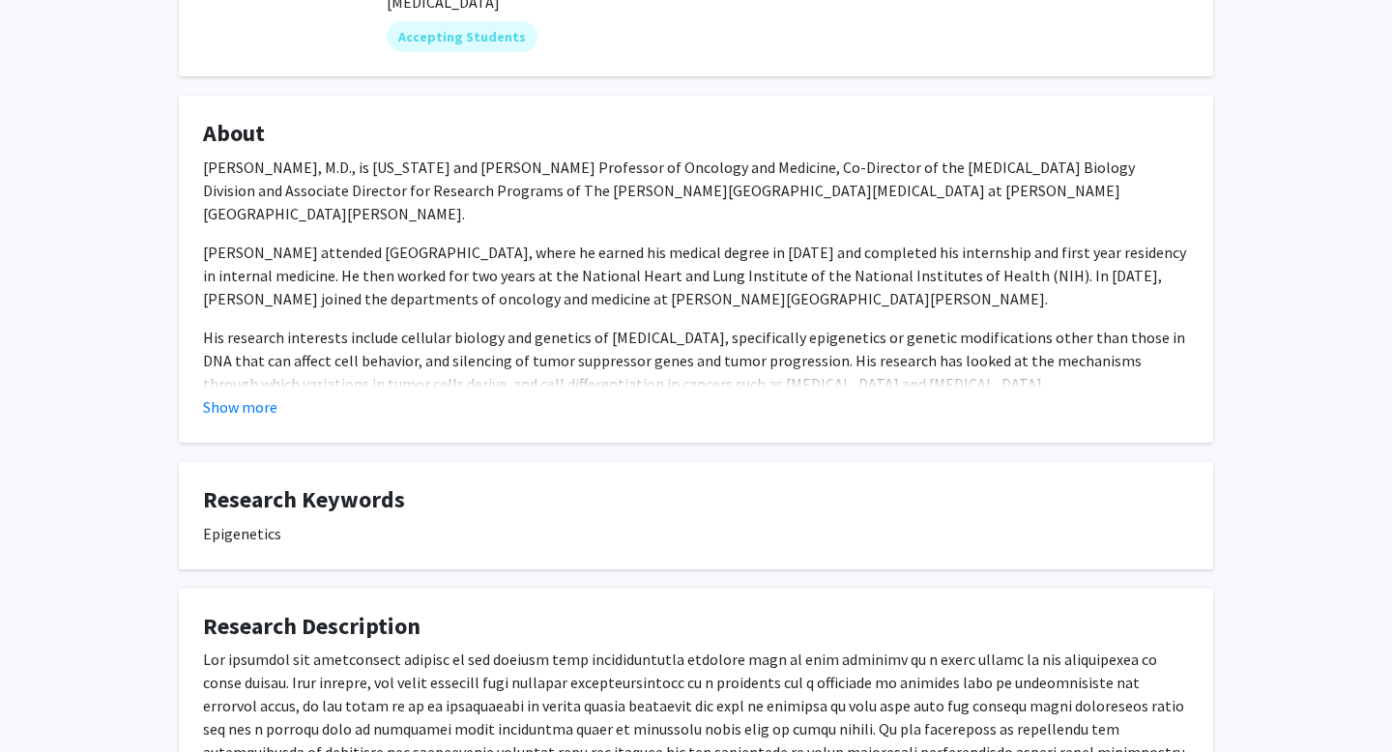
scroll to position [0, 0]
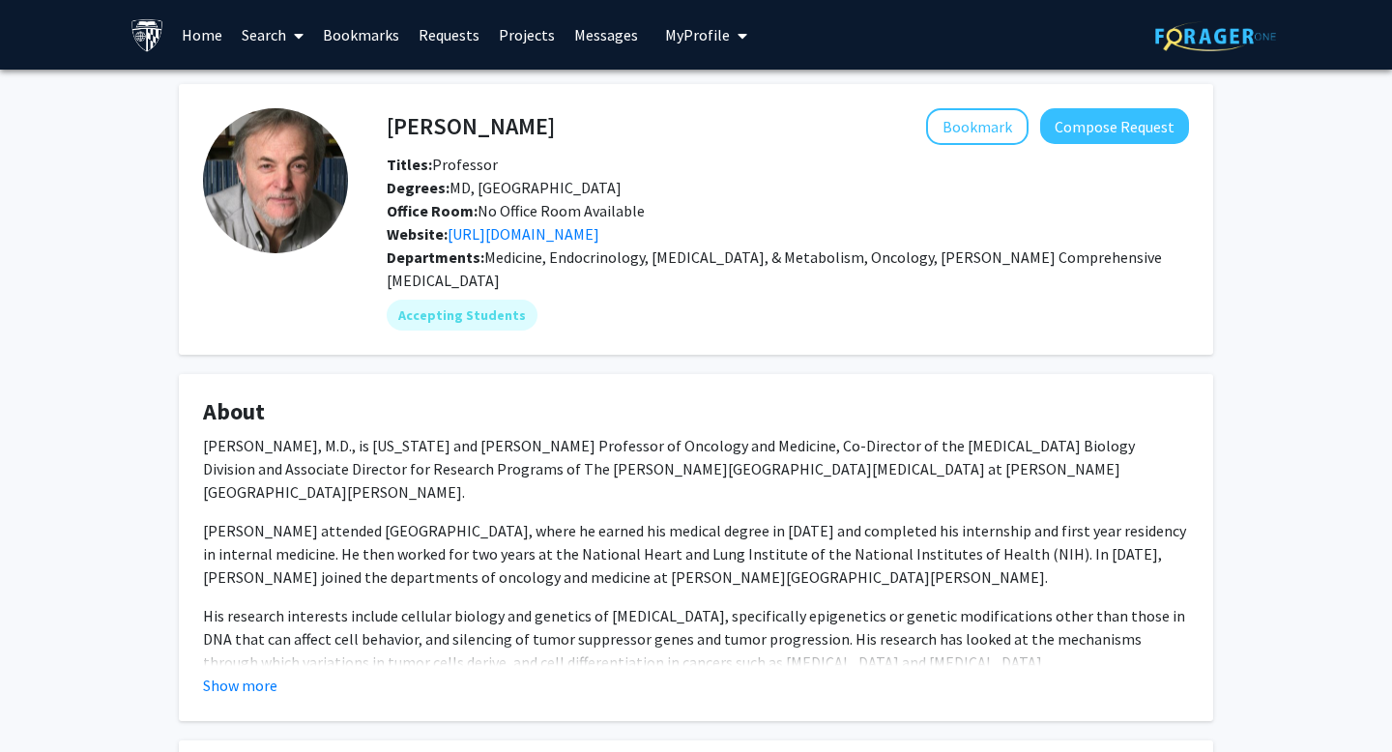
click at [440, 115] on h4 "Stephen Baylin" at bounding box center [471, 126] width 168 height 36
copy h4 "Stephen Baylin"
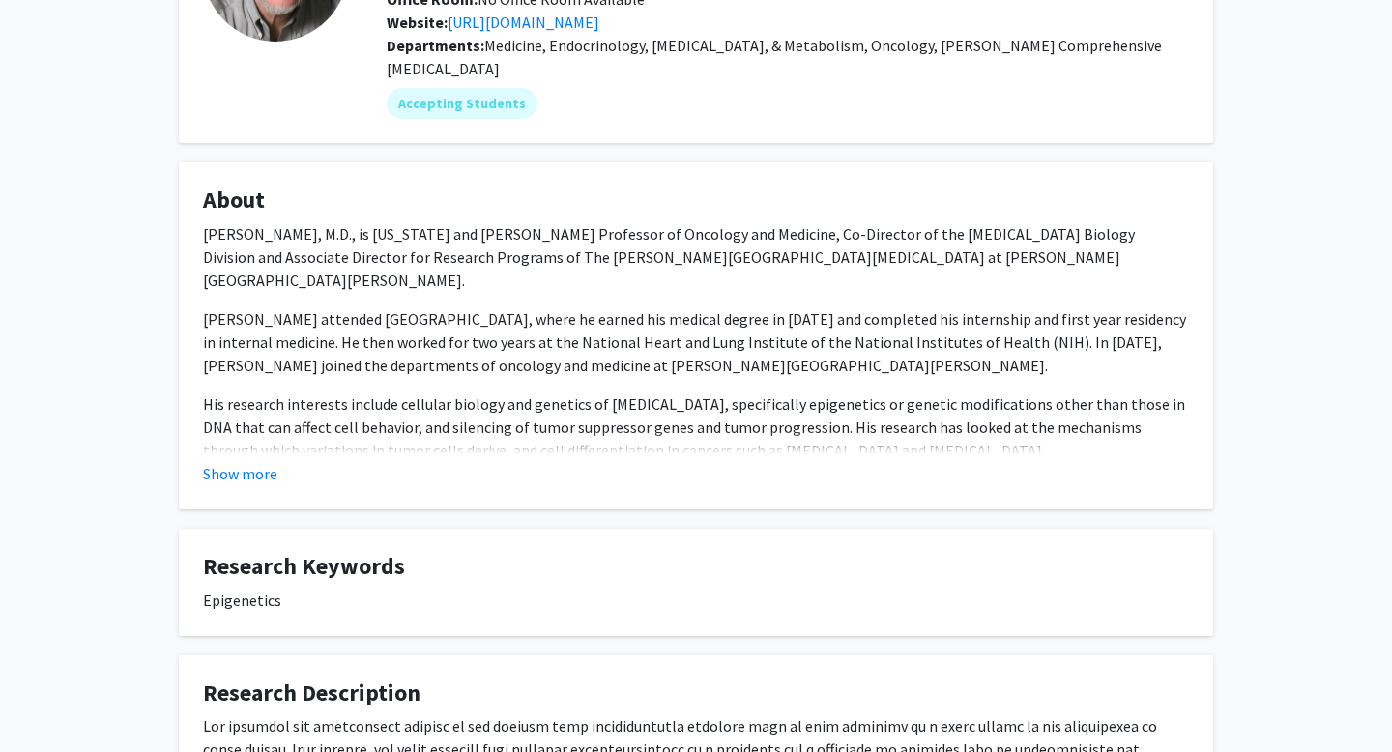
scroll to position [233, 0]
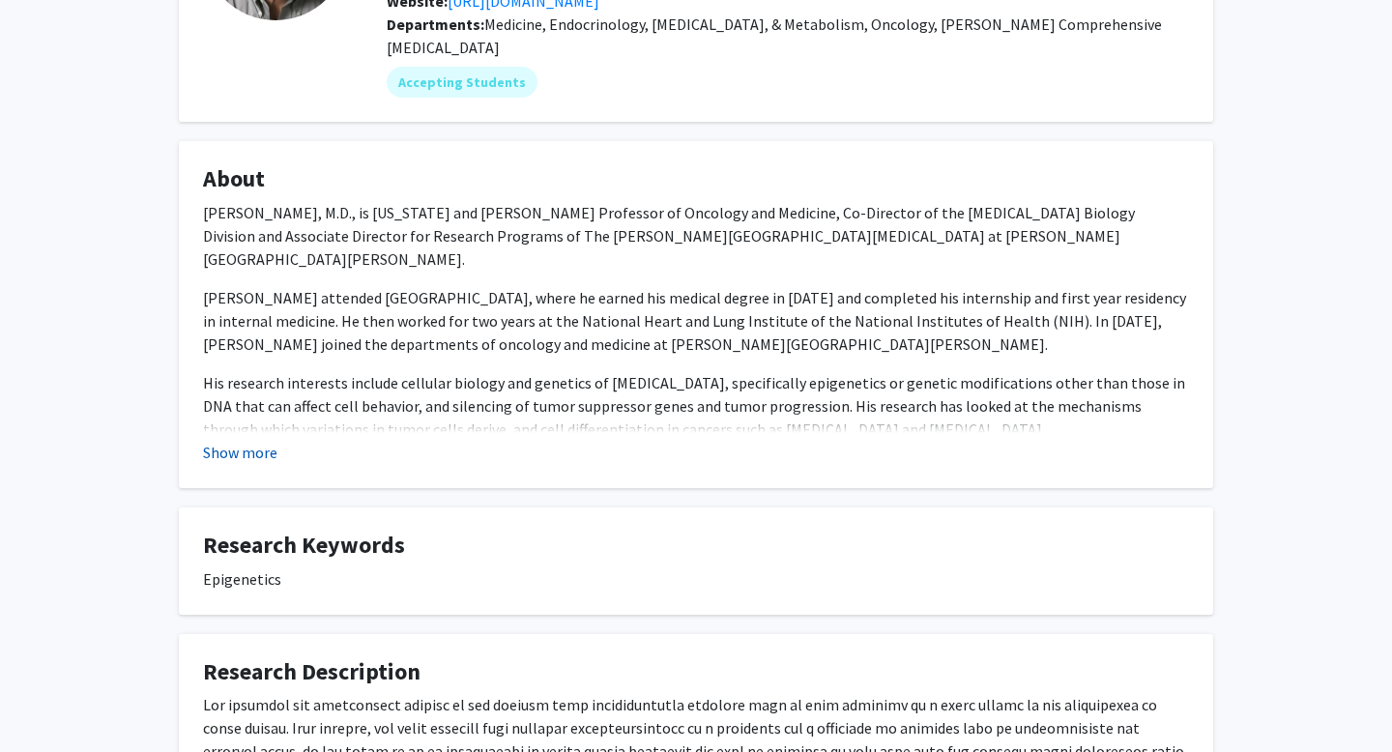
click at [248, 441] on button "Show more" at bounding box center [240, 452] width 74 height 23
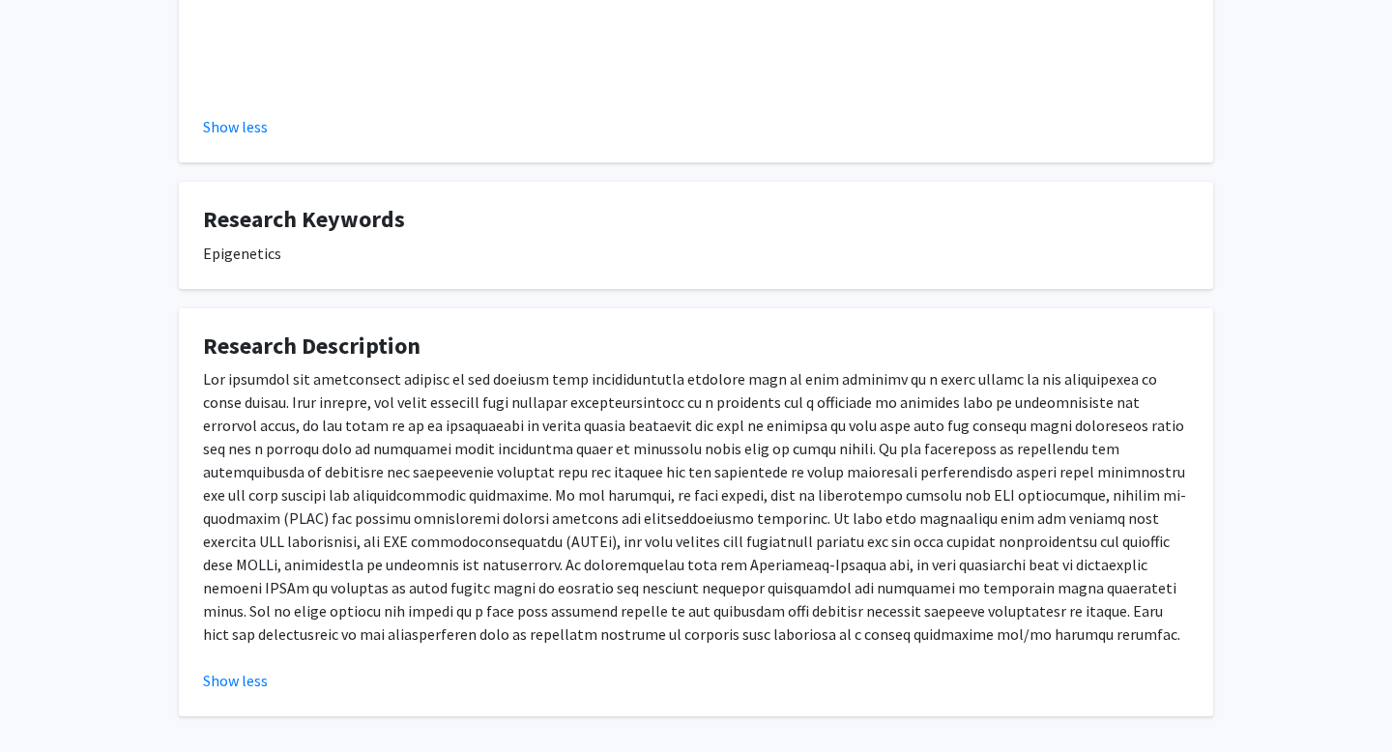
scroll to position [1015, 0]
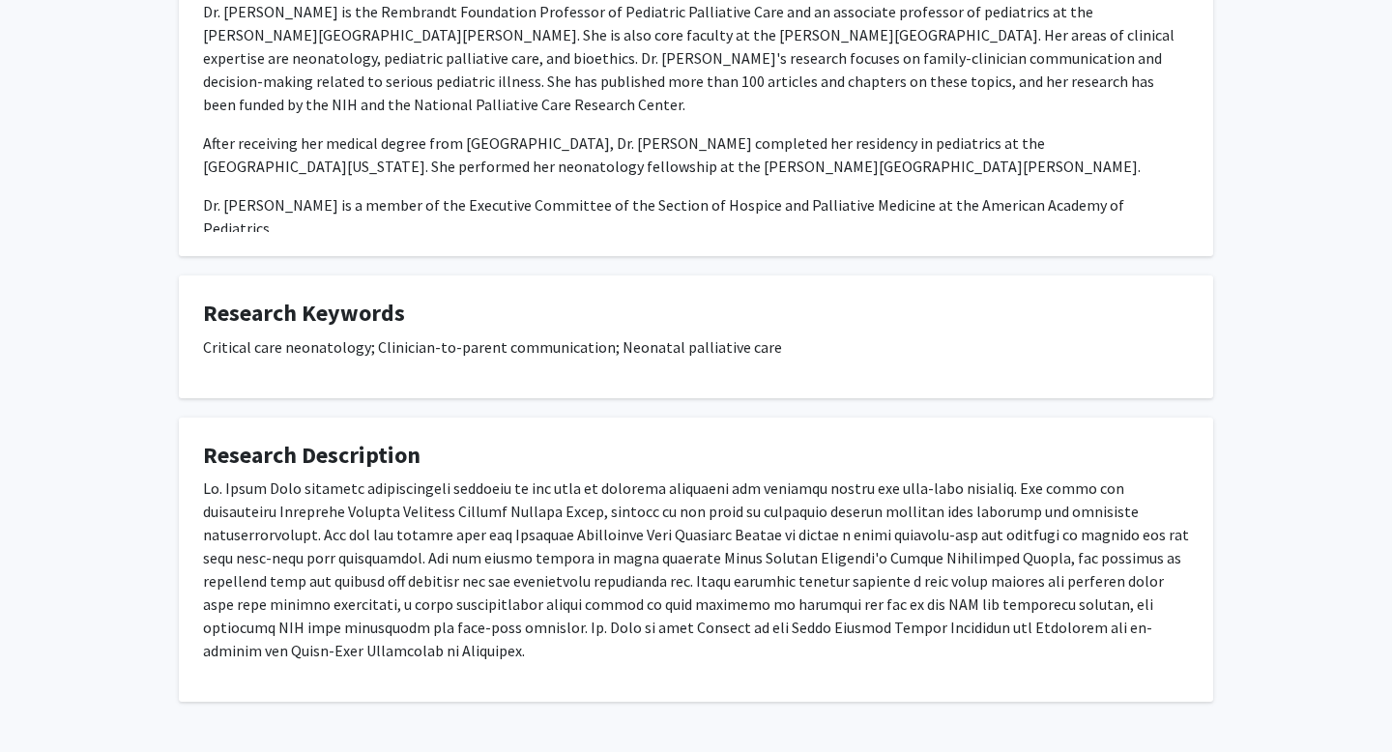
scroll to position [413, 0]
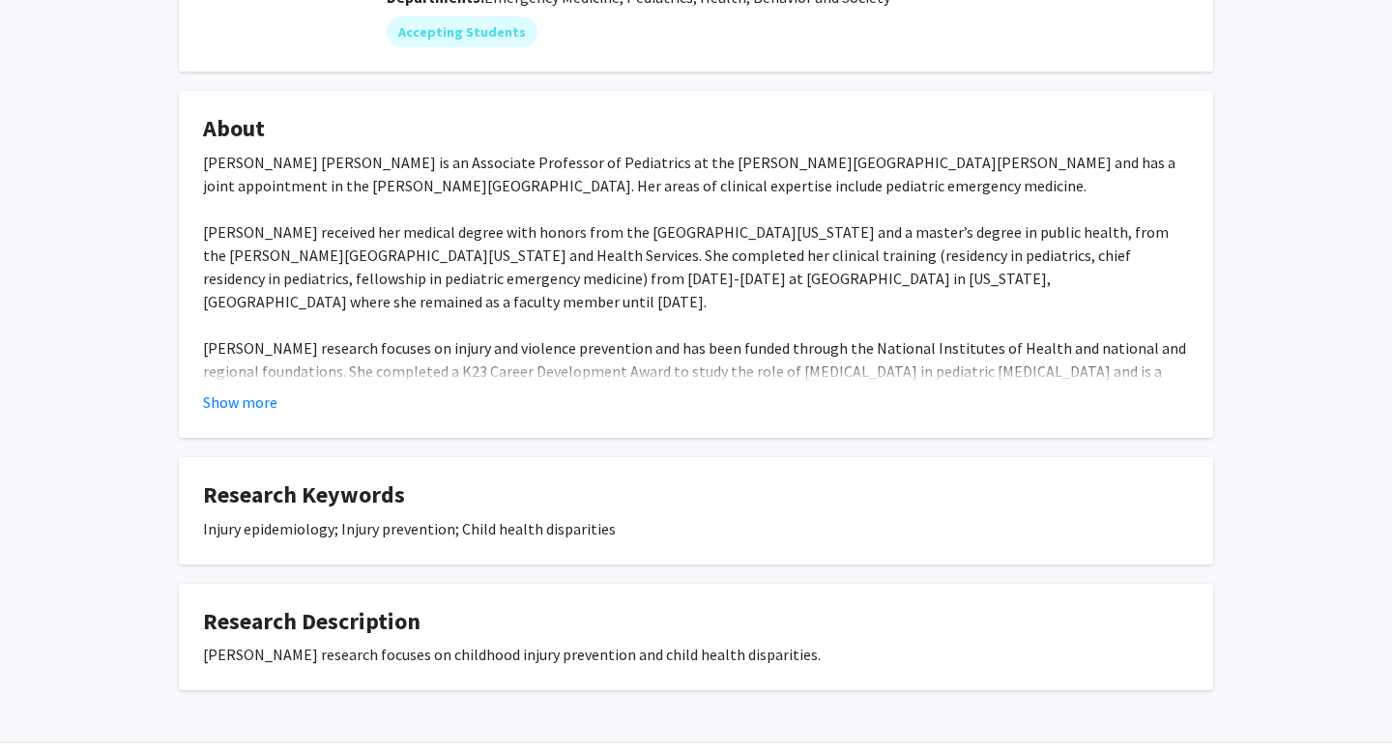
scroll to position [271, 0]
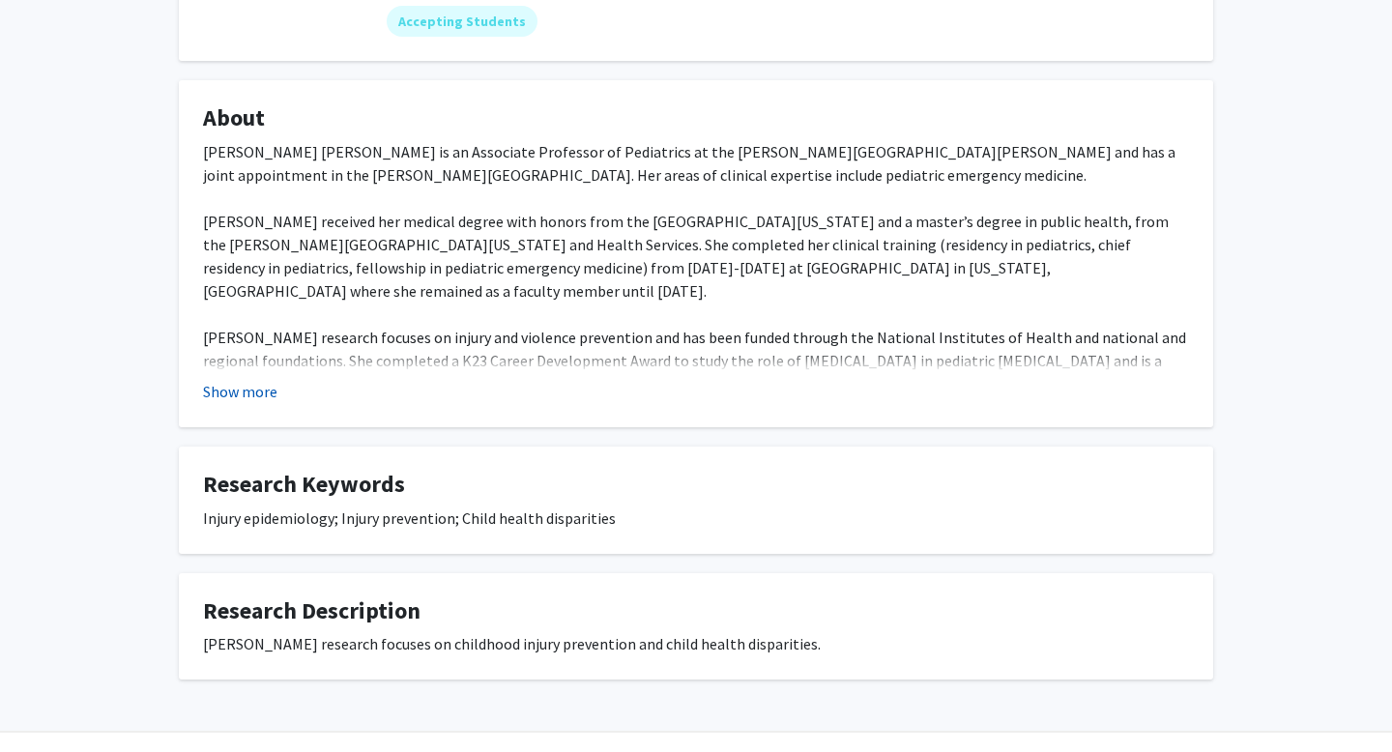
click at [248, 381] on button "Show more" at bounding box center [240, 391] width 74 height 23
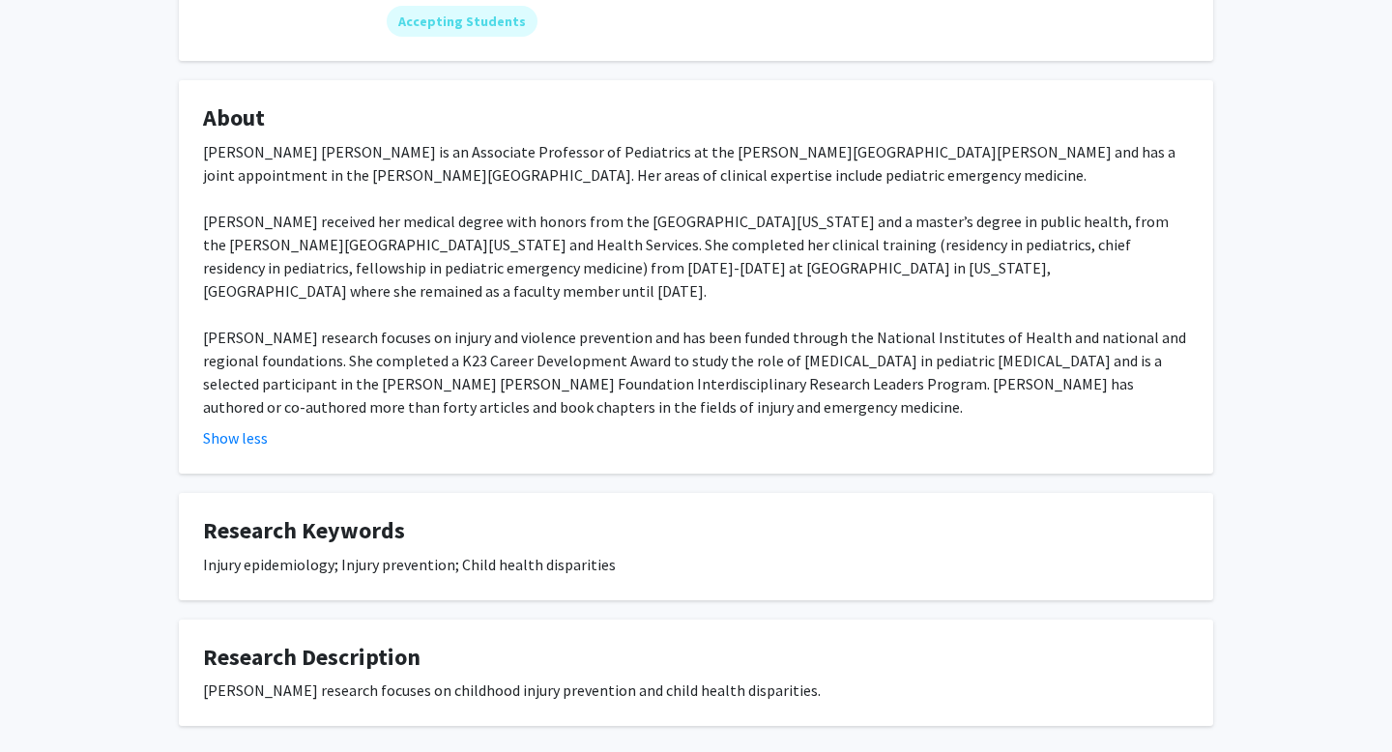
click at [650, 535] on h4 "Research Keywords" at bounding box center [696, 531] width 986 height 28
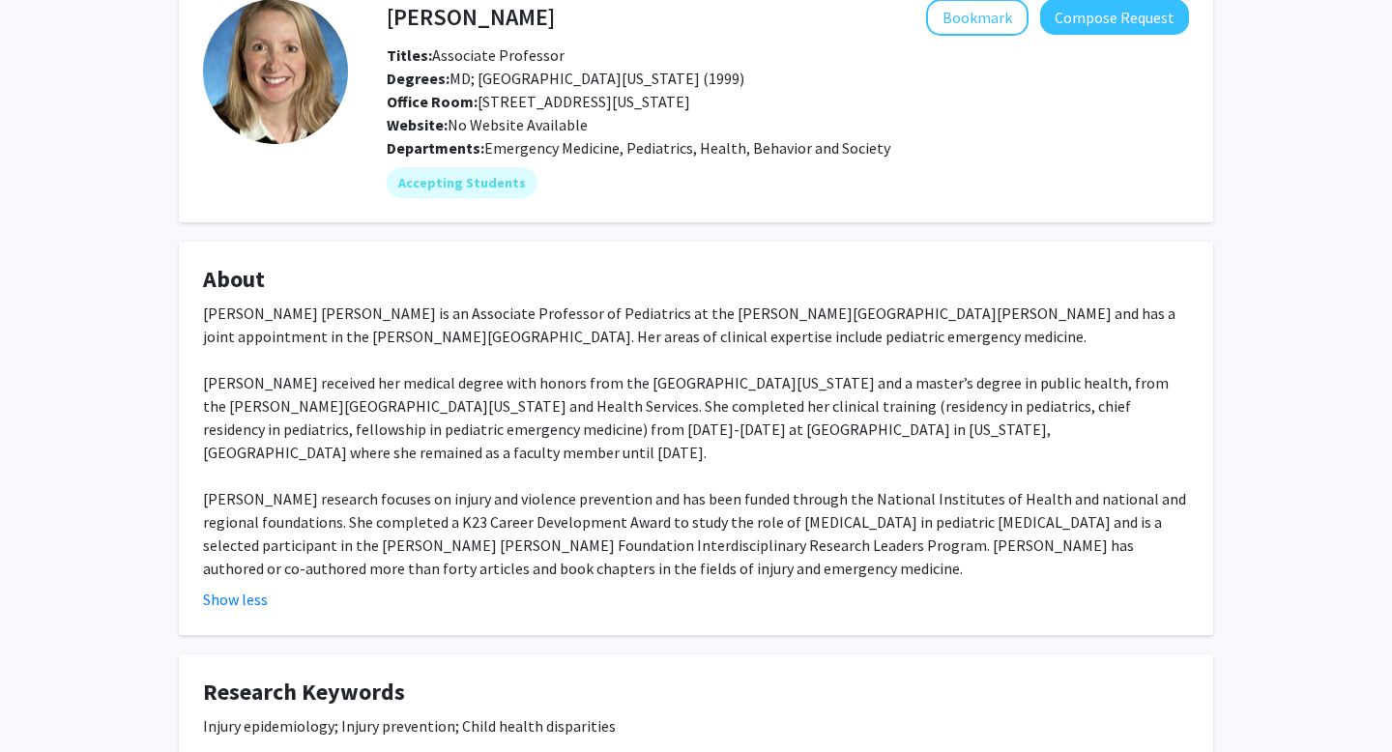
scroll to position [0, 0]
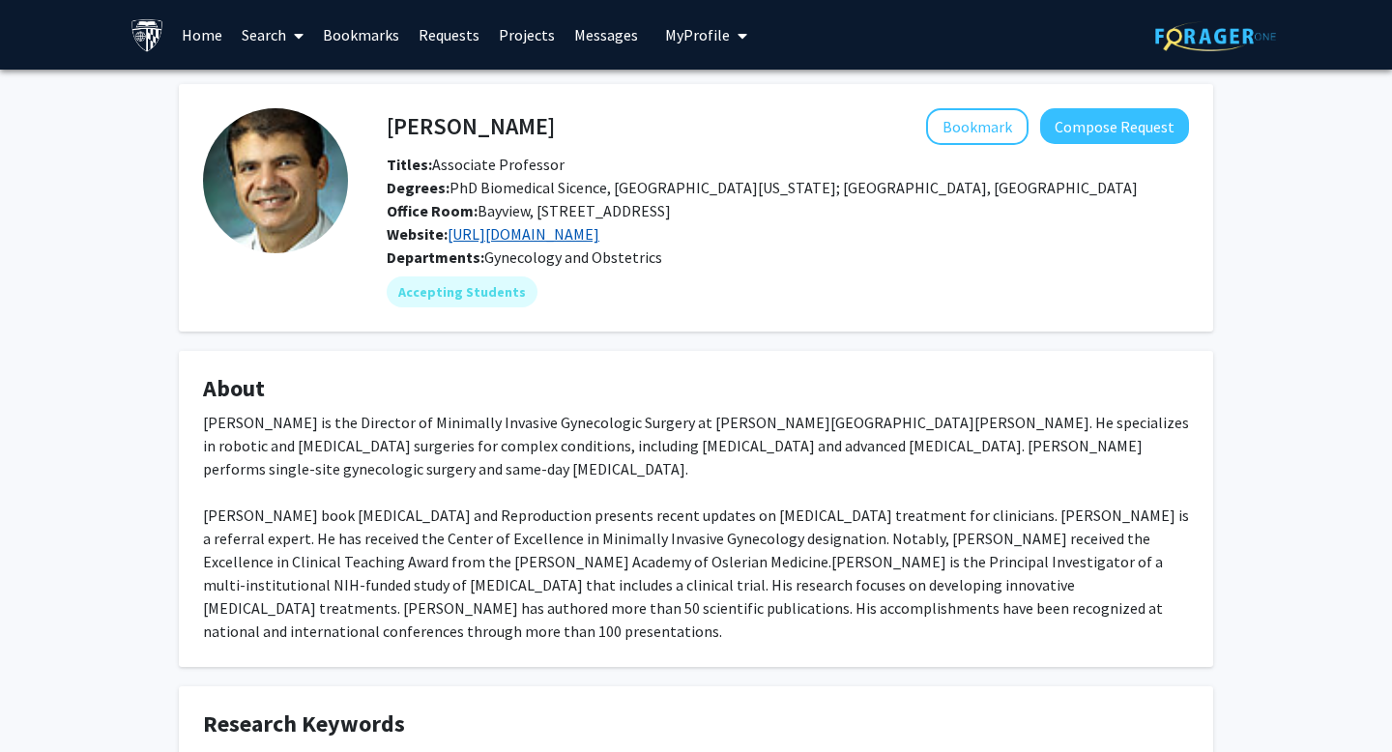
click at [599, 238] on link "[URL][DOMAIN_NAME]" at bounding box center [524, 233] width 152 height 19
click at [574, 255] on span "Gynecology and Obstetrics" at bounding box center [573, 256] width 178 height 19
click at [574, 254] on span "Gynecology and Obstetrics" at bounding box center [573, 256] width 178 height 19
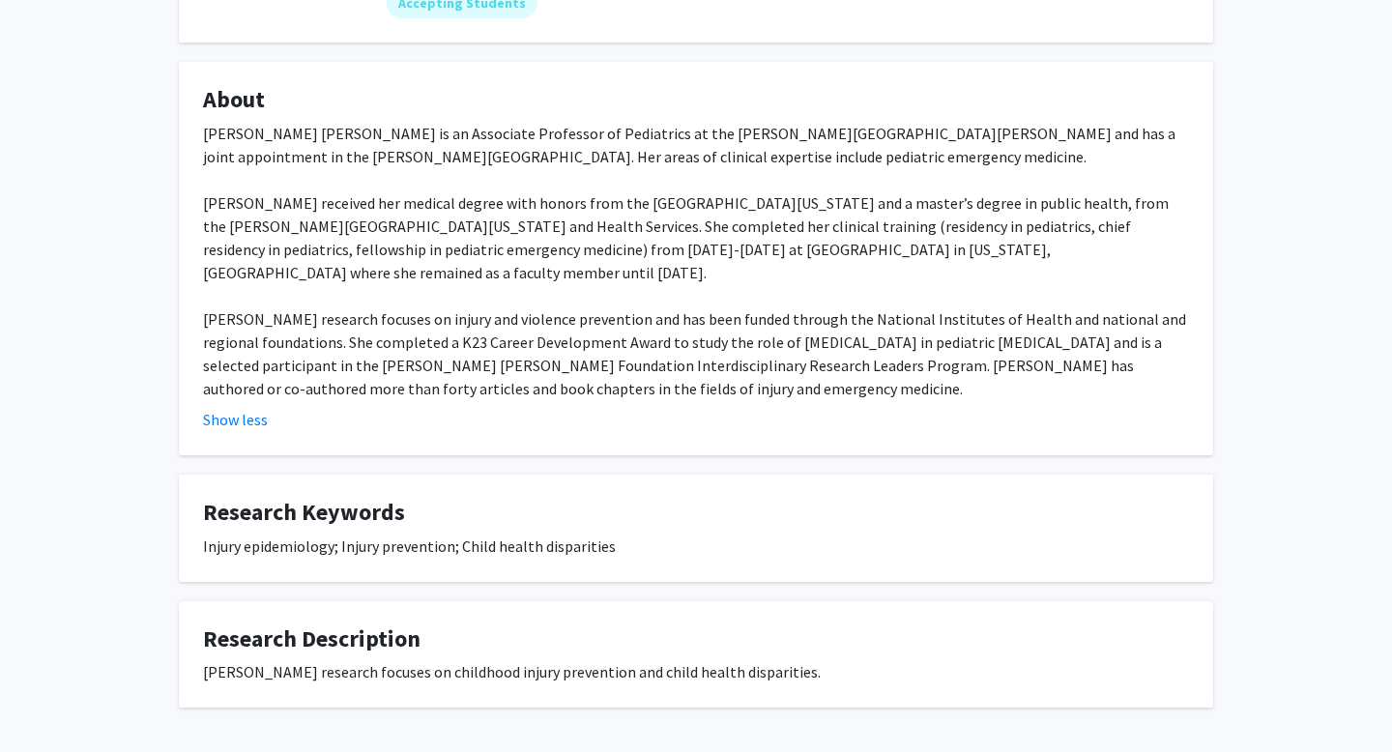
scroll to position [296, 0]
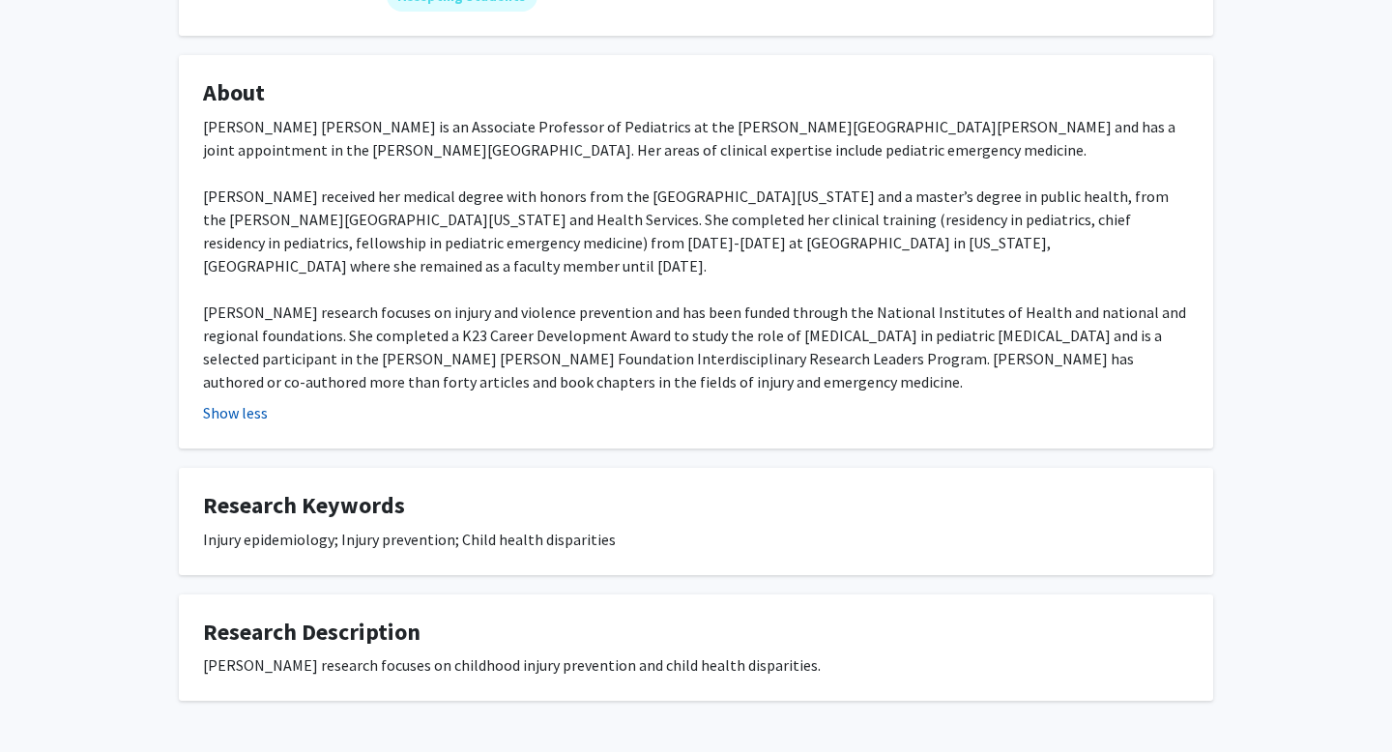
click at [249, 406] on button "Show less" at bounding box center [235, 412] width 65 height 23
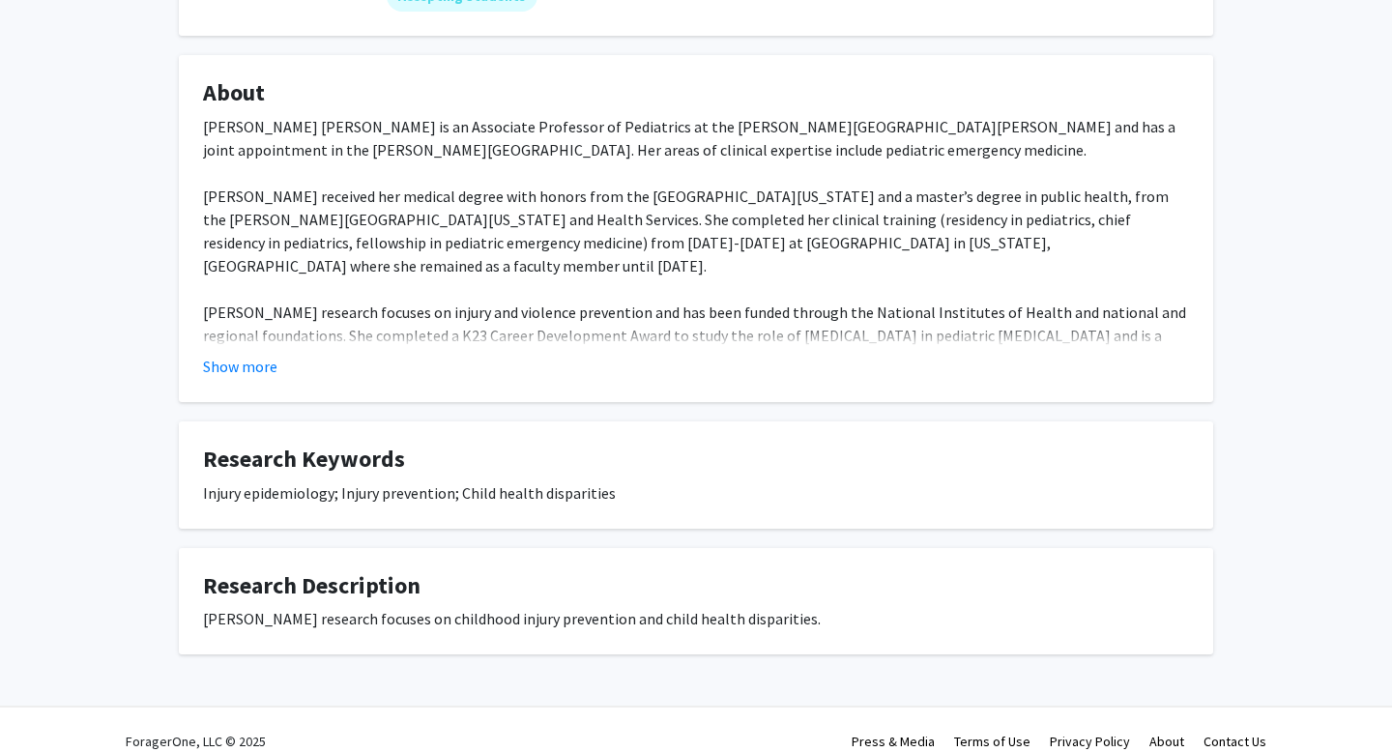
click at [281, 362] on div "Show more" at bounding box center [696, 366] width 986 height 23
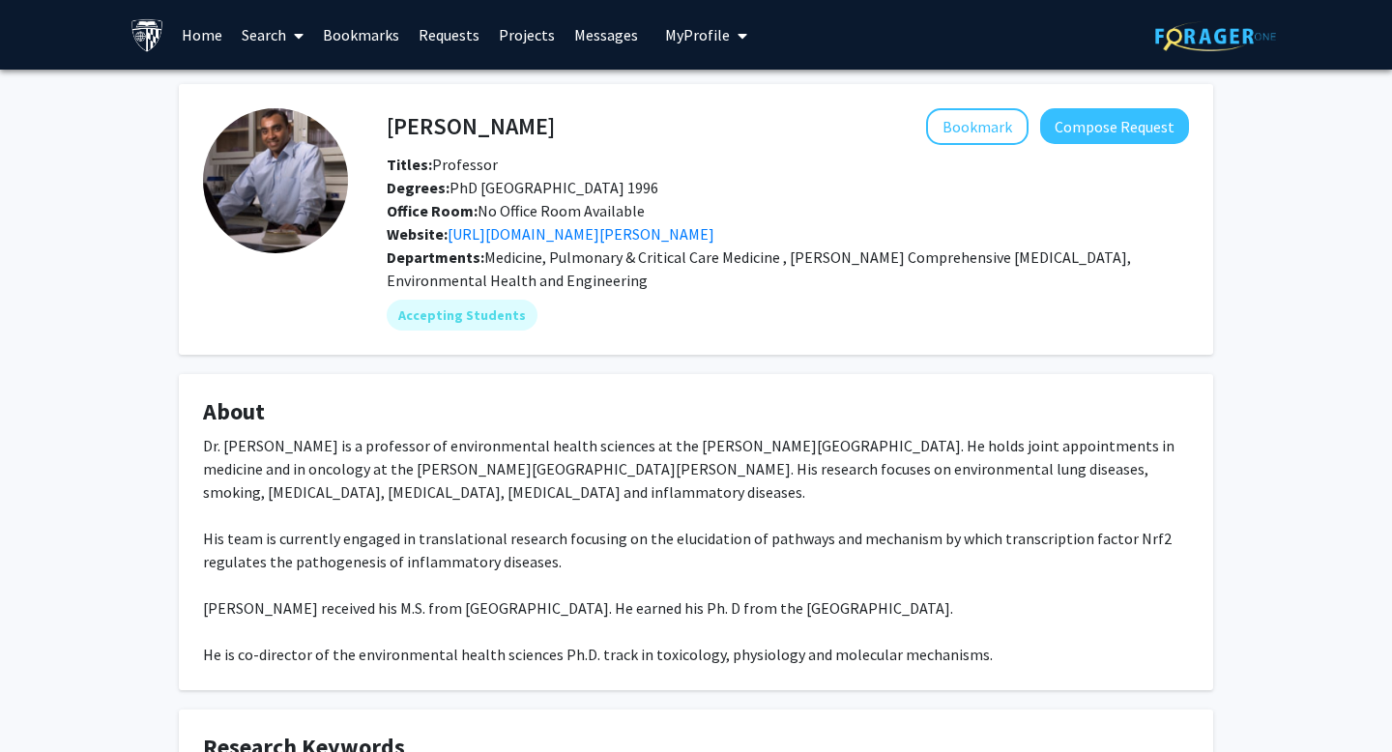
click at [564, 245] on div "Website: https://www.hopkinsmedicine.org/research/labs/shyam-sundar-biswal-lab" at bounding box center [787, 233] width 831 height 23
click at [564, 238] on link "https://www.hopkinsmedicine.org/research/labs/shyam-sundar-biswal-lab" at bounding box center [581, 233] width 267 height 19
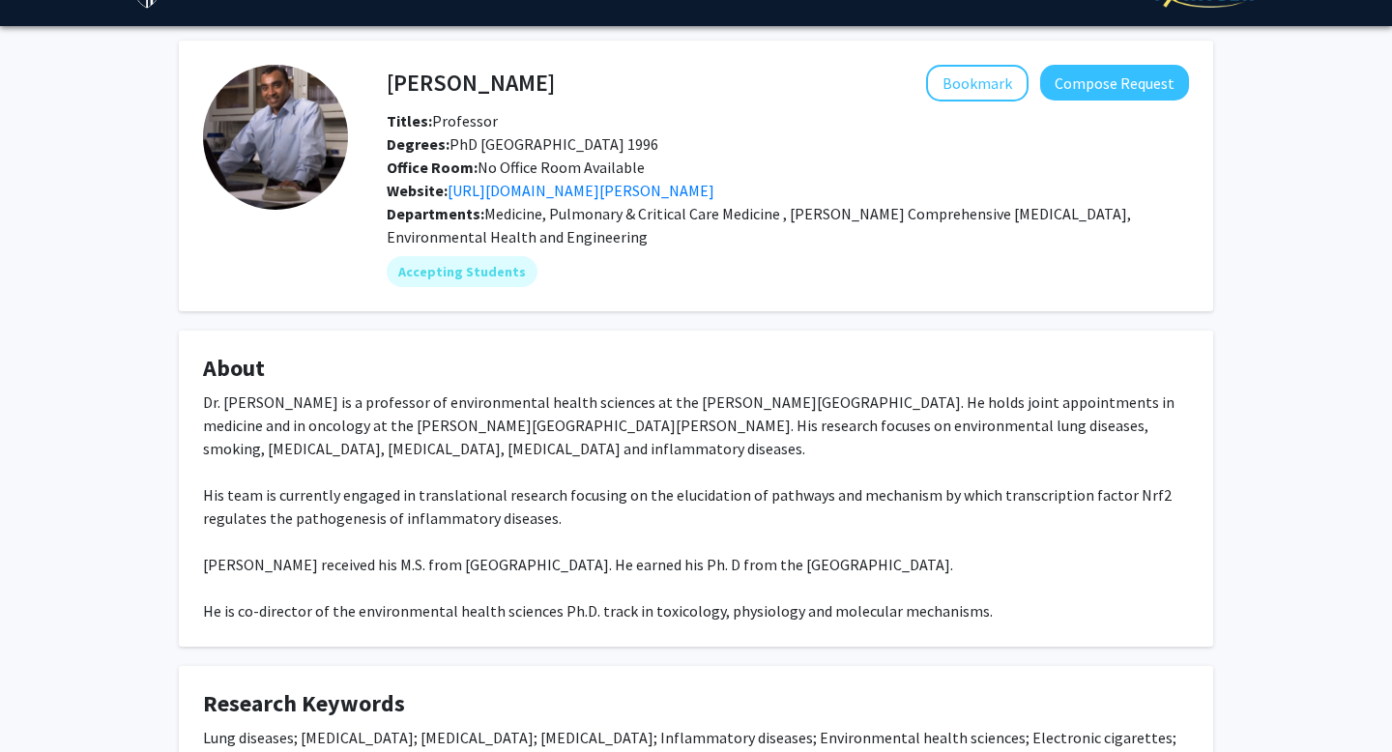
scroll to position [39, 0]
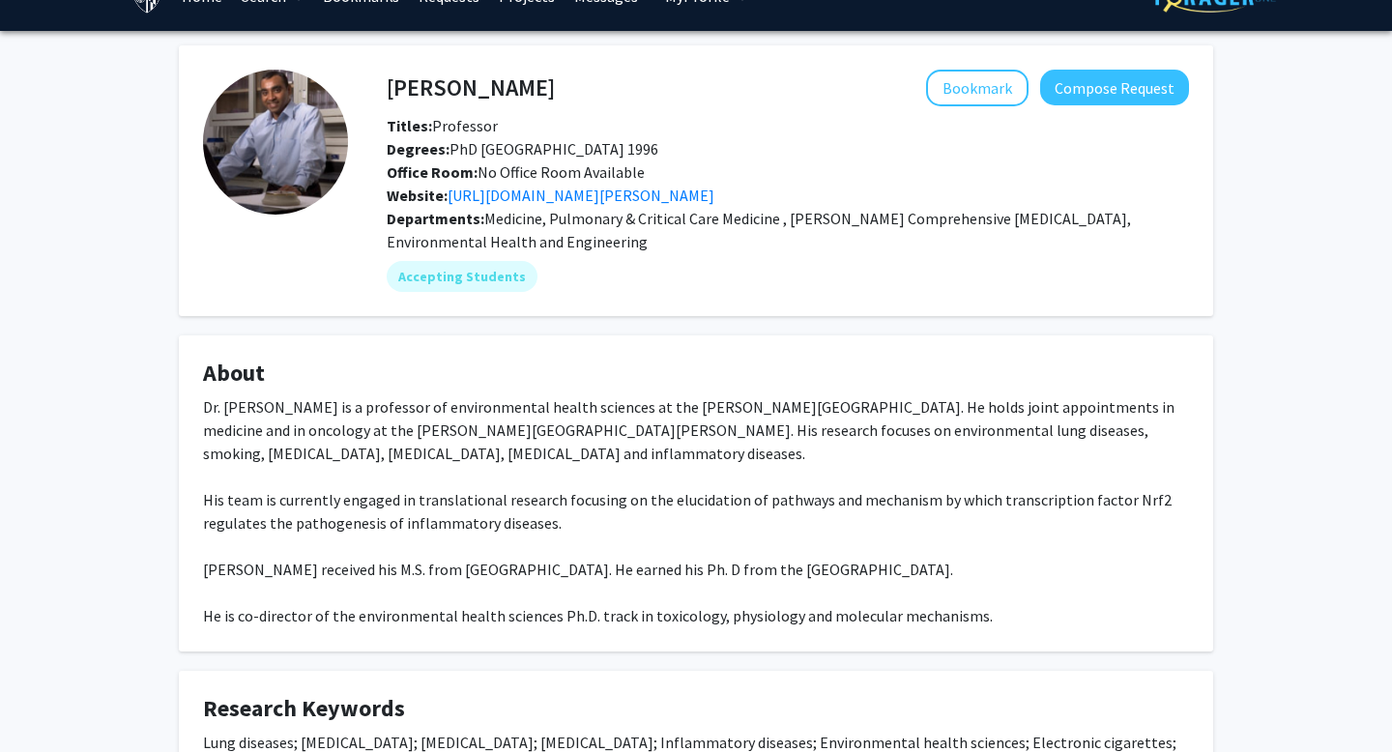
click at [438, 81] on h4 "Shyam Biswal" at bounding box center [471, 88] width 168 height 36
copy h4 "Shyam Biswal"
click at [658, 145] on span "Degrees: PhD Indian Institute of Technology 1996" at bounding box center [523, 148] width 272 height 19
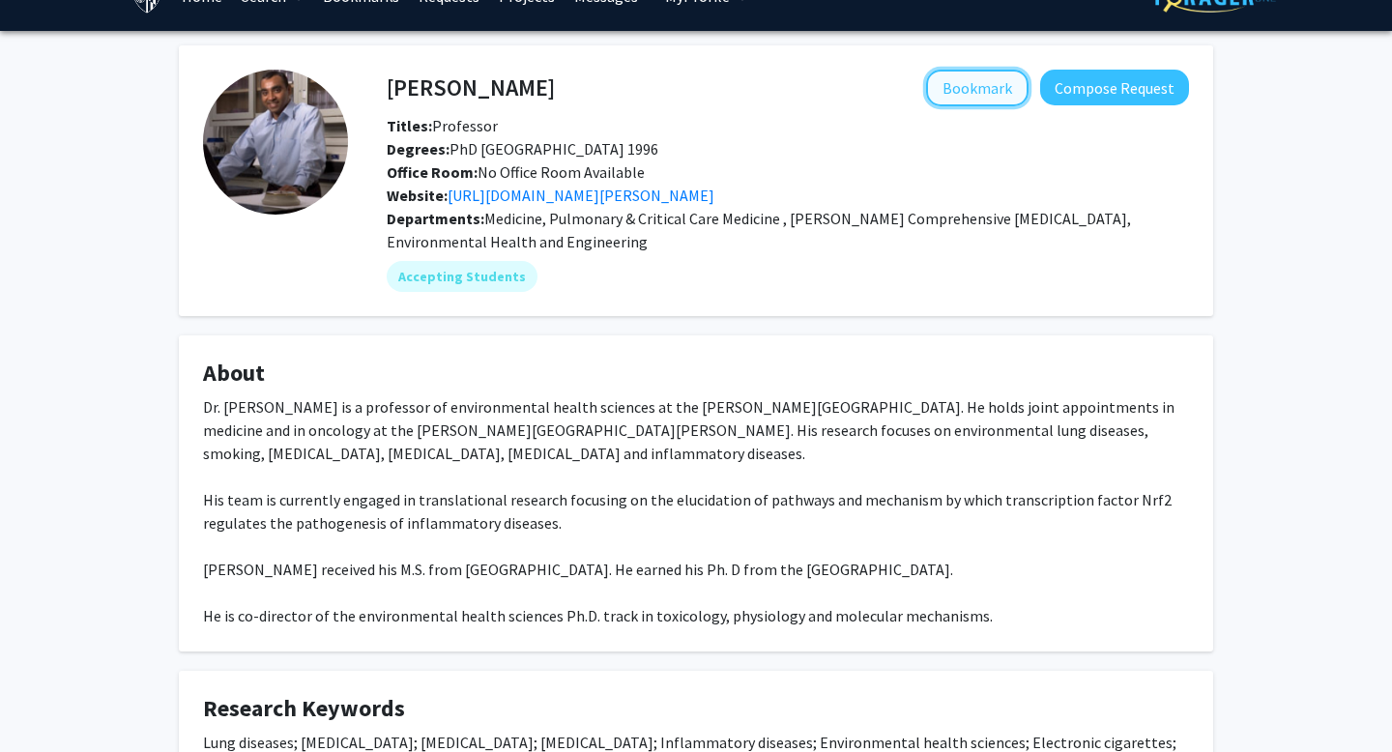
click at [995, 82] on button "Bookmark" at bounding box center [977, 88] width 102 height 37
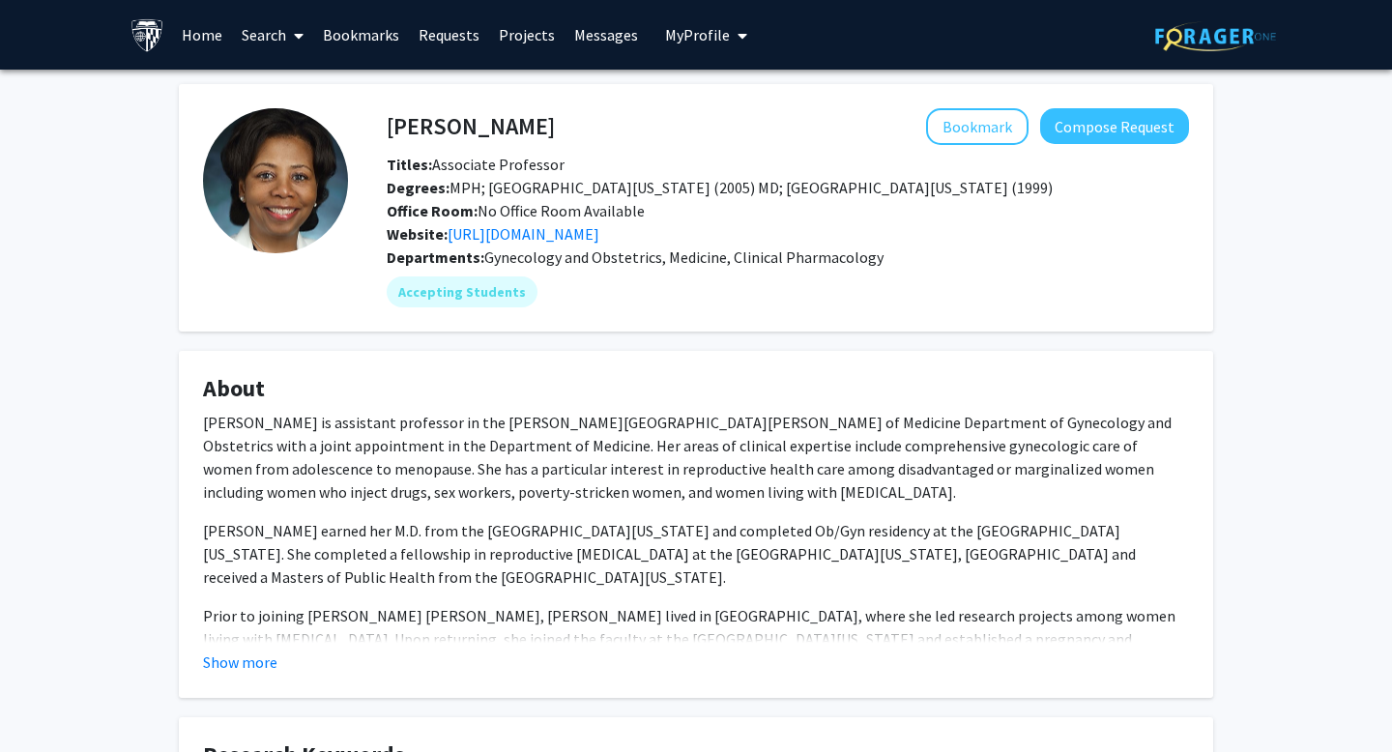
click at [699, 179] on span "Degrees: MPH; [GEOGRAPHIC_DATA][US_STATE] (2005) MD; [GEOGRAPHIC_DATA][US_STATE…" at bounding box center [720, 187] width 666 height 19
click at [599, 241] on link "[URL][DOMAIN_NAME]" at bounding box center [524, 233] width 152 height 19
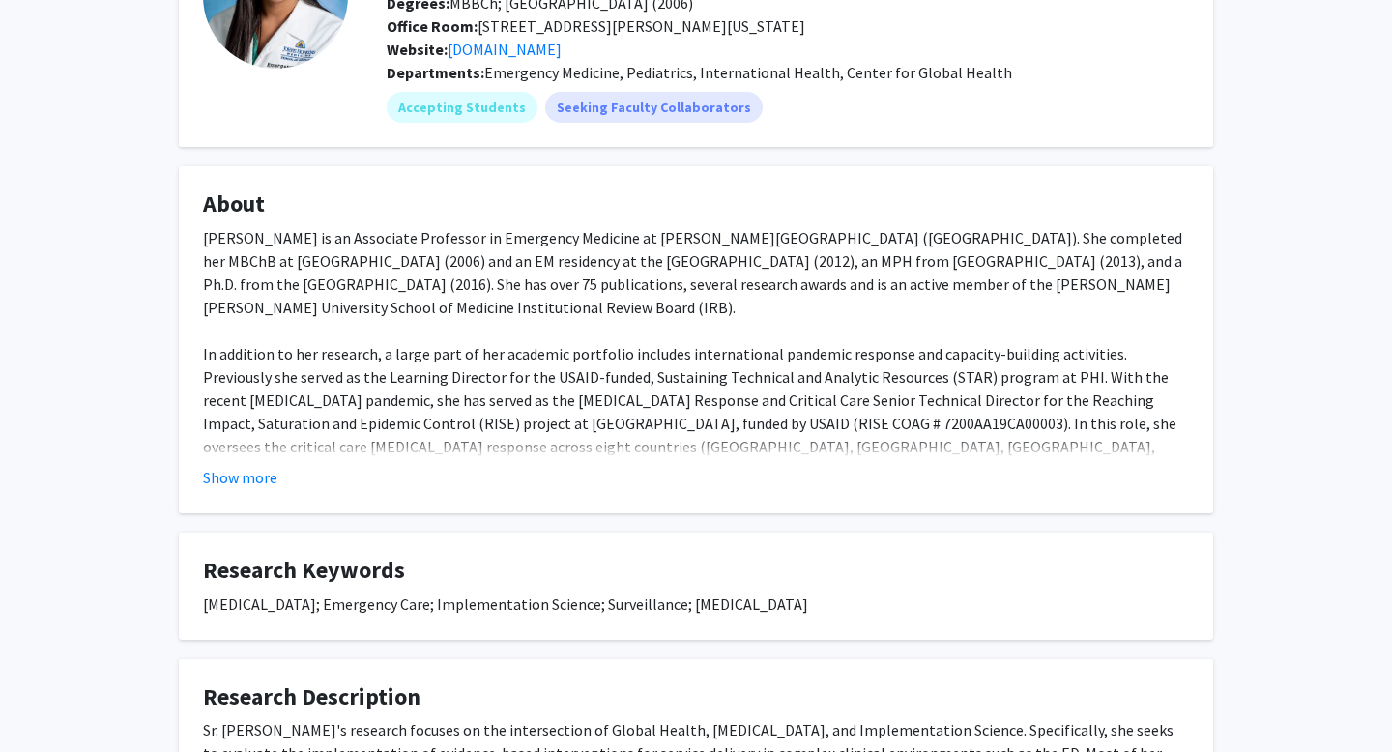
scroll to position [217, 0]
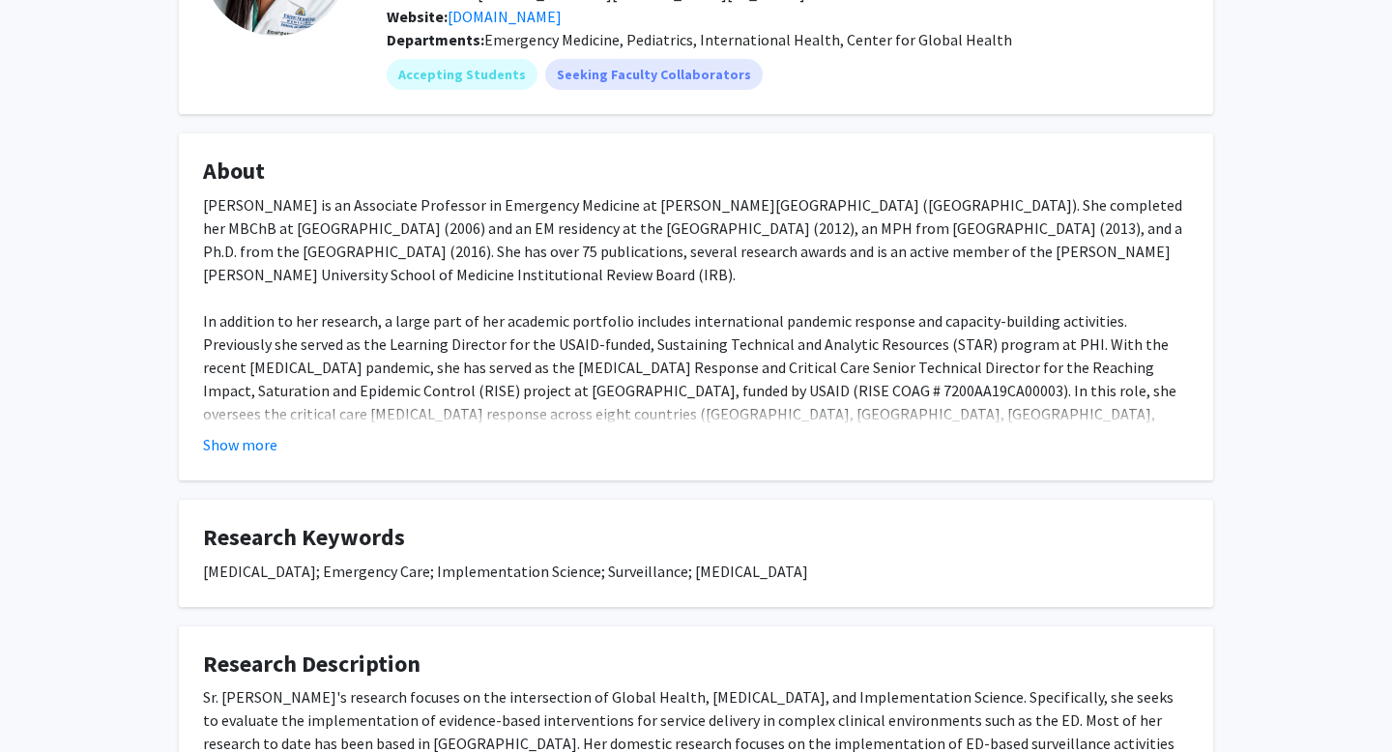
click at [248, 459] on fg-card "About Dr. Hansoti is an Associate Professor in Emergency Medicine at John Hopki…" at bounding box center [696, 306] width 1034 height 347
click at [224, 437] on button "Show more" at bounding box center [240, 444] width 74 height 23
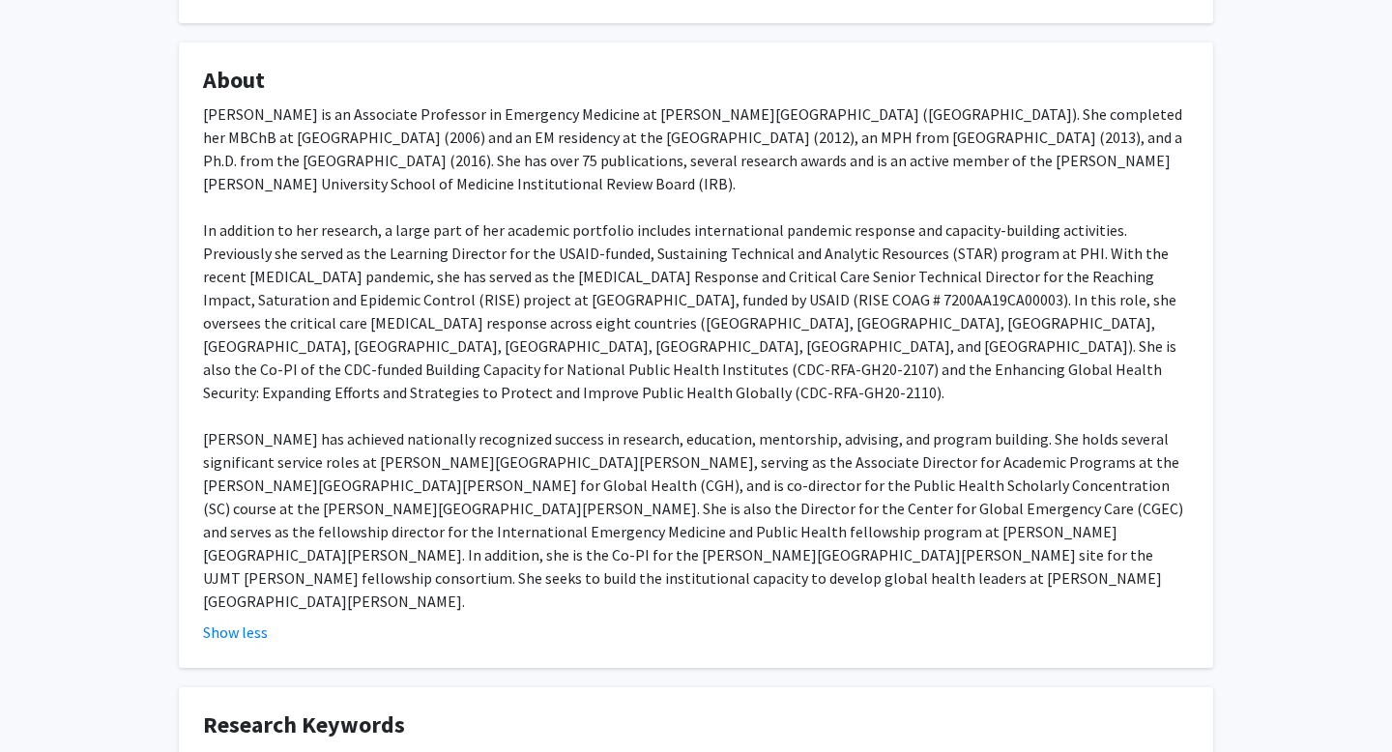
scroll to position [0, 0]
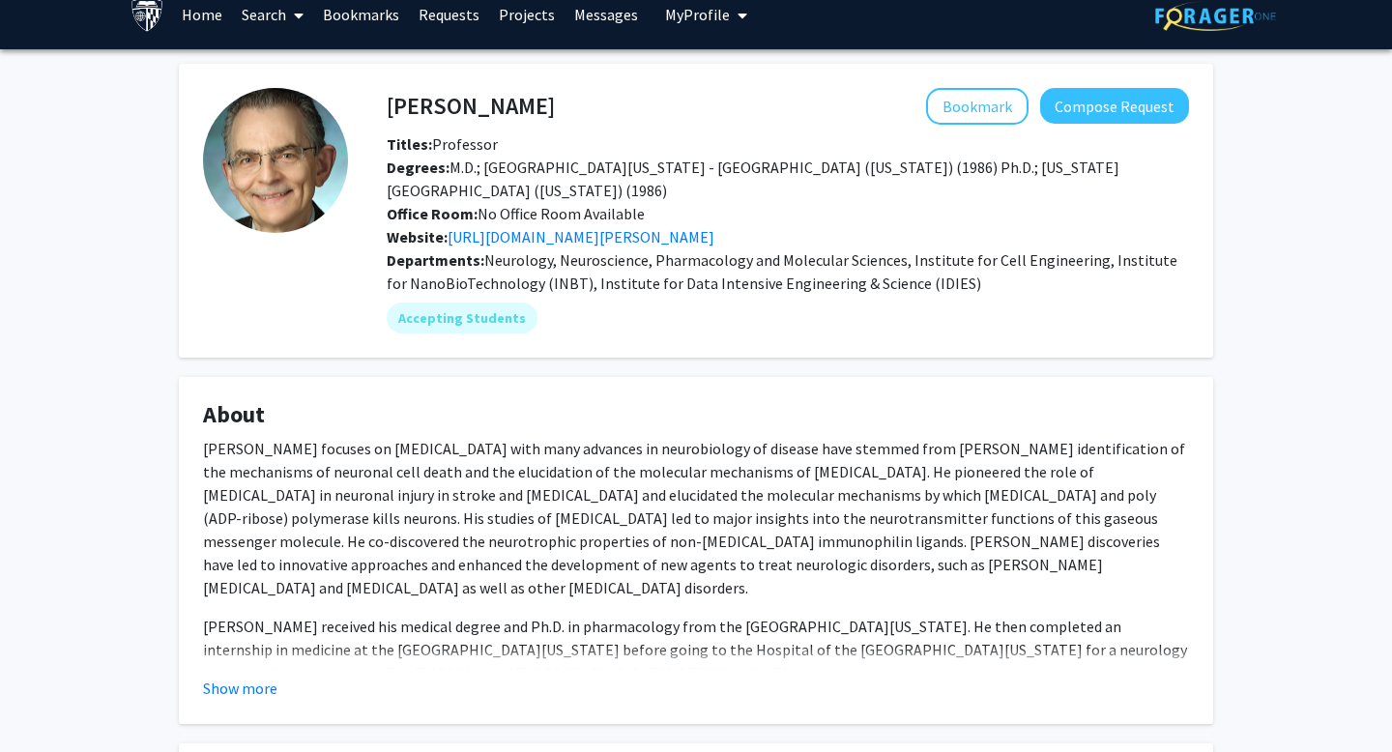
scroll to position [50, 0]
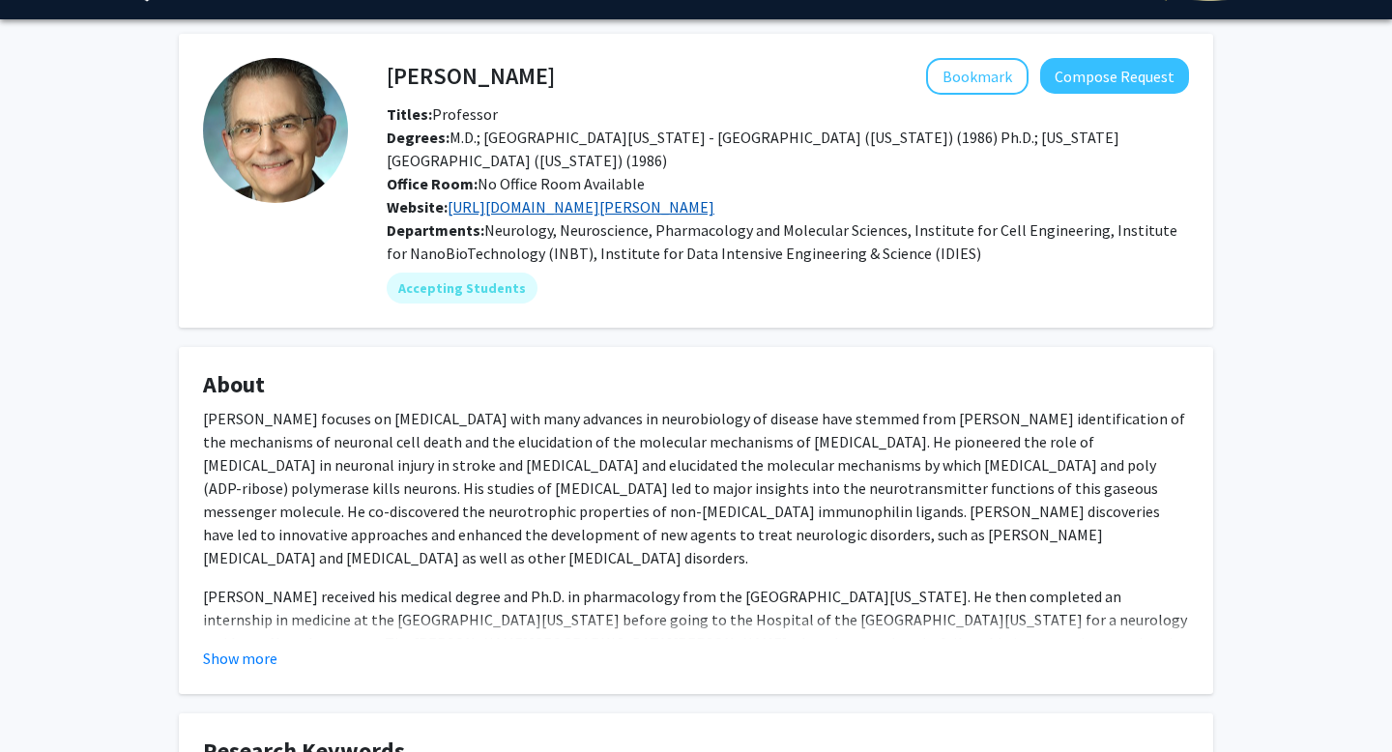
click at [589, 197] on link "[URL][DOMAIN_NAME][PERSON_NAME]" at bounding box center [581, 206] width 267 height 19
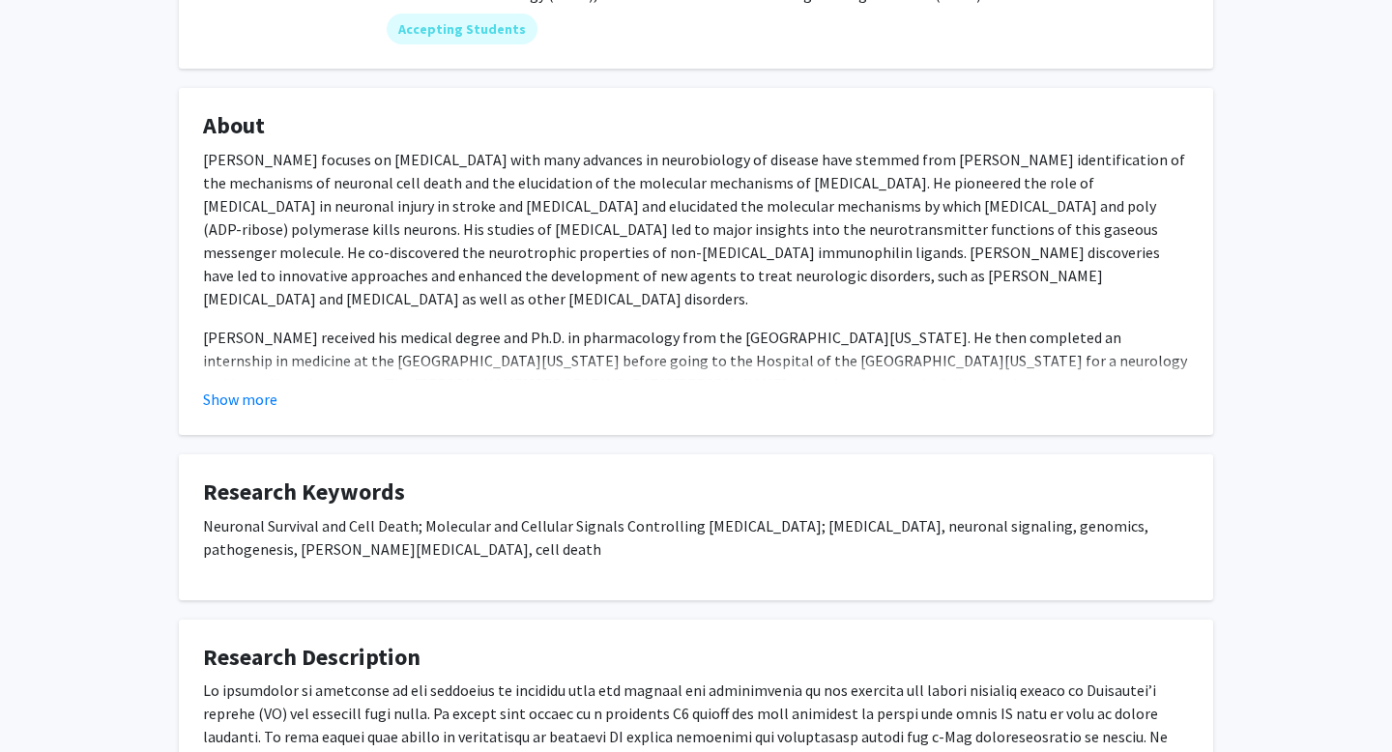
scroll to position [310, 0]
click at [246, 387] on button "Show more" at bounding box center [240, 398] width 74 height 23
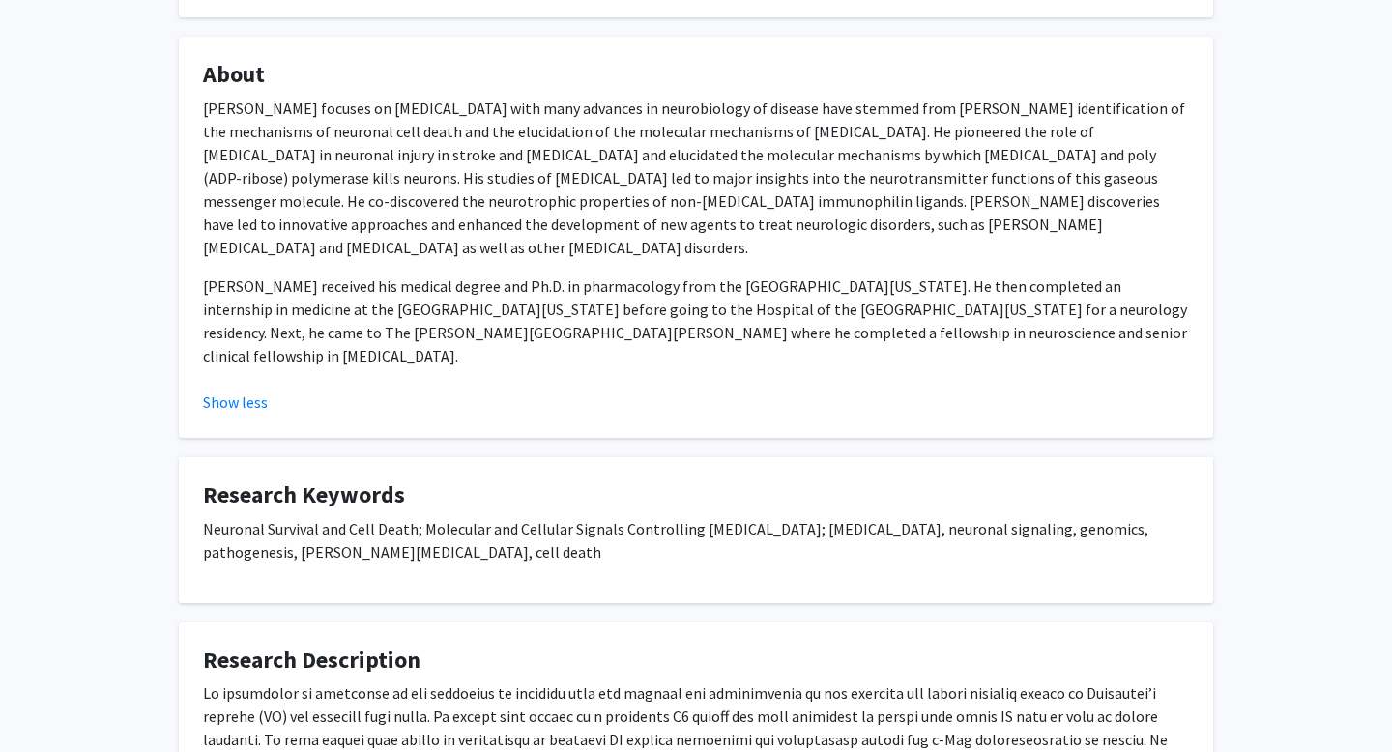
scroll to position [376, 0]
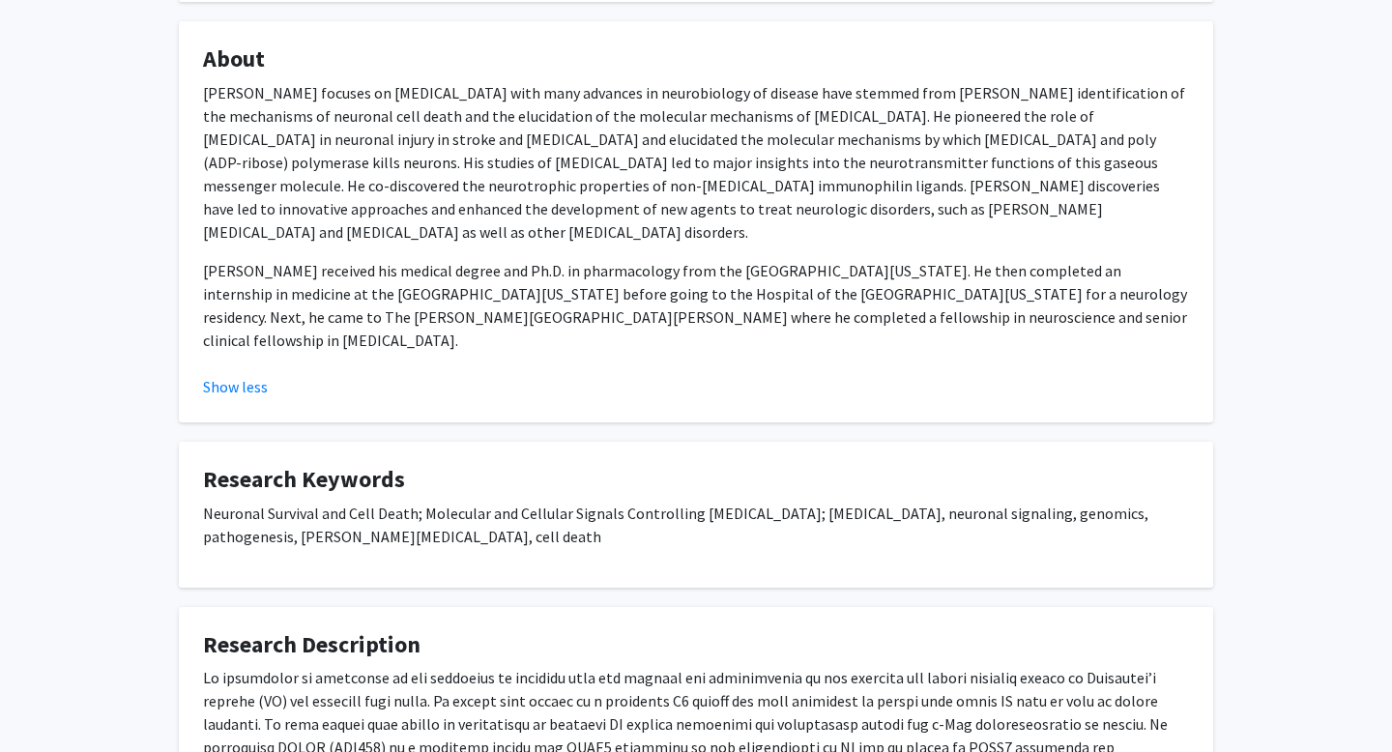
click at [934, 264] on span "Dr. Ted Dawson received his medical degree and Ph.D. in pharmacology from the U…" at bounding box center [695, 305] width 984 height 89
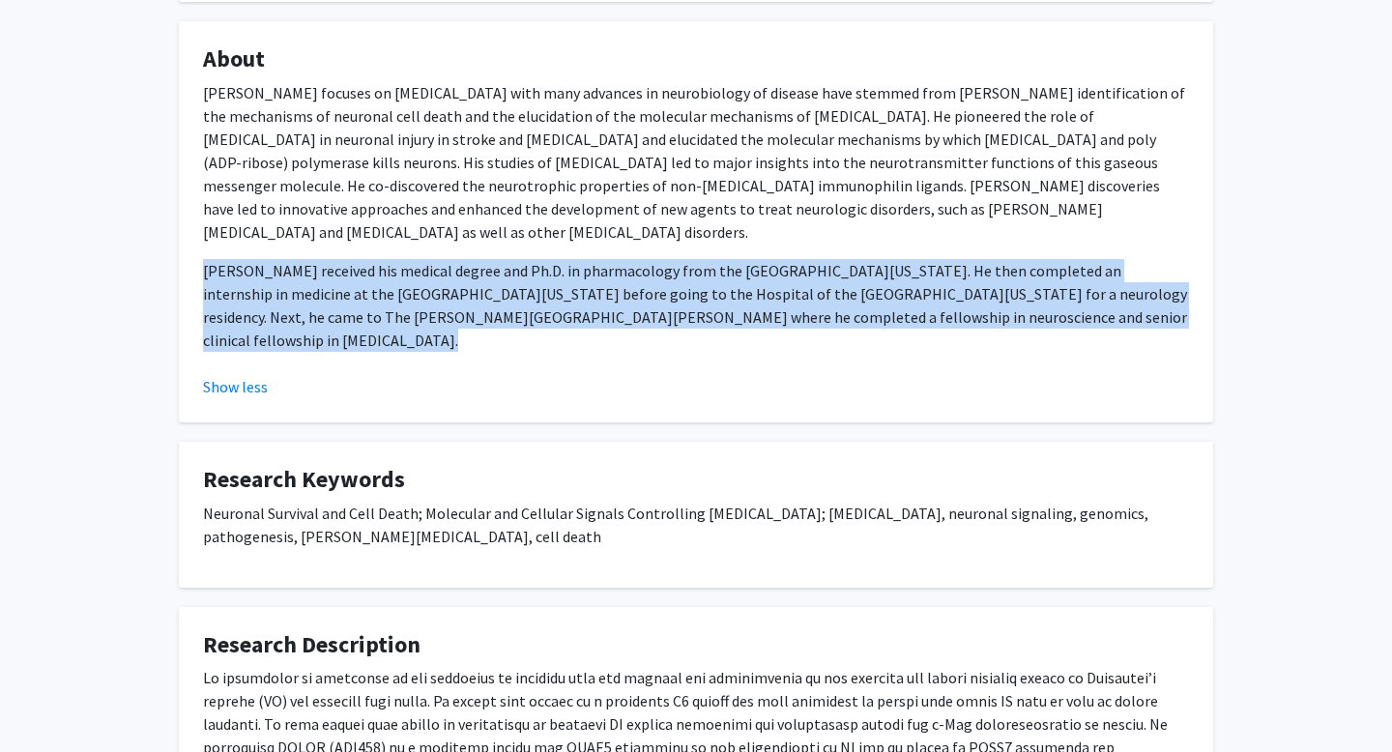
click at [934, 264] on span "Dr. Ted Dawson received his medical degree and Ph.D. in pharmacology from the U…" at bounding box center [695, 305] width 984 height 89
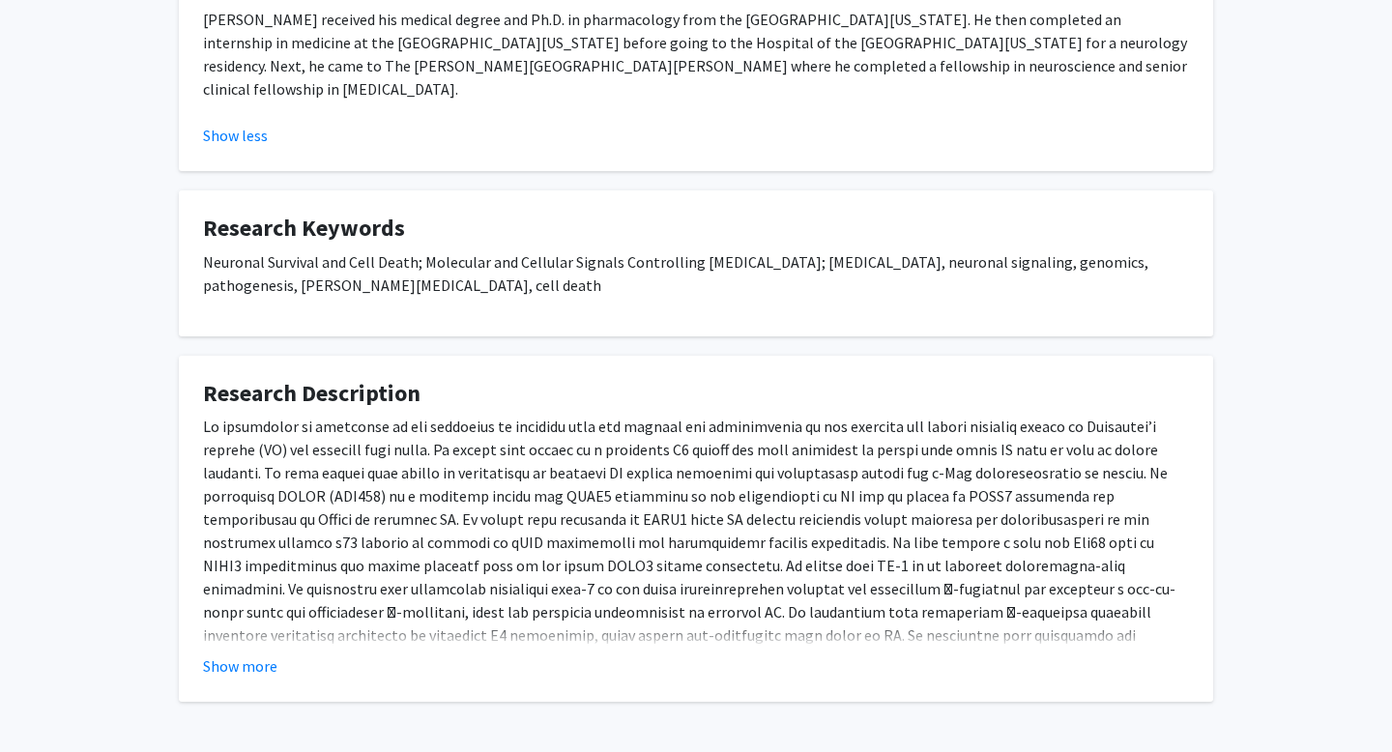
scroll to position [651, 0]
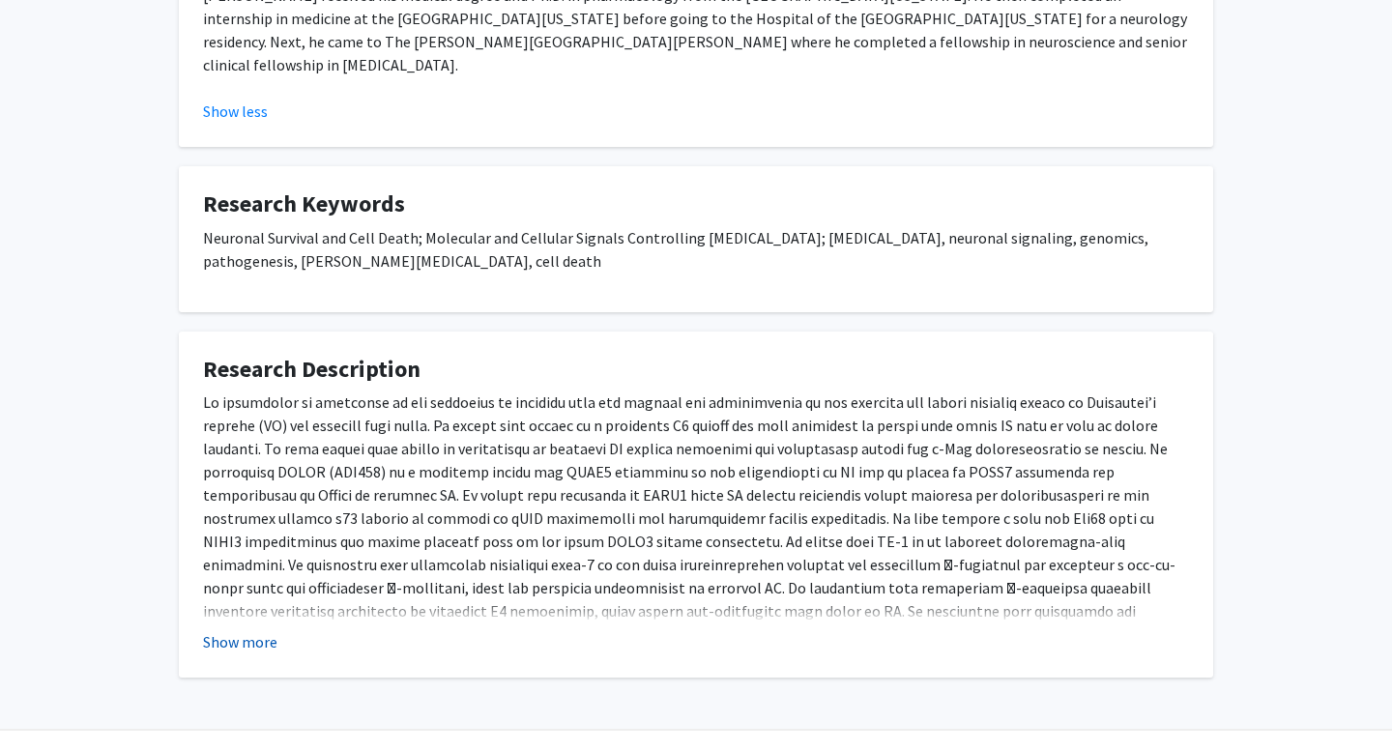
click at [233, 630] on button "Show more" at bounding box center [240, 641] width 74 height 23
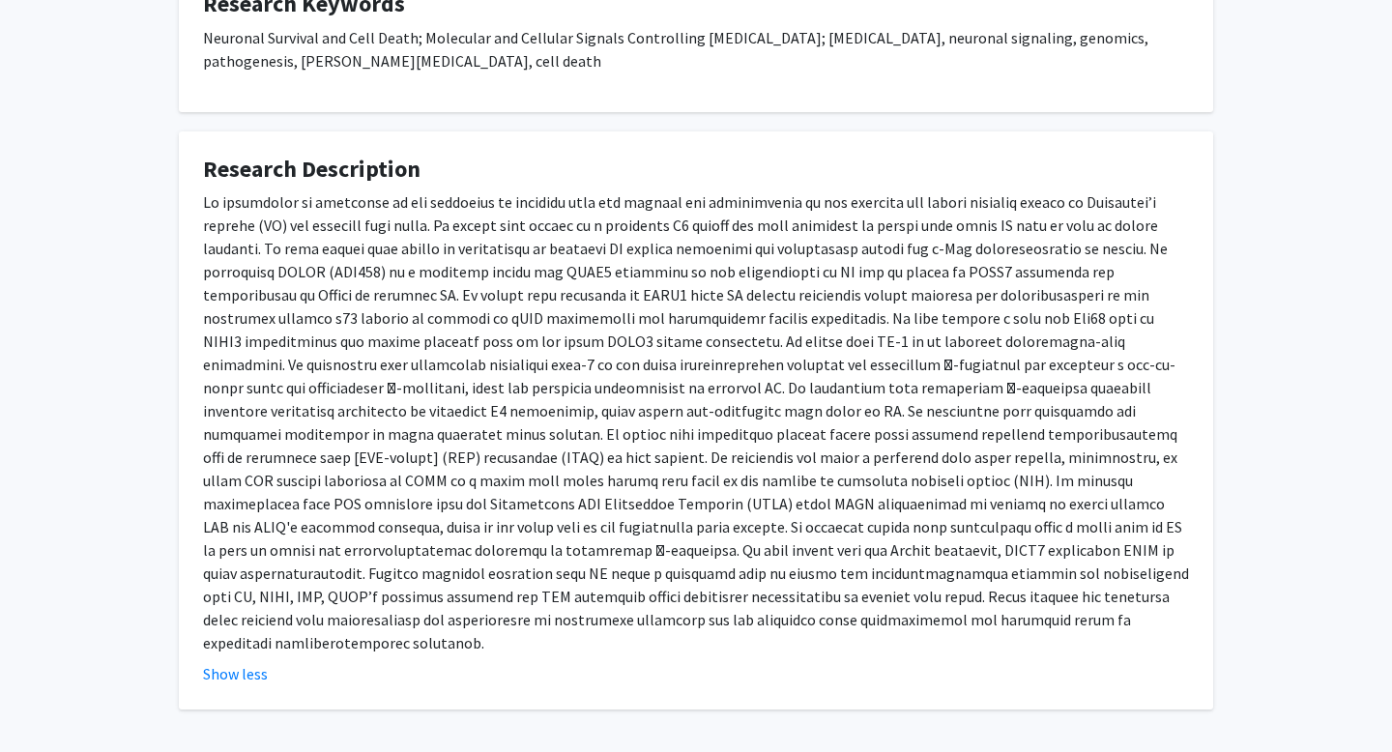
scroll to position [860, 0]
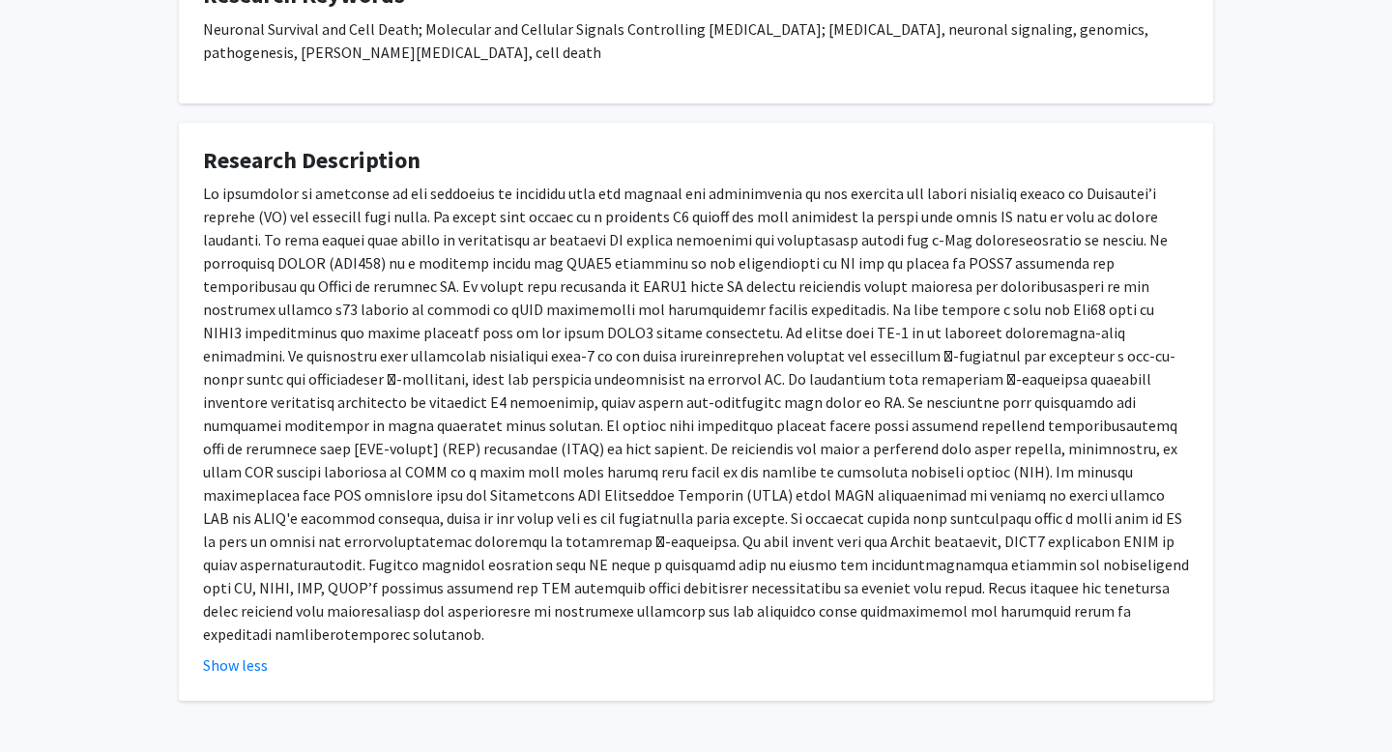
click at [831, 479] on div at bounding box center [696, 414] width 986 height 464
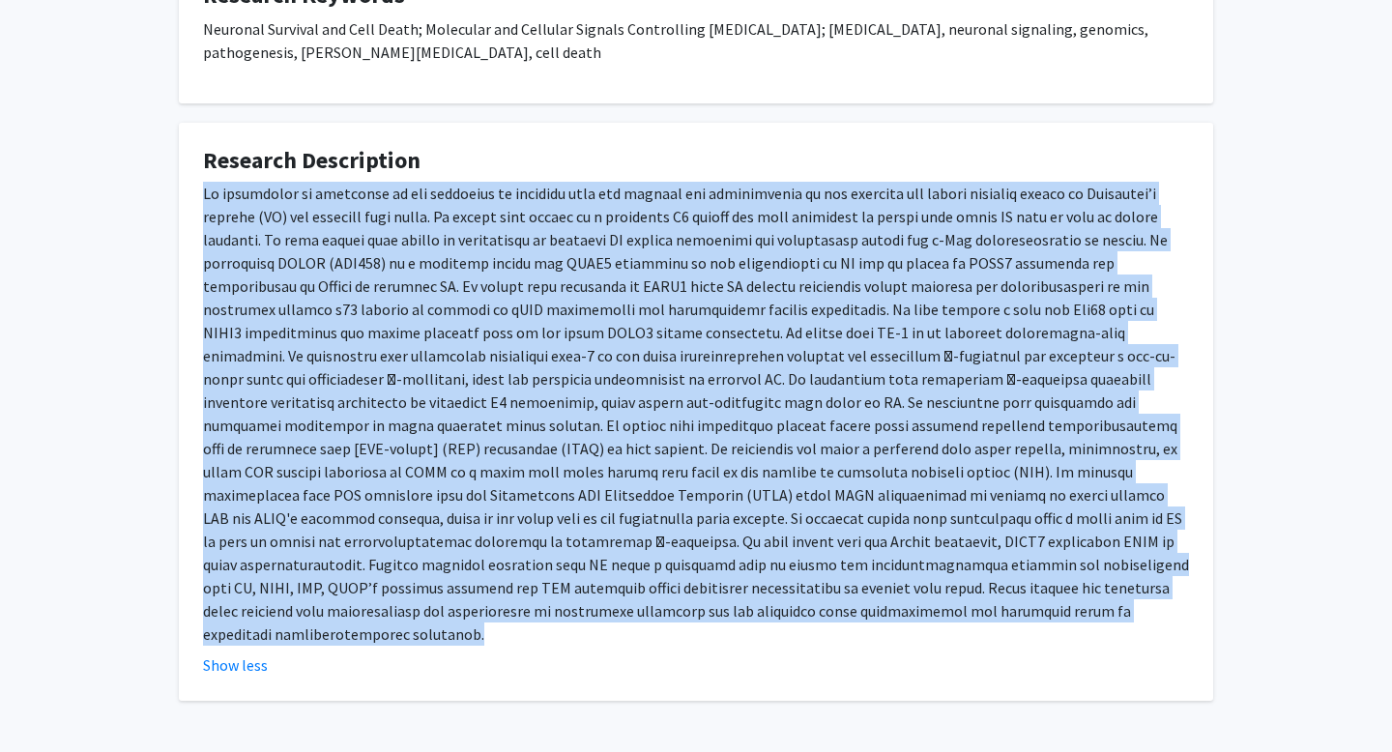
click at [831, 479] on div at bounding box center [696, 414] width 986 height 464
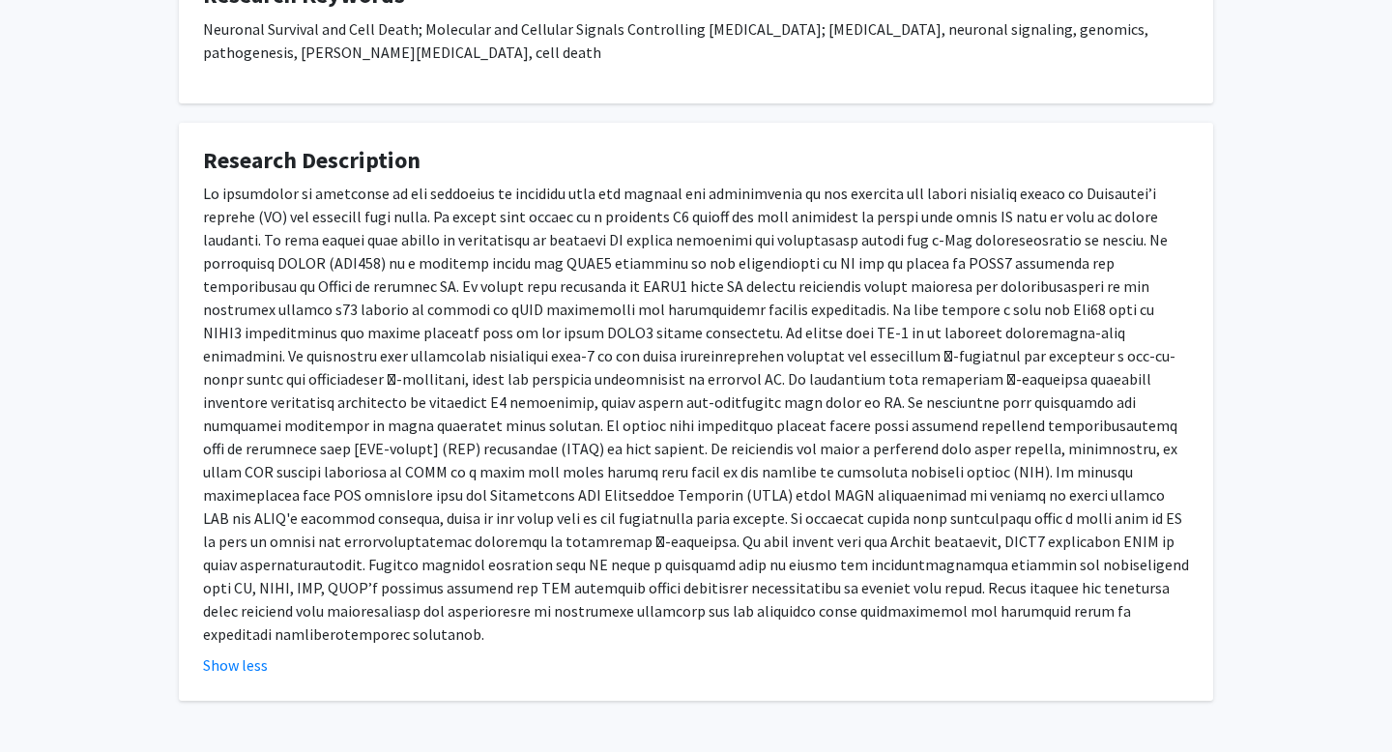
click at [828, 480] on div at bounding box center [696, 414] width 986 height 464
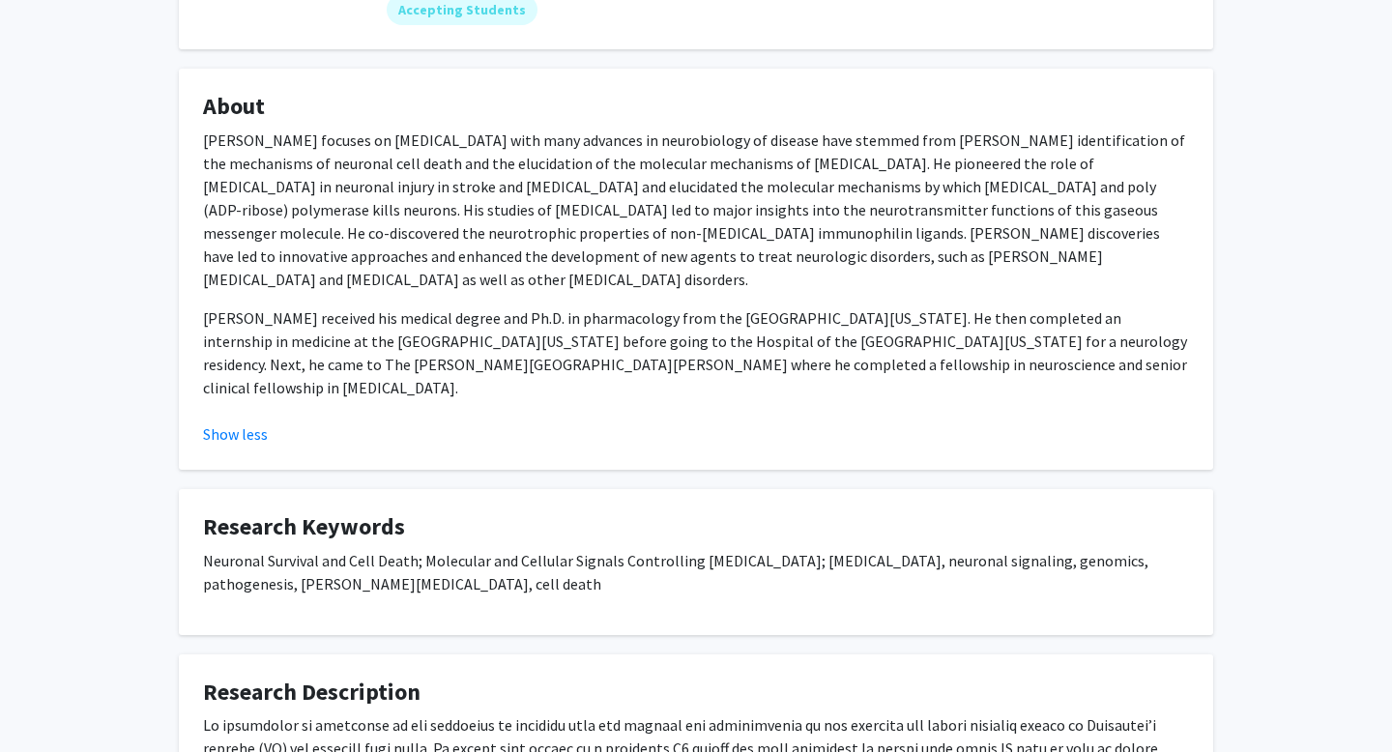
scroll to position [0, 0]
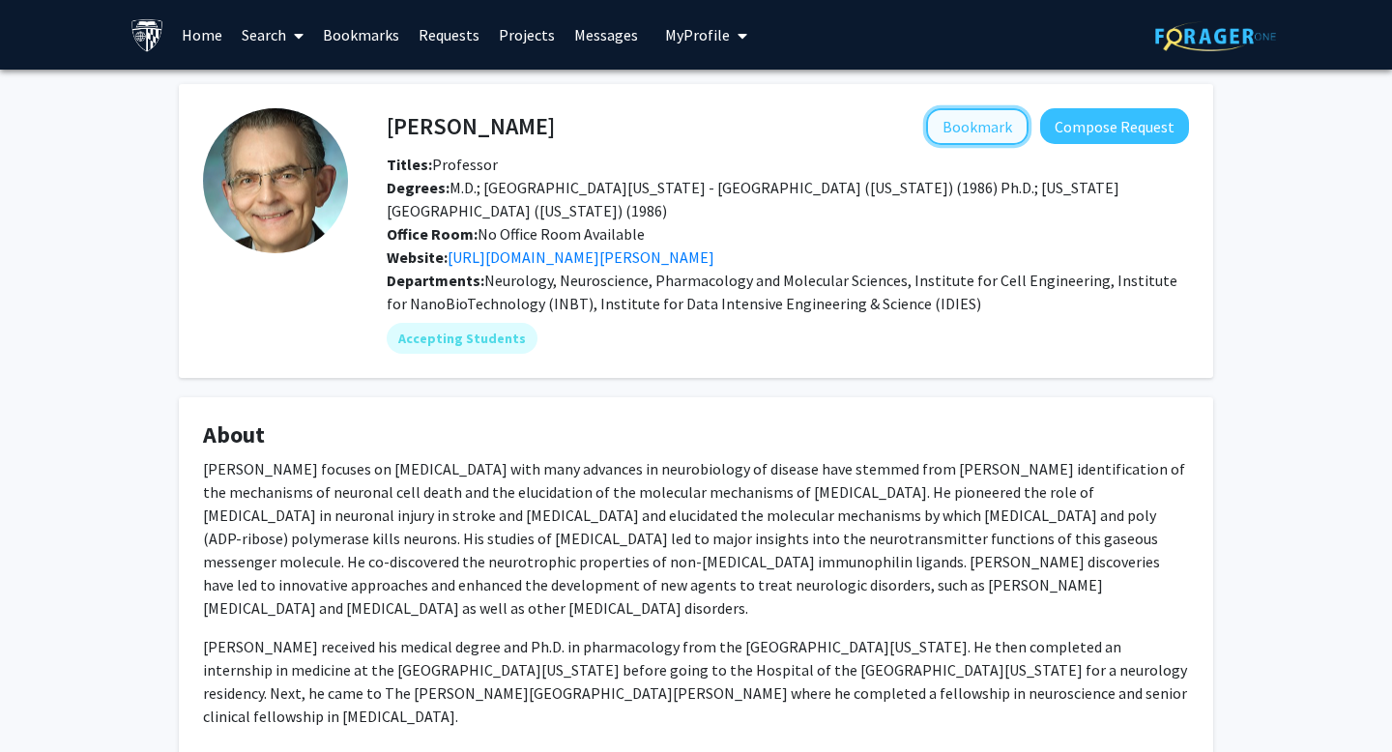
click at [959, 126] on button "Bookmark" at bounding box center [977, 126] width 102 height 37
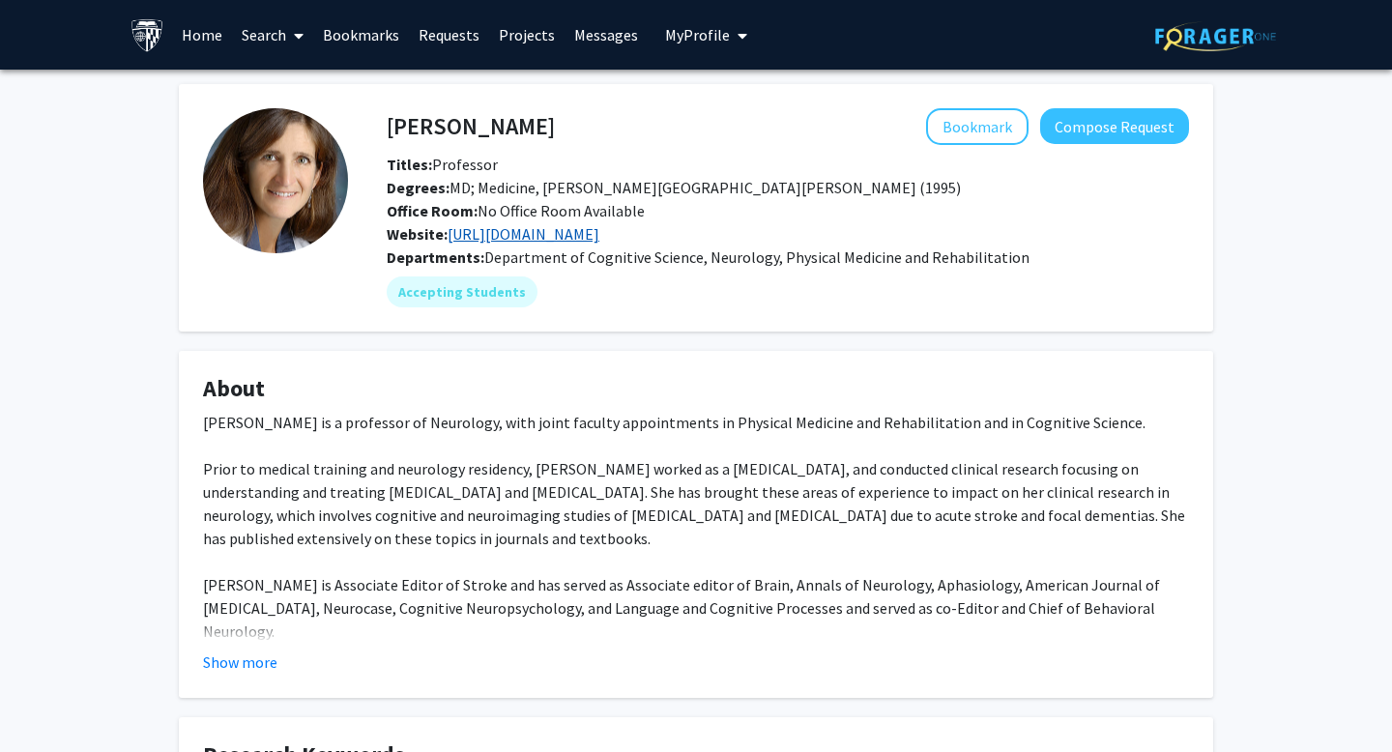
click at [518, 235] on link "[URL][DOMAIN_NAME]" at bounding box center [524, 233] width 152 height 19
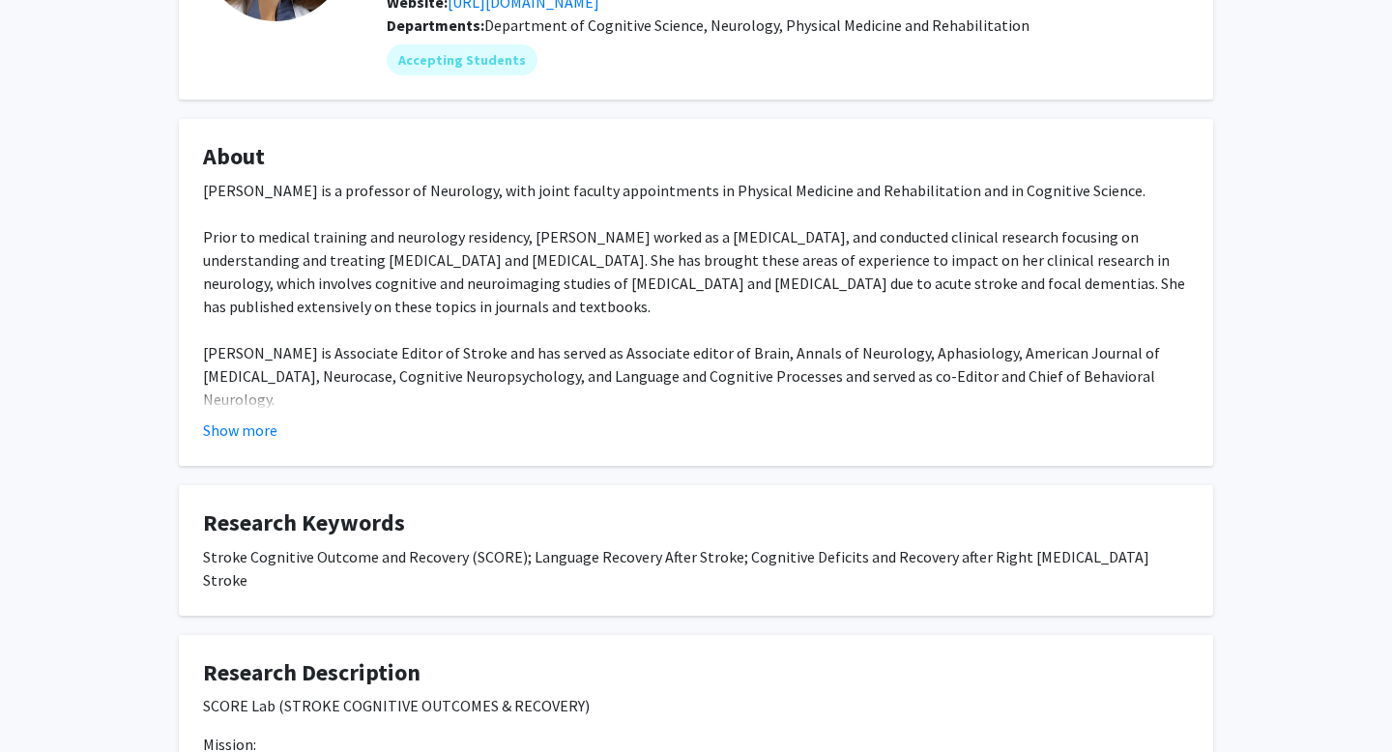
scroll to position [249, 0]
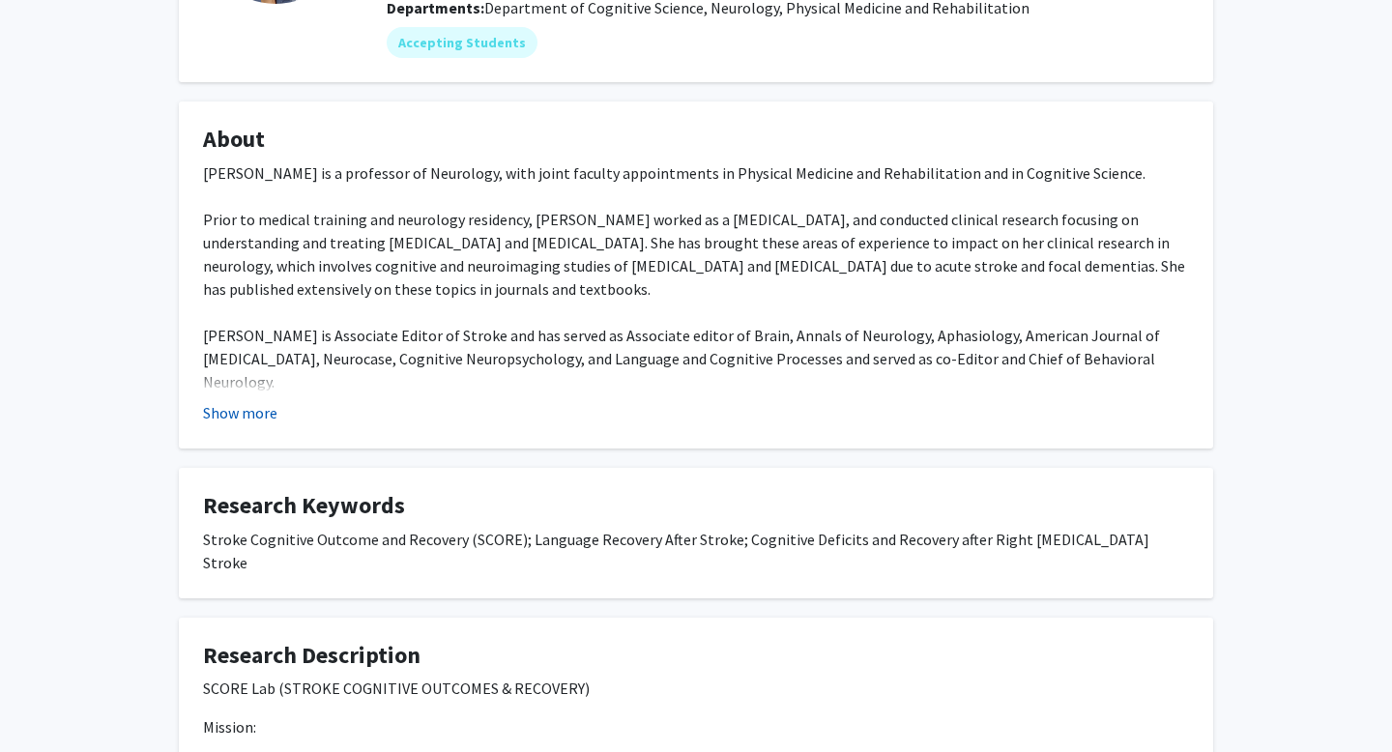
click at [243, 412] on button "Show more" at bounding box center [240, 412] width 74 height 23
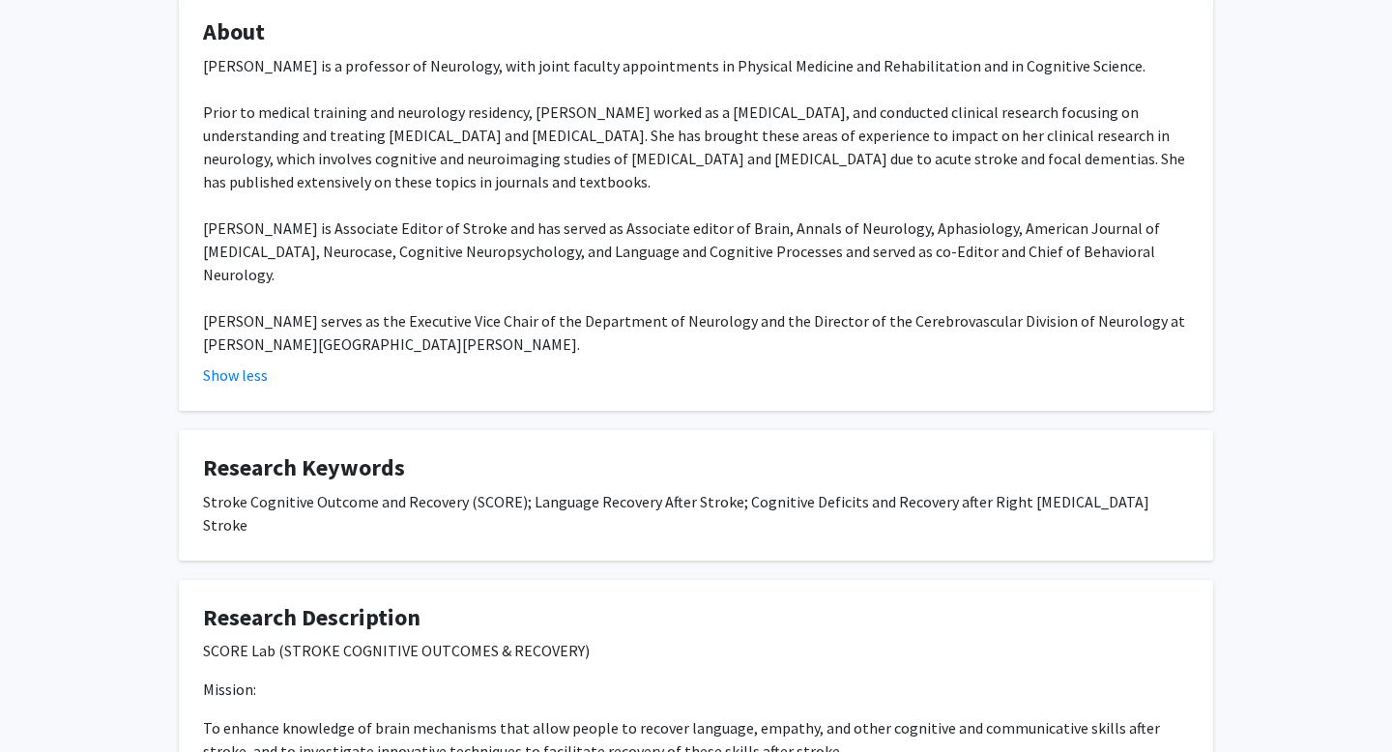
scroll to position [0, 0]
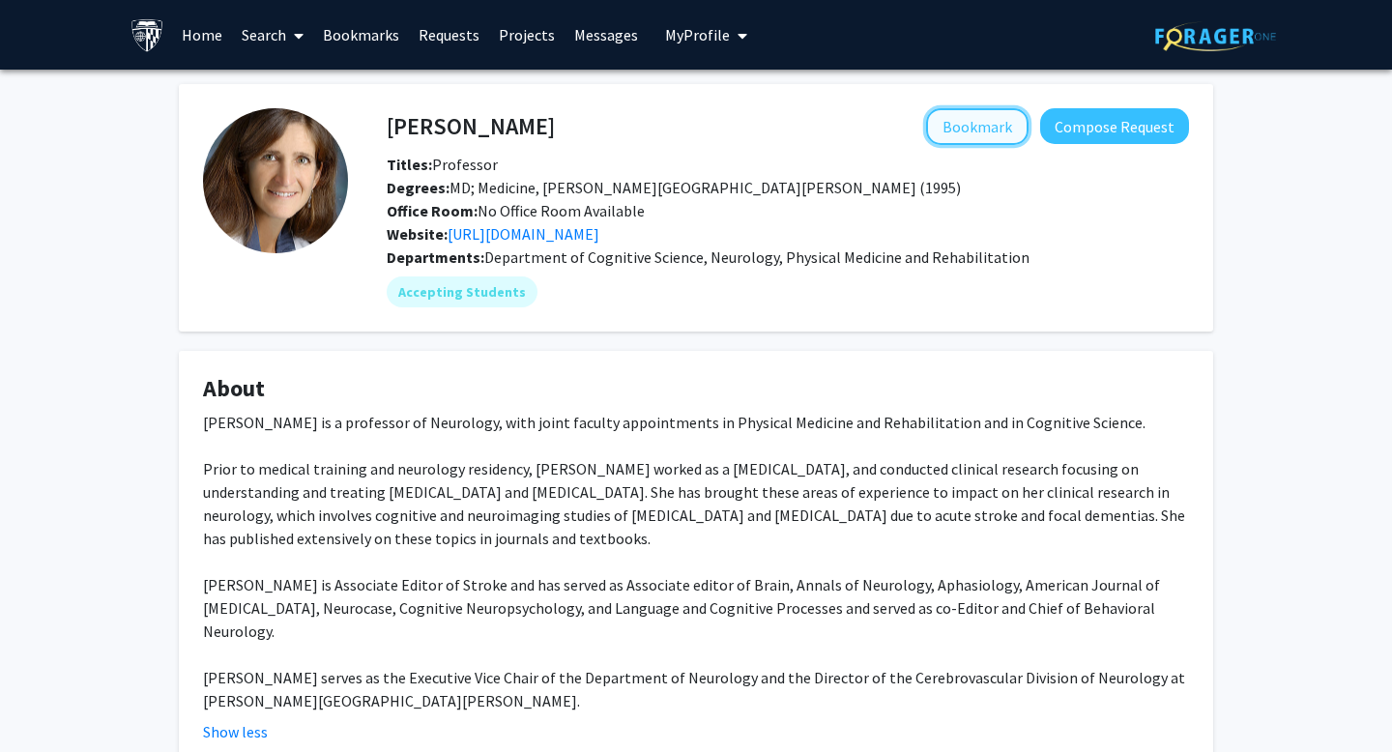
click at [957, 130] on button "Bookmark" at bounding box center [977, 126] width 102 height 37
